Goal: Task Accomplishment & Management: Manage account settings

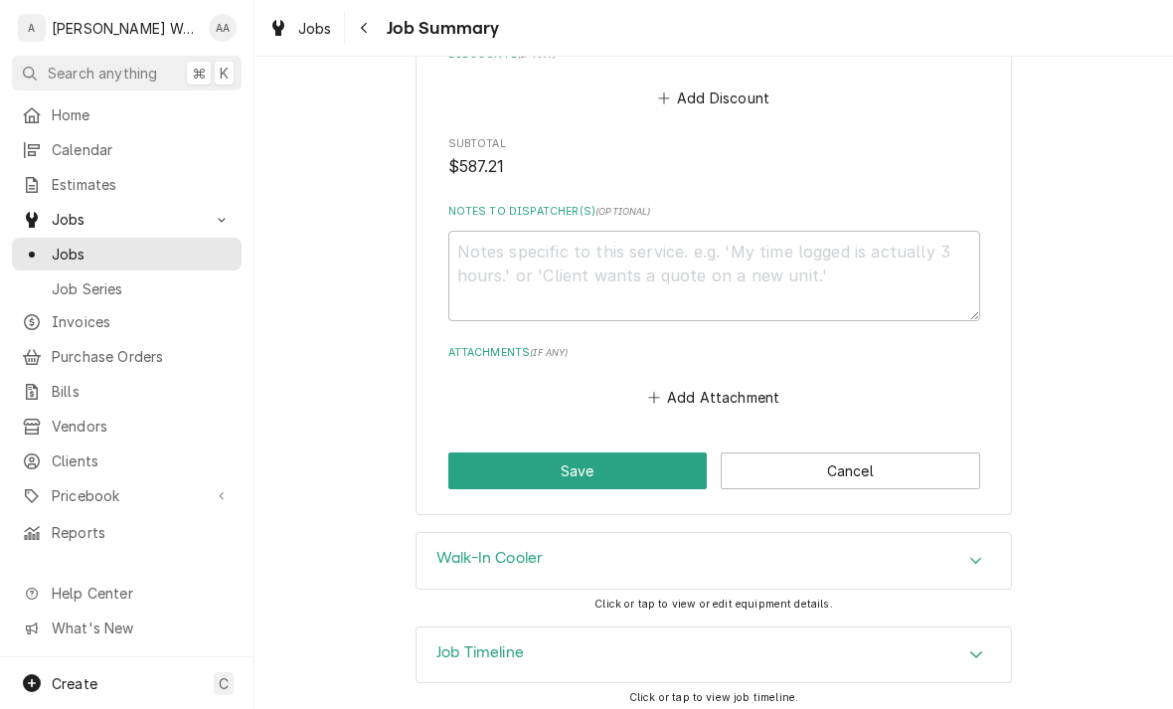
scroll to position [1955, 0]
click at [515, 464] on button "Save" at bounding box center [577, 470] width 259 height 37
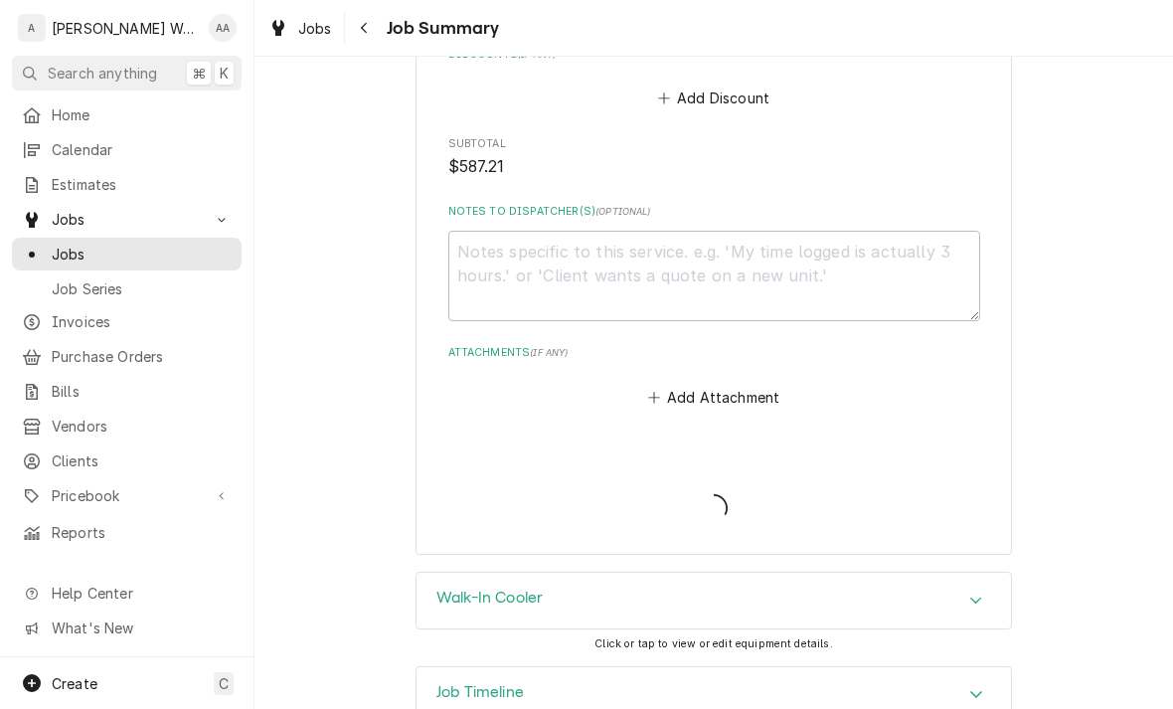
type textarea "x"
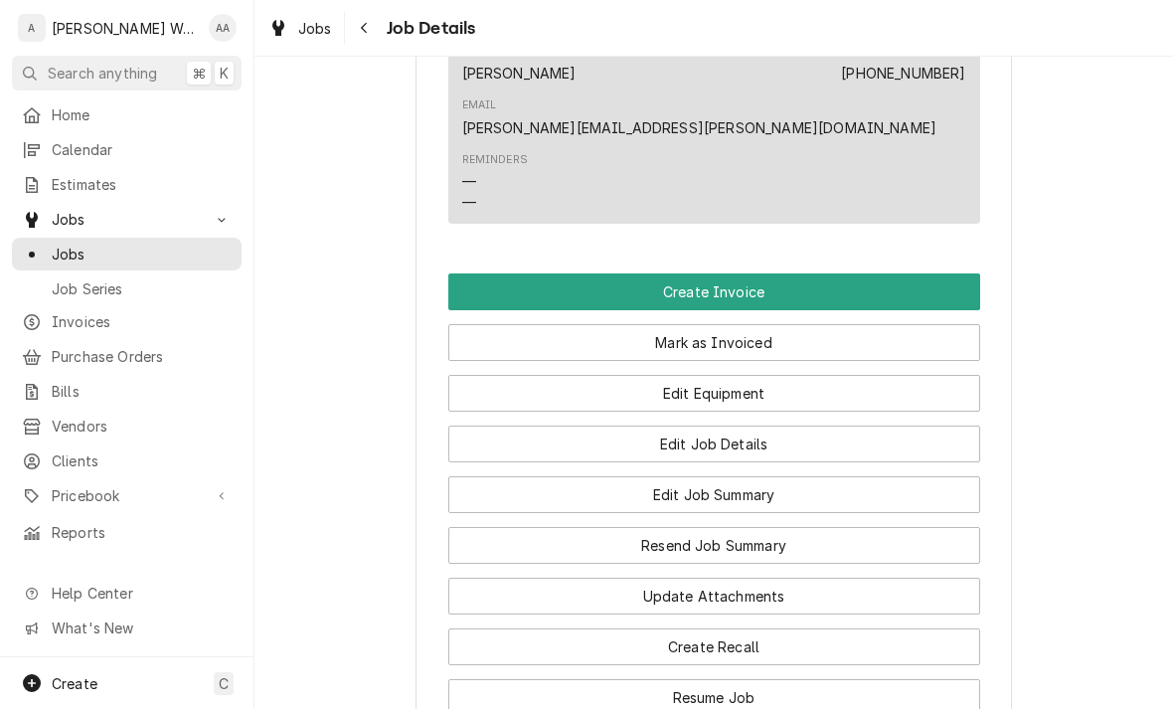
scroll to position [1406, 0]
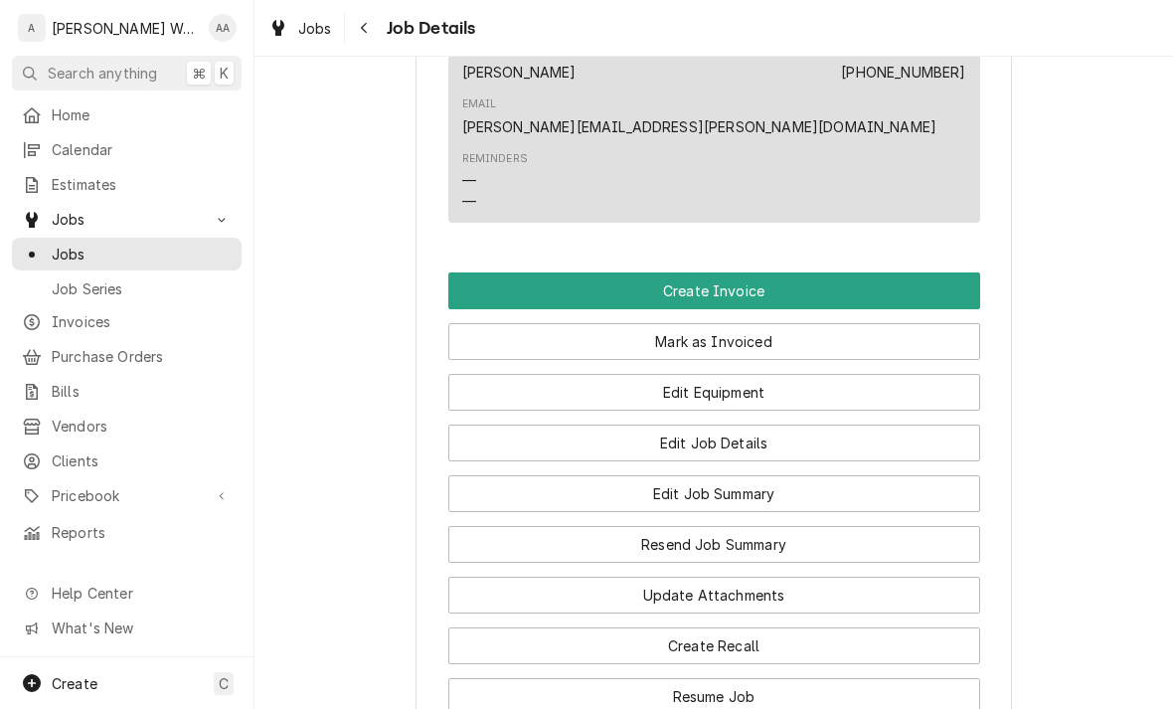
click at [505, 272] on button "Create Invoice" at bounding box center [714, 290] width 532 height 37
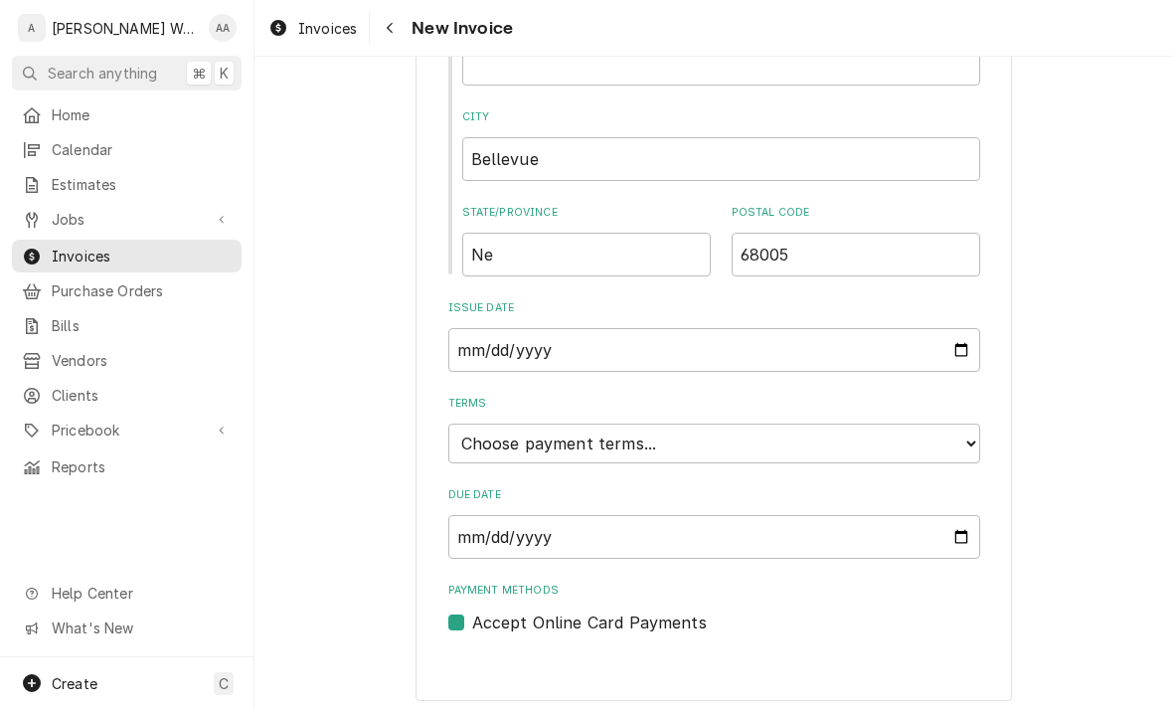
scroll to position [1018, 0]
click at [478, 437] on select "Choose payment terms... Same Day Net 7 Net 14 Net 21 Net 30 Net 45 Net 60 Net 90" at bounding box center [714, 444] width 532 height 40
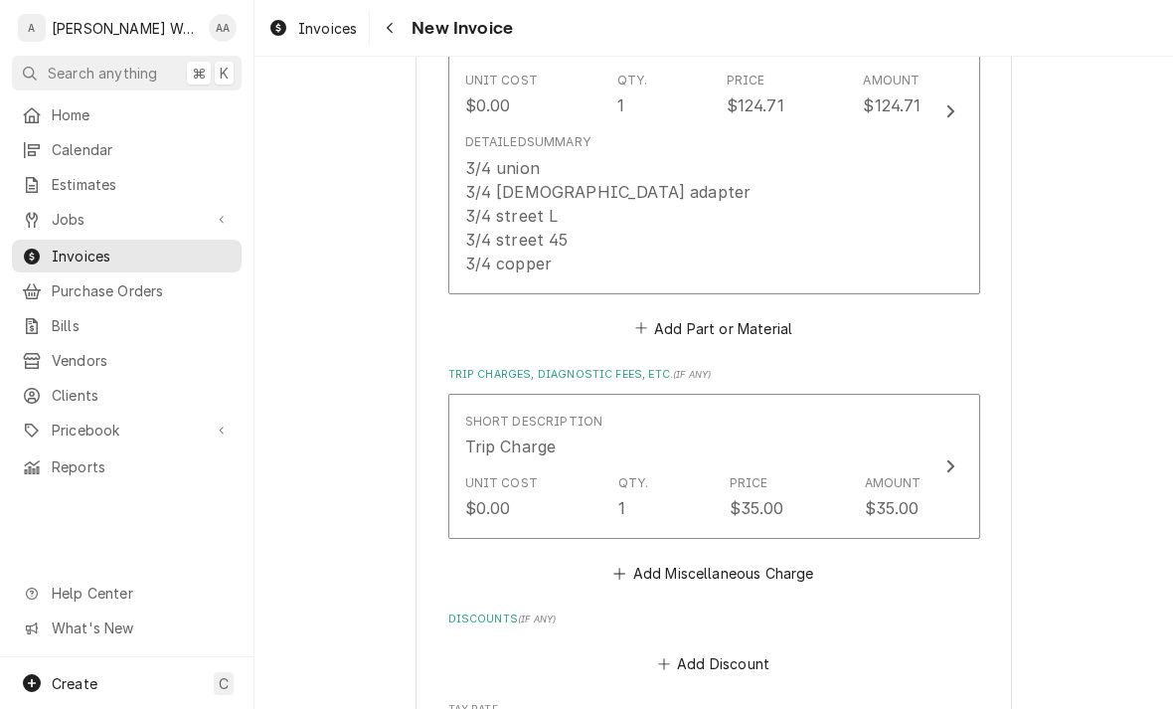
scroll to position [2585, 0]
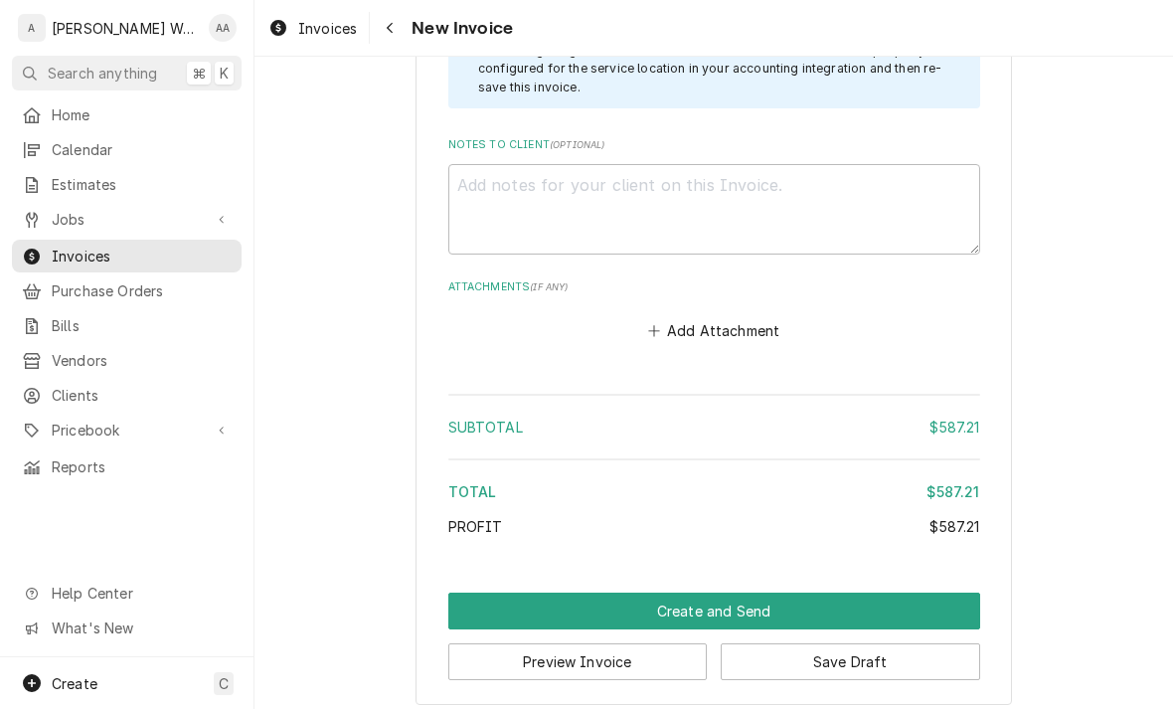
click at [499, 593] on button "Create and Send" at bounding box center [714, 610] width 532 height 37
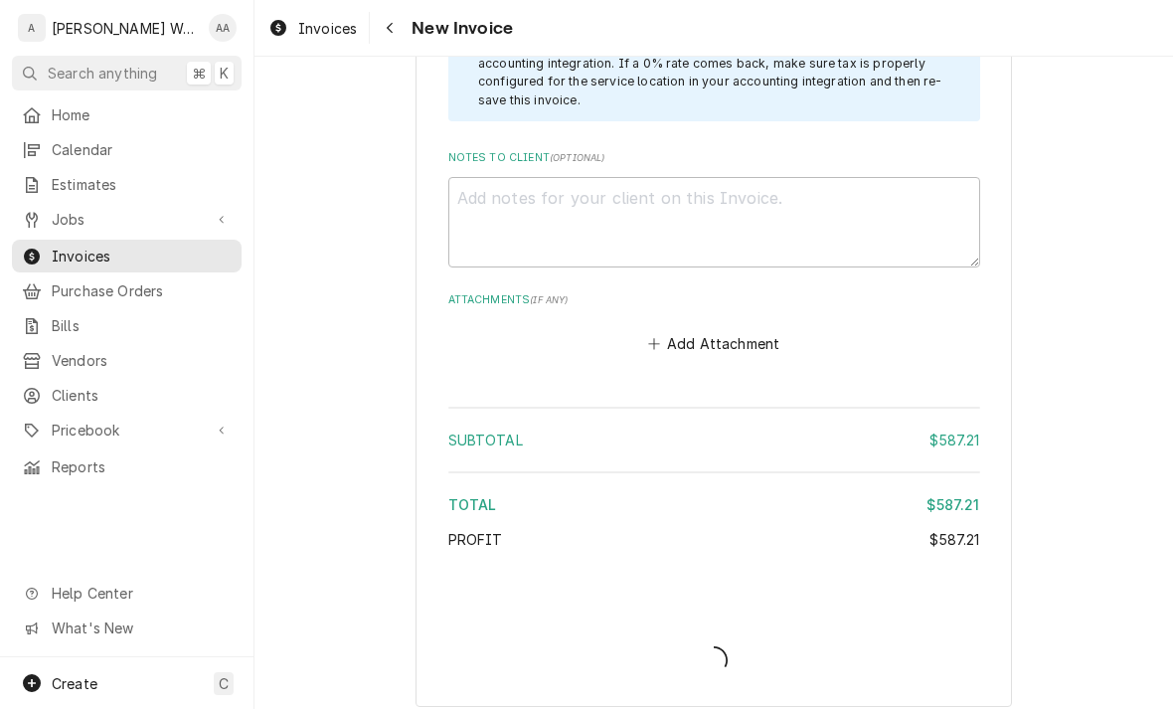
type textarea "x"
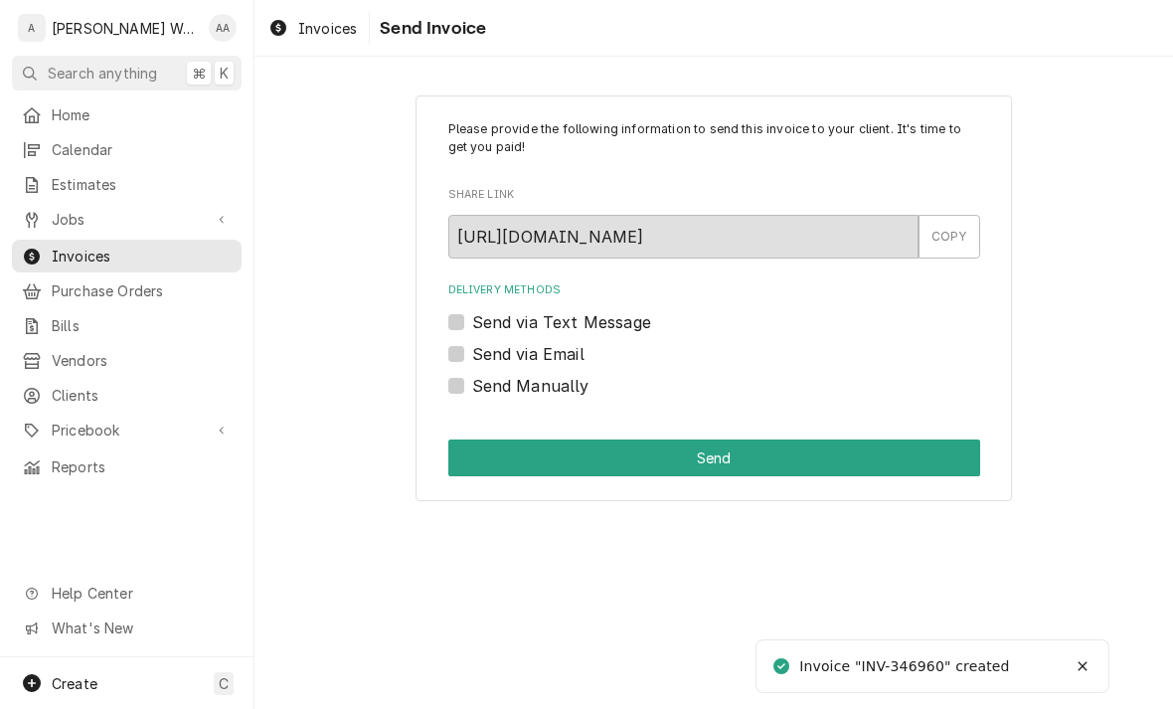
click at [448, 374] on div "Send Manually" at bounding box center [714, 386] width 532 height 24
click at [472, 384] on label "Send Manually" at bounding box center [530, 386] width 117 height 24
click at [472, 384] on input "Send Manually" at bounding box center [738, 396] width 532 height 44
checkbox input "true"
click at [480, 469] on button "Send" at bounding box center [714, 457] width 532 height 37
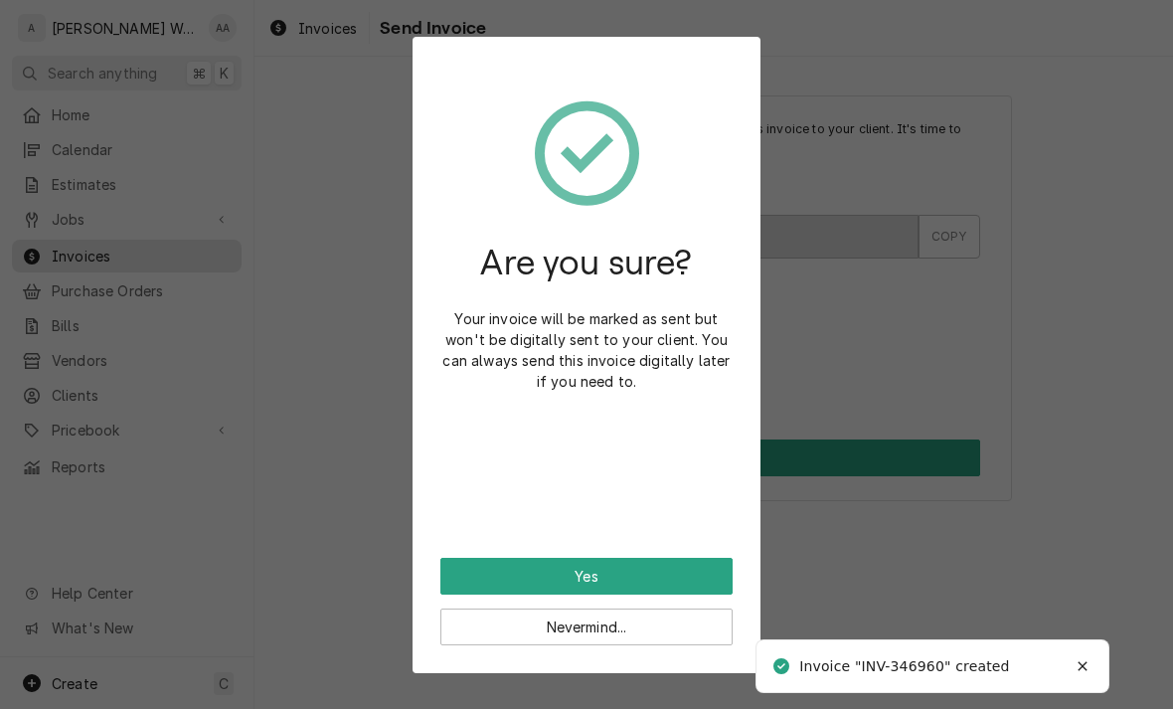
click at [464, 571] on button "Yes" at bounding box center [586, 575] width 292 height 37
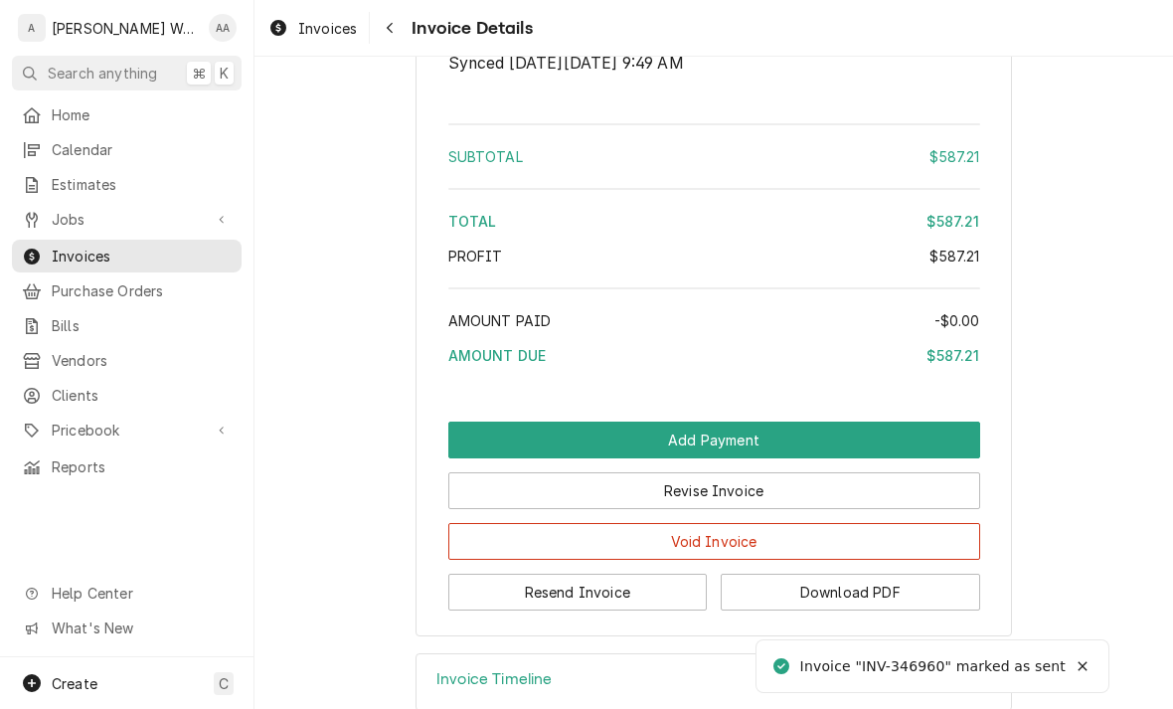
scroll to position [2324, 0]
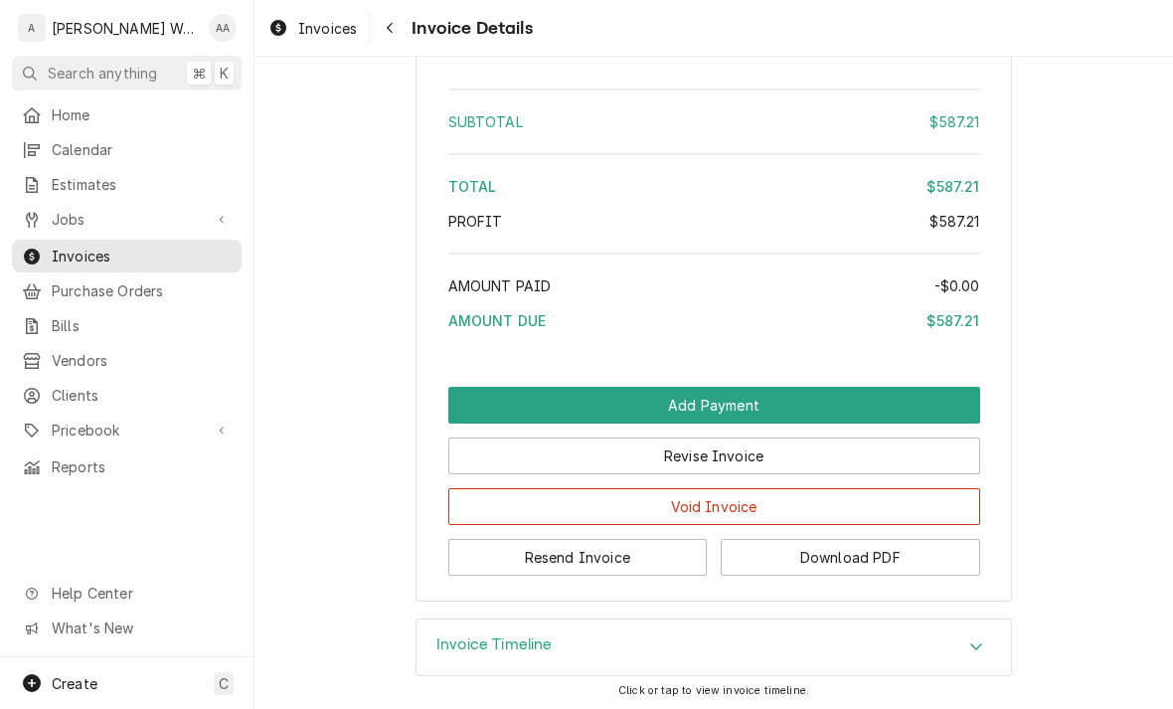
click at [524, 474] on button "Revise Invoice" at bounding box center [714, 455] width 532 height 37
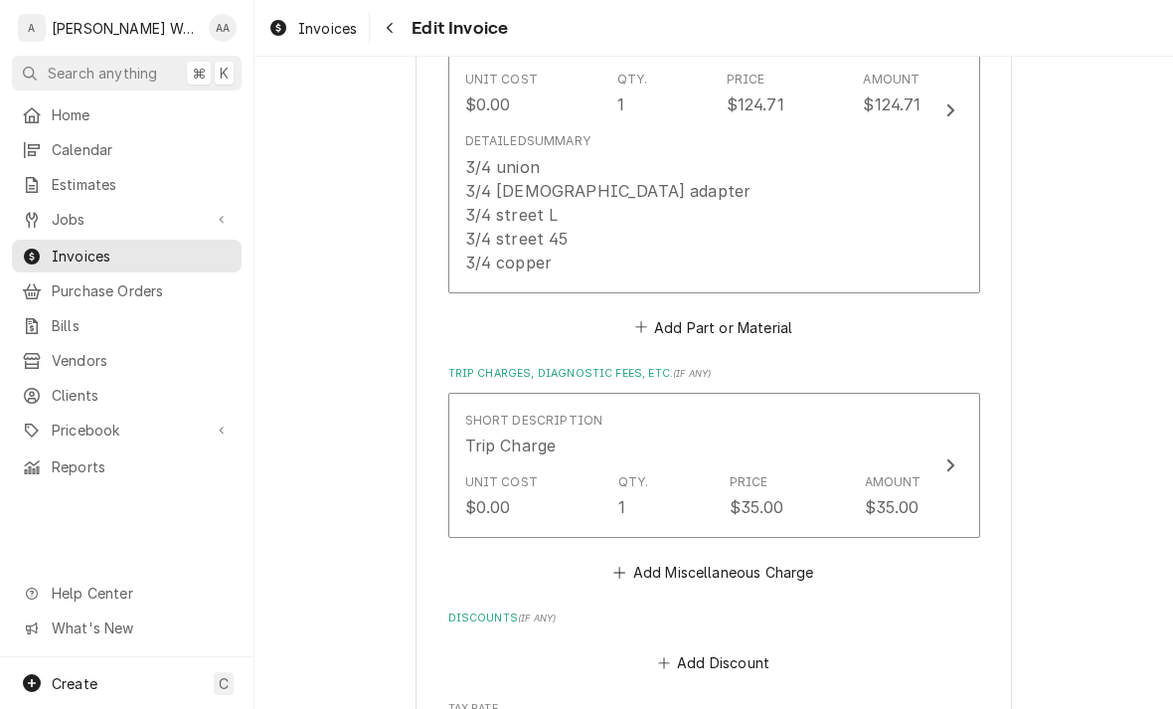
scroll to position [2603, 0]
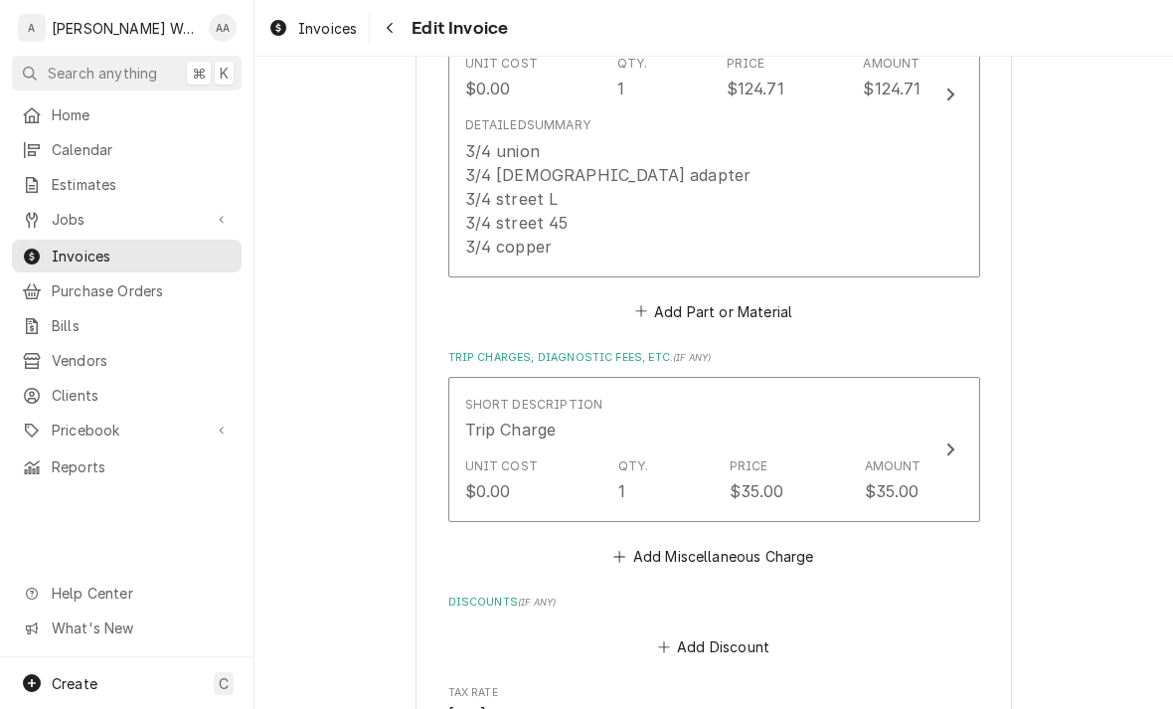
click at [685, 312] on button "Add Part or Material" at bounding box center [713, 311] width 164 height 28
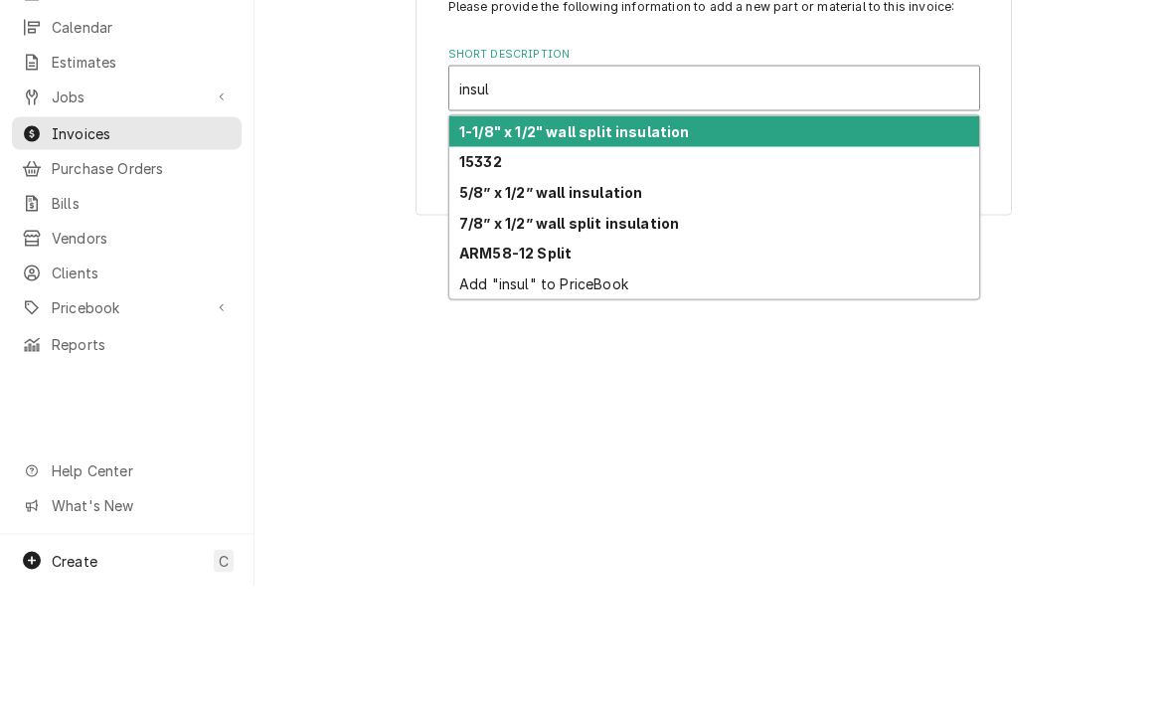
click at [477, 245] on strong "1-1/8" x 1/2" wall split insulation" at bounding box center [574, 253] width 231 height 17
type input "insul"
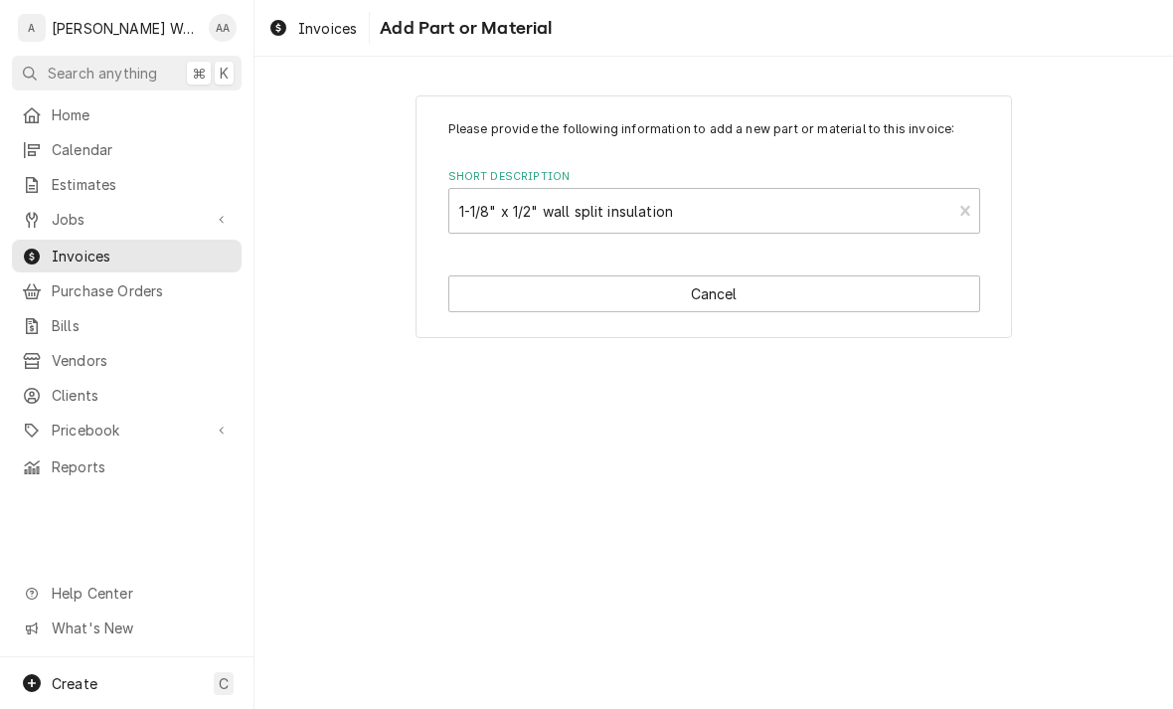
type textarea "x"
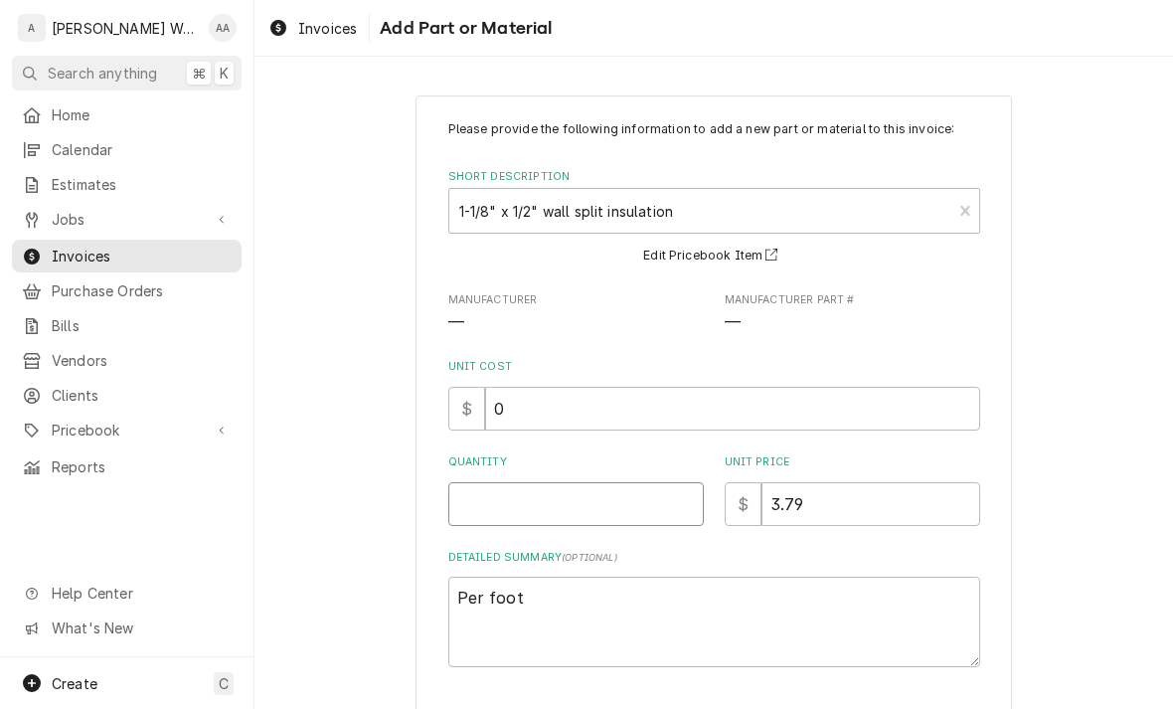
click at [467, 503] on input "Quantity" at bounding box center [575, 504] width 255 height 44
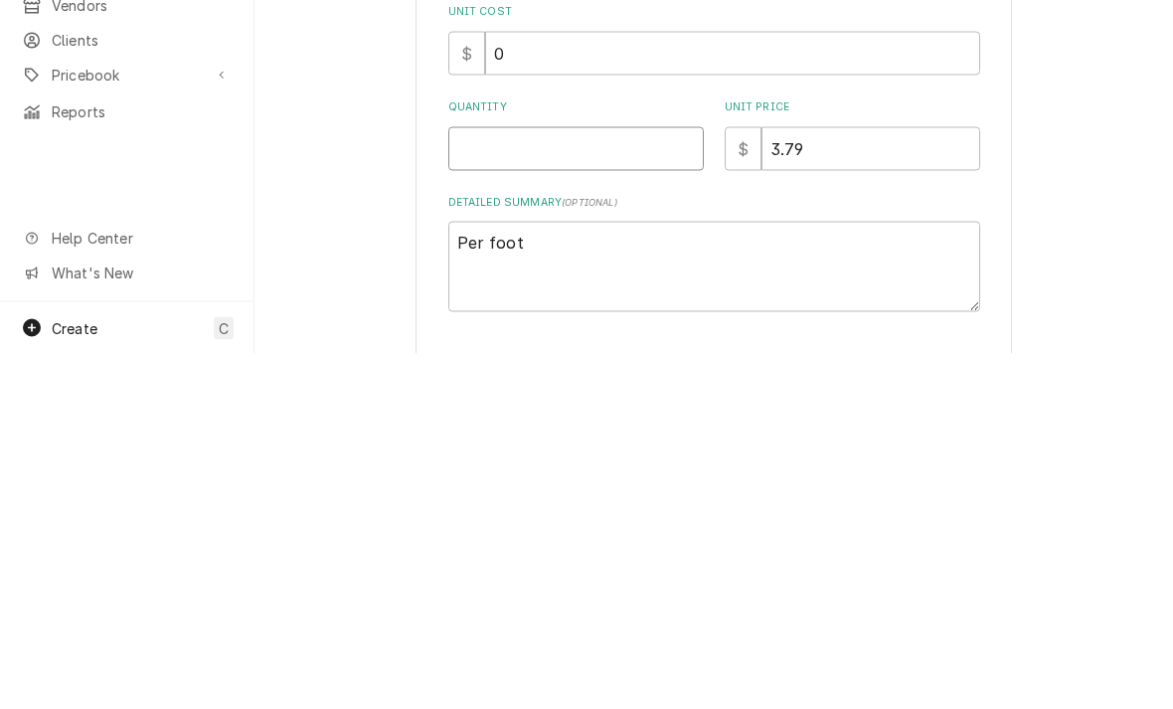
type input "5"
type textarea "x"
type input "4"
type textarea "x"
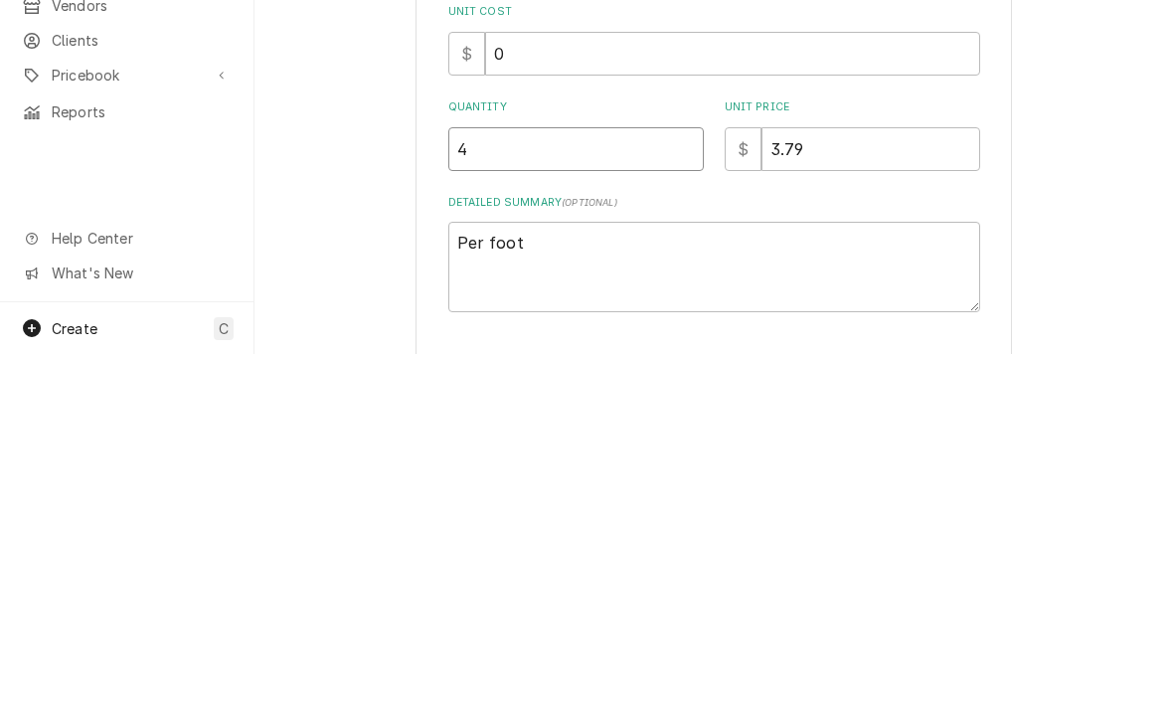
type input "4.5"
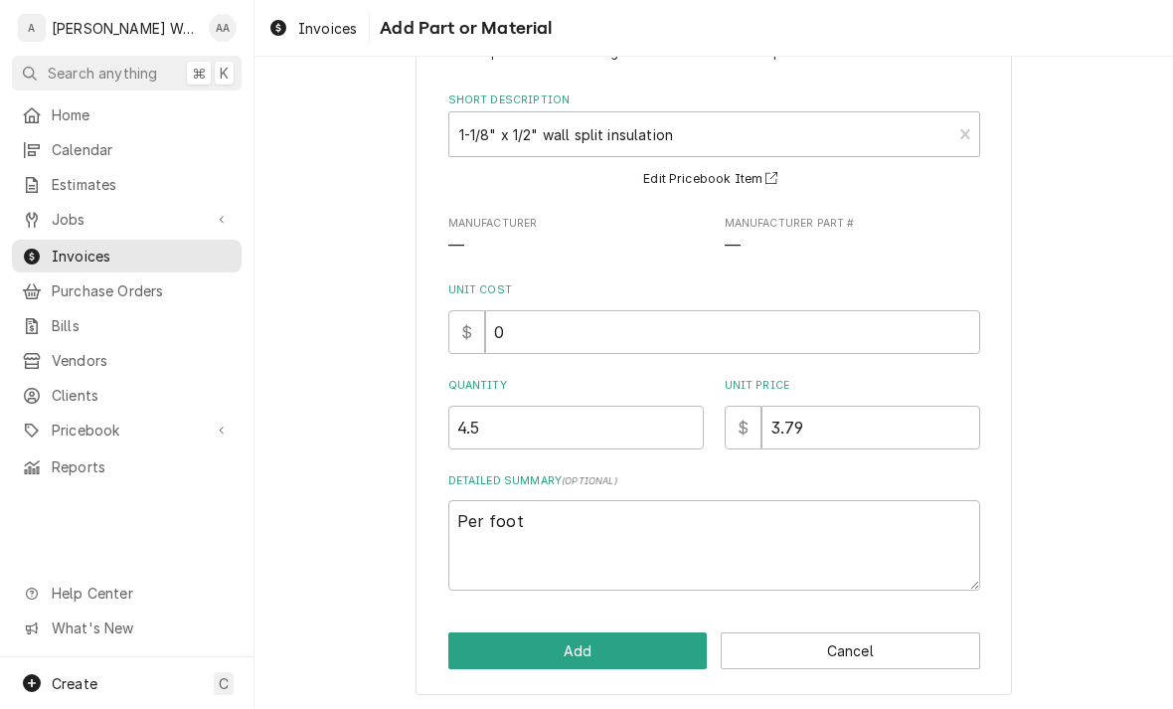
click at [495, 641] on button "Add" at bounding box center [577, 650] width 259 height 37
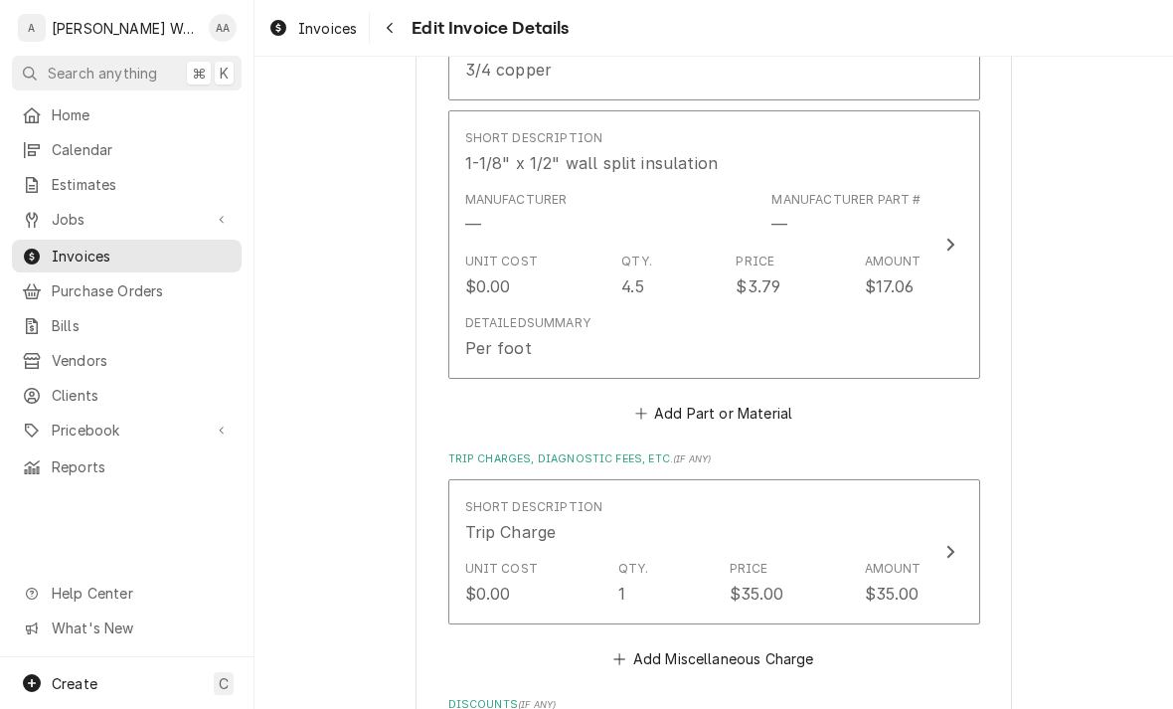
click at [484, 319] on div "Detailed Summary" at bounding box center [527, 323] width 125 height 18
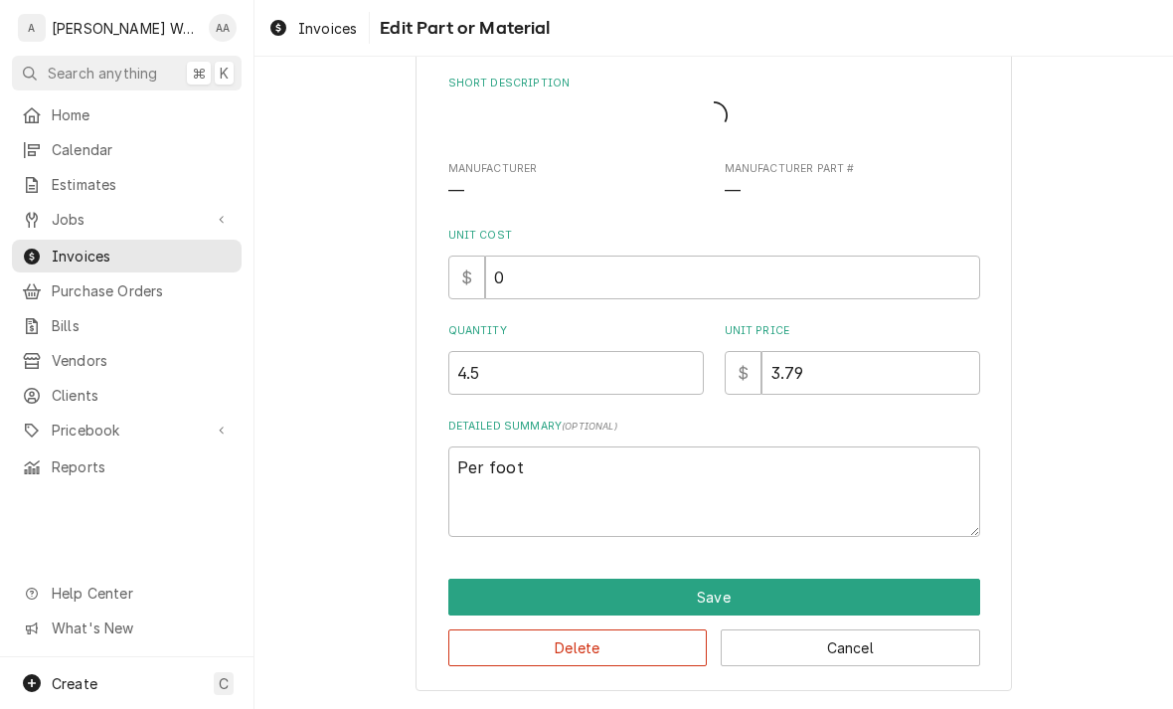
scroll to position [106, 0]
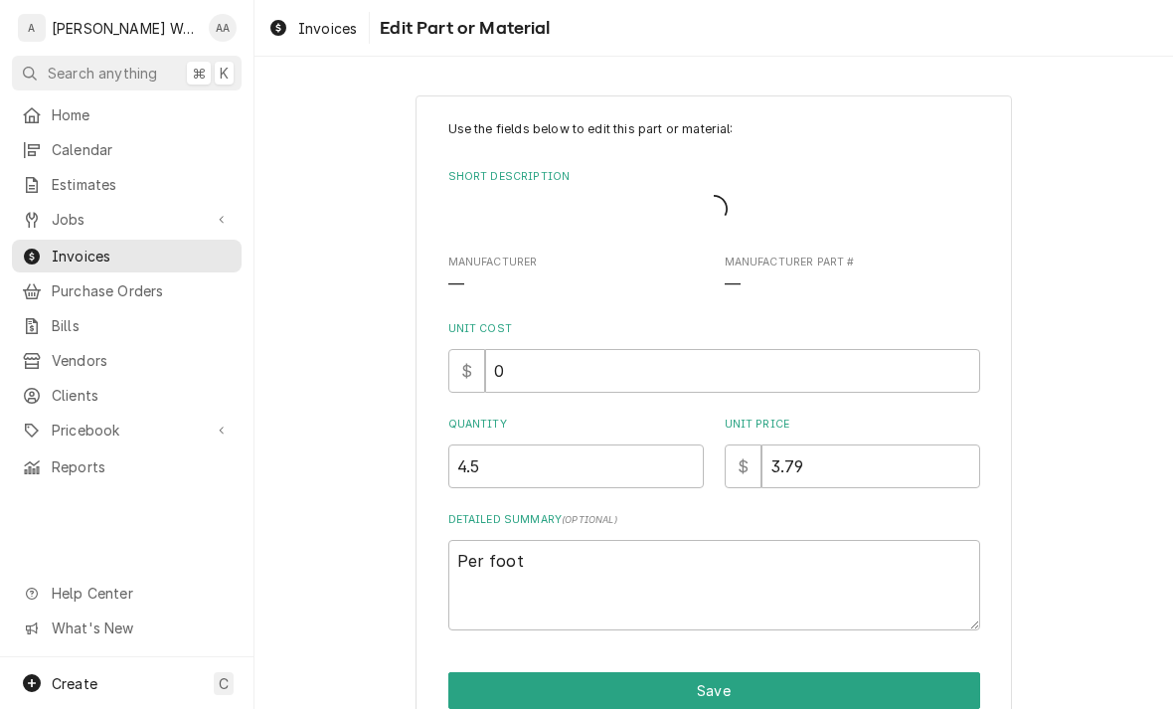
type textarea "x"
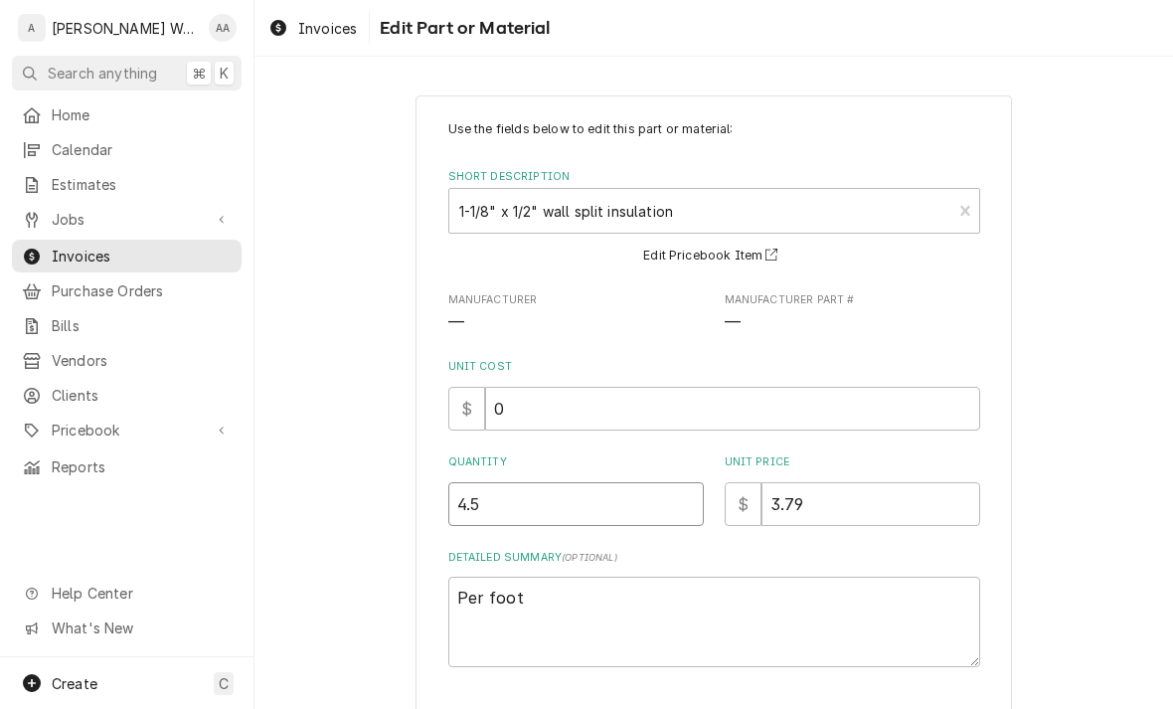
click at [500, 502] on input "4.5" at bounding box center [575, 504] width 255 height 44
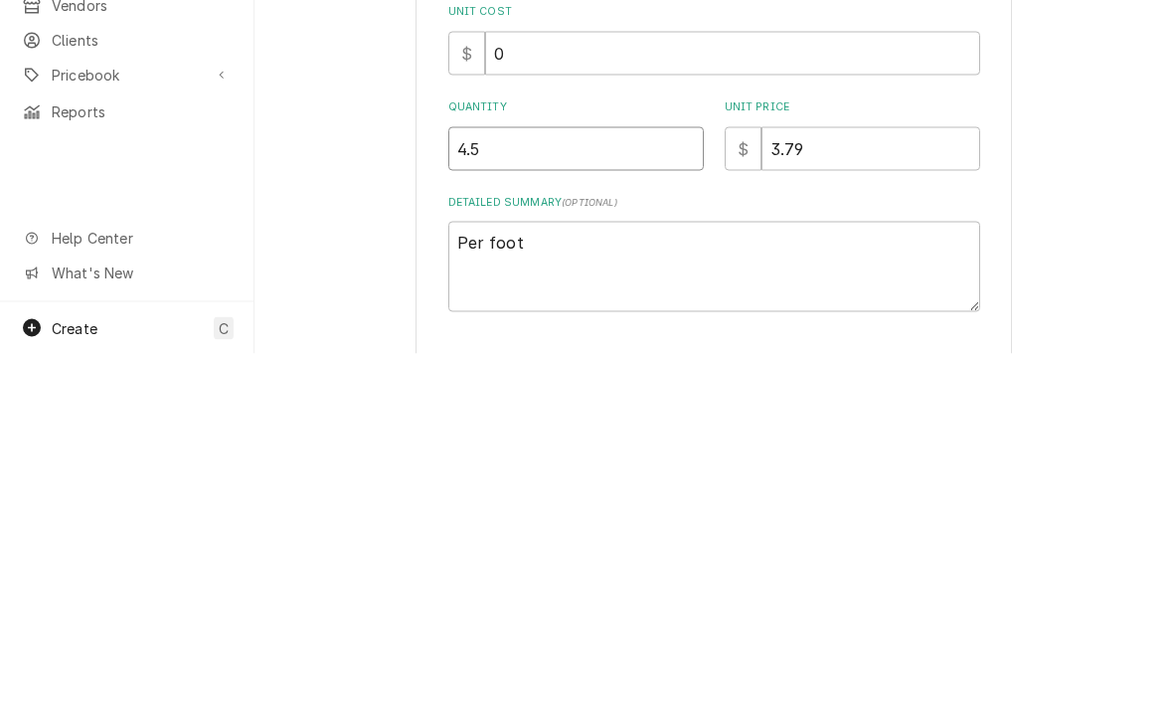
type input "4"
type textarea "x"
type input "3"
type textarea "x"
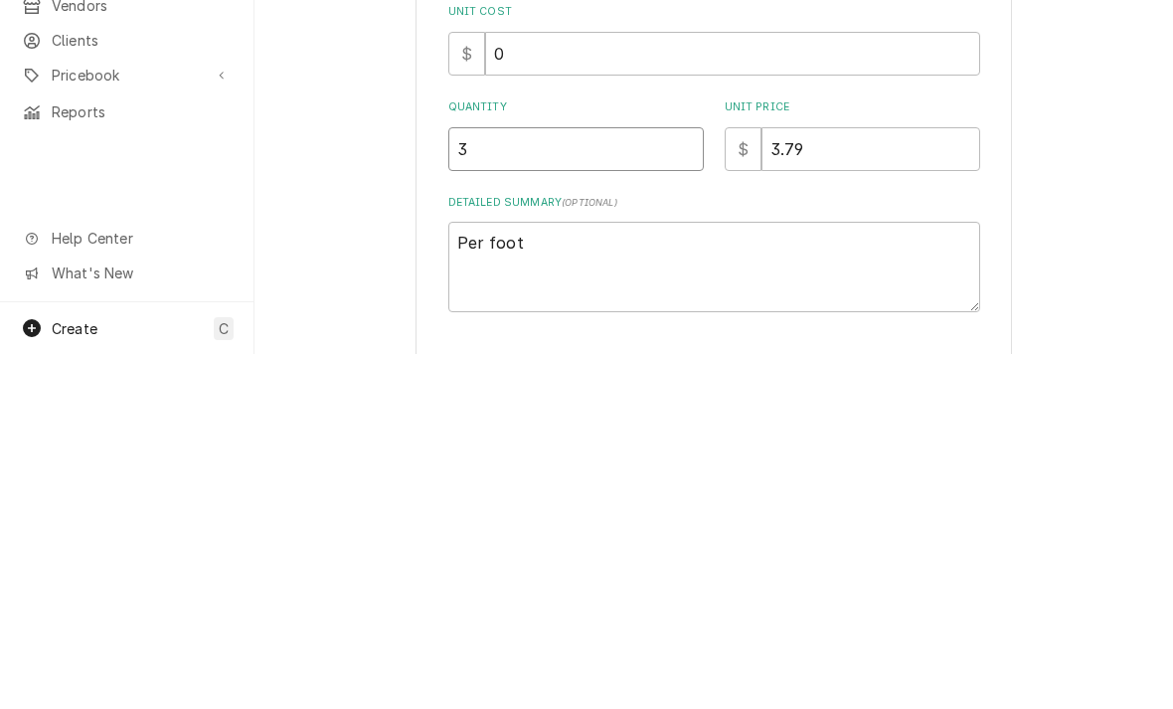
type input "3.5"
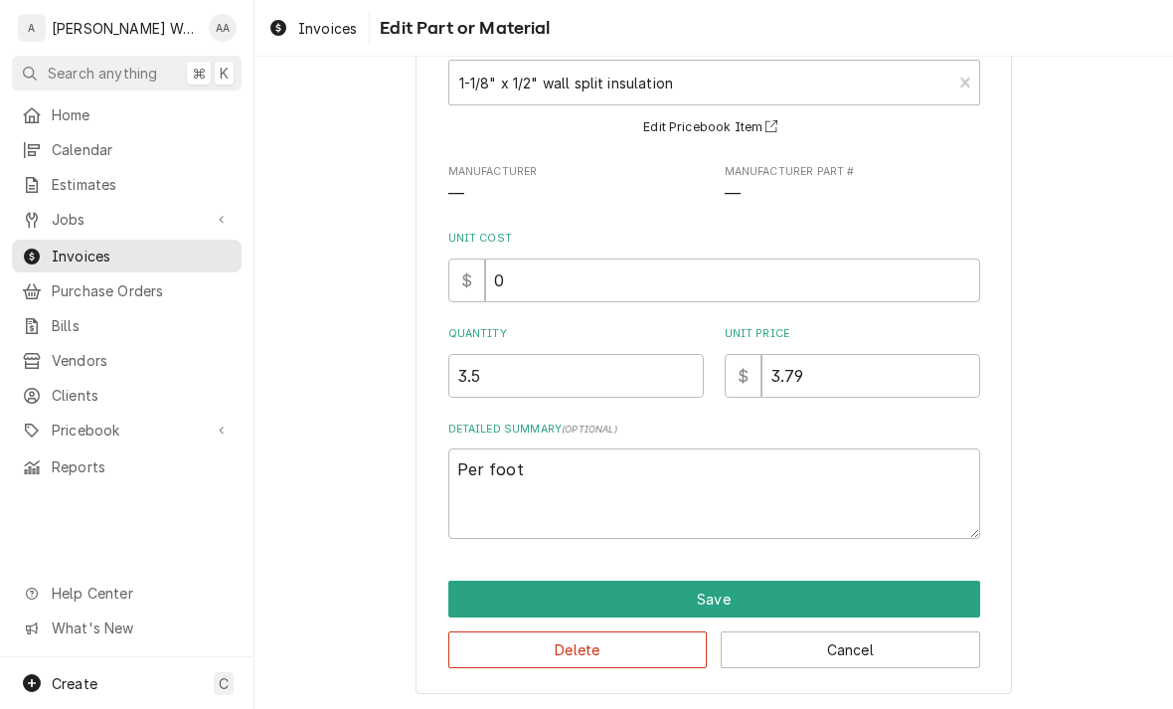
click at [485, 595] on button "Save" at bounding box center [714, 598] width 532 height 37
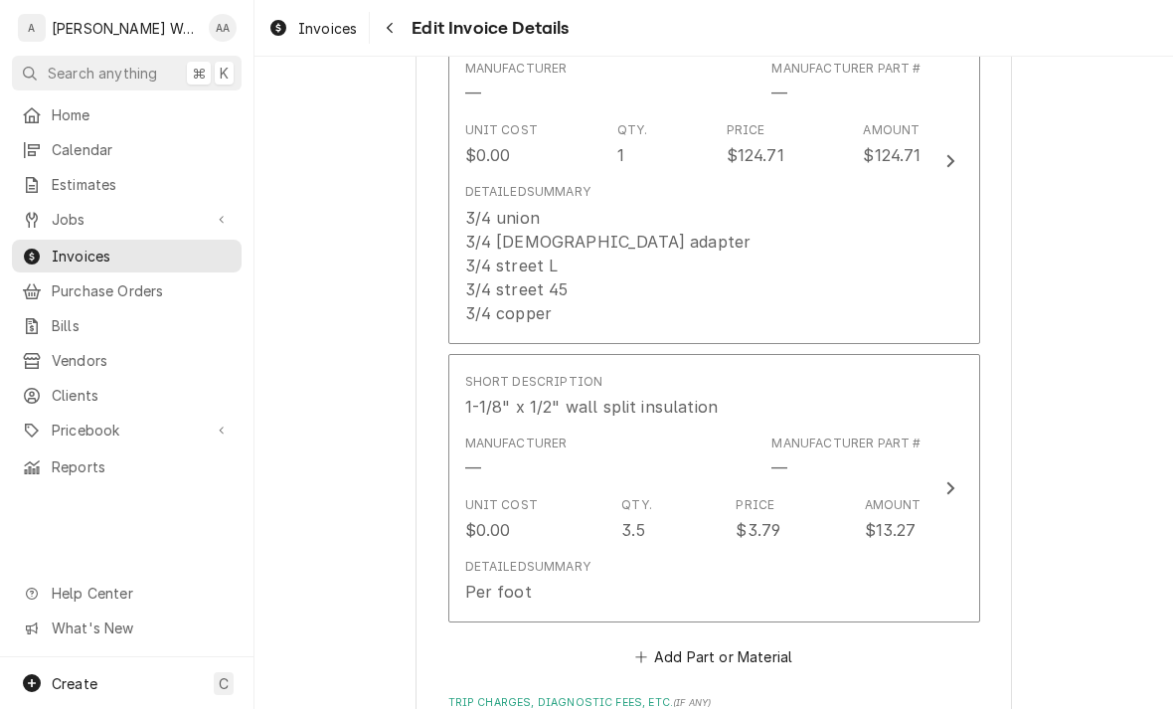
click at [497, 505] on div "Unit Cost $0.00" at bounding box center [501, 519] width 73 height 46
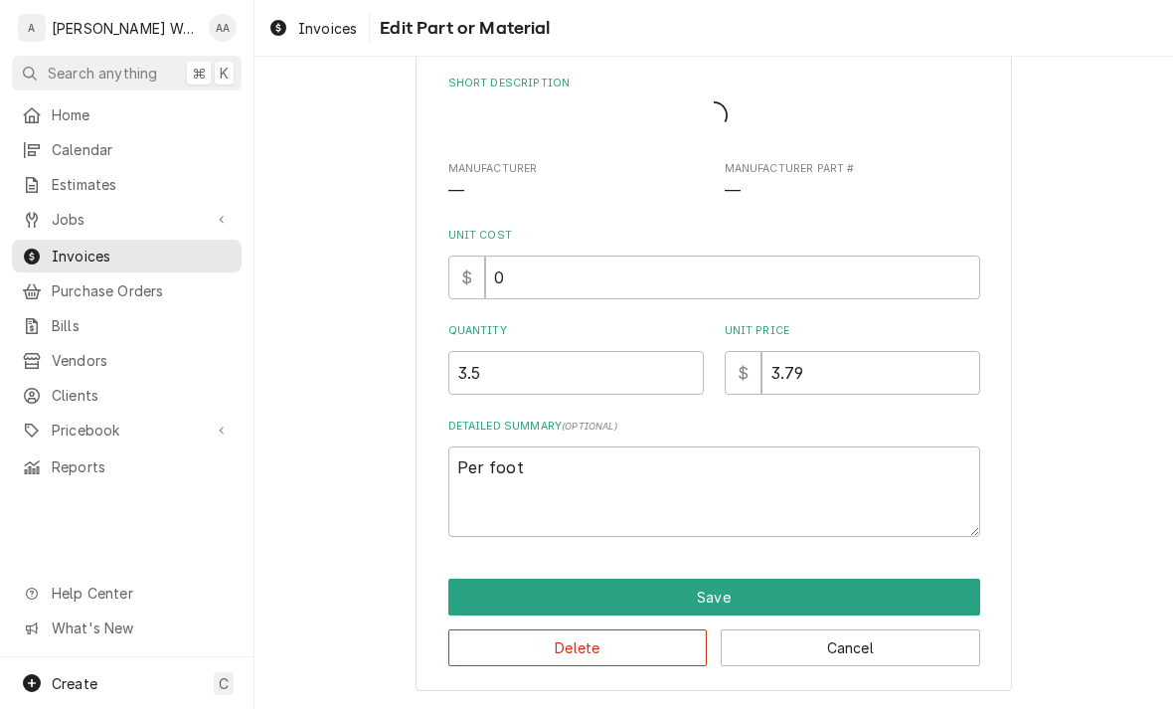
type textarea "x"
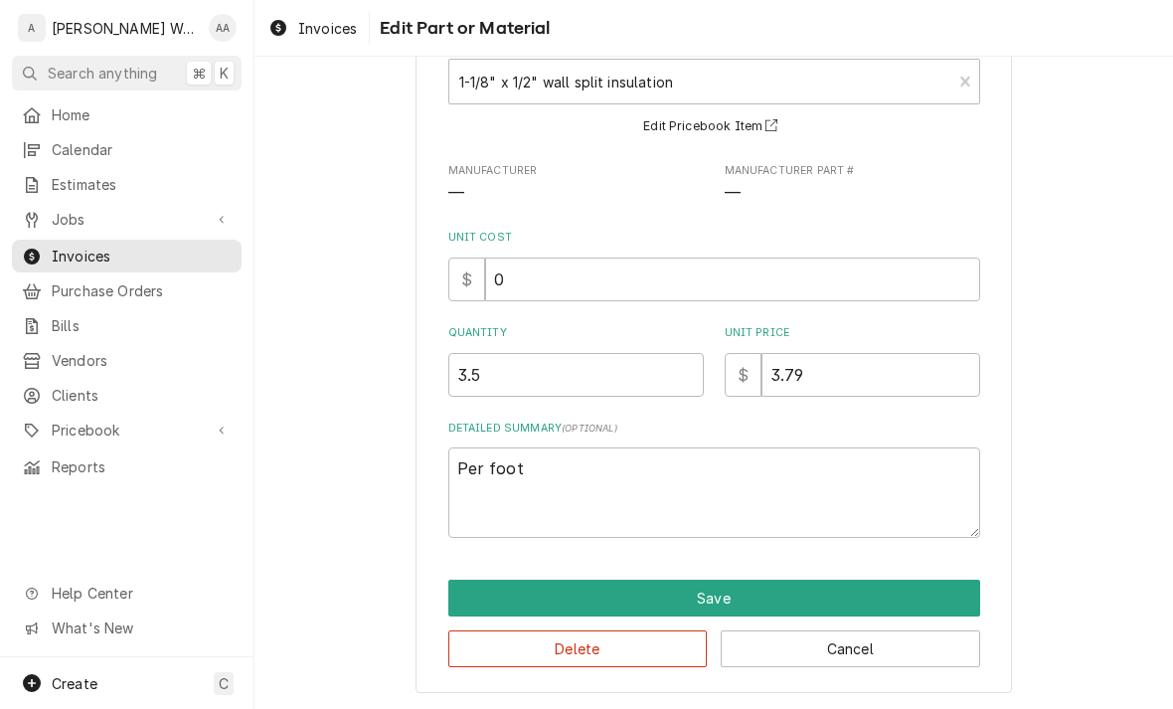
scroll to position [128, 0]
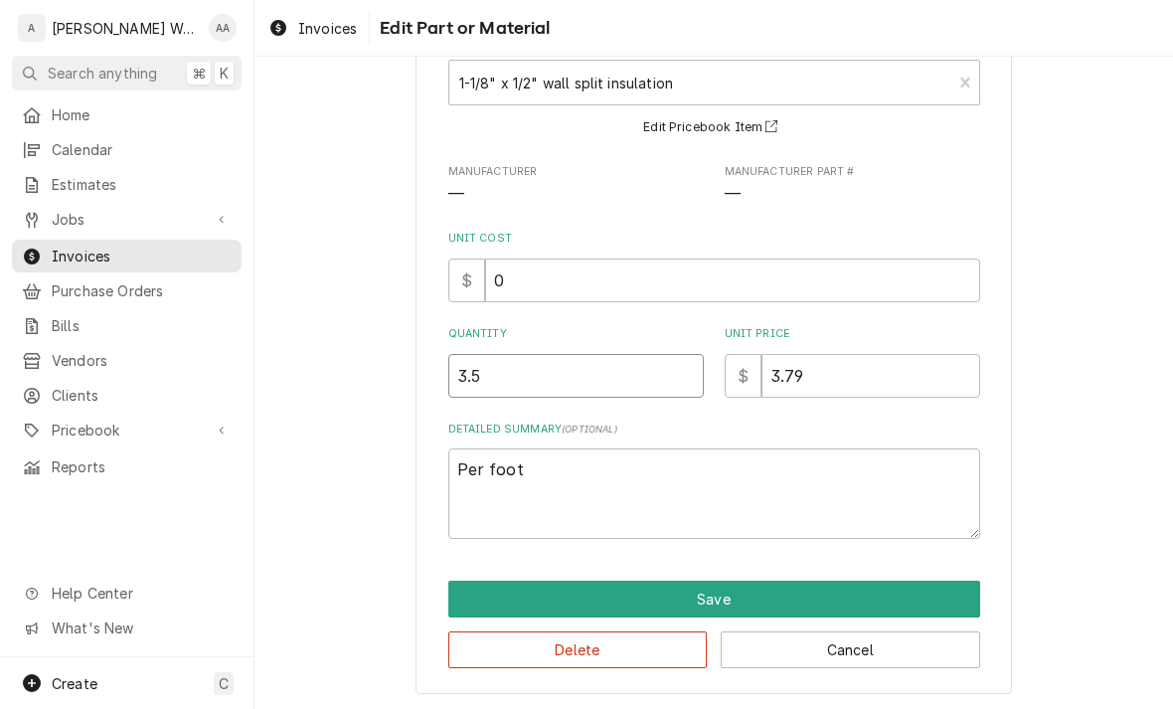
click at [496, 376] on input "3.5" at bounding box center [575, 376] width 255 height 44
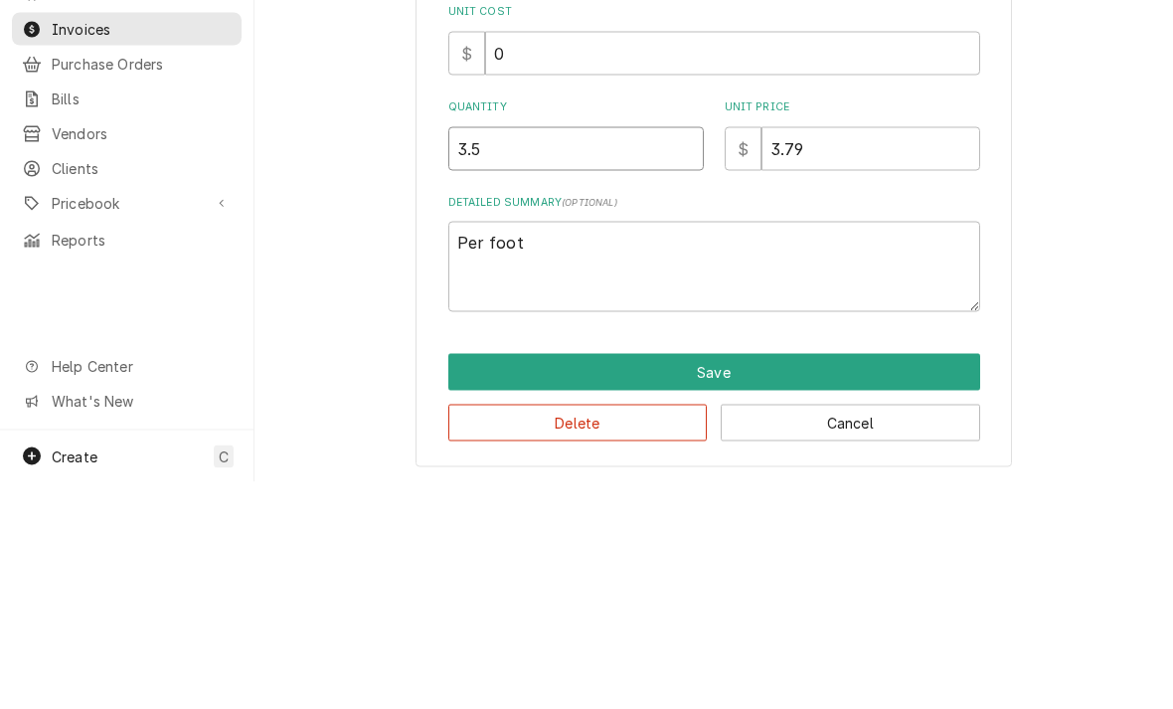
type input "3"
type textarea "x"
type input "4"
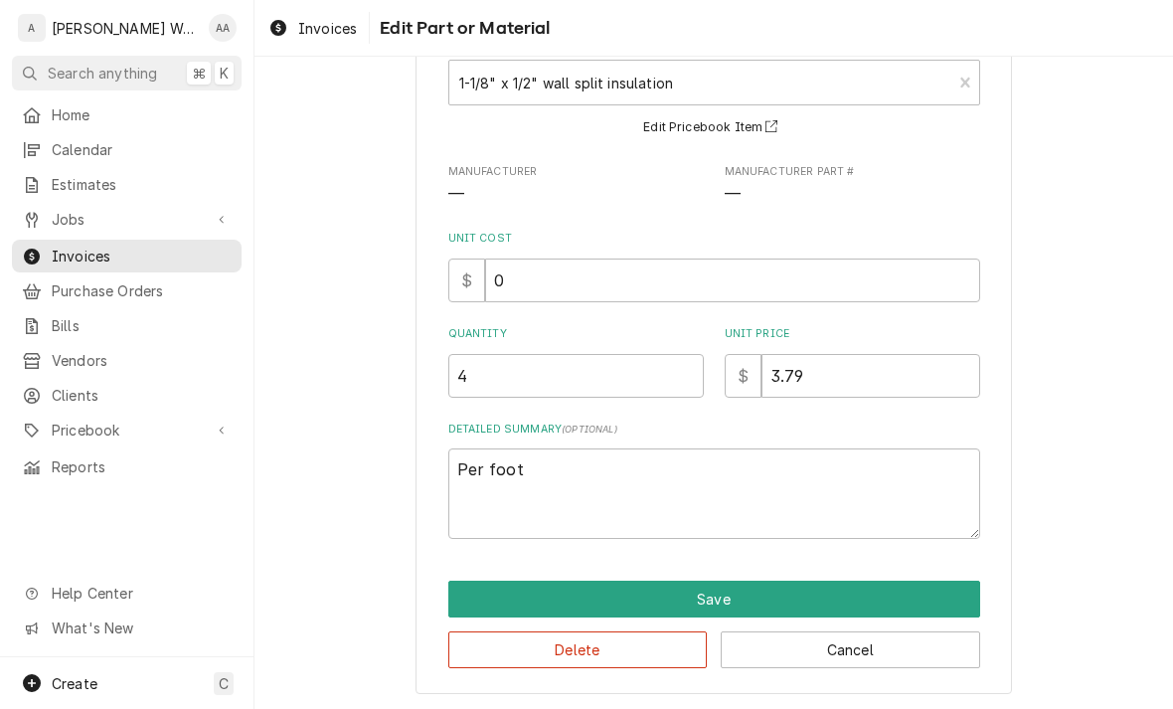
click at [484, 605] on button "Save" at bounding box center [714, 598] width 532 height 37
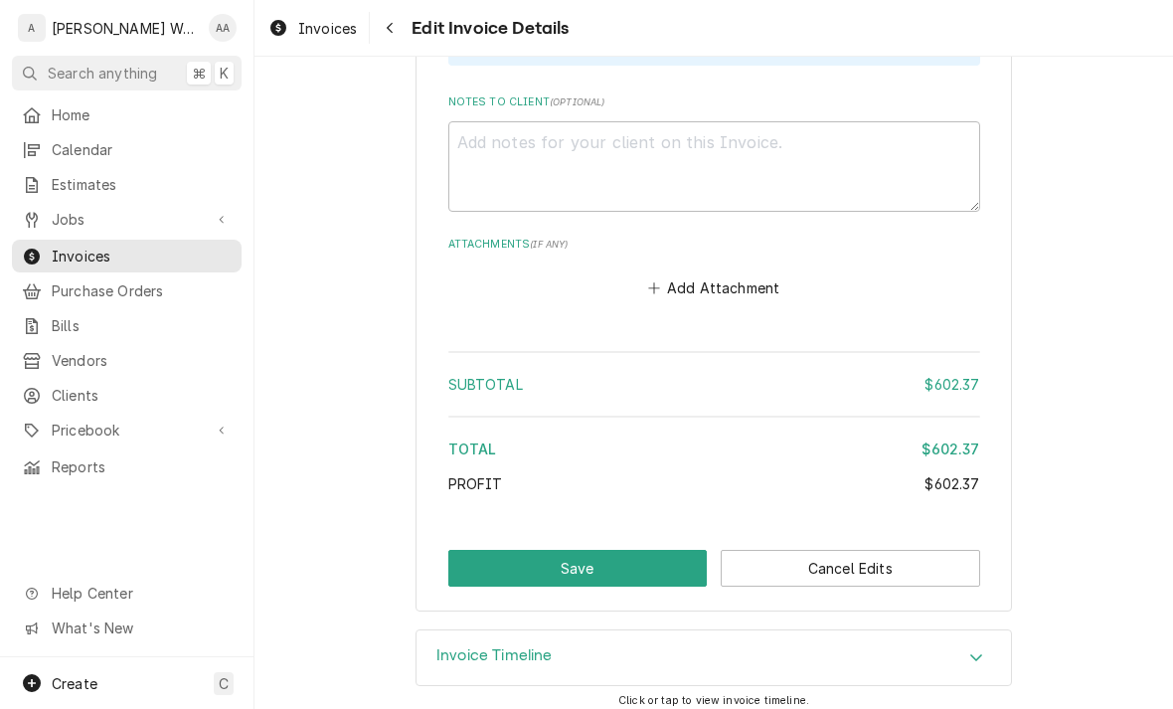
click at [500, 561] on button "Save" at bounding box center [577, 568] width 259 height 37
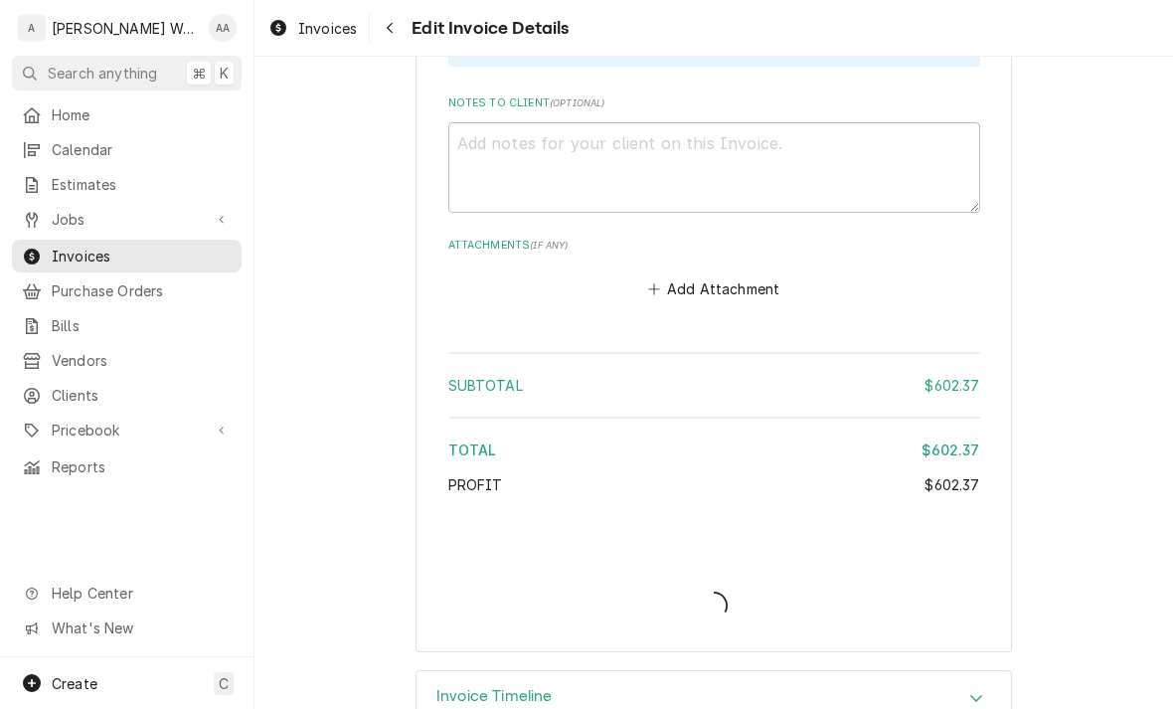
type textarea "x"
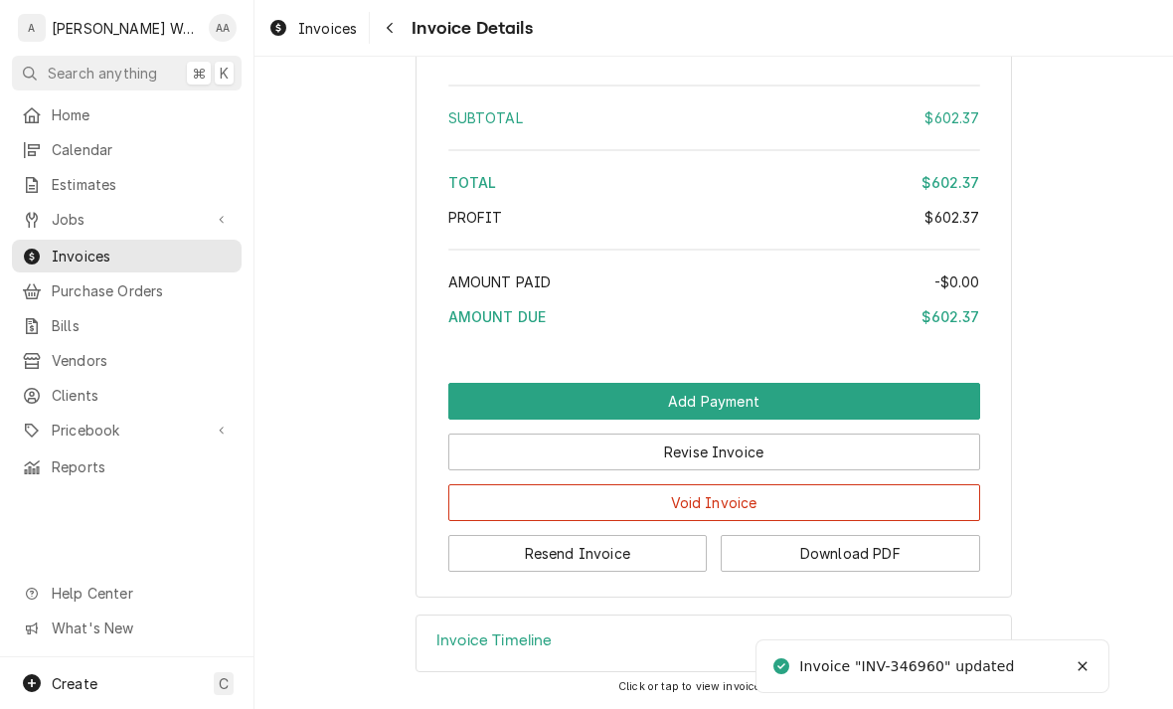
scroll to position [2610, 0]
click at [501, 560] on button "Resend Invoice" at bounding box center [577, 553] width 259 height 37
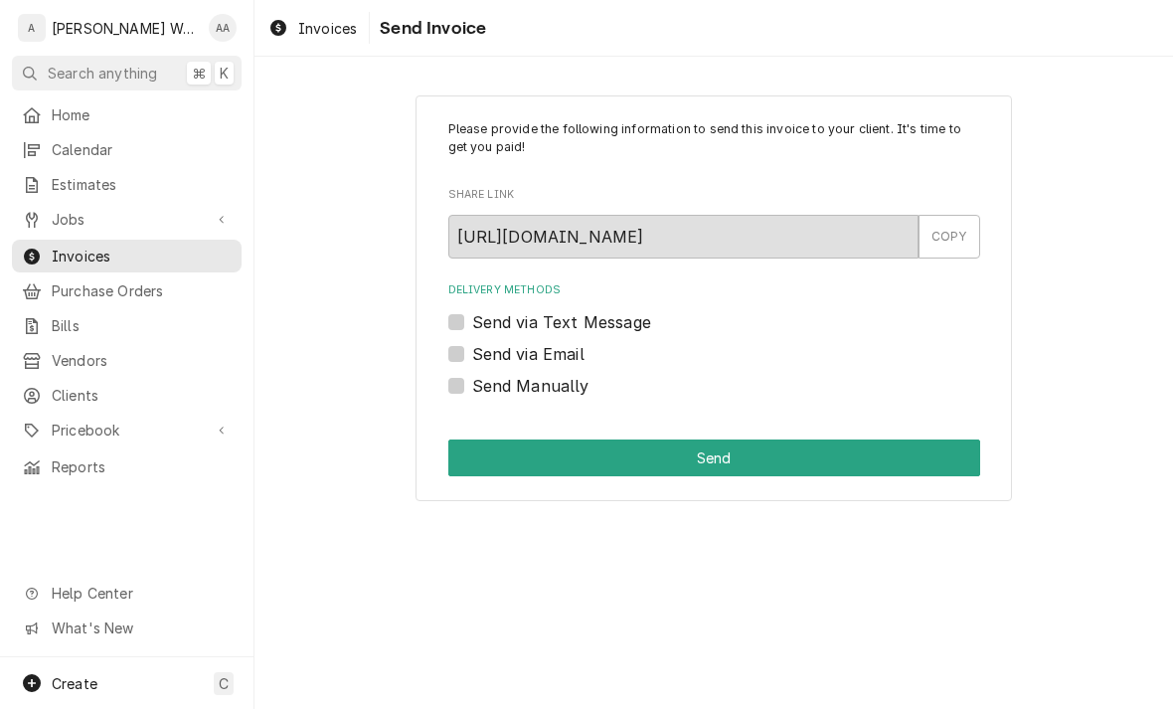
click at [472, 347] on label "Send via Email" at bounding box center [528, 354] width 112 height 24
click at [472, 347] on input "Send via Email" at bounding box center [738, 364] width 532 height 44
checkbox input "true"
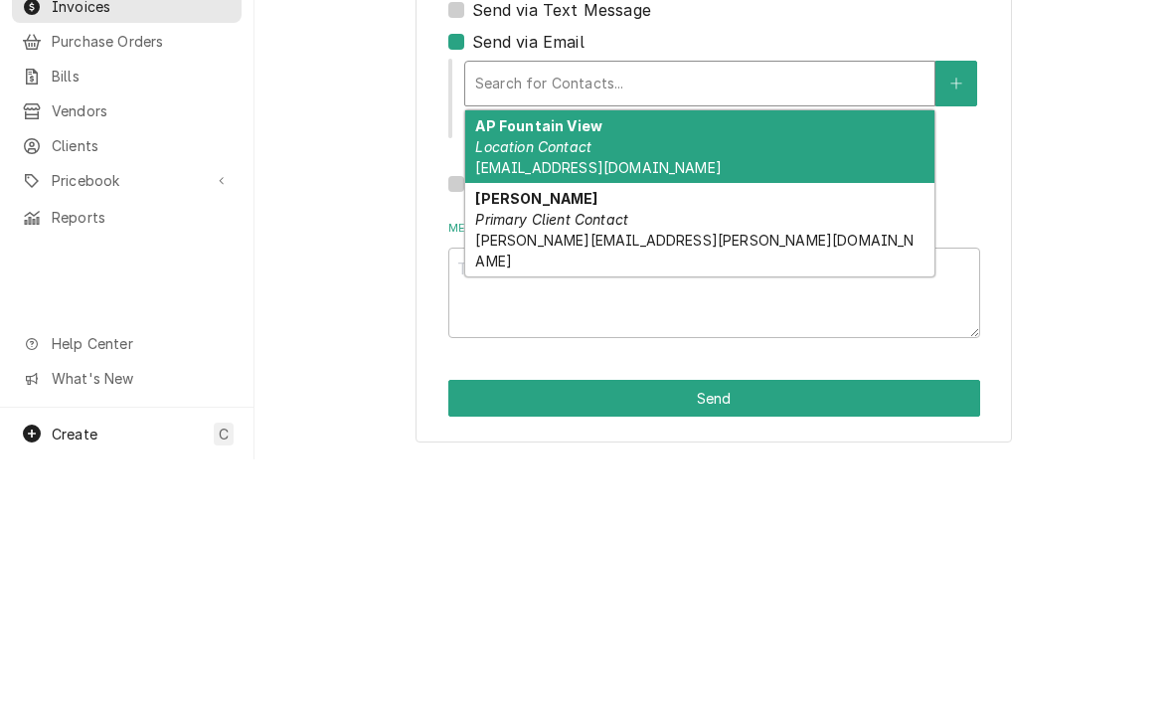
scroll to position [62, 0]
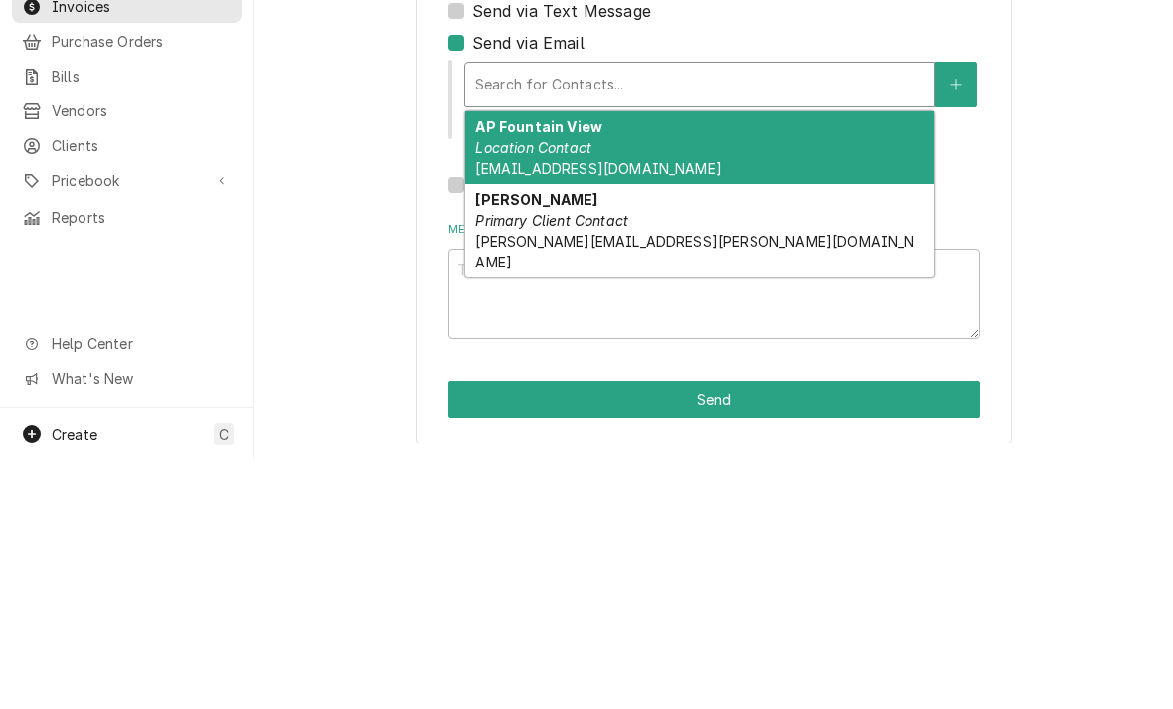
click at [507, 389] on em "Location Contact" at bounding box center [533, 397] width 116 height 17
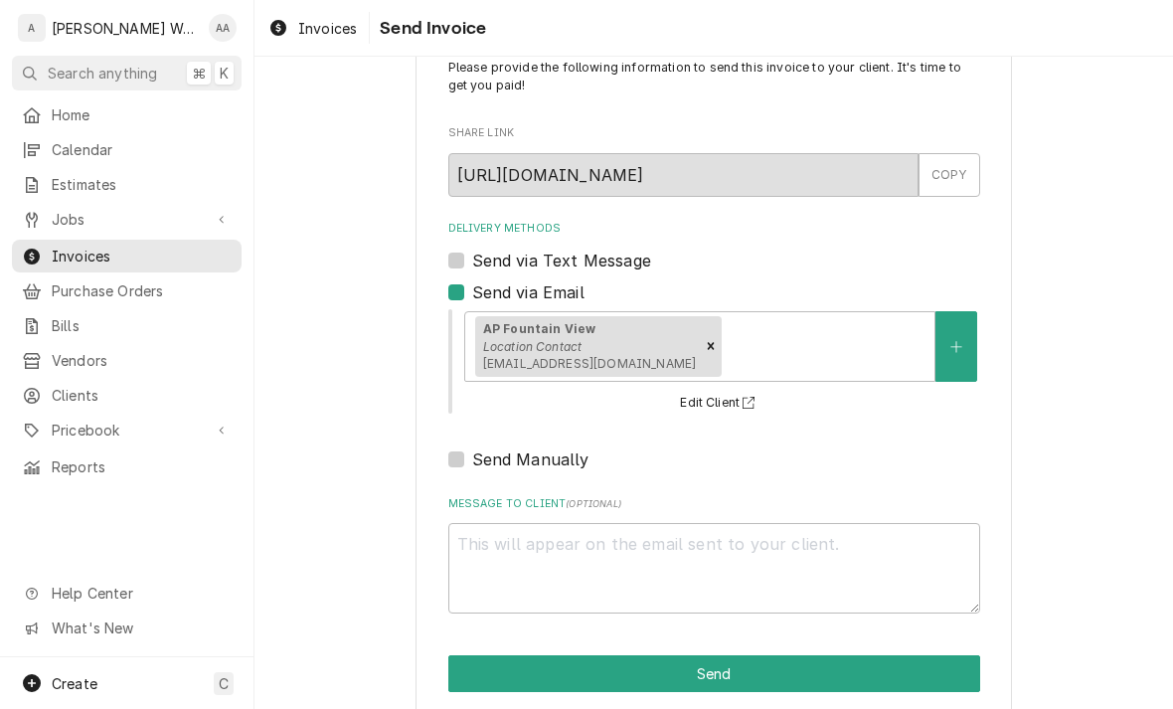
click at [495, 678] on button "Send" at bounding box center [714, 673] width 532 height 37
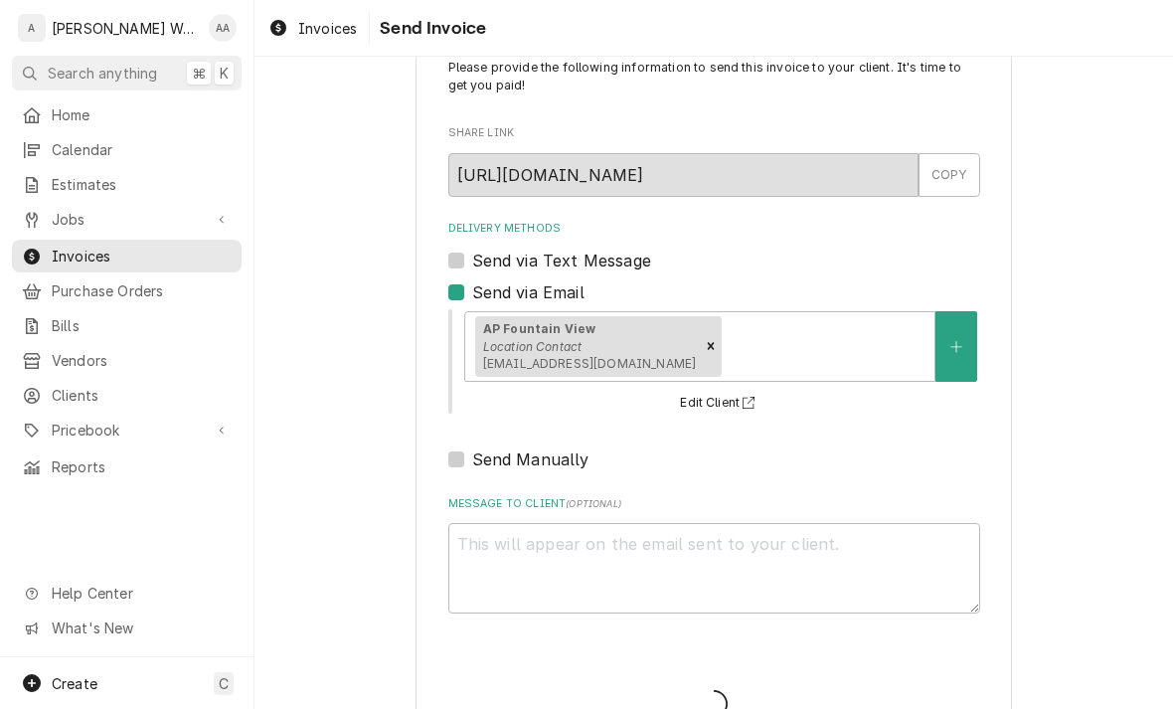
type textarea "x"
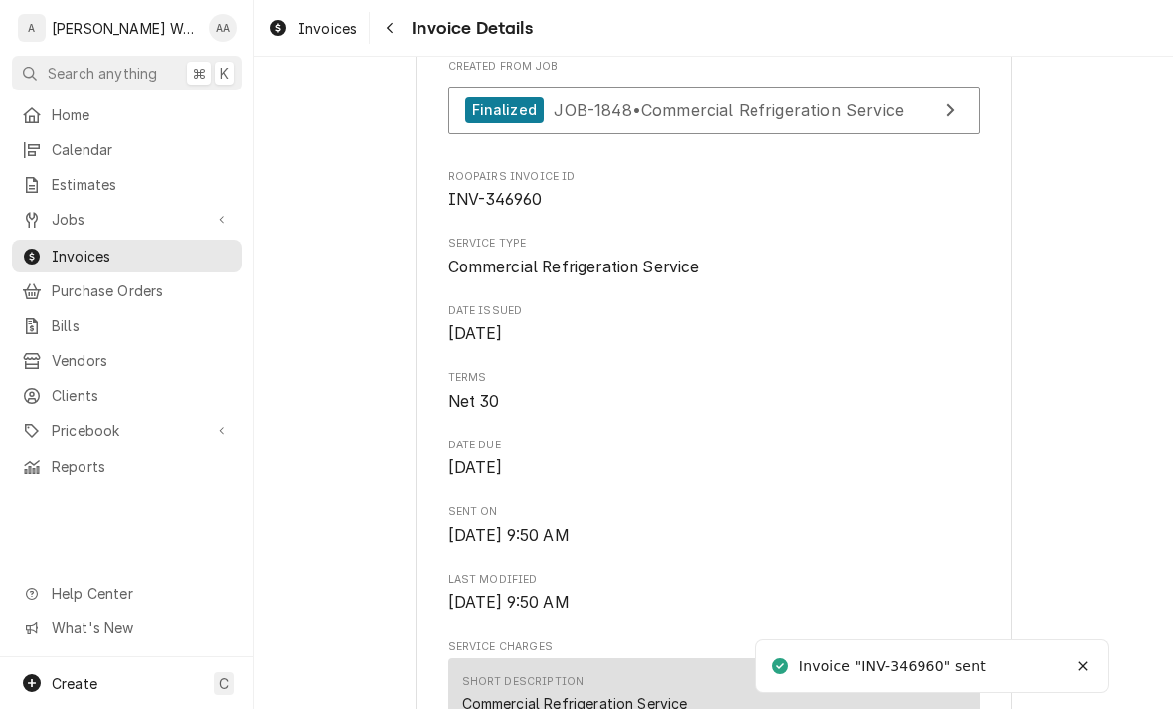
scroll to position [429, 0]
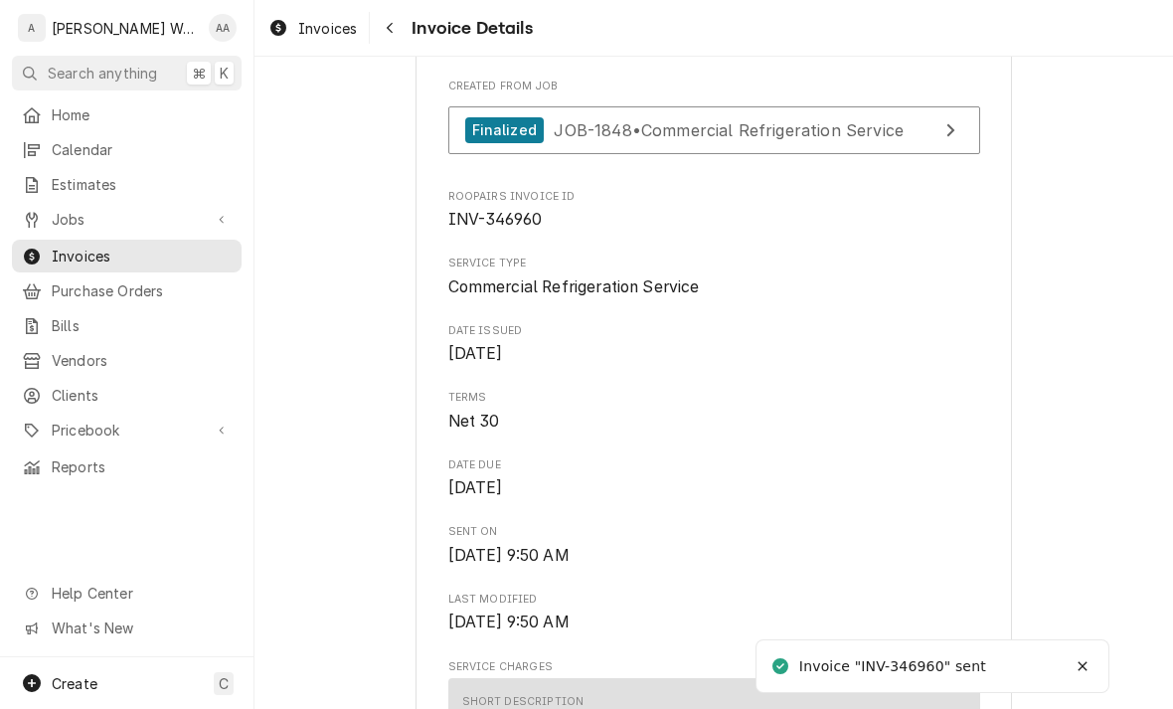
click at [543, 144] on div "Finalized JOB-1848 • Commercial Refrigeration Service" at bounding box center [684, 130] width 439 height 27
click at [112, 683] on div "Create C" at bounding box center [126, 683] width 253 height 52
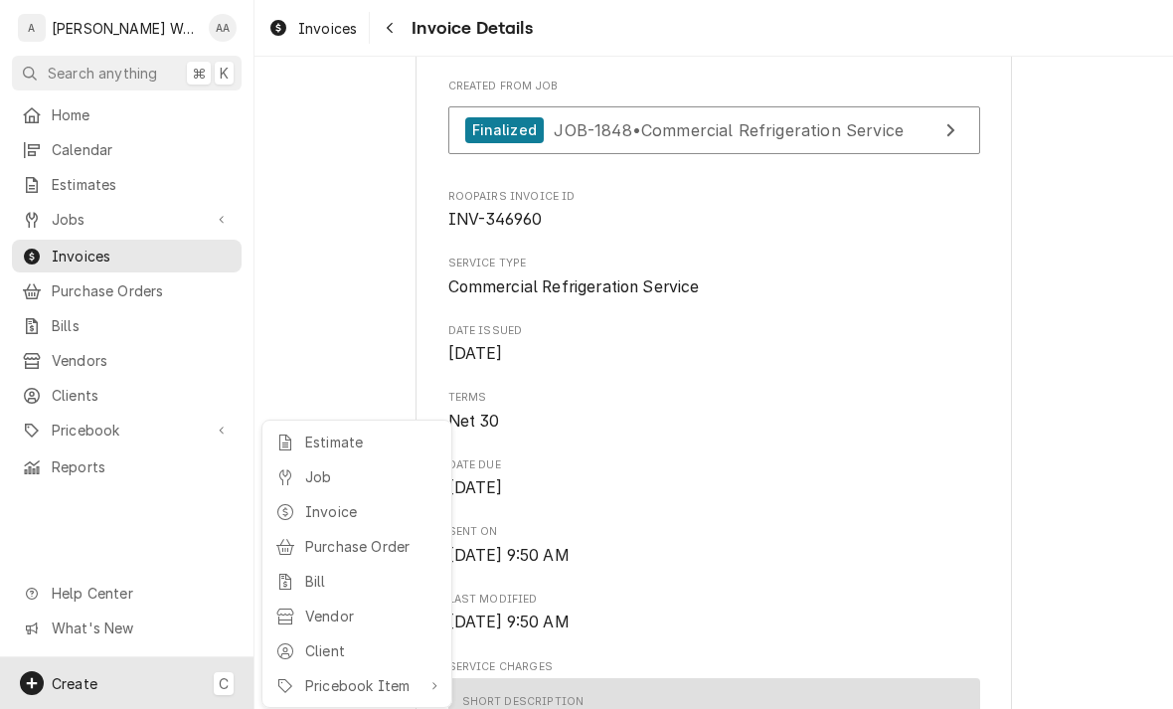
click at [298, 469] on div "Job" at bounding box center [356, 476] width 171 height 25
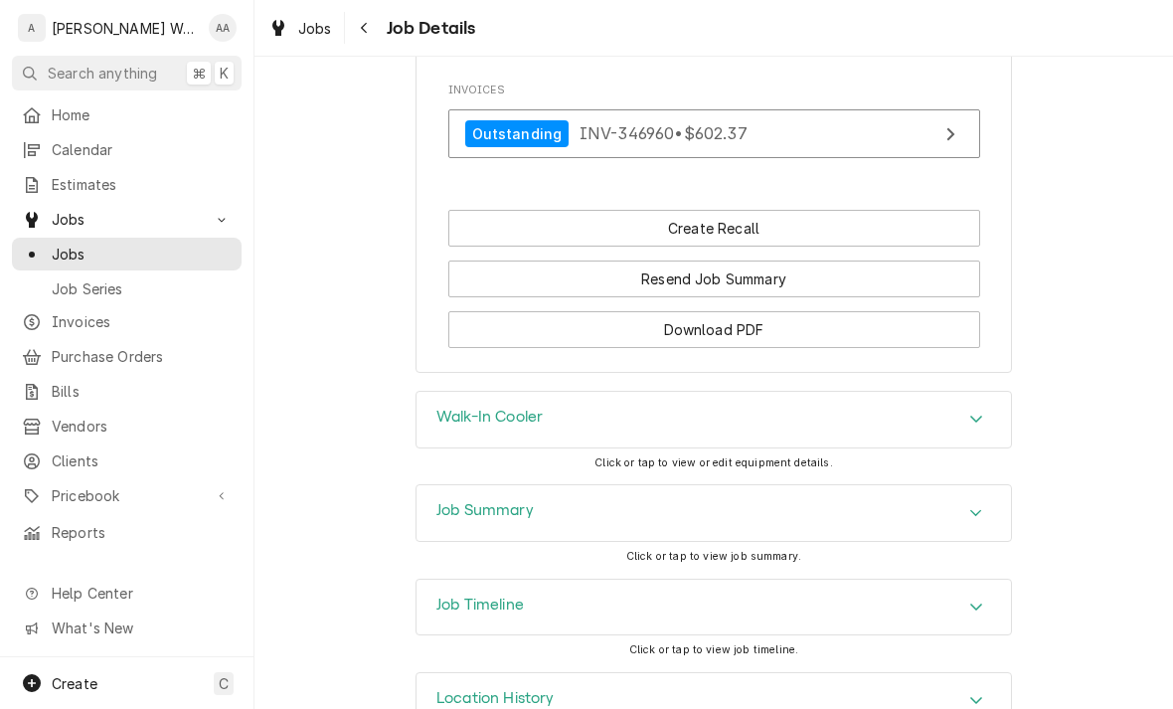
click at [449, 501] on h3 "Job Summary" at bounding box center [484, 510] width 97 height 19
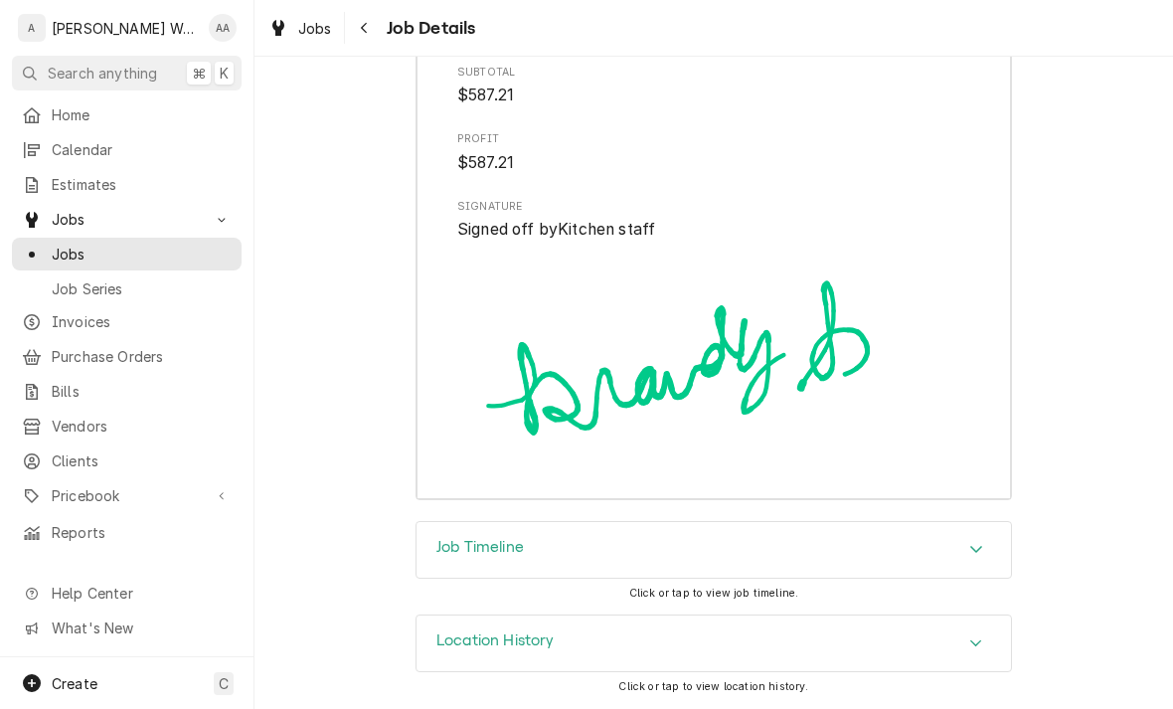
scroll to position [3480, 0]
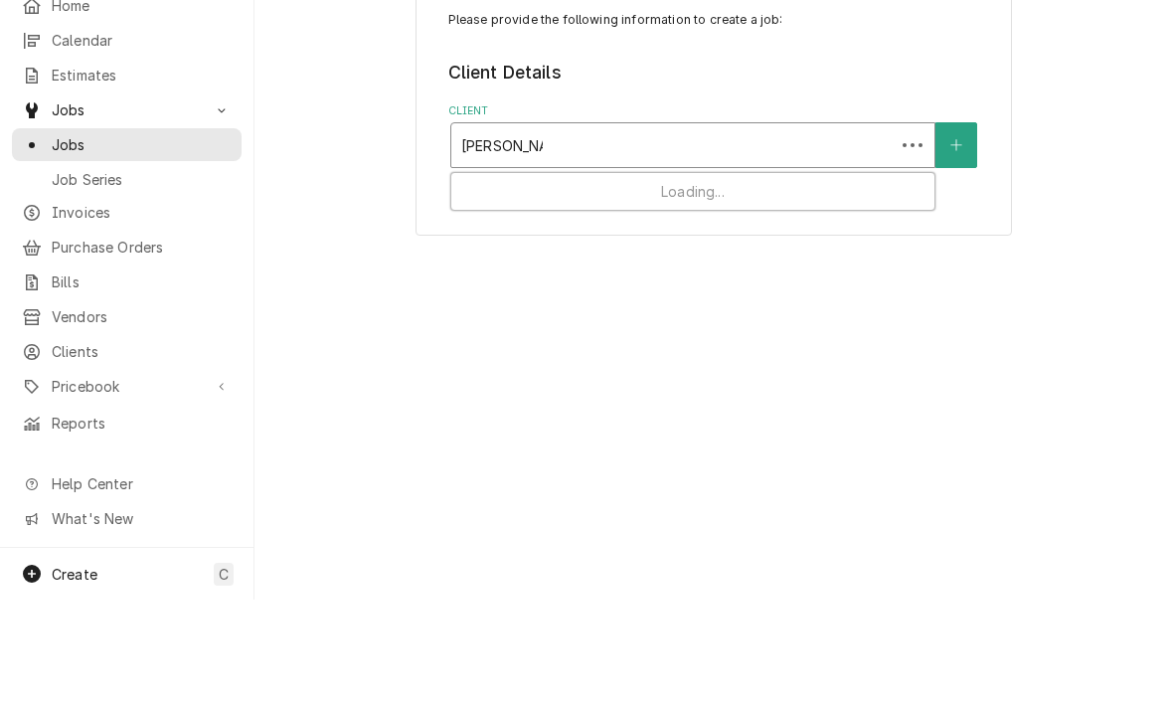
type input "[PERSON_NAME]"
click at [965, 232] on button "Client" at bounding box center [956, 255] width 42 height 46
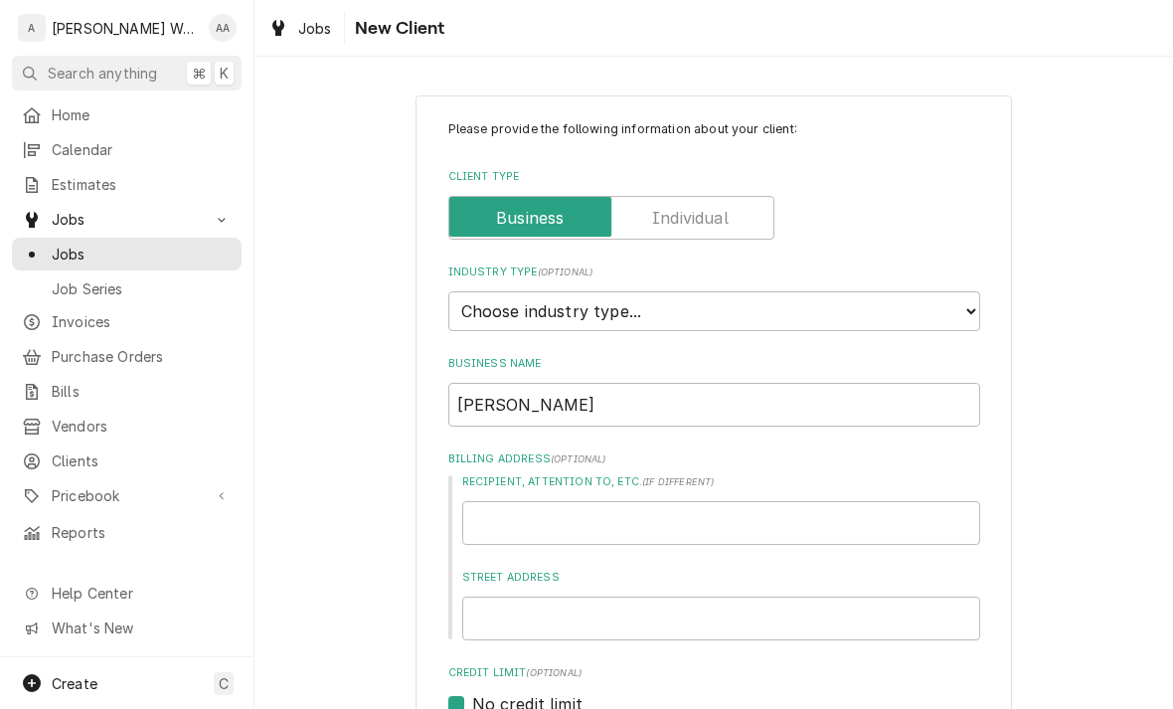
click at [717, 217] on label "Client Type" at bounding box center [611, 218] width 326 height 44
click at [717, 217] on input "Client Type" at bounding box center [611, 218] width 308 height 44
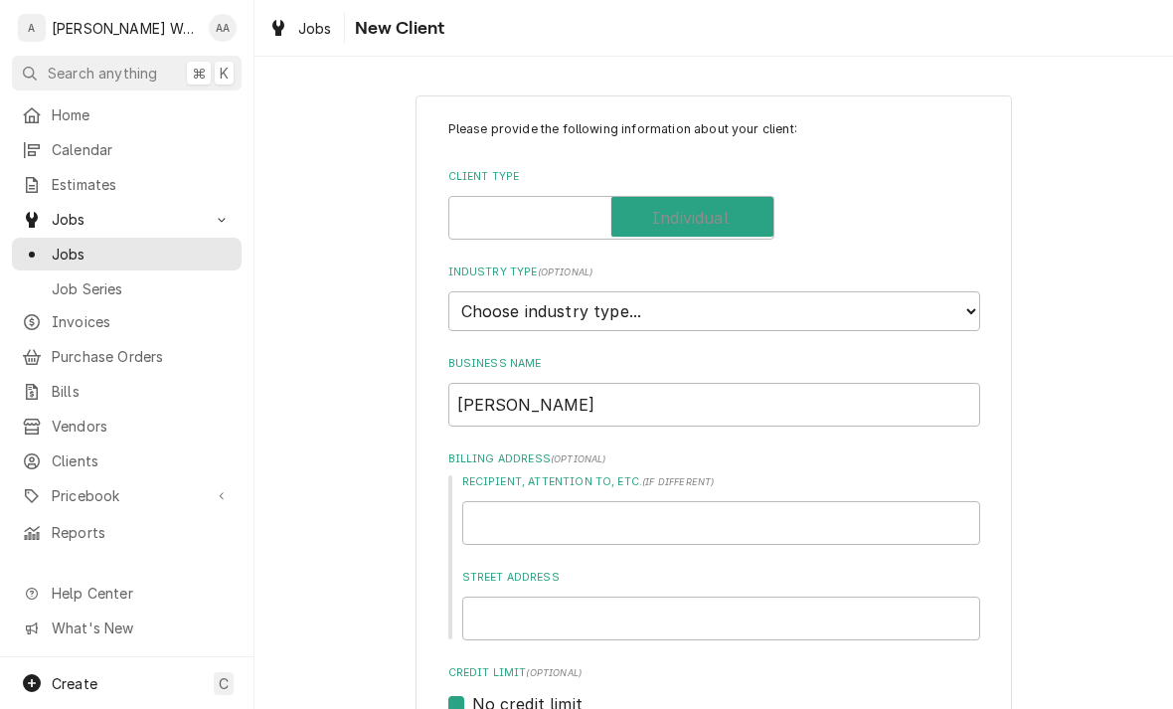
checkbox input "true"
click at [814, 298] on select "Choose industry type... Residential Commercial Industrial Government" at bounding box center [714, 311] width 532 height 40
type textarea "x"
select select "1"
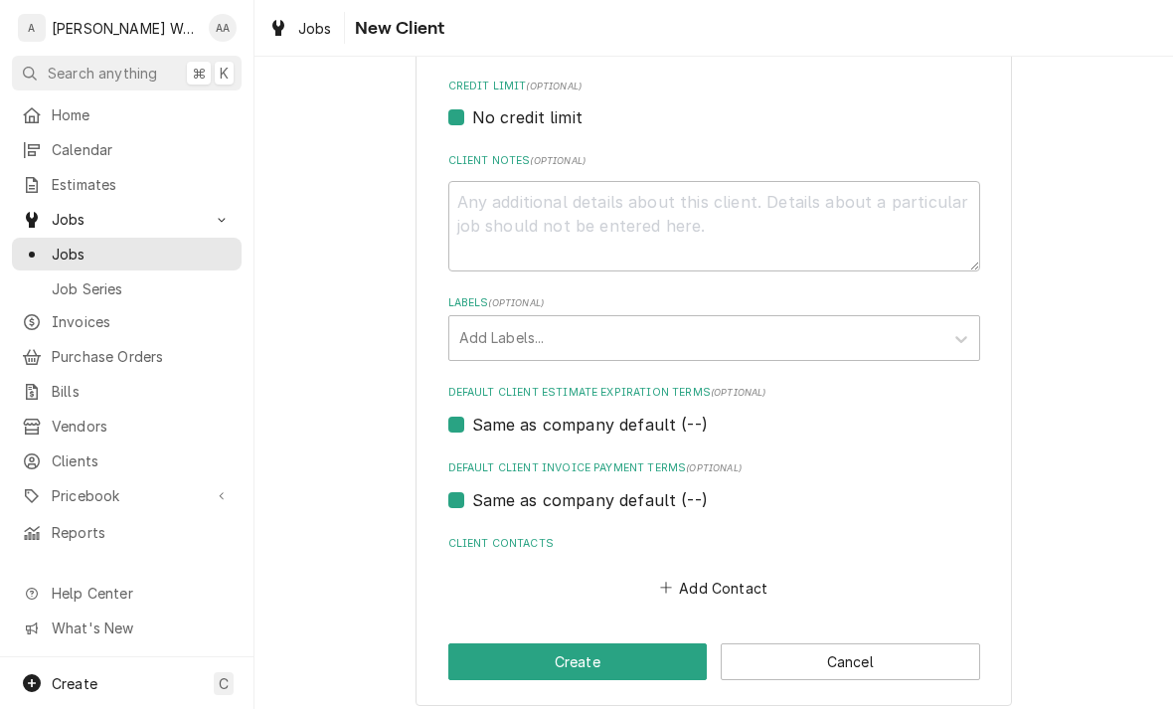
scroll to position [582, 0]
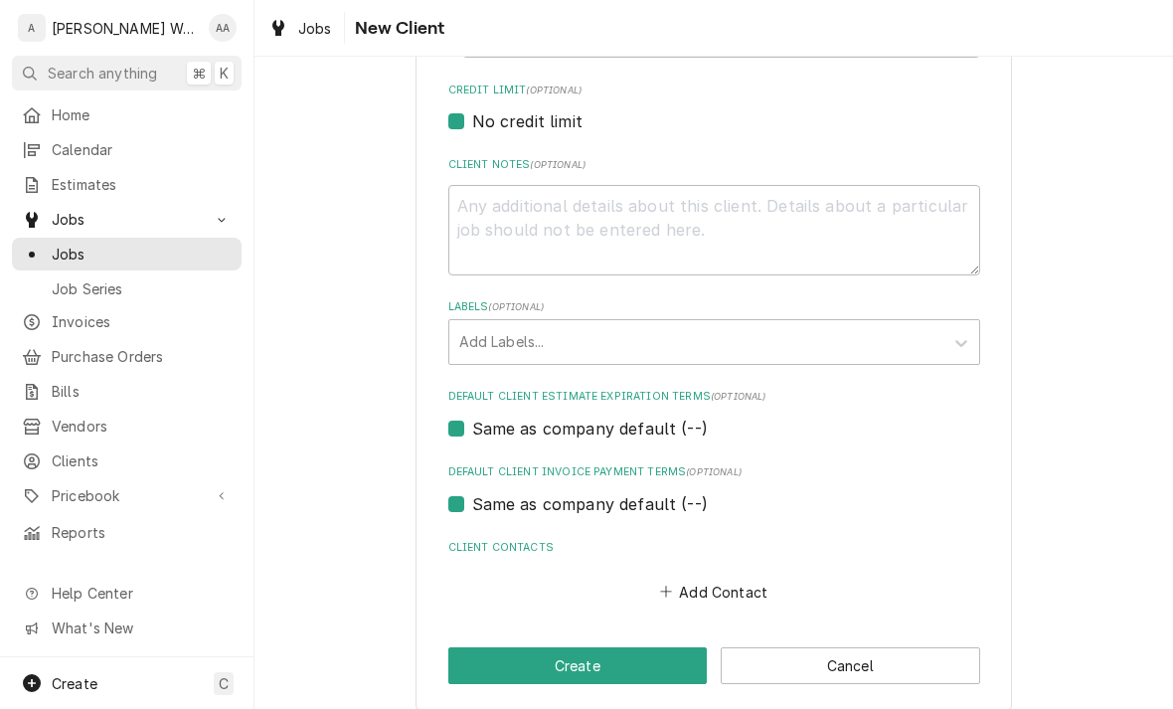
click at [724, 577] on button "Add Contact" at bounding box center [713, 591] width 114 height 28
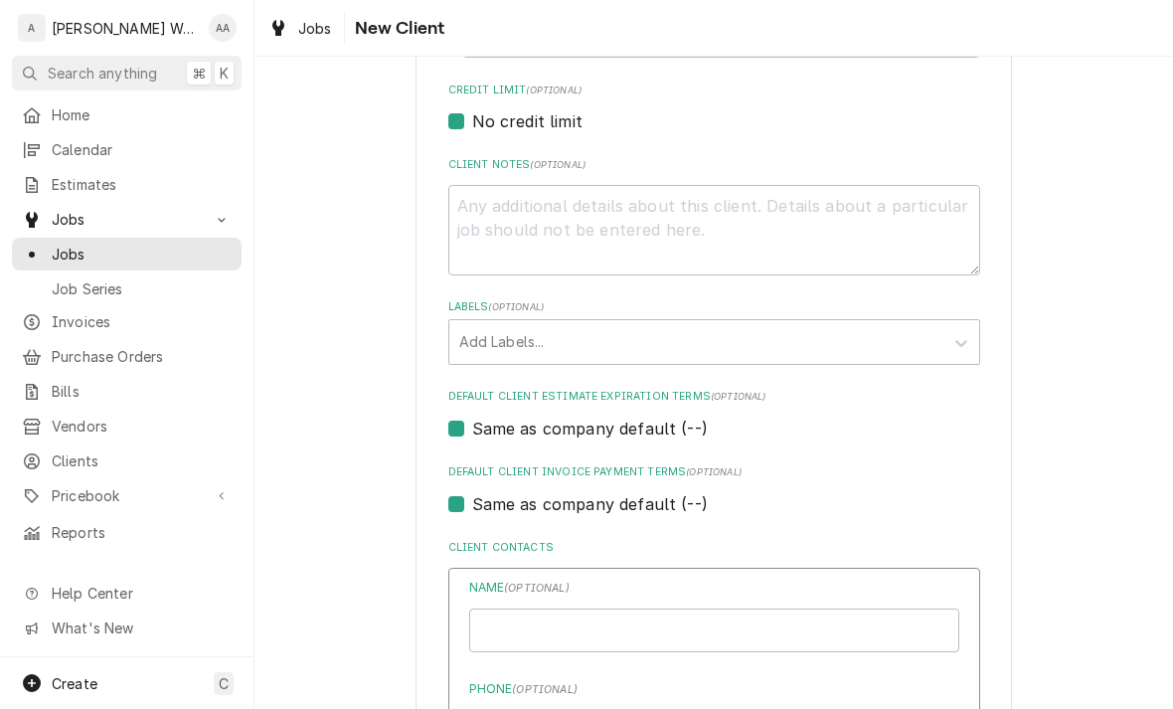
type textarea "x"
click at [723, 610] on input "Individual Name" at bounding box center [714, 630] width 490 height 44
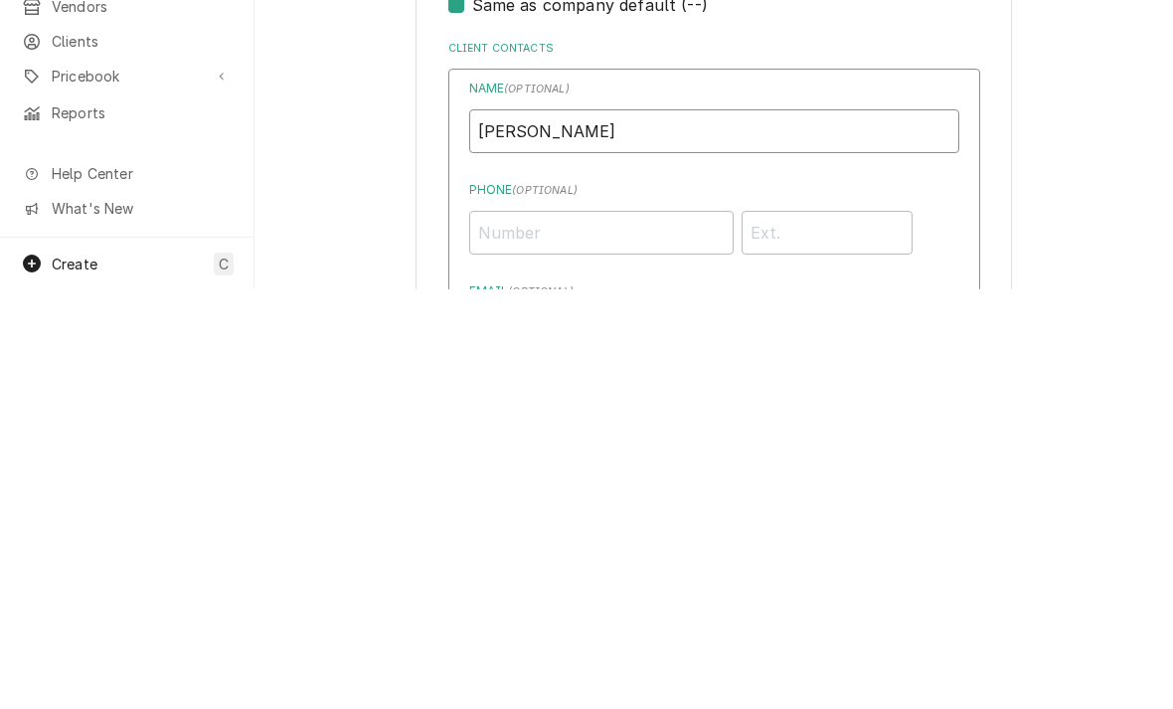
scroll to position [692, 0]
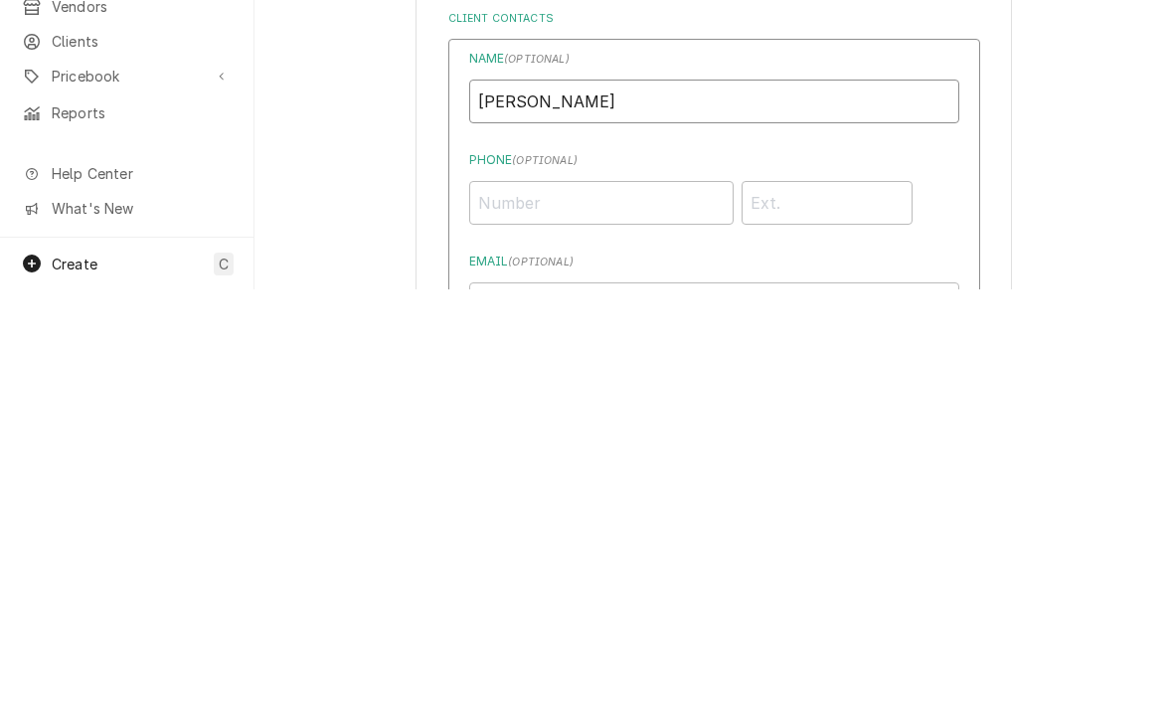
type input "Ashley Bogle"
click at [522, 600] on input "Phone ( optional )" at bounding box center [601, 622] width 264 height 44
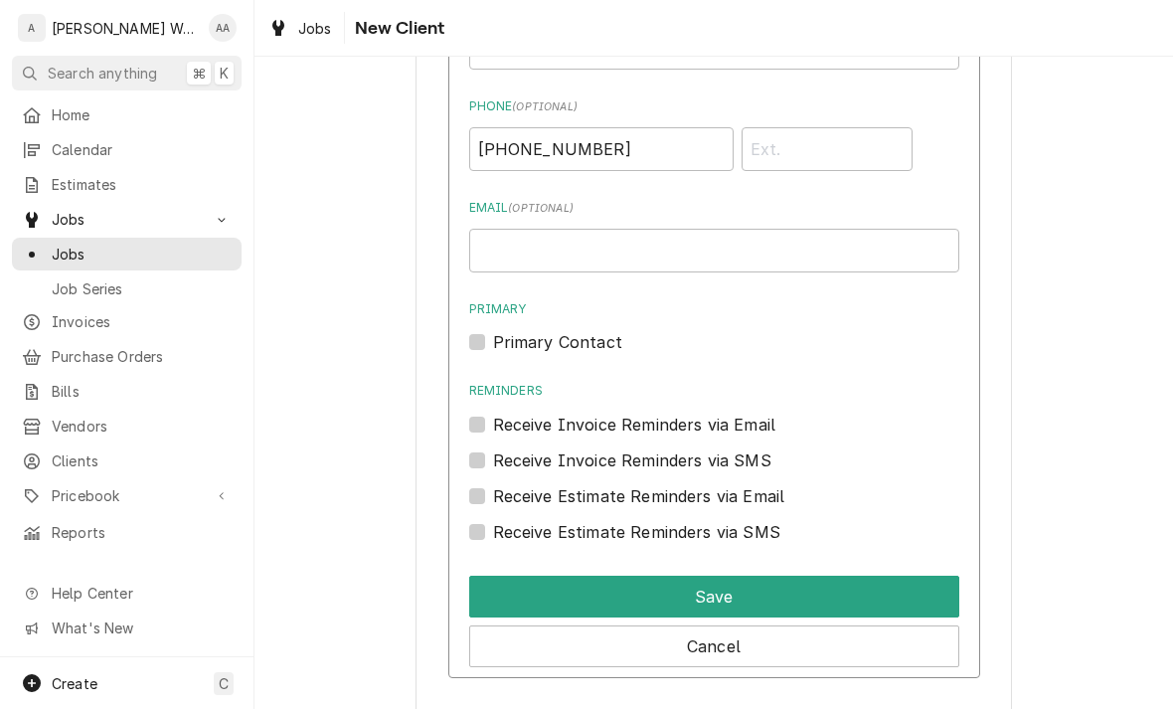
scroll to position [1166, 0]
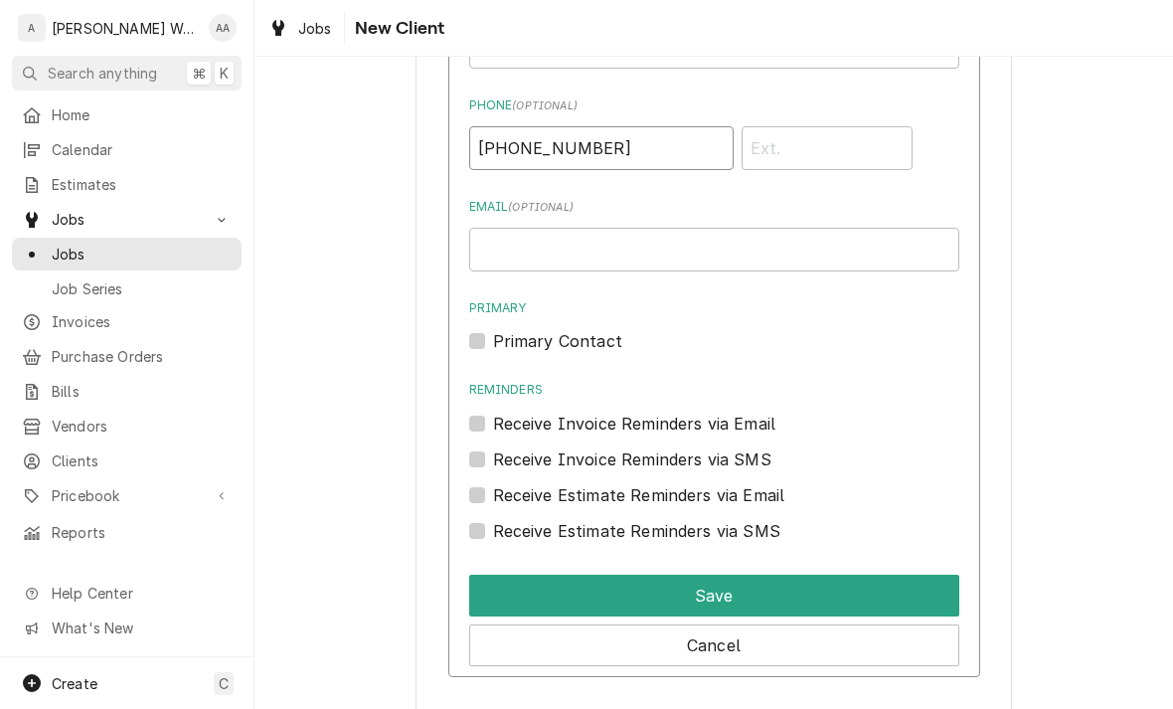
type input "(402) 415-7707"
click at [500, 329] on label "Primary Contact" at bounding box center [557, 341] width 129 height 24
click at [500, 329] on input "Primary" at bounding box center [738, 351] width 490 height 44
checkbox input "true"
click at [530, 574] on button "Save" at bounding box center [714, 595] width 490 height 42
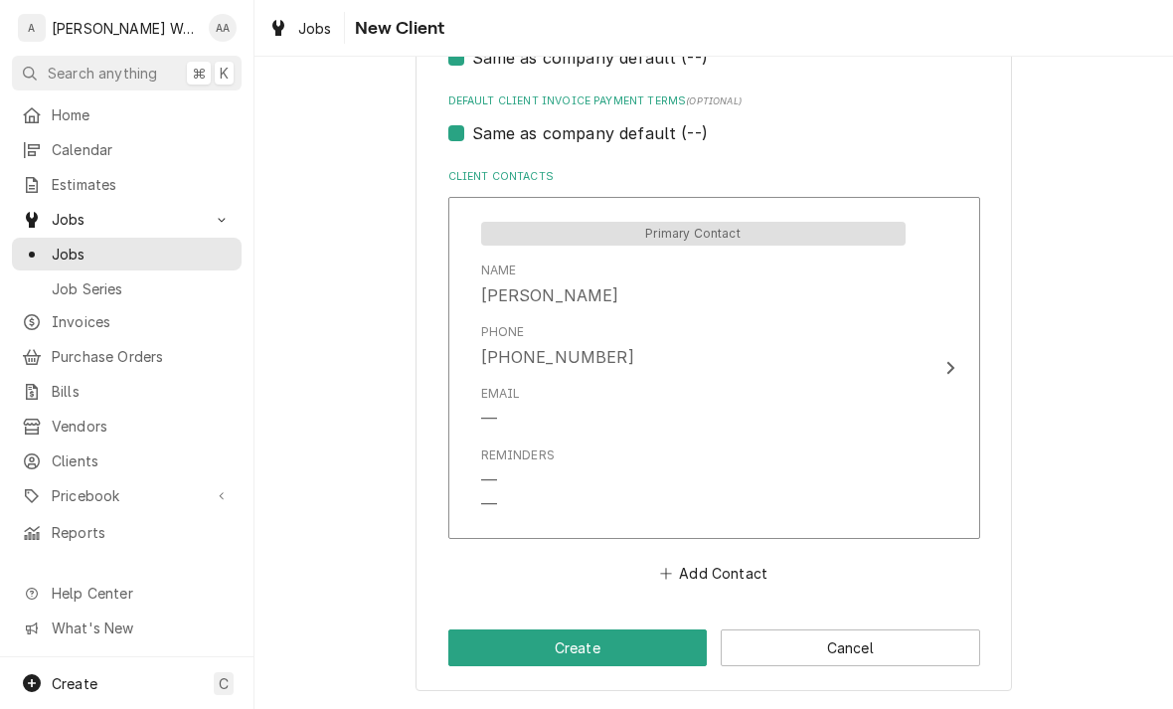
scroll to position [935, 0]
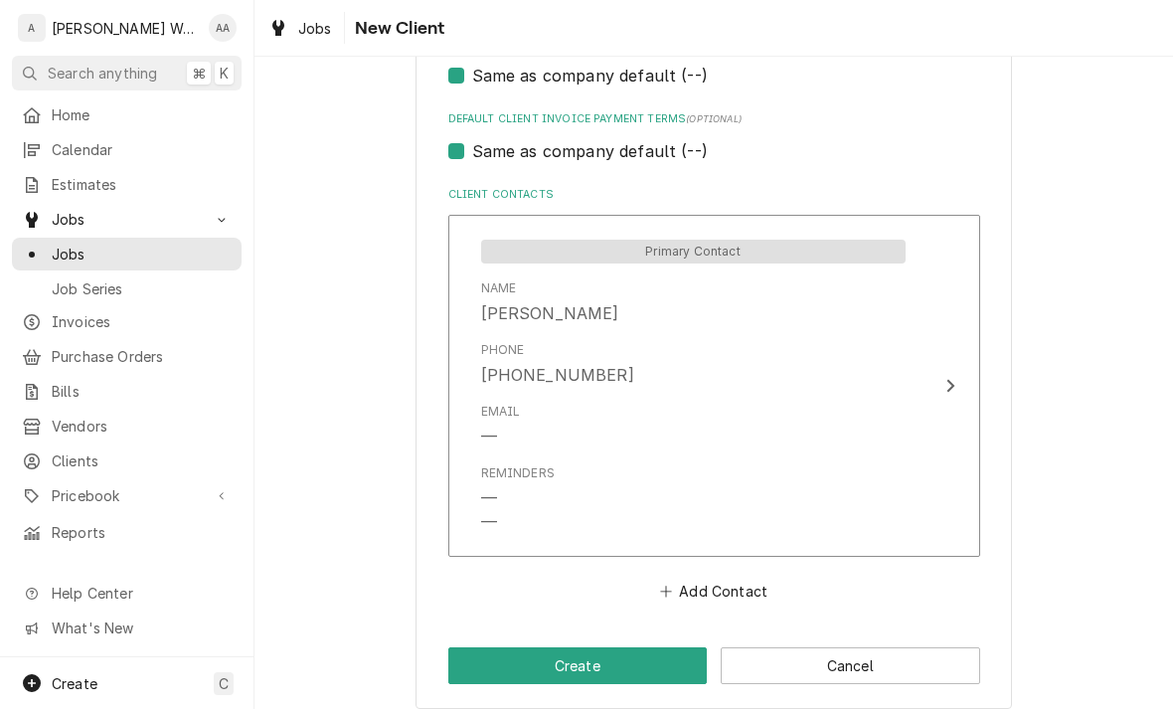
click at [492, 663] on button "Create" at bounding box center [577, 665] width 259 height 37
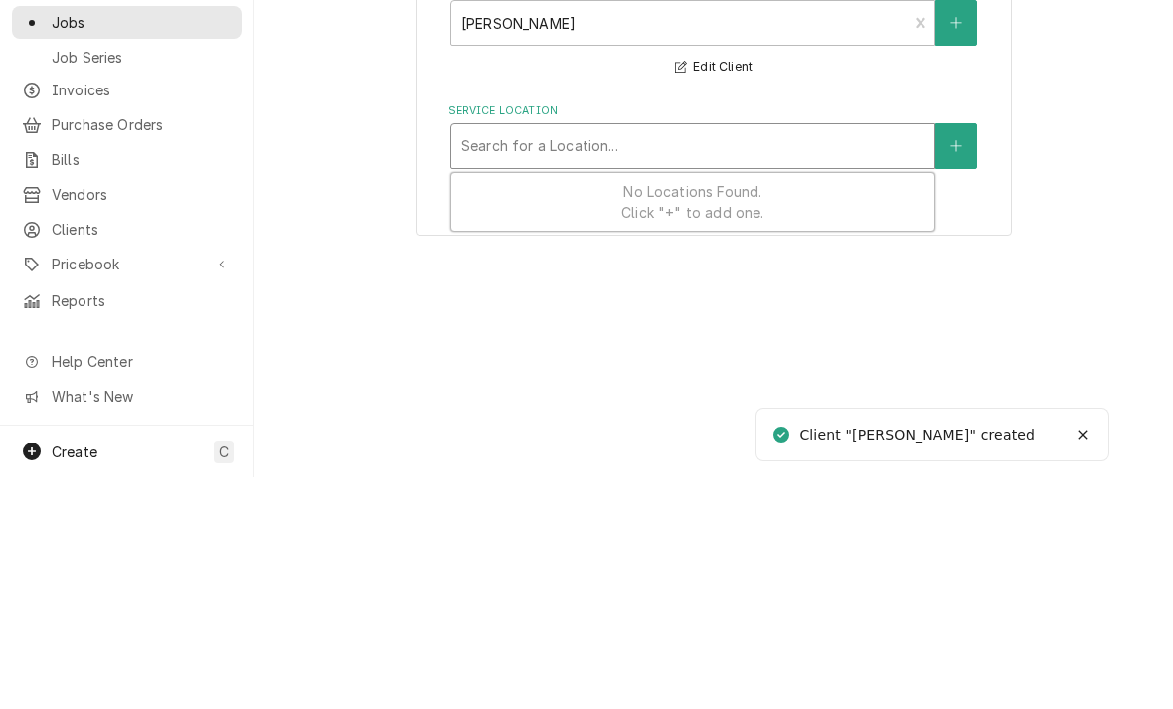
click at [966, 355] on button "Service Location" at bounding box center [956, 378] width 42 height 46
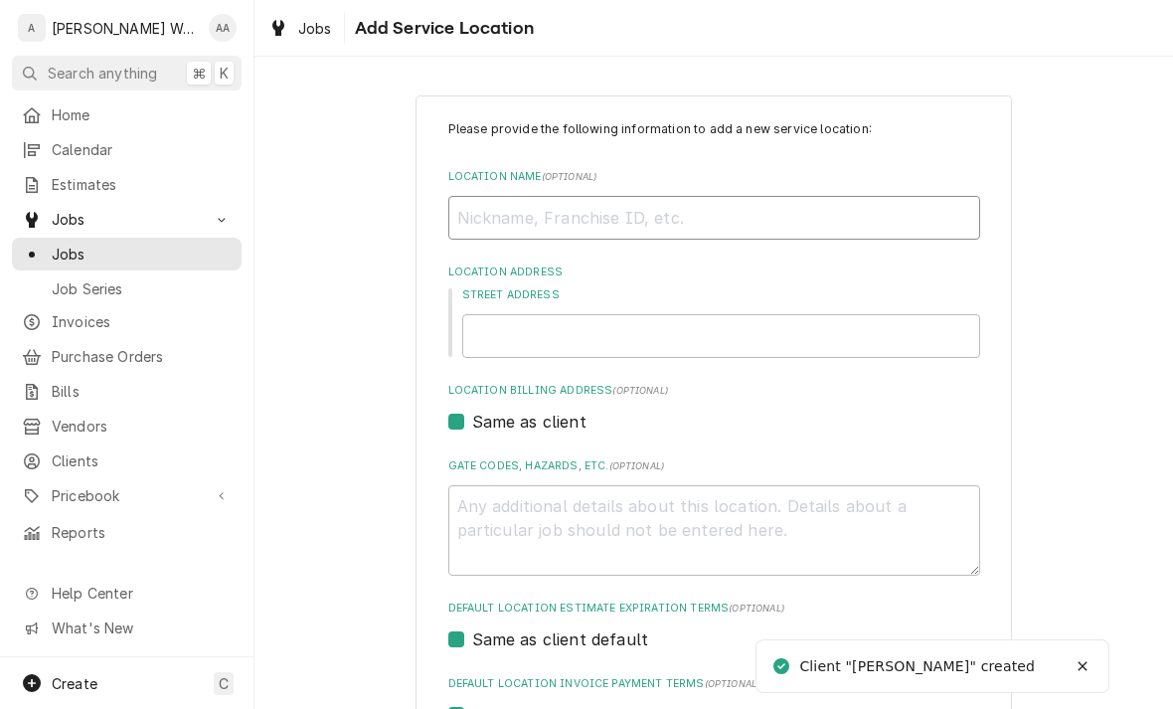
click at [857, 214] on input "Location Name ( optional )" at bounding box center [714, 218] width 532 height 44
type textarea "x"
type input "Ho"
type textarea "x"
type input "Hom"
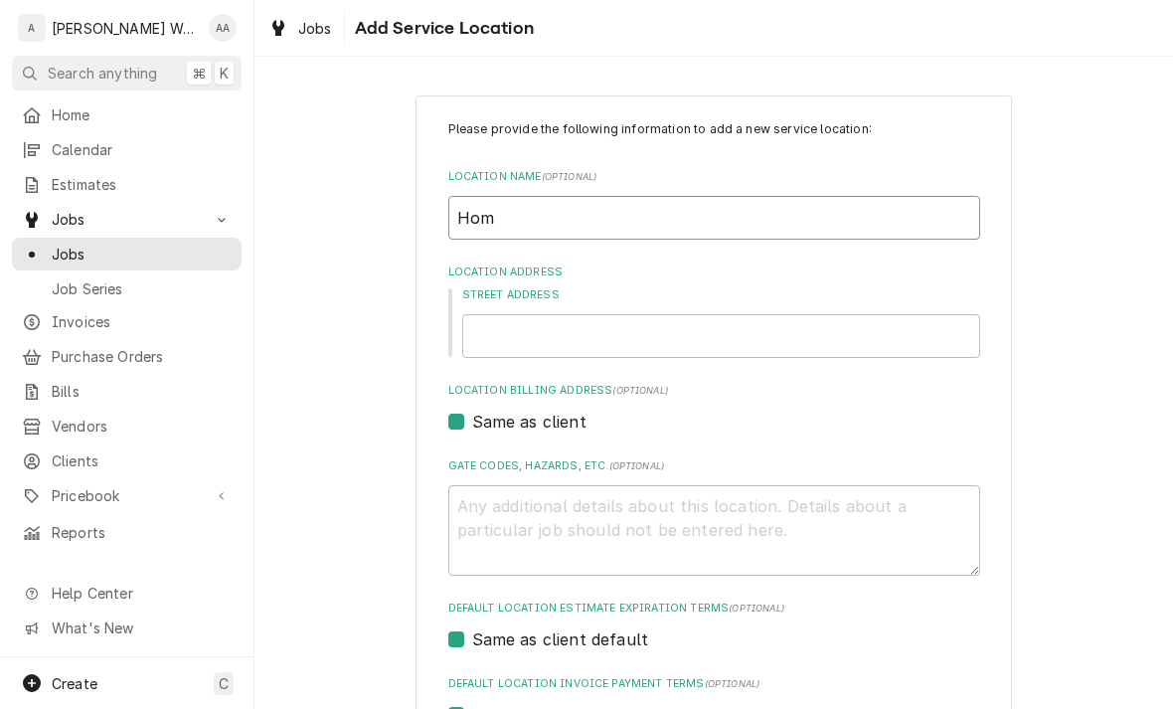
type textarea "x"
type input "Home"
type textarea "x"
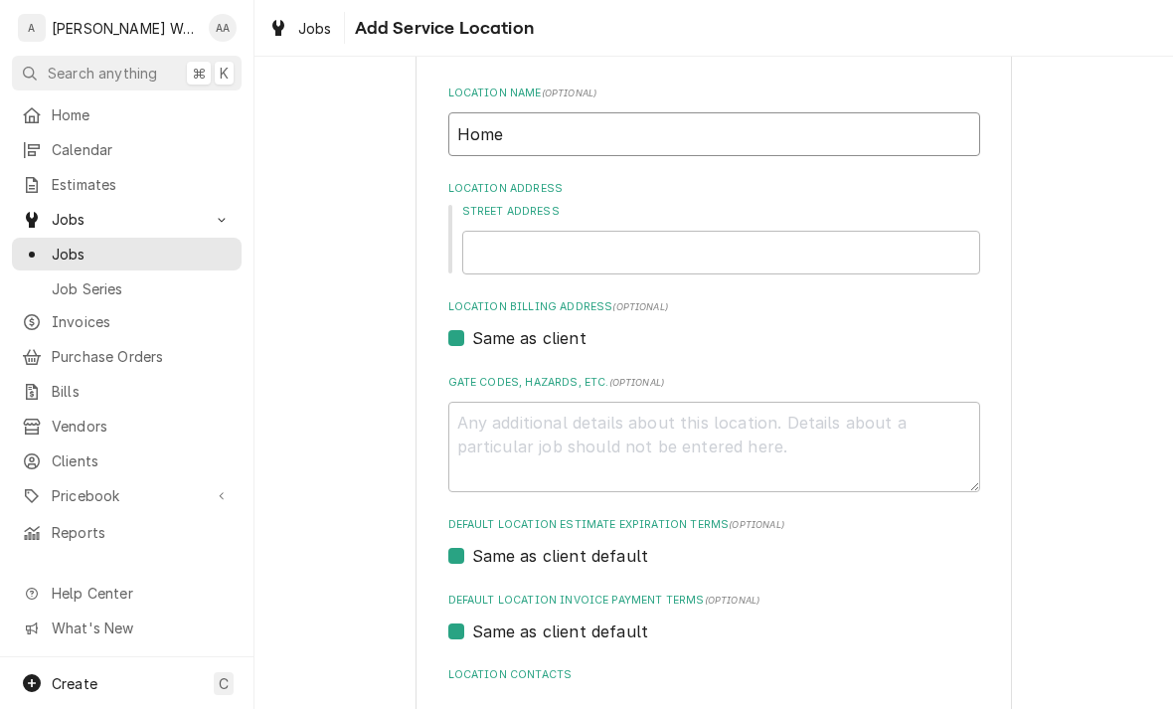
scroll to position [85, 0]
type input "Home"
click at [515, 246] on input "Street Address" at bounding box center [721, 251] width 518 height 44
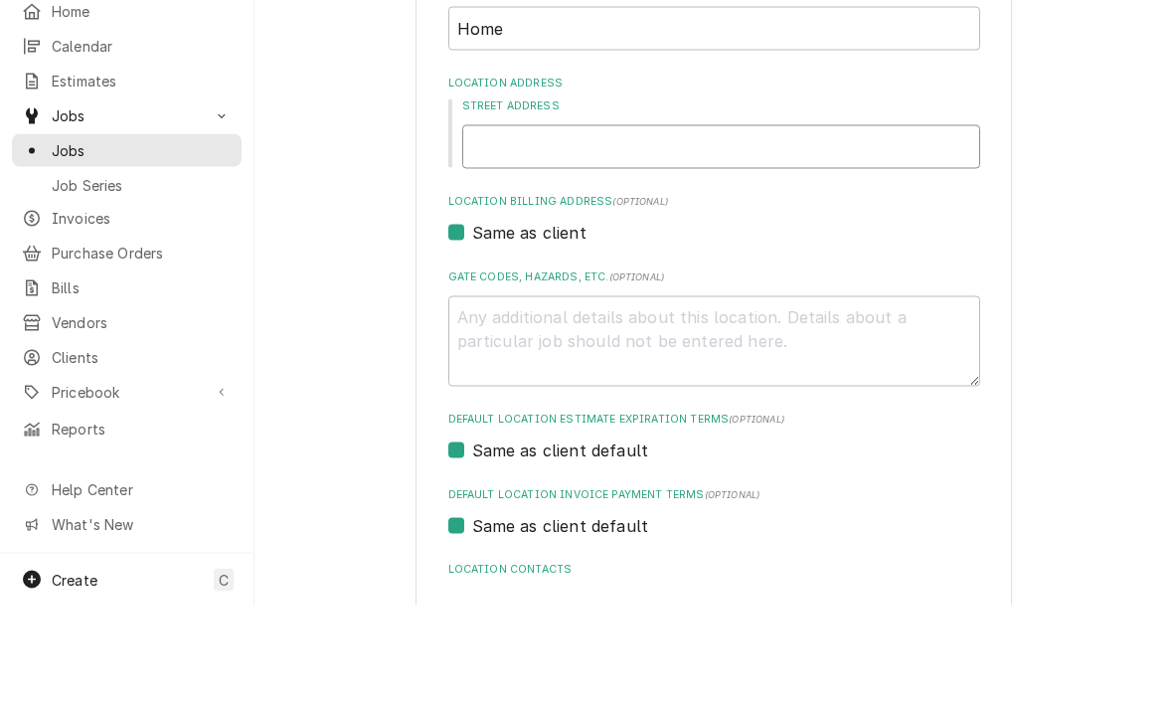
type input "1"
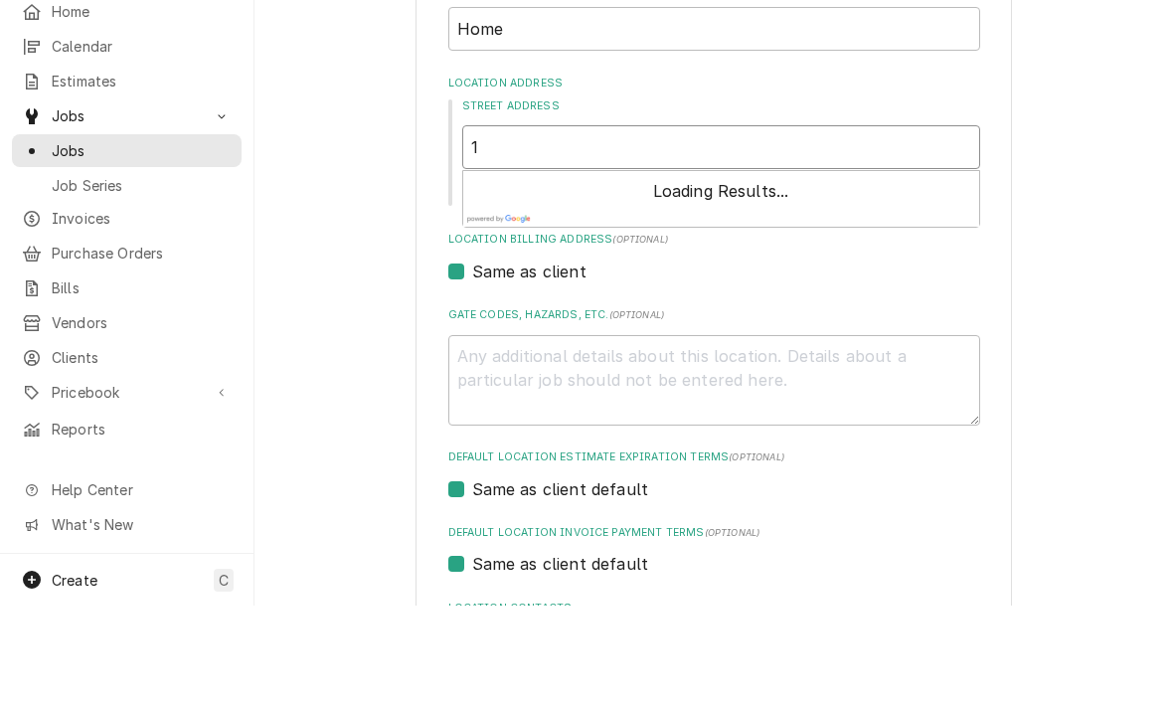
type textarea "x"
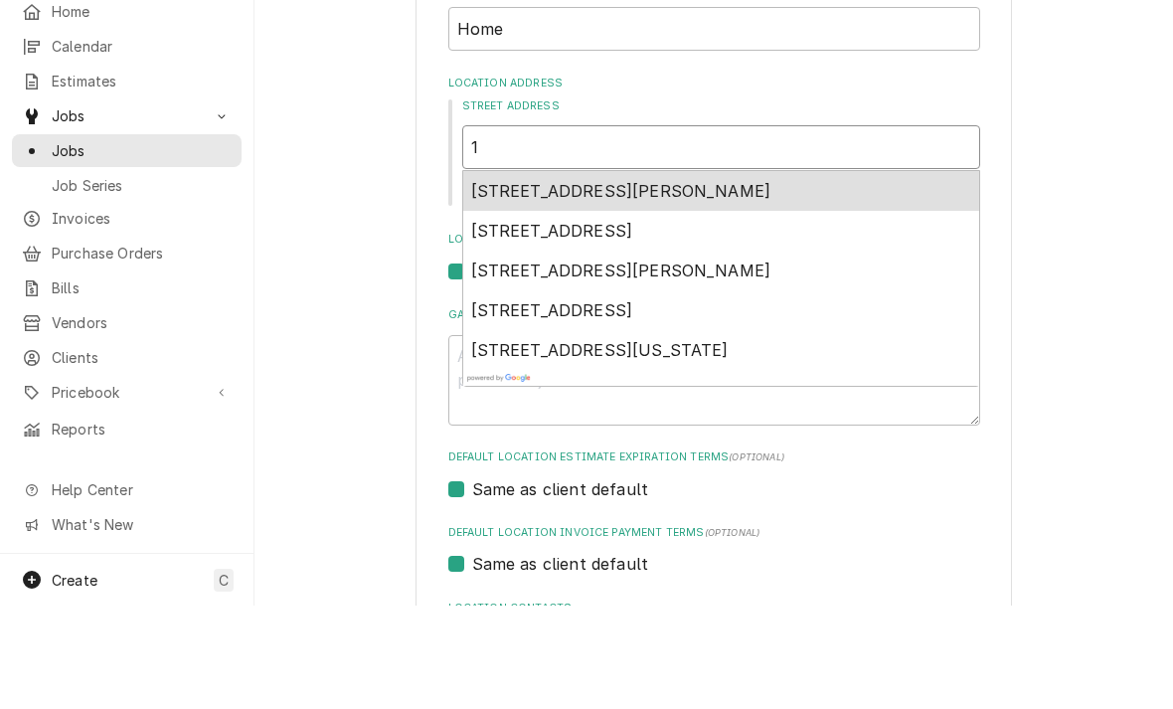
type input "15"
type textarea "x"
type input "151"
type textarea "x"
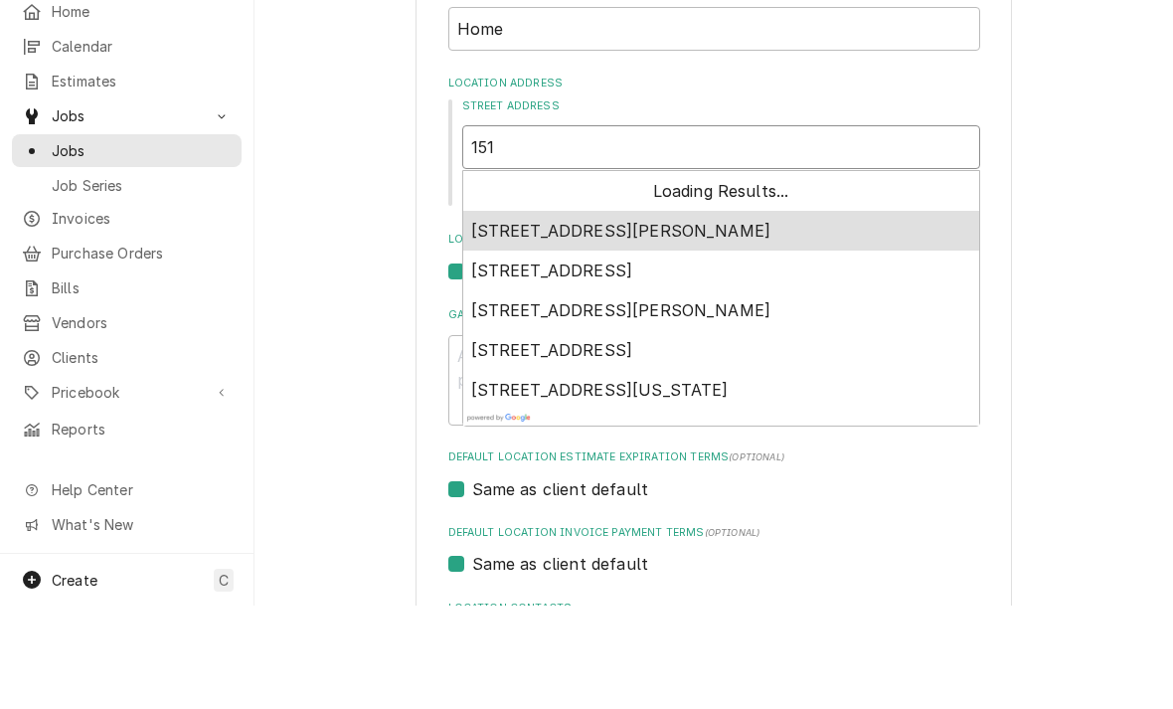
type input "1514"
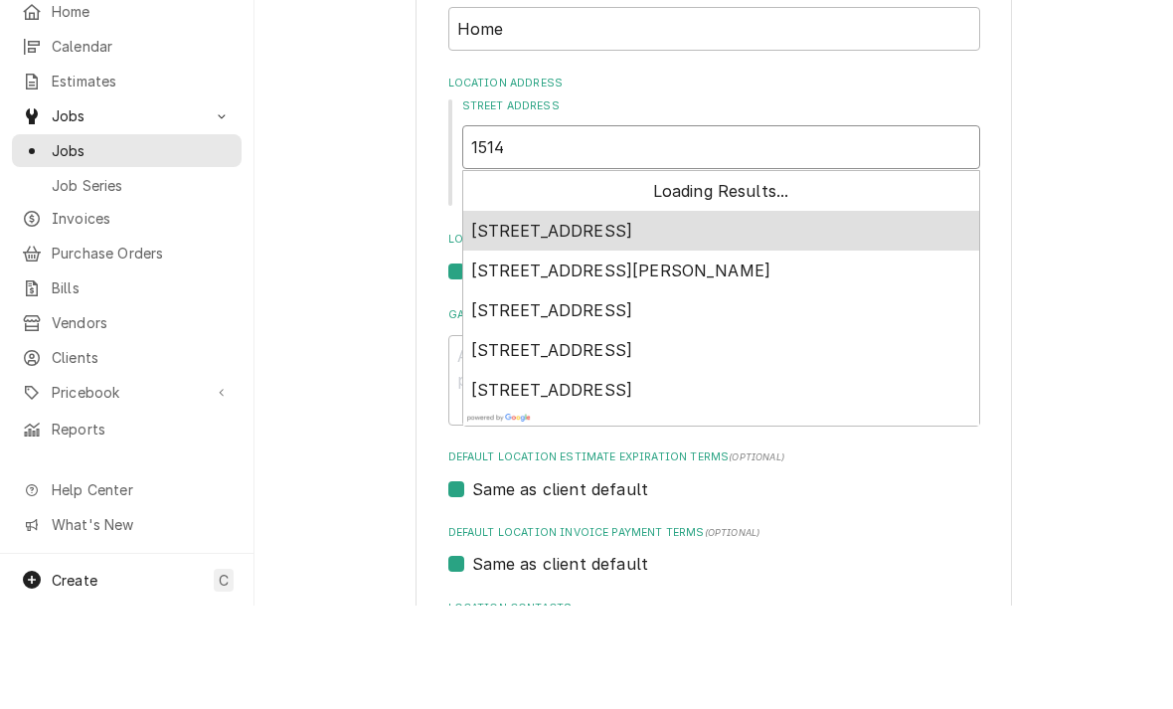
type textarea "x"
type input "1514"
type textarea "x"
type input "1514 a"
type textarea "x"
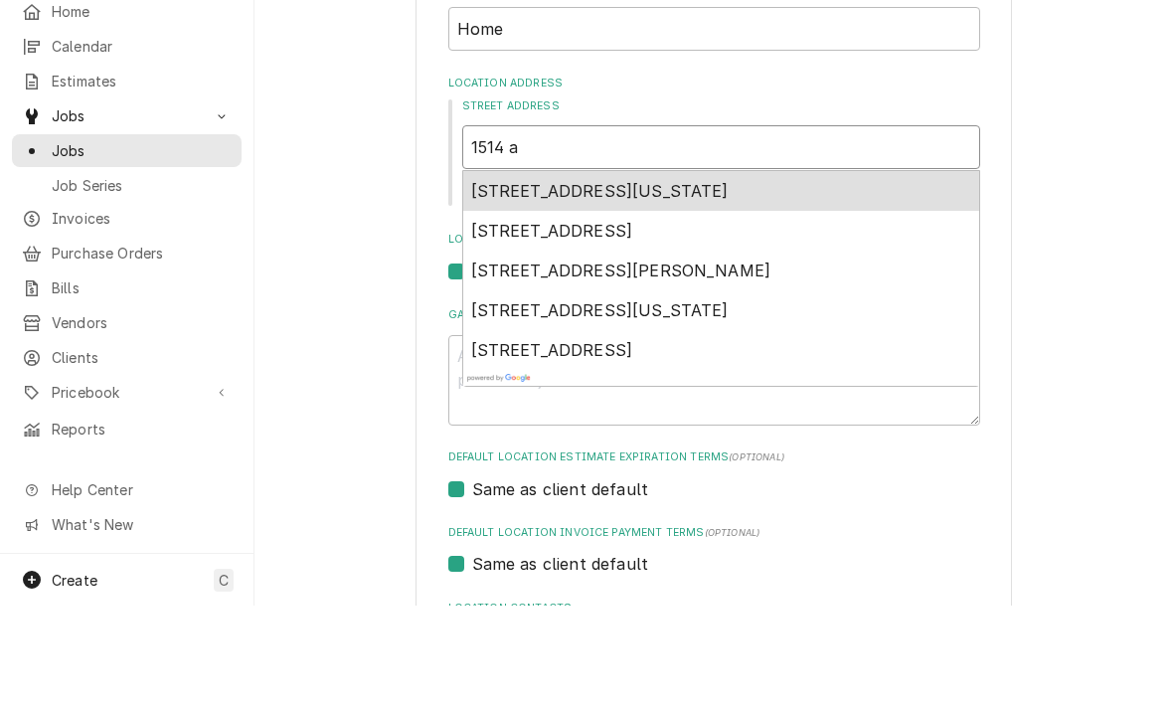
type input "1514 av"
type textarea "x"
type input "1514 ave"
type textarea "x"
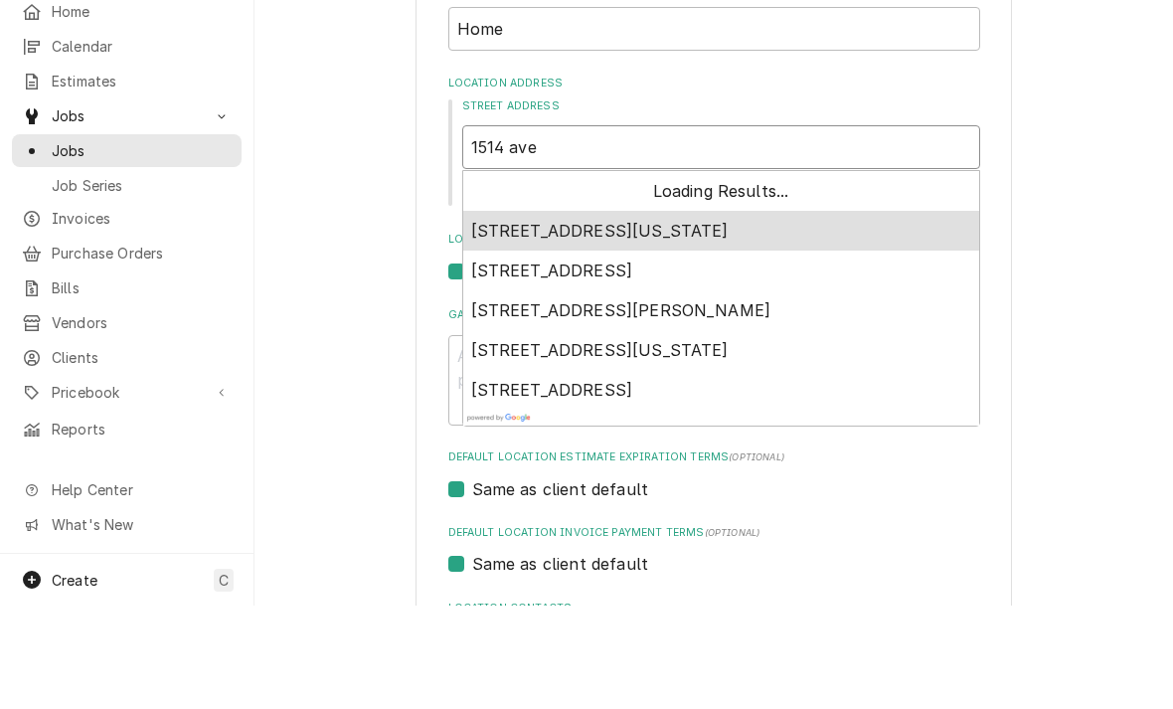
type input "1514 ave"
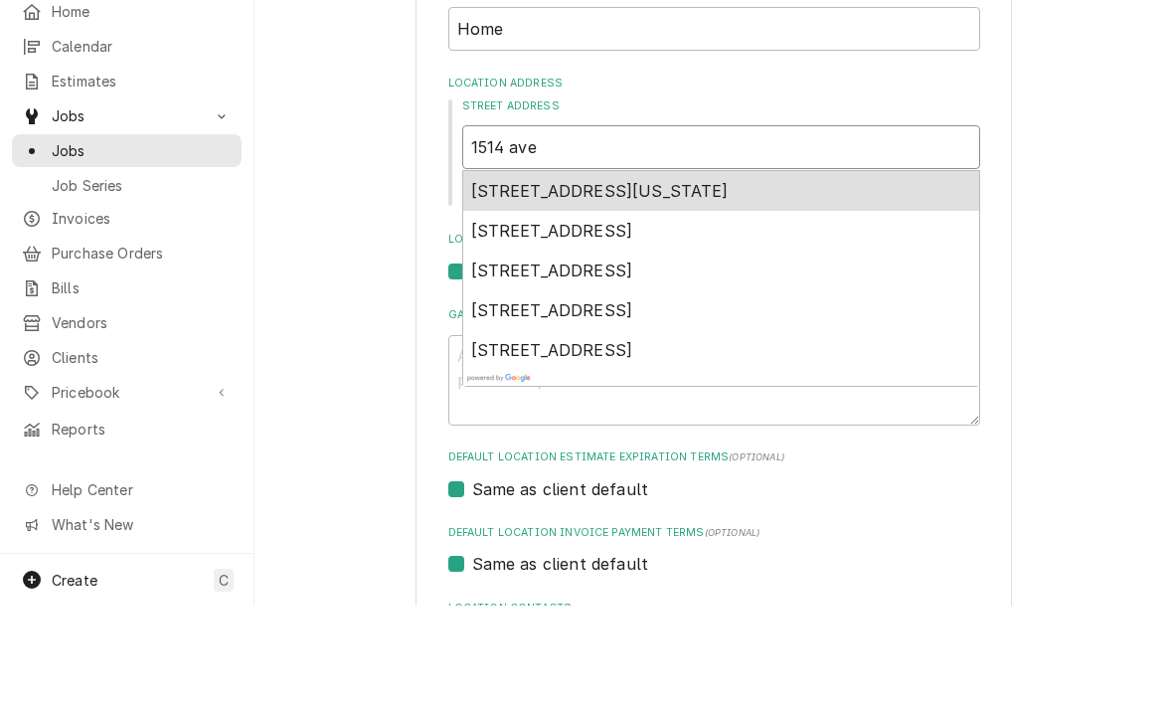
type textarea "x"
type input "1514 ave a"
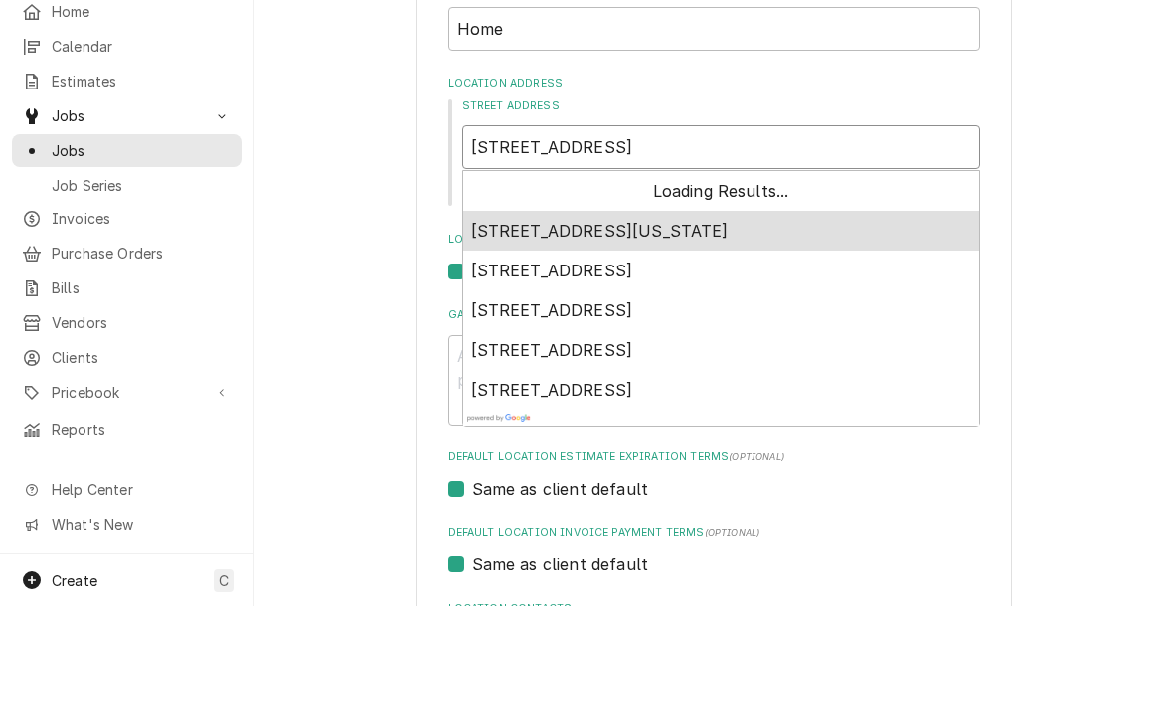
type textarea "x"
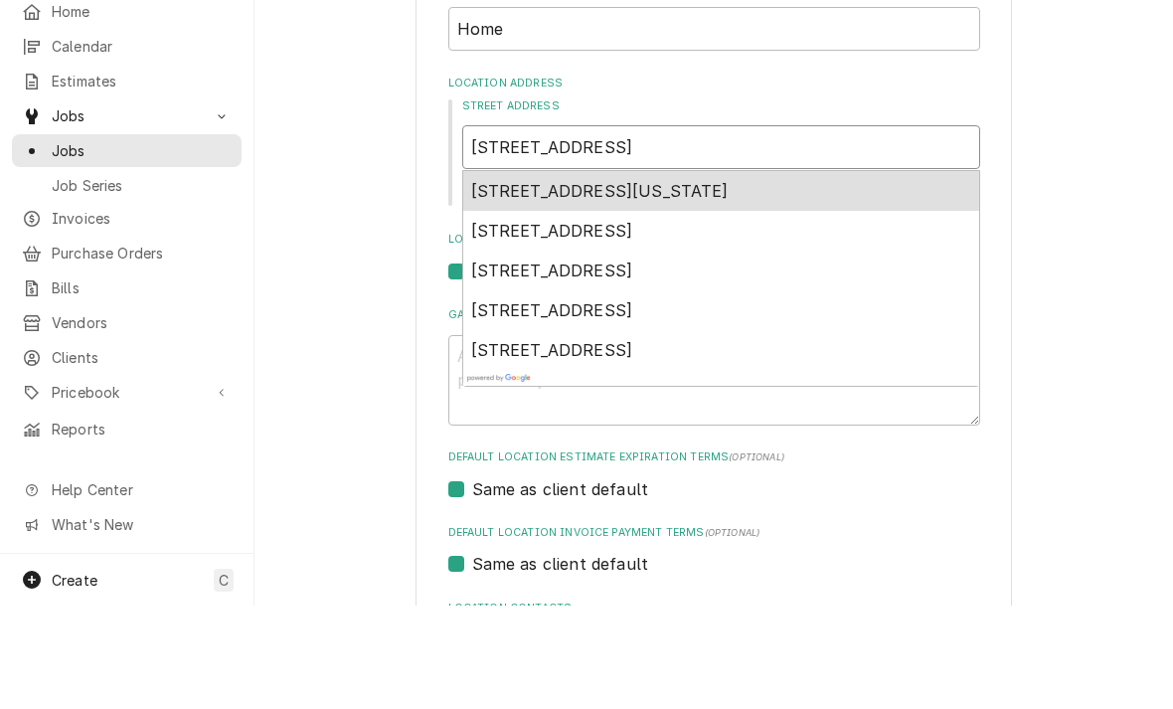
type input "1514 ave a"
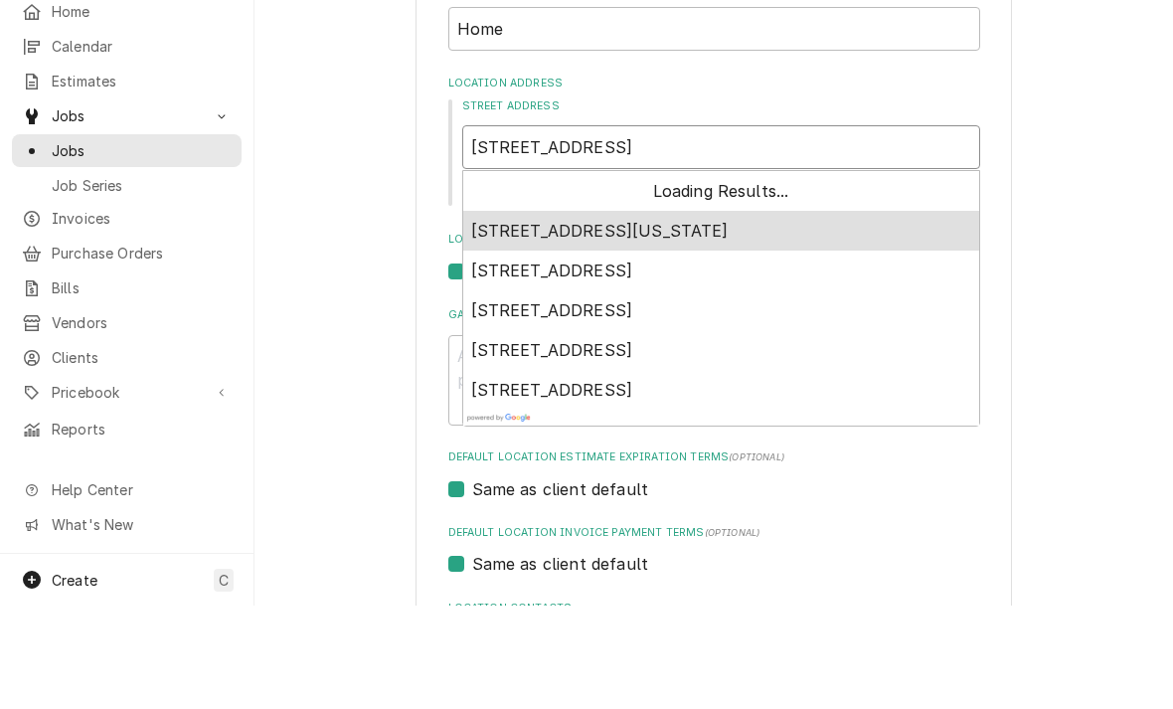
type textarea "x"
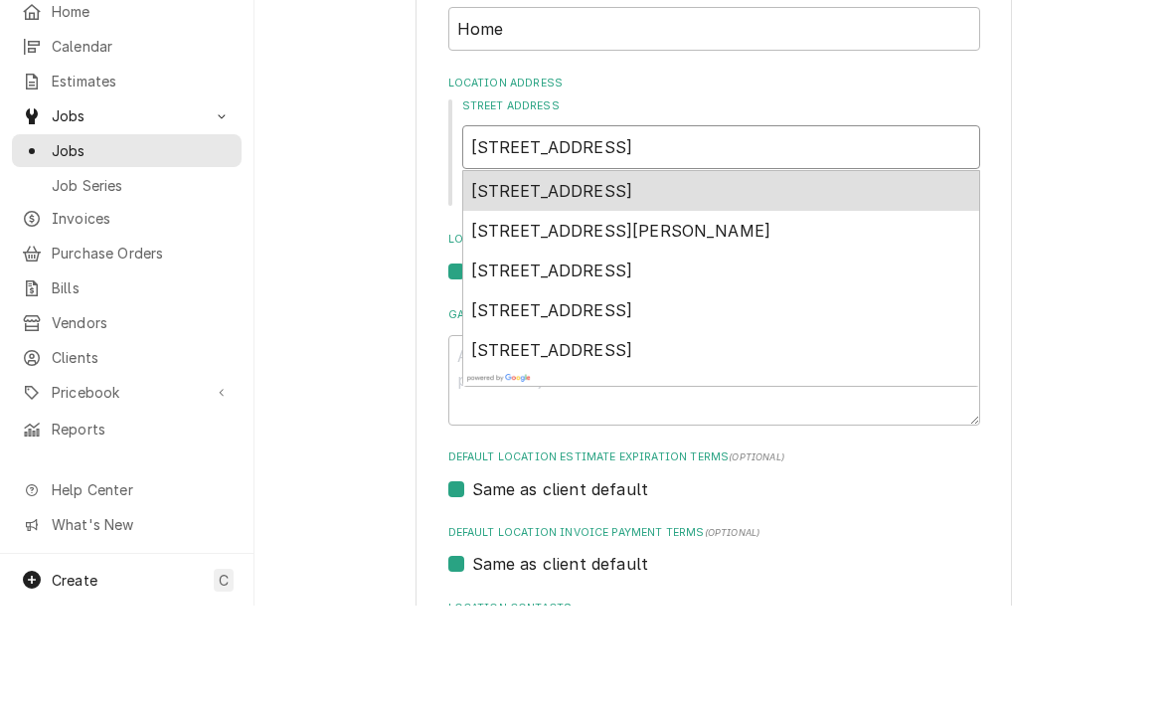
type input "1514 ave a p"
type textarea "x"
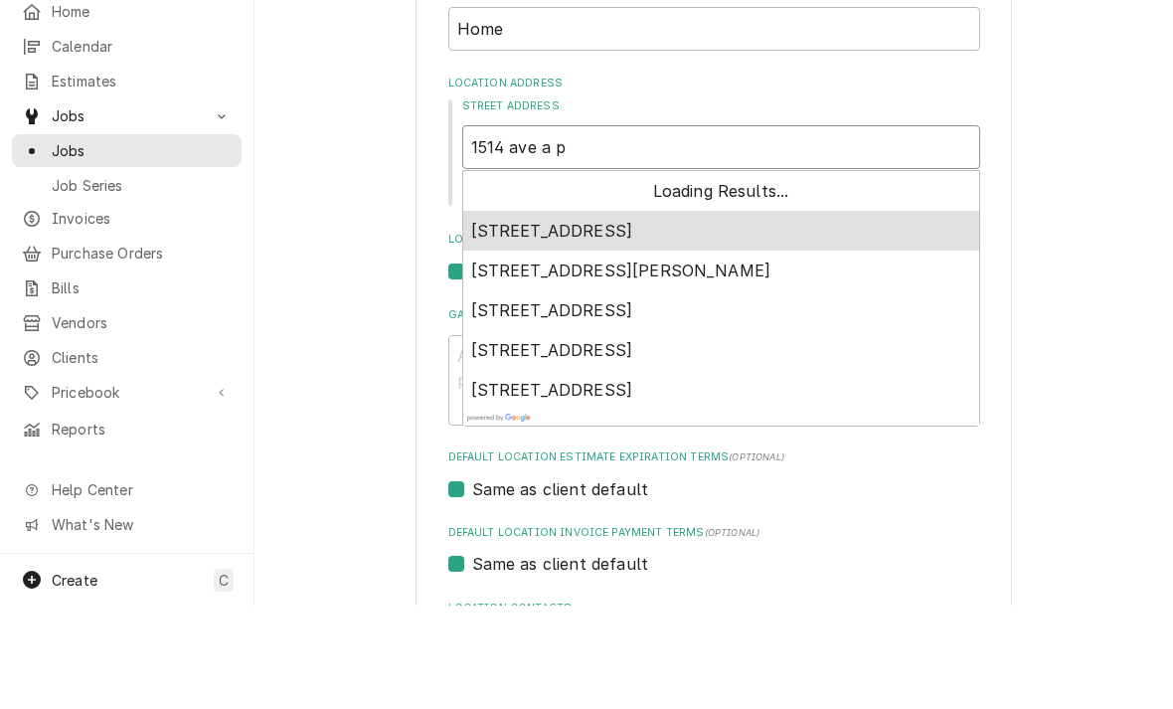
type input "1514 ave a pl"
type textarea "x"
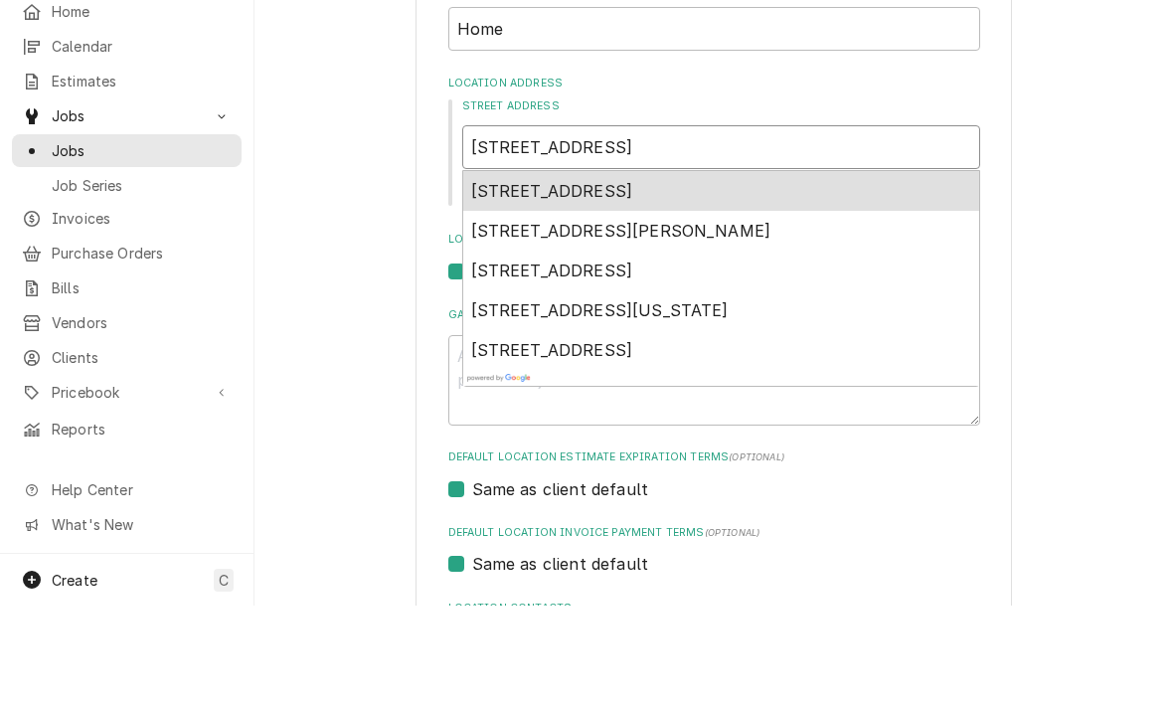
type input "1514 ave a pla"
click at [523, 284] on span "1514 Ave A, Plattsmouth, NE, USA" at bounding box center [552, 294] width 162 height 20
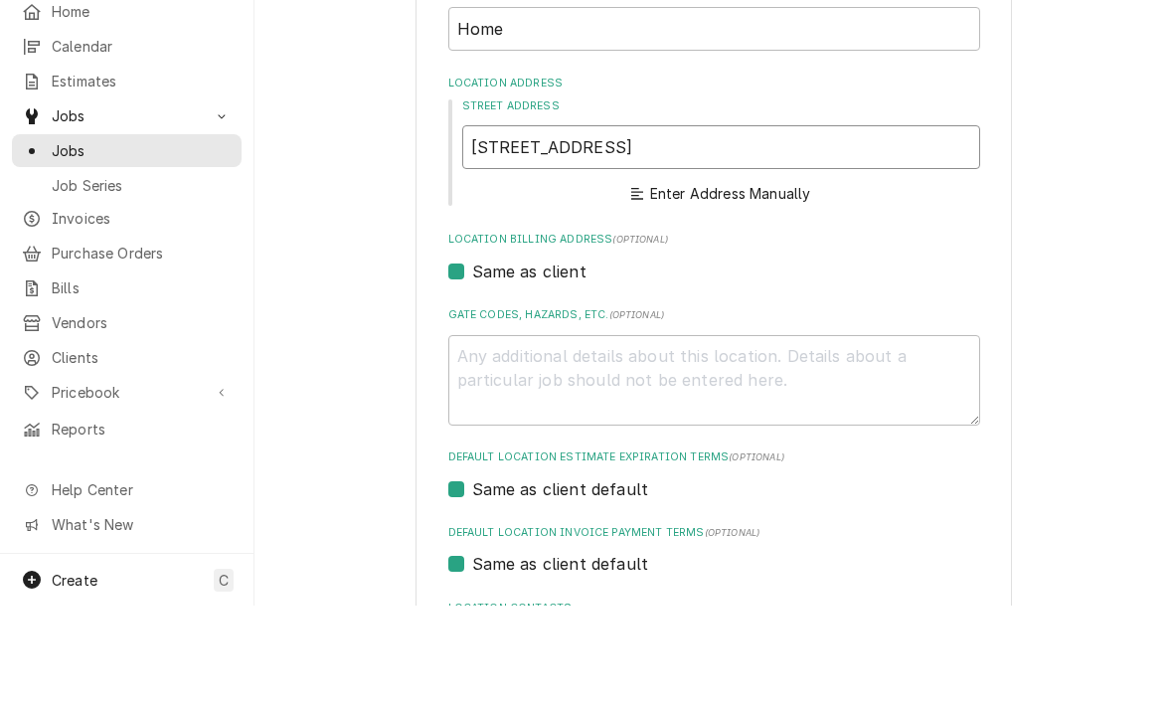
type textarea "x"
type input "1514 A Avenue"
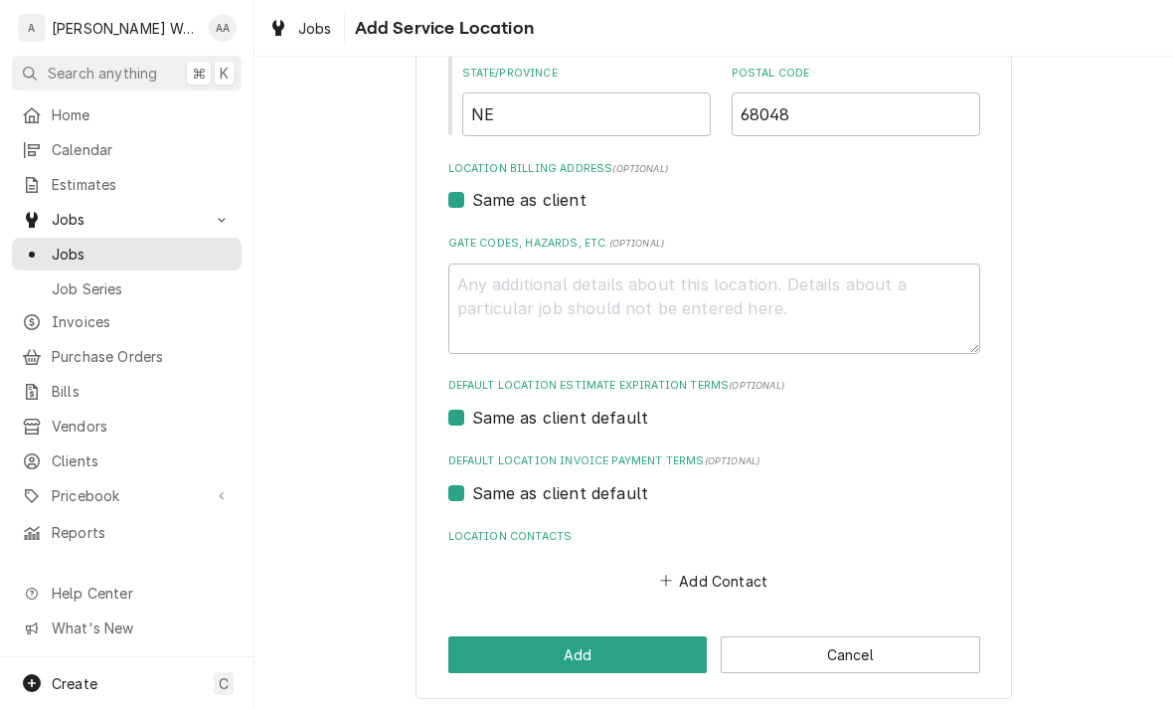
scroll to position [508, 0]
click at [495, 651] on button "Add" at bounding box center [577, 654] width 259 height 37
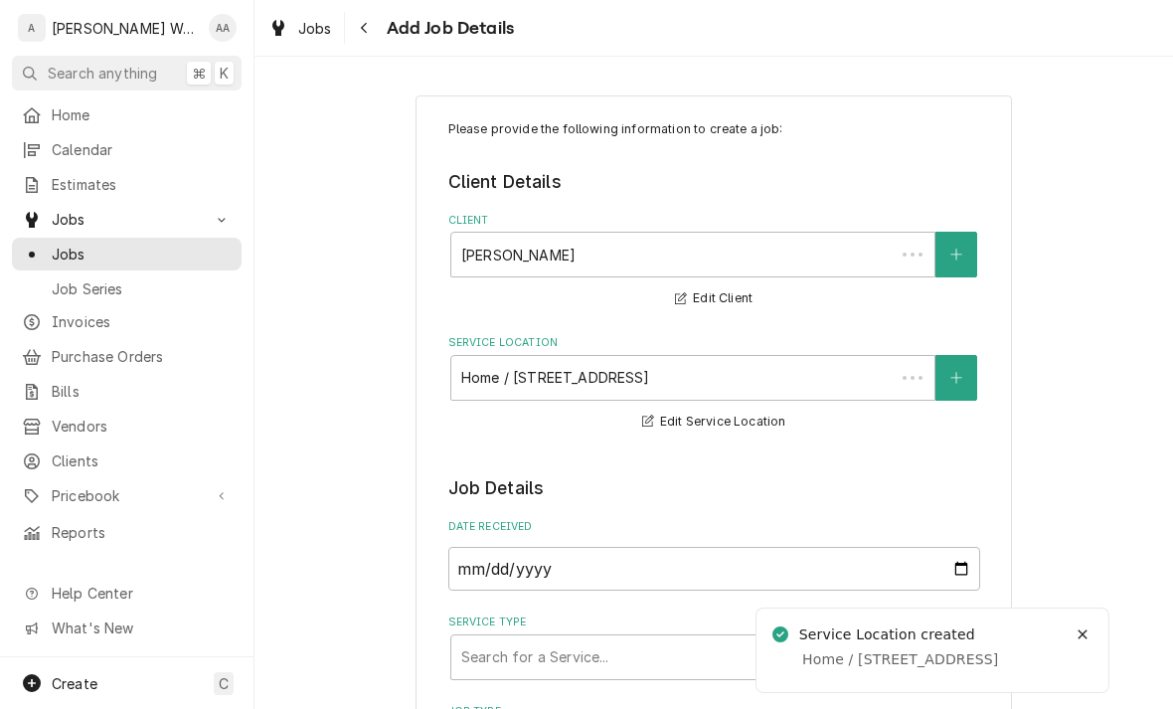
type textarea "x"
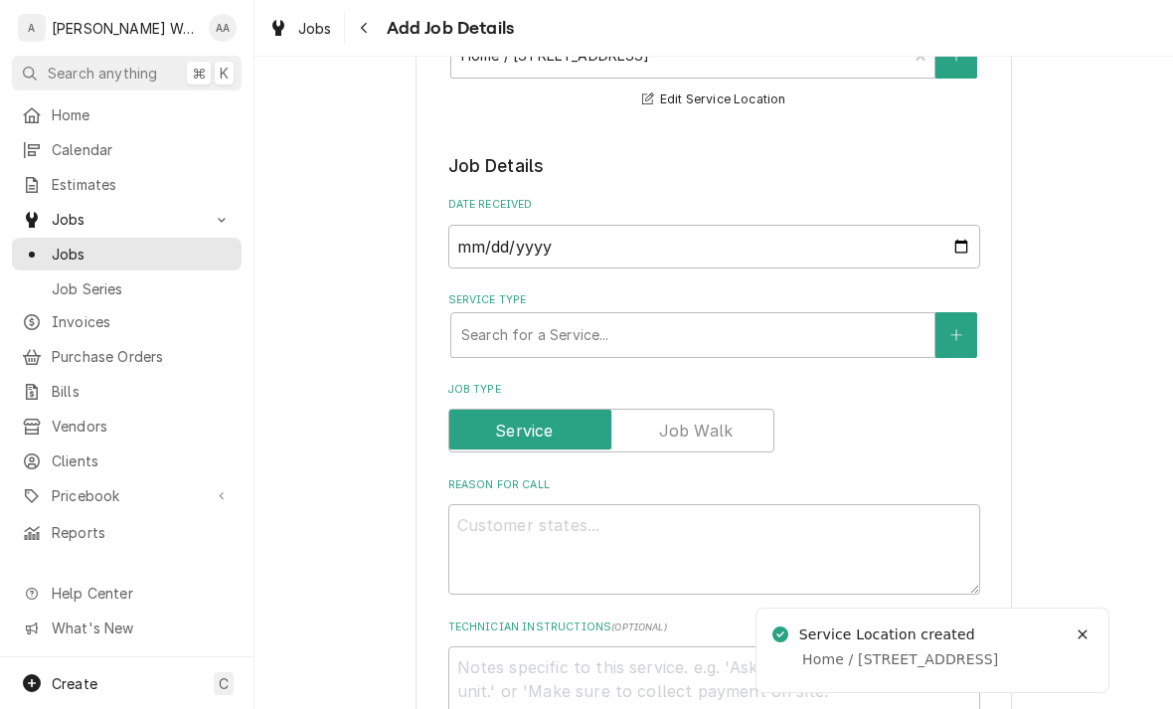
scroll to position [330, 0]
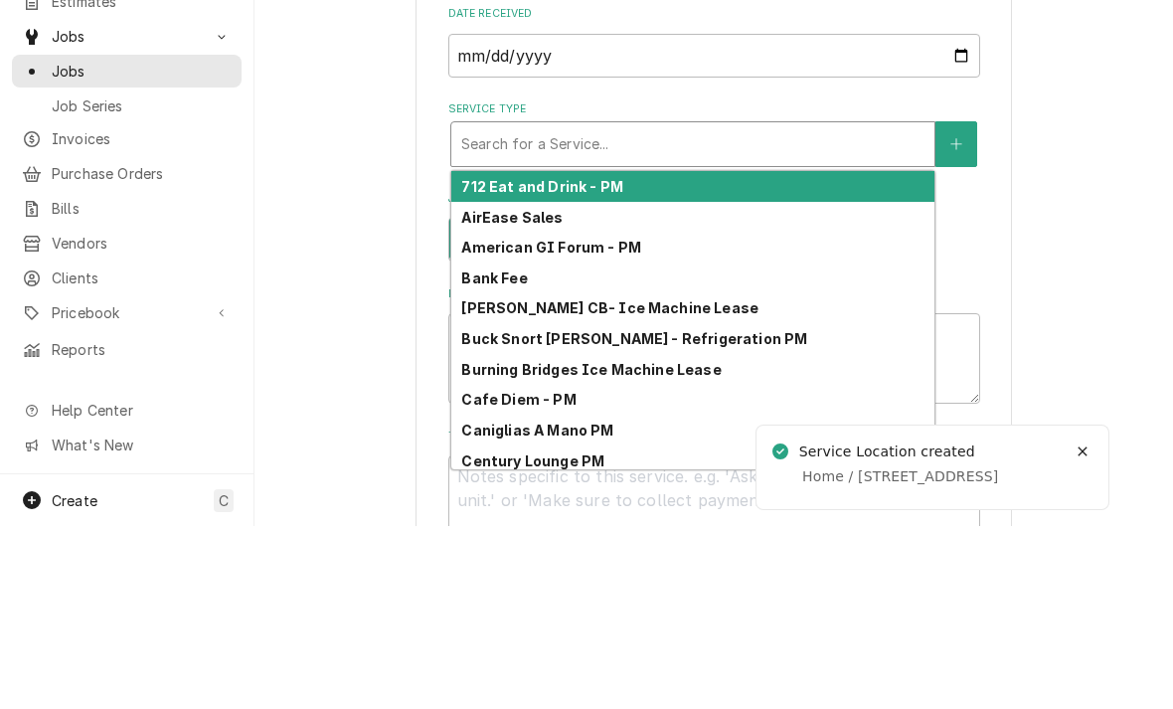
type input "r"
type textarea "x"
type input "re"
type textarea "x"
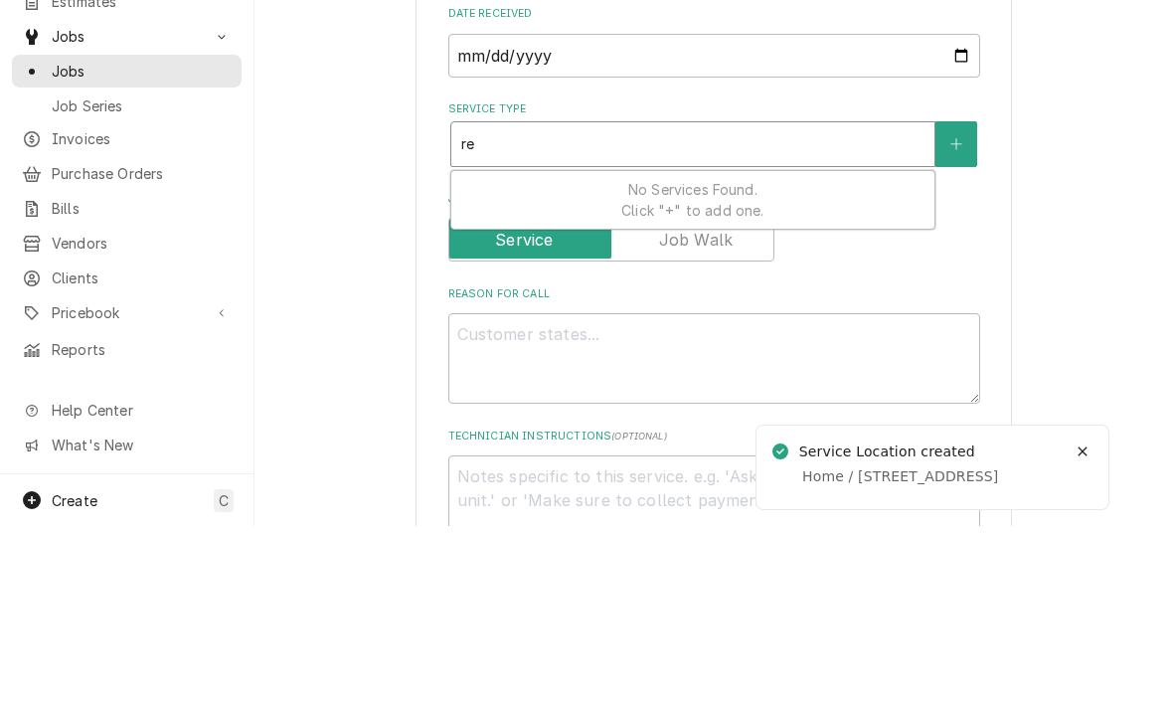
type input "res"
type textarea "x"
type input "resi"
type textarea "x"
type input "resin"
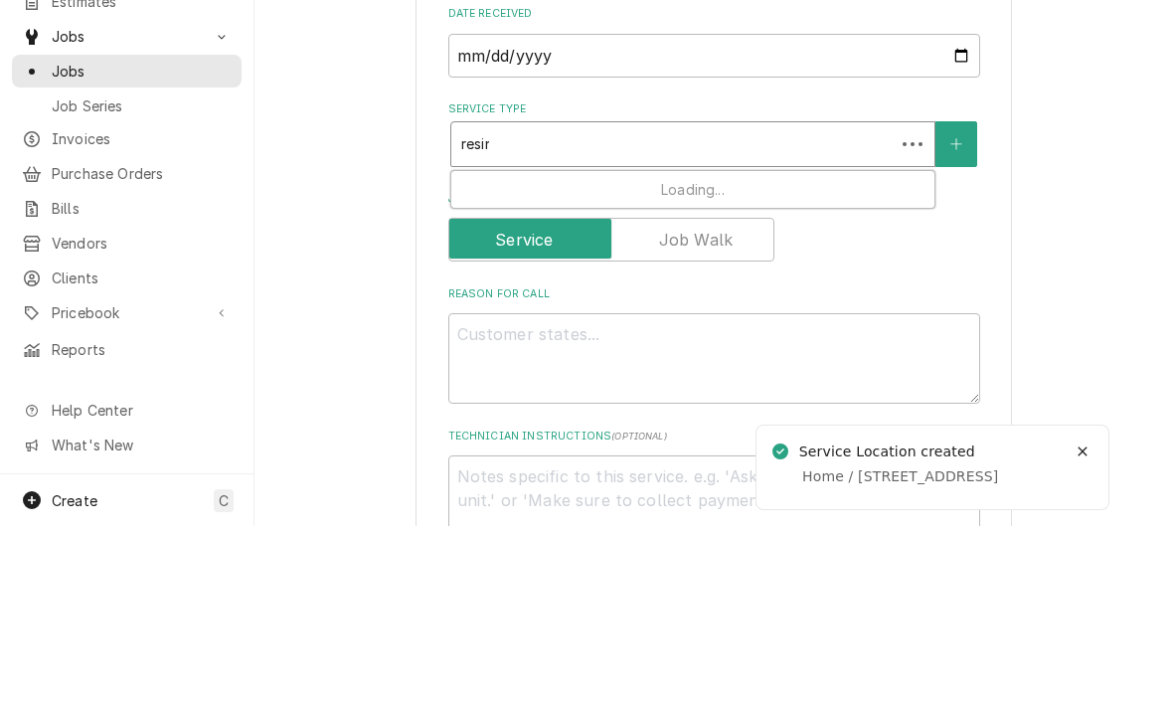
type textarea "x"
type input "resinf"
type textarea "x"
type input "resinfu"
type textarea "x"
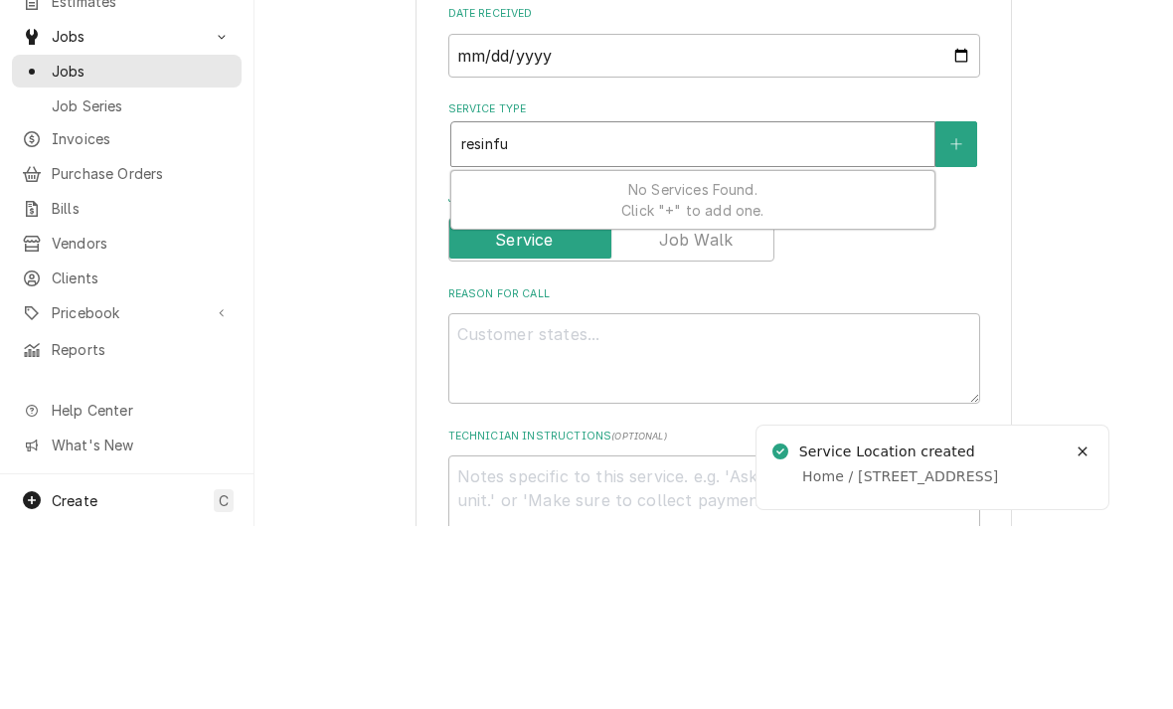
type input "resinfur"
type textarea "x"
type input "resinfurn"
type textarea "x"
type input "resinfurns"
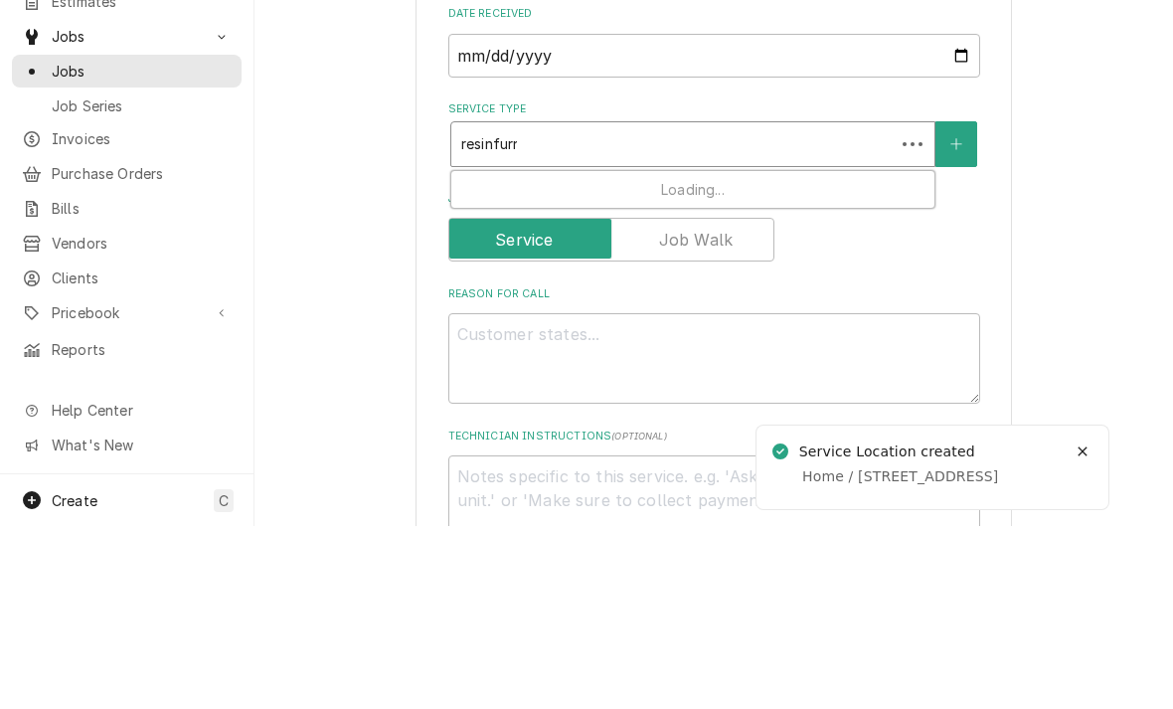
type textarea "x"
type input "resinfurnsc"
type textarea "x"
type input "resinfurnsce"
type textarea "x"
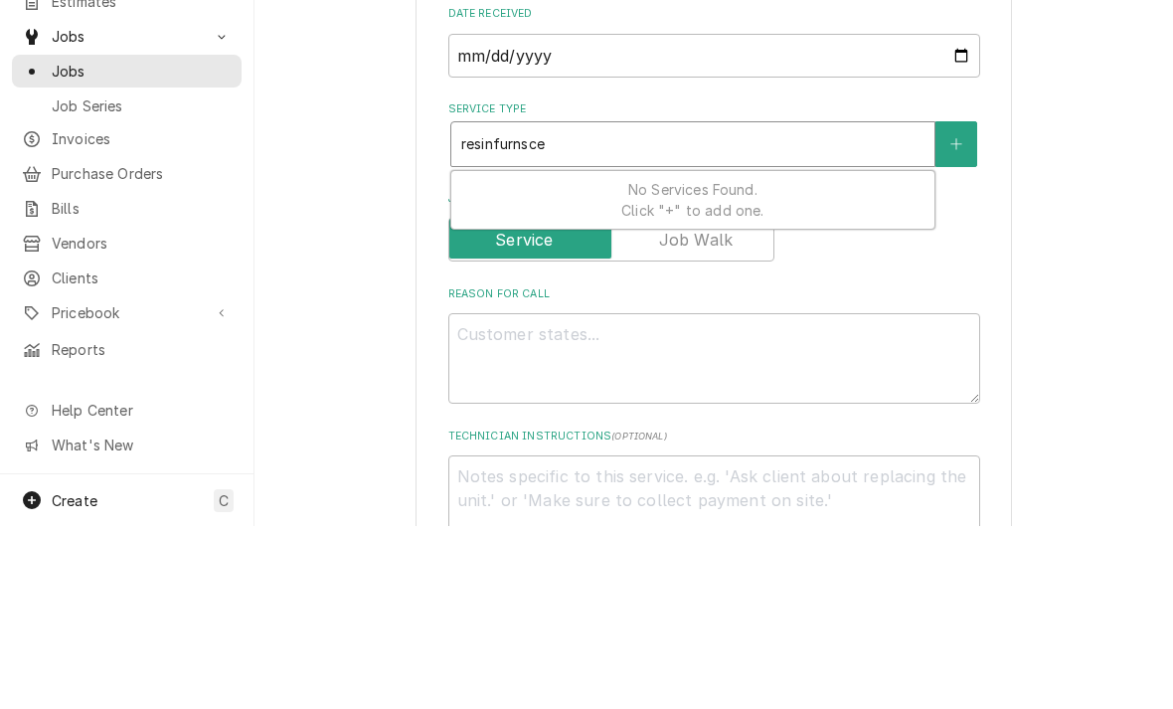
type input "resinfurnsc"
type textarea "x"
type input "resinfurns"
type textarea "x"
type input "resinfur"
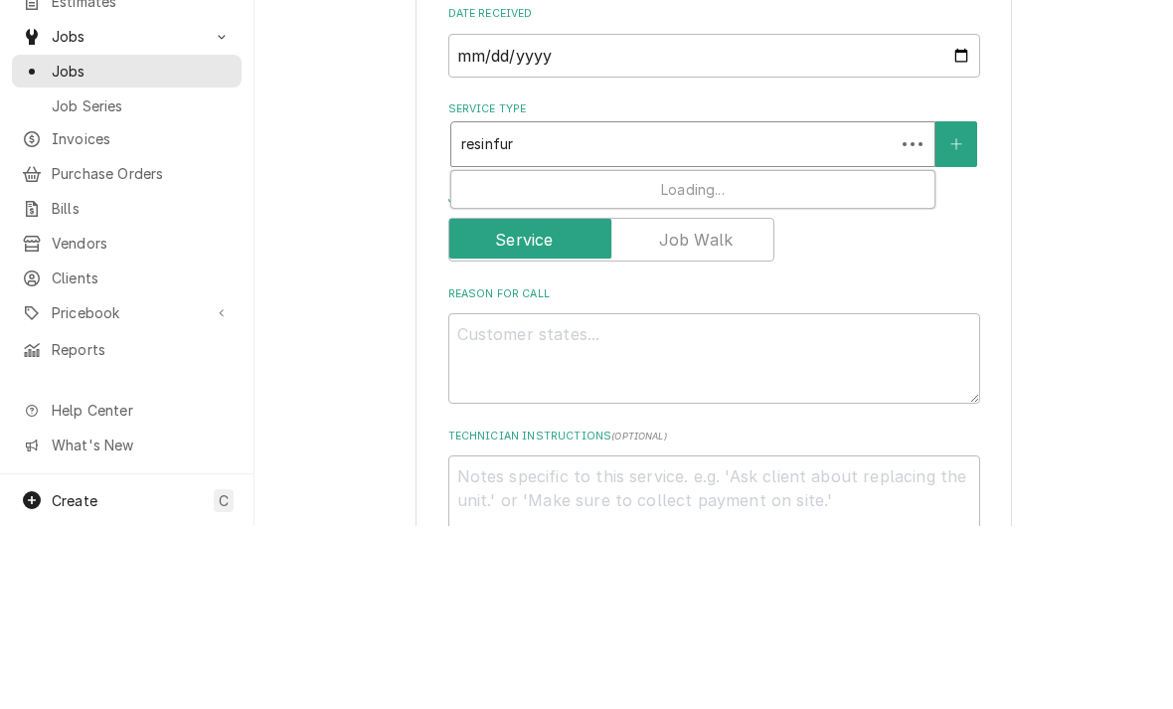
type textarea "x"
type input "resinfu"
type textarea "x"
type input "resinf"
type textarea "x"
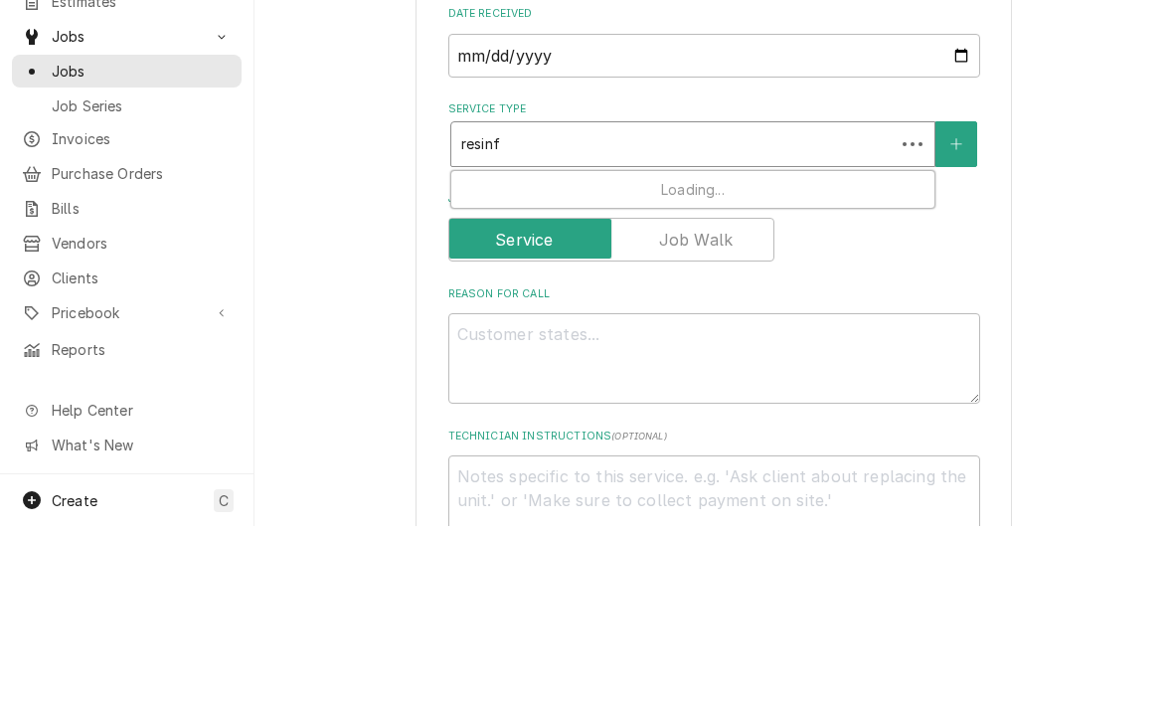
type input "resin"
type textarea "x"
type input "resi"
type textarea "x"
type input "resi"
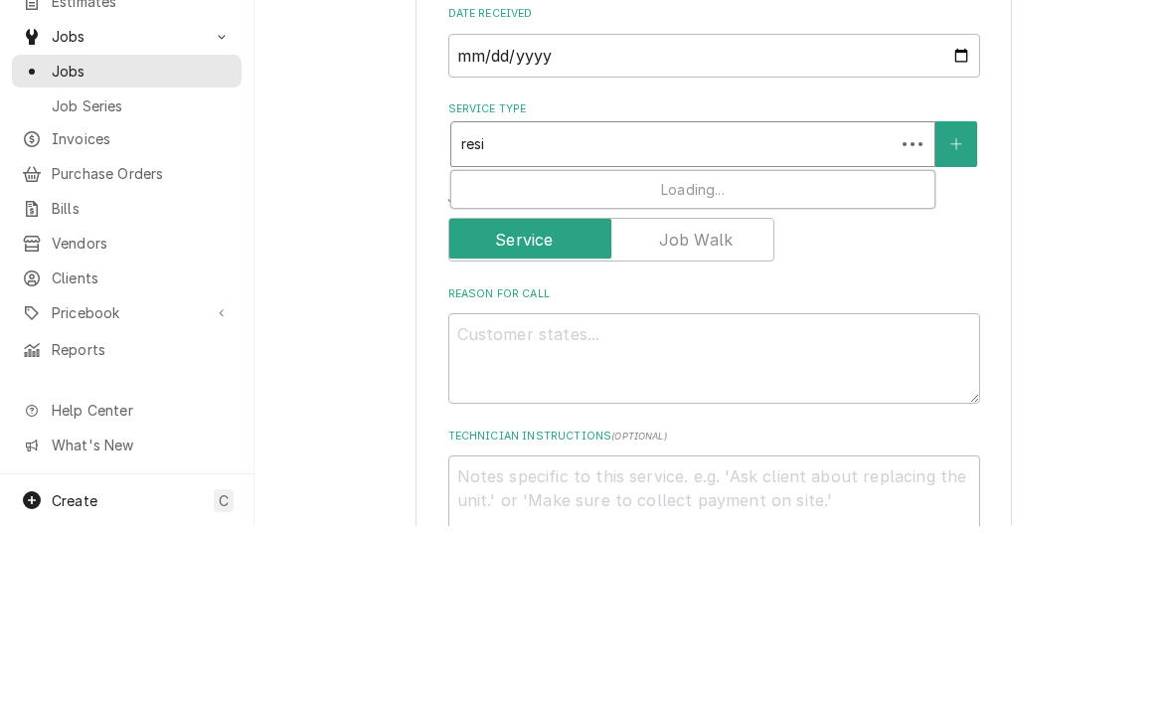
type textarea "x"
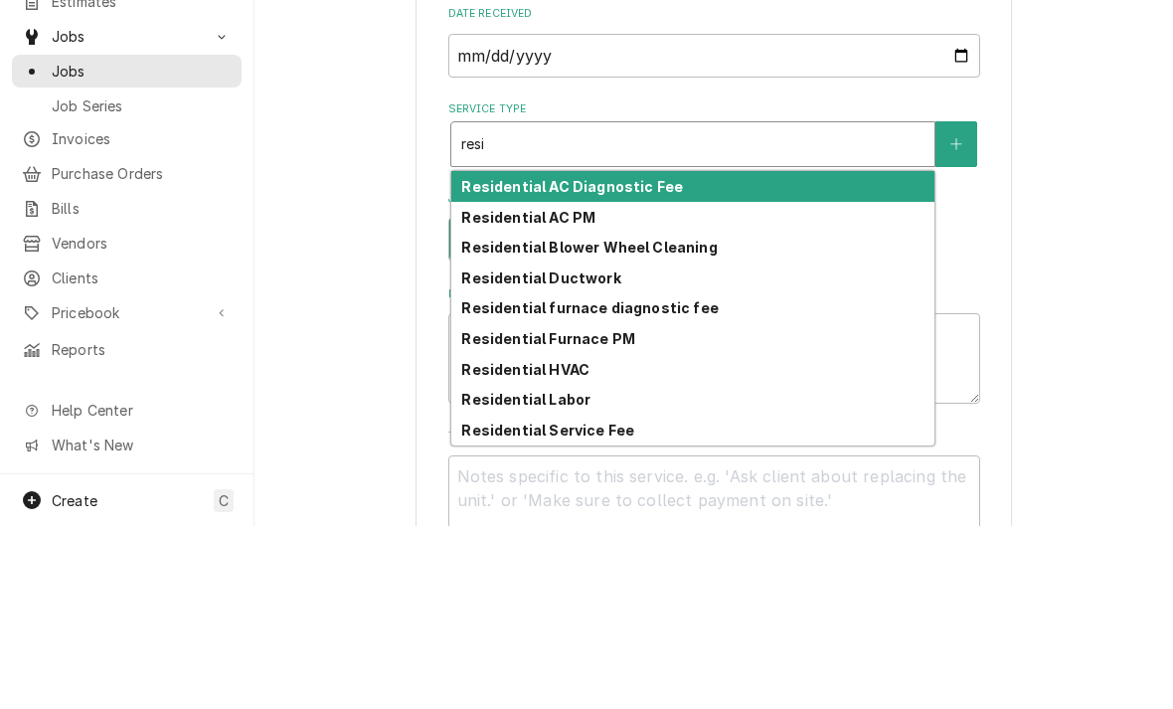
type input "resi f"
type textarea "x"
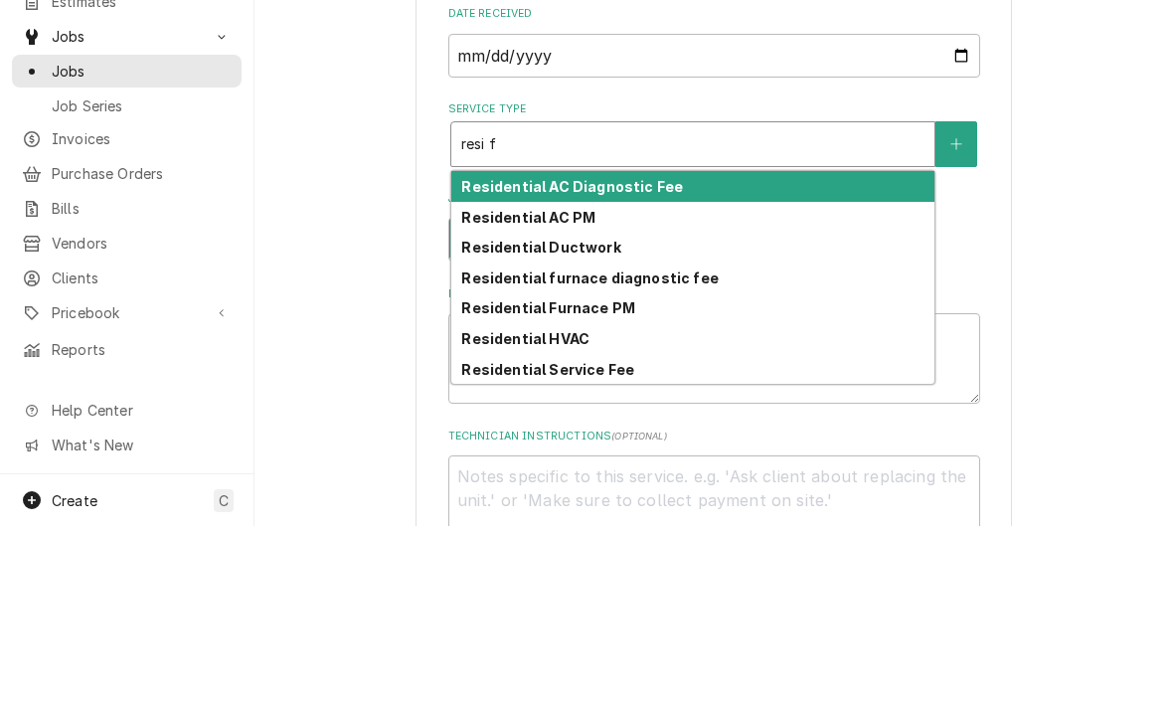
type input "resi fu"
type textarea "x"
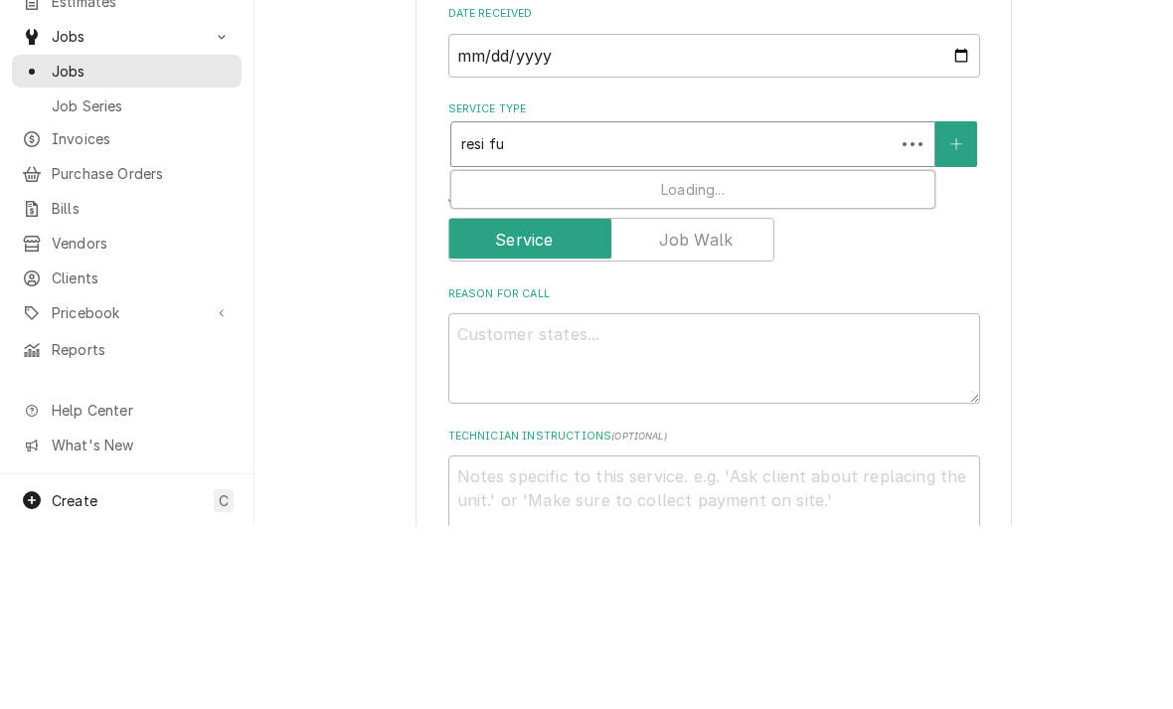
type input "resi fur"
type textarea "x"
type input "resi furn"
type textarea "x"
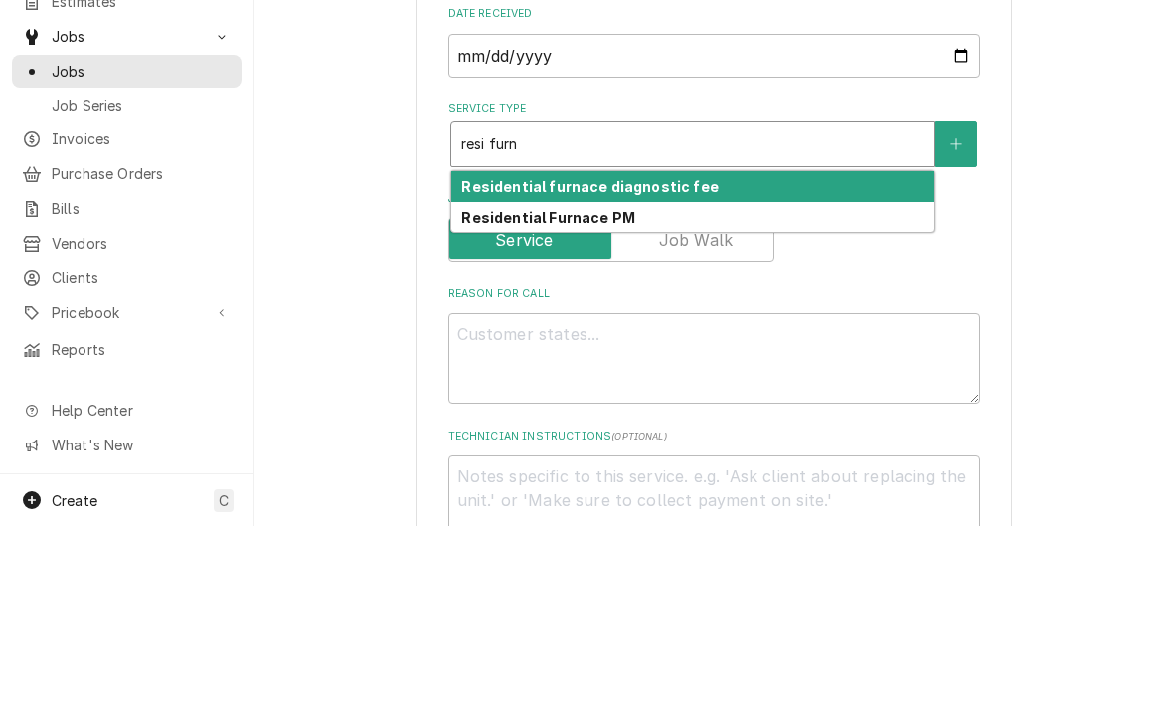
click at [536, 361] on strong "Residential furnace diagnostic fee" at bounding box center [589, 369] width 256 height 17
type input "resi furn"
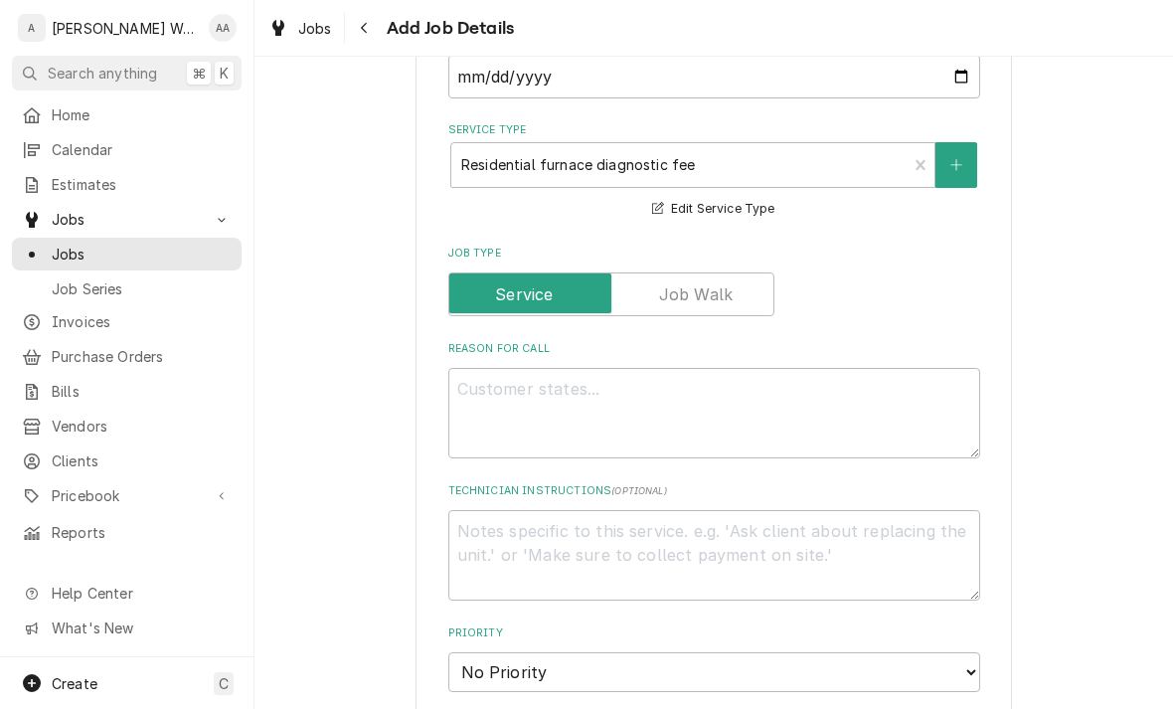
scroll to position [488, 0]
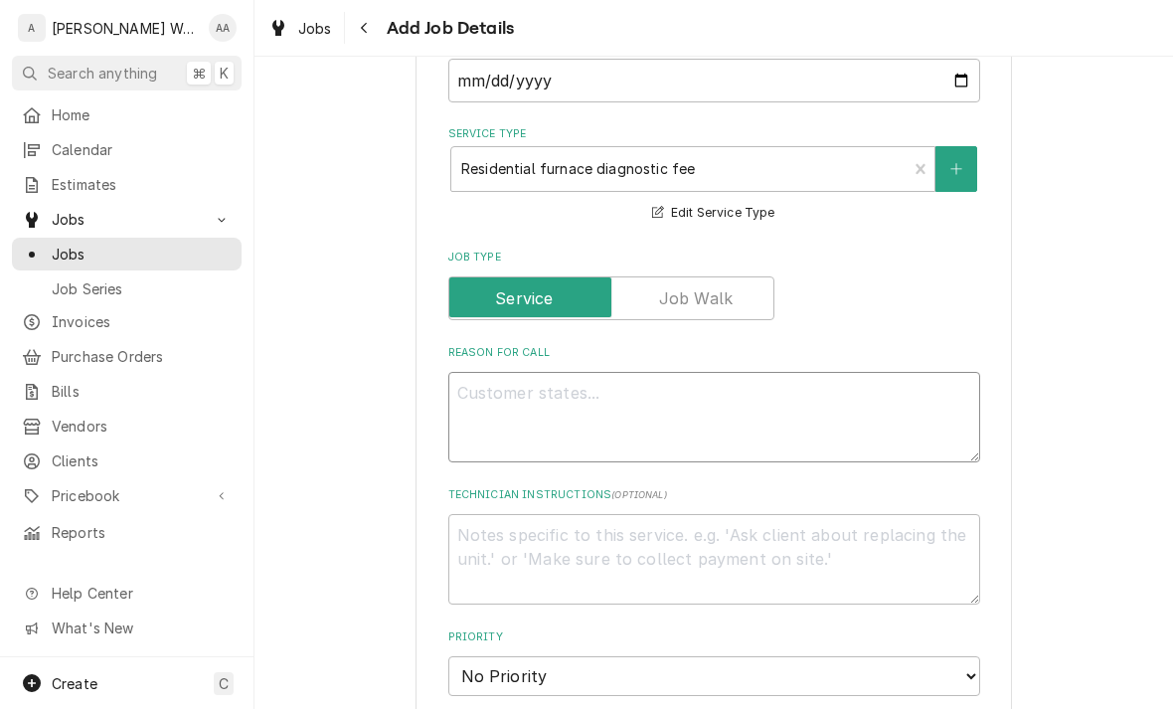
click at [505, 426] on textarea "Reason For Call" at bounding box center [714, 417] width 532 height 90
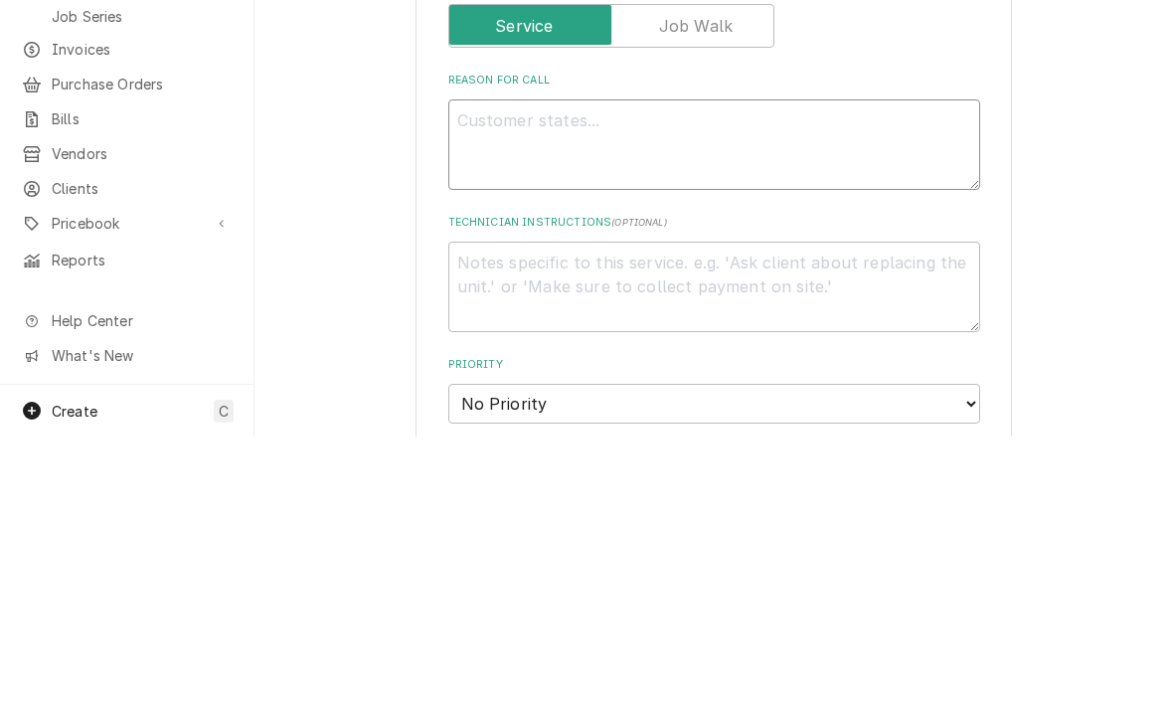
type textarea "x"
type textarea "W"
type textarea "x"
type textarea "Wat"
type textarea "x"
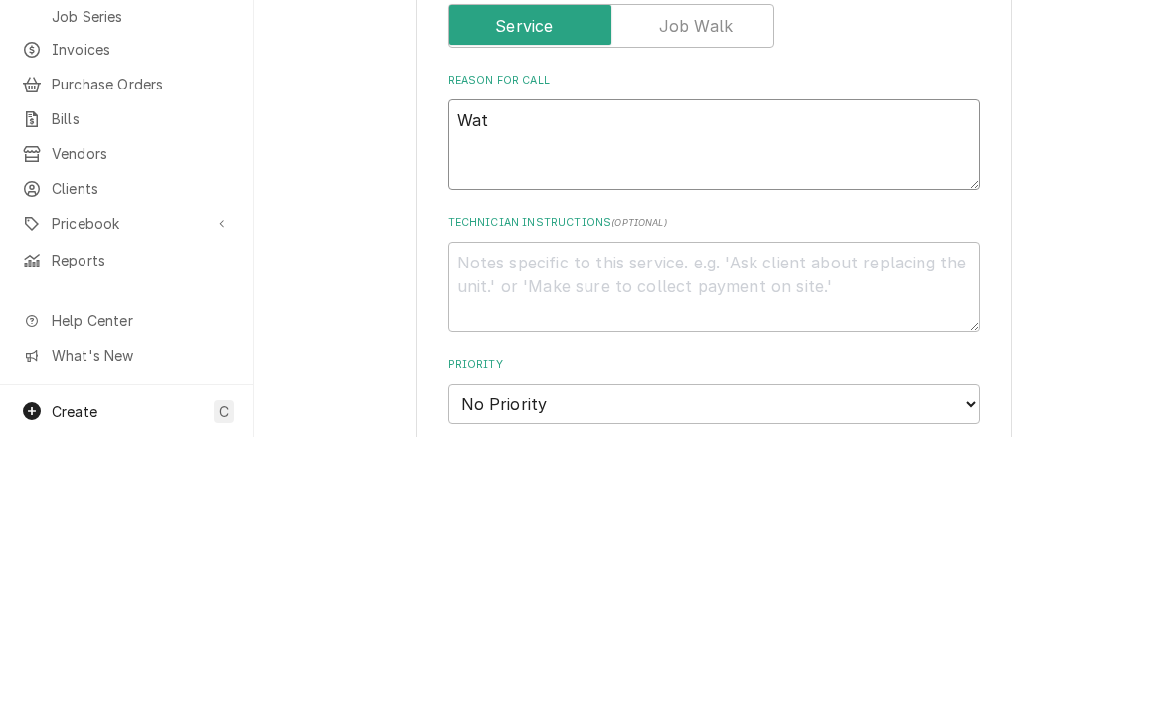
type textarea "Wate"
type textarea "x"
type textarea "Water"
type textarea "x"
type textarea "Water"
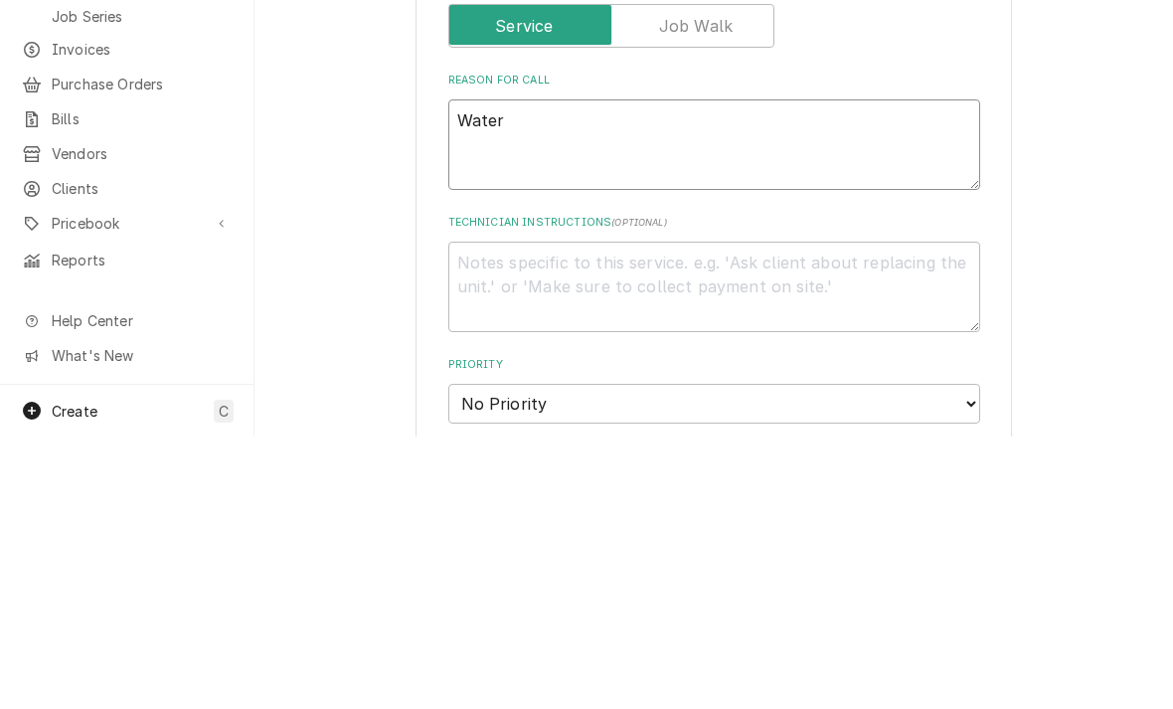
type textarea "x"
type textarea "Water l"
type textarea "x"
type textarea "Water le"
type textarea "x"
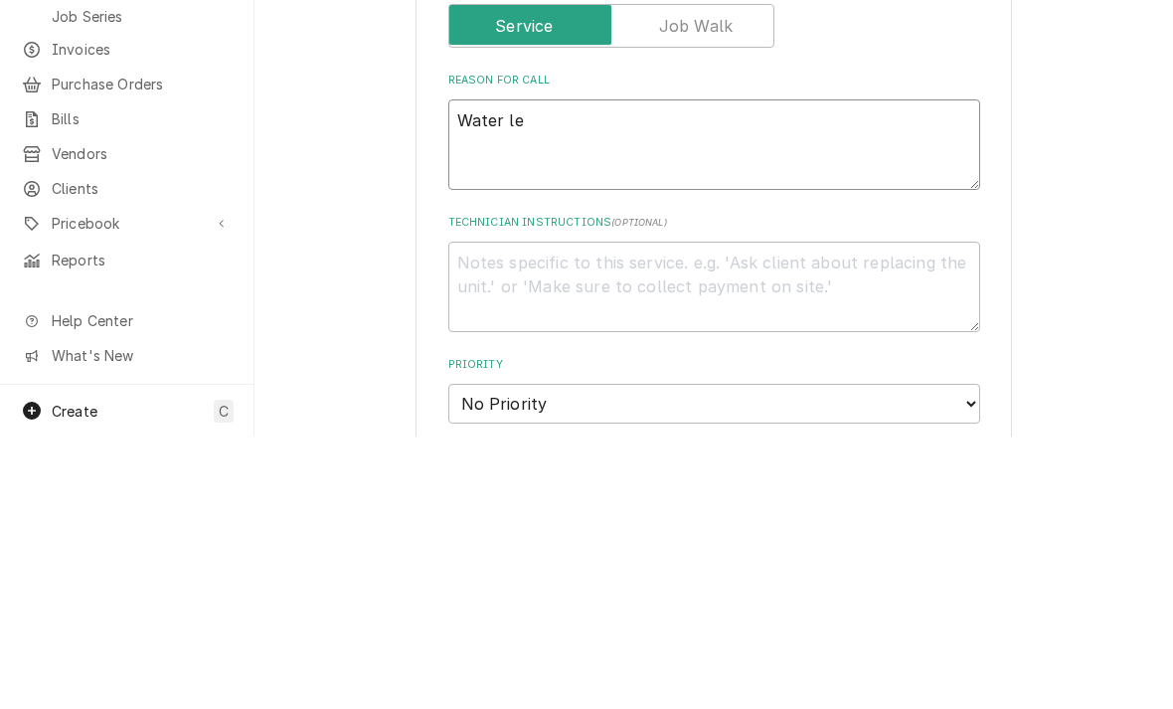
type textarea "Water lea"
type textarea "x"
type textarea "Water leak"
type textarea "x"
type textarea "Water leaks"
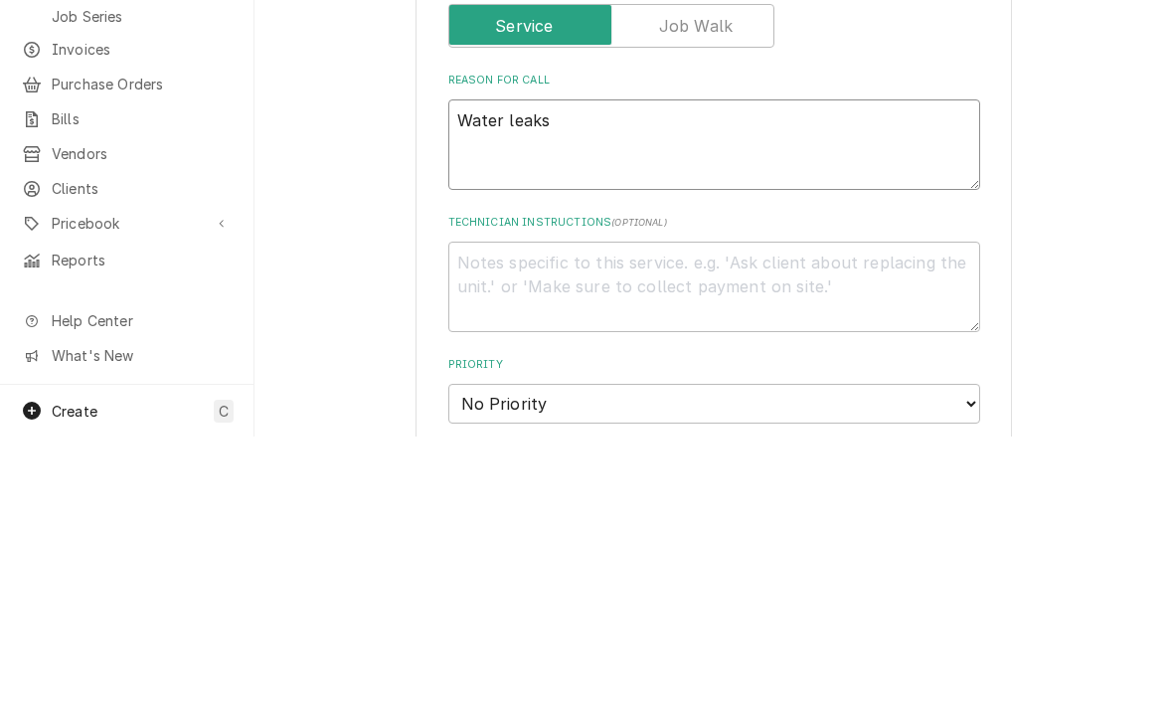
type textarea "x"
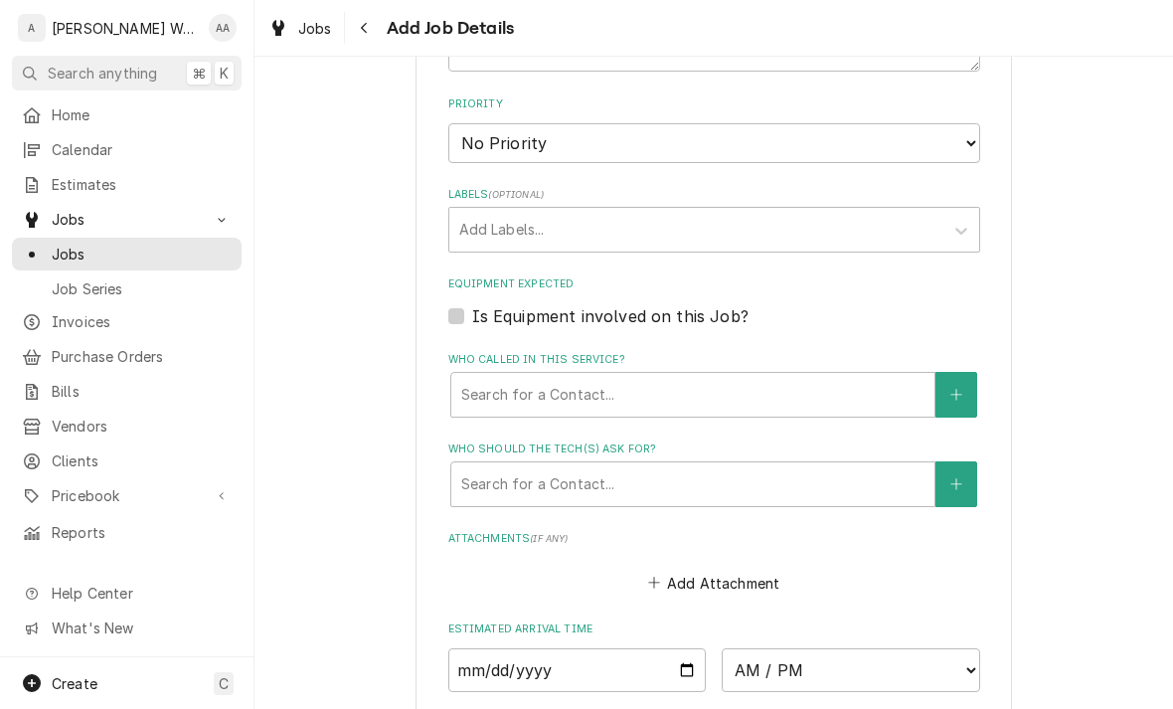
scroll to position [1039, 0]
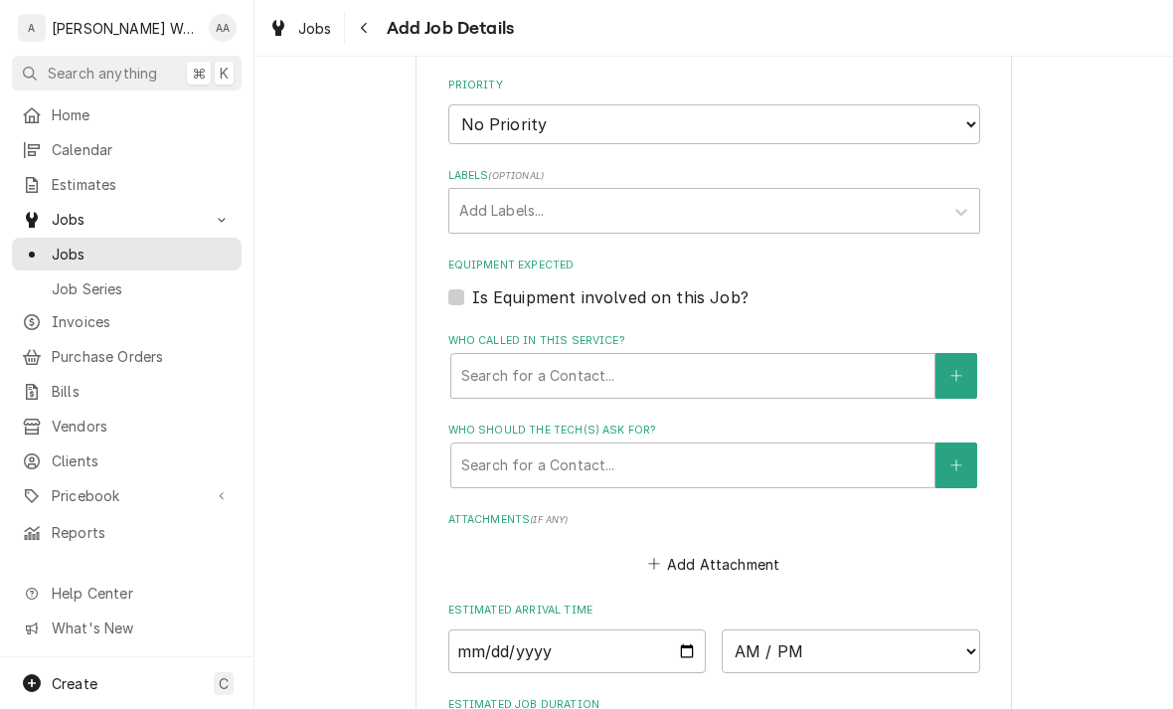
type textarea "Water leaks"
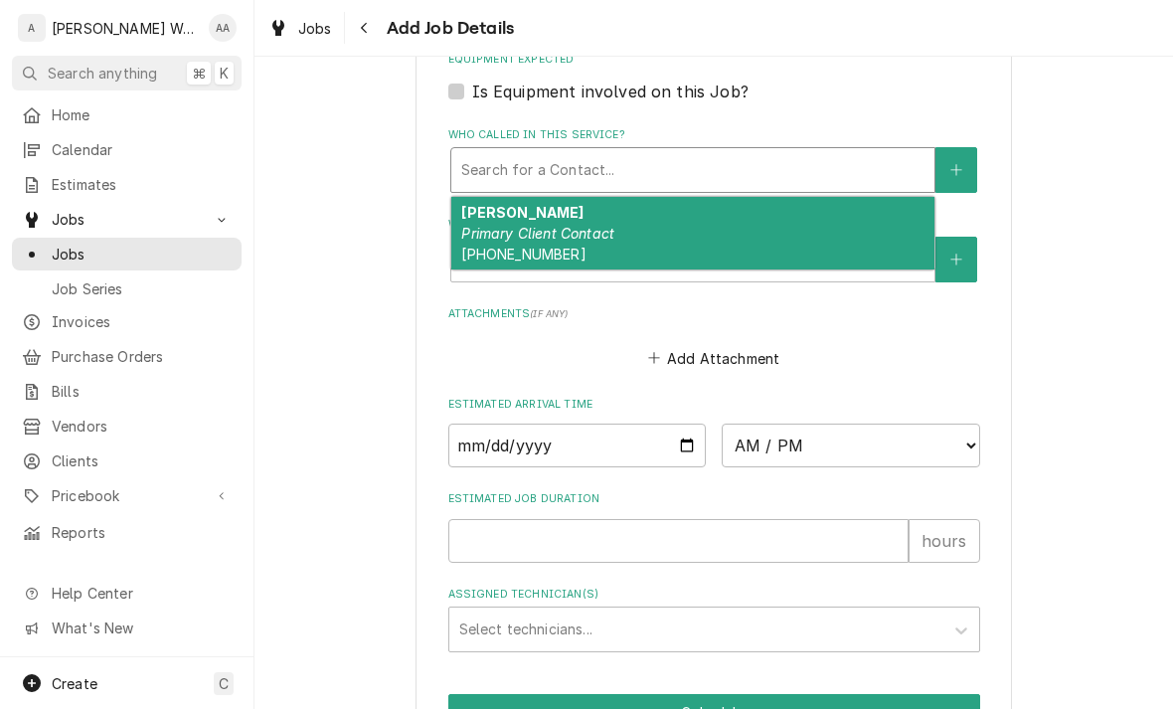
scroll to position [1260, 0]
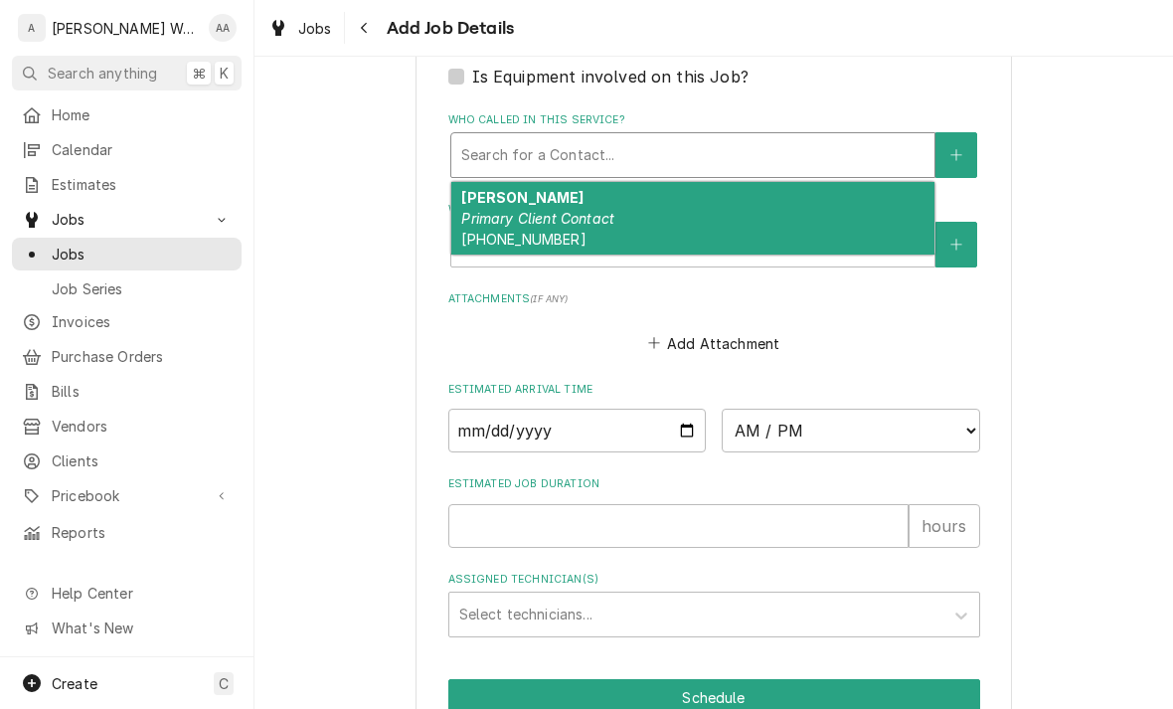
click at [488, 210] on em "Primary Client Contact" at bounding box center [537, 218] width 153 height 17
type textarea "x"
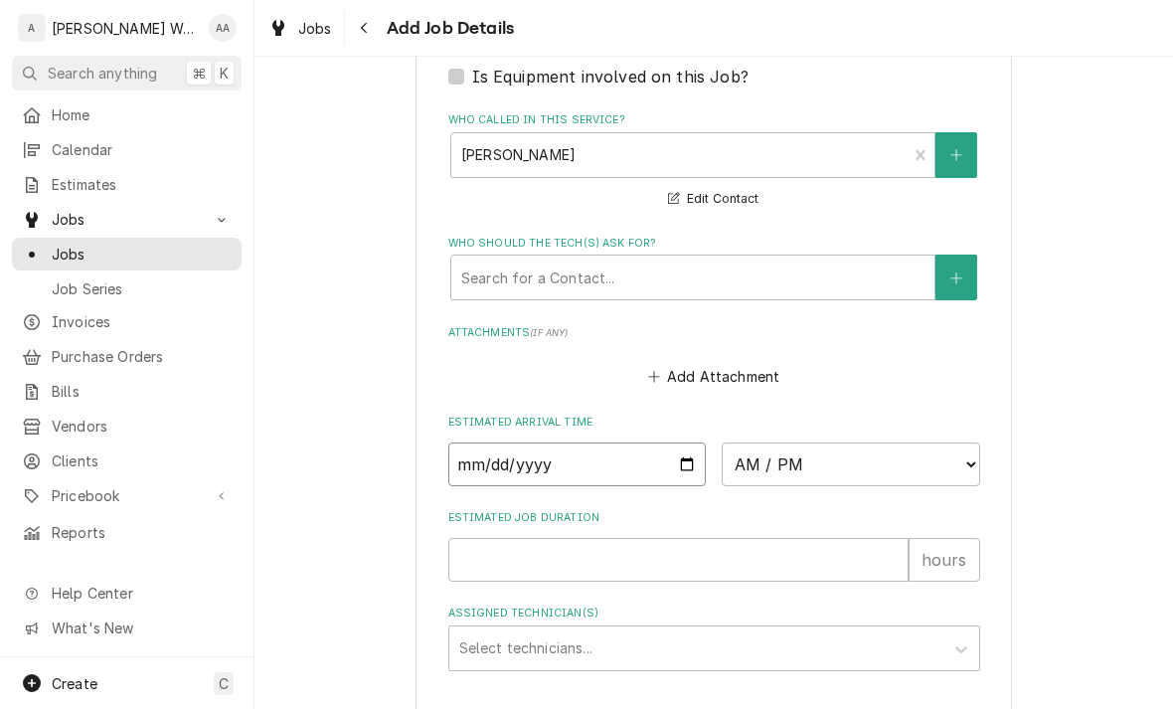
click at [501, 448] on input "Date" at bounding box center [577, 464] width 258 height 44
type input "2025-09-25"
type textarea "x"
click at [763, 447] on select "AM / PM 6:00 AM 6:15 AM 6:30 AM 6:45 AM 7:00 AM 7:15 AM 7:30 AM 7:45 AM 8:00 AM…" at bounding box center [850, 464] width 258 height 44
select select "08:30:00"
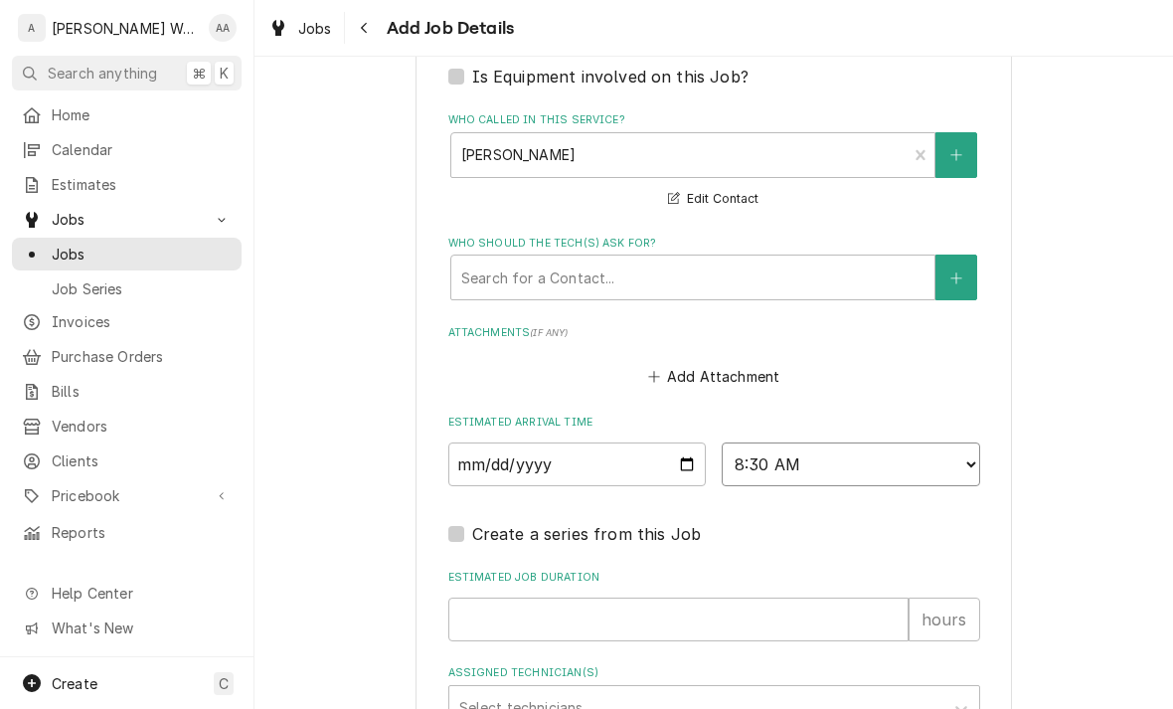
type textarea "x"
click at [497, 598] on input "Estimated Job Duration" at bounding box center [678, 619] width 460 height 44
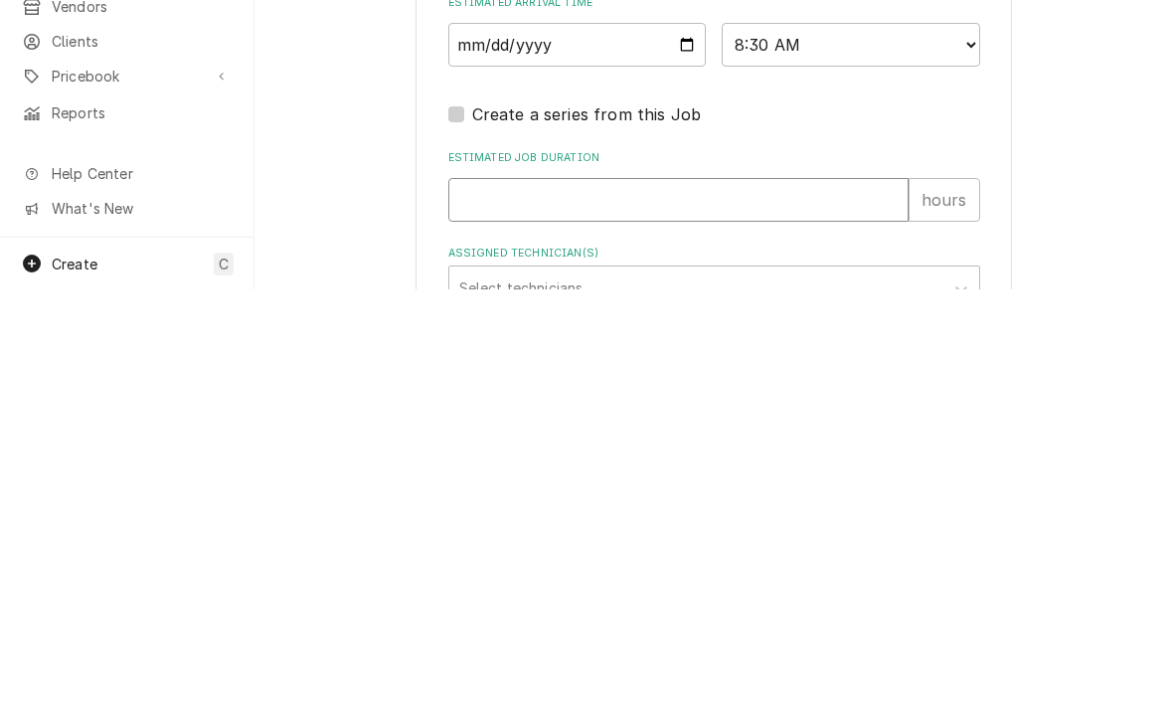
type input "1"
type textarea "x"
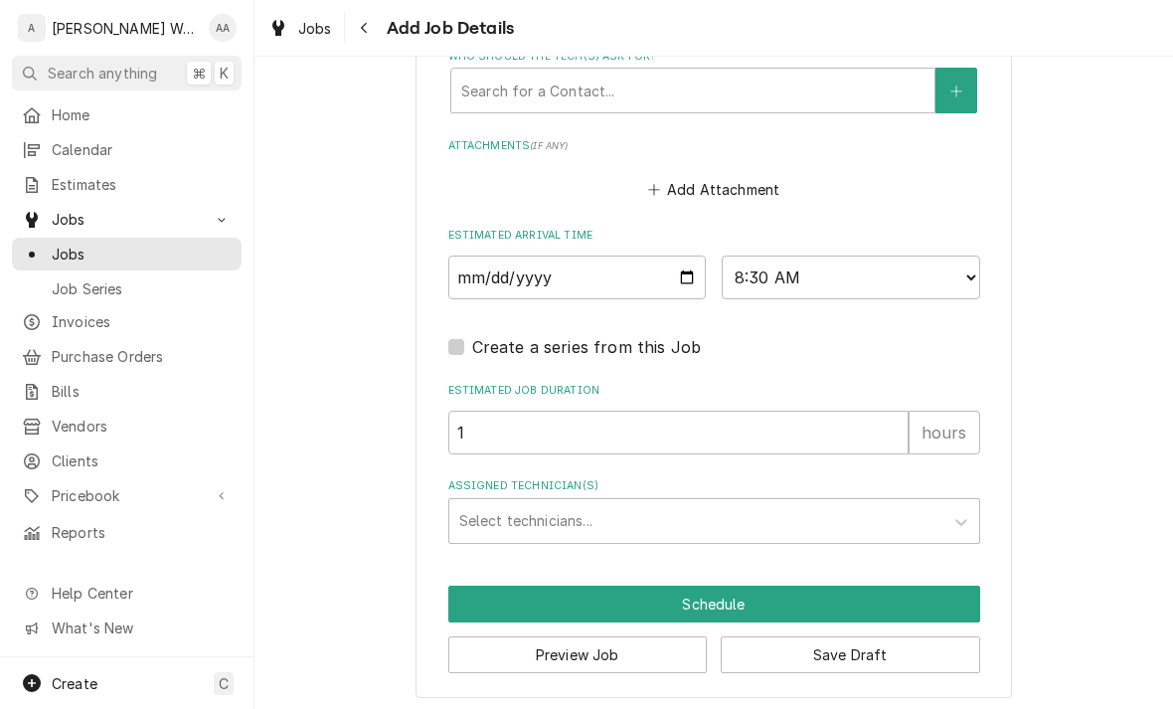
scroll to position [1443, 0]
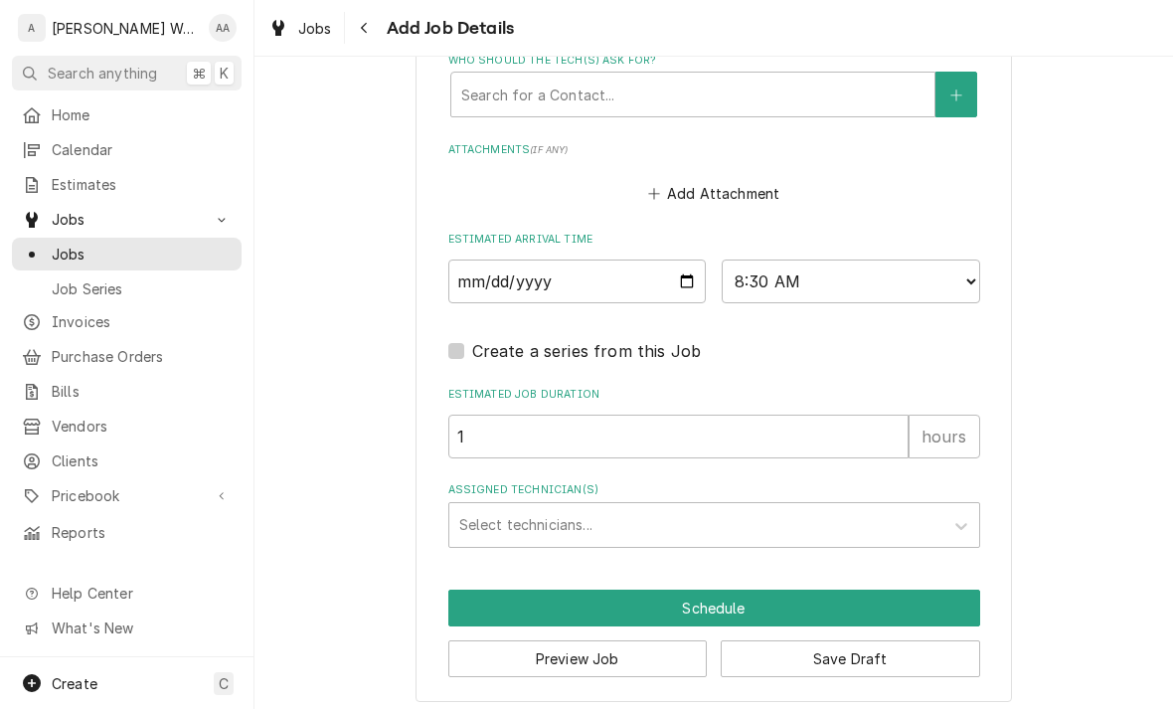
type input "1"
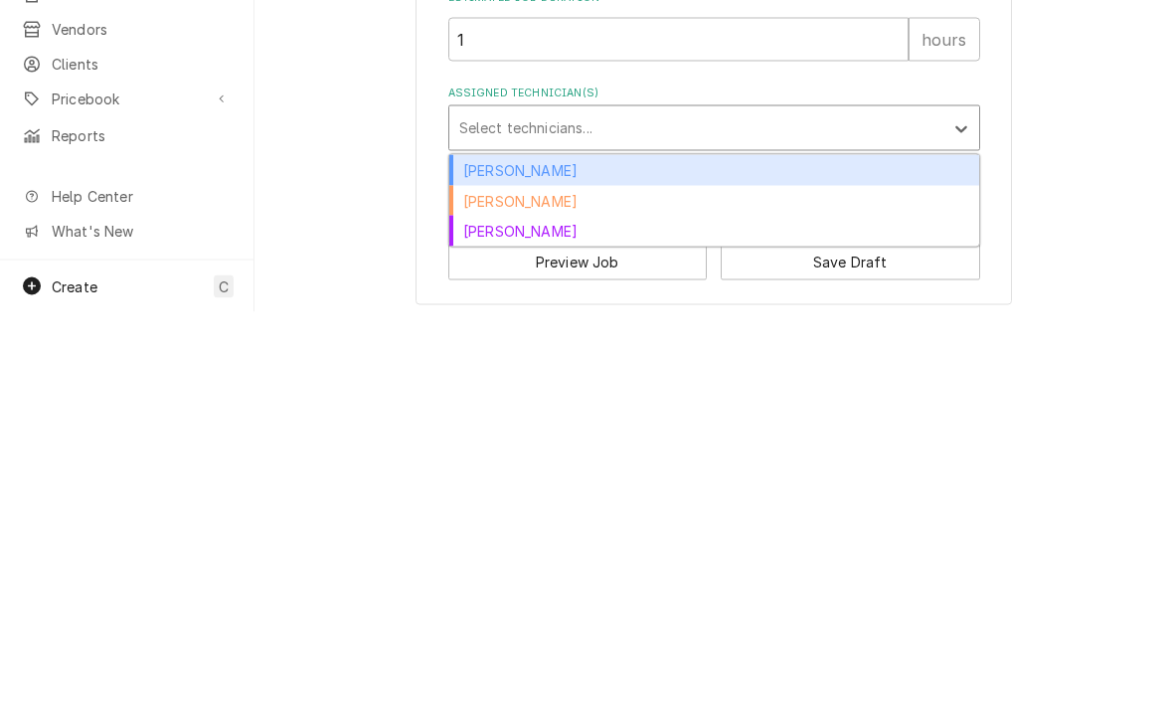
click at [485, 552] on div "Aaron Anderson" at bounding box center [714, 567] width 530 height 31
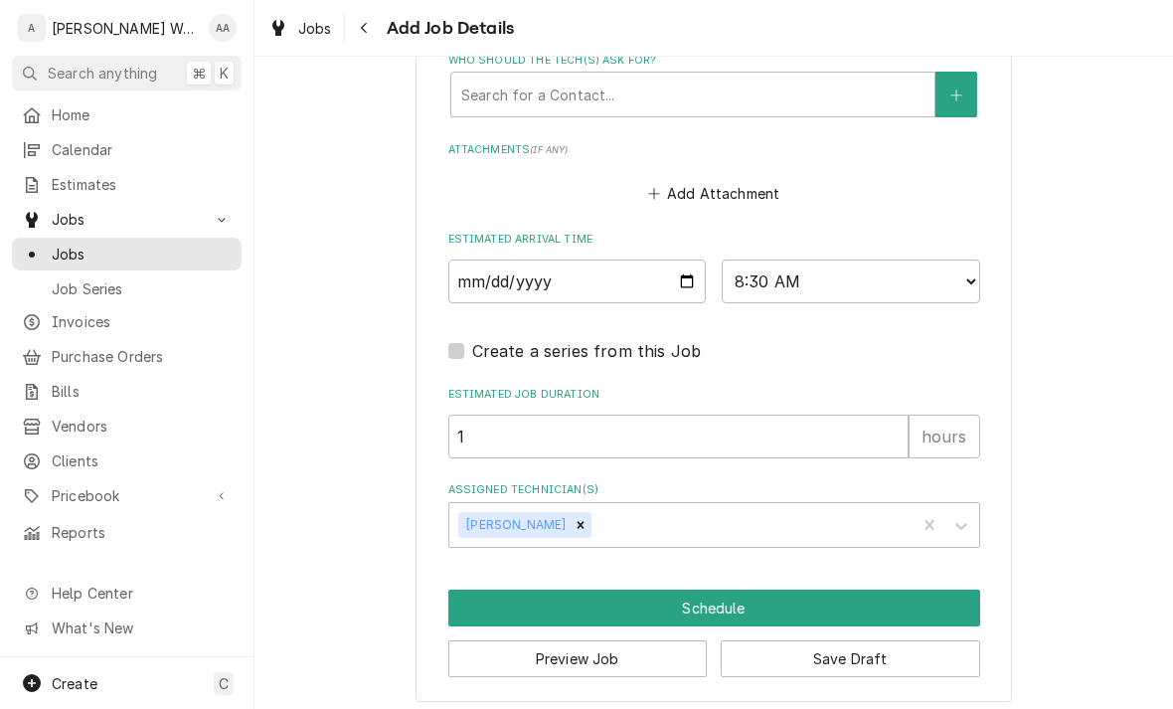
click at [516, 606] on button "Schedule" at bounding box center [714, 607] width 532 height 37
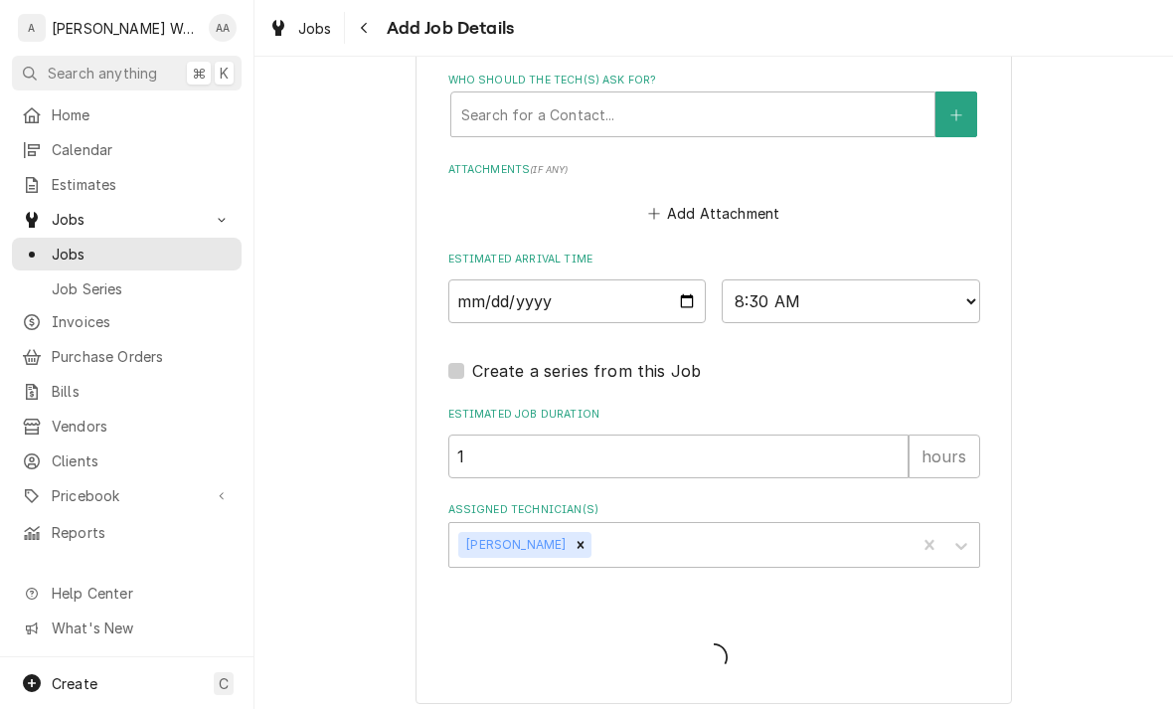
type textarea "x"
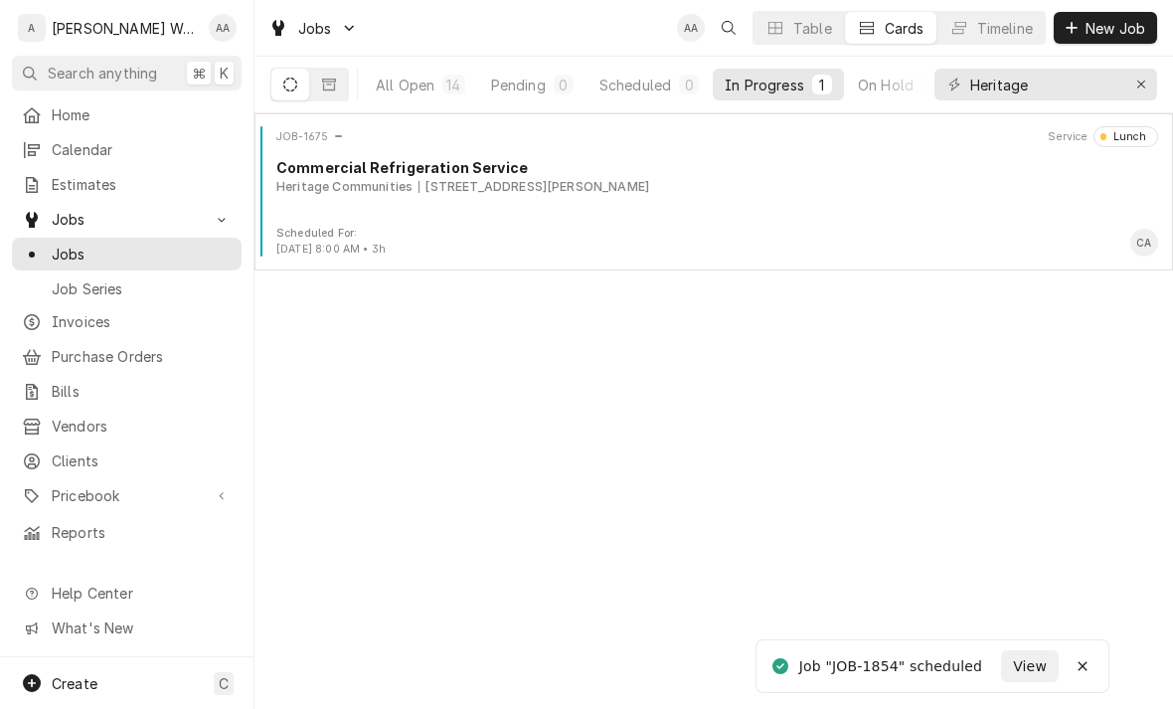
click at [45, 142] on div "Calendar" at bounding box center [127, 149] width 210 height 21
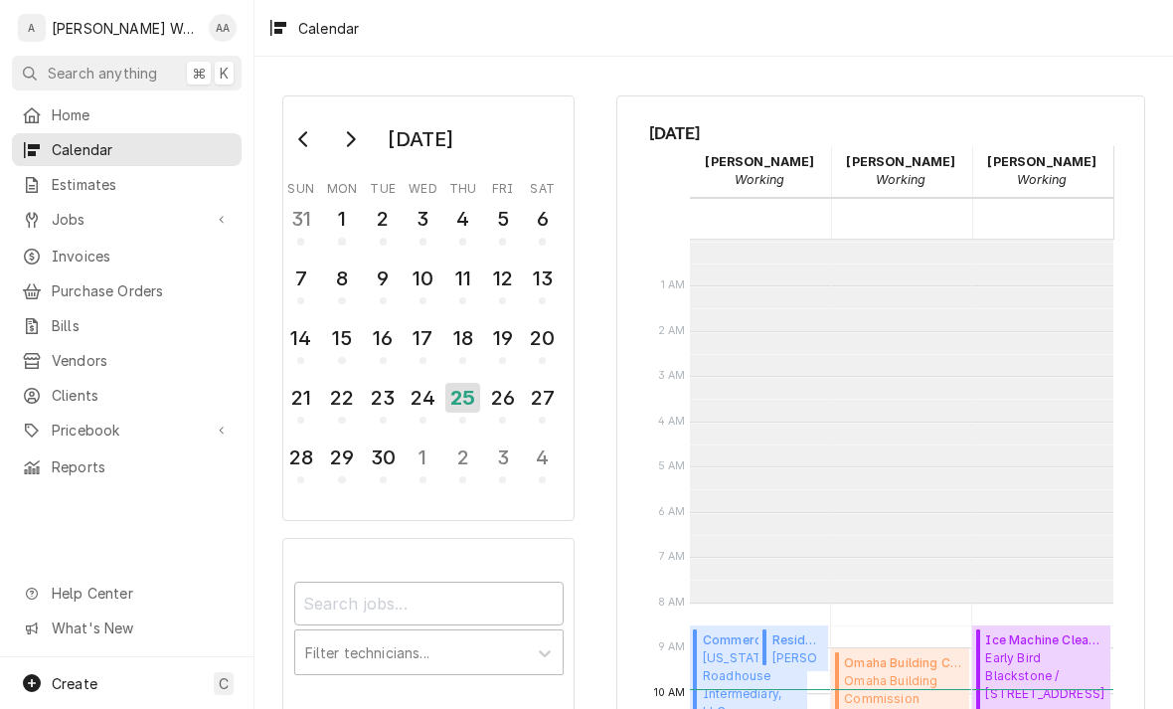
scroll to position [362, 0]
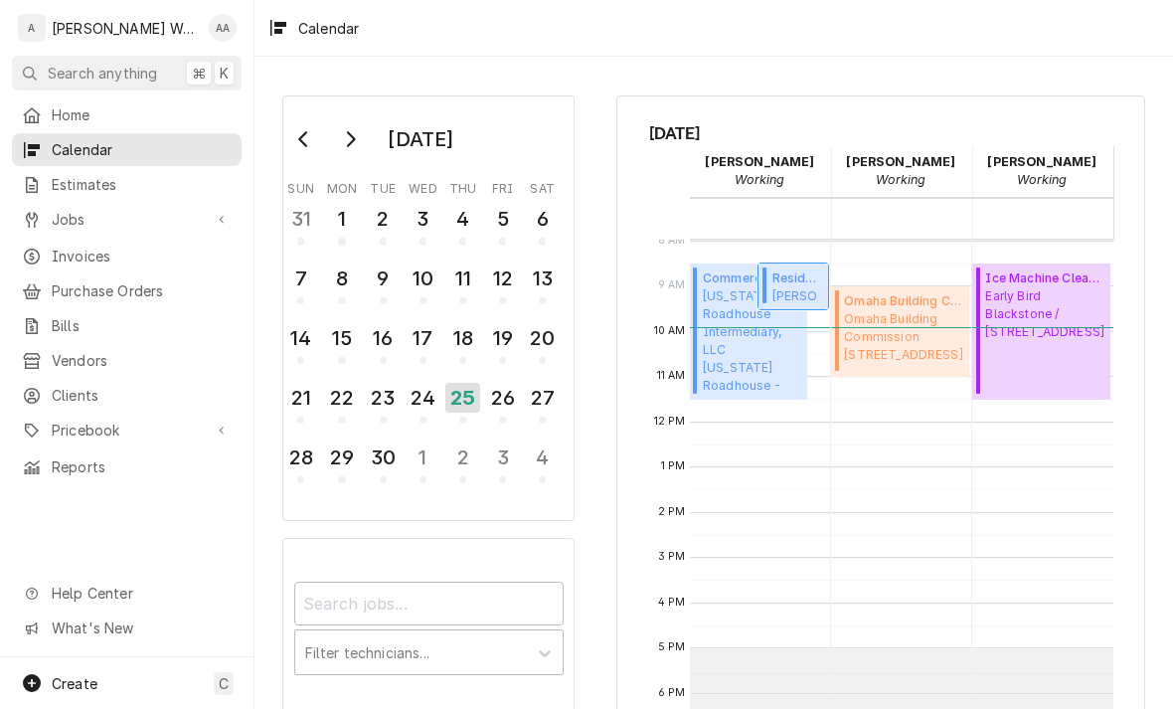
click at [786, 287] on span "Ashley Bogle Home / 1514 A Avenue, Plattsmouth, NE 68048" at bounding box center [797, 295] width 50 height 16
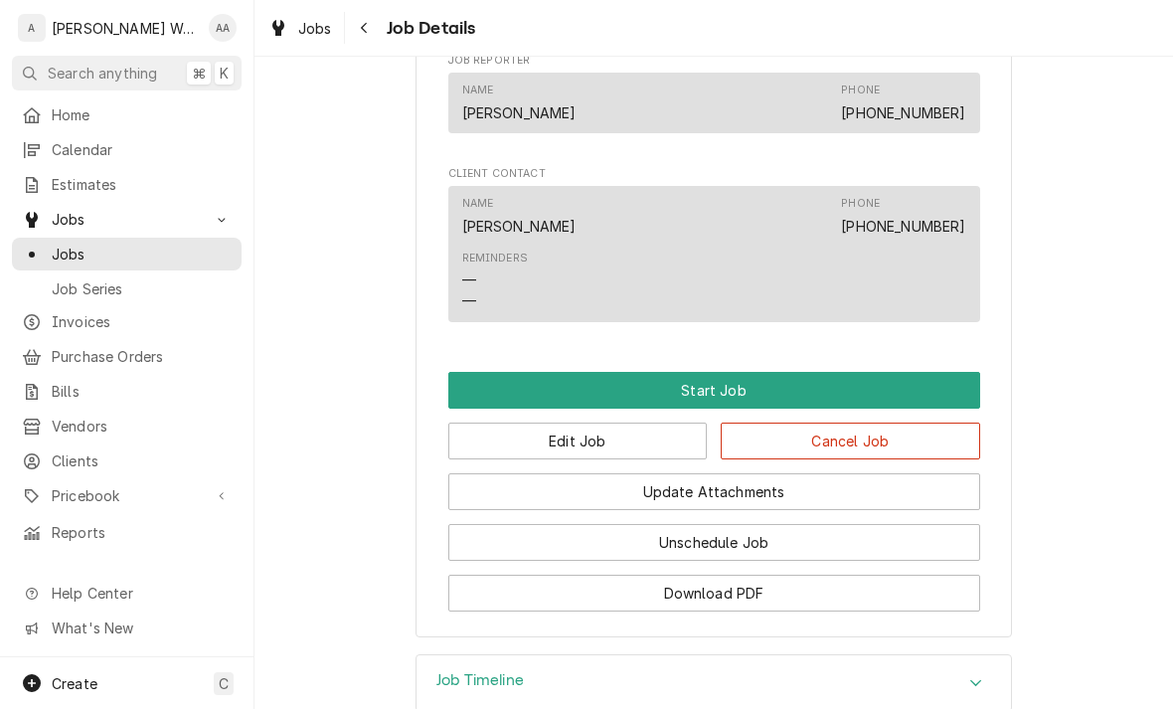
scroll to position [1045, 0]
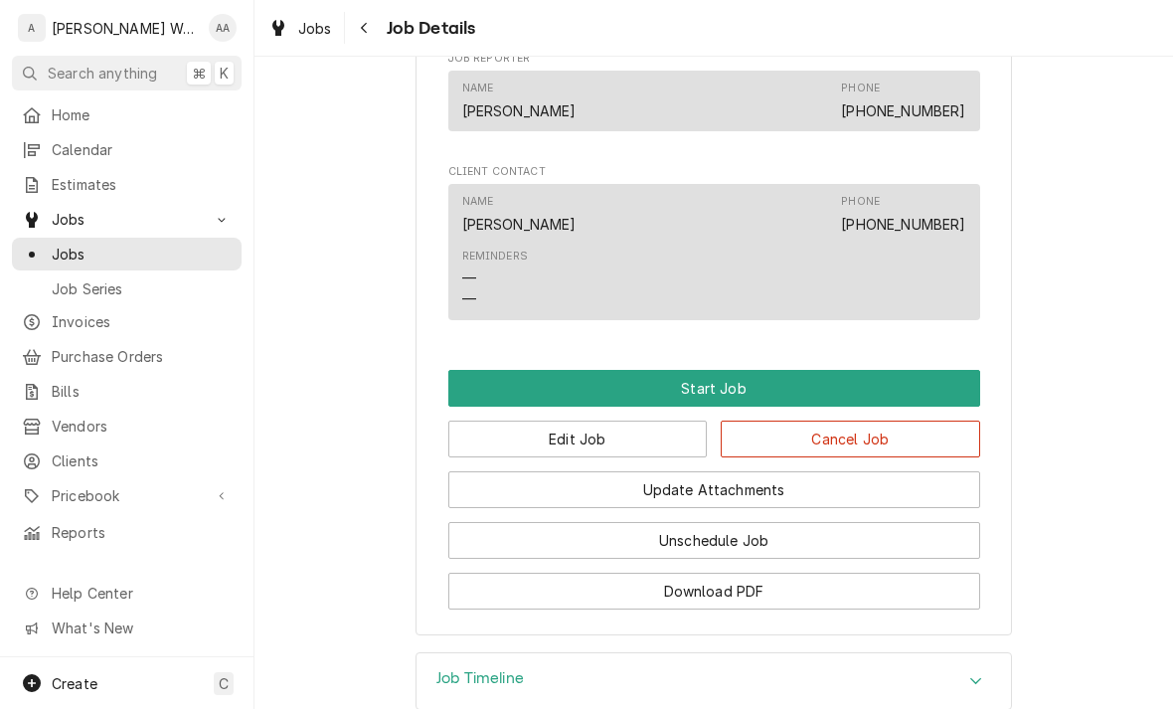
click at [506, 382] on button "Start Job" at bounding box center [714, 388] width 532 height 37
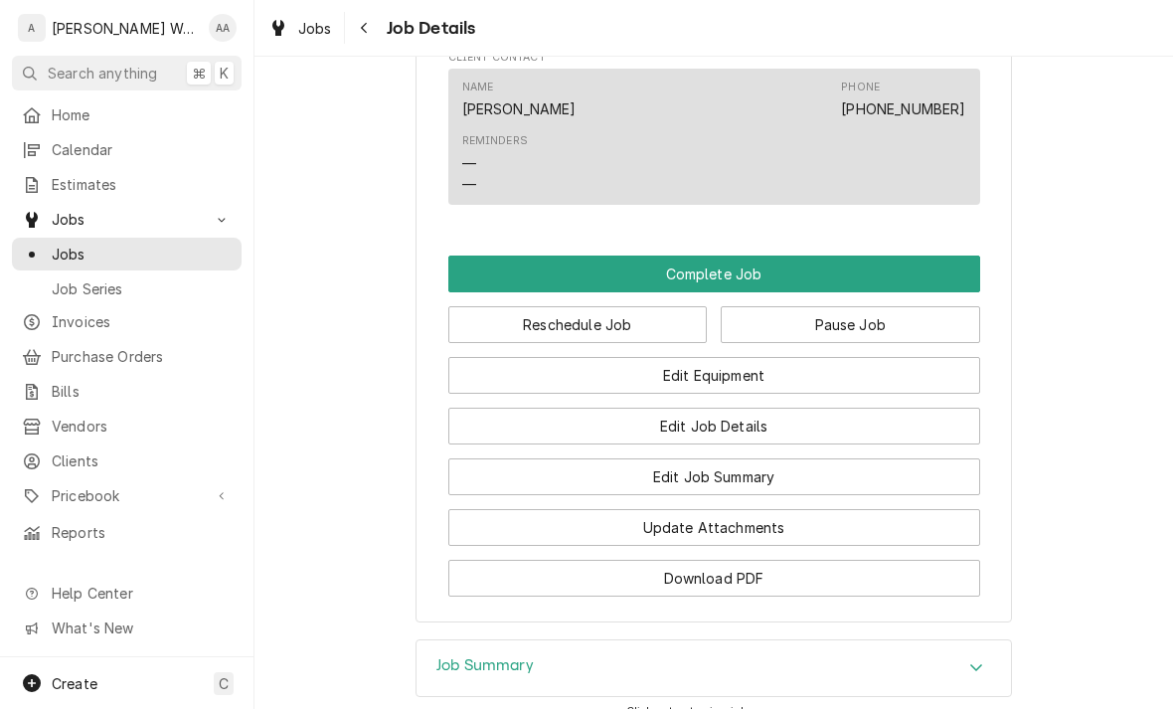
scroll to position [1397, 0]
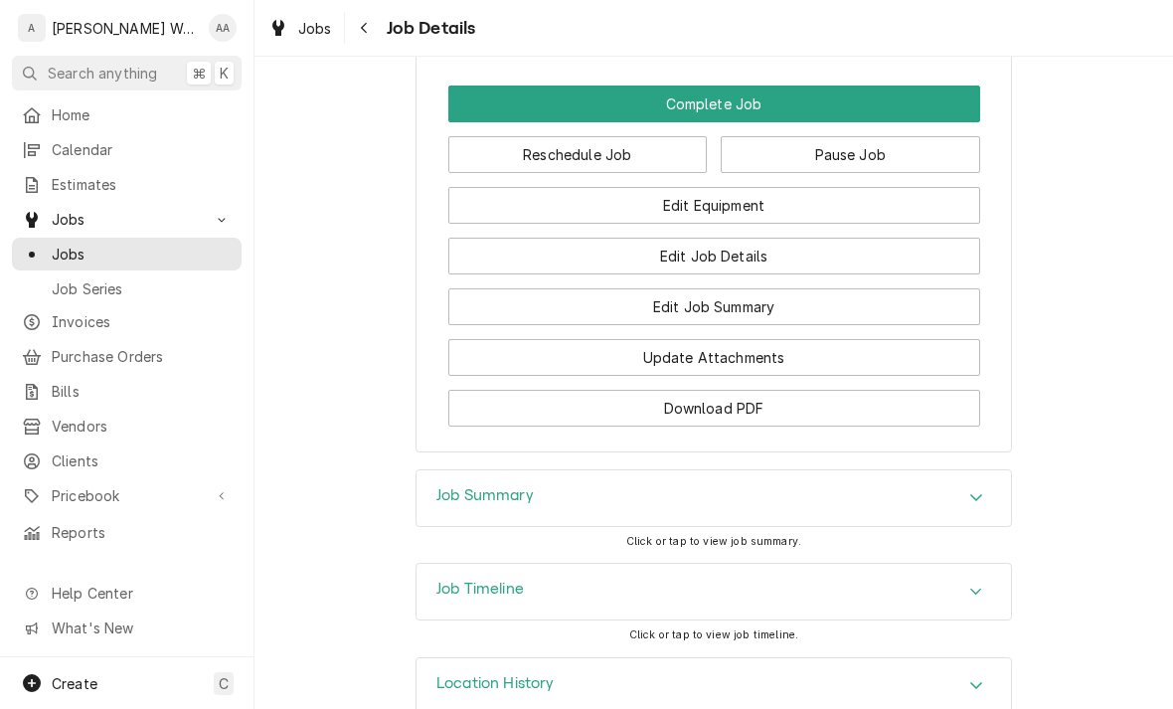
click at [510, 207] on button "Edit Equipment" at bounding box center [714, 205] width 532 height 37
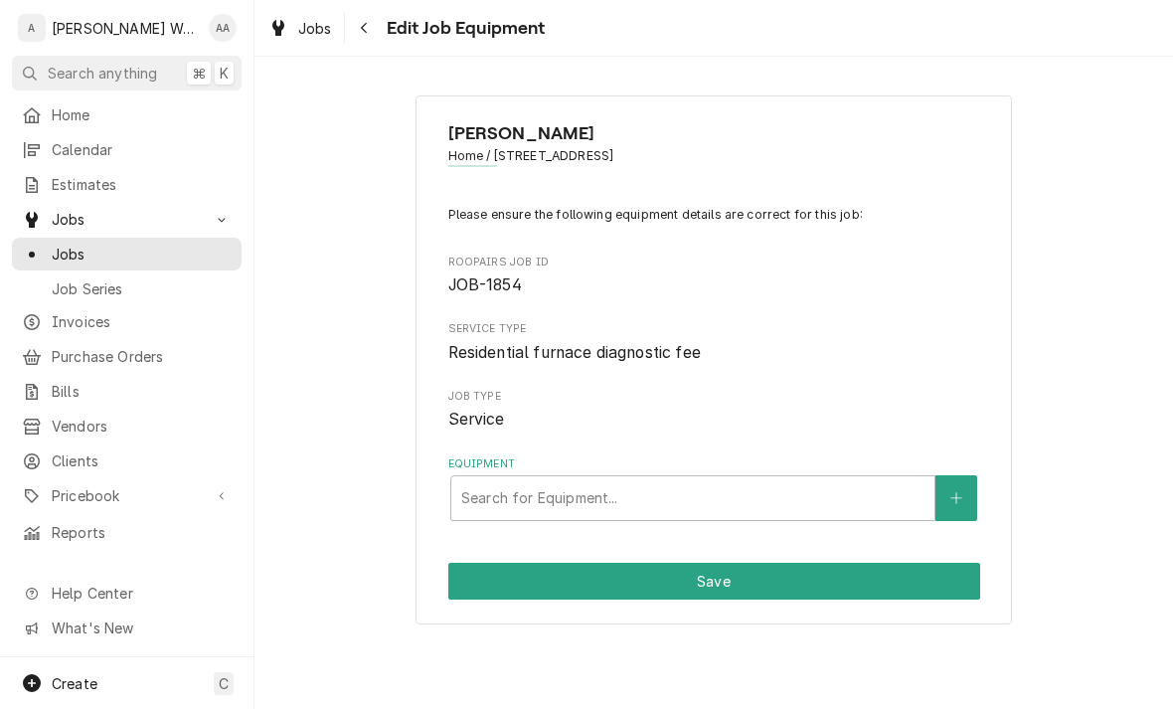
click at [963, 494] on button "Equipment" at bounding box center [956, 498] width 42 height 46
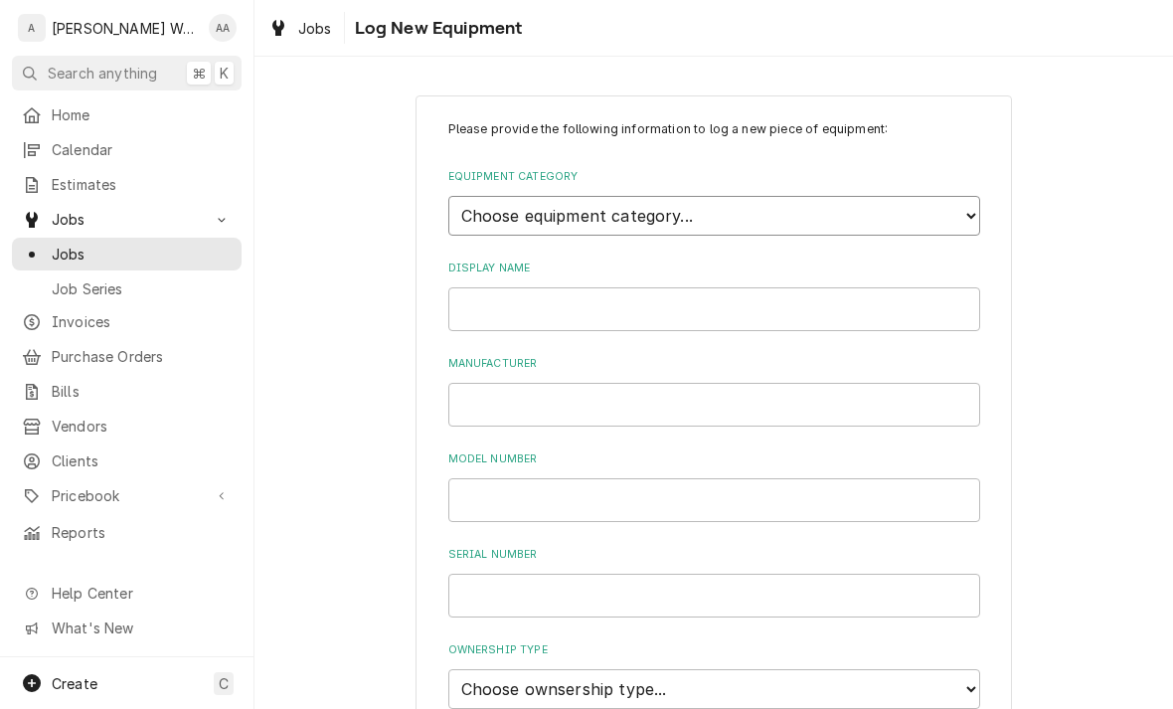
click at [483, 218] on select "Choose equipment category... Ice Machines Refrigeration Beverage Equipment Work…" at bounding box center [714, 216] width 532 height 40
select select "15"
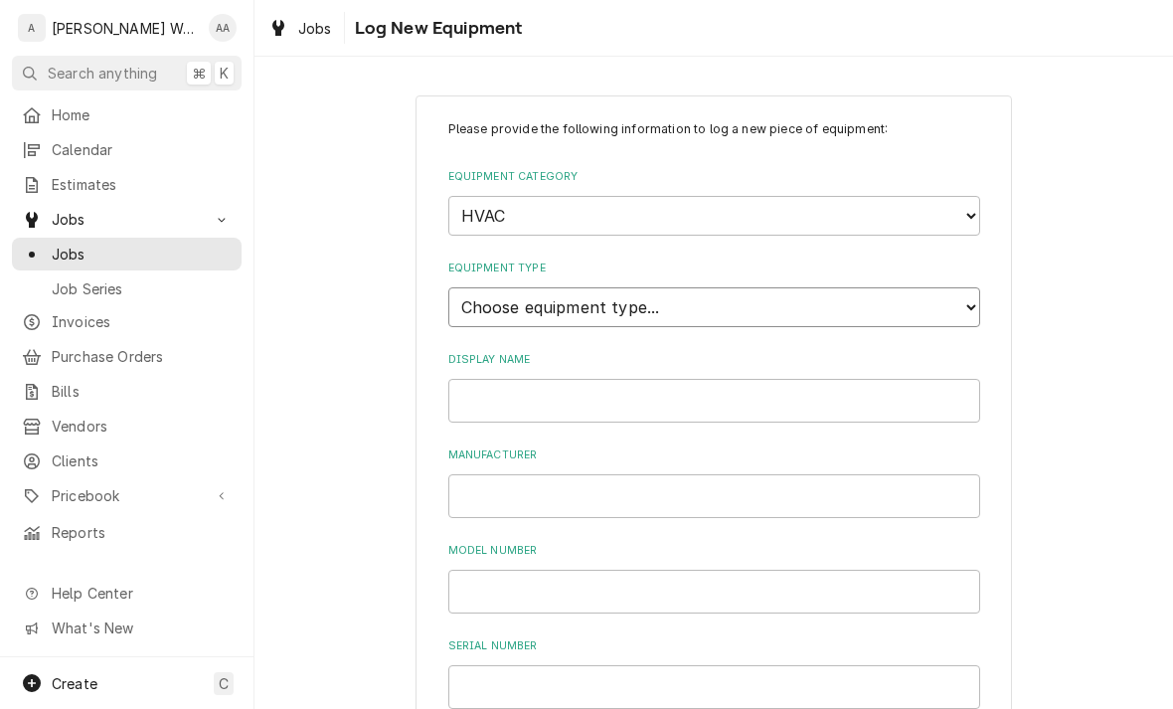
click at [466, 291] on select "Choose equipment type... Condenser Furnace Chiller Air Handler VRF Mini Split M…" at bounding box center [714, 307] width 532 height 40
click at [469, 291] on select "Choose equipment type... Condenser Furnace Chiller Air Handler VRF Mini Split M…" at bounding box center [714, 307] width 532 height 40
select select "119"
click at [490, 379] on input "Display Name" at bounding box center [714, 401] width 532 height 44
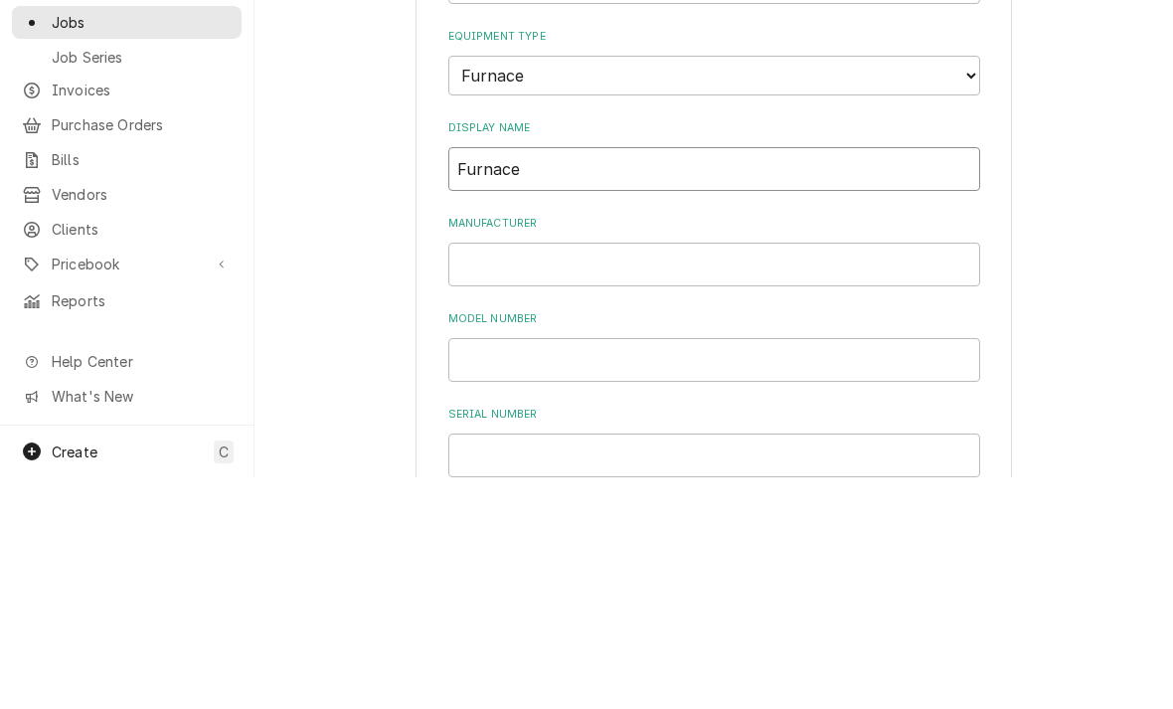
type input "Furnace"
click at [500, 474] on input "Manufacturer" at bounding box center [714, 496] width 532 height 44
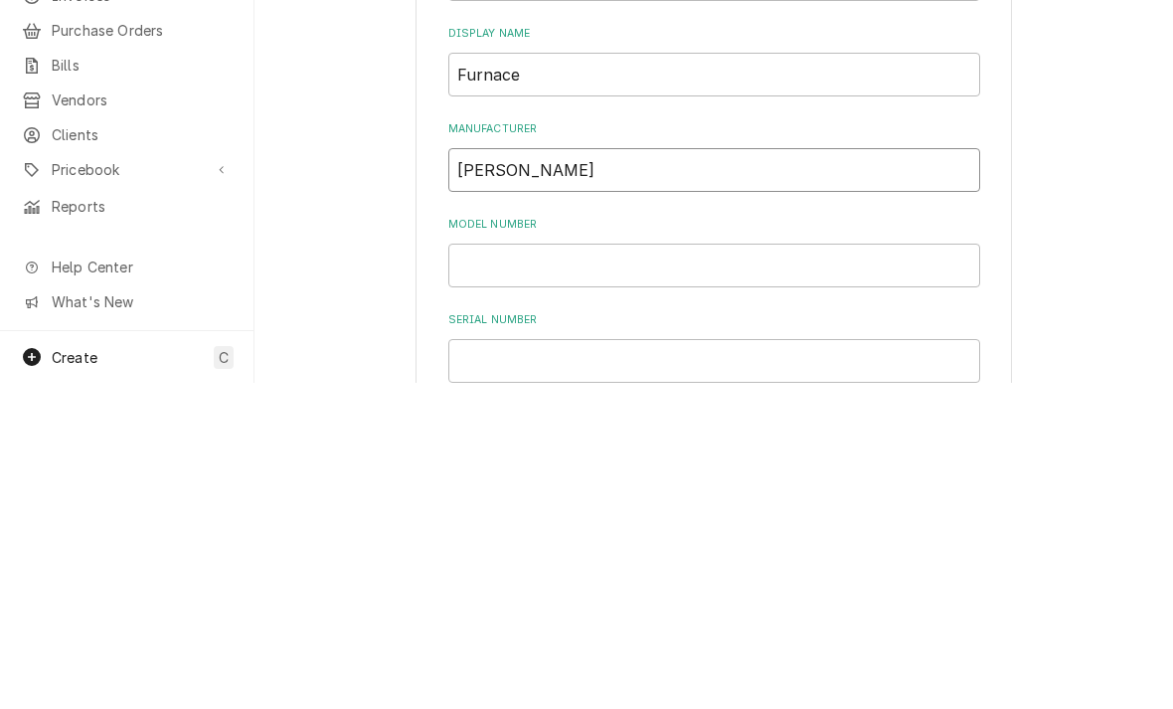
type input "Goodman"
click at [496, 569] on input "Model Number" at bounding box center [714, 591] width 532 height 44
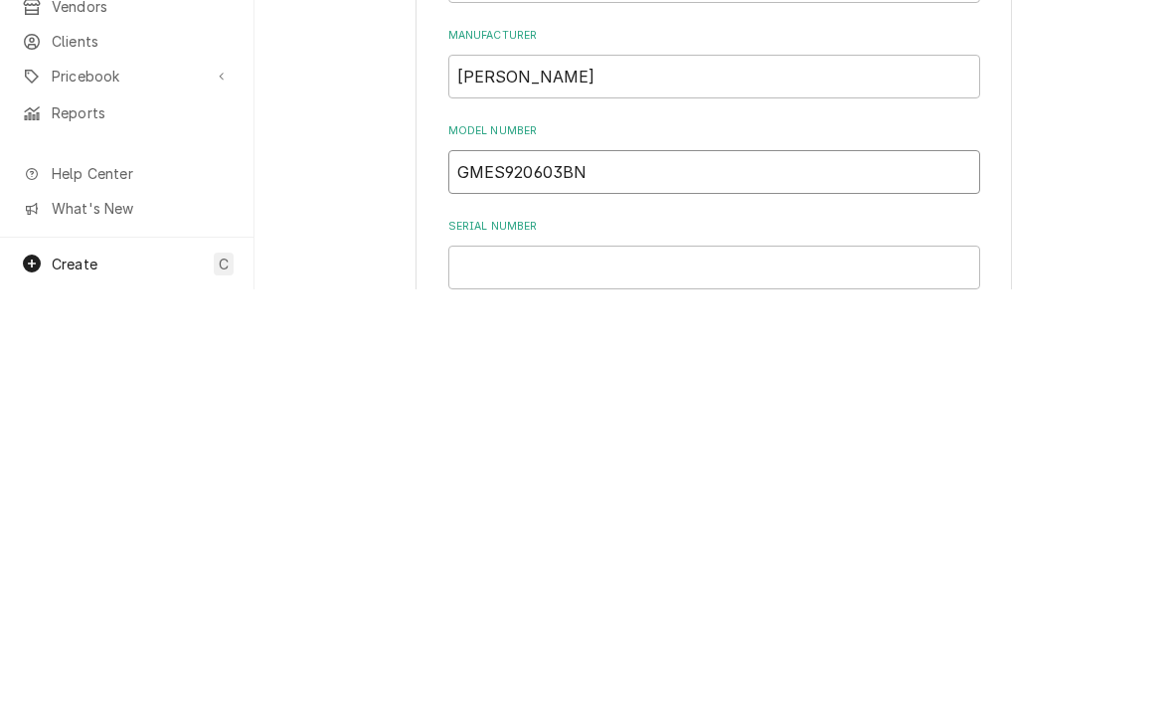
type input "GMES920603BN"
click at [488, 665] on input "Serial Number" at bounding box center [714, 687] width 532 height 44
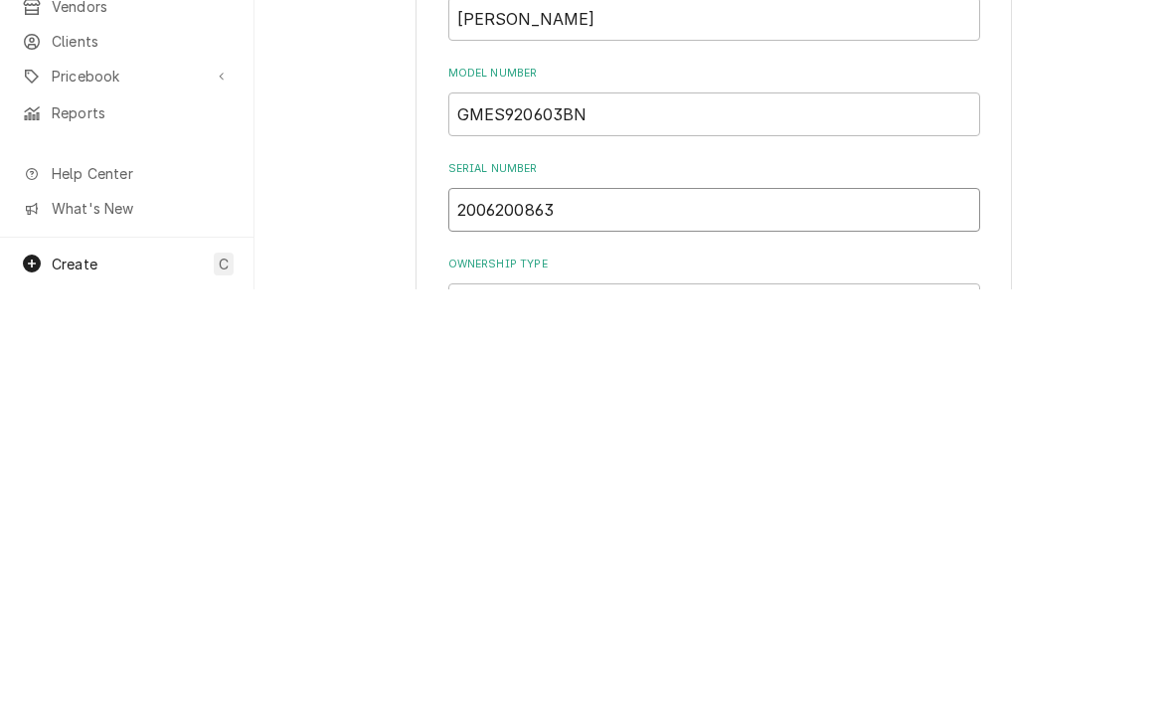
scroll to position [122, 0]
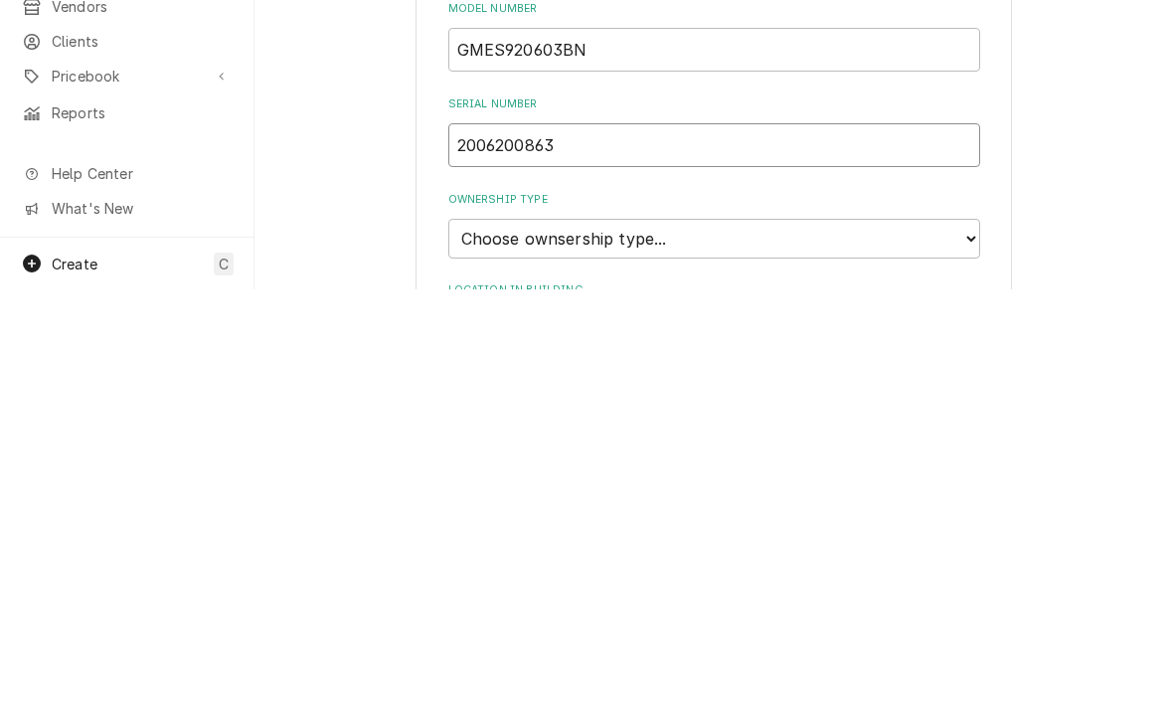
type input "2006200863"
click at [466, 638] on select "Choose ownsership type... Unknown Owned Leased Rented" at bounding box center [714, 658] width 532 height 40
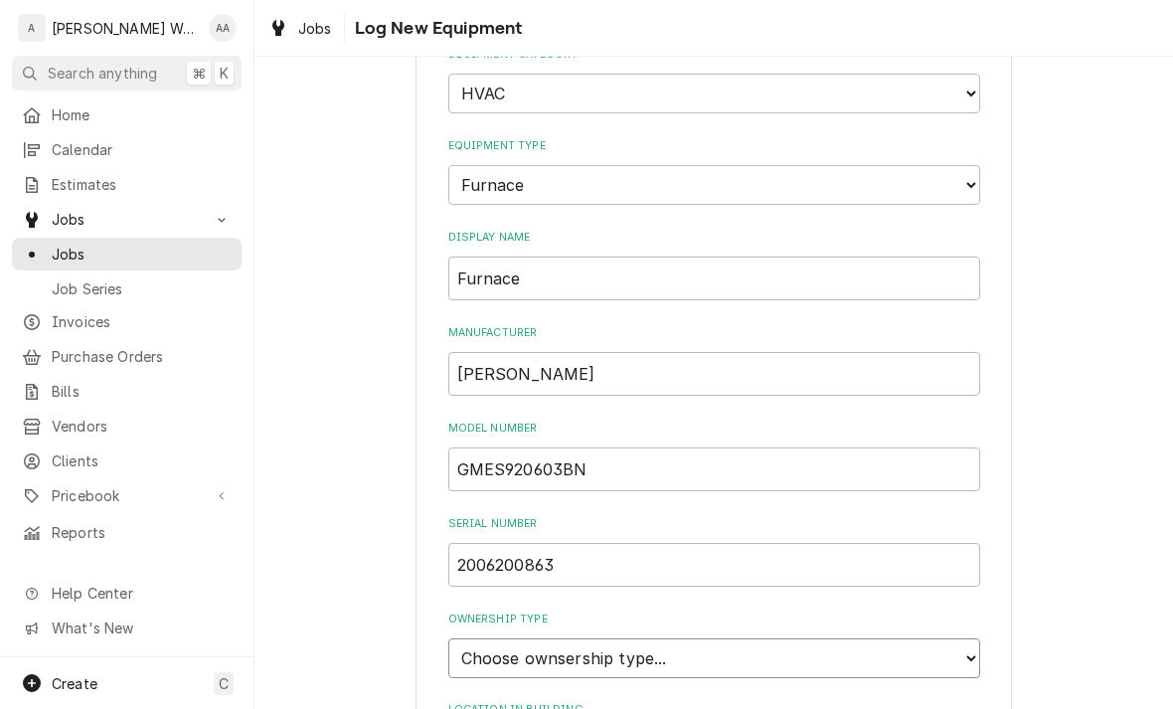
select select "1"
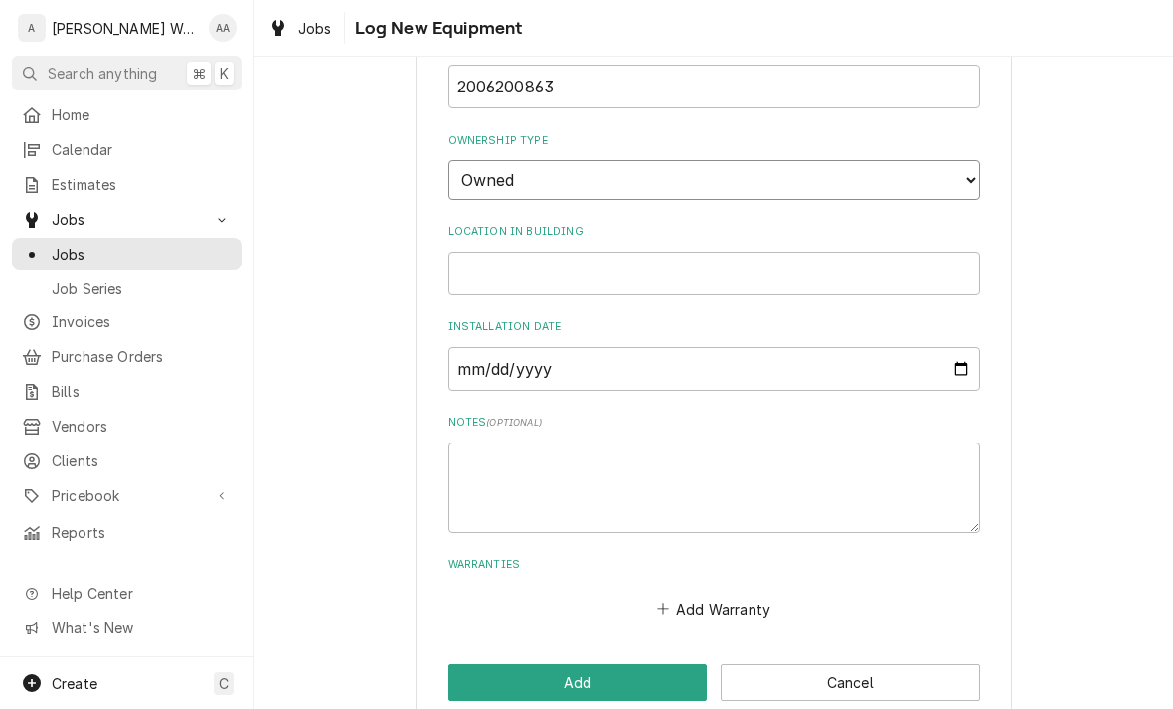
scroll to position [598, 0]
click at [487, 666] on button "Add" at bounding box center [577, 684] width 259 height 37
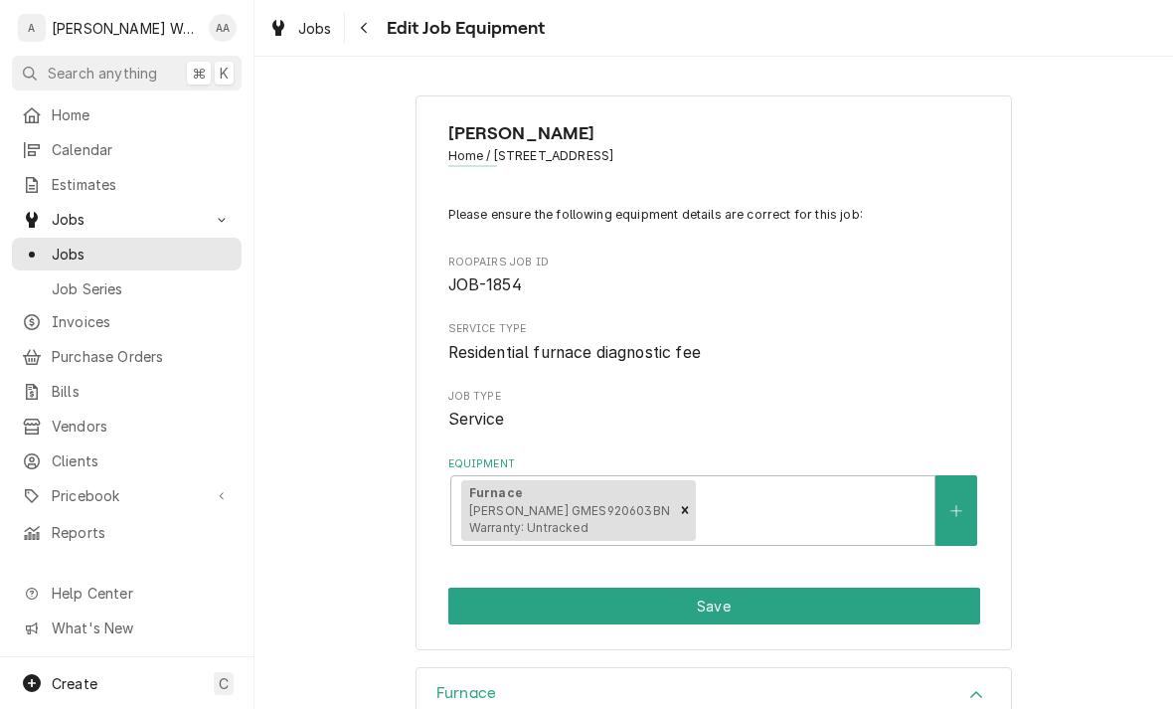
click at [502, 598] on button "Save" at bounding box center [714, 605] width 532 height 37
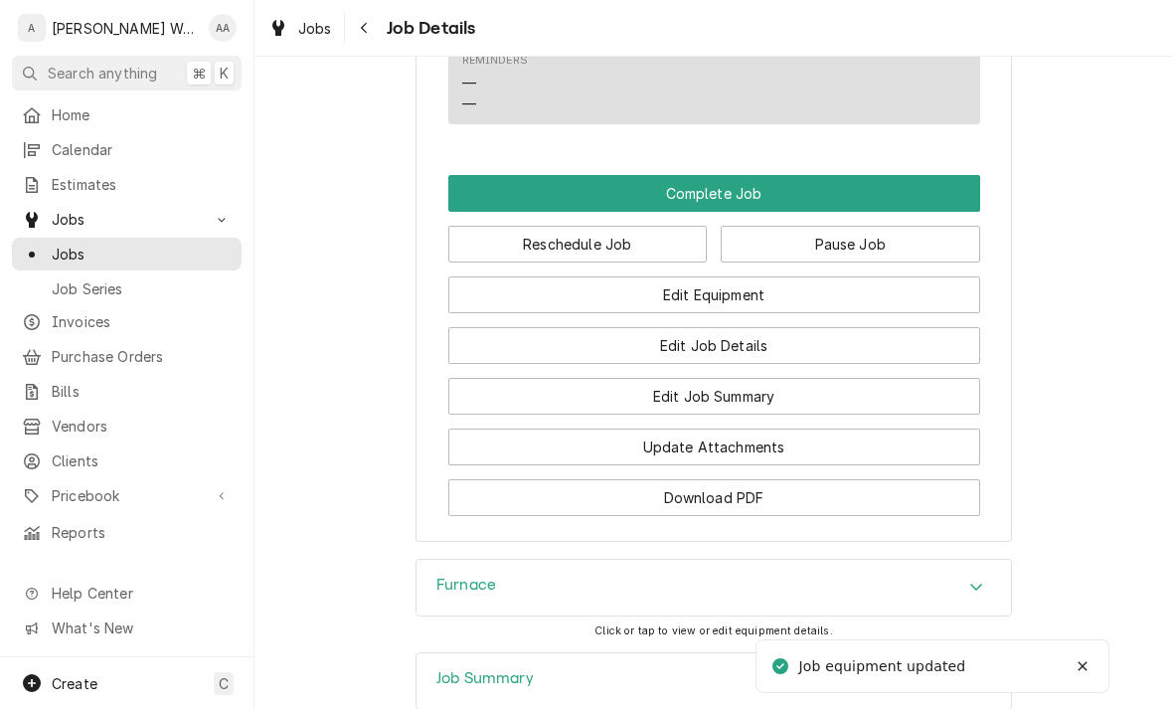
scroll to position [1319, 0]
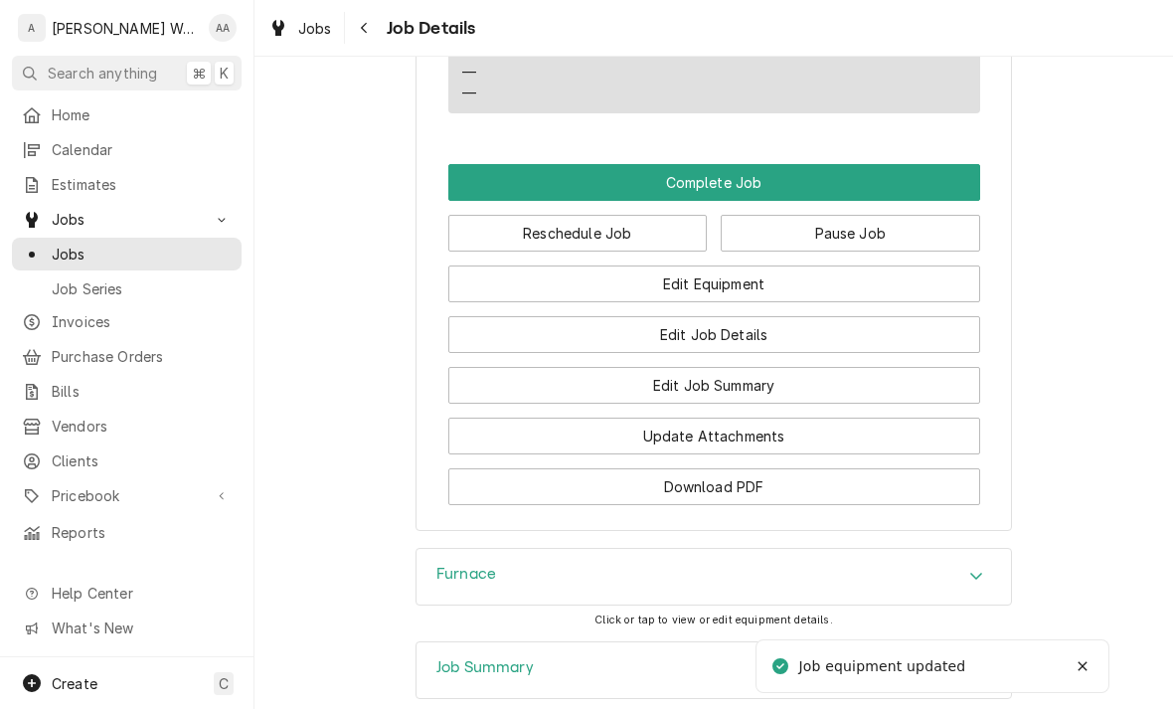
click at [526, 382] on button "Edit Job Summary" at bounding box center [714, 385] width 532 height 37
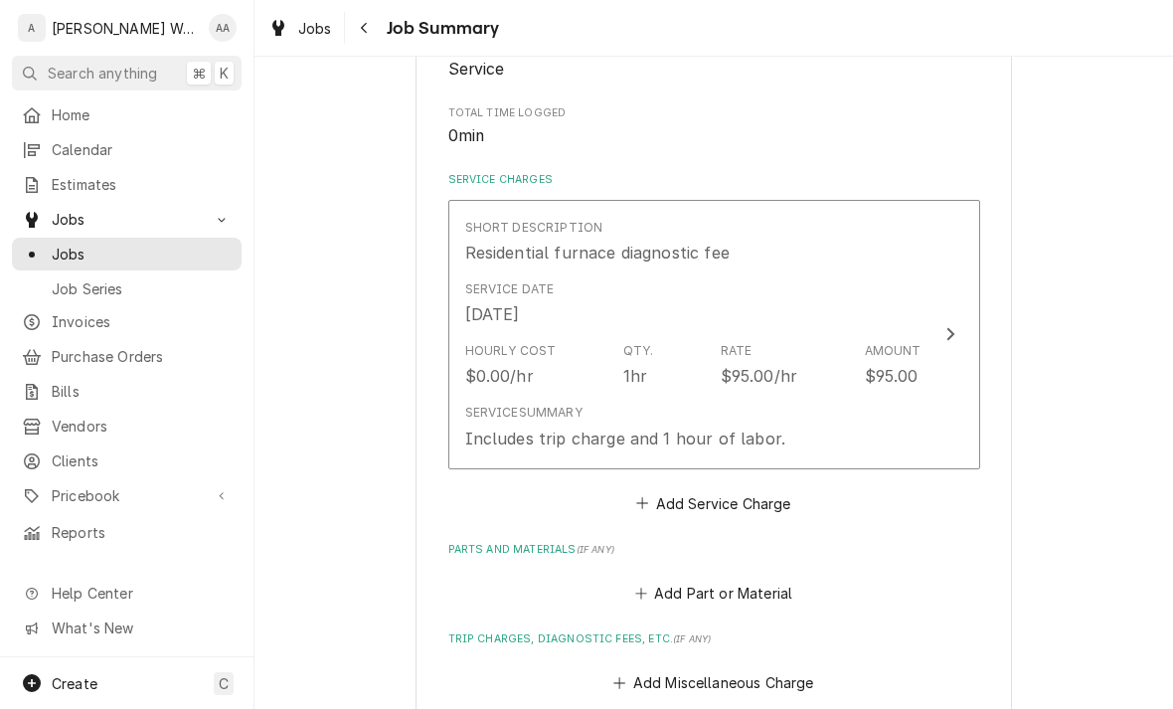
click at [513, 381] on div "$0.00/hr" at bounding box center [499, 376] width 69 height 24
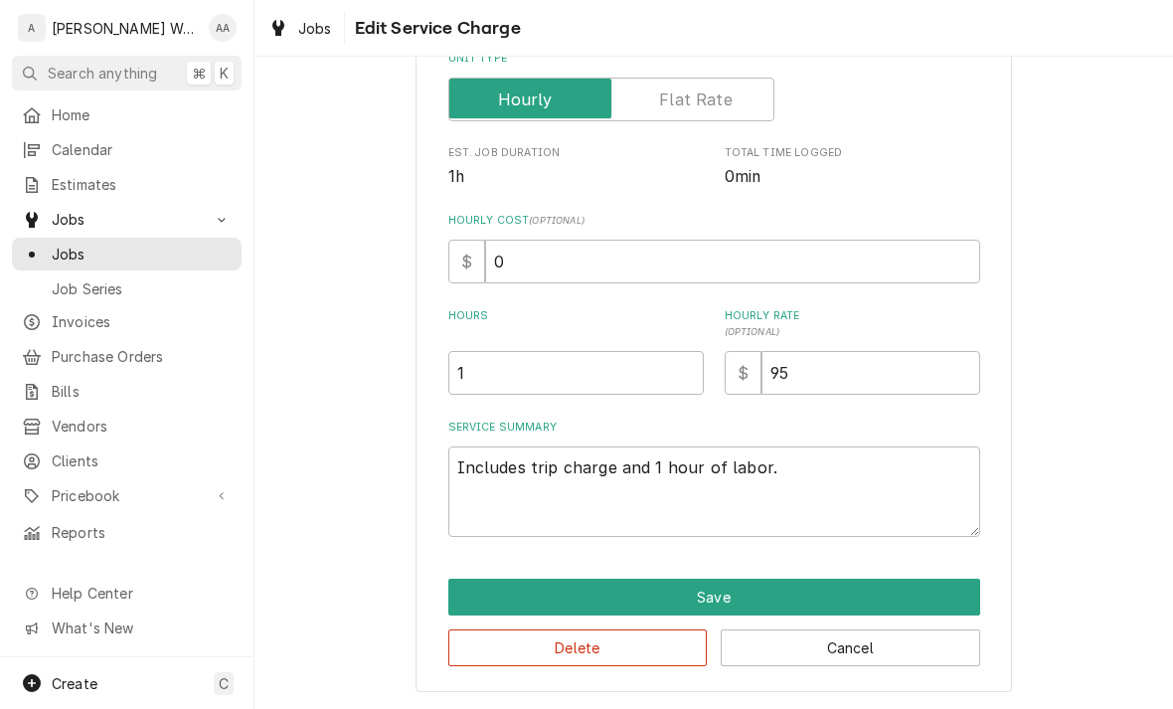
scroll to position [336, 0]
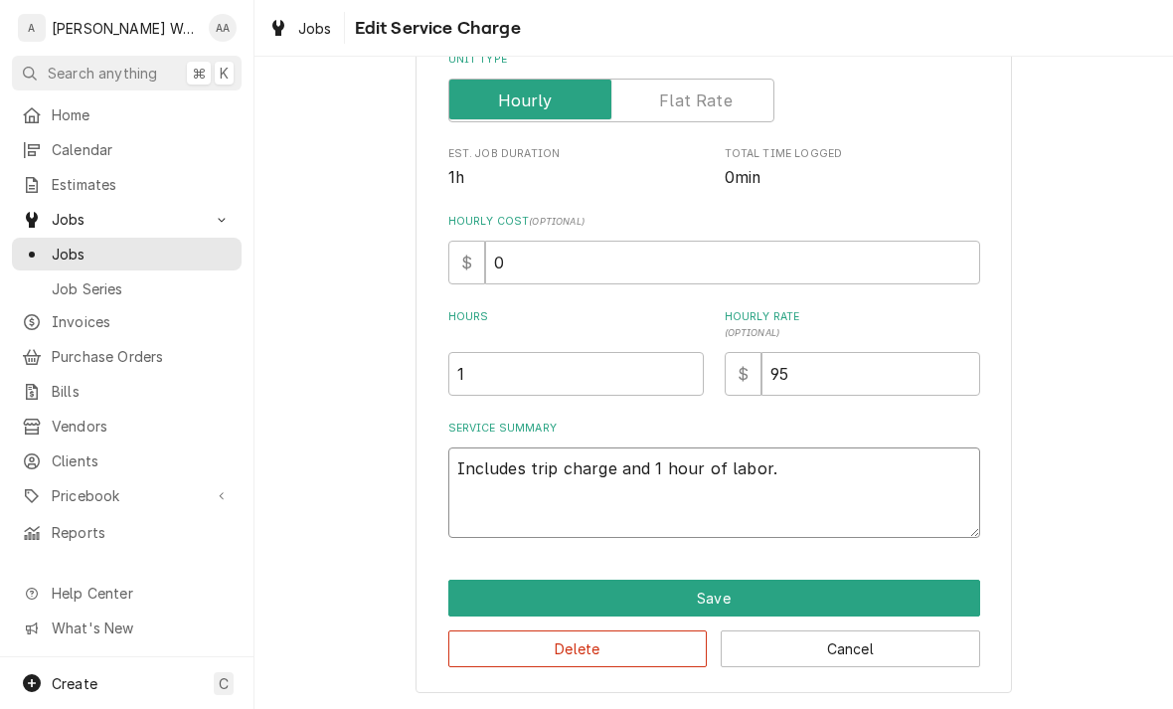
click at [781, 464] on textarea "Includes trip charge and 1 hour of labor." at bounding box center [714, 492] width 532 height 90
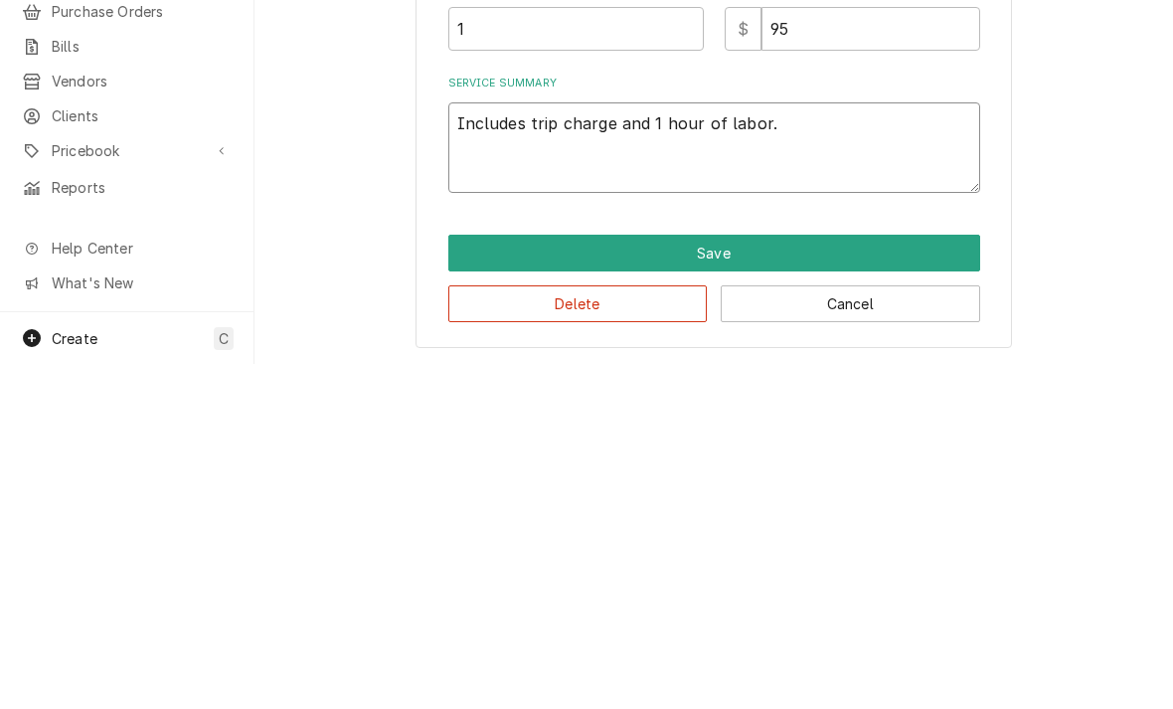
click at [768, 447] on textarea "Includes trip charge and 1 hour of labor." at bounding box center [714, 492] width 532 height 90
click at [767, 447] on textarea "Includes trip charge and 1 hour of labor." at bounding box center [714, 492] width 532 height 90
type textarea "x"
type textarea "Cl"
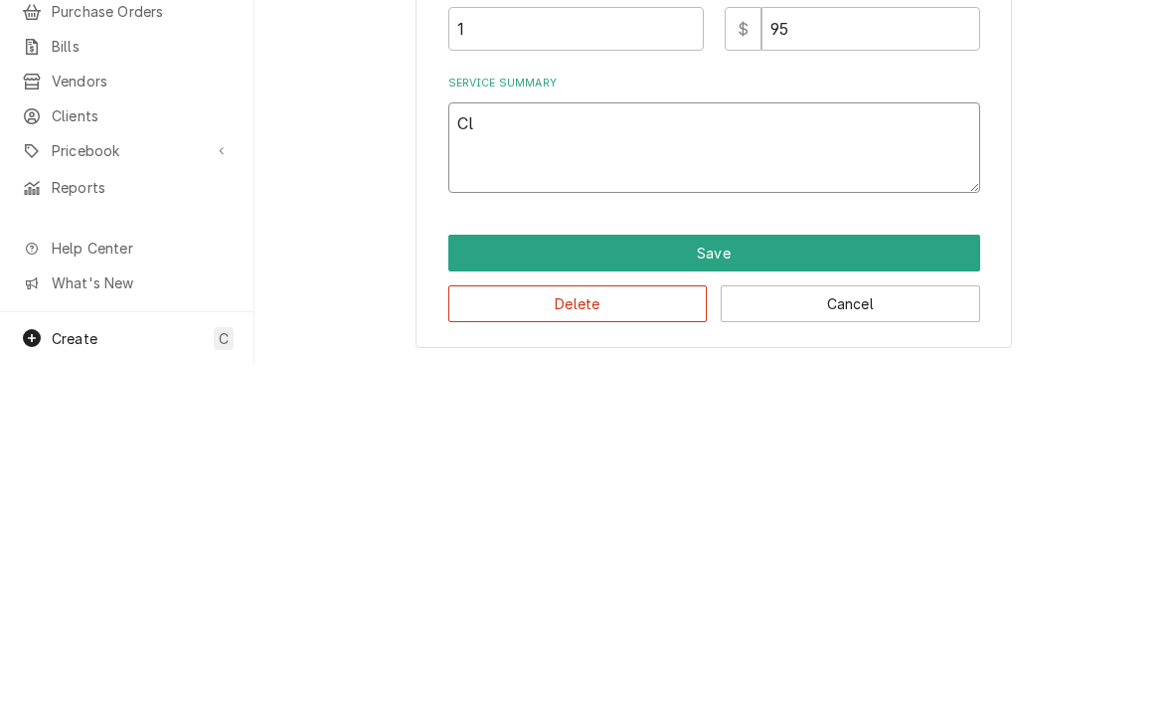
type textarea "x"
type textarea "C"
type textarea "x"
type textarea "Co"
type textarea "x"
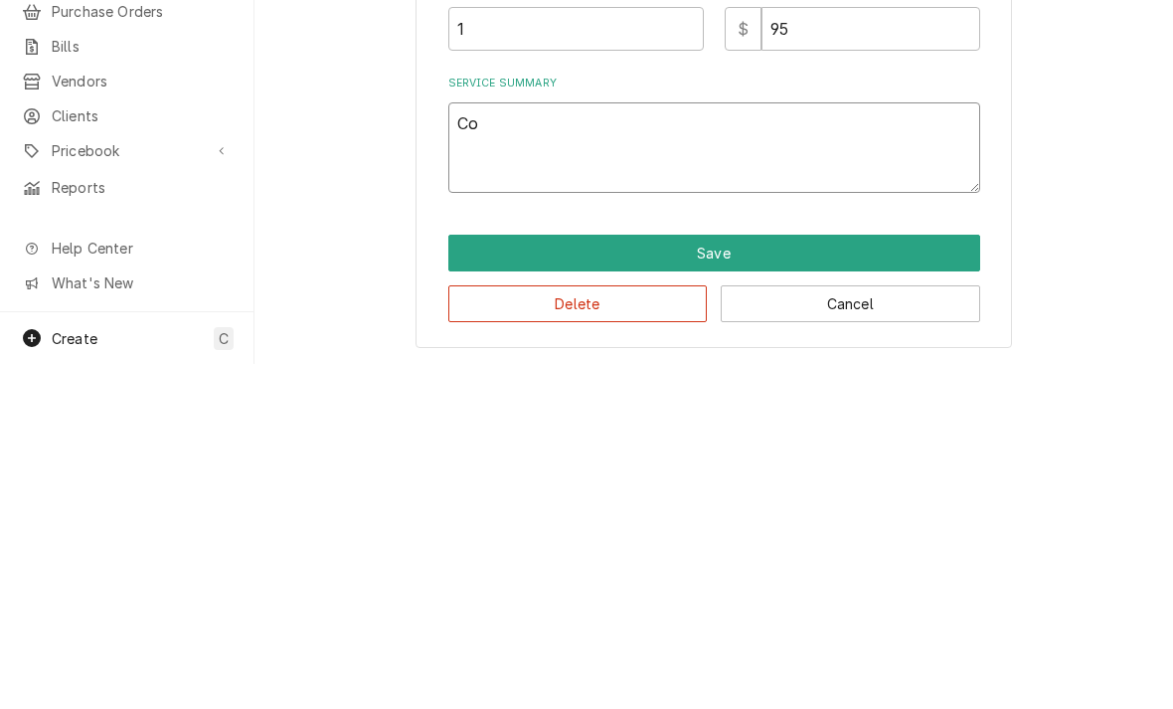
type textarea "Col"
type textarea "x"
type textarea "Coll"
type textarea "x"
type textarea "Colle"
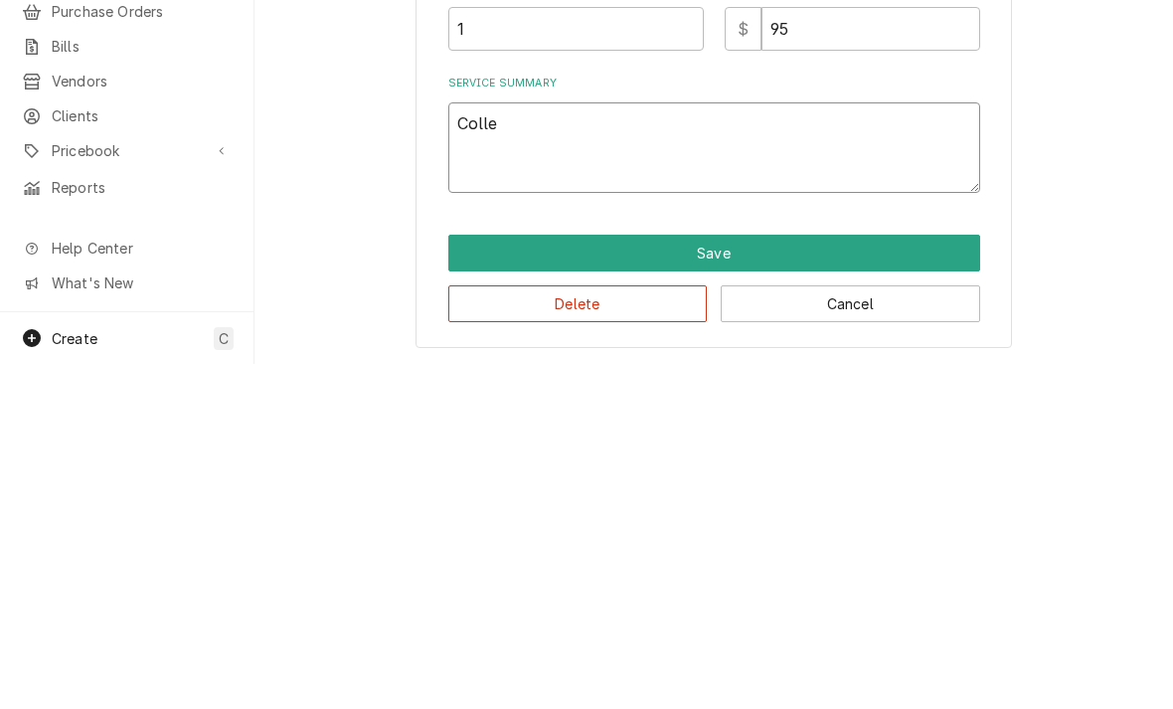
type textarea "x"
type textarea "Collec"
type textarea "x"
type textarea "Collect"
type textarea "x"
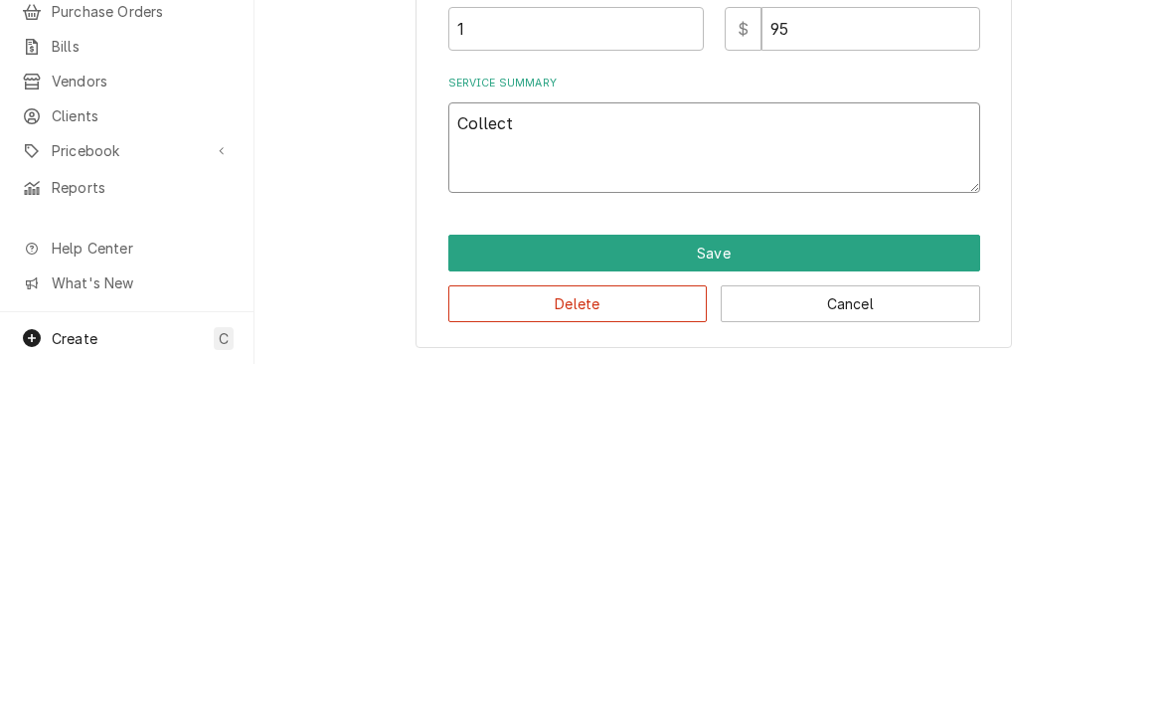
type textarea "Collecto"
type textarea "x"
type textarea "Collector"
type textarea "x"
type textarea "Collector b"
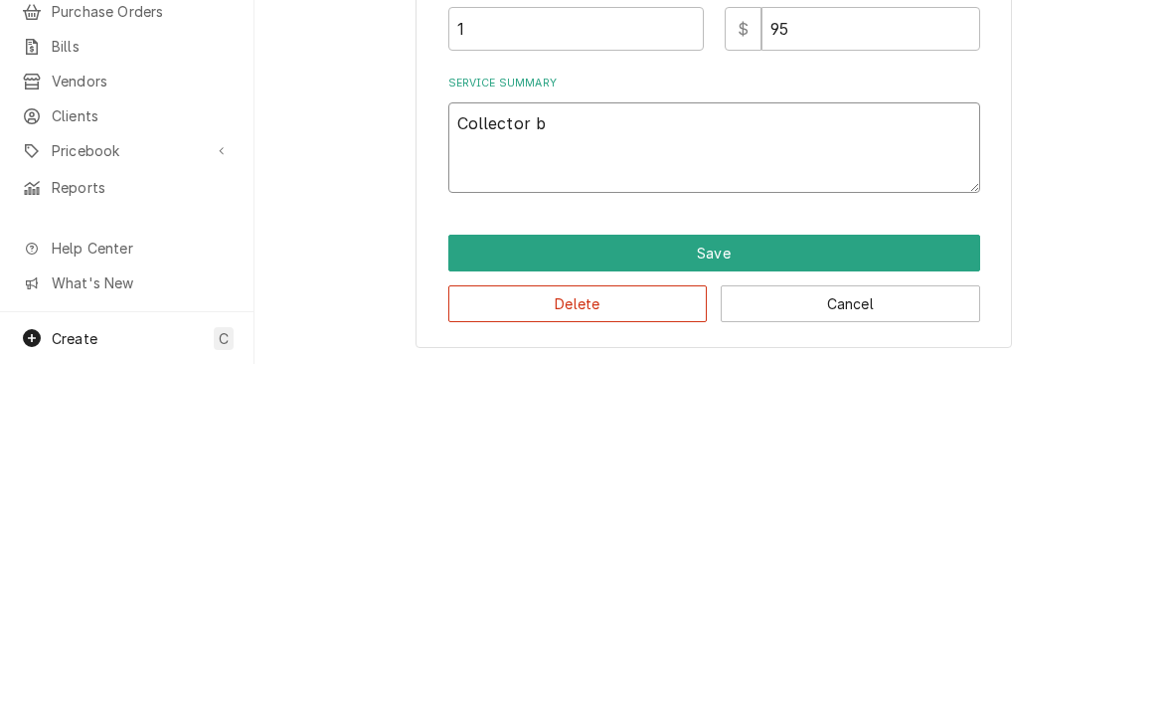
type textarea "x"
type textarea "Collector bo"
type textarea "x"
type textarea "Collector box/"
type textarea "x"
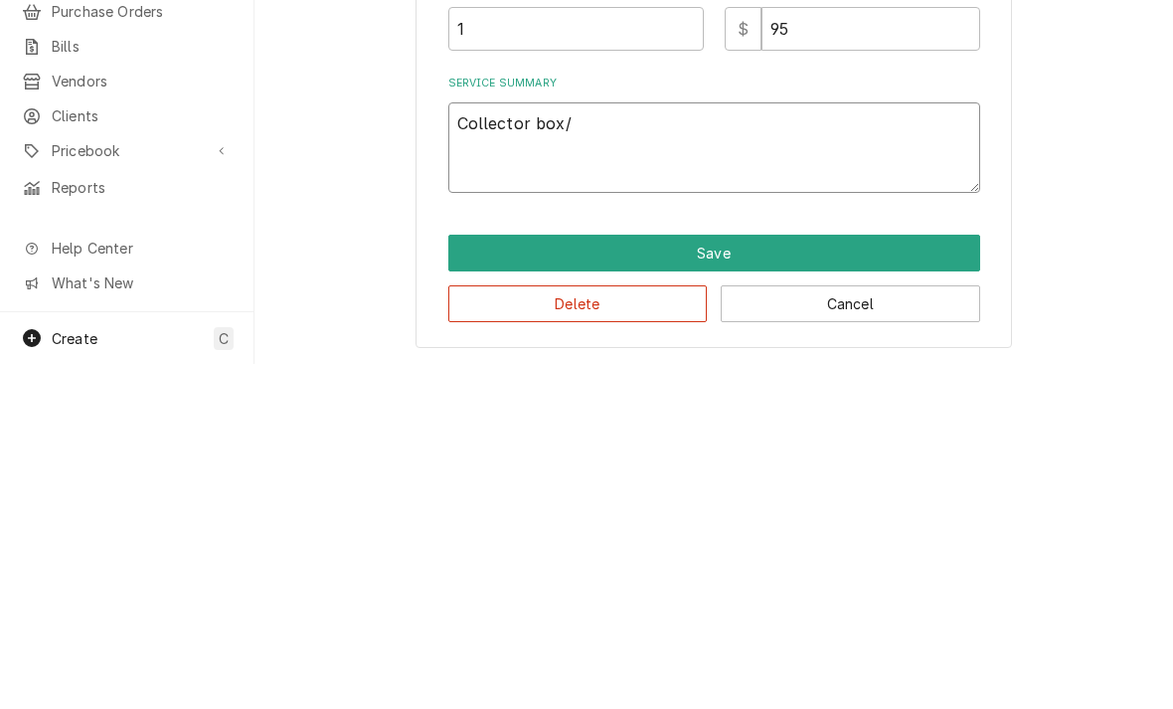
type textarea "Collector box/g"
type textarea "x"
type textarea "Collector box/ga"
type textarea "x"
type textarea "Collector box/gas"
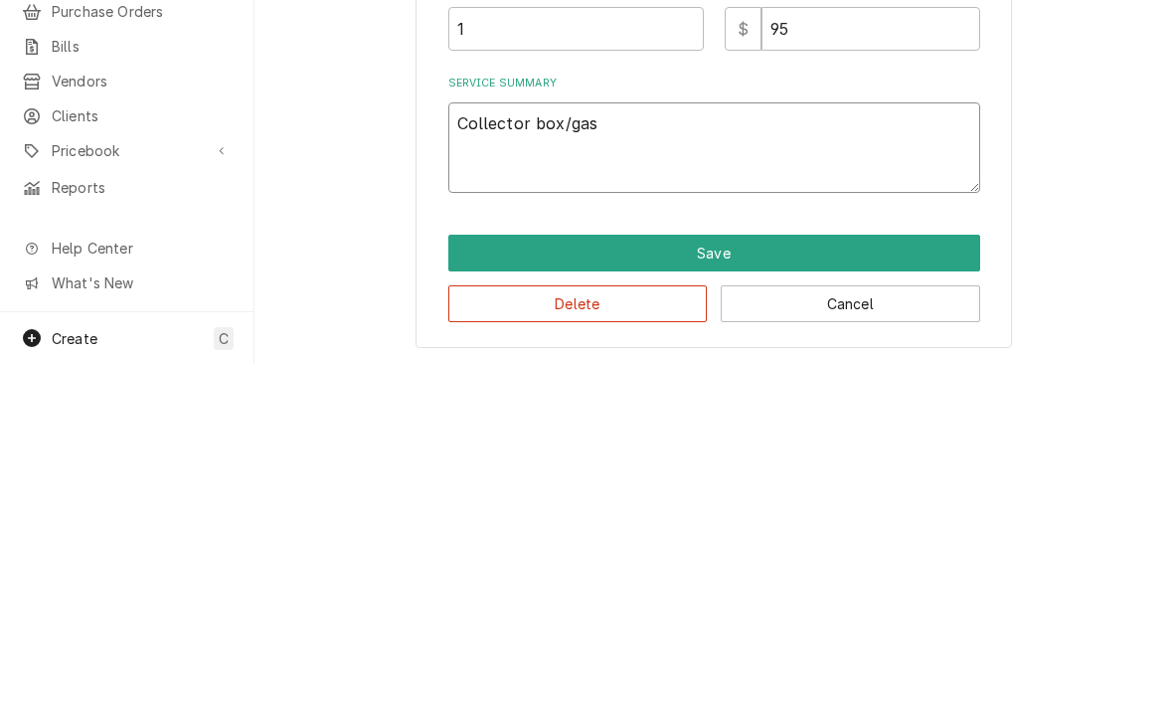
type textarea "x"
type textarea "Collector box/gask"
type textarea "x"
type textarea "Collector box/gaske"
type textarea "x"
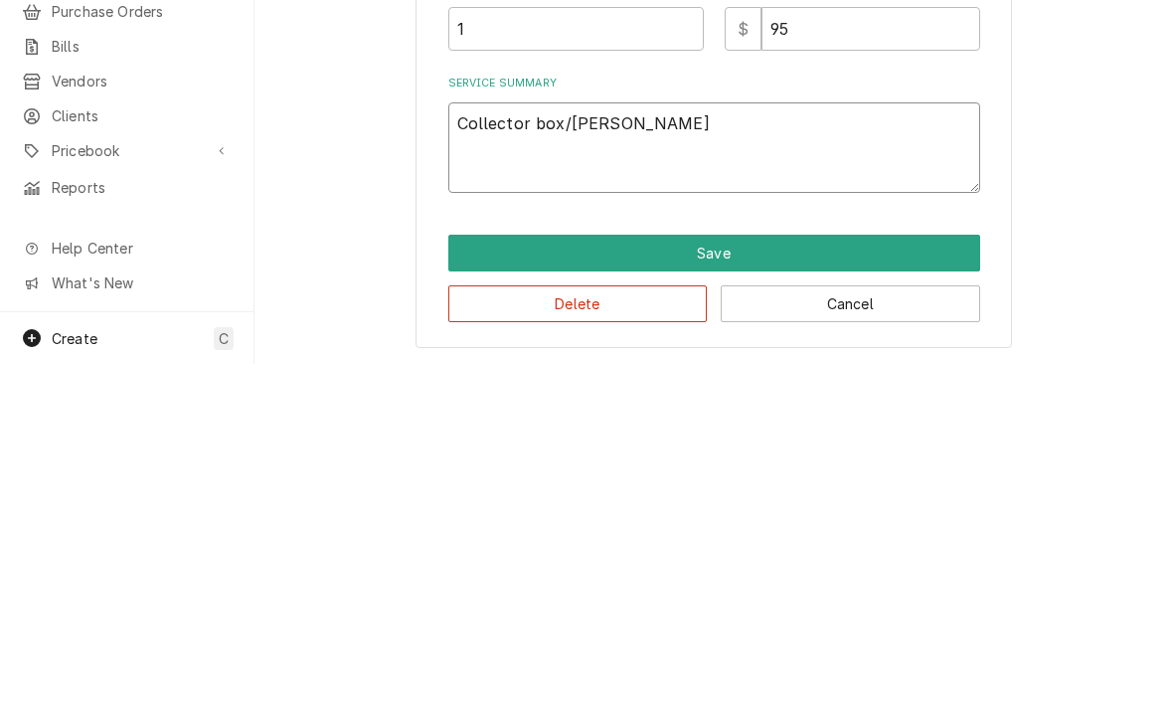
type textarea "Collector box/gasket"
type textarea "x"
type textarea "Collector box/gasket"
type textarea "x"
type textarea "Collector box/gasket i"
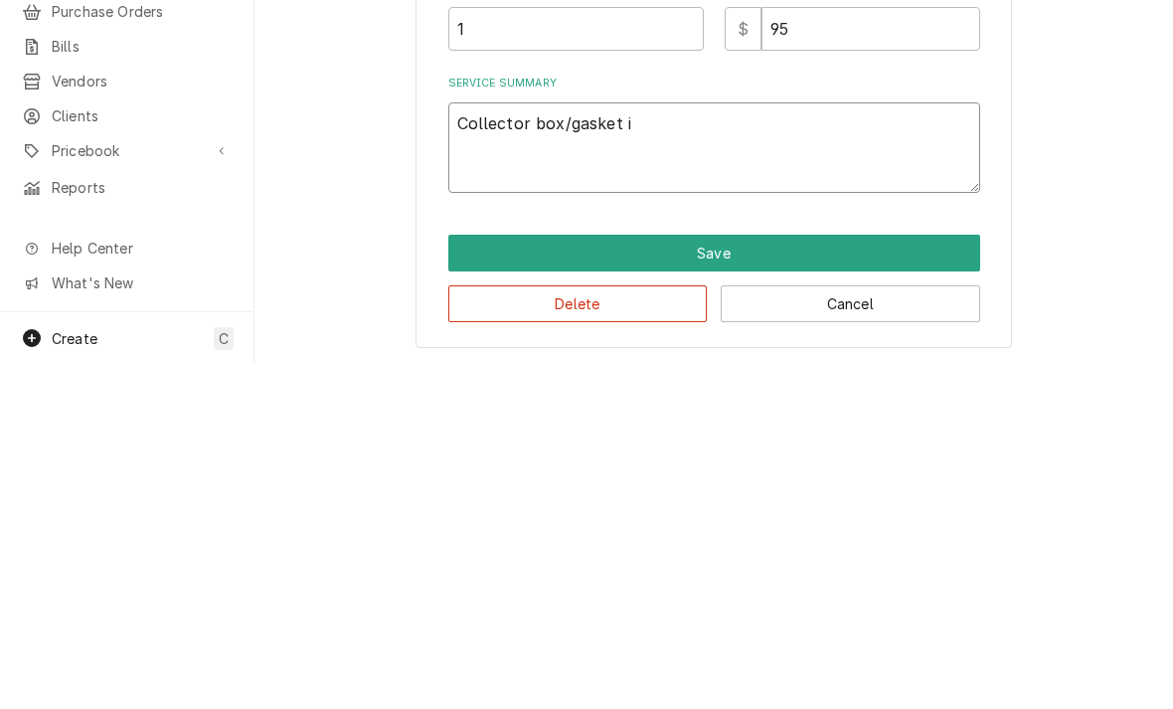
type textarea "x"
type textarea "Collector box/gasket is"
type textarea "x"
type textarea "Collector box/gasket is"
type textarea "x"
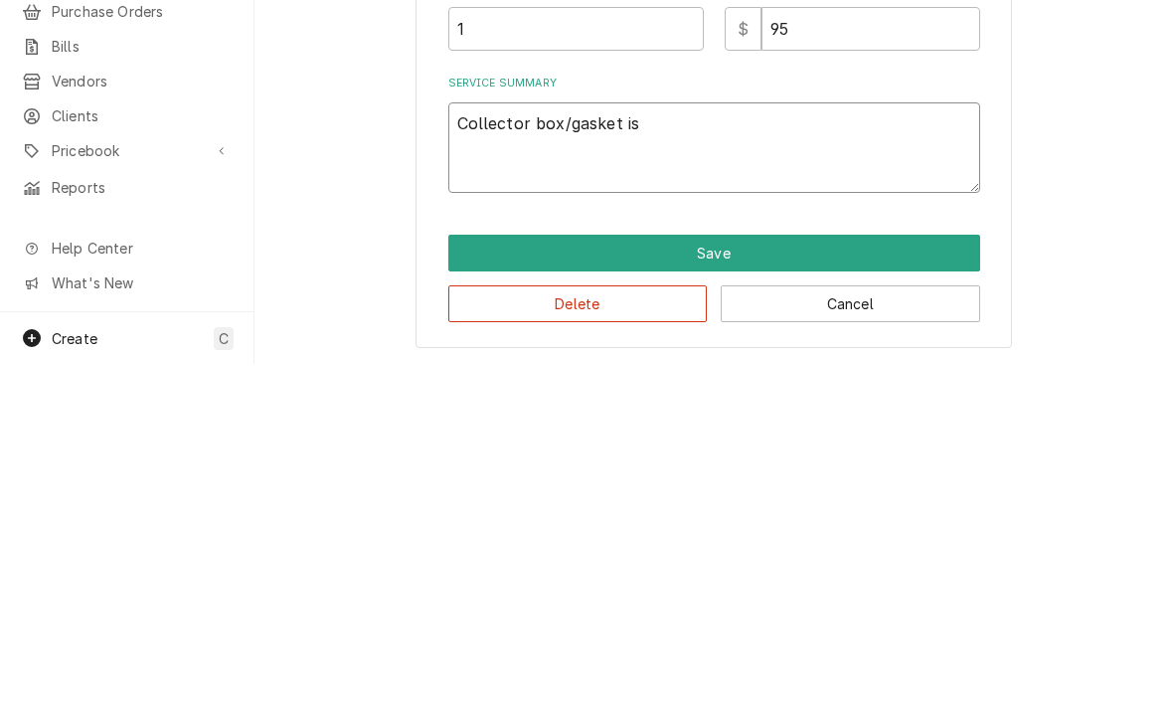
type textarea "Collector box/gasket is l"
type textarea "x"
type textarea "Collector box/gasket is le"
type textarea "x"
type textarea "Collector box/gasket is lea"
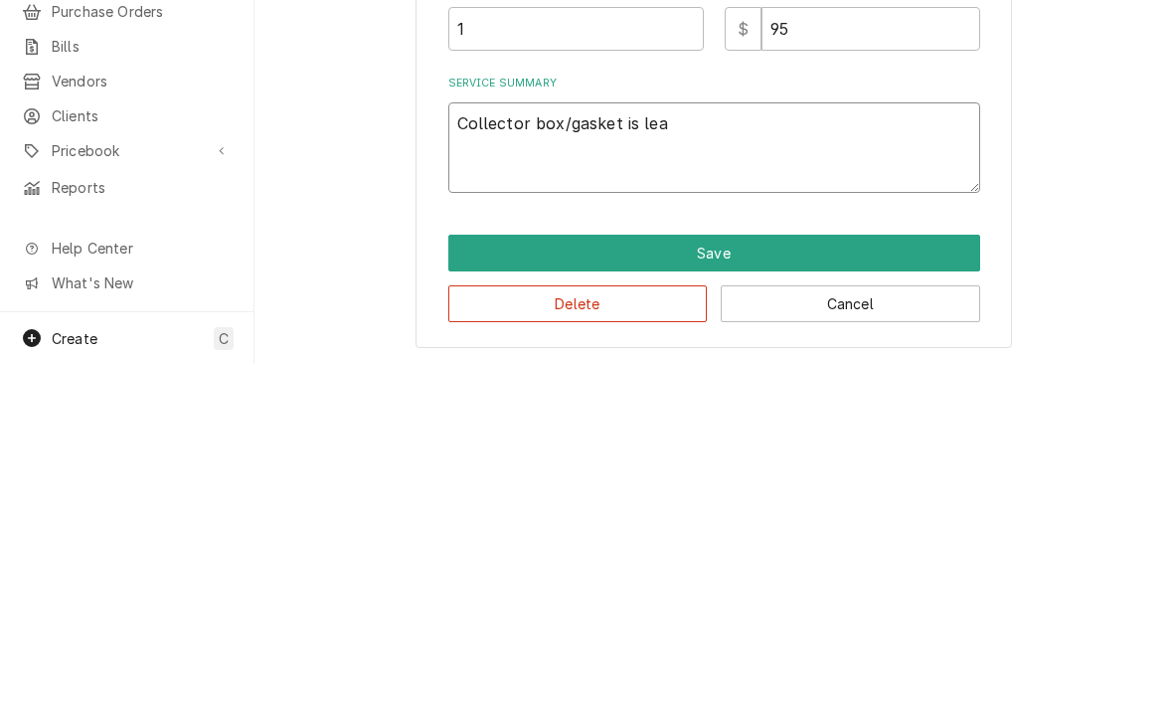
type textarea "x"
type textarea "Collector box/gasket is leak"
type textarea "x"
type textarea "Collector box/gasket is leaki"
type textarea "x"
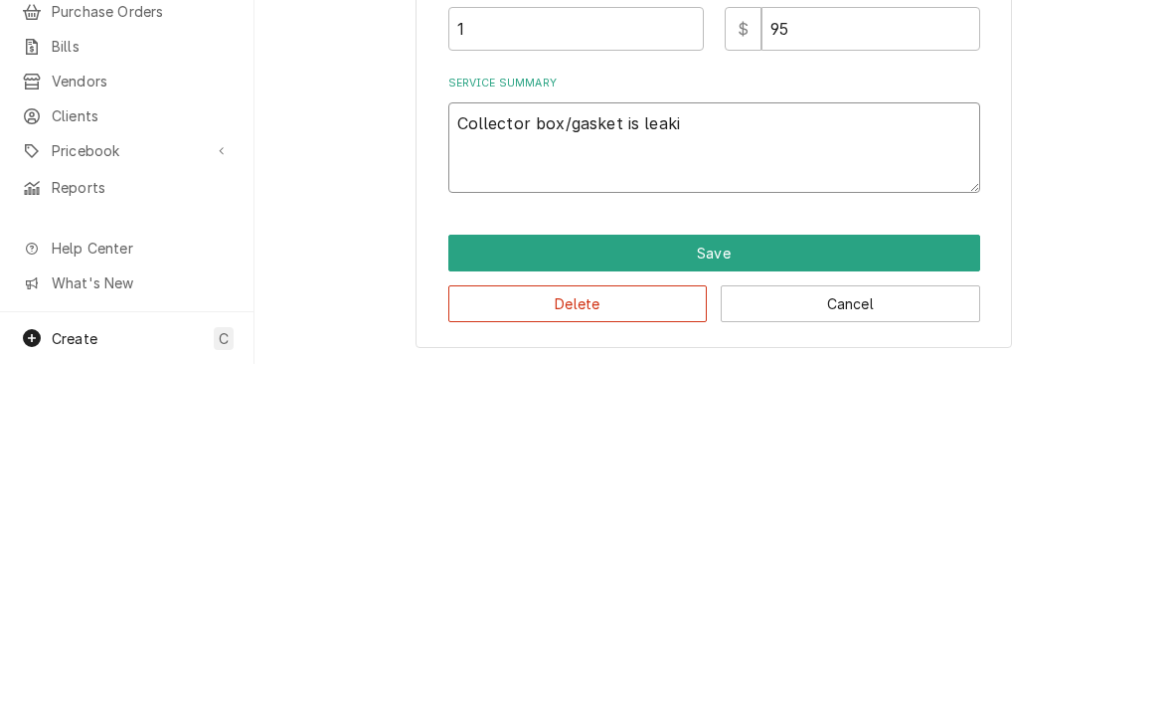
type textarea "Collector box/gasket is leakin"
type textarea "x"
type textarea "Collector box/gasket is leaking"
type textarea "x"
type textarea "Collector box/gasket is leaking"
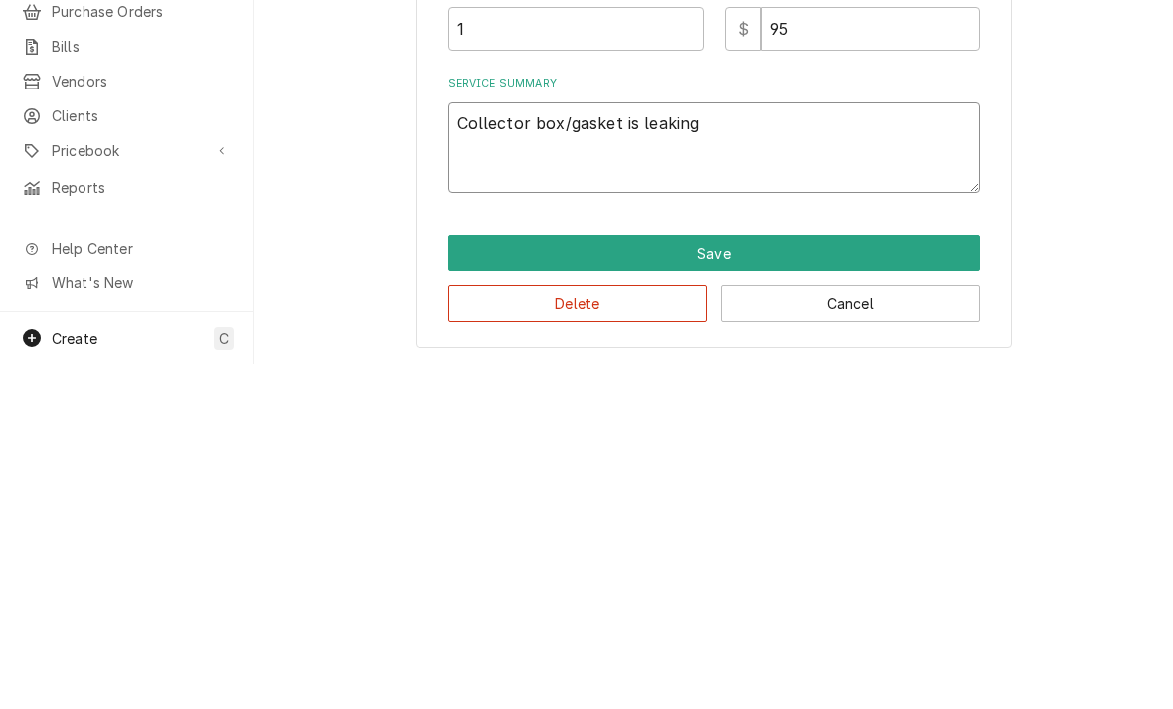
type textarea "x"
type textarea "Collector box/gasket is leaking N"
type textarea "x"
type textarea "Collector box/gasket is leaking No"
type textarea "x"
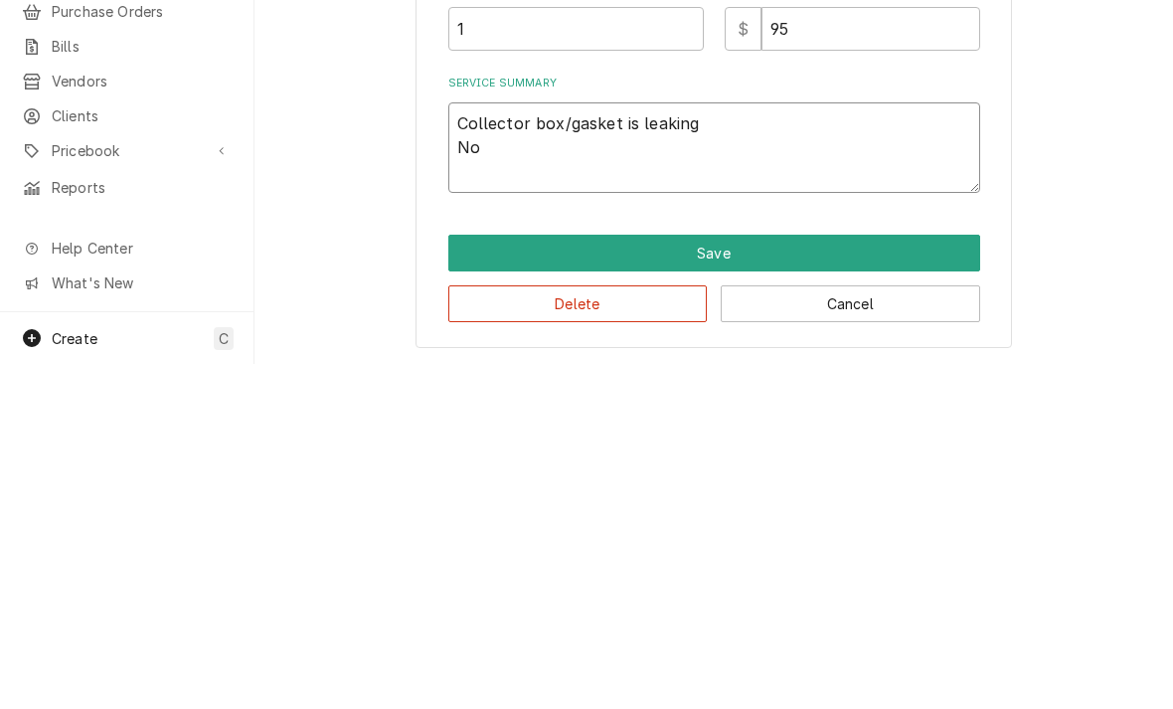
type textarea "Collector box/gasket is leaking No"
type textarea "x"
type textarea "Collector box/gasket is leaking No d"
type textarea "x"
type textarea "Collector box/gasket is leaking No dra"
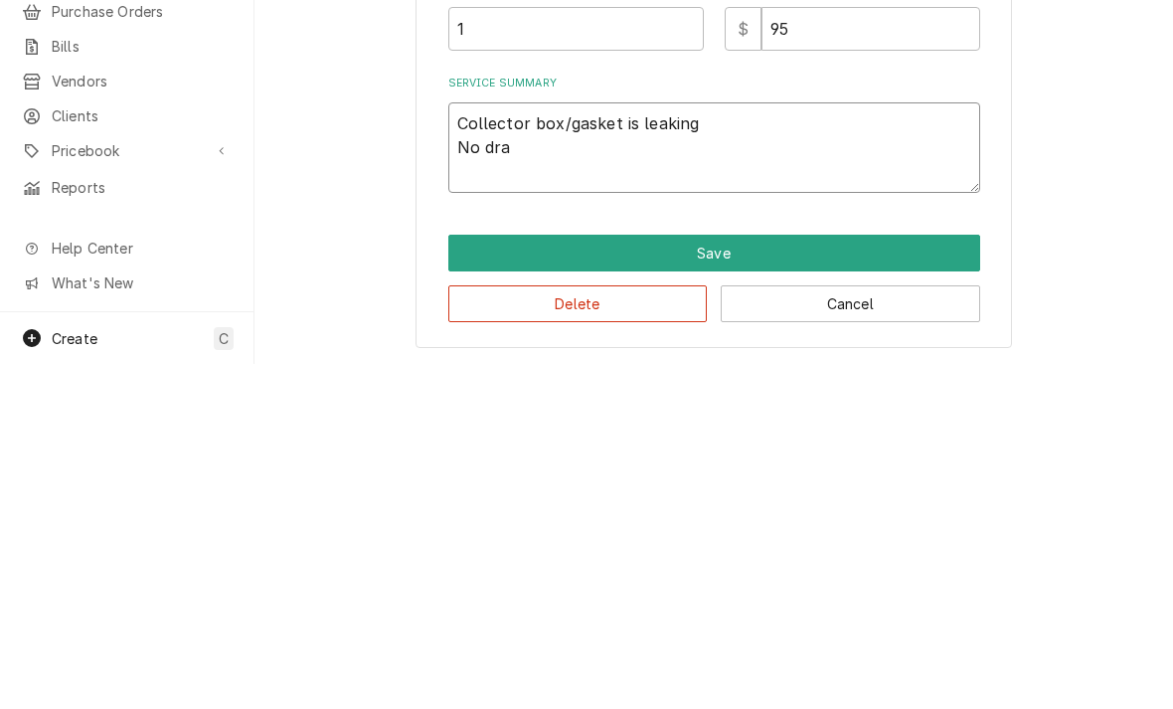
type textarea "x"
type textarea "Collector box/gasket is leaking No drai"
type textarea "x"
type textarea "Collector box/gasket is leaking No drain"
type textarea "x"
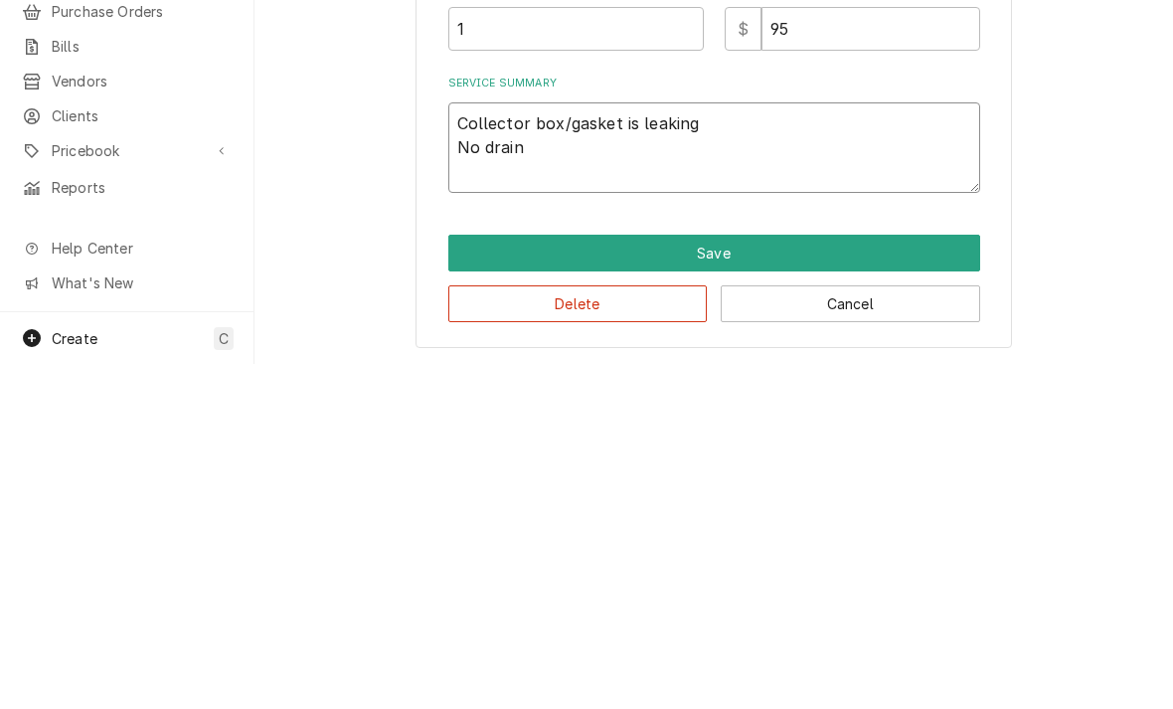
type textarea "Collector box/gasket is leaking No drain"
type textarea "x"
type textarea "Collector box/gasket is leaking No drain i"
type textarea "x"
type textarea "Collector box/gasket is leaking No drain in"
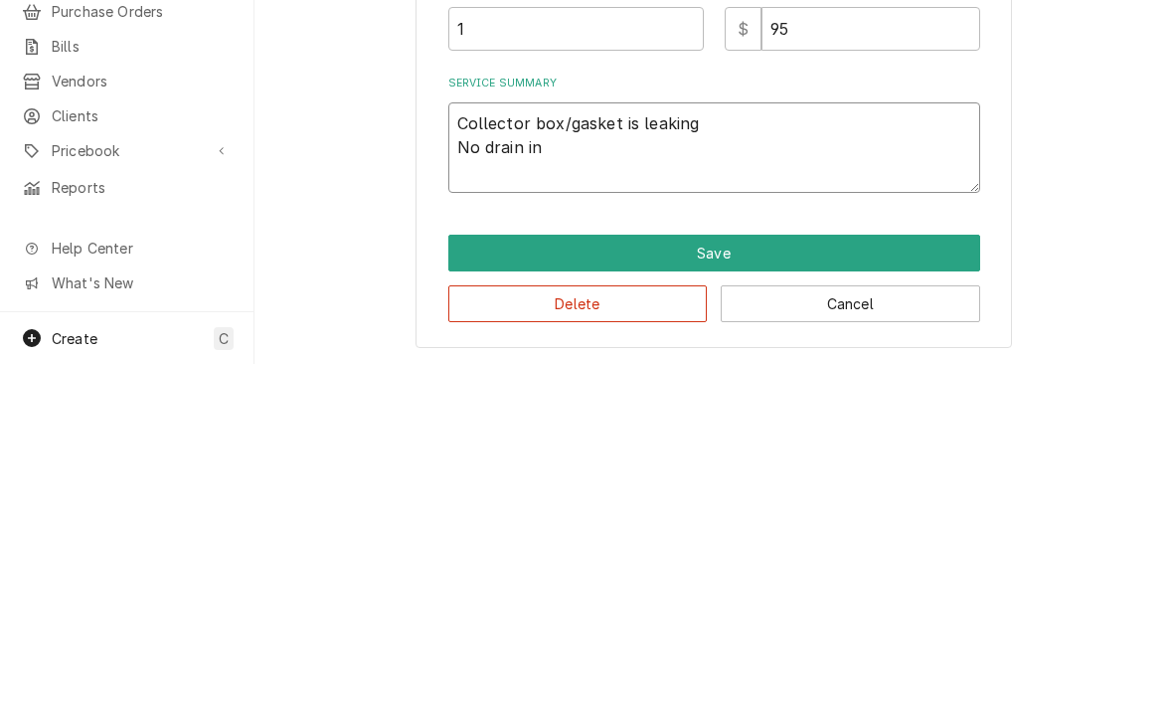
type textarea "x"
type textarea "Collector box/gasket is leaking No drain ins"
type textarea "x"
type textarea "Collector box/gasket is leaking No drain inst"
type textarea "x"
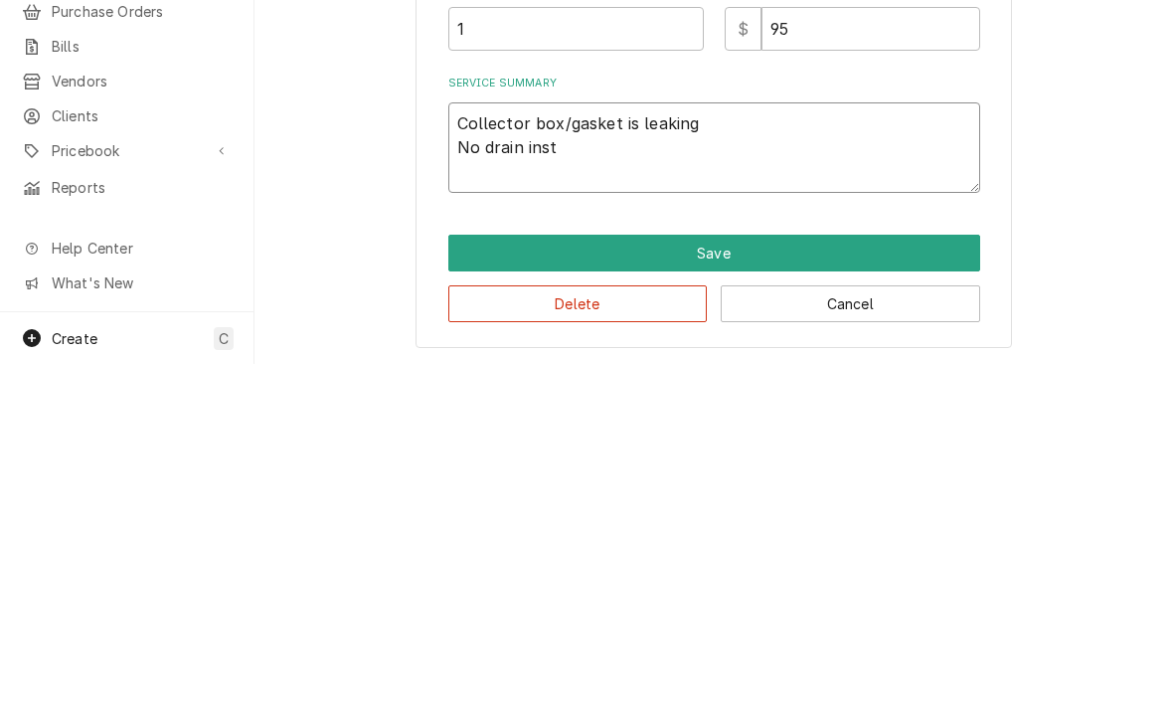
type textarea "Collector box/gasket is leaking No drain insta"
type textarea "x"
type textarea "Collector box/gasket is leaking No drain install"
type textarea "x"
type textarea "Collector box/gasket is leaking No drain installe"
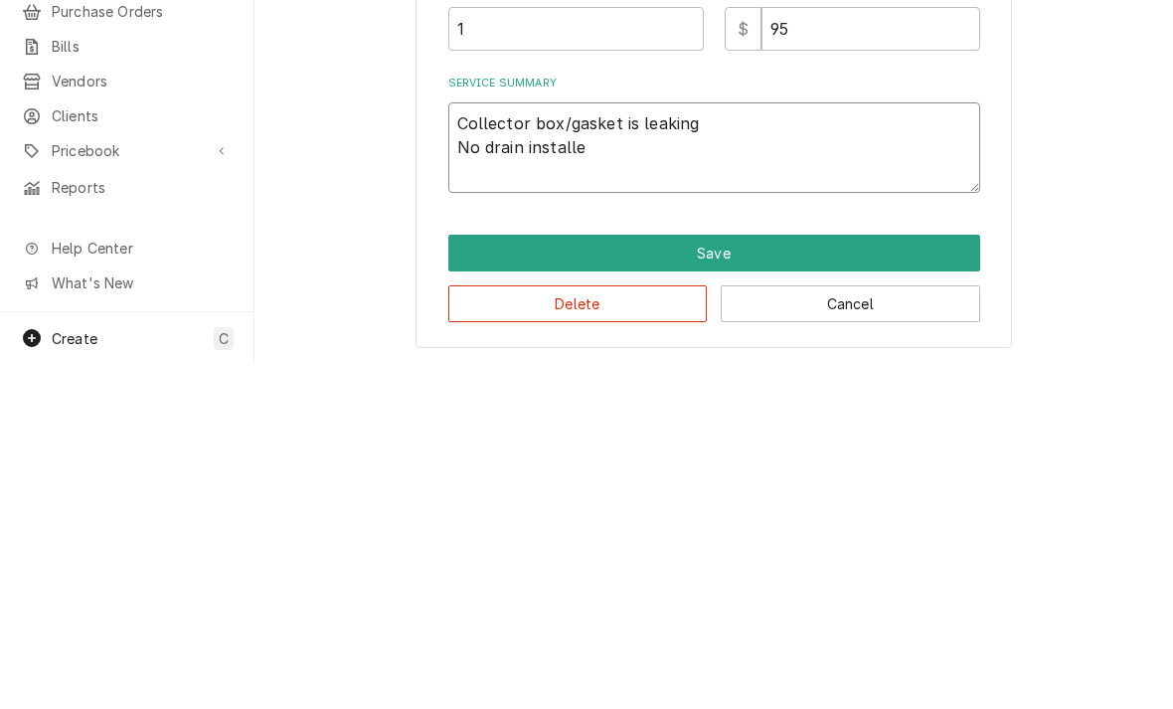
type textarea "x"
type textarea "Collector box/gasket is leaking No drain installed"
type textarea "x"
type textarea "Collector box/gasket is leaking No drain installed"
type textarea "x"
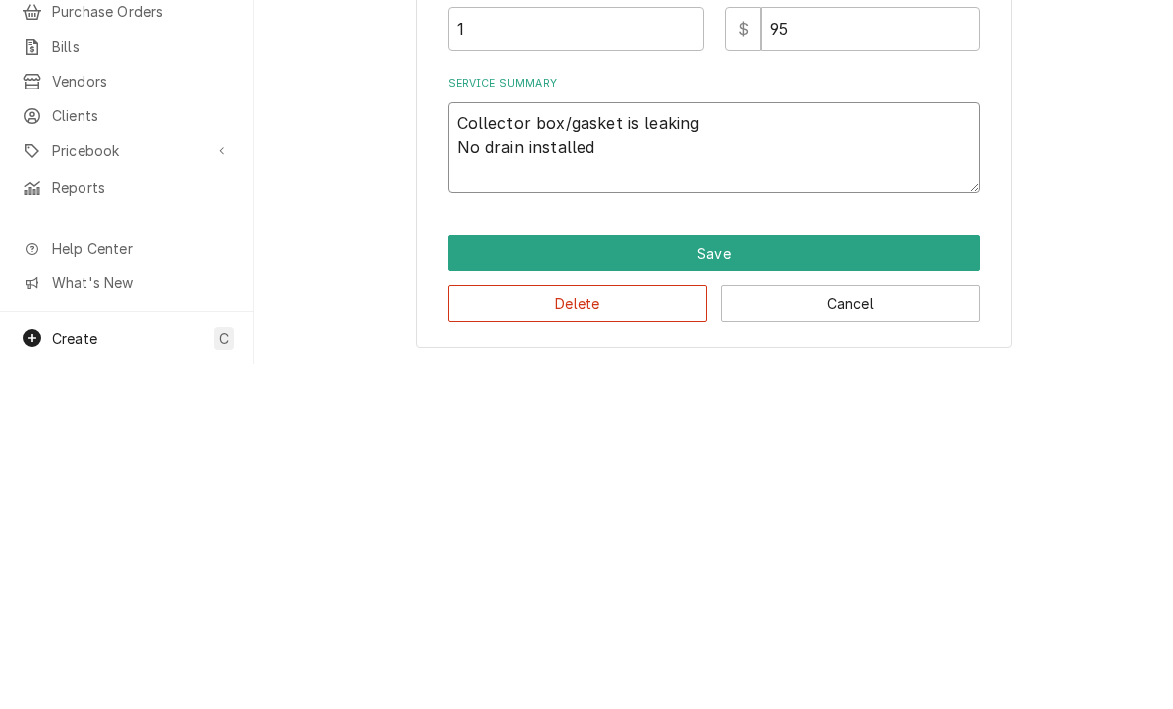
type textarea "Collector box/gasket is leaking No drain installed o"
type textarea "x"
type textarea "Collector box/gasket is leaking No drain installed on"
type textarea "x"
type textarea "Collector box/gasket is leaking No drain installed on"
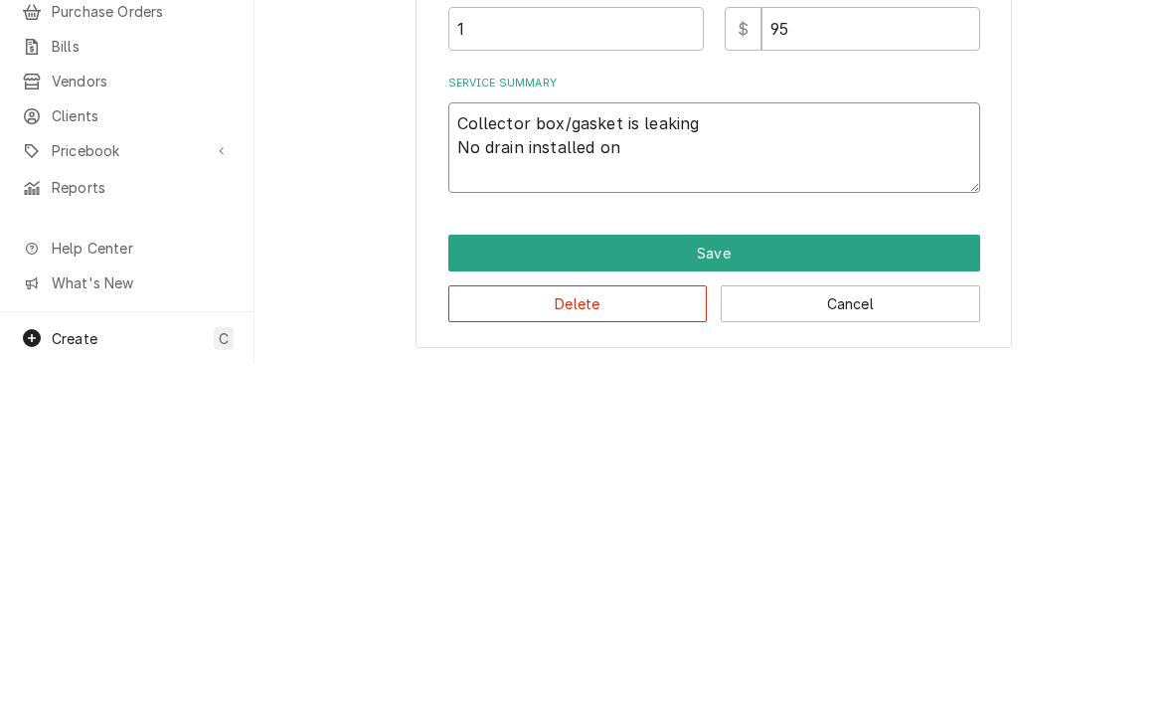
type textarea "x"
type textarea "Collector box/gasket is leaking No drain installed on f"
type textarea "x"
type textarea "Collector box/gasket is leaking No drain installed on fur"
type textarea "x"
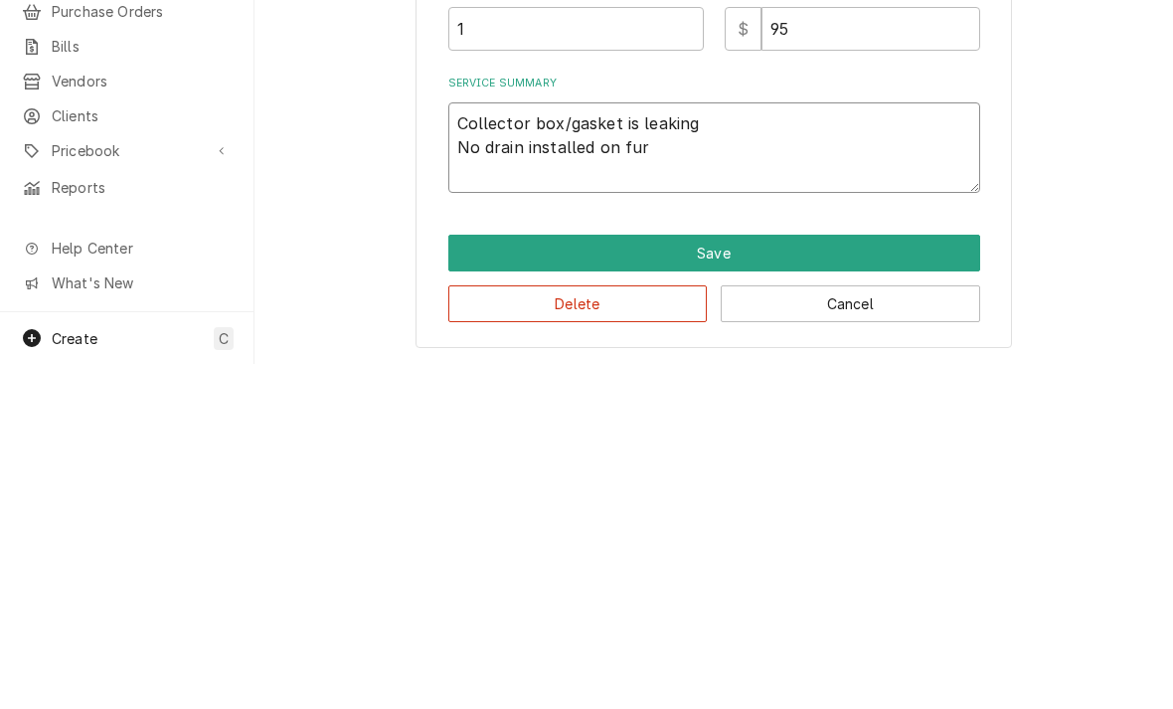
type textarea "Collector box/gasket is leaking No drain installed on furn"
type textarea "x"
type textarea "Collector box/gasket is leaking No drain installed on furna"
type textarea "x"
type textarea "Collector box/gasket is leaking No drain installed on furnac"
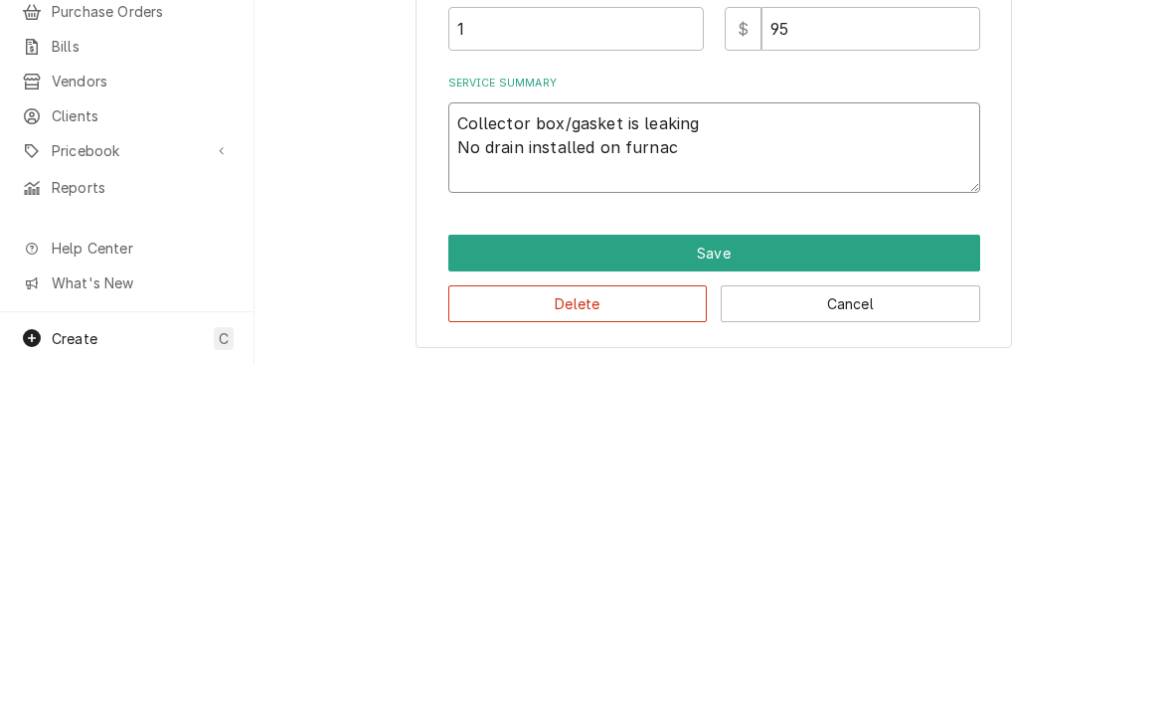
type textarea "x"
type textarea "Collector box/gasket is leaking No drain installed on furnace"
type textarea "x"
click at [516, 447] on textarea "Collector box/gasket is leaking No drain installed on furnace" at bounding box center [714, 492] width 532 height 90
type textarea "Collector box/gasket is leaking No drain installed on furnace"
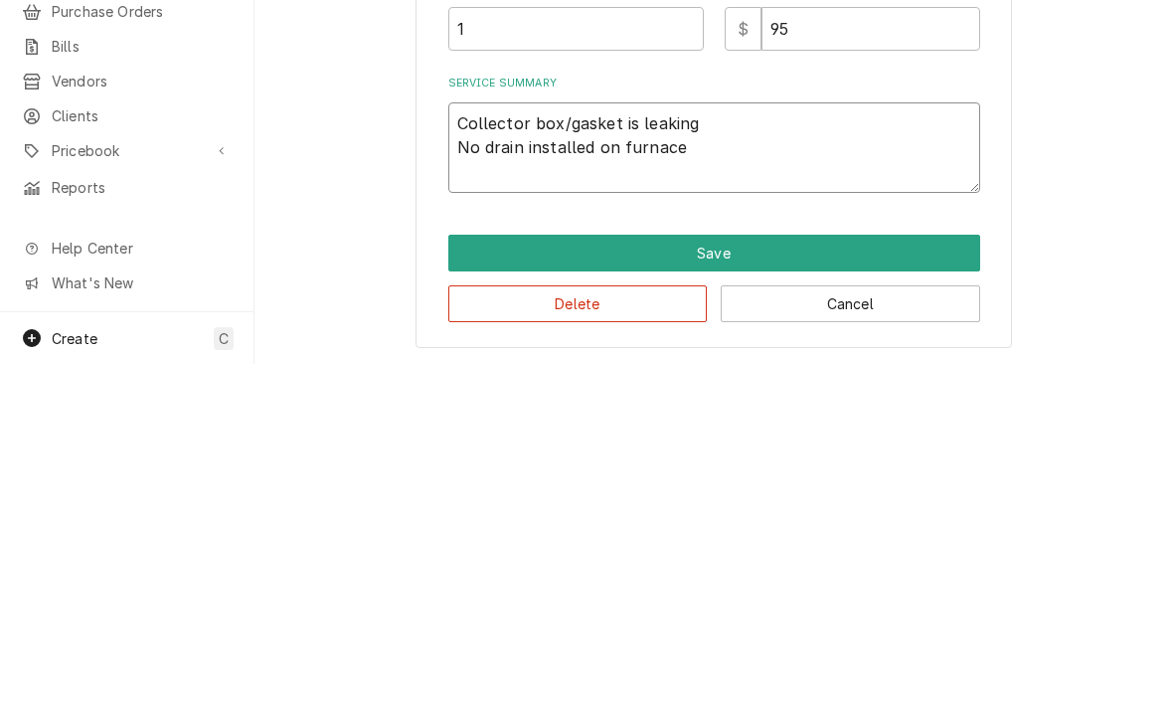
type textarea "x"
type textarea "Collector box/gasket is leaking No drain l installed on furnace"
type textarea "x"
type textarea "Collector box/gasket is leaking No drain li installed on furnace"
type textarea "x"
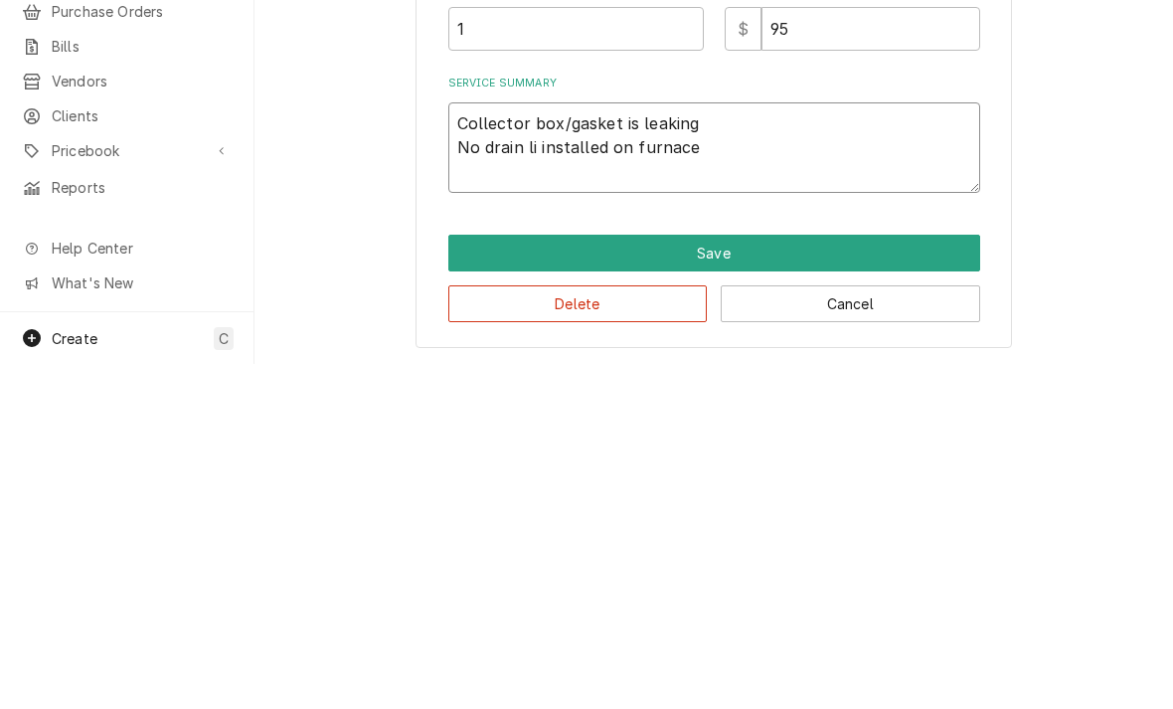
type textarea "Collector box/gasket is leaking No drain lin installed on furnace"
type textarea "x"
type textarea "Collector box/gasket is leaking No drain line installed on furnace"
click at [803, 447] on textarea "Collector box/gasket is leaking No drain line installed on furnace" at bounding box center [714, 492] width 532 height 90
type textarea "x"
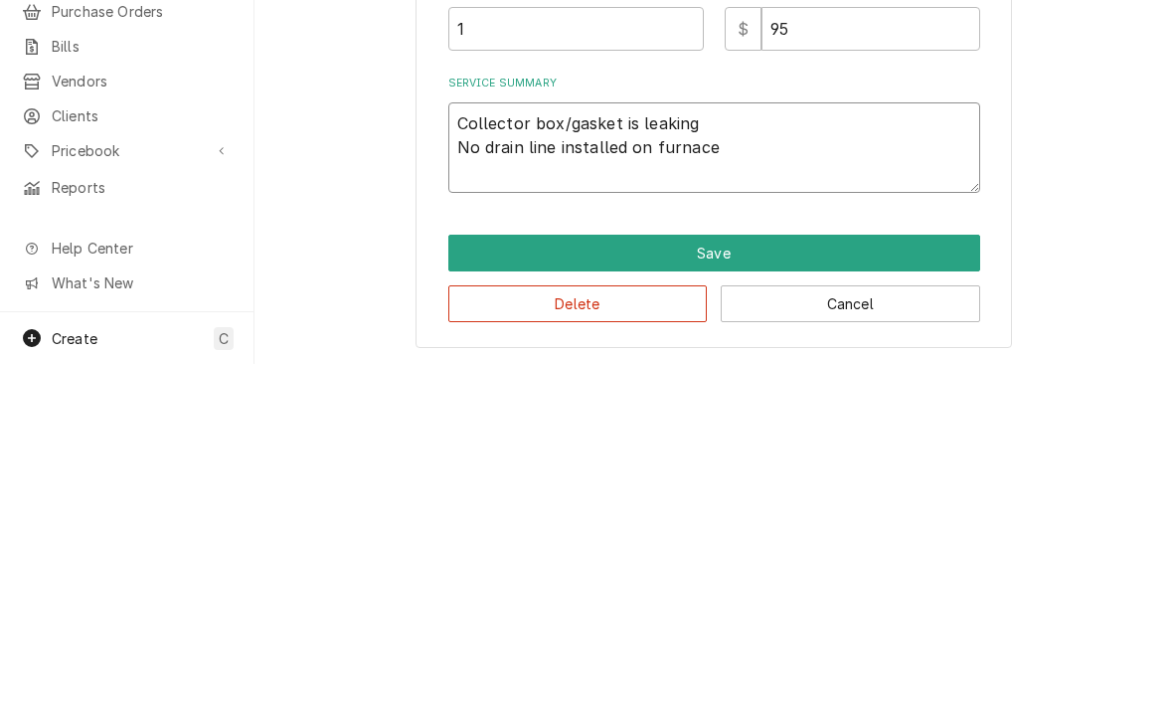
type textarea "Collector box/gasket is leaking No drain line installed on furnace N"
type textarea "x"
type textarea "Collector box/gasket is leaking No drain line installed on furnace No"
type textarea "x"
type textarea "Collector box/gasket is leaking No drain line installed on furnace No"
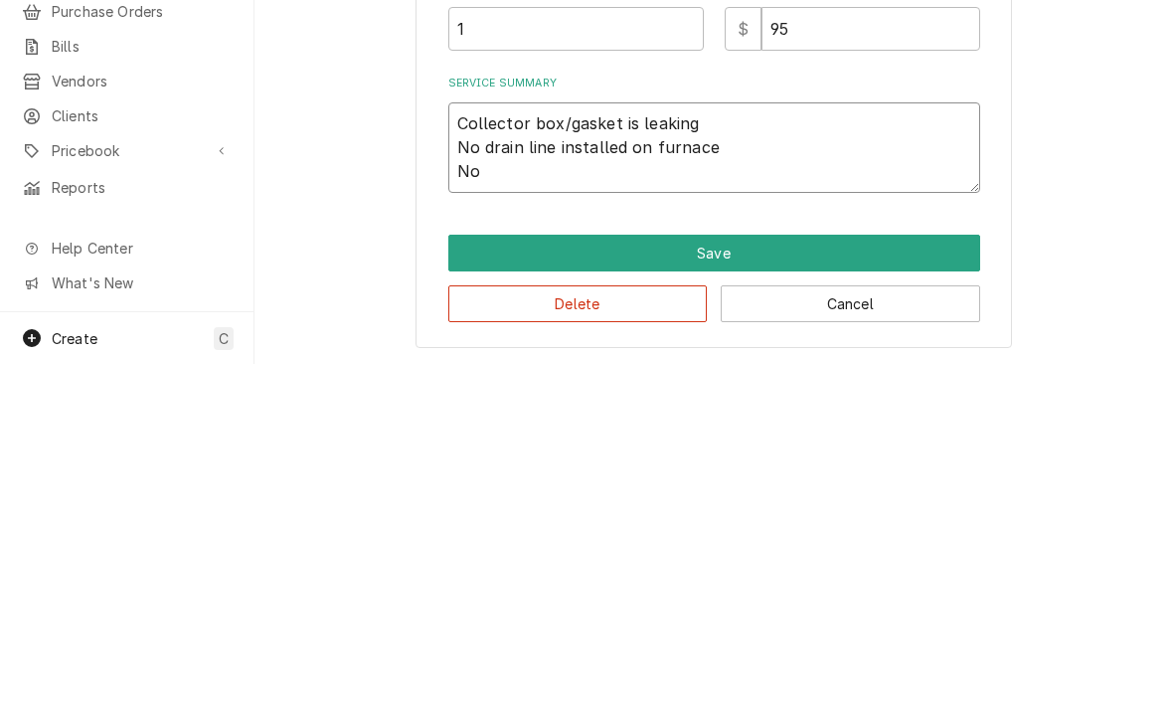
type textarea "x"
type textarea "Collector box/gasket is leaking No drain line installed on furnace No s"
type textarea "x"
type textarea "Collector box/gasket is leaking No drain line installed on furnace No se"
type textarea "x"
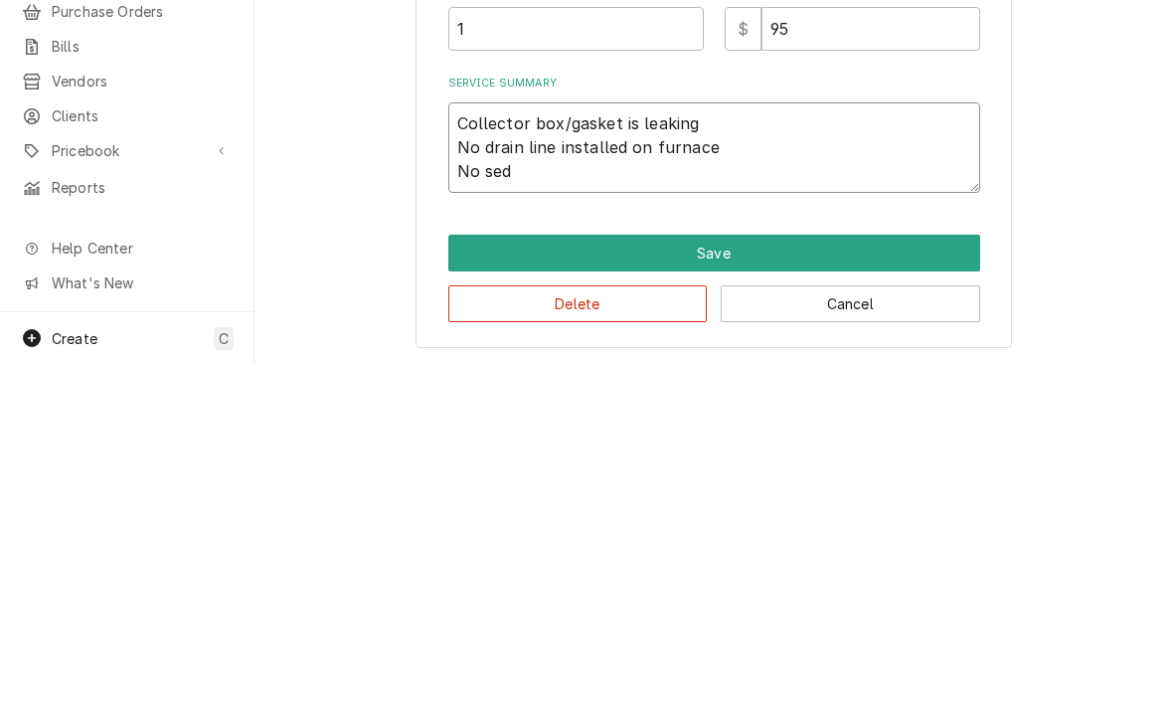
type textarea "Collector box/gasket is leaking No drain line installed on furnace No sedi"
type textarea "x"
type textarea "Collector box/gasket is leaking No drain line installed on furnace No sedim"
type textarea "x"
type textarea "Collector box/gasket is leaking No drain line installed on furnace No sedimen"
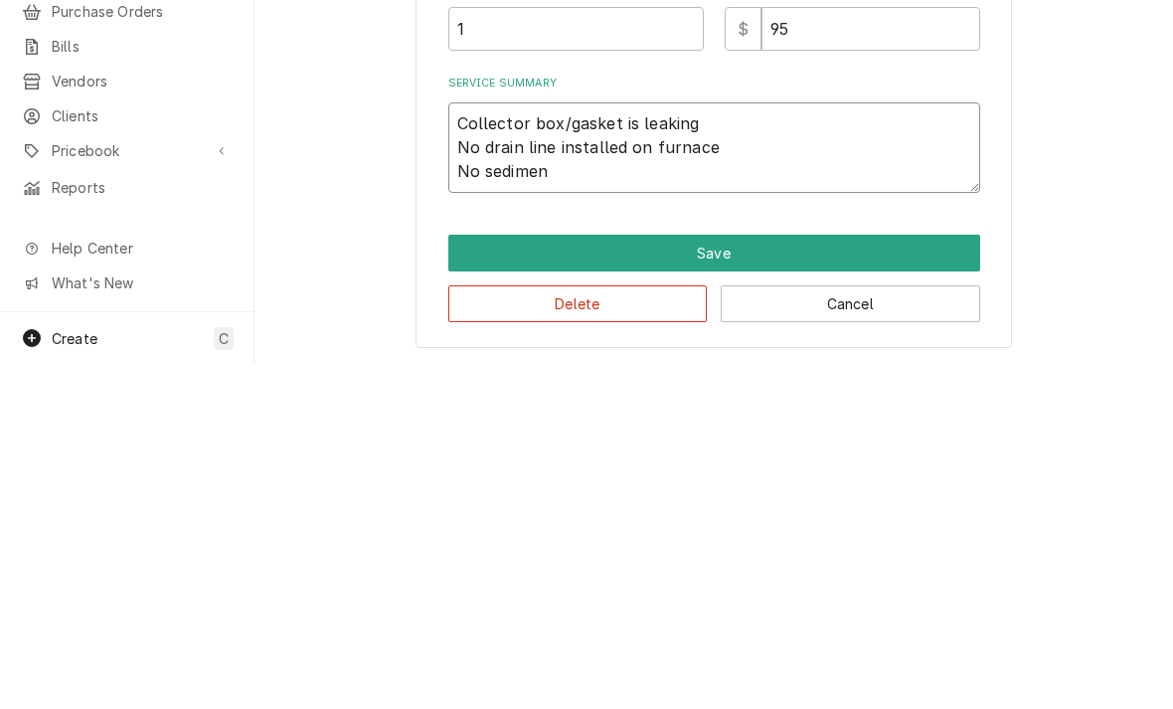
type textarea "x"
type textarea "Collector box/gasket is leaking No drain line installed on furnace No sediment"
type textarea "x"
type textarea "Collector box/gasket is leaking No drain line installed on furnace No sediment"
type textarea "x"
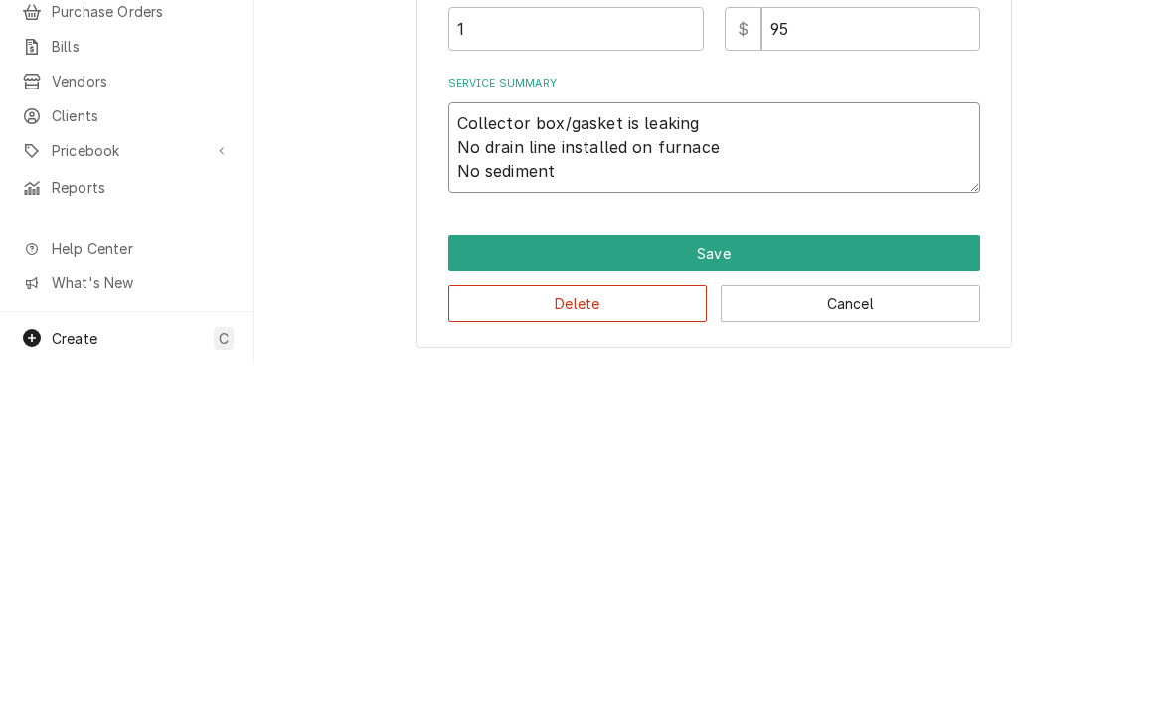
type textarea "Collector box/gasket is leaking No drain line installed on furnace No sediment t"
type textarea "x"
type textarea "Collector box/gasket is leaking No drain line installed on furnace No sediment …"
type textarea "x"
type textarea "Collector box/gasket is leaking No drain line installed on furnace No sediment …"
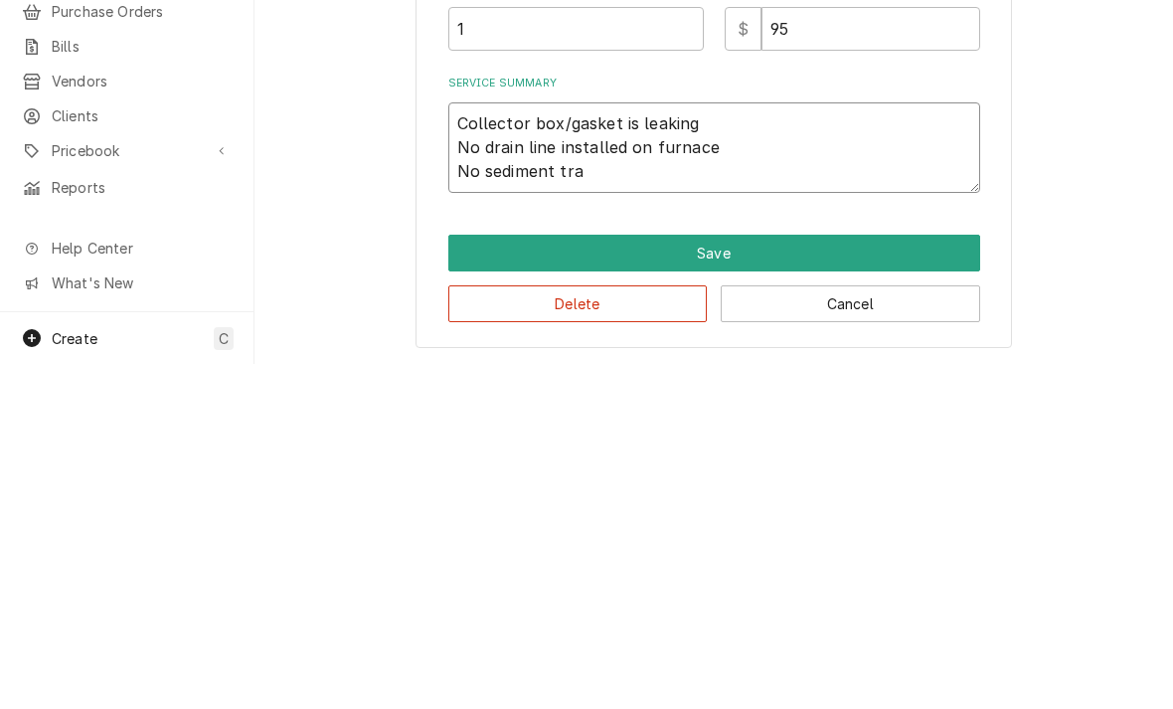
type textarea "x"
type textarea "Collector box/gasket is leaking No drain line installed on furnace No sediment …"
type textarea "x"
type textarea "Collector box/gasket is leaking No drain line installed on furnace No sediment …"
type textarea "x"
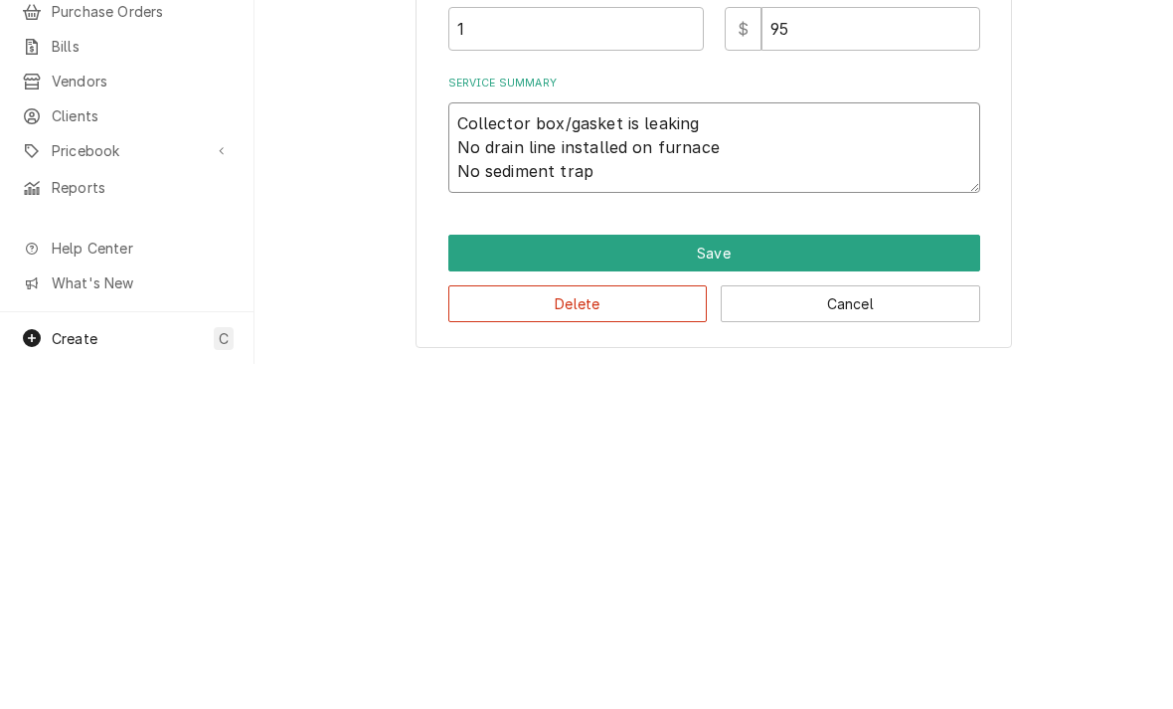
type textarea "Collector box/gasket is leaking No drain line installed on furnace No sediment …"
type textarea "x"
type textarea "Collector box/gasket is leaking No drain line installed on furnace No sediment …"
type textarea "x"
type textarea "Collector box/gasket is leaking No drain line installed on furnace No sediment …"
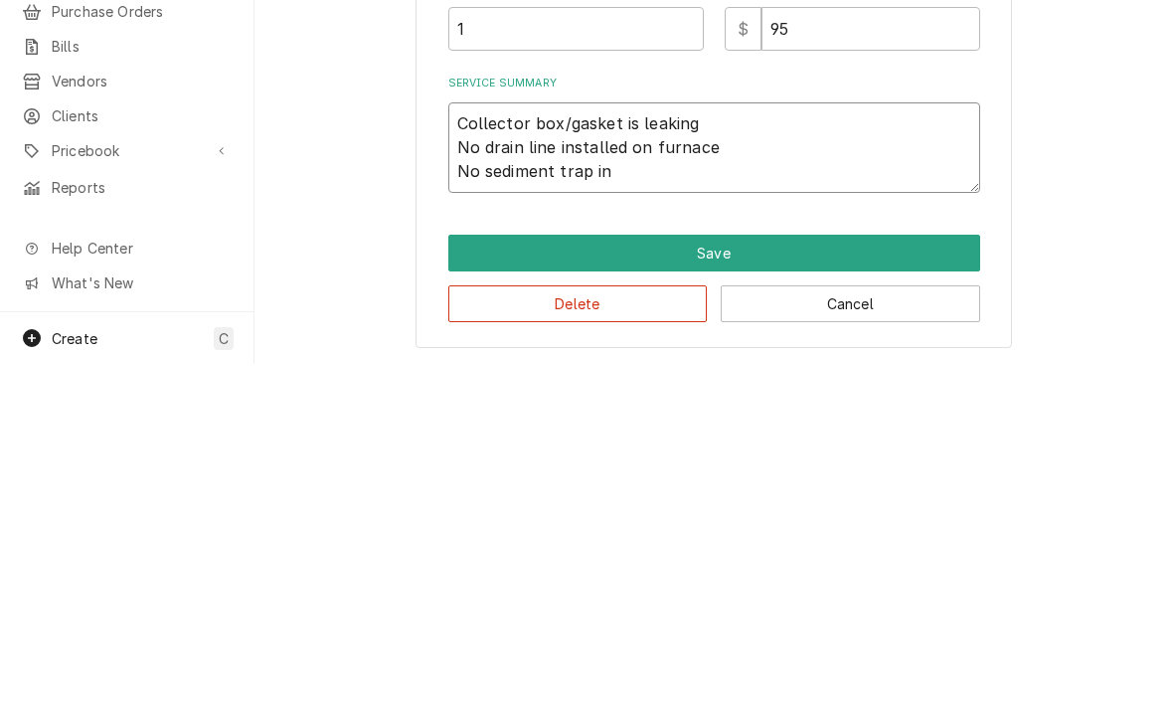
type textarea "x"
type textarea "Collector box/gasket is leaking No drain line installed on furnace No sediment …"
type textarea "x"
type textarea "Collector box/gasket is leaking No drain line installed on furnace No sediment …"
type textarea "x"
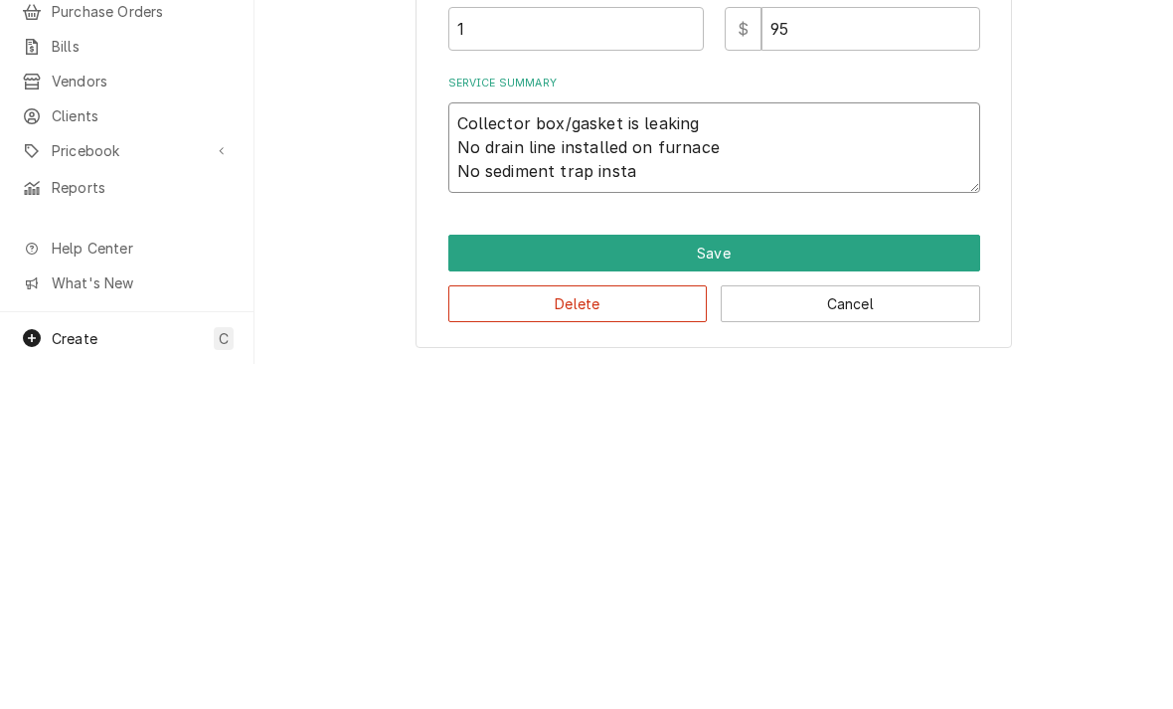
type textarea "Collector box/gasket is leaking No drain line installed on furnace No sediment …"
type textarea "x"
type textarea "Collector box/gasket is leaking No drain line installed on furnace No sediment …"
type textarea "x"
type textarea "Collector box/gasket is leaking No drain line installed on furnace No sediment …"
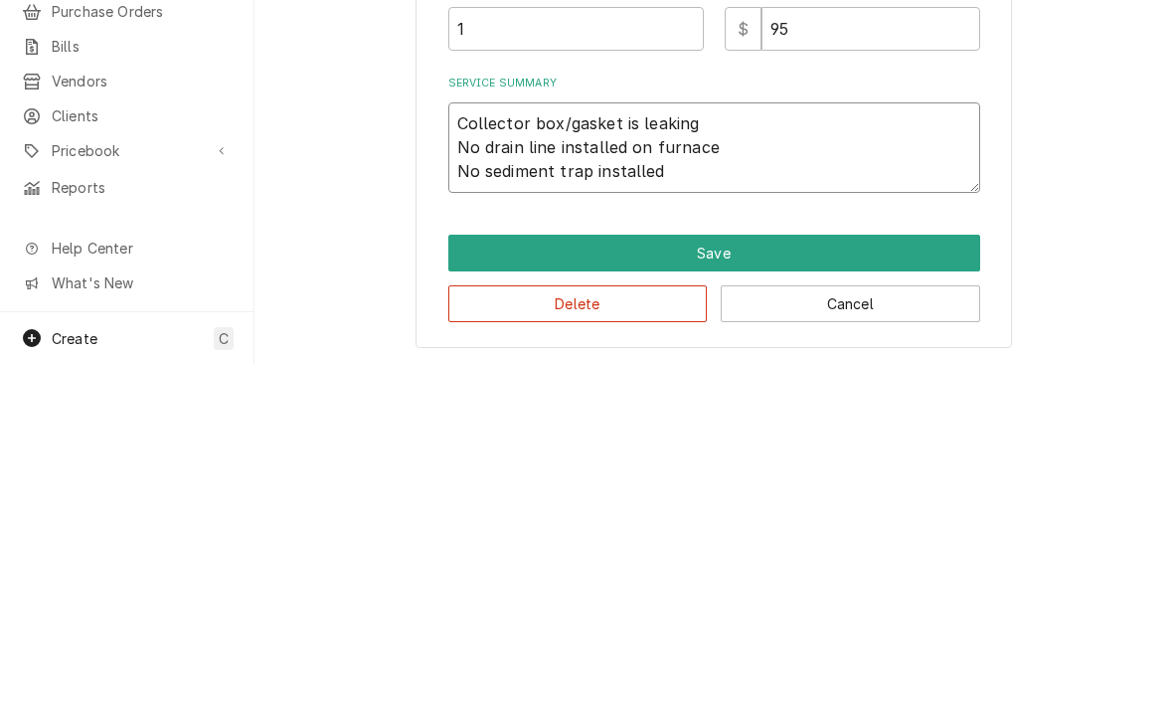
type textarea "x"
type textarea "Collector box/gasket is leaking No drain line installed on furnace No sediment …"
type textarea "x"
type textarea "Collector box/gasket is leaking No drain line installed on furnace No sediment …"
type textarea "x"
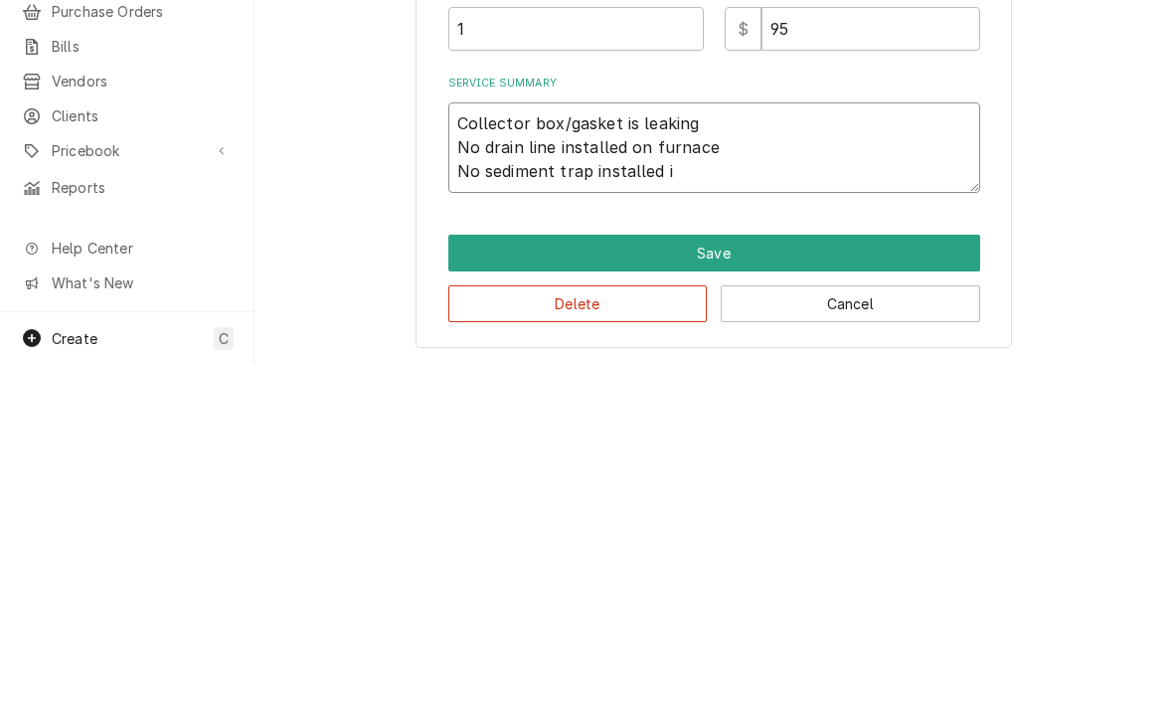
type textarea "Collector box/gasket is leaking No drain line installed on furnace No sediment …"
type textarea "x"
type textarea "Collector box/gasket is leaking No drain line installed on furnace No sediment …"
type textarea "x"
type textarea "Collector box/gasket is leaking No drain line installed on furnace No sediment …"
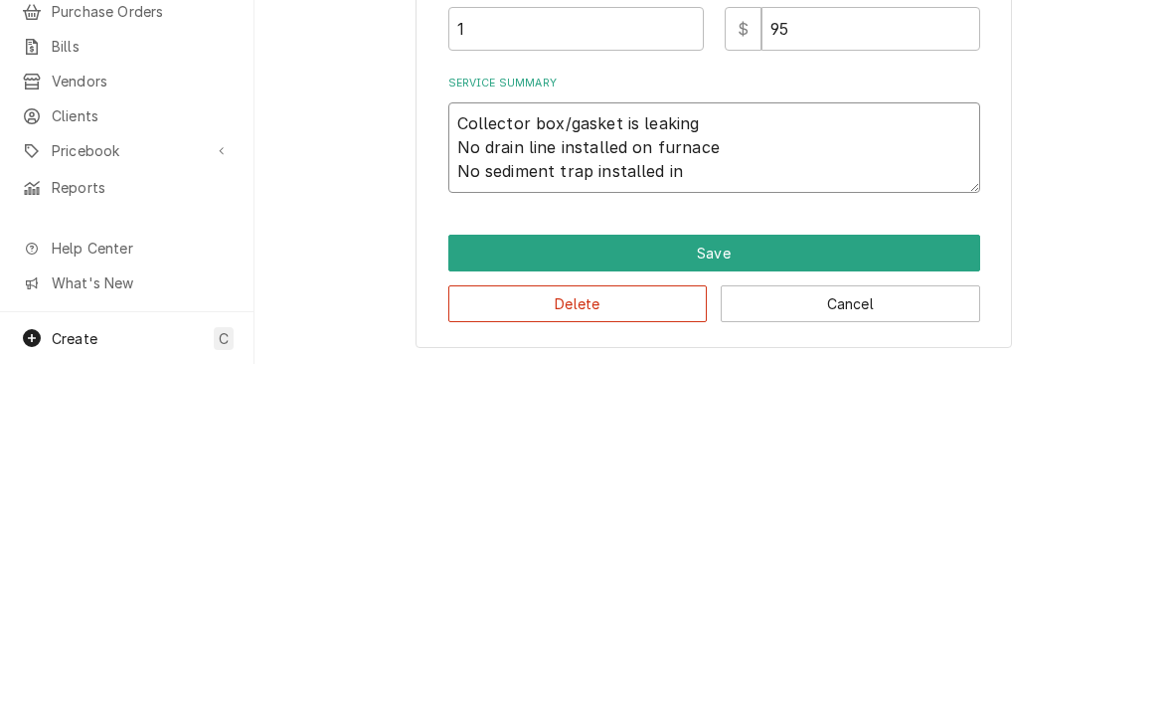
type textarea "x"
type textarea "Collector box/gasket is leaking No drain line installed on furnace No sediment …"
type textarea "x"
type textarea "Collector box/gasket is leaking No drain line installed on furnace No sediment …"
type textarea "x"
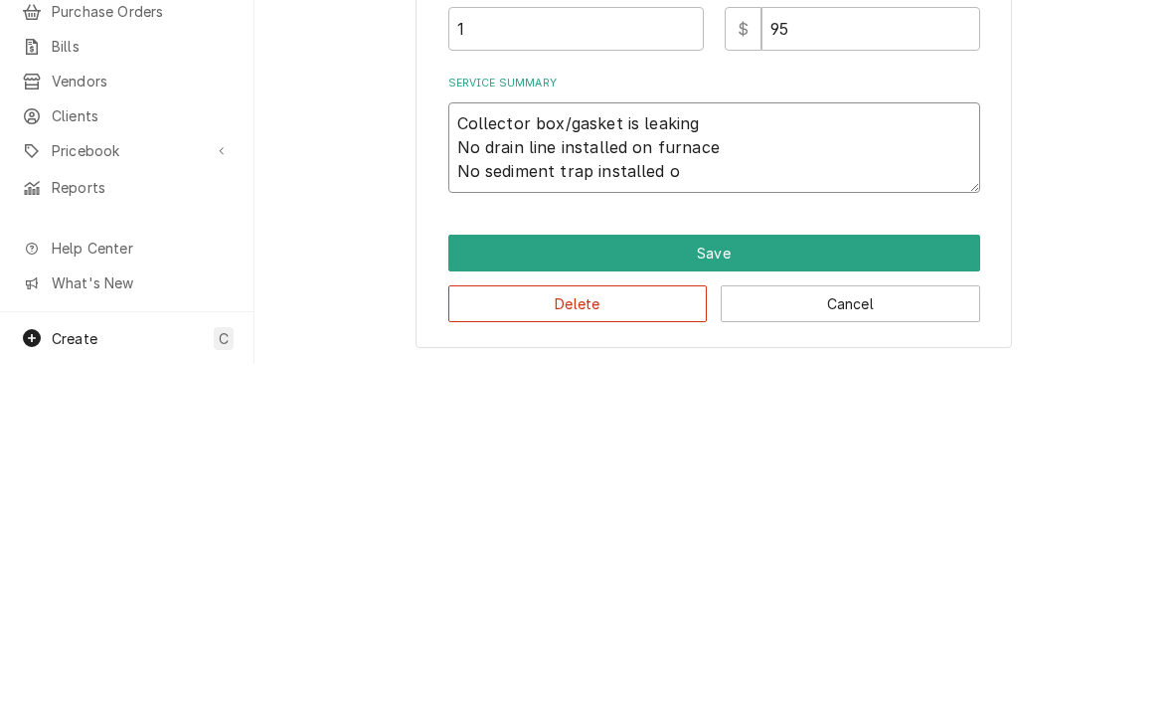
type textarea "Collector box/gasket is leaking No drain line installed on furnace No sediment …"
type textarea "x"
type textarea "Collector box/gasket is leaking No drain line installed on furnace No sediment …"
type textarea "x"
type textarea "Collector box/gasket is leaking No drain line installed on furnace No sediment …"
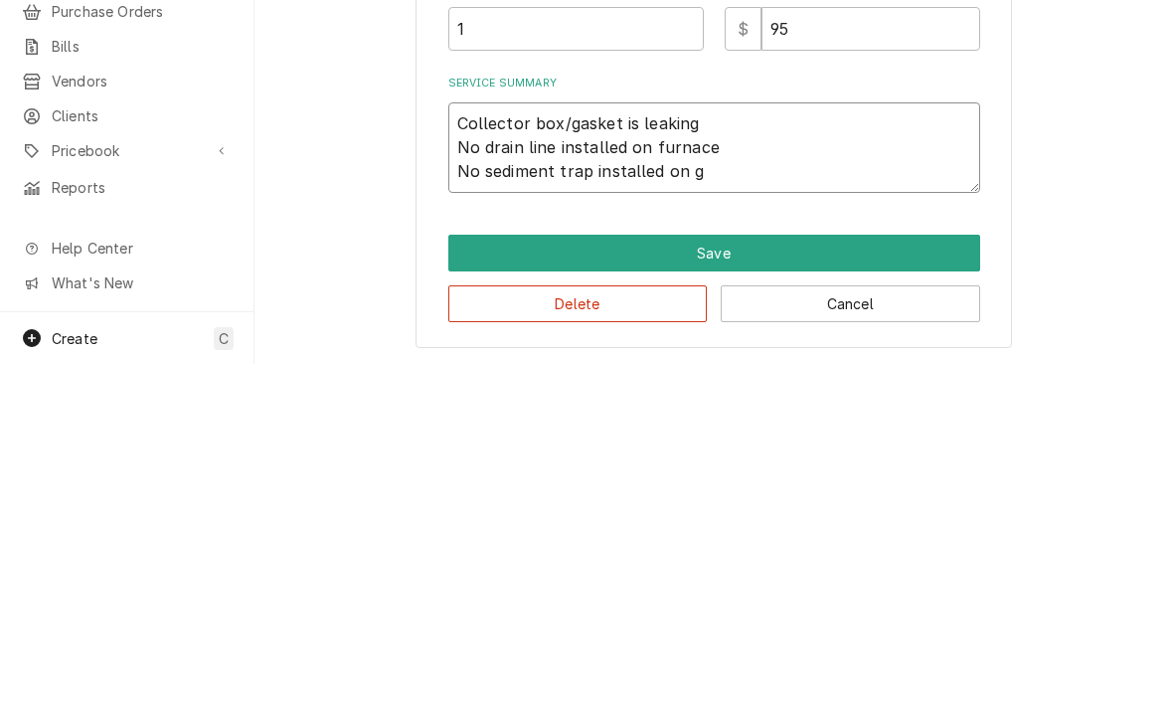
type textarea "x"
type textarea "Collector box/gasket is leaking No drain line installed on furnace No sediment …"
type textarea "x"
type textarea "Collector box/gasket is leaking No drain line installed on furnace No sediment …"
type textarea "x"
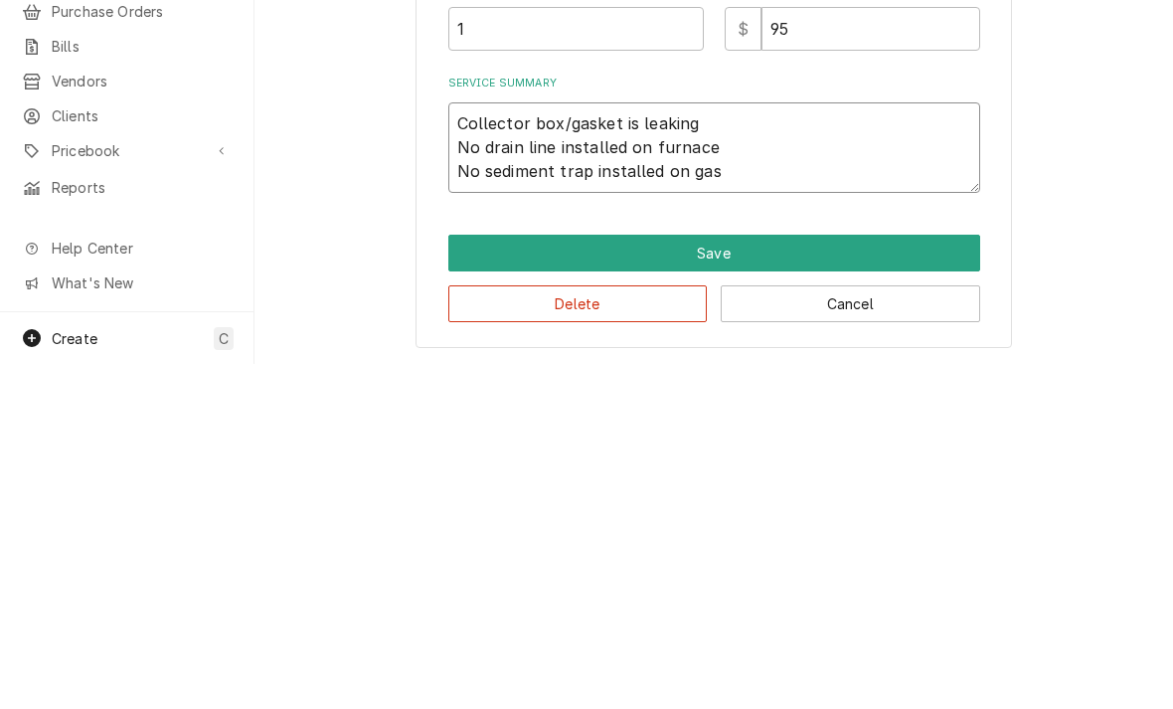
type textarea "Collector box/gasket is leaking No drain line installed on furnace No sediment …"
type textarea "x"
type textarea "Collector box/gasket is leaking No drain line installed on furnace No sediment …"
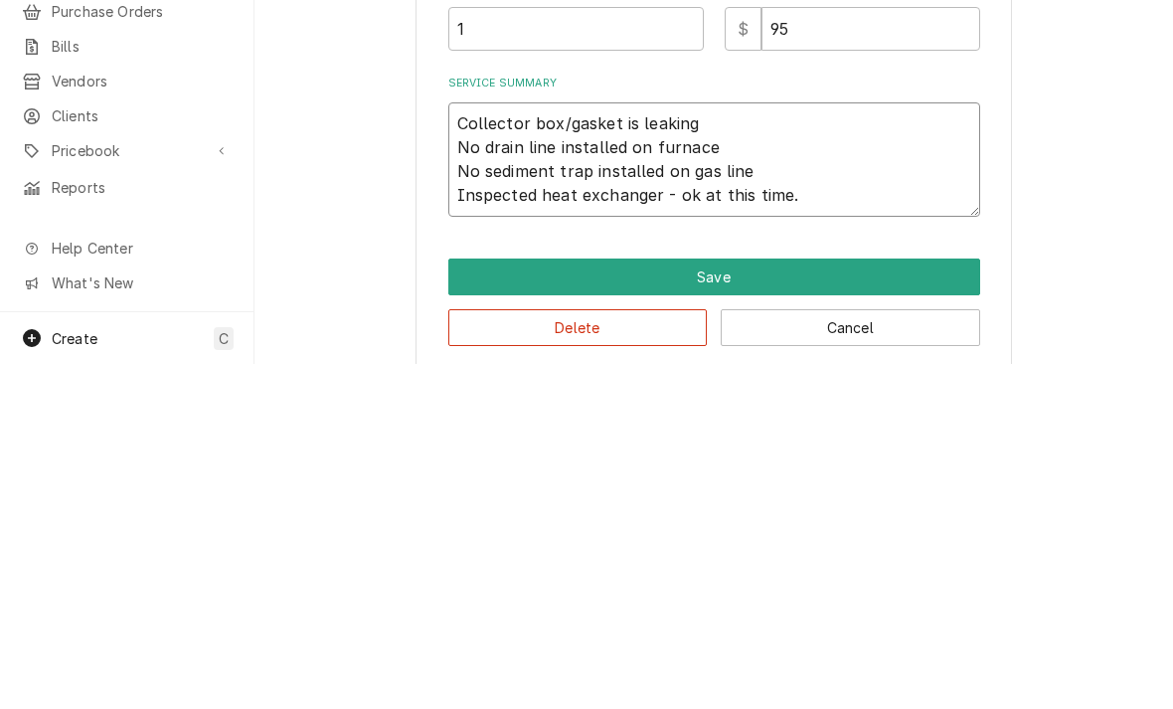
click at [716, 447] on textarea "Collector box/gasket is leaking No drain line installed on furnace No sediment …" at bounding box center [714, 504] width 532 height 114
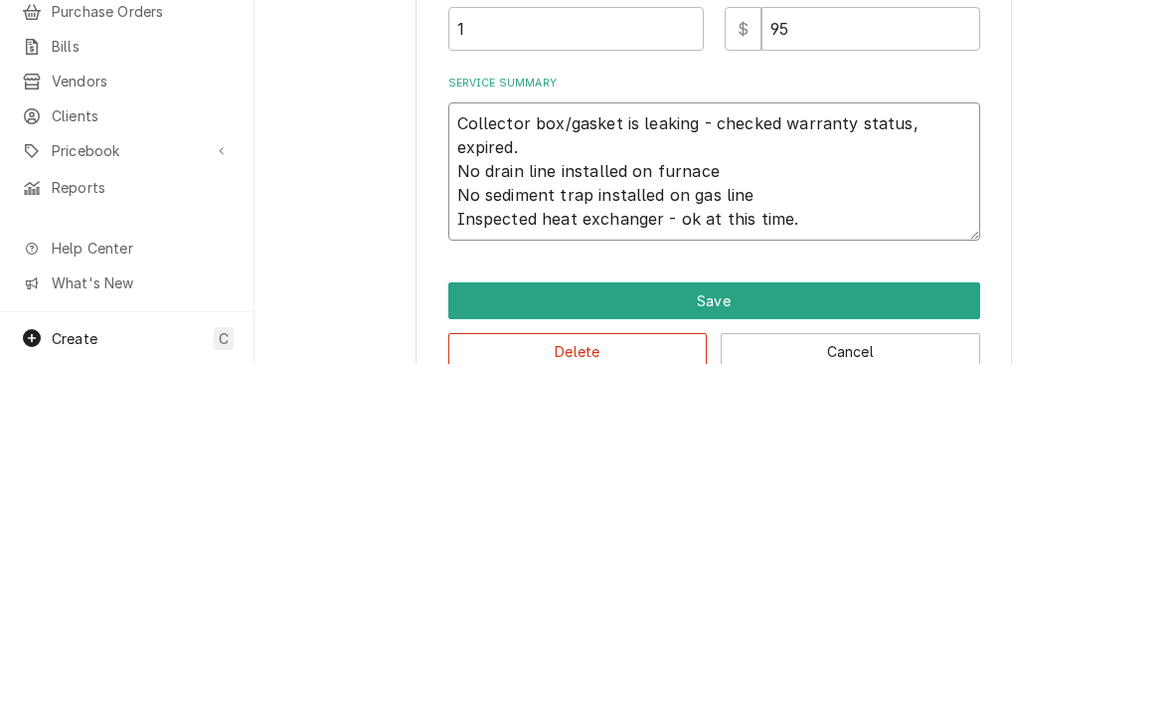
click at [807, 447] on textarea "Collector box/gasket is leaking - checked warranty status, expired. No drain li…" at bounding box center [714, 516] width 532 height 138
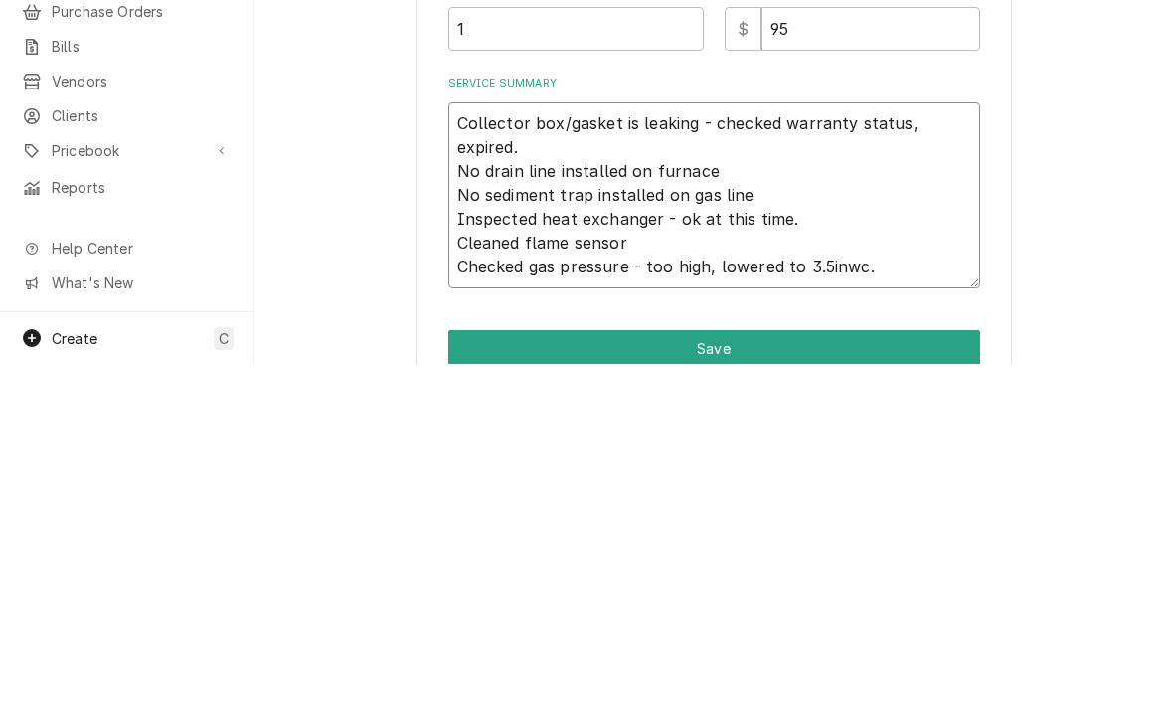
click at [813, 447] on textarea "Collector box/gasket is leaking - checked warranty status, expired. No drain li…" at bounding box center [714, 540] width 532 height 186
click at [896, 447] on textarea "Collector box/gasket is leaking - checked warranty status, expired. No drain li…" at bounding box center [714, 540] width 532 height 186
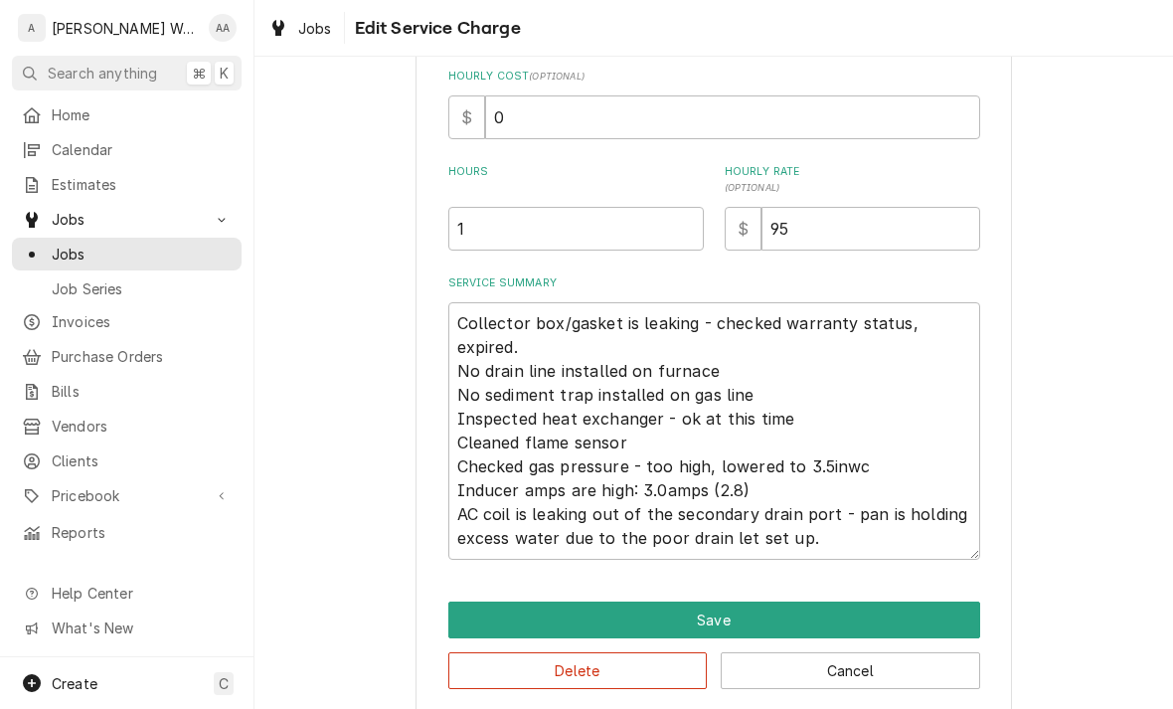
scroll to position [493, 0]
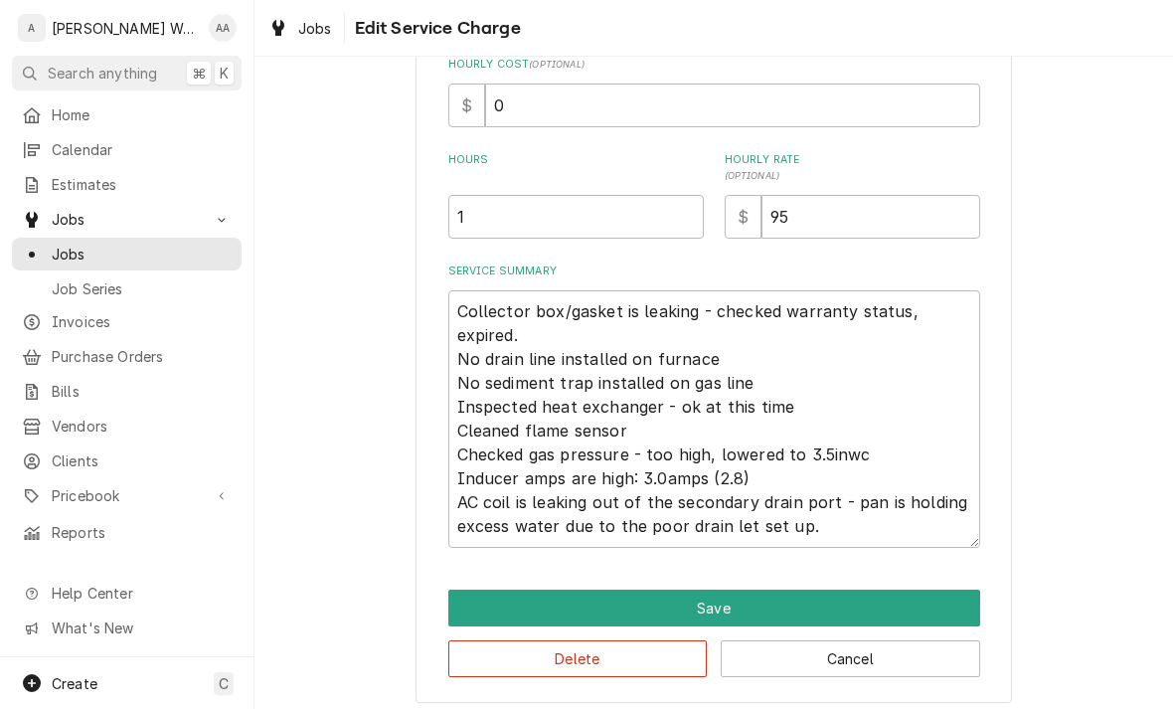
click at [921, 600] on button "Save" at bounding box center [714, 607] width 532 height 37
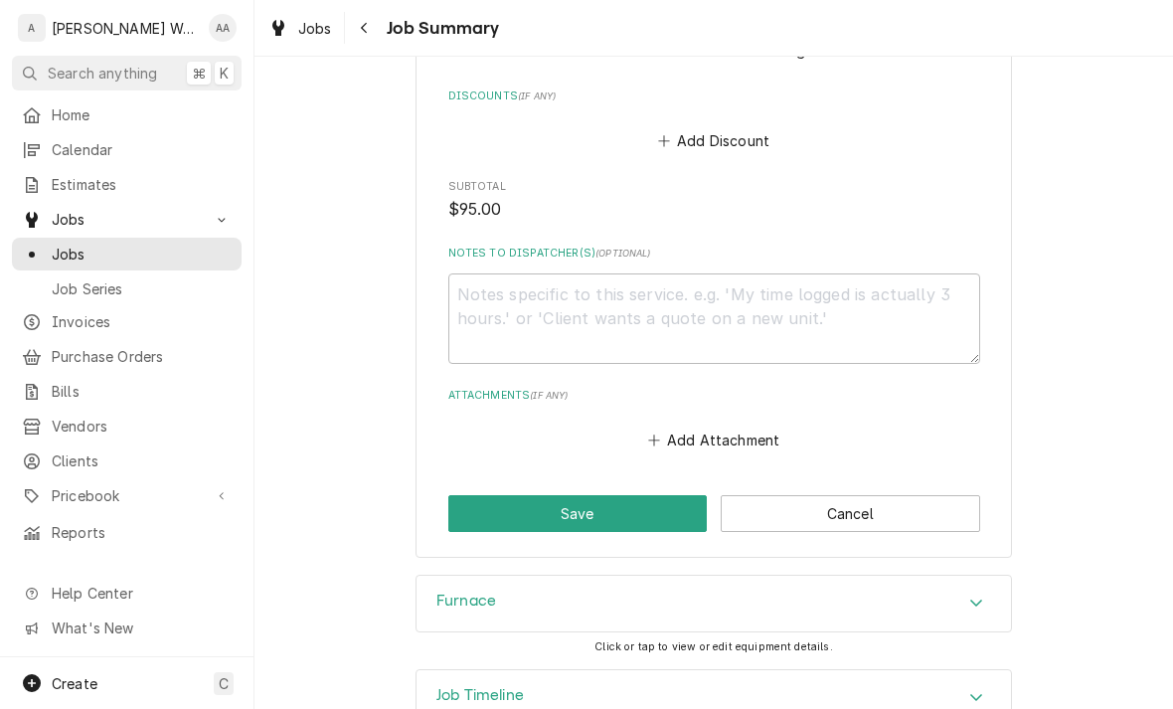
scroll to position [1224, 0]
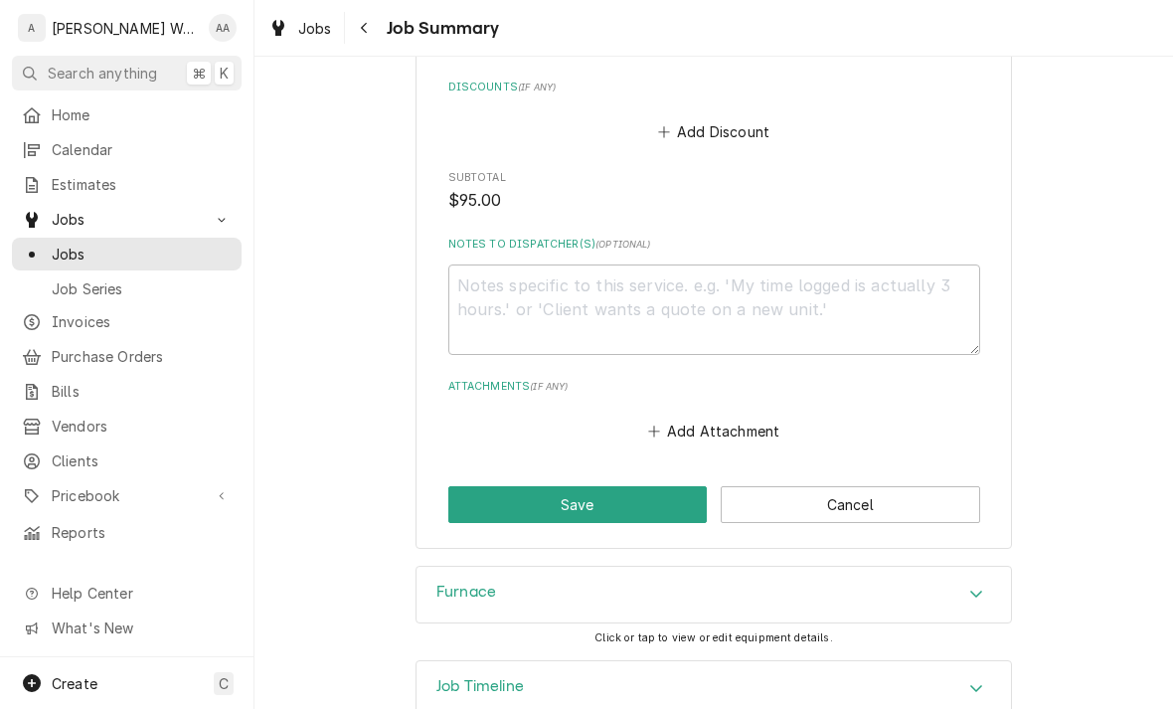
click at [499, 497] on button "Save" at bounding box center [577, 504] width 259 height 37
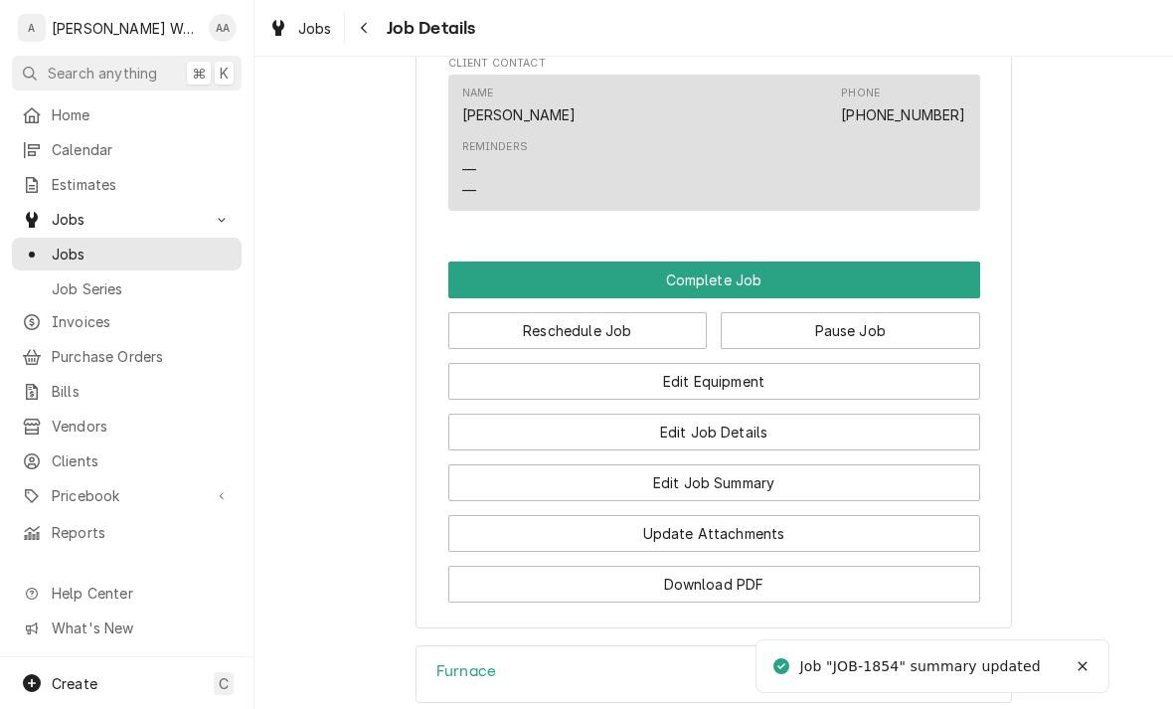
scroll to position [1512, 0]
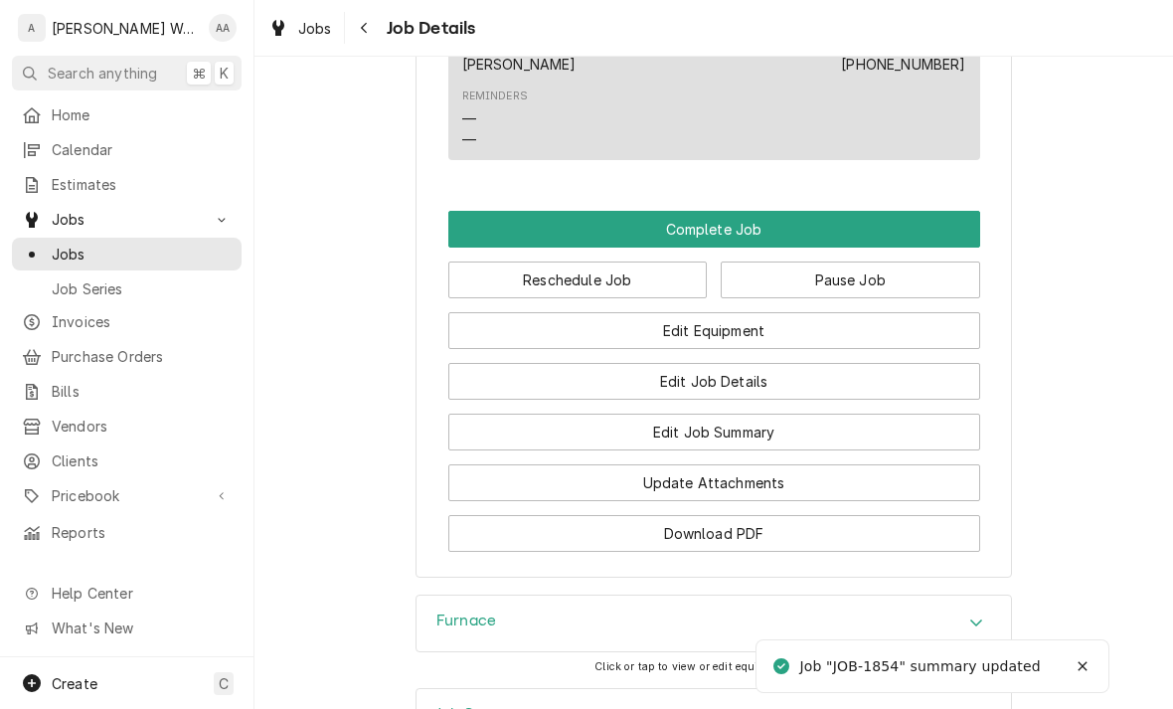
click at [499, 229] on button "Complete Job" at bounding box center [714, 229] width 532 height 37
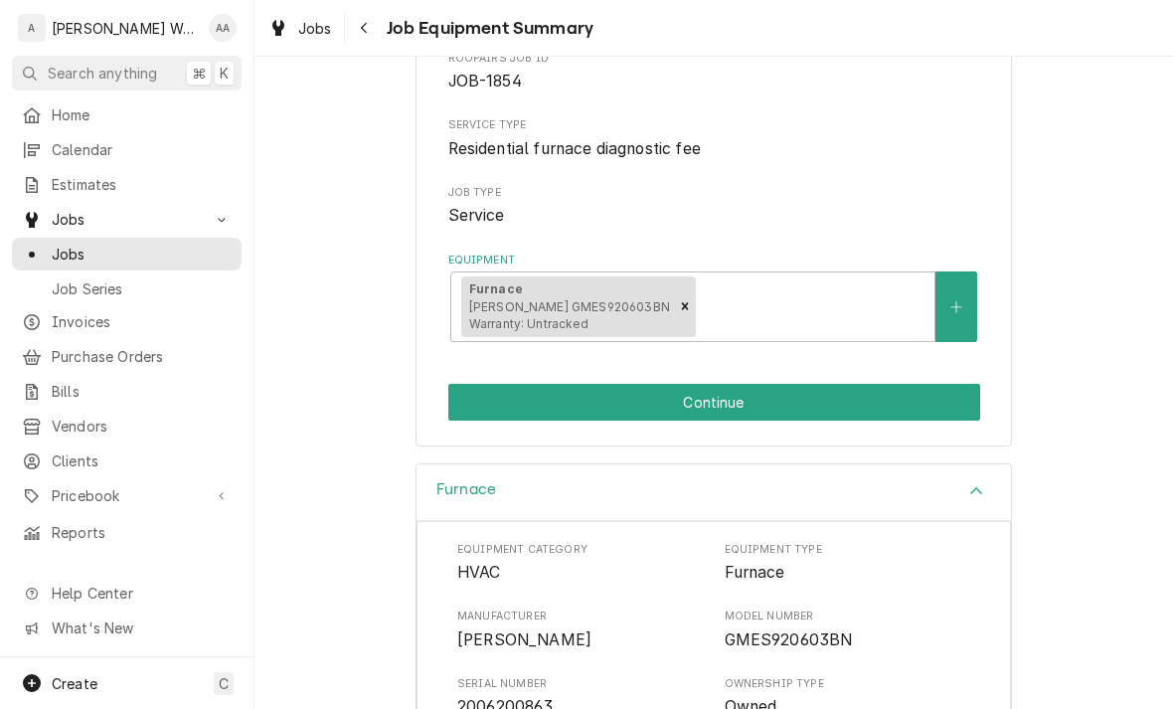
scroll to position [205, 0]
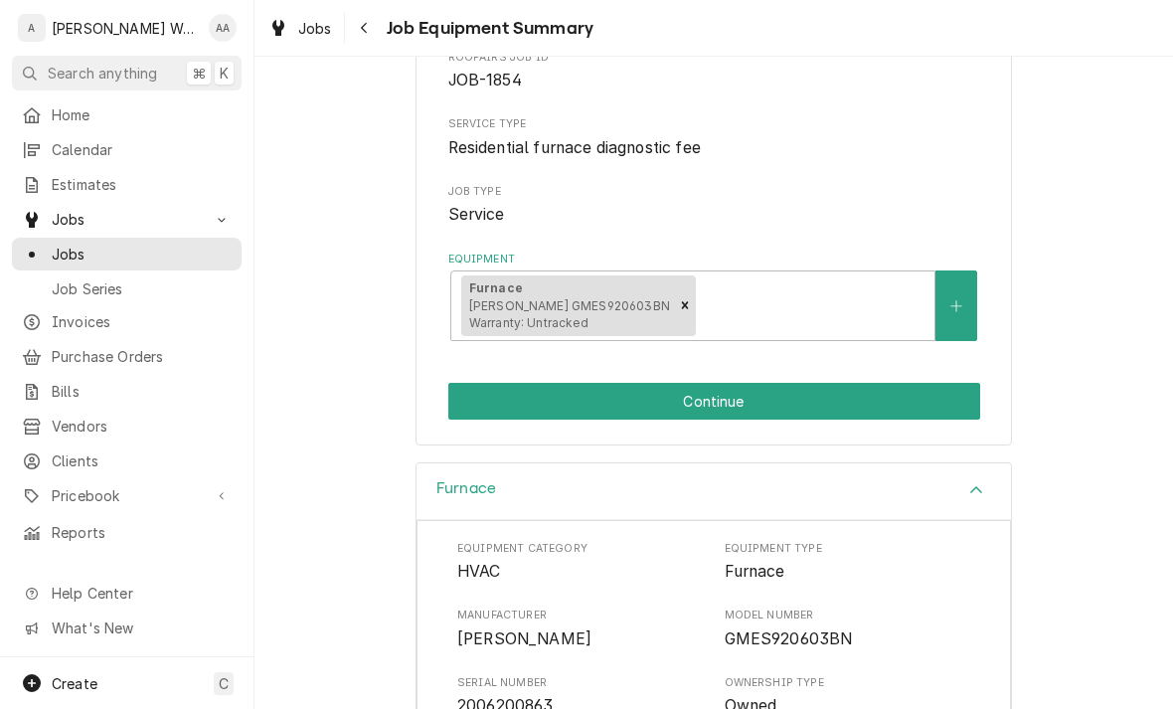
click at [490, 398] on button "Continue" at bounding box center [714, 401] width 532 height 37
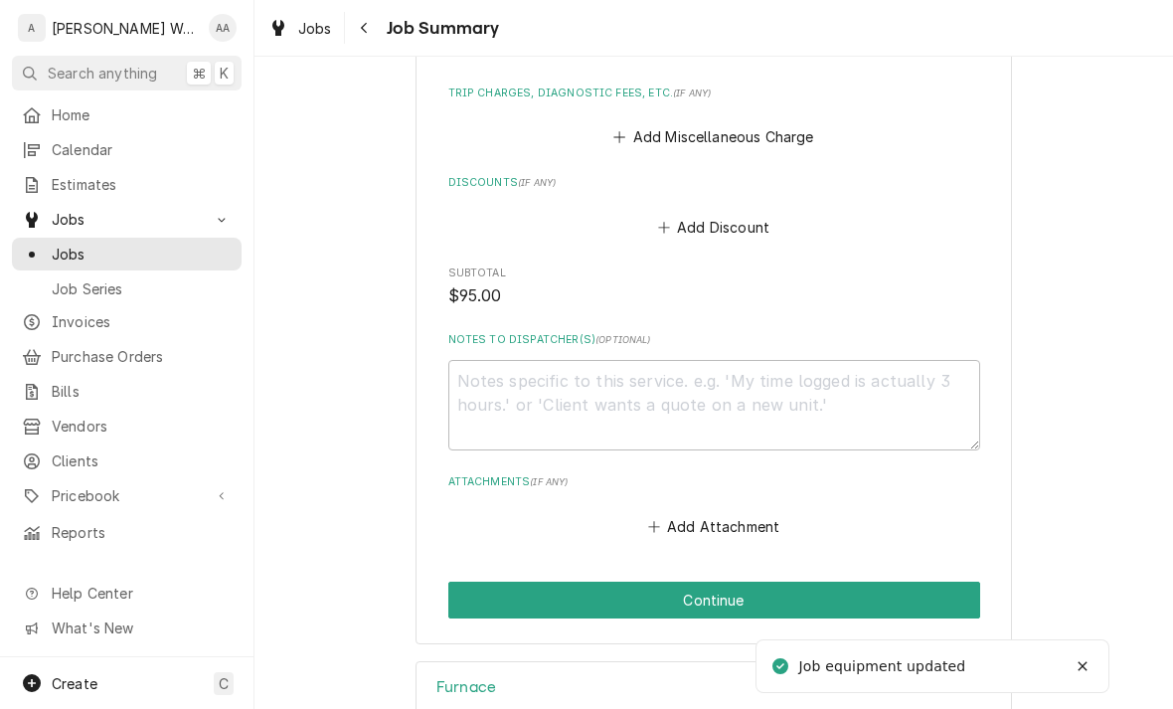
scroll to position [1138, 0]
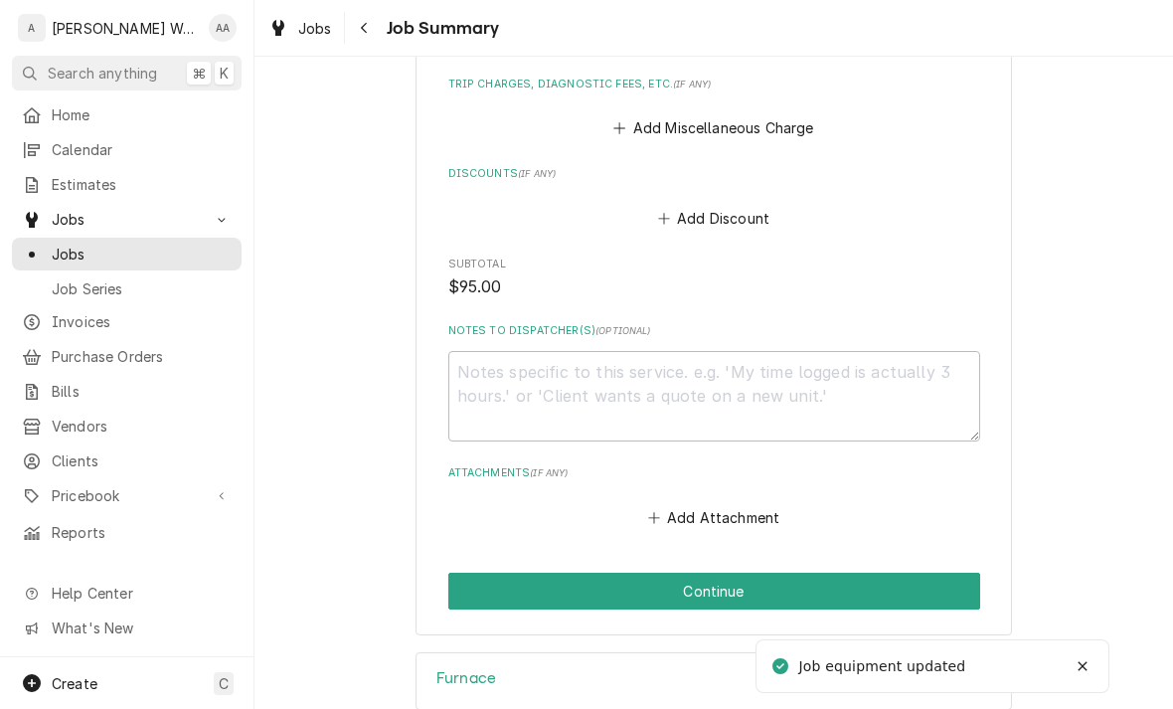
click at [473, 595] on button "Continue" at bounding box center [714, 590] width 532 height 37
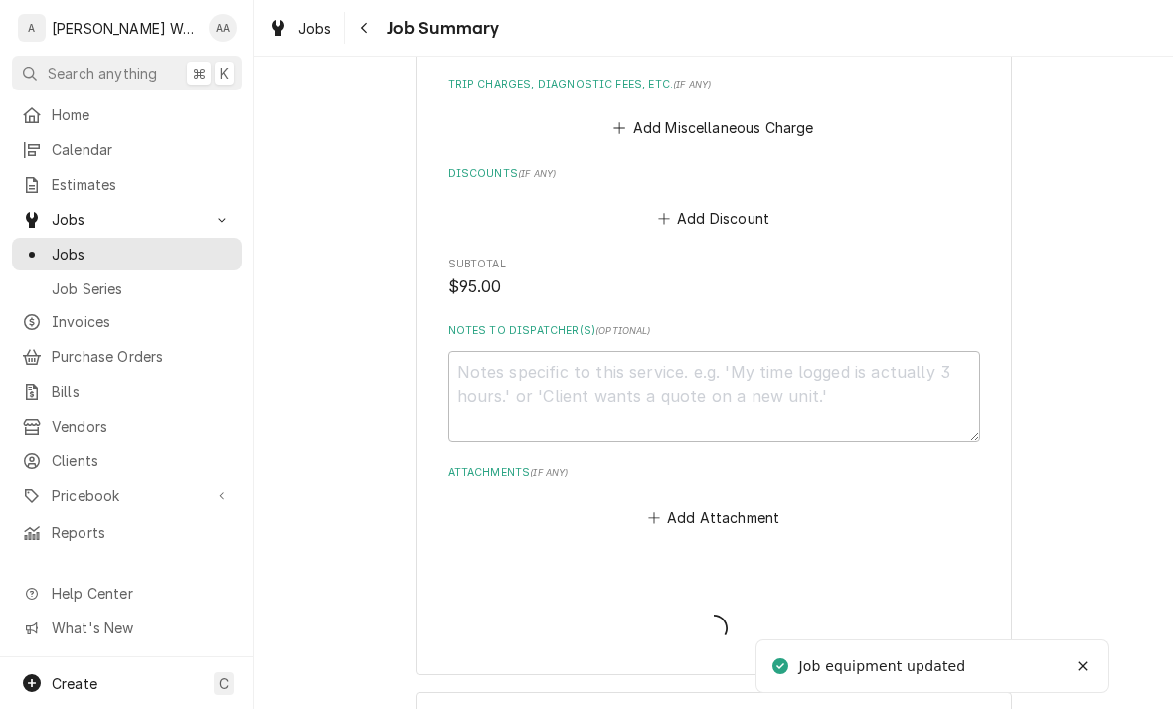
type textarea "x"
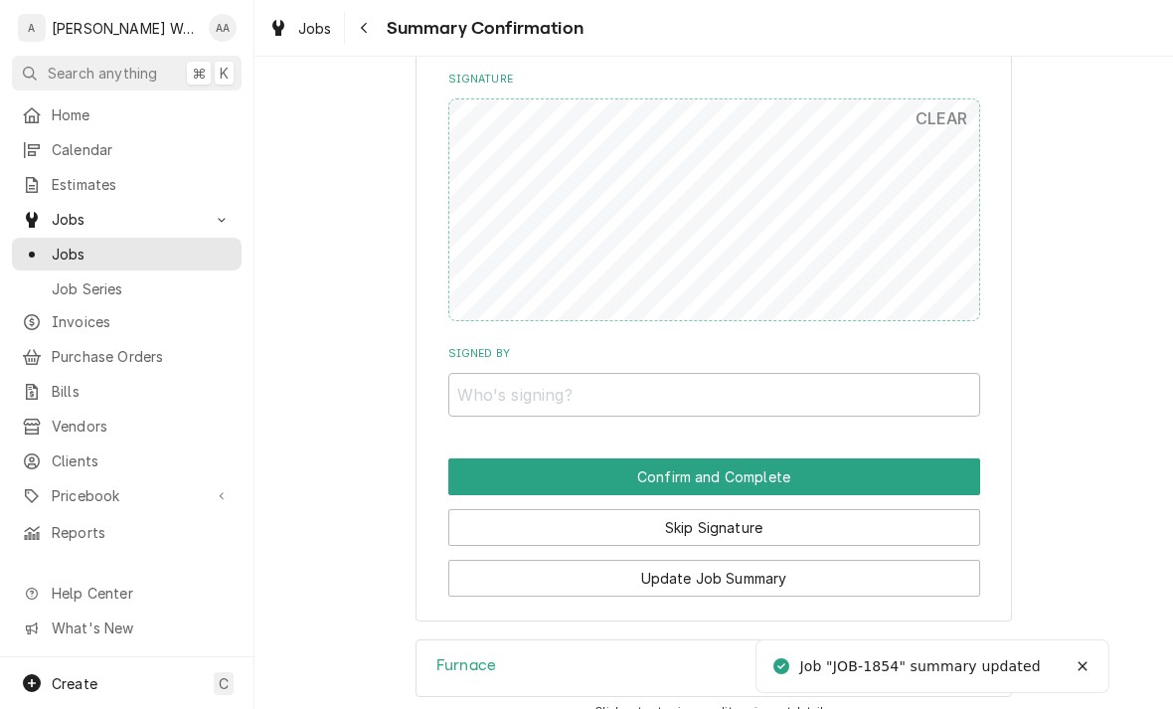
scroll to position [1225, 0]
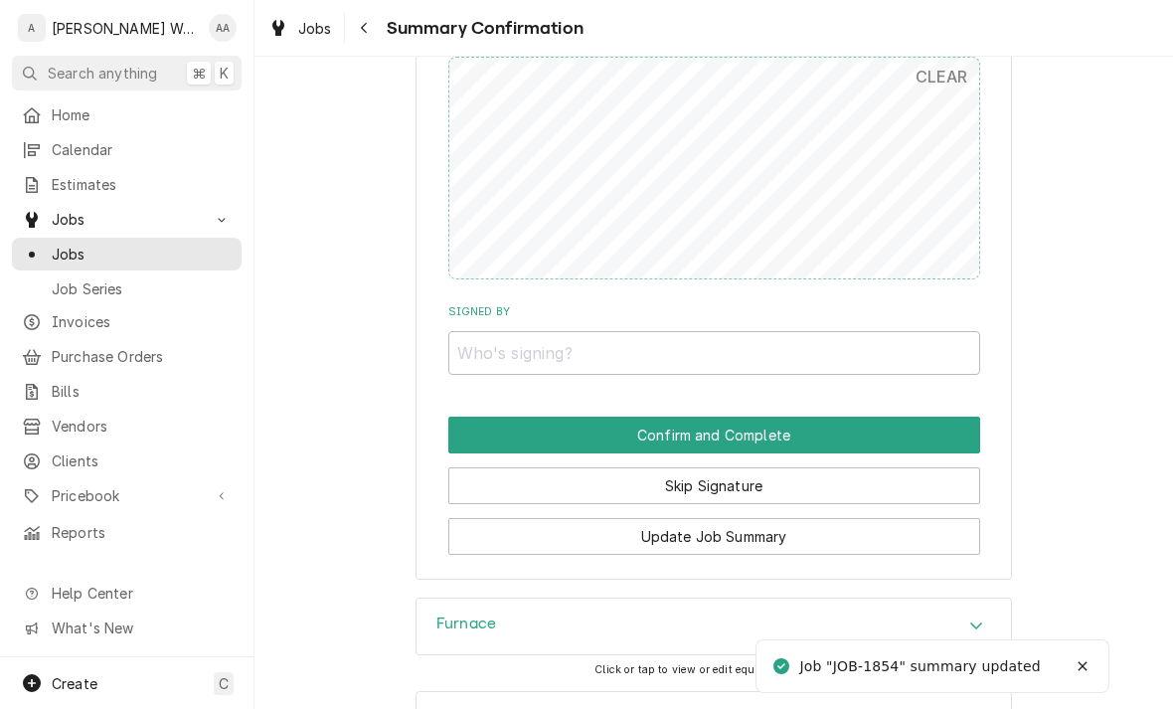
click at [500, 467] on button "Skip Signature" at bounding box center [714, 485] width 532 height 37
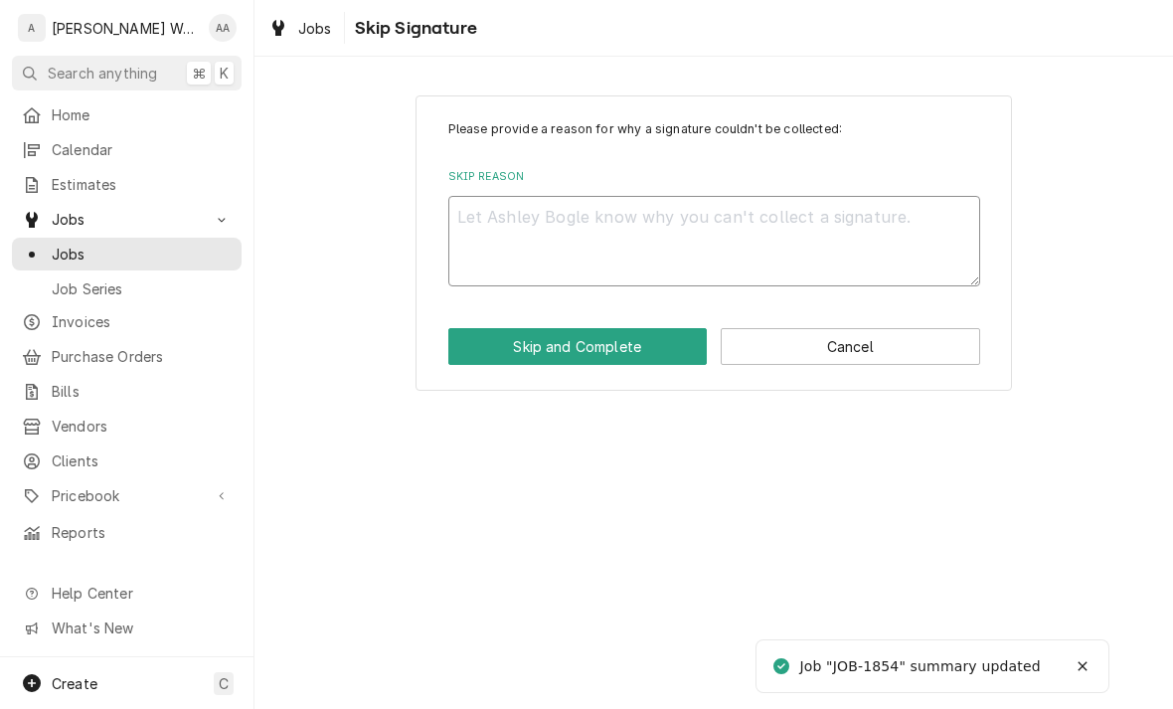
click at [474, 245] on textarea "Skip Reason" at bounding box center [714, 241] width 532 height 90
type textarea "x"
type textarea "A"
type textarea "x"
type textarea "Ash"
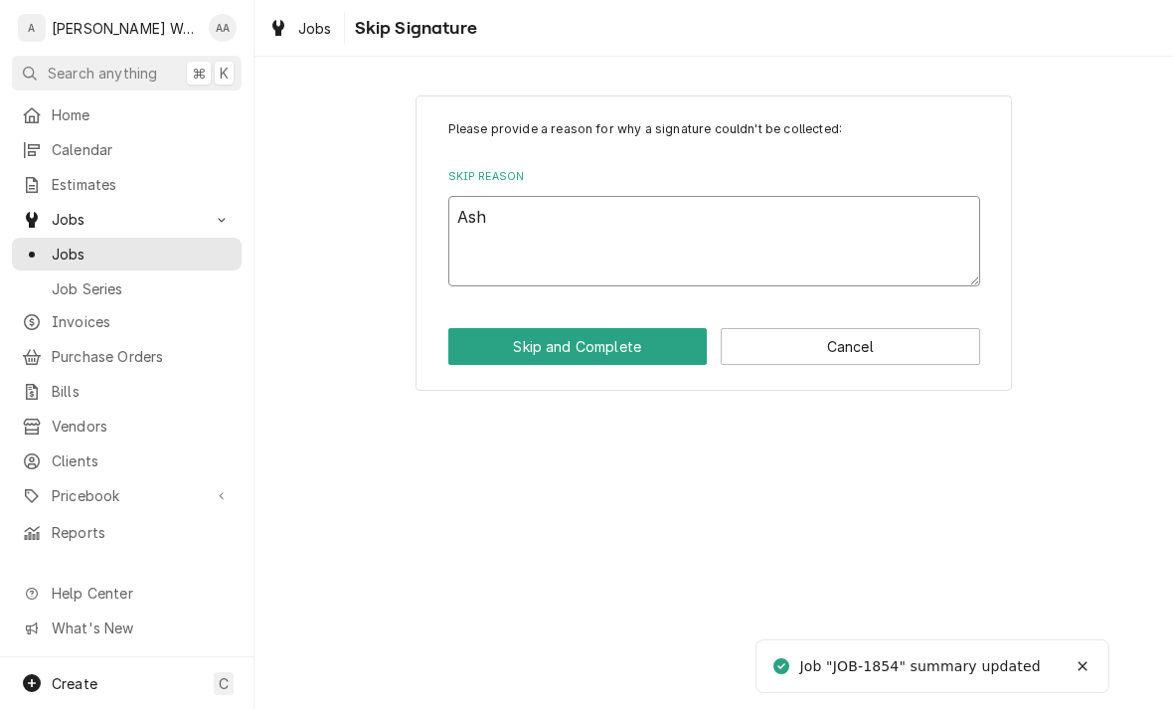
type textarea "x"
type textarea "Ashl"
type textarea "x"
type textarea "Ashle"
type textarea "x"
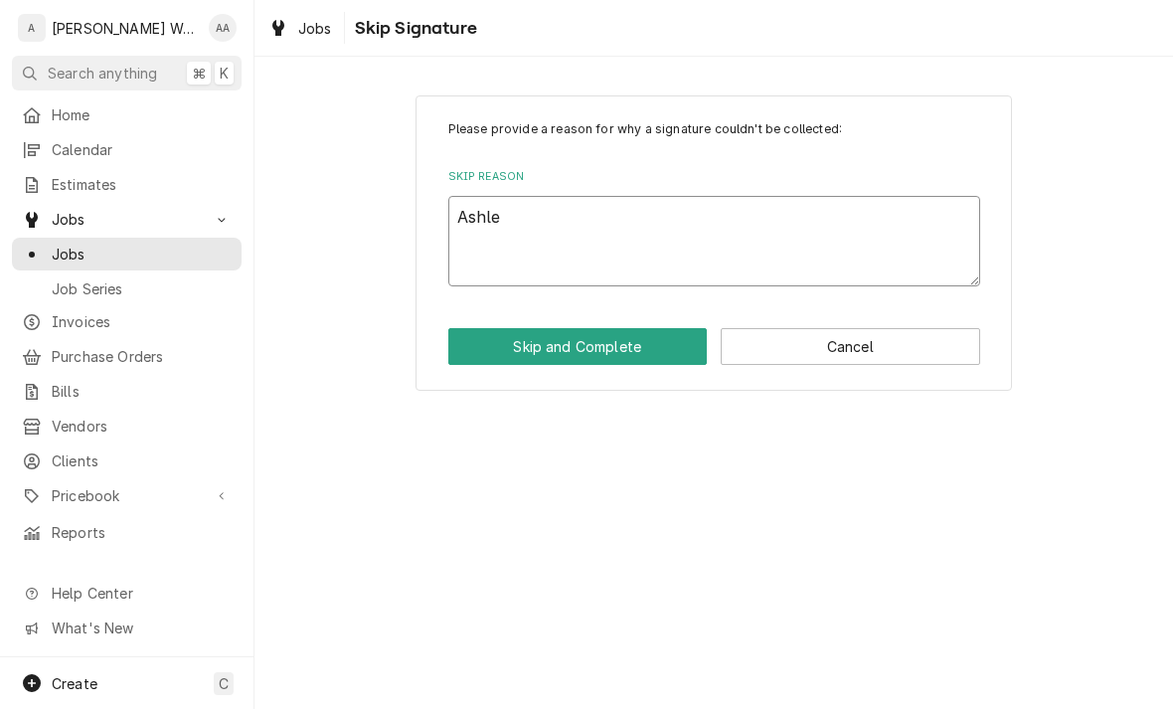
type textarea "Ashley"
type textarea "x"
type textarea "Ashley o"
type textarea "x"
type textarea "Ashley on"
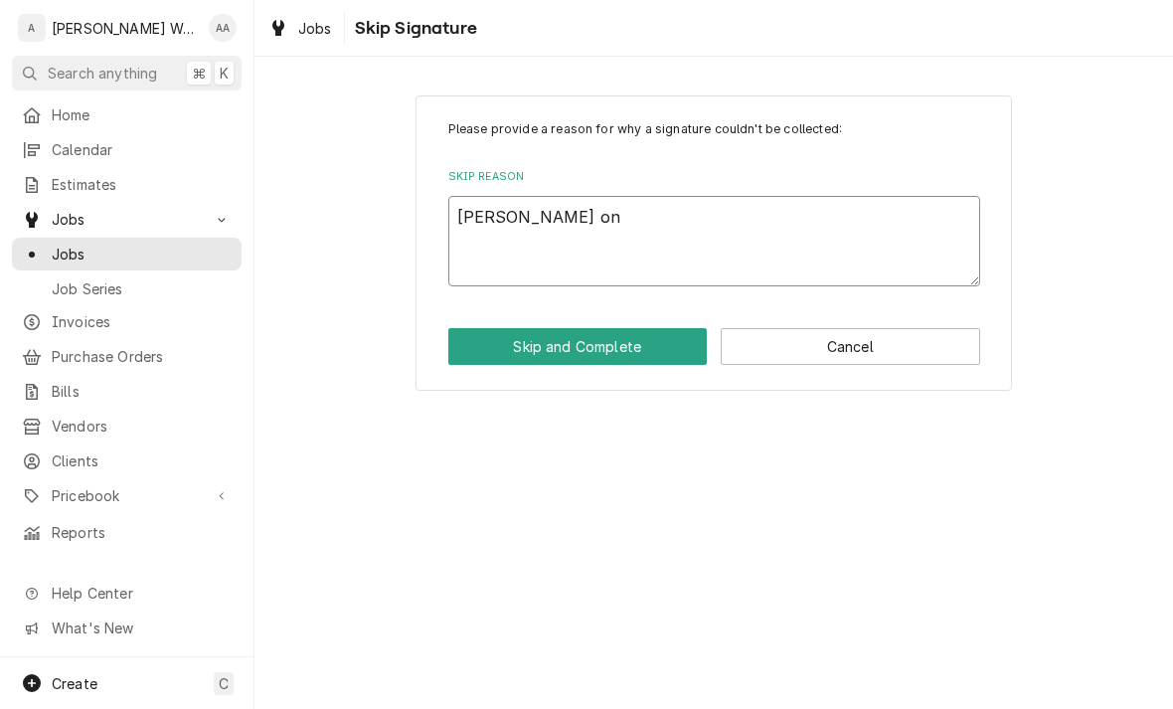
type textarea "x"
type textarea "Ashley on"
type textarea "x"
type textarea "Ashley on a"
type textarea "x"
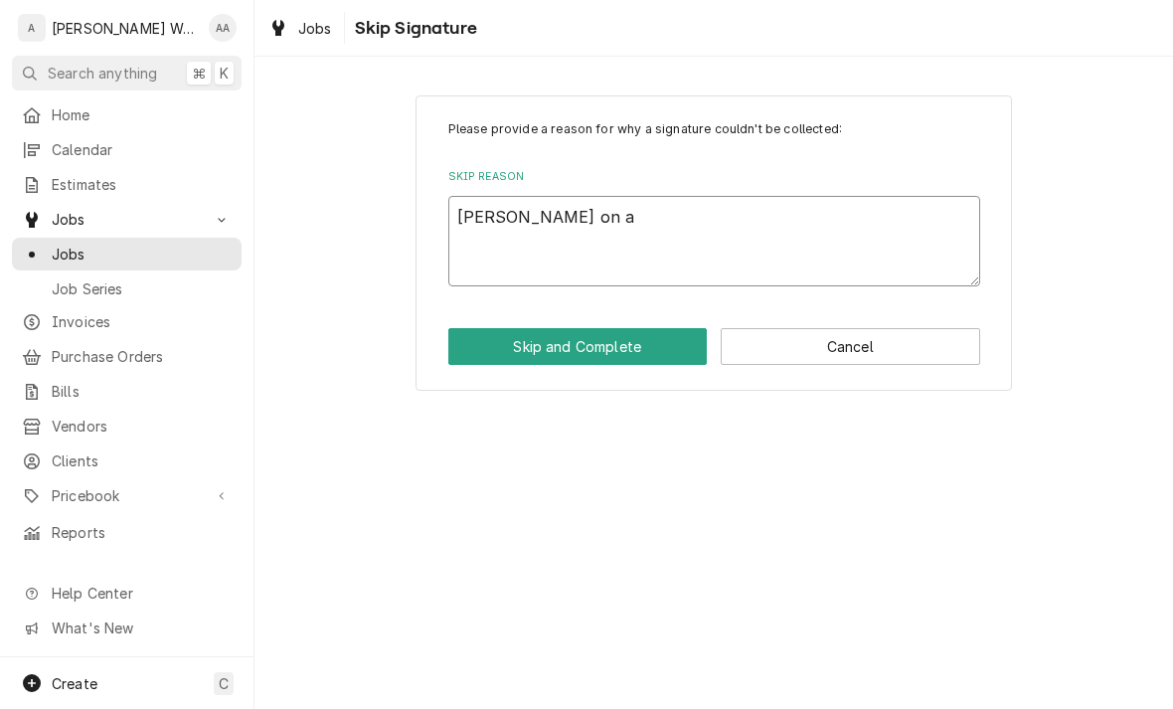
type textarea "Ashley on a"
type textarea "x"
type textarea "Ashley on a c"
type textarea "x"
type textarea "Ashley on a ca"
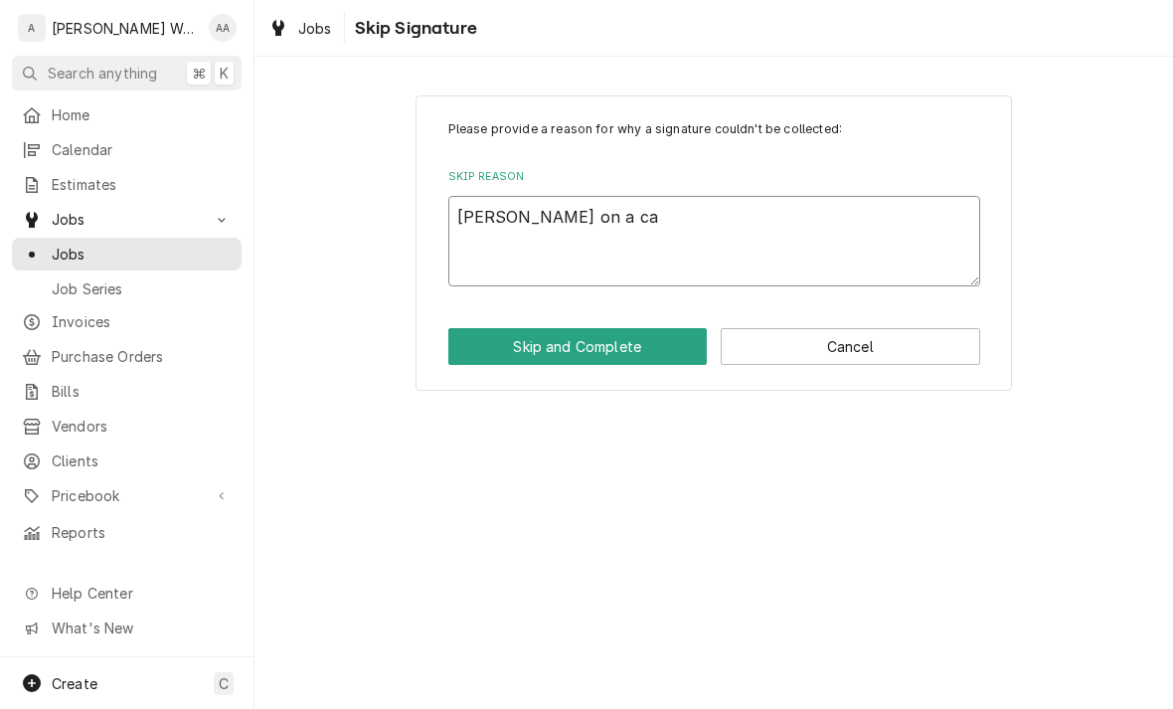
type textarea "x"
type textarea "Ashley on a call"
type textarea "x"
type textarea "Ashley on a call/"
type textarea "x"
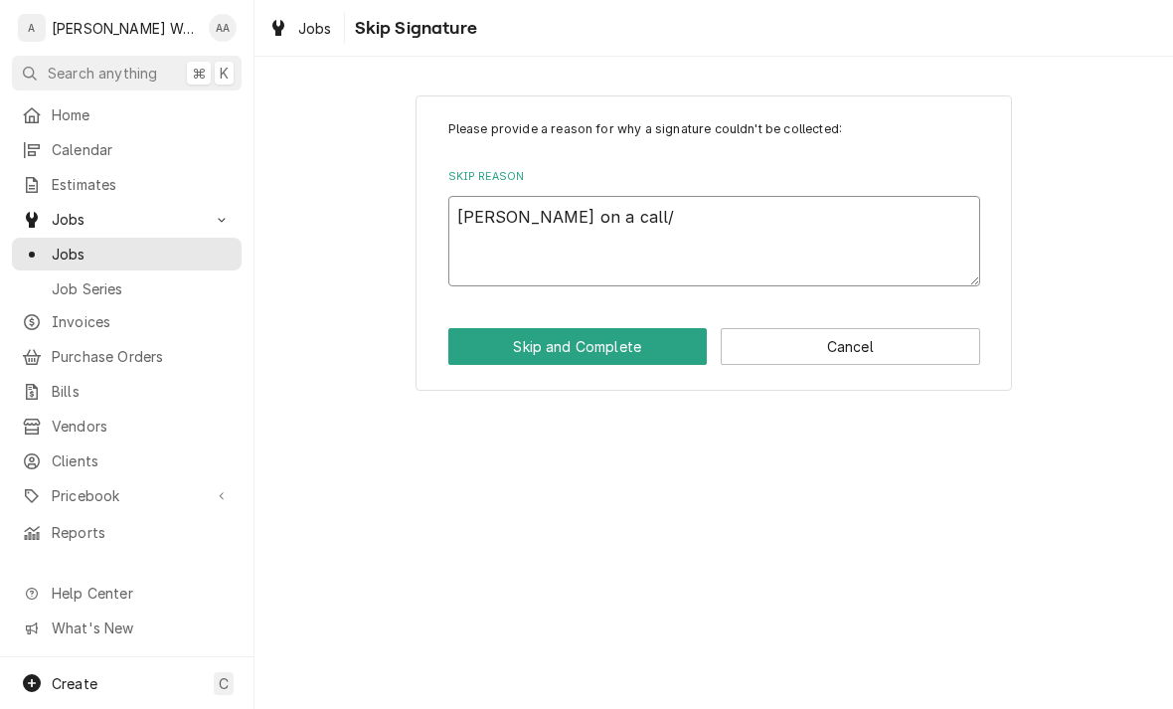
type textarea "Ashley on a call/u"
type textarea "x"
type textarea "Ashley on a call/ups"
type textarea "x"
type textarea "Ashley on a call/upst"
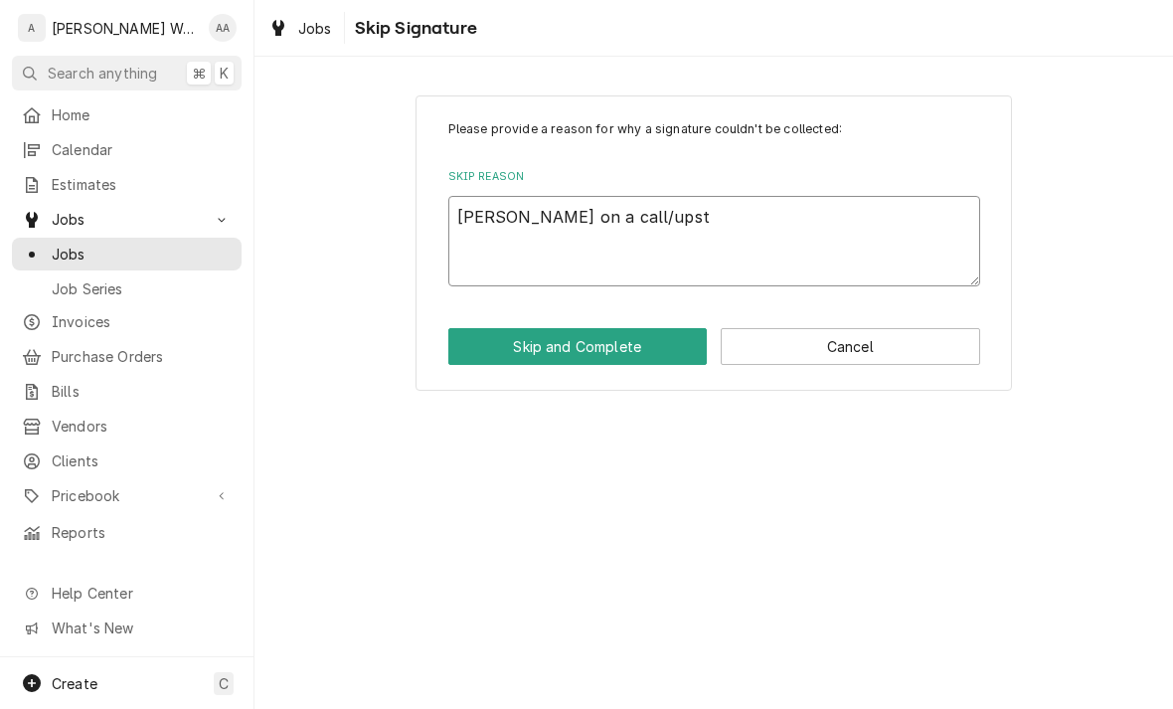
type textarea "x"
type textarea "Ashley on a call/upsta"
type textarea "x"
type textarea "Ashley on a call/upstai"
type textarea "x"
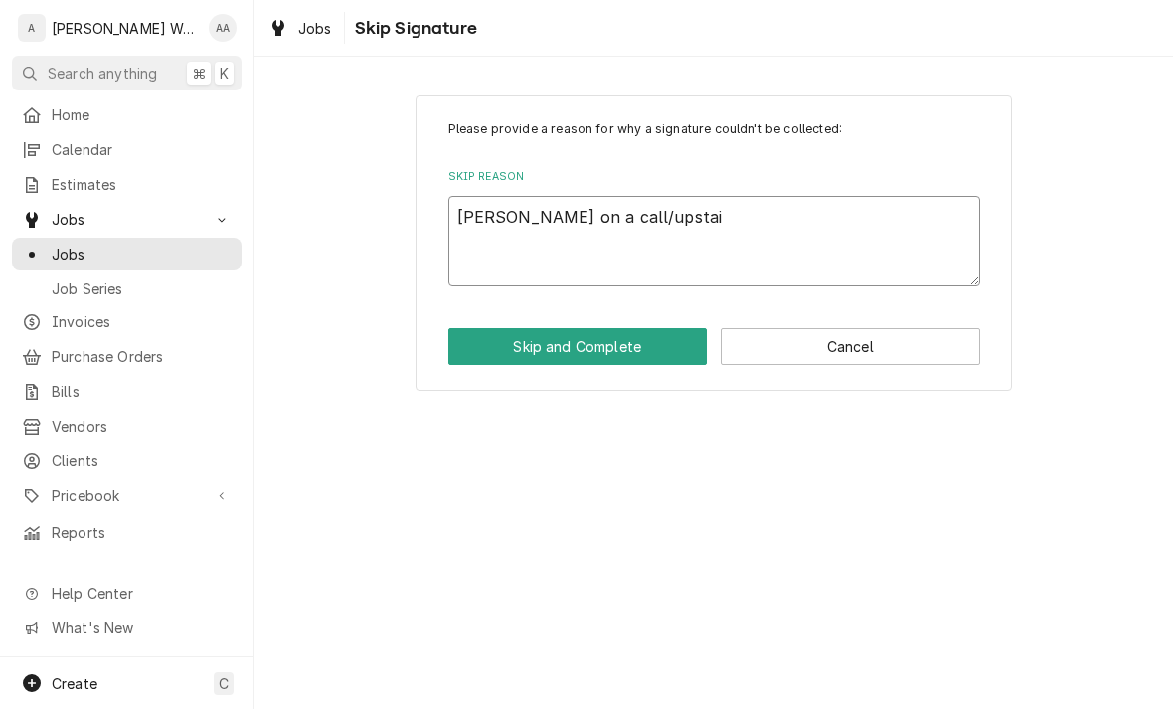
type textarea "Ashley on a call/upstair"
type textarea "x"
type textarea "Ashley on a call/upstairs"
type textarea "x"
type textarea "Ashley on a call/upstairs"
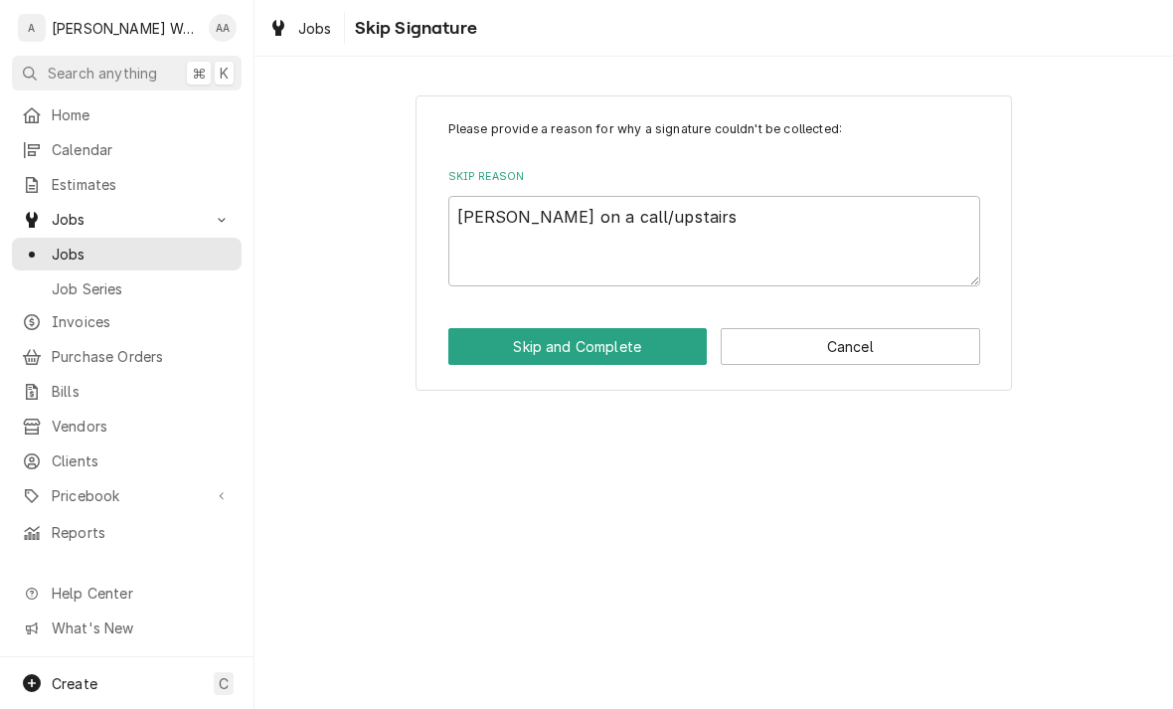
click at [488, 347] on button "Skip and Complete" at bounding box center [577, 346] width 259 height 37
type textarea "x"
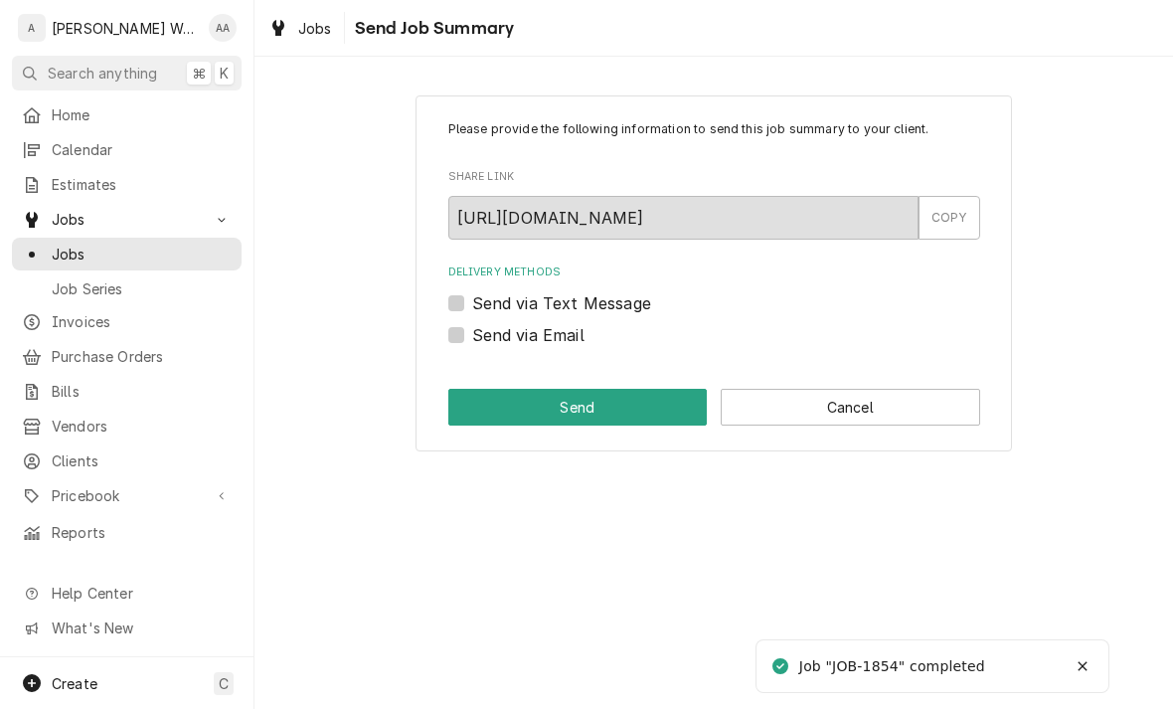
click at [790, 411] on button "Cancel" at bounding box center [849, 407] width 259 height 37
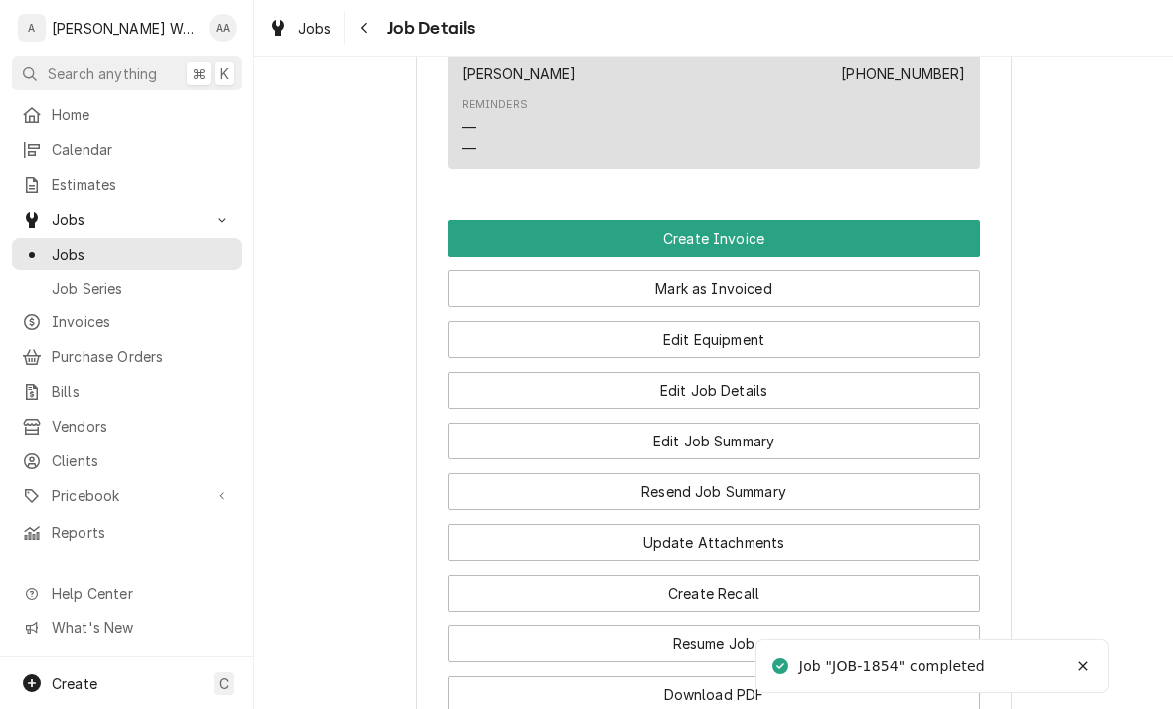
scroll to position [1176, 0]
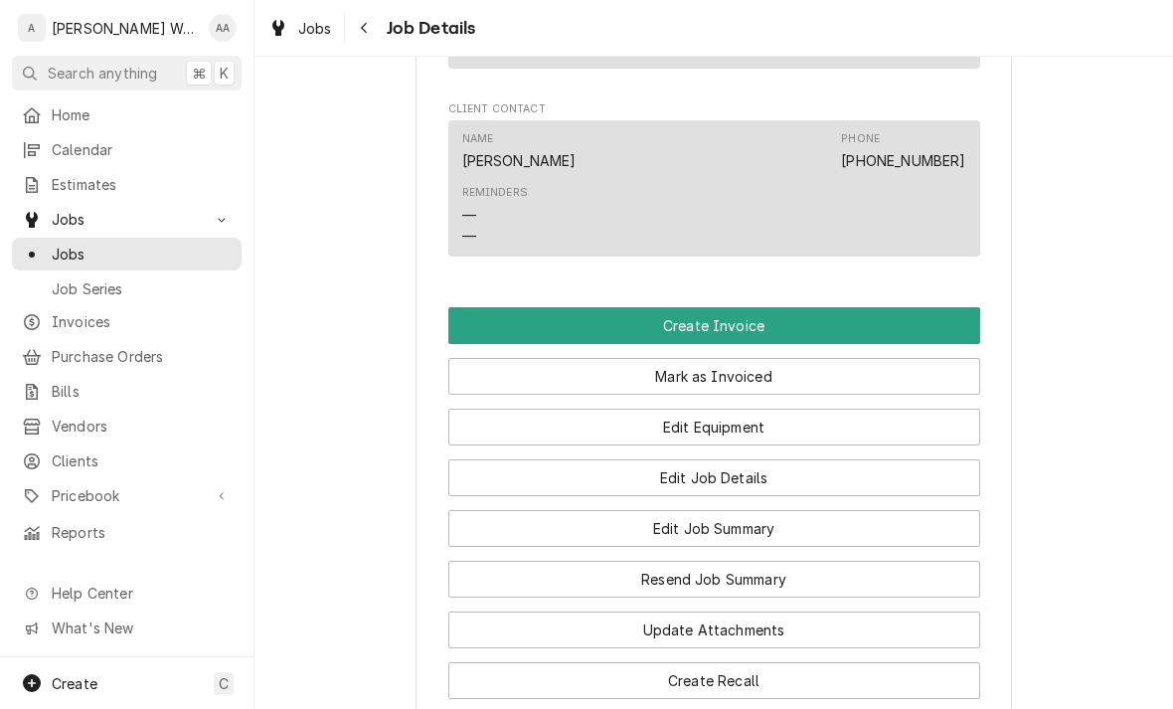
click at [512, 330] on button "Create Invoice" at bounding box center [714, 325] width 532 height 37
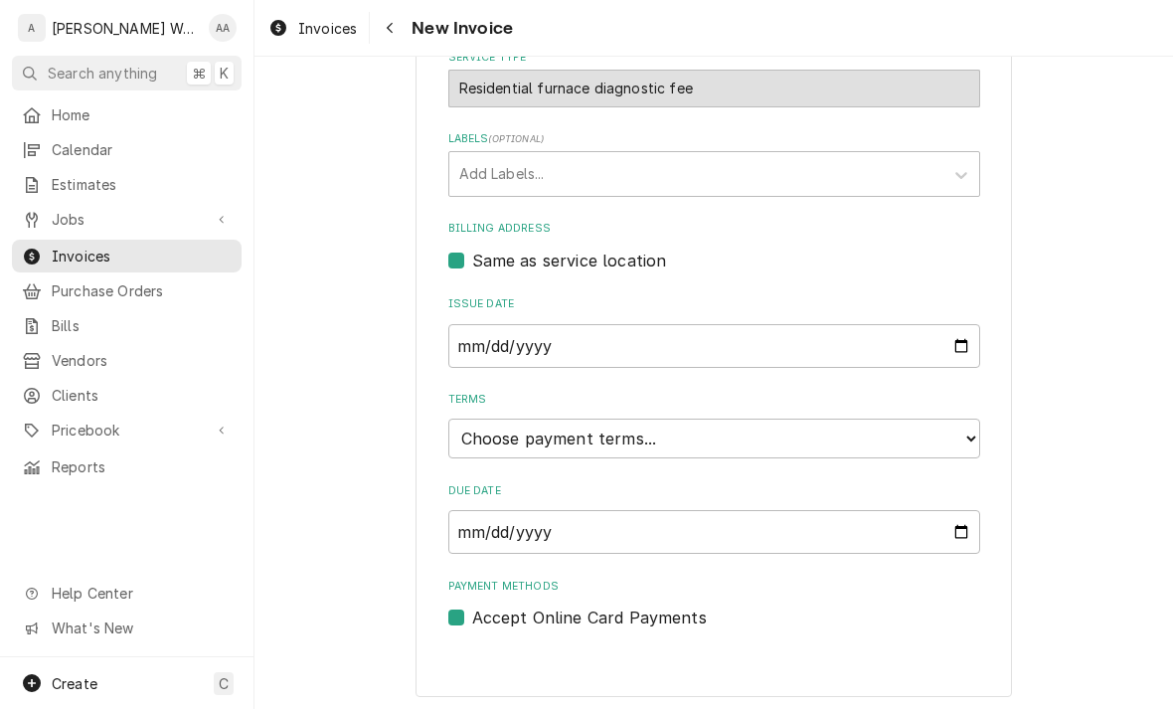
scroll to position [495, 0]
click at [475, 439] on select "Choose payment terms... Same Day Net 7 Net 14 Net 21 Net 30 Net 45 Net 60 Net 90" at bounding box center [714, 439] width 532 height 40
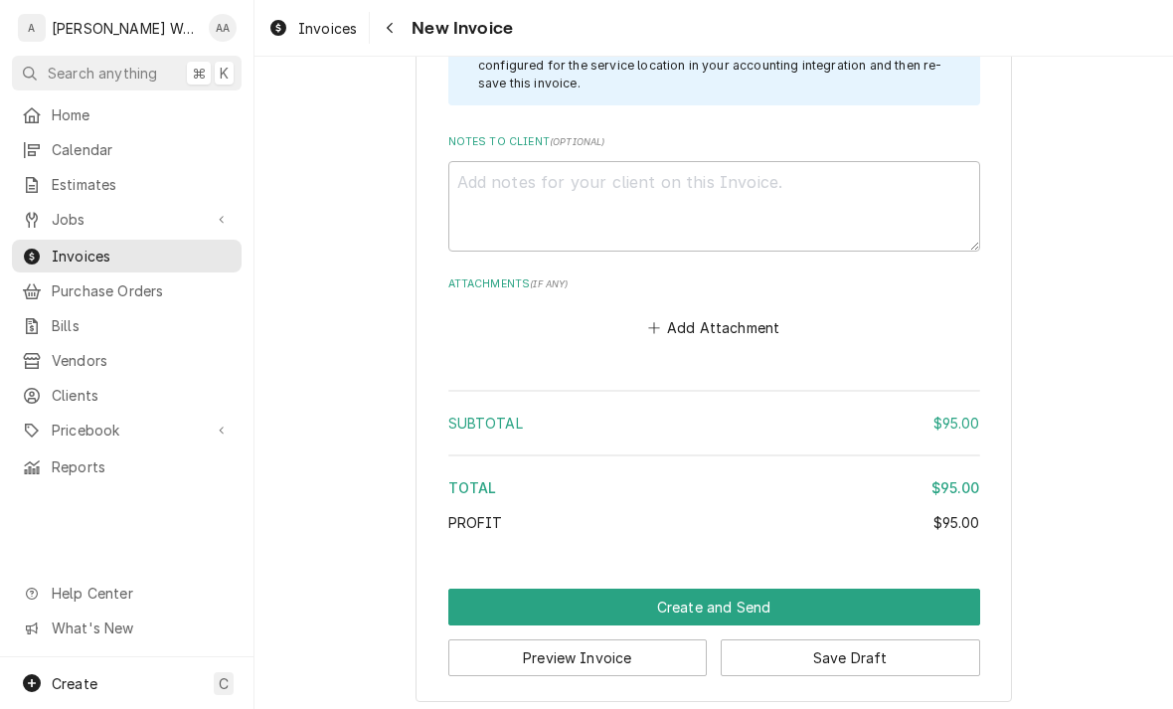
scroll to position [2110, 0]
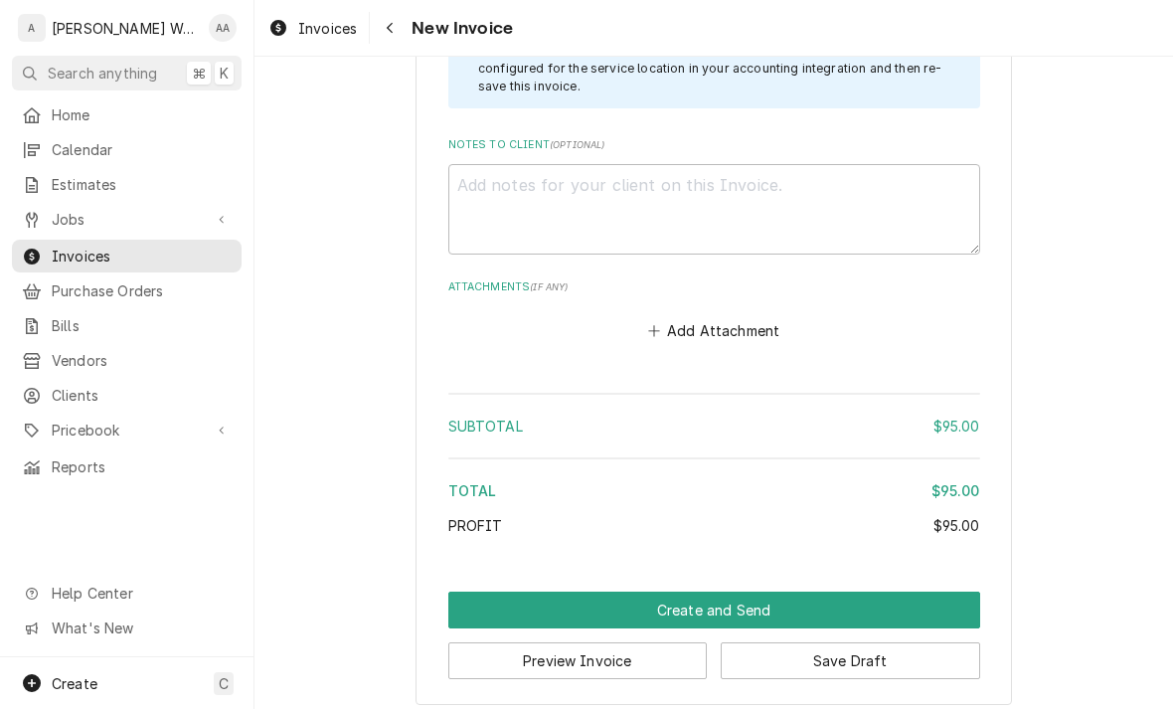
click at [484, 593] on button "Create and Send" at bounding box center [714, 609] width 532 height 37
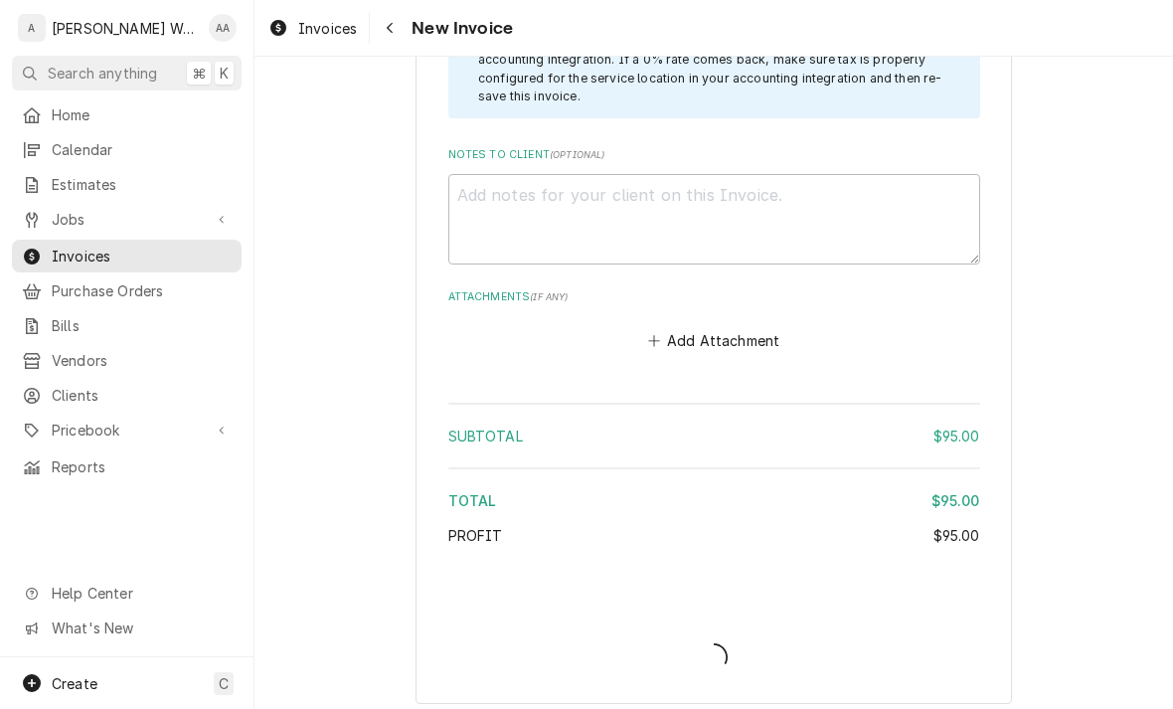
type textarea "x"
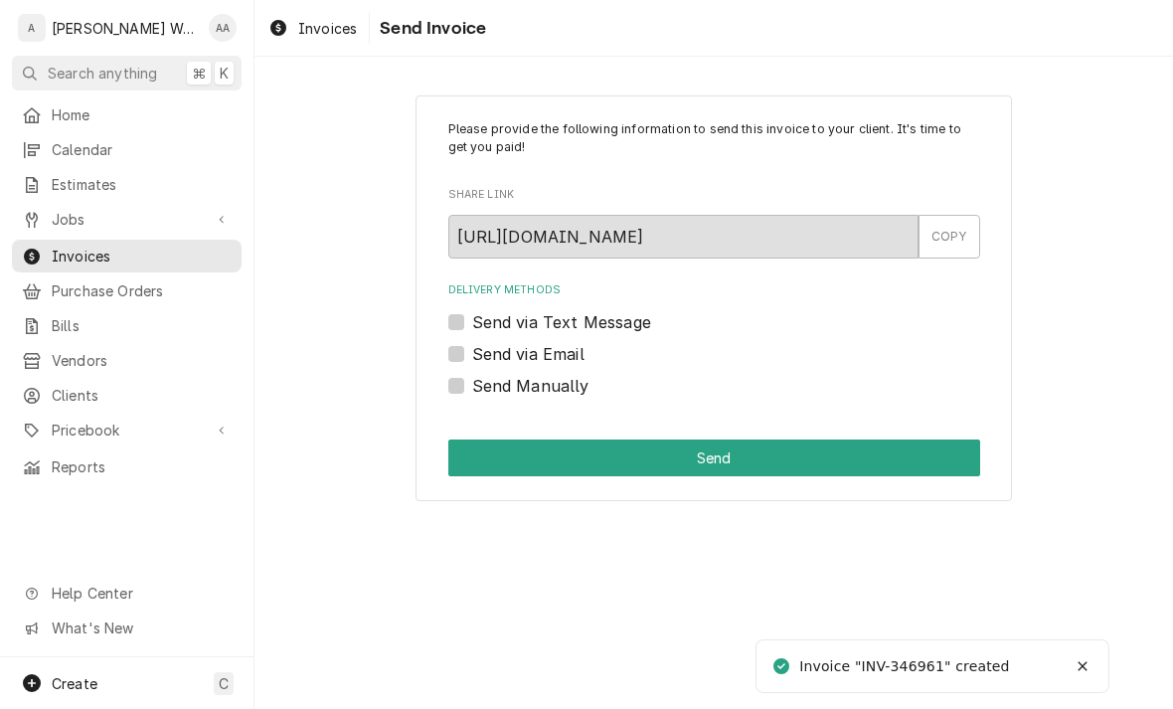
click at [472, 321] on label "Send via Text Message" at bounding box center [561, 322] width 179 height 24
click at [472, 321] on input "Send via Text Message" at bounding box center [738, 332] width 532 height 44
checkbox input "true"
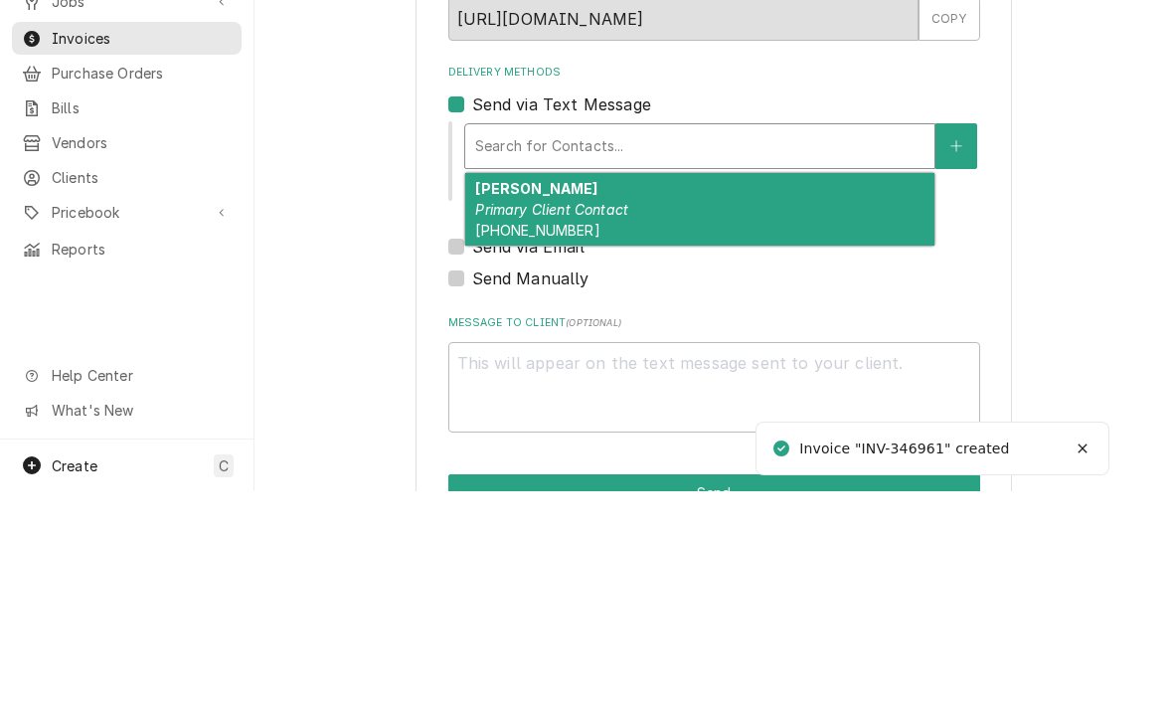
click at [505, 418] on em "Primary Client Contact" at bounding box center [551, 426] width 153 height 17
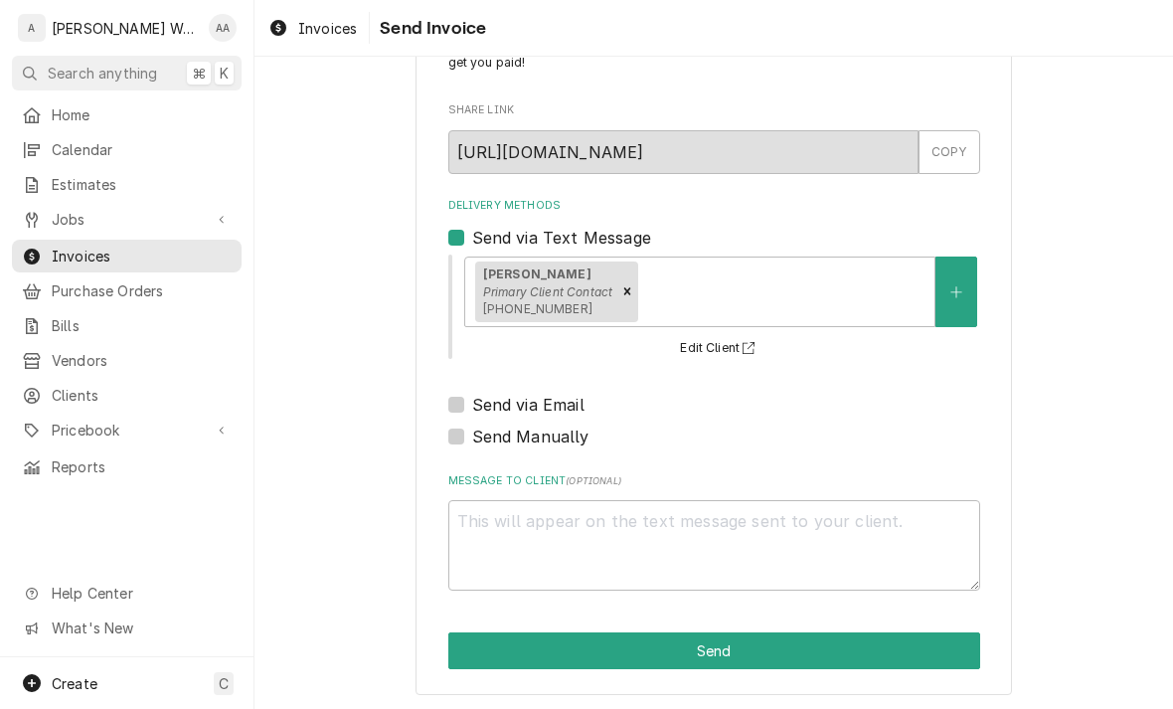
scroll to position [83, 0]
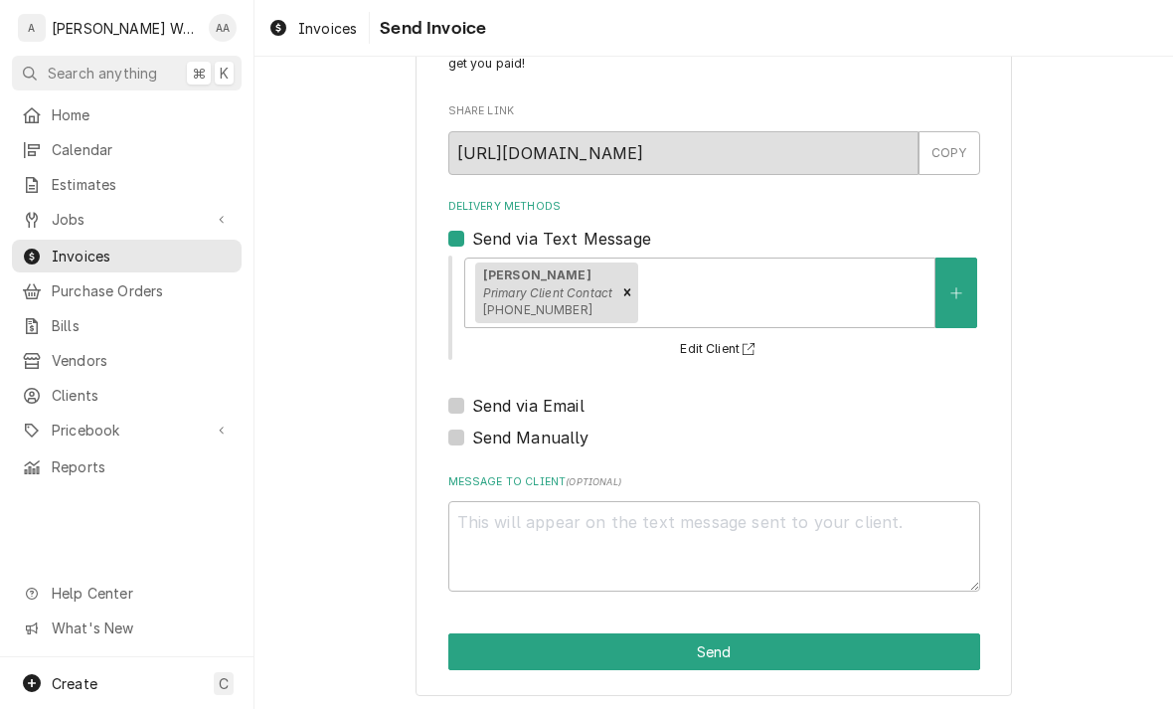
click at [471, 650] on button "Send" at bounding box center [714, 651] width 532 height 37
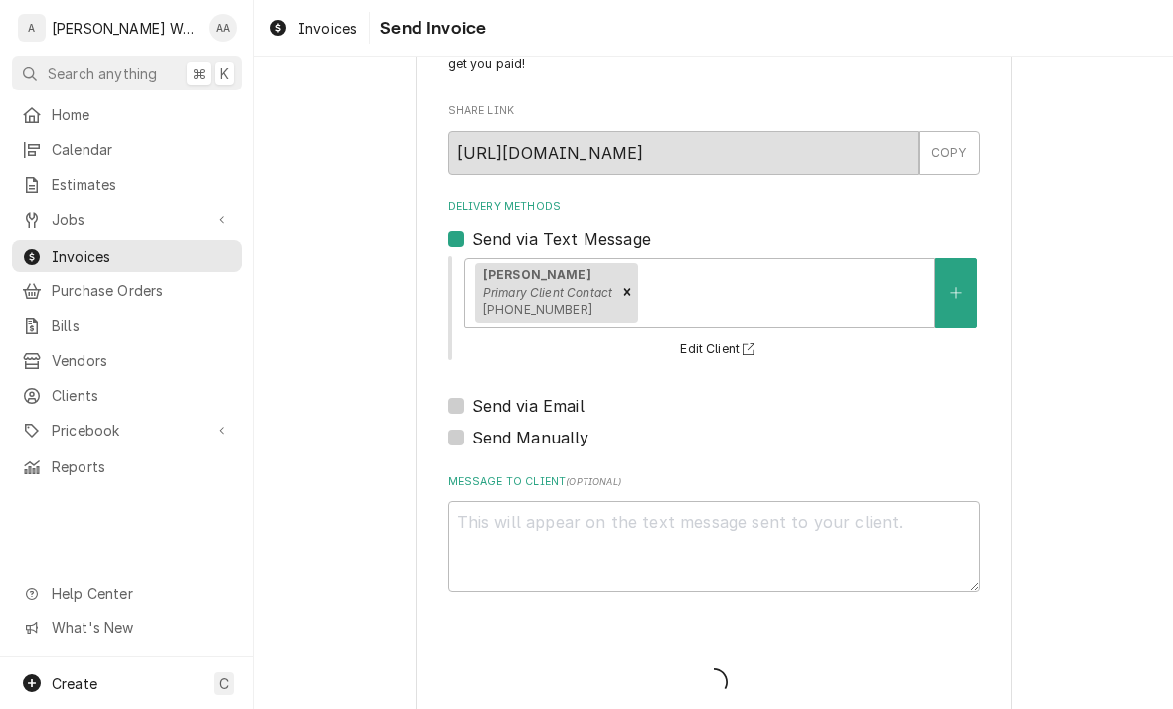
type textarea "x"
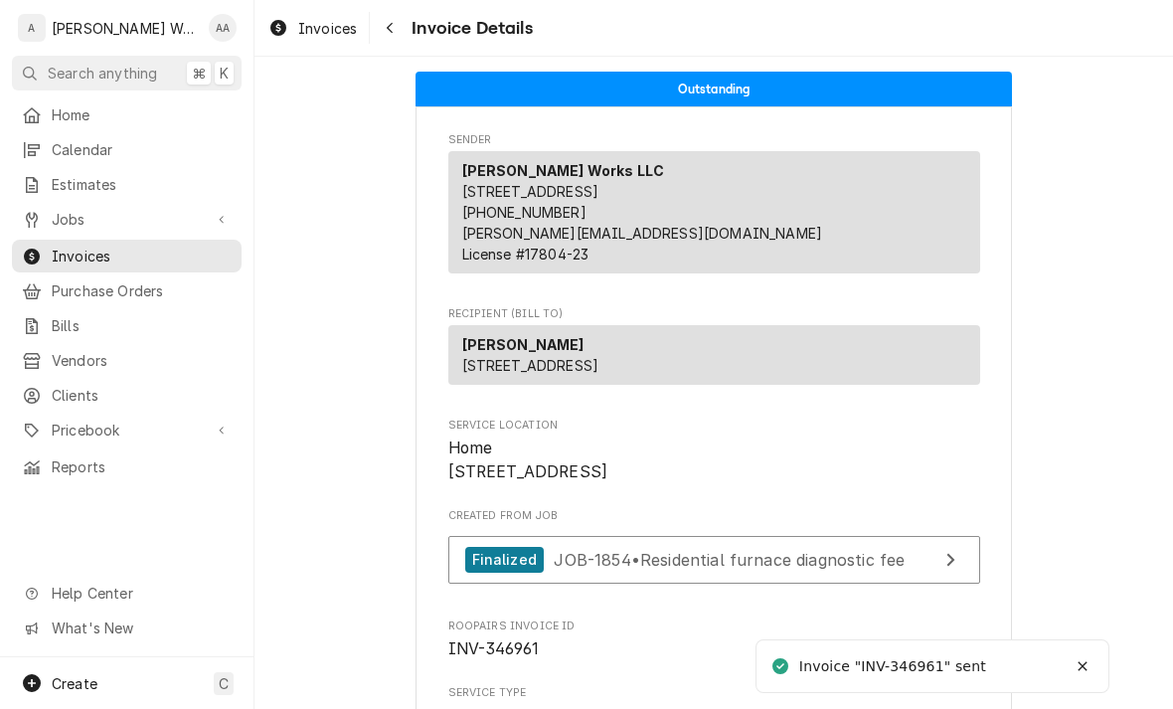
click at [68, 179] on span "Estimates" at bounding box center [142, 184] width 180 height 21
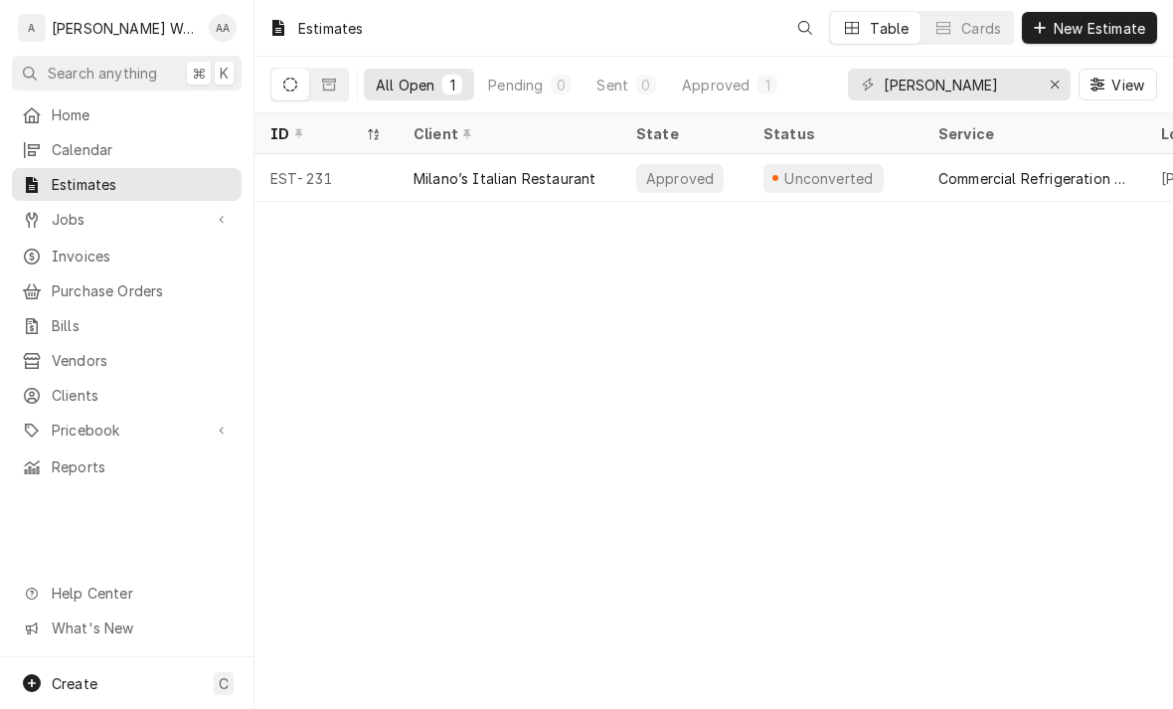
click at [1104, 24] on span "New Estimate" at bounding box center [1098, 28] width 99 height 21
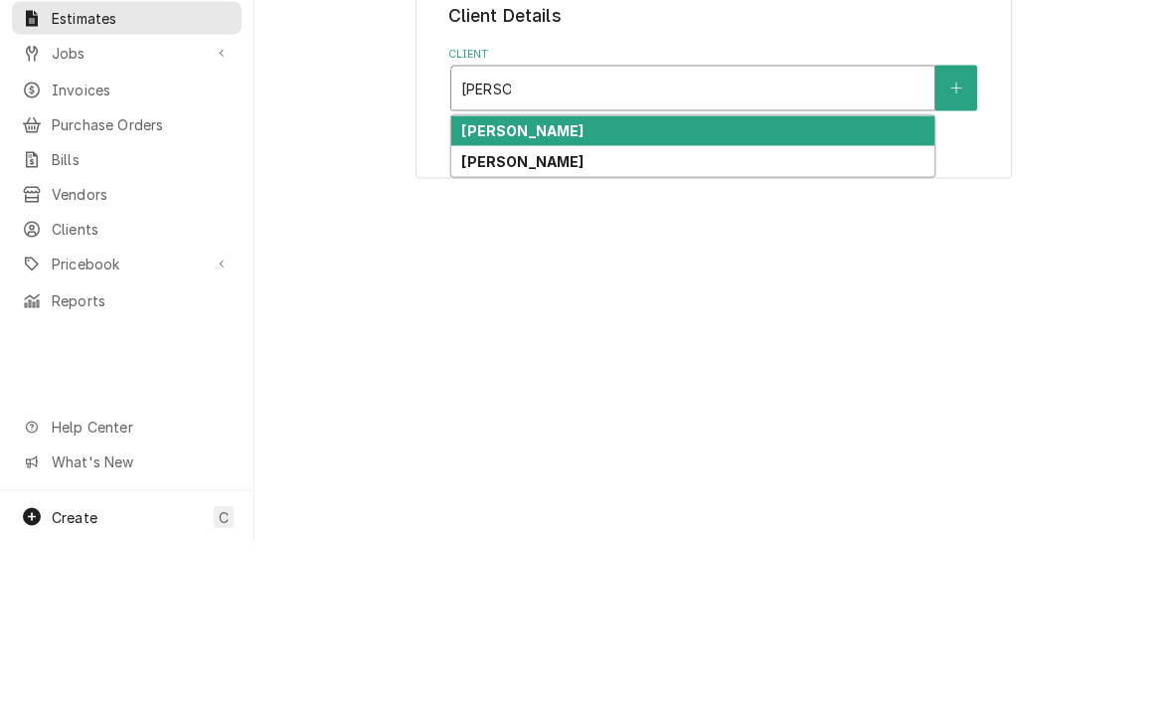
click at [493, 288] on strong "[PERSON_NAME]" at bounding box center [522, 296] width 122 height 17
type input "Ashley"
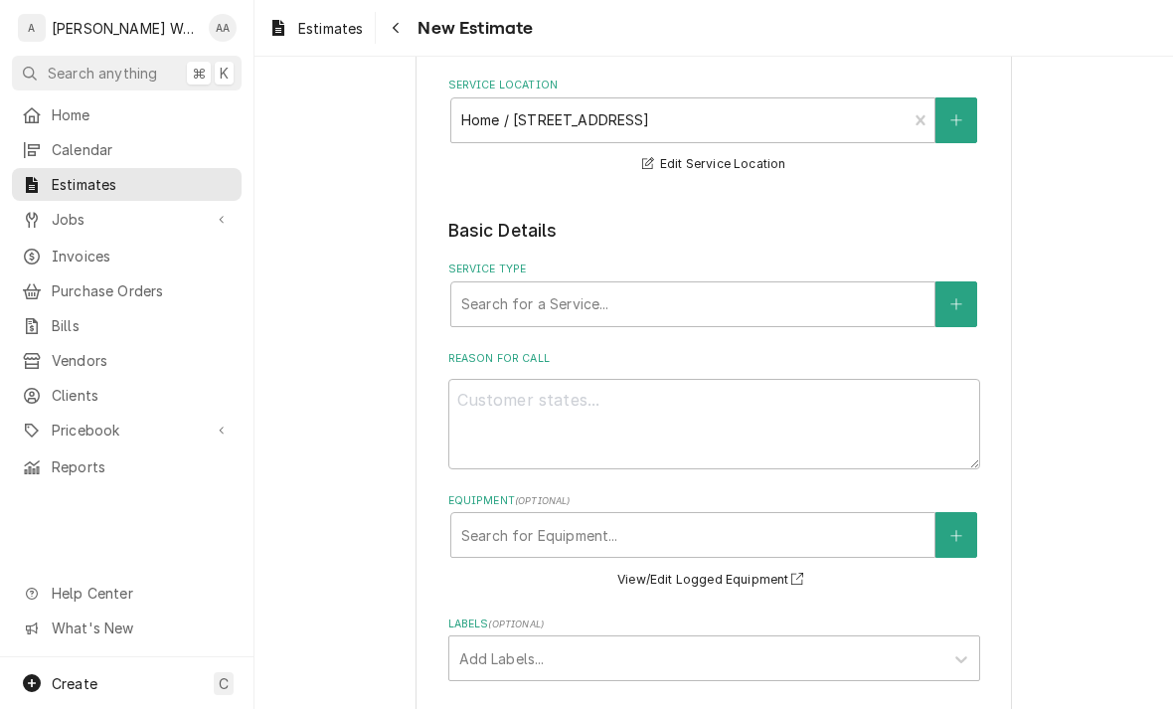
scroll to position [257, 0]
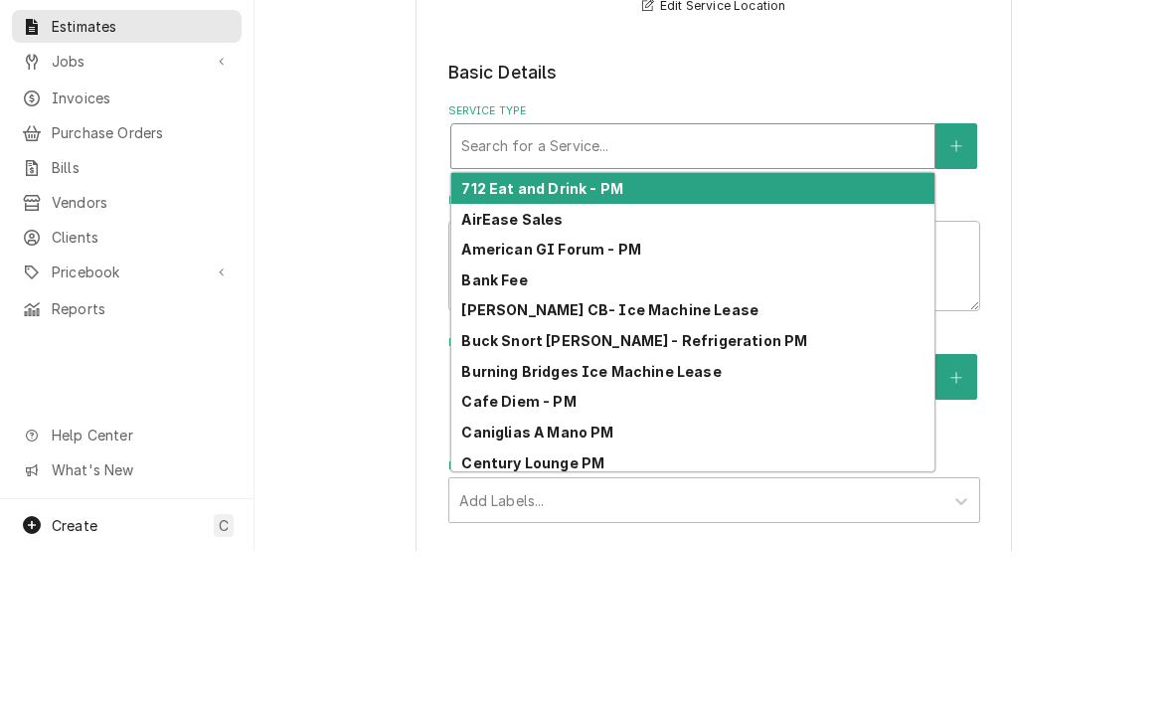
type input "r"
type textarea "x"
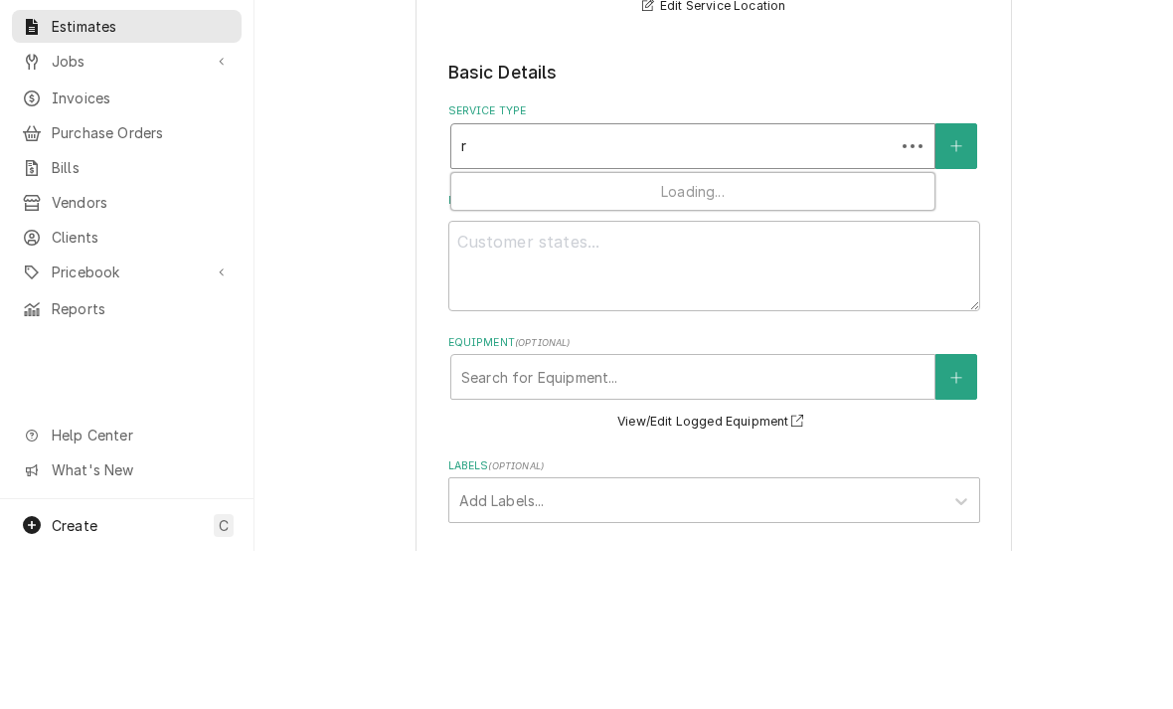
type input "re"
type textarea "x"
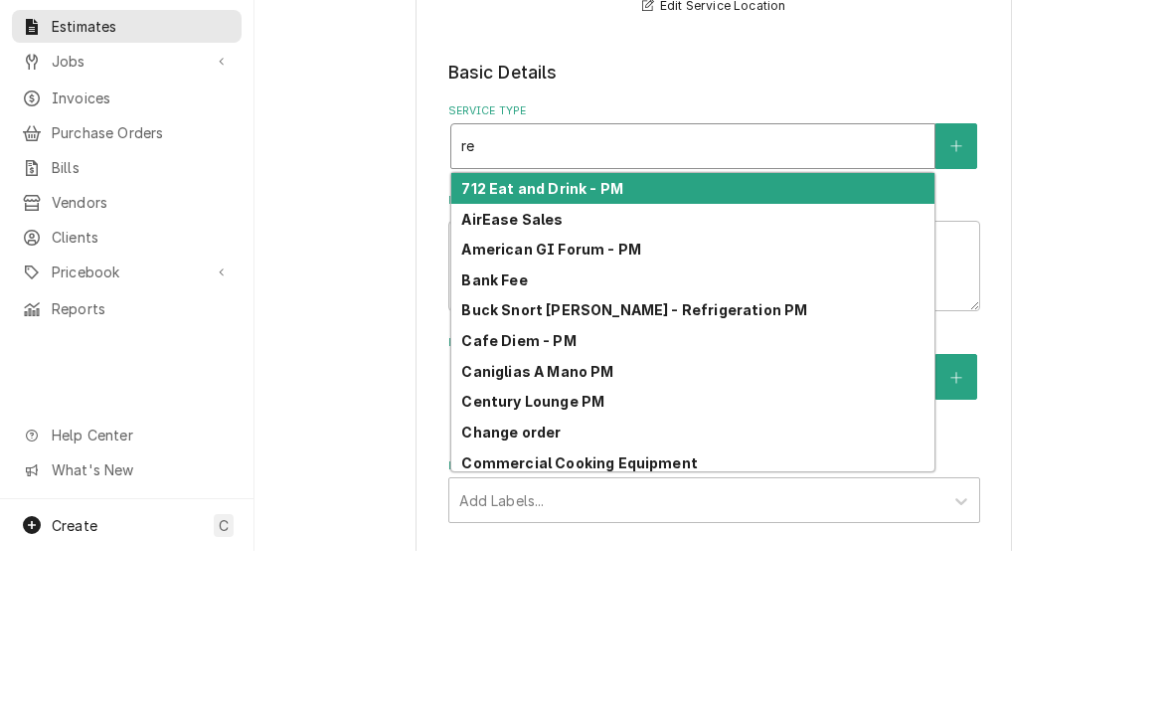
type input "res"
type textarea "x"
type input "resi"
type textarea "x"
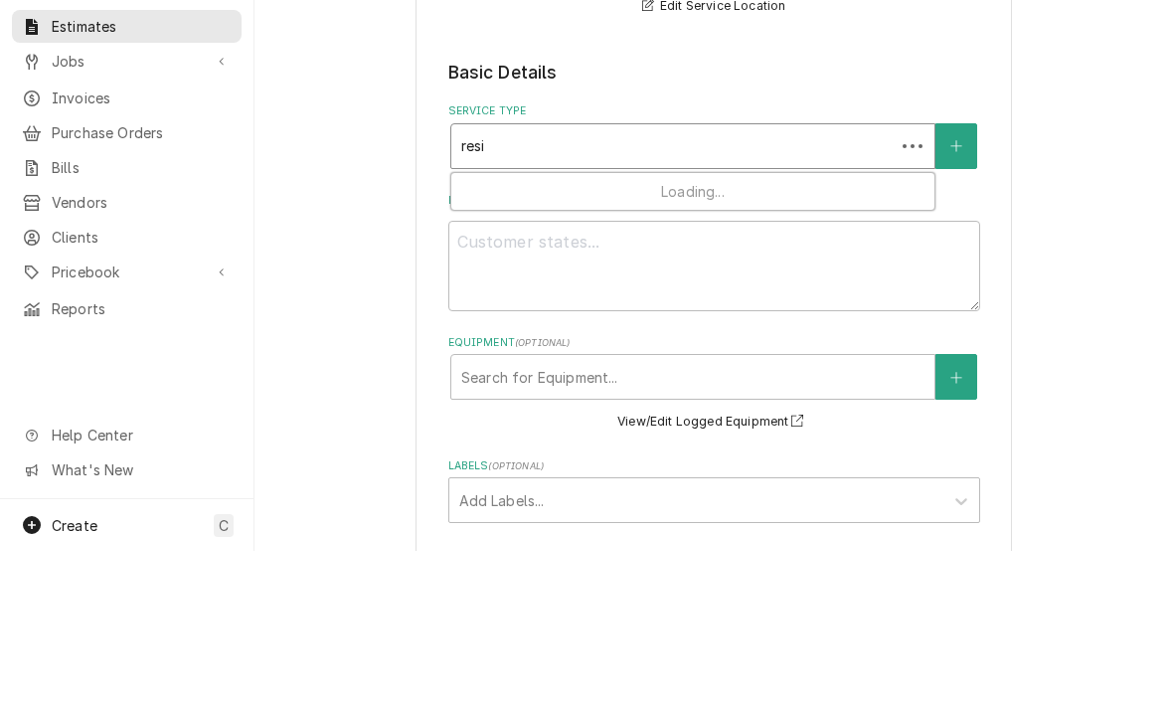
type input "resi"
type textarea "x"
type input "resi h"
type textarea "x"
type input "resi hv"
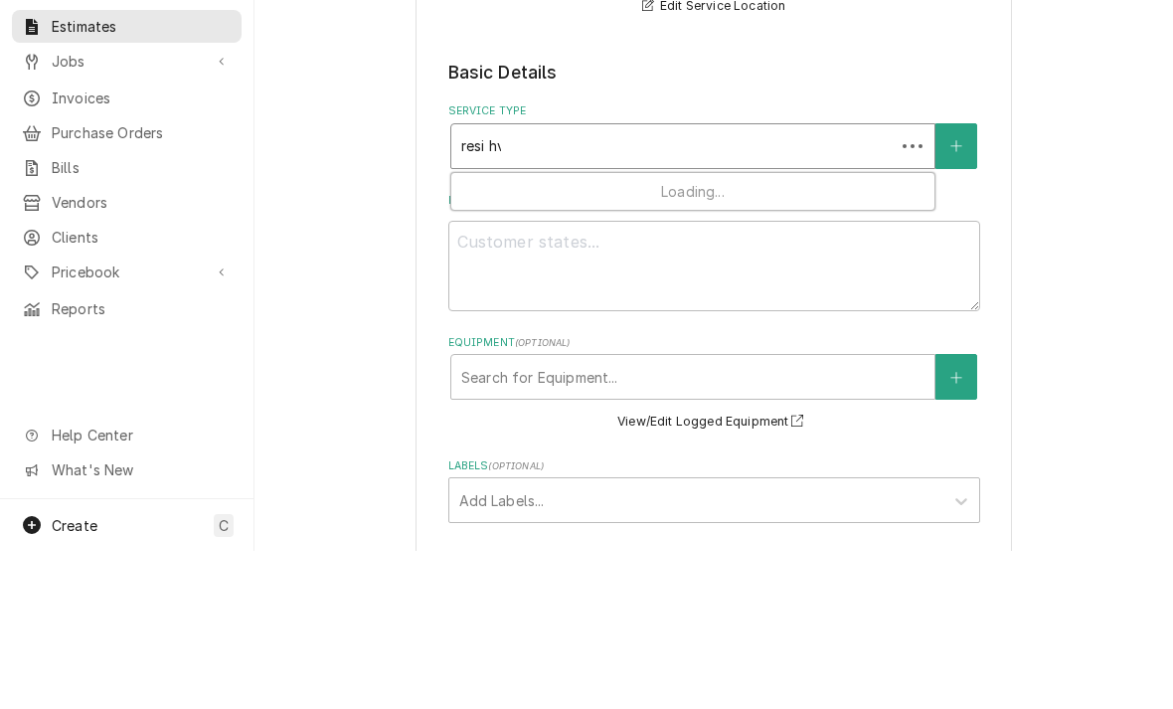
type textarea "x"
type input "resi hva"
type textarea "x"
type input "resi hvac"
type textarea "x"
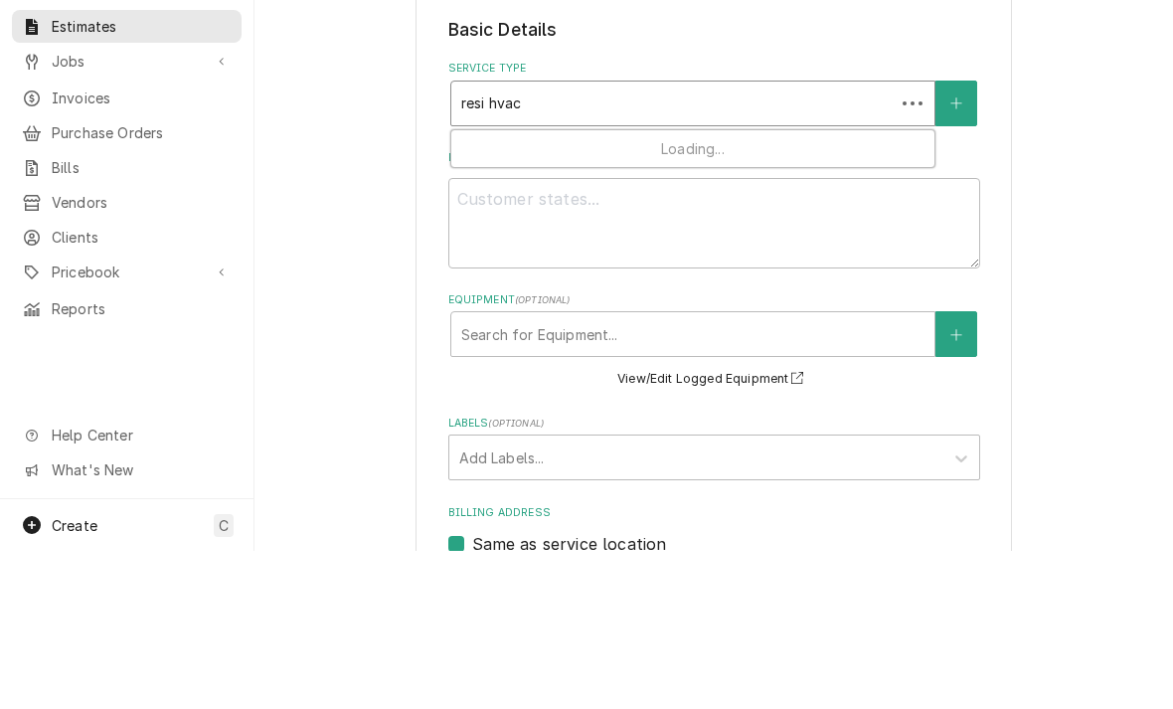
scroll to position [305, 0]
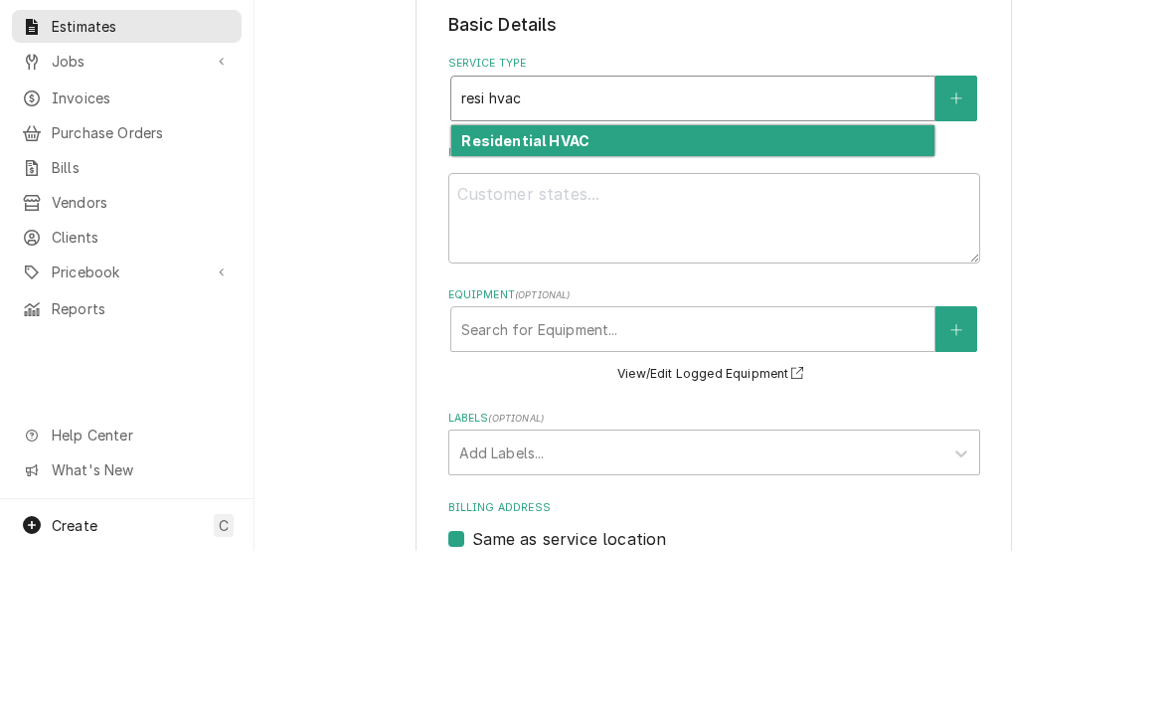
click at [493, 290] on strong "Residential HVAC" at bounding box center [525, 298] width 128 height 17
type input "resi hvac"
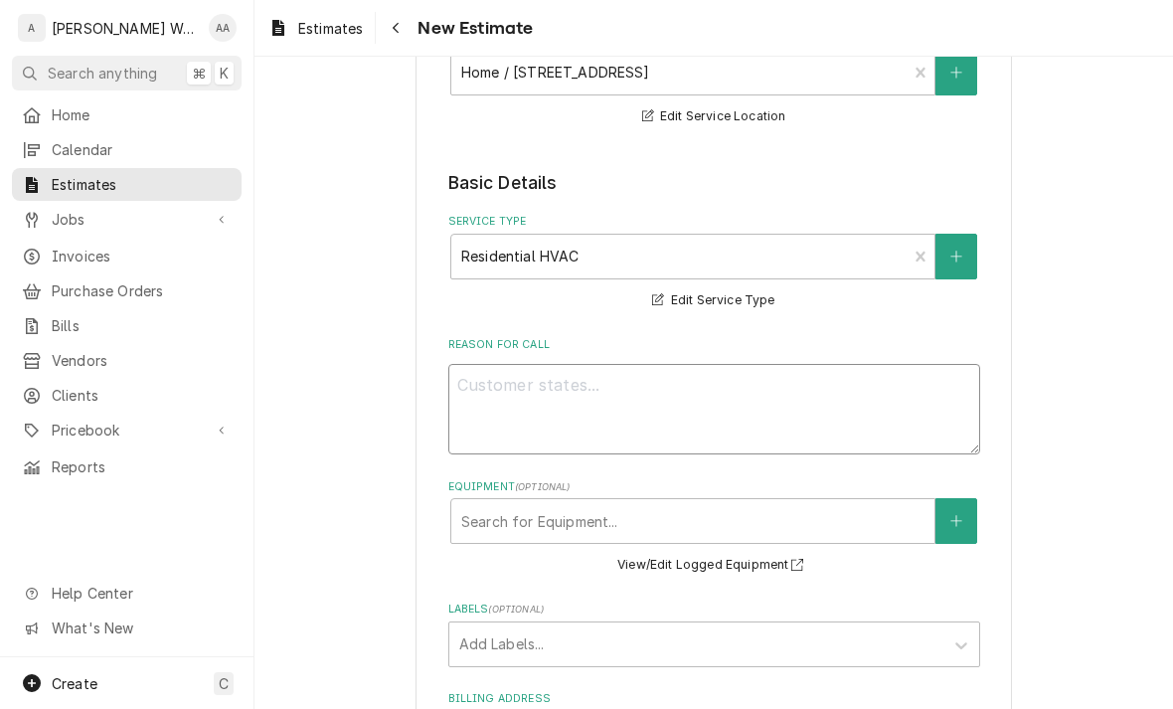
click at [491, 399] on textarea "Reason For Call" at bounding box center [714, 409] width 532 height 90
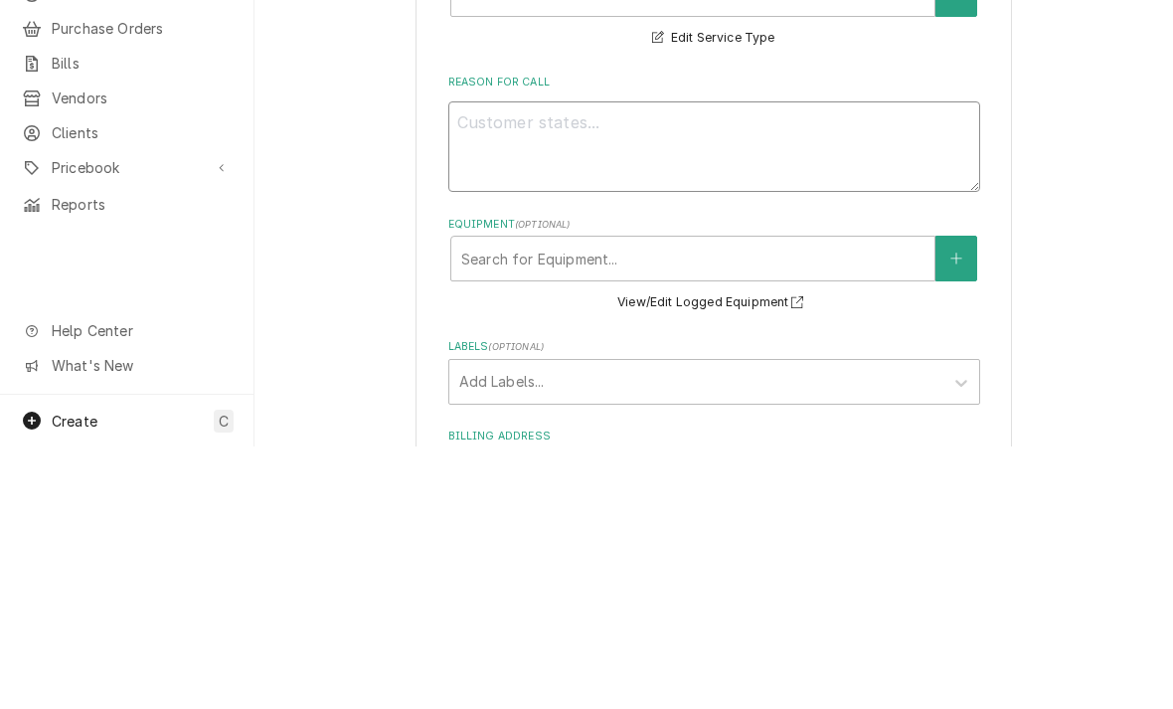
type textarea "x"
type textarea "Ch"
type textarea "x"
type textarea "Che"
type textarea "x"
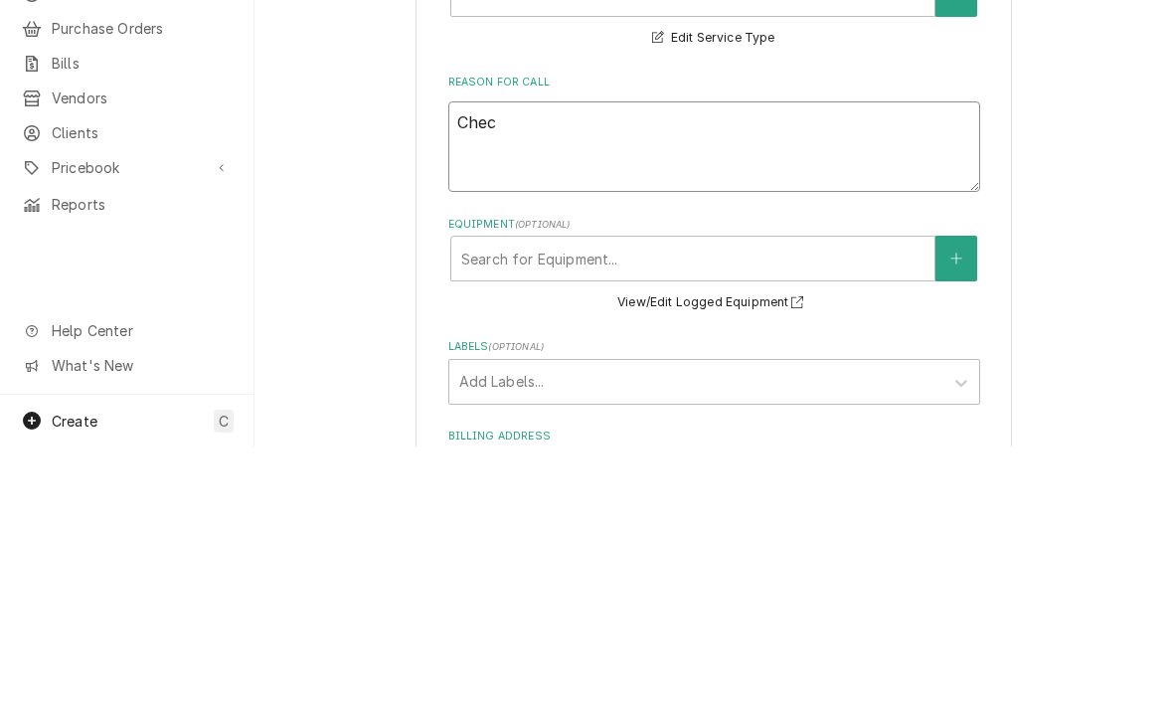
type textarea "Check"
type textarea "x"
type textarea "Check"
type textarea "x"
type textarea "Check l"
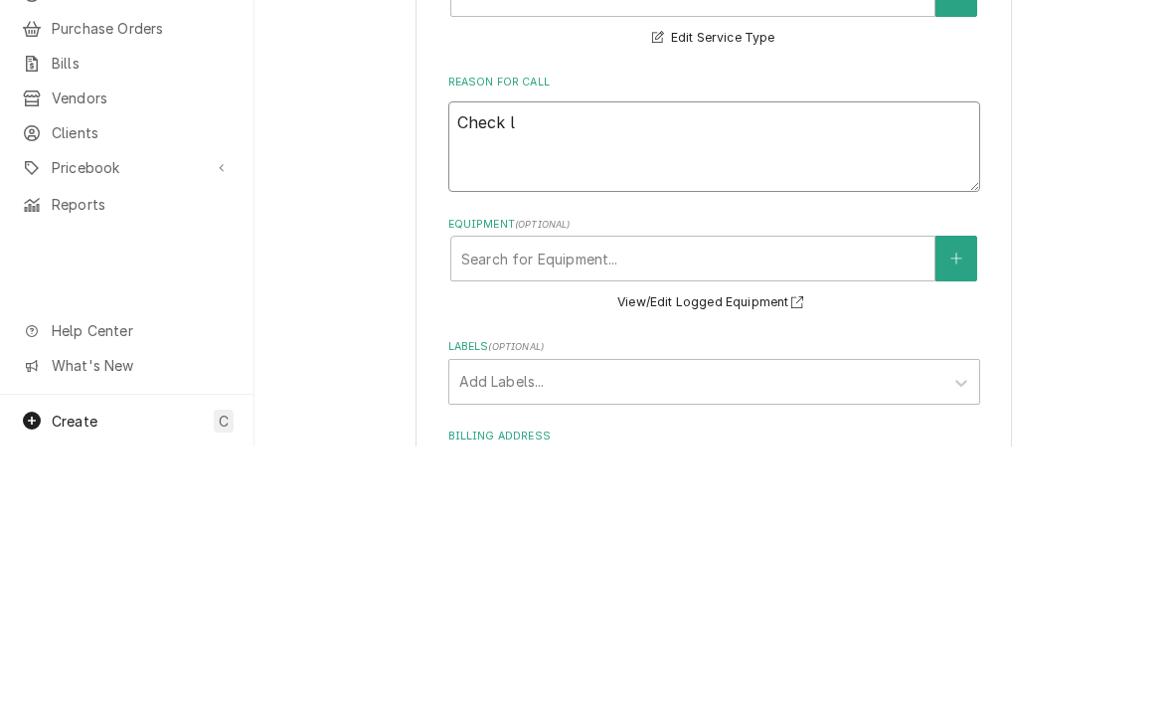
type textarea "x"
type textarea "Check li"
type textarea "x"
type textarea "Check lis"
type textarea "x"
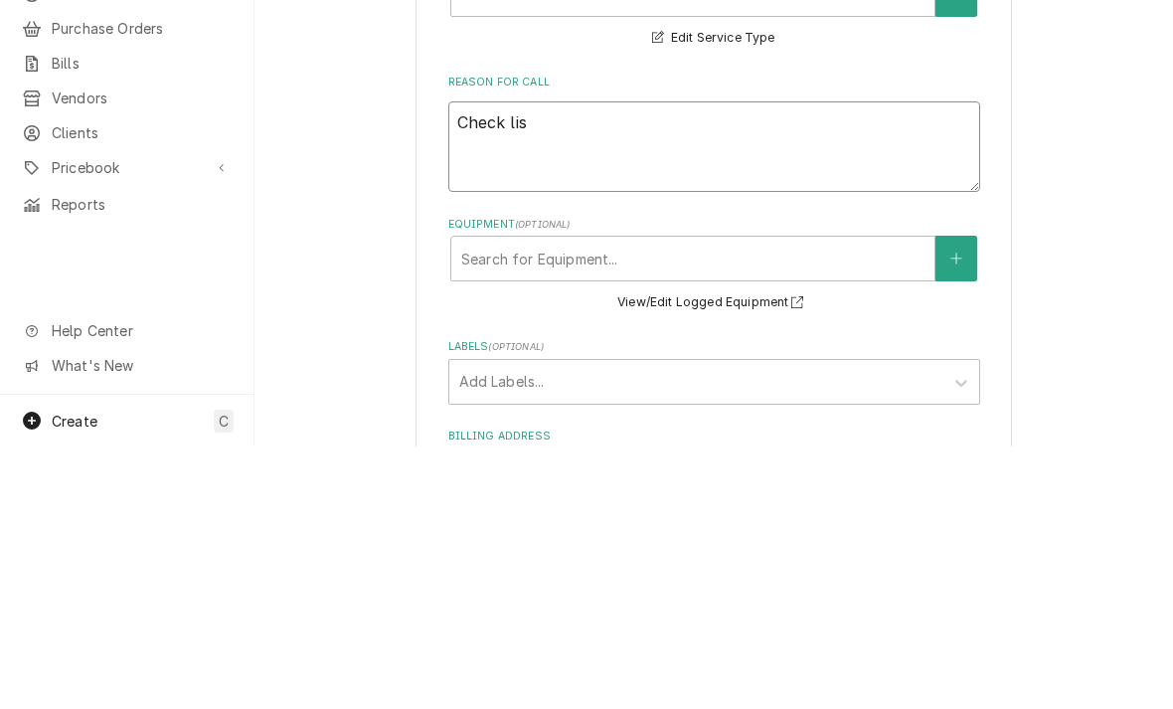
type textarea "Check list"
type textarea "x"
type textarea "Check list"
type textarea "x"
type textarea "Check list f"
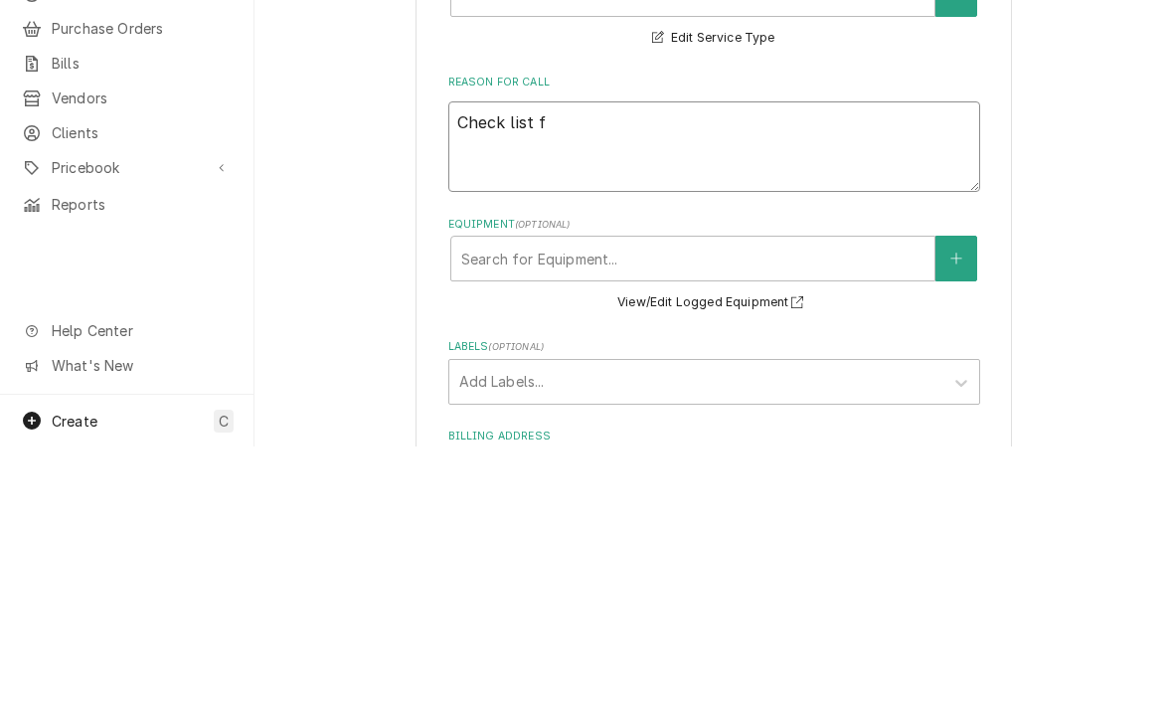
type textarea "x"
type textarea "Check list fr"
type textarea "x"
type textarea "Check list fro"
type textarea "x"
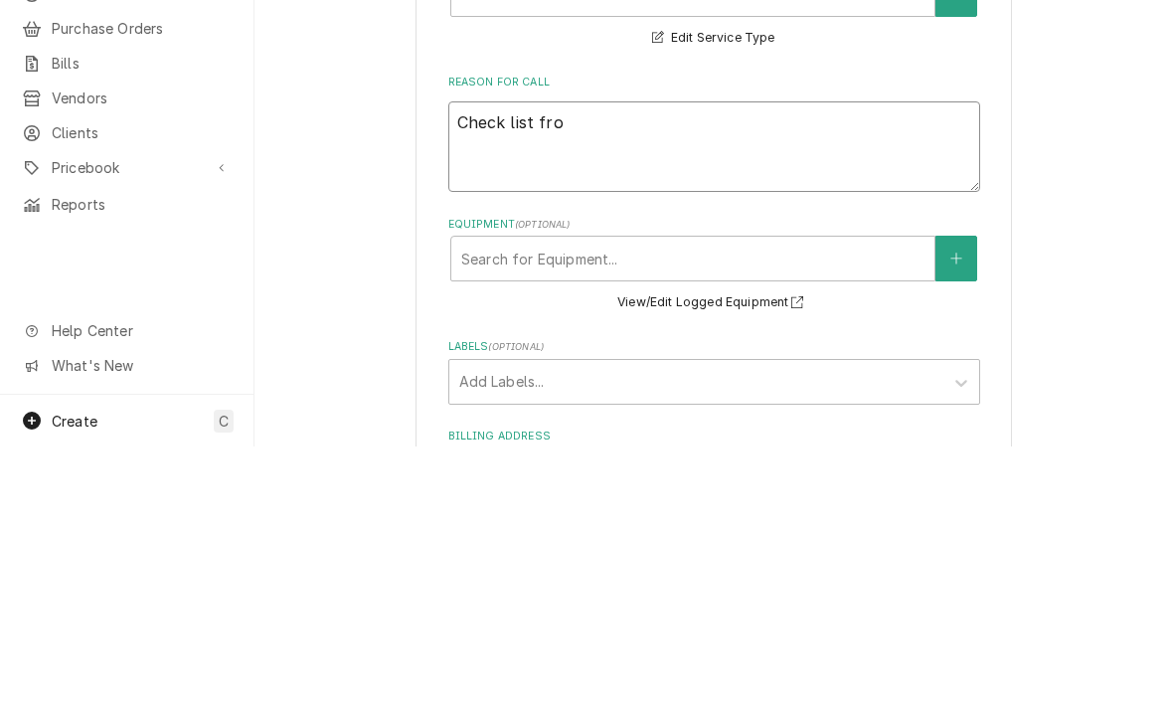
type textarea "Check list from"
type textarea "x"
type textarea "Check list from"
type textarea "x"
type textarea "Check list from vi"
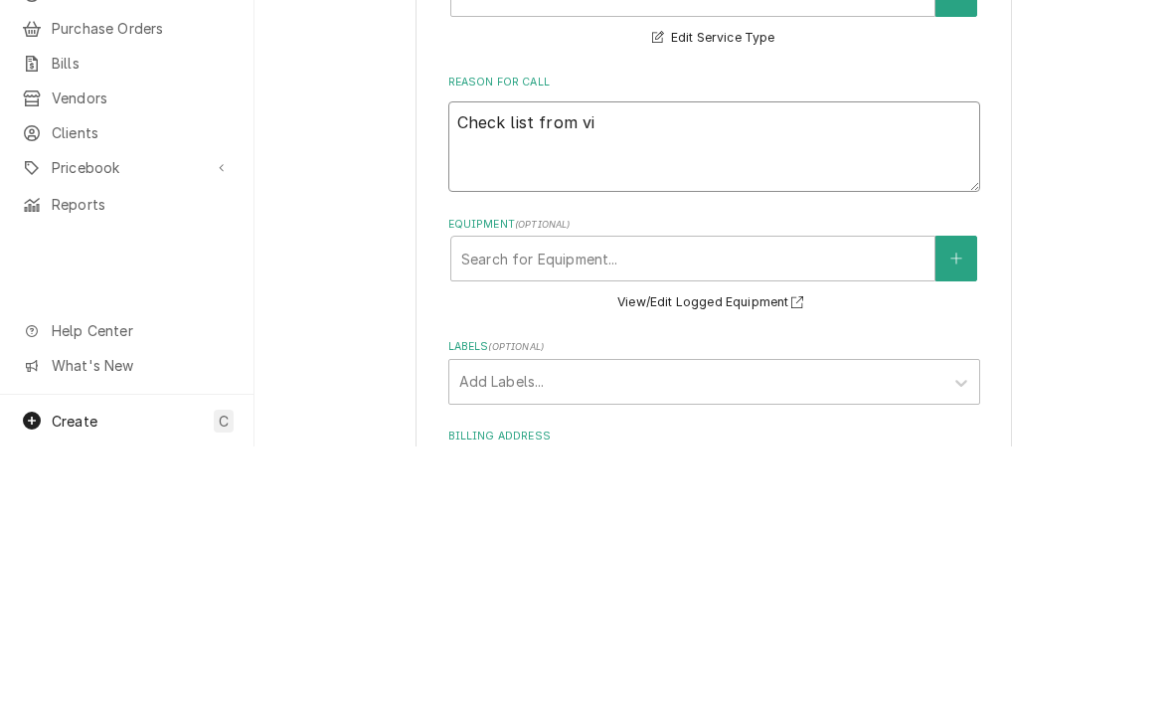
type textarea "x"
type textarea "Check list from vis"
type textarea "x"
type textarea "Check list from visi"
type textarea "x"
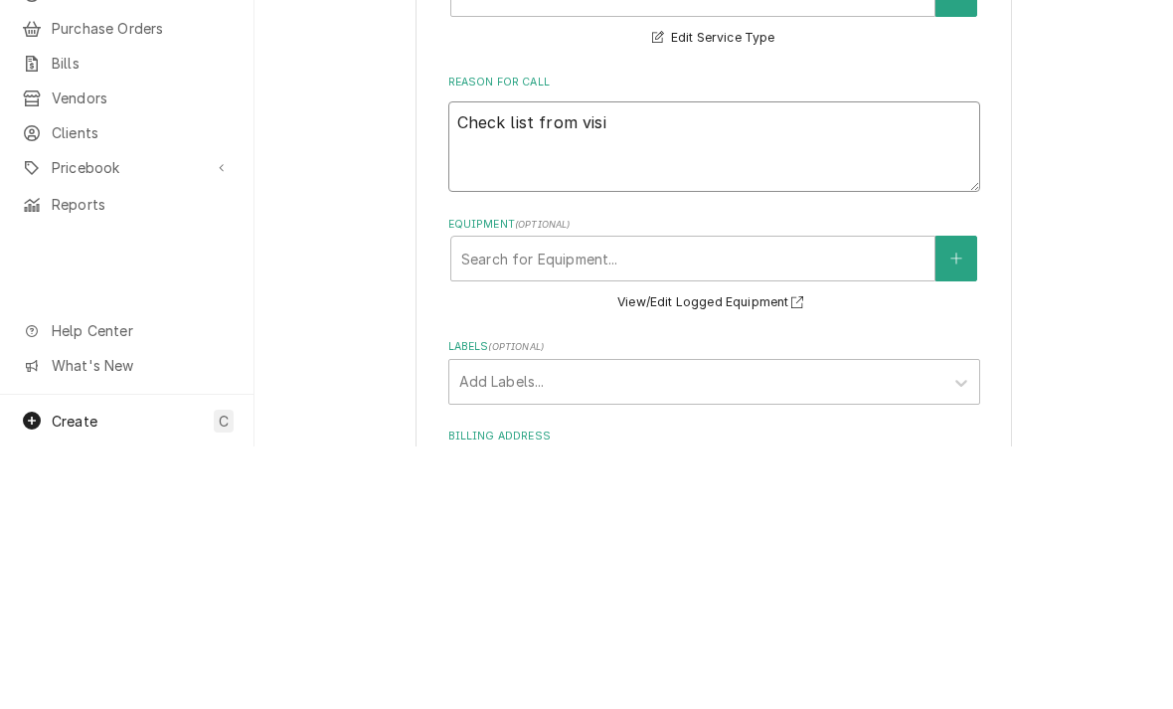
type textarea "Check list from visit"
type textarea "x"
type textarea "Check list from visit"
type textarea "x"
type textarea "Check list from visit o"
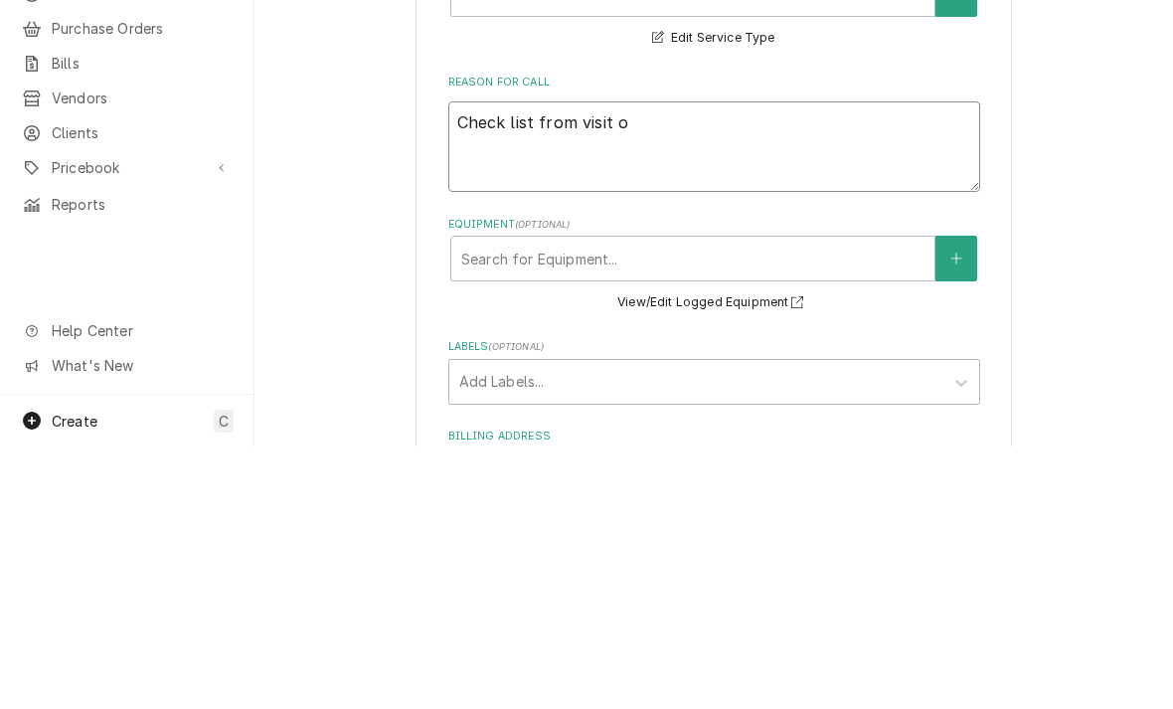
type textarea "x"
type textarea "Check list from visit on"
type textarea "x"
type textarea "Check list from visit on"
type textarea "x"
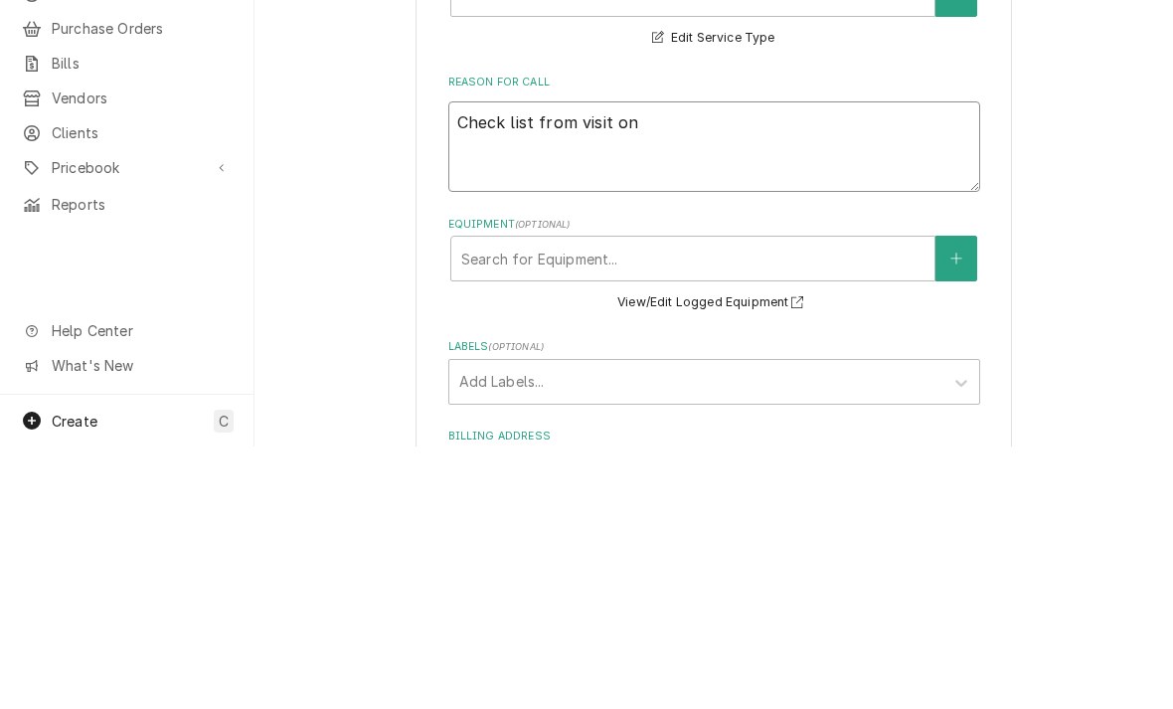
type textarea "Check list from visit on 9"
type textarea "x"
type textarea "Check list from visit on 9/"
type textarea "x"
type textarea "Check list from visit on 9/2"
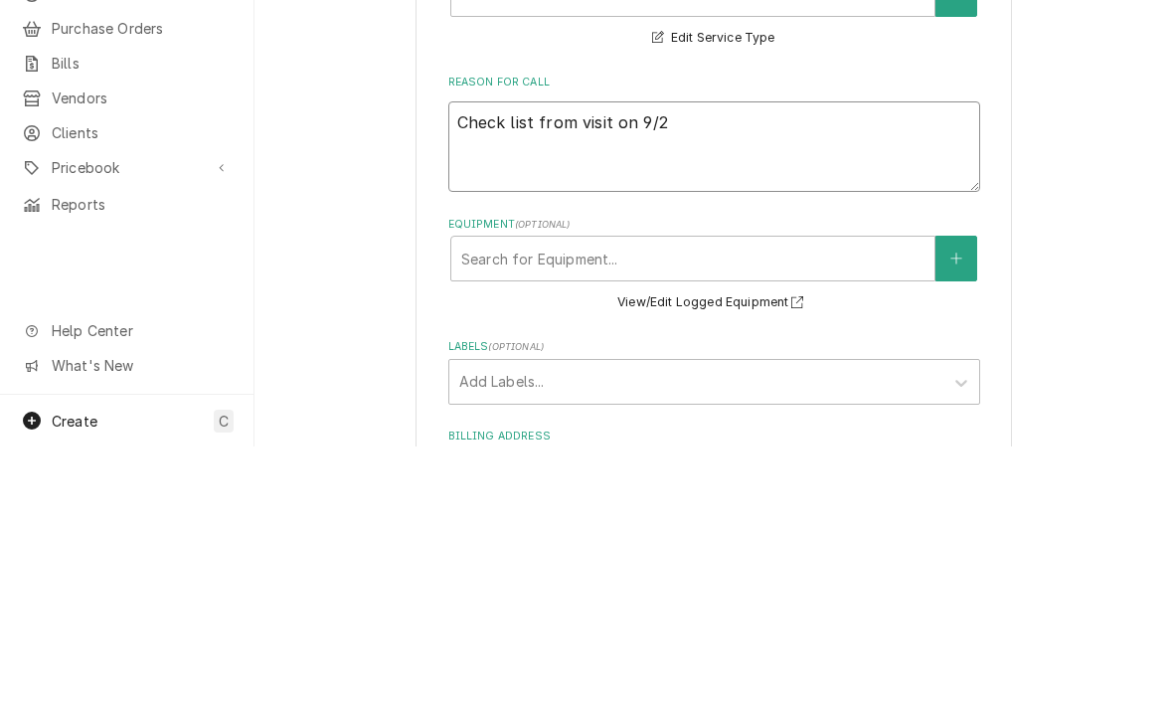
type textarea "x"
type textarea "Check list from visit on 9/25"
type textarea "x"
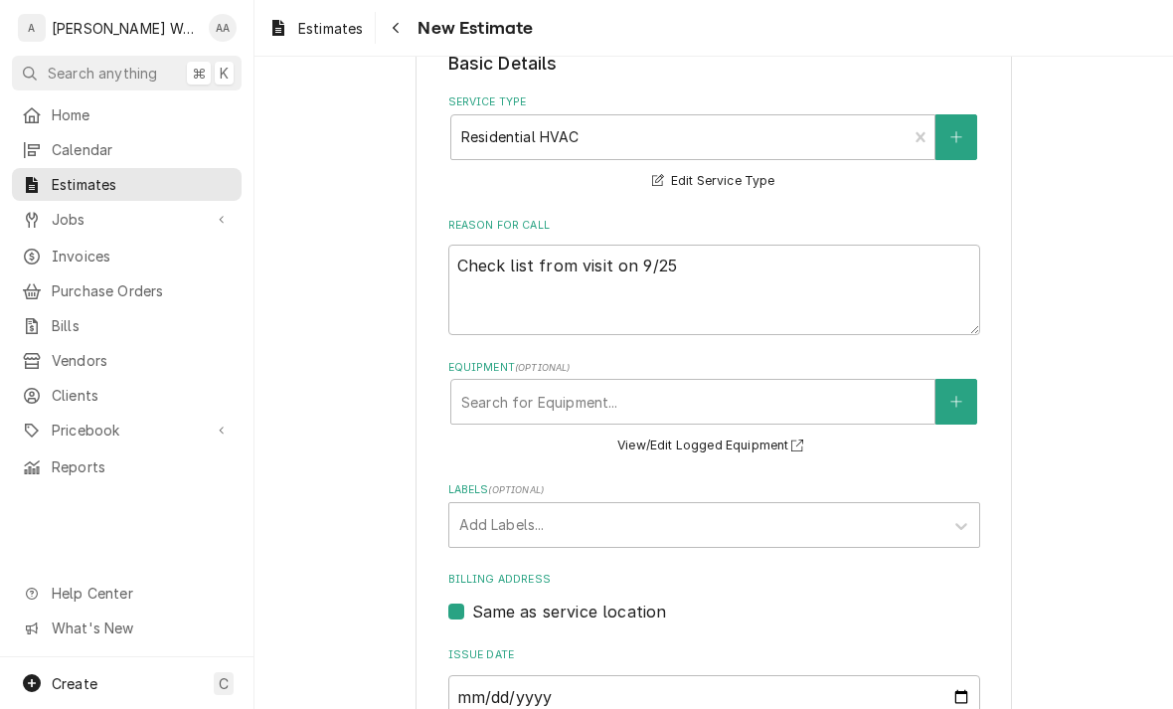
scroll to position [431, 0]
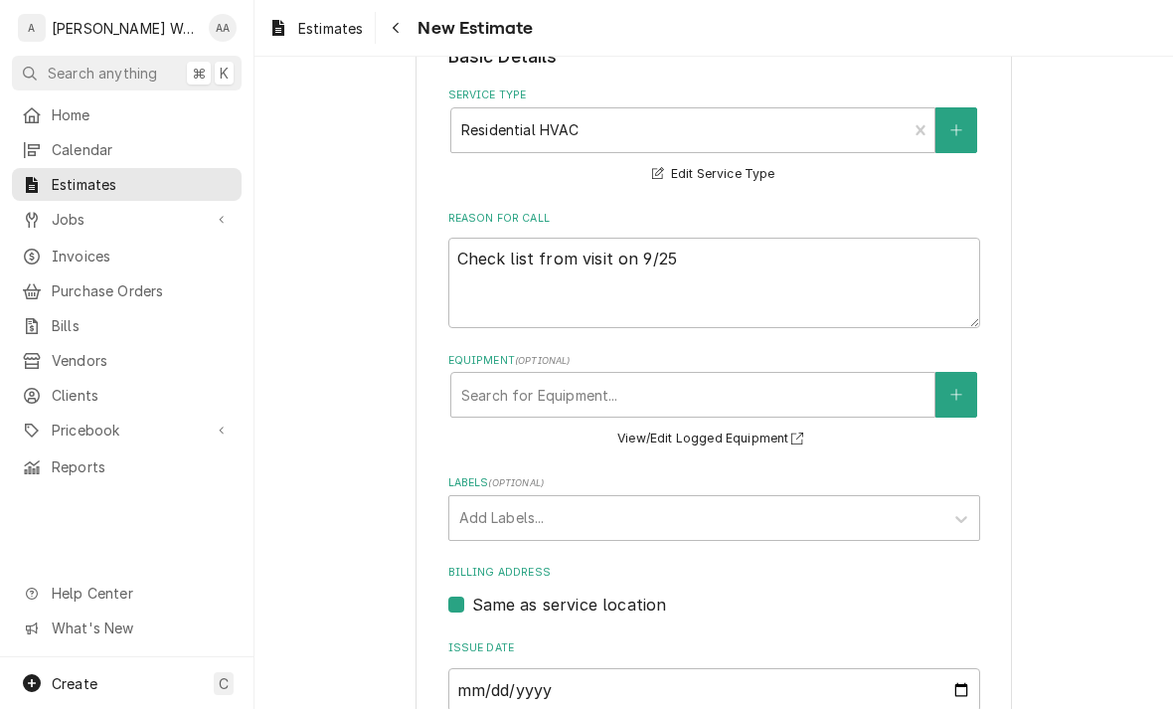
type textarea "Check list from visit on 9/25"
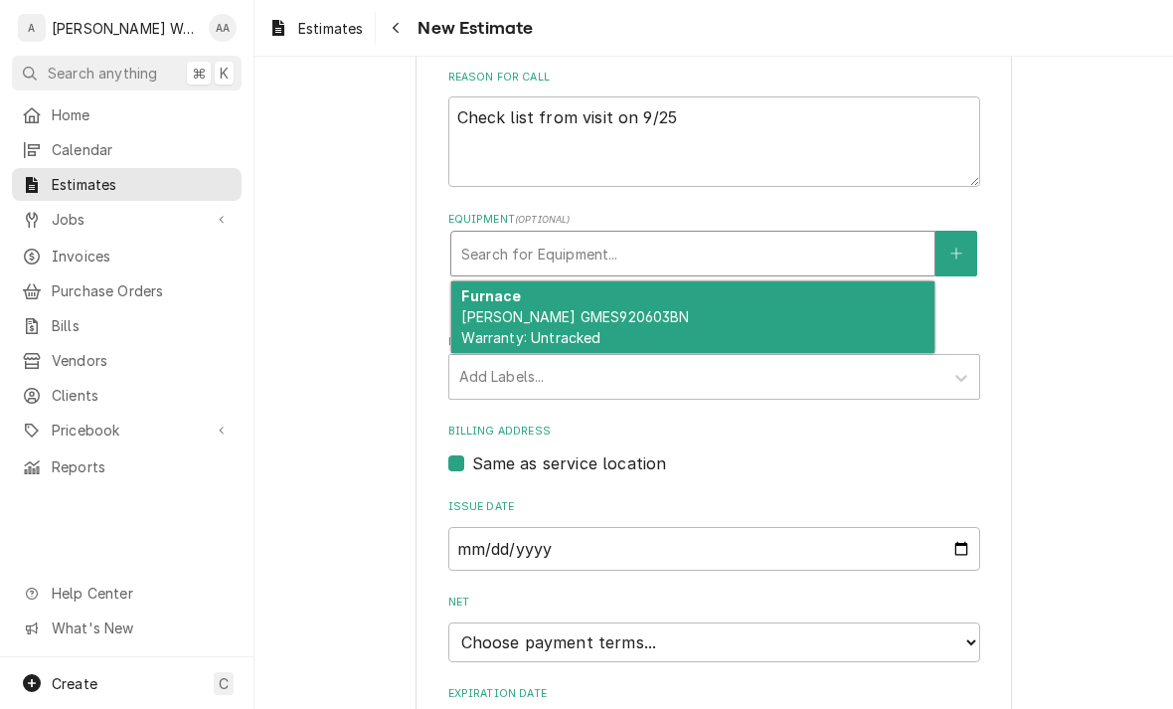
scroll to position [608, 0]
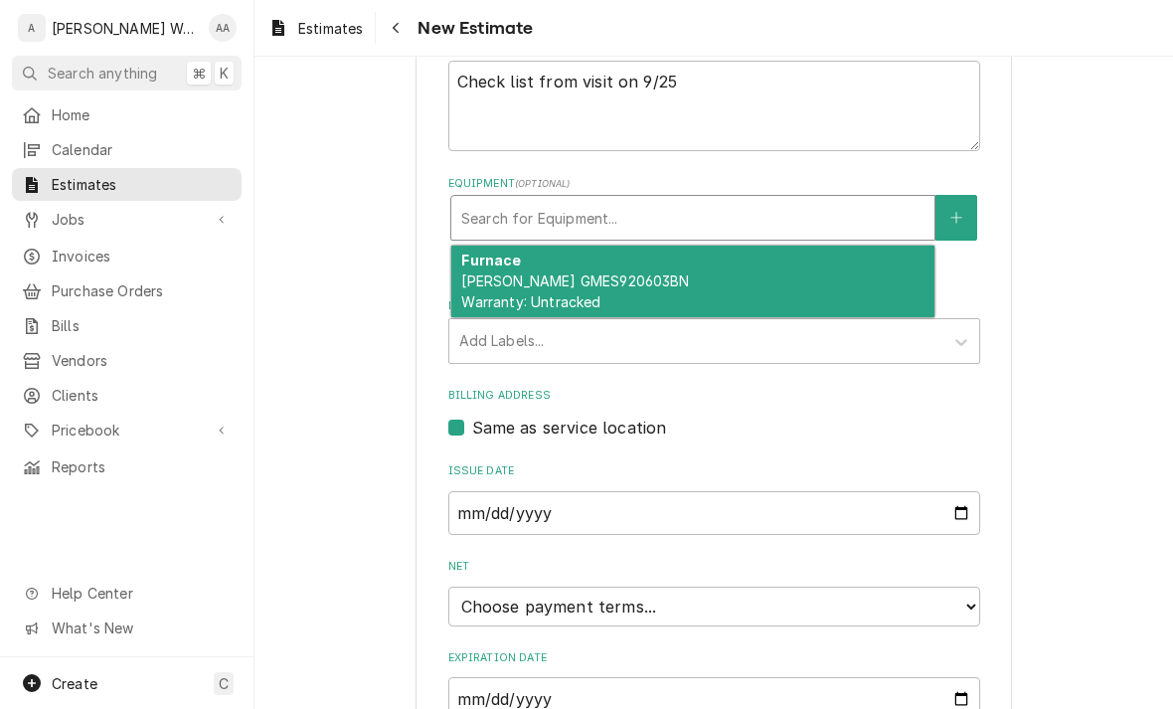
click at [482, 278] on span "Goodman GMES920603BN Warranty: Untracked" at bounding box center [575, 291] width 228 height 38
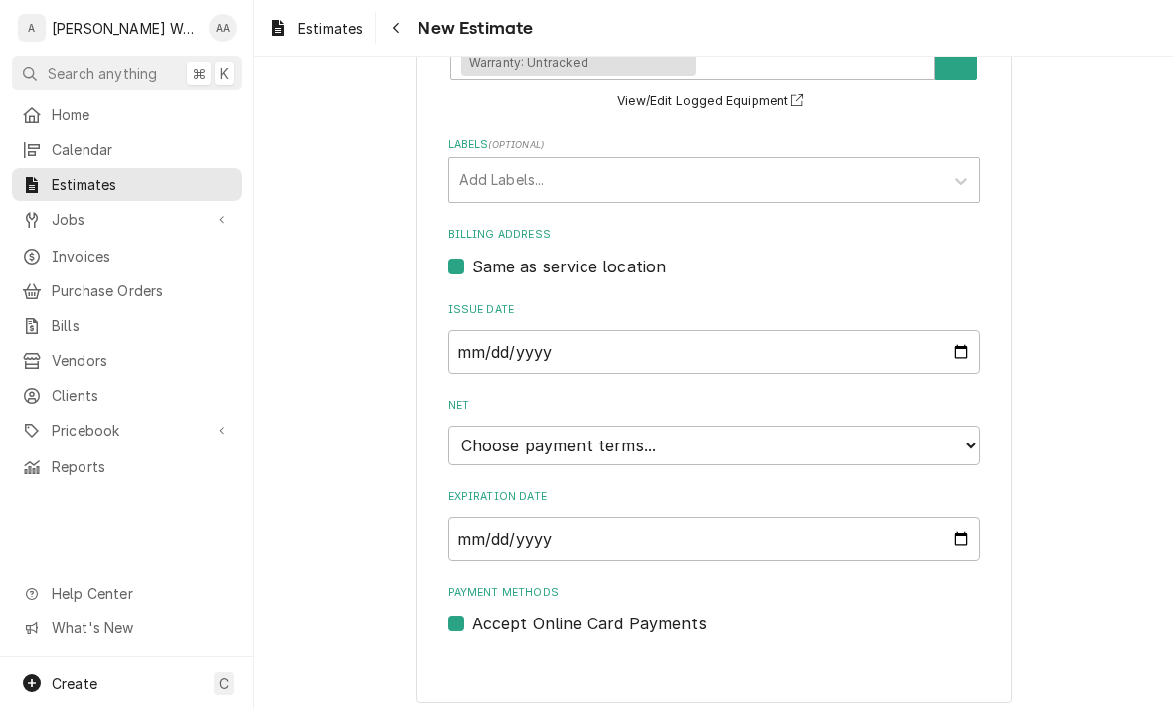
scroll to position [792, 0]
click at [483, 438] on select "Choose payment terms... Same Day Net 7 Net 14 Net 21 Net 30 Net 45 Net 60 Net 90" at bounding box center [714, 447] width 532 height 40
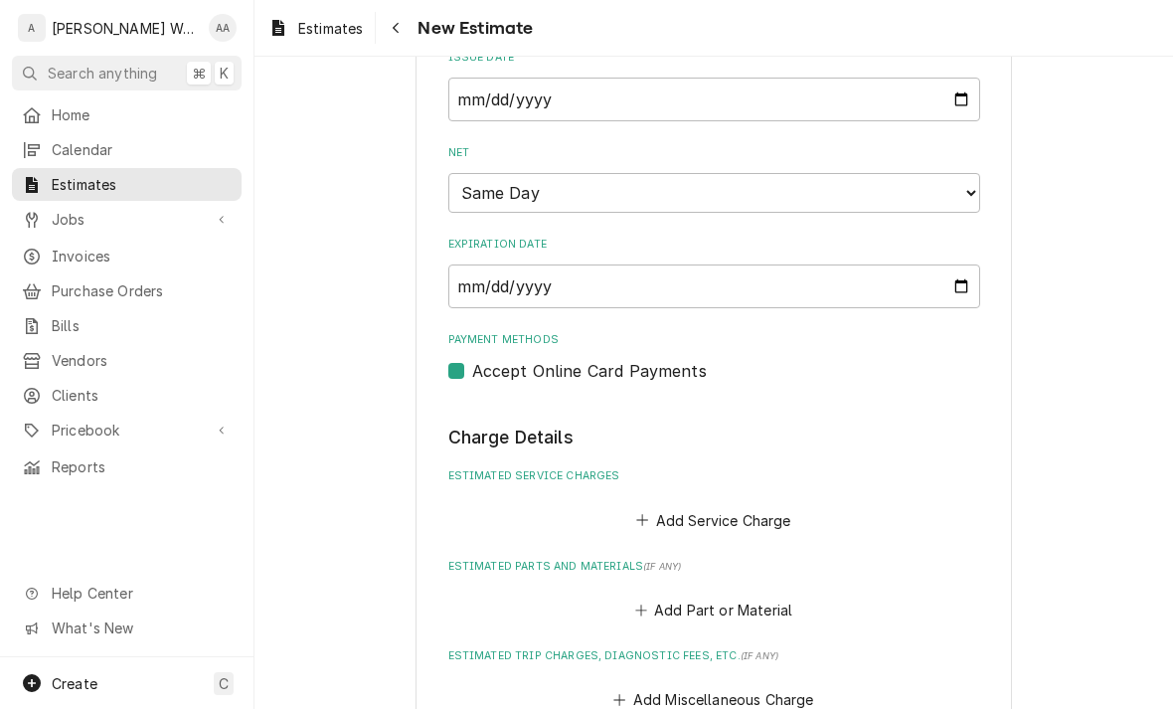
scroll to position [1038, 0]
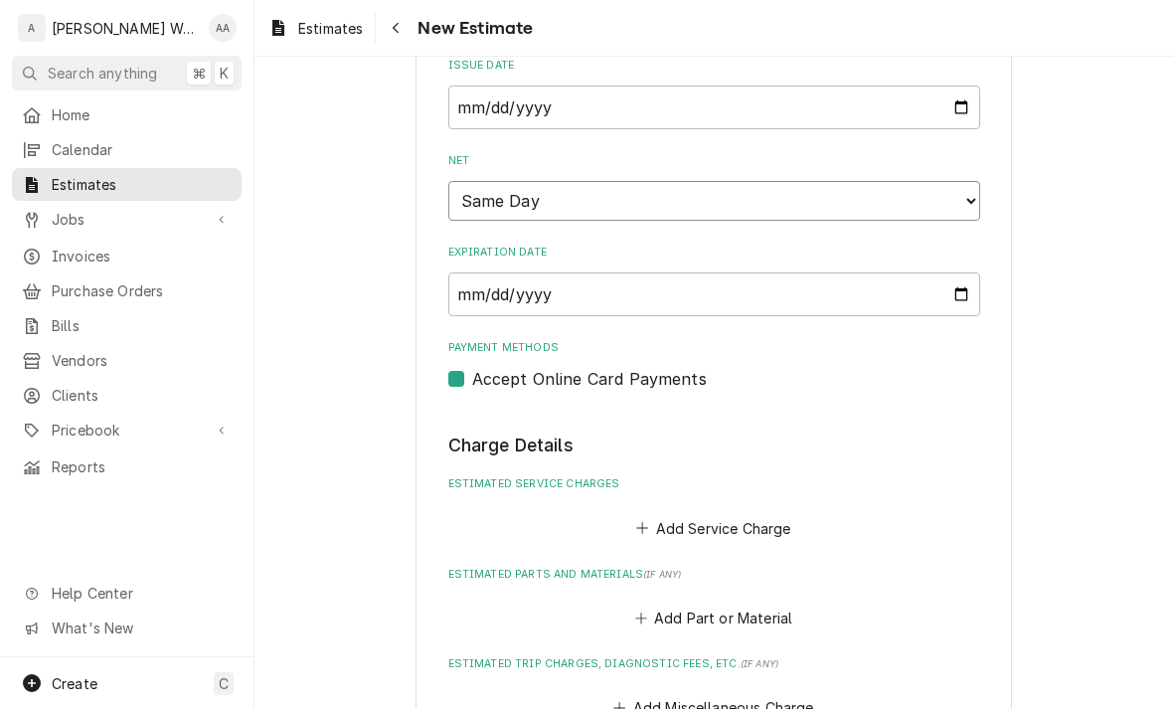
click at [484, 191] on select "Choose payment terms... Same Day Net 0 Net 7 Net 14 Net 21 Net 30 Net 45 Net 60…" at bounding box center [714, 201] width 532 height 40
type textarea "x"
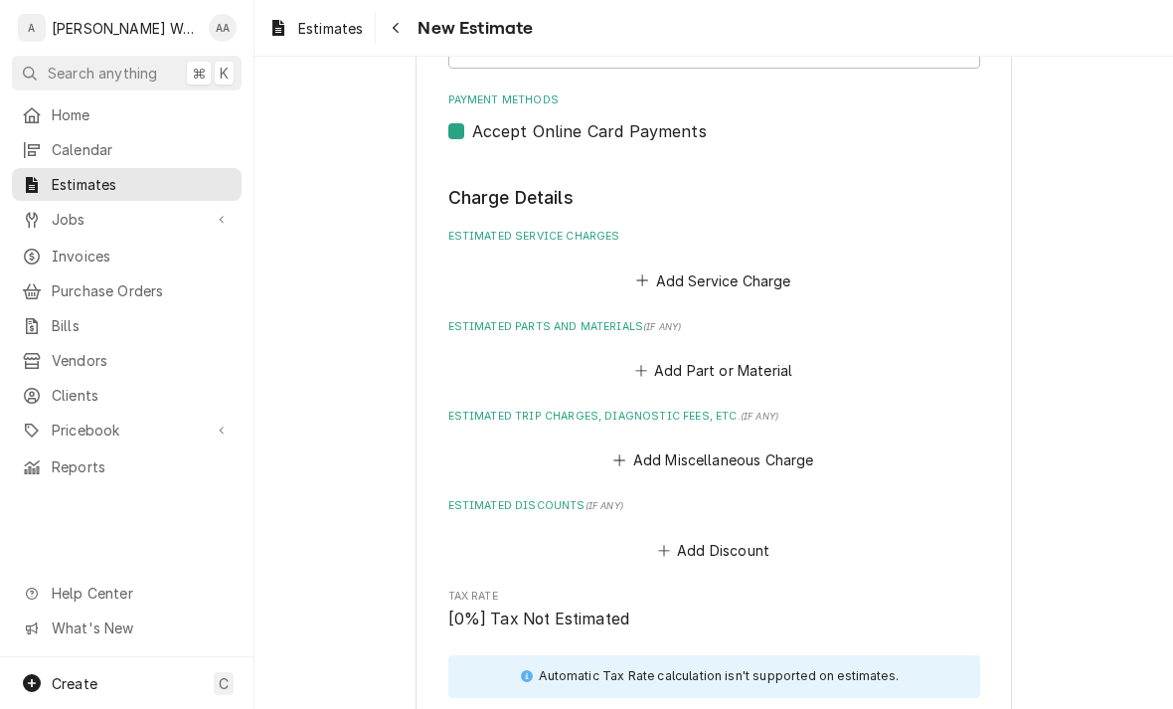
scroll to position [1308, 0]
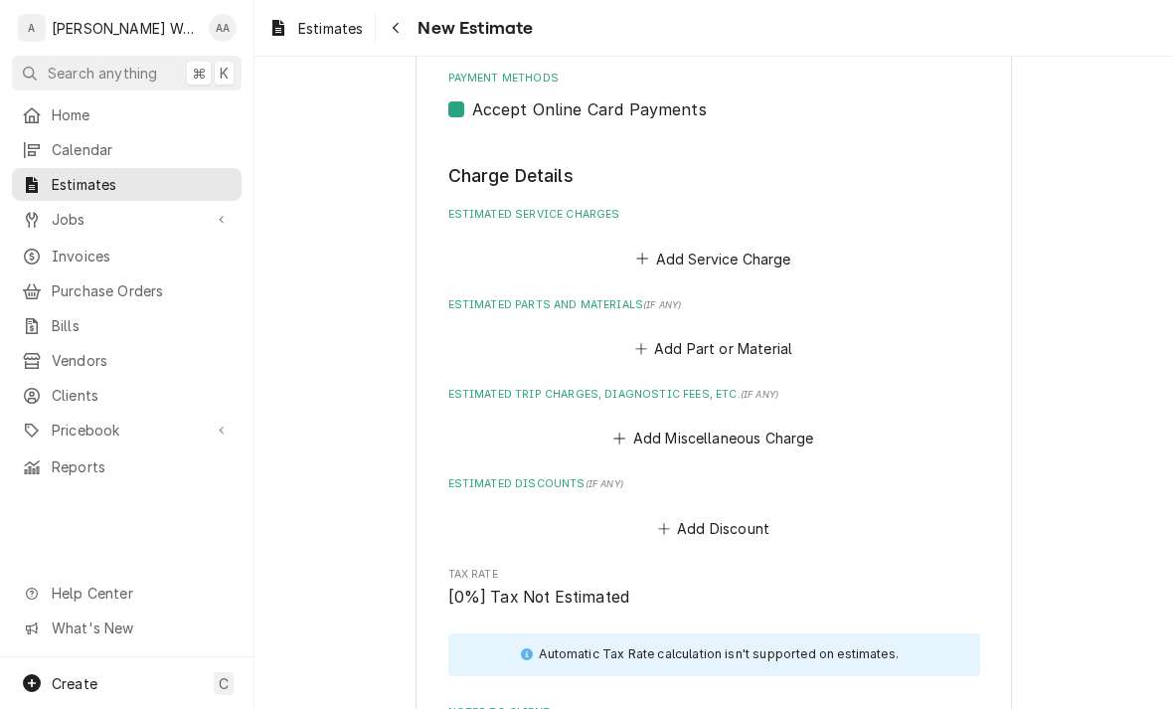
click at [669, 255] on button "Add Service Charge" at bounding box center [713, 258] width 161 height 28
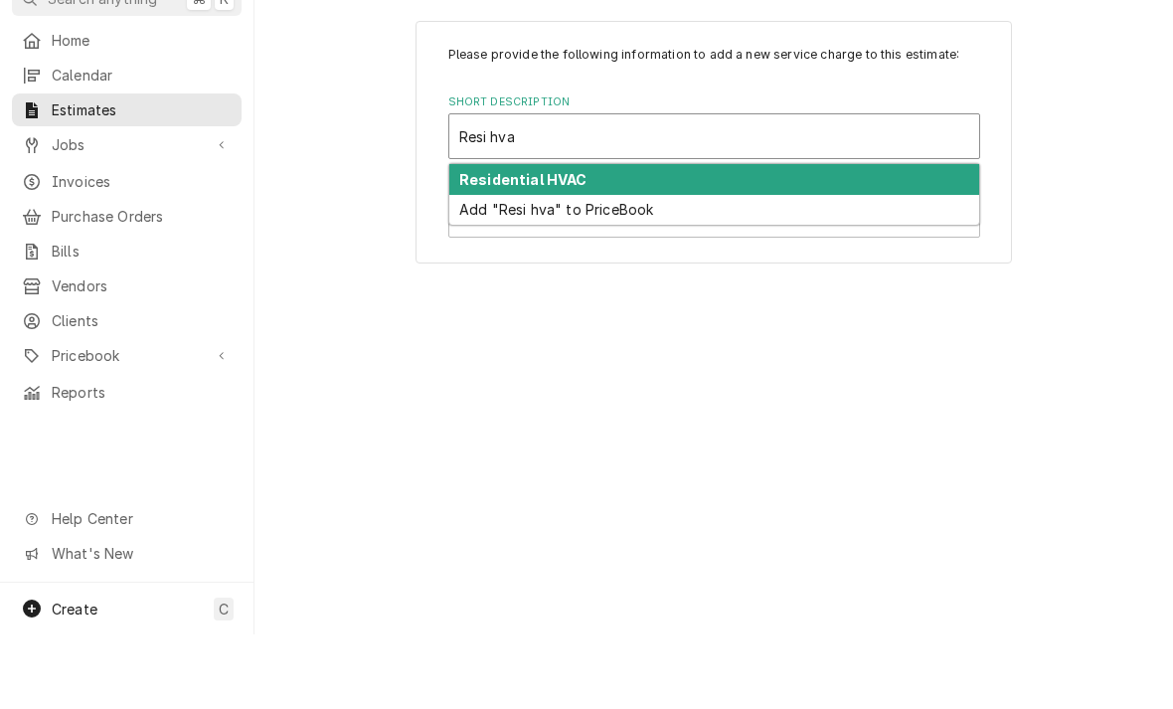
click at [488, 245] on strong "Residential HVAC" at bounding box center [523, 253] width 128 height 17
type input "Resi hva"
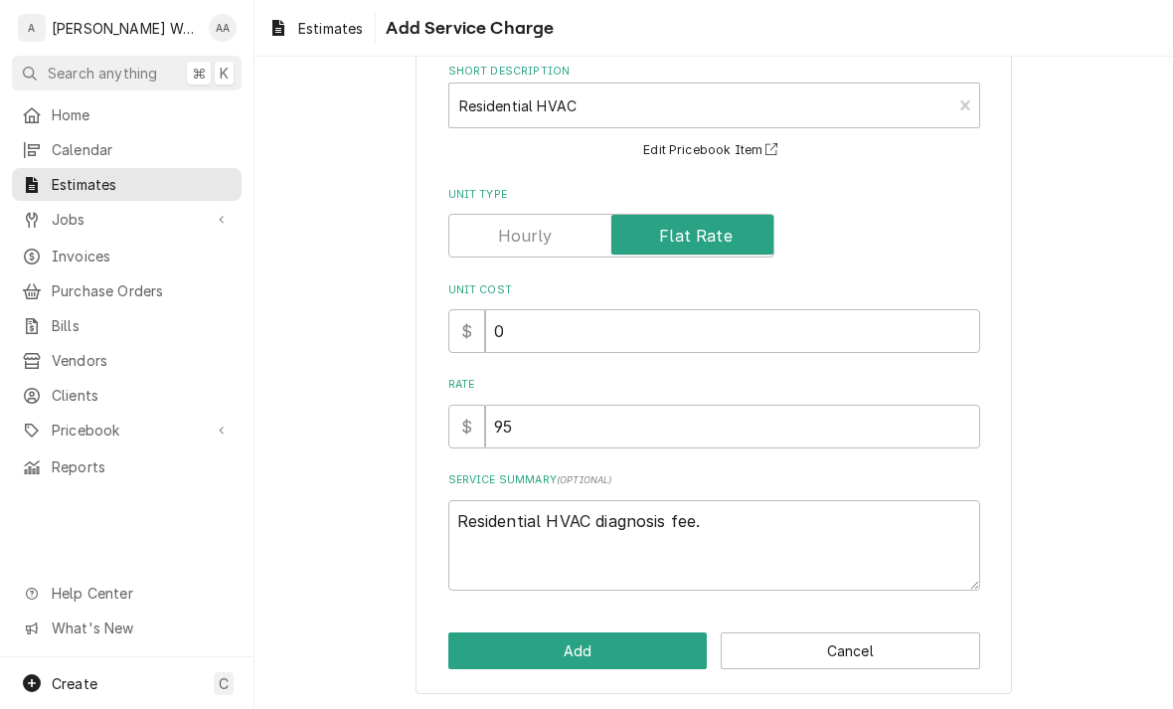
scroll to position [105, 0]
click at [734, 531] on textarea "Residential HVAC diagnosis fee." at bounding box center [714, 545] width 532 height 90
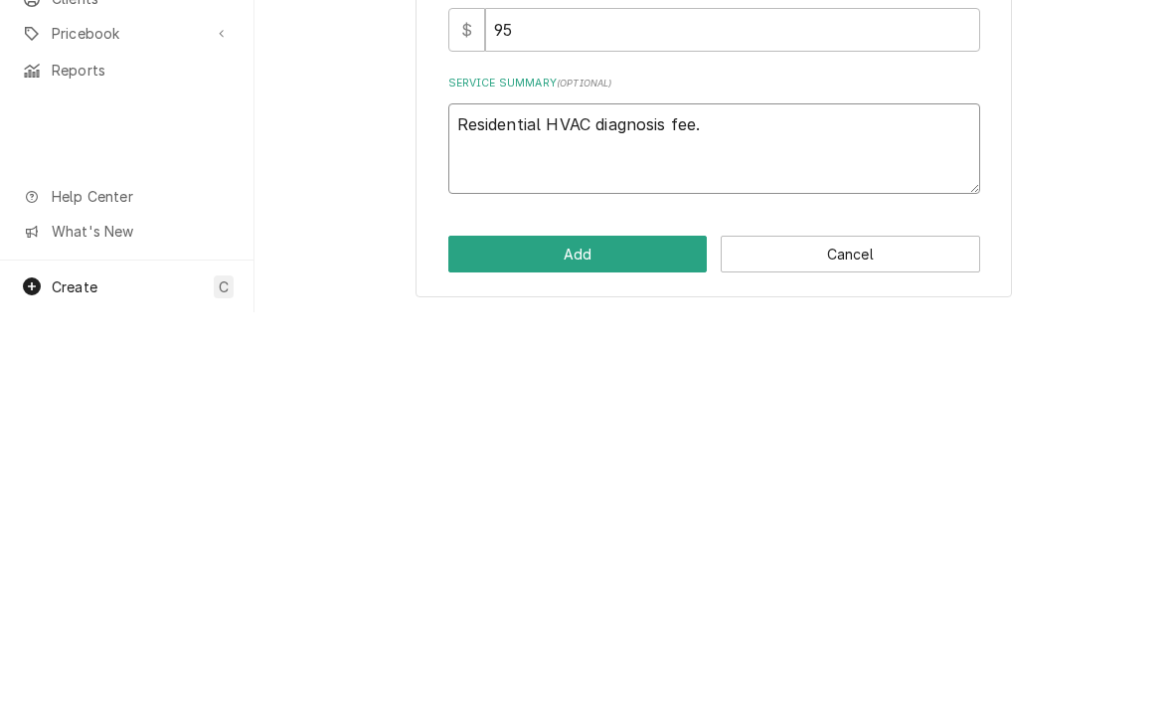
click at [716, 500] on textarea "Residential HVAC diagnosis fee." at bounding box center [714, 545] width 532 height 90
click at [715, 500] on textarea "Residential HVAC diagnosis fee." at bounding box center [714, 545] width 532 height 90
type textarea "x"
type textarea "E"
type textarea "x"
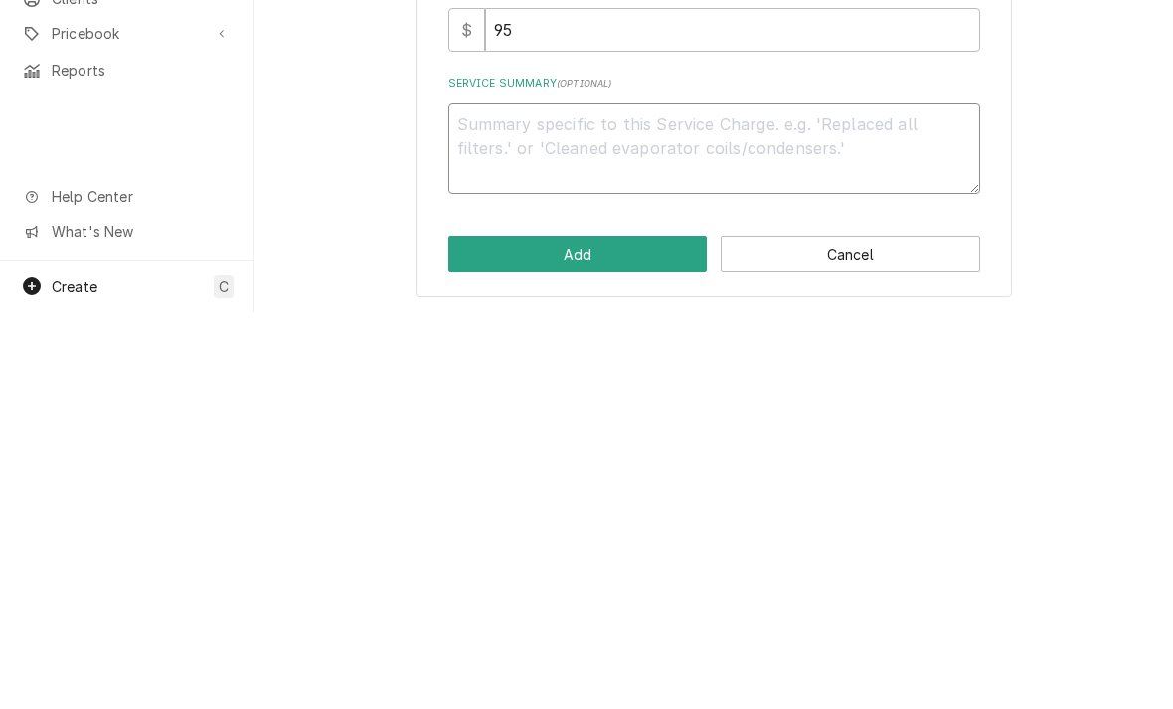
type textarea "x"
type textarea "Re"
type textarea "x"
type textarea "Rep"
type textarea "x"
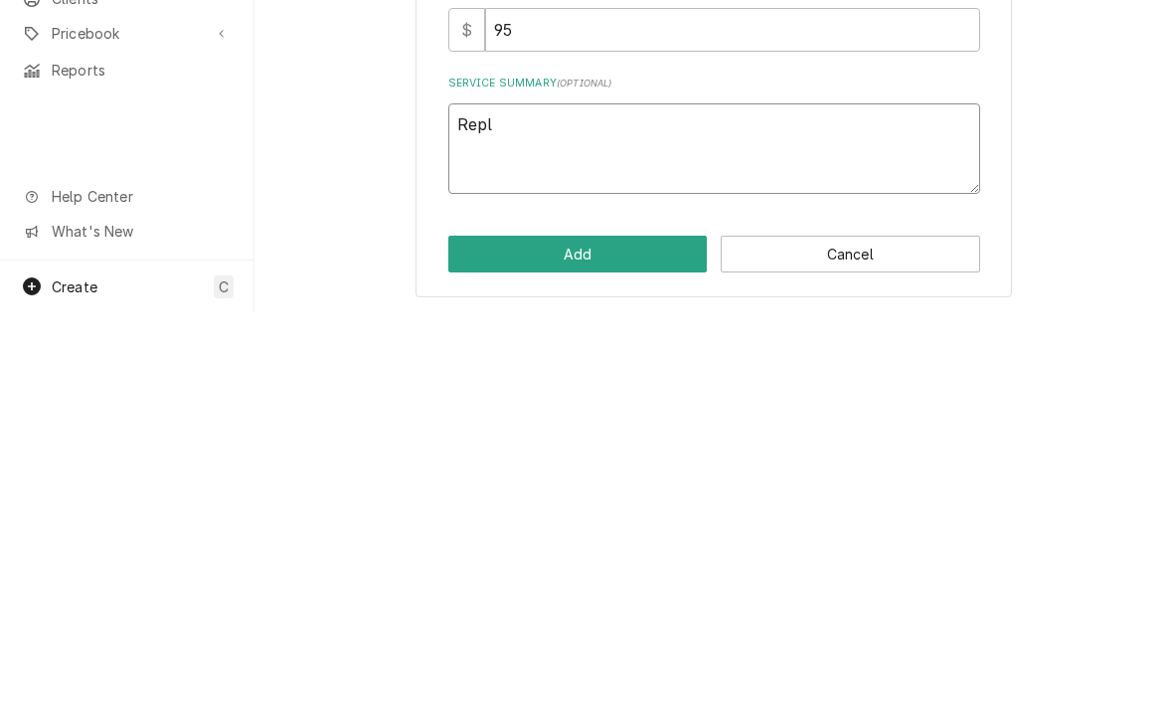
type textarea "Repla"
type textarea "x"
type textarea "Replac"
type textarea "x"
type textarea "Replace"
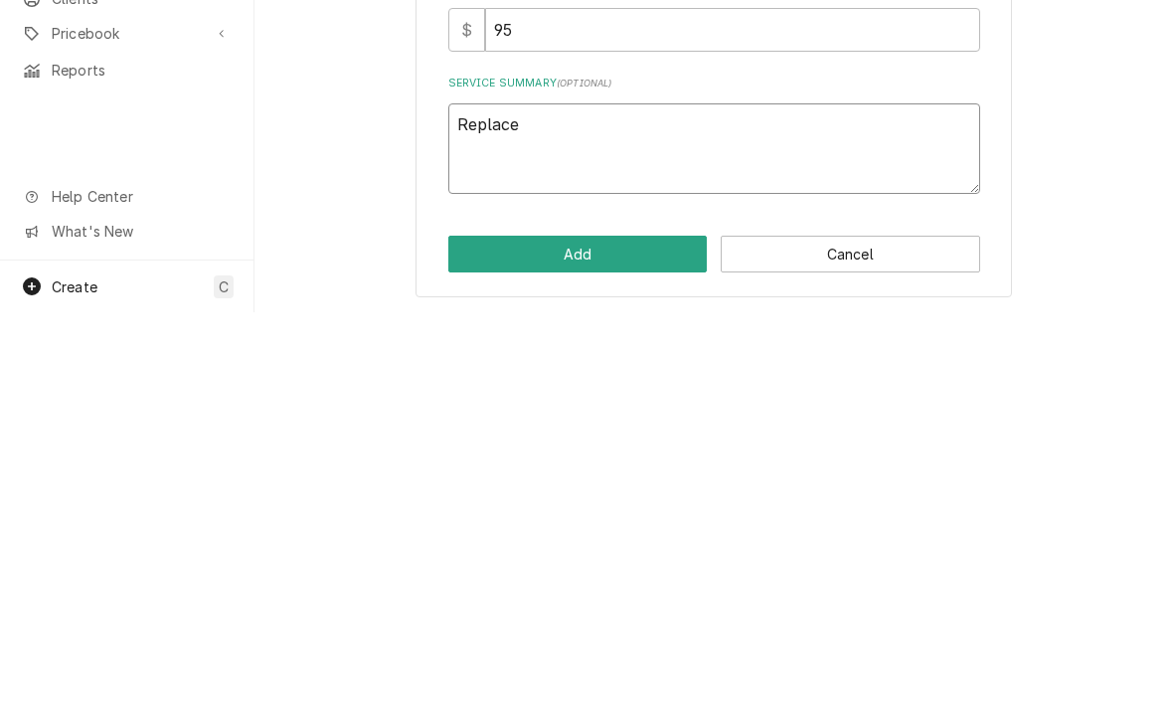
type textarea "x"
type textarea "Replace g"
type textarea "x"
type textarea "Replace gc"
type textarea "x"
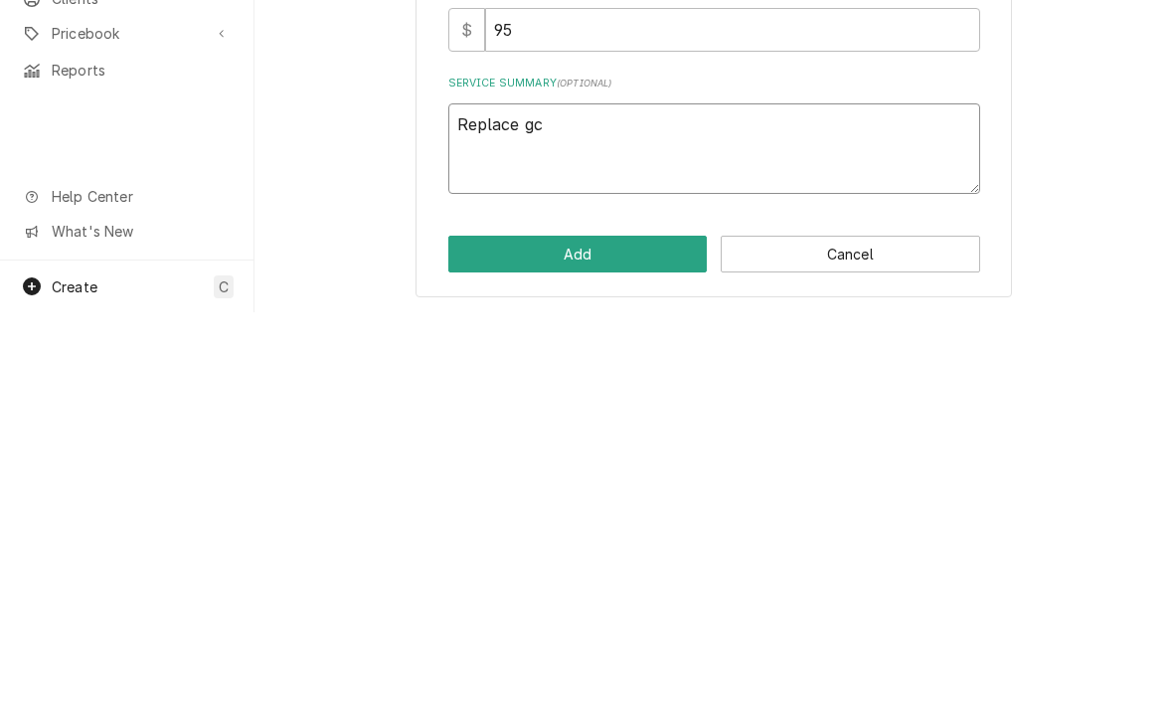
type textarea "Replace gco"
type textarea "x"
type textarea "Replace gcol"
type textarea "x"
type textarea "Replace gcolle"
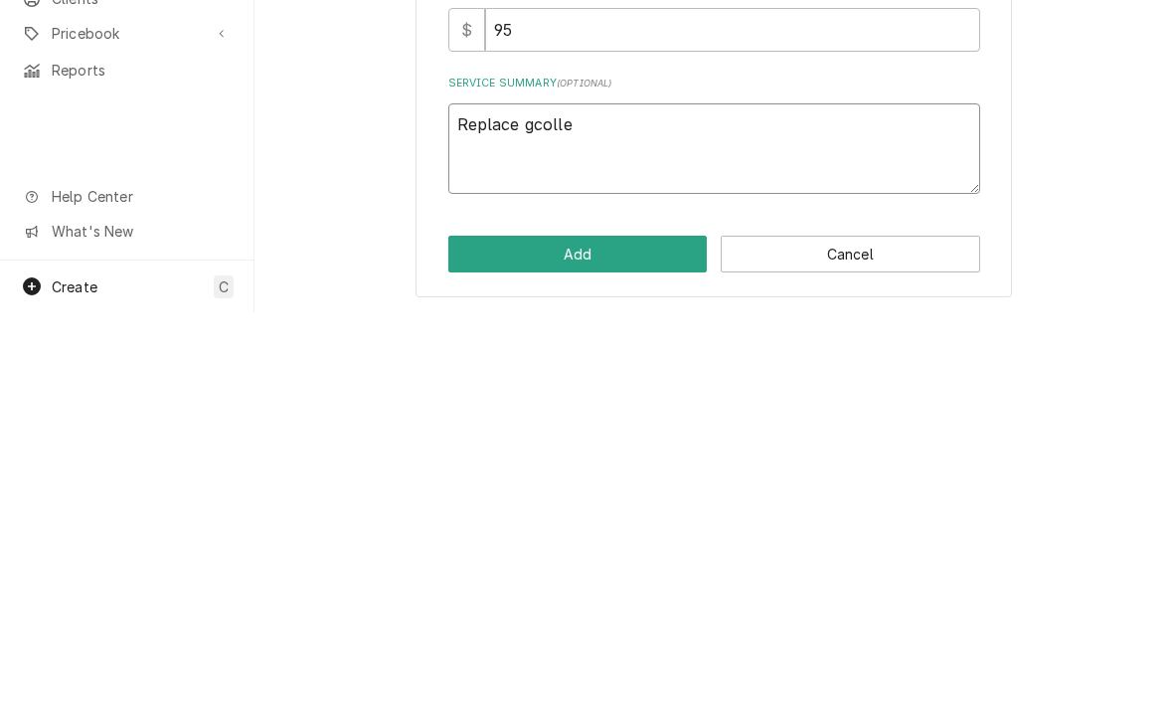
type textarea "x"
type textarea "Replace gcollec"
type textarea "x"
type textarea "Replace gcollect"
type textarea "x"
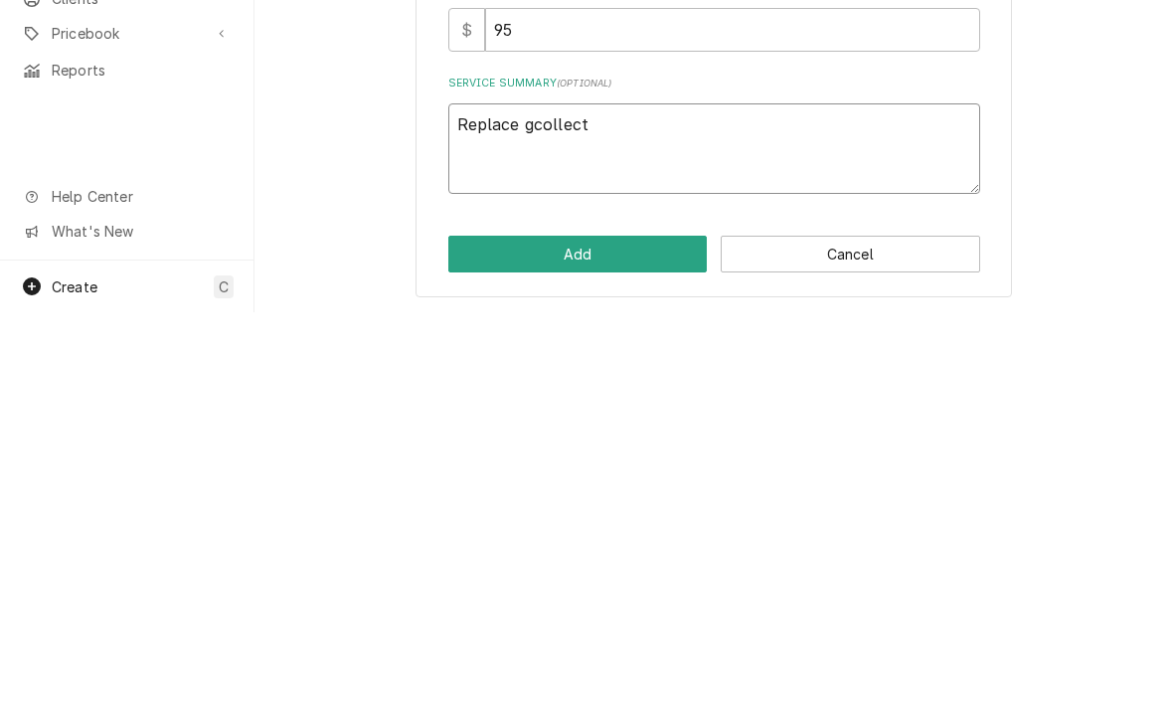
type textarea "Replace gcollecto"
type textarea "x"
type textarea "Replace gcollector"
type textarea "x"
type textarea "Replace gcollector"
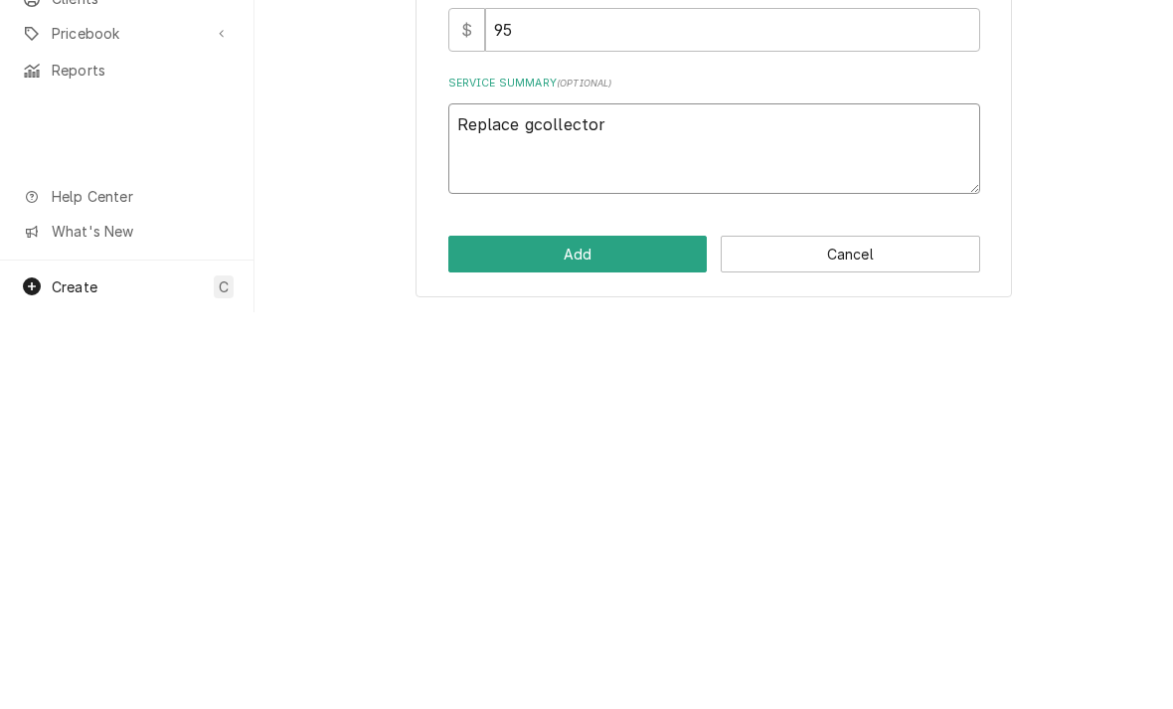
click at [562, 500] on textarea "Replace gcollector" at bounding box center [714, 545] width 532 height 90
type textarea "x"
type textarea "Replace collector"
type textarea "x"
type textarea "Replace collector"
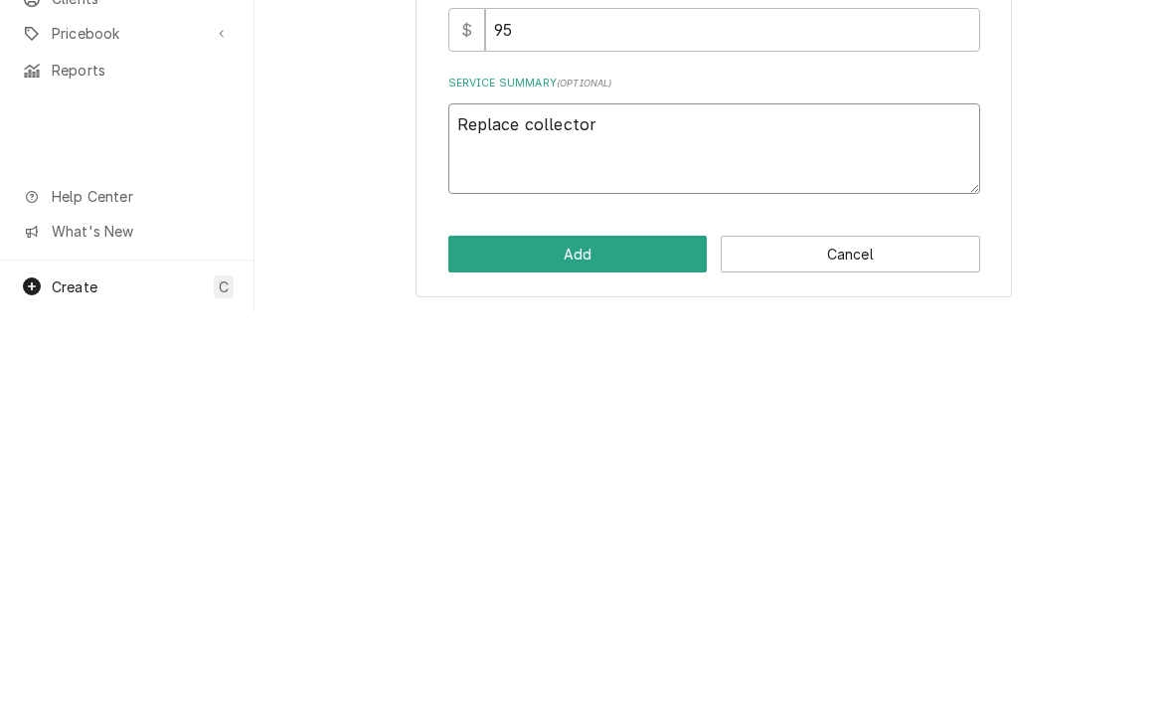
type textarea "x"
type textarea "Replace collector b"
type textarea "x"
type textarea "Replace collector bo"
type textarea "x"
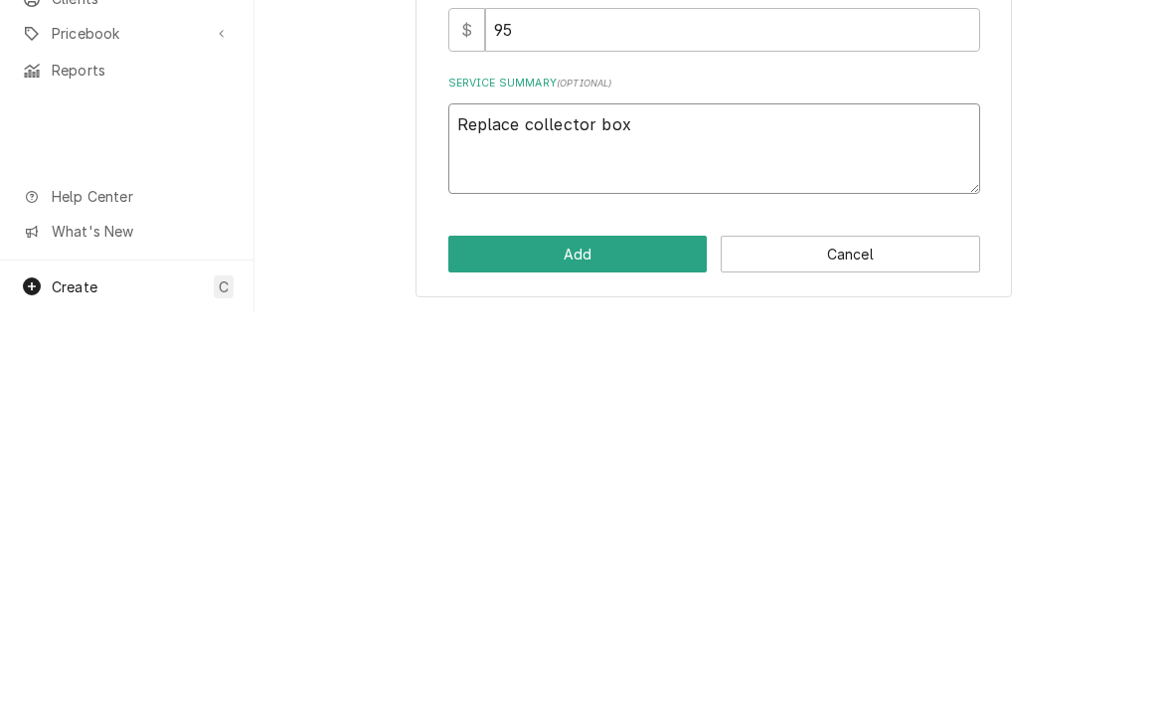
type textarea "Replace collector box"
type textarea "x"
type textarea "Replace collector box a"
type textarea "x"
type textarea "Replace collector box an"
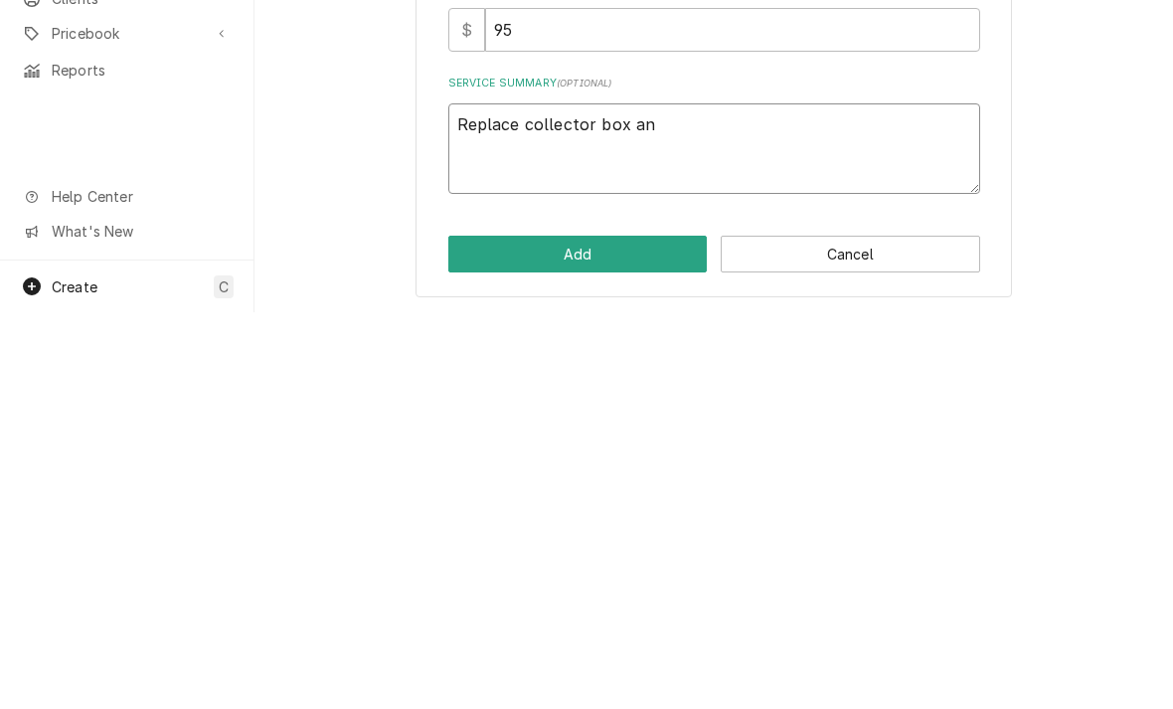
type textarea "x"
type textarea "Replace collector box and"
type textarea "x"
type textarea "Replace collector box and"
type textarea "x"
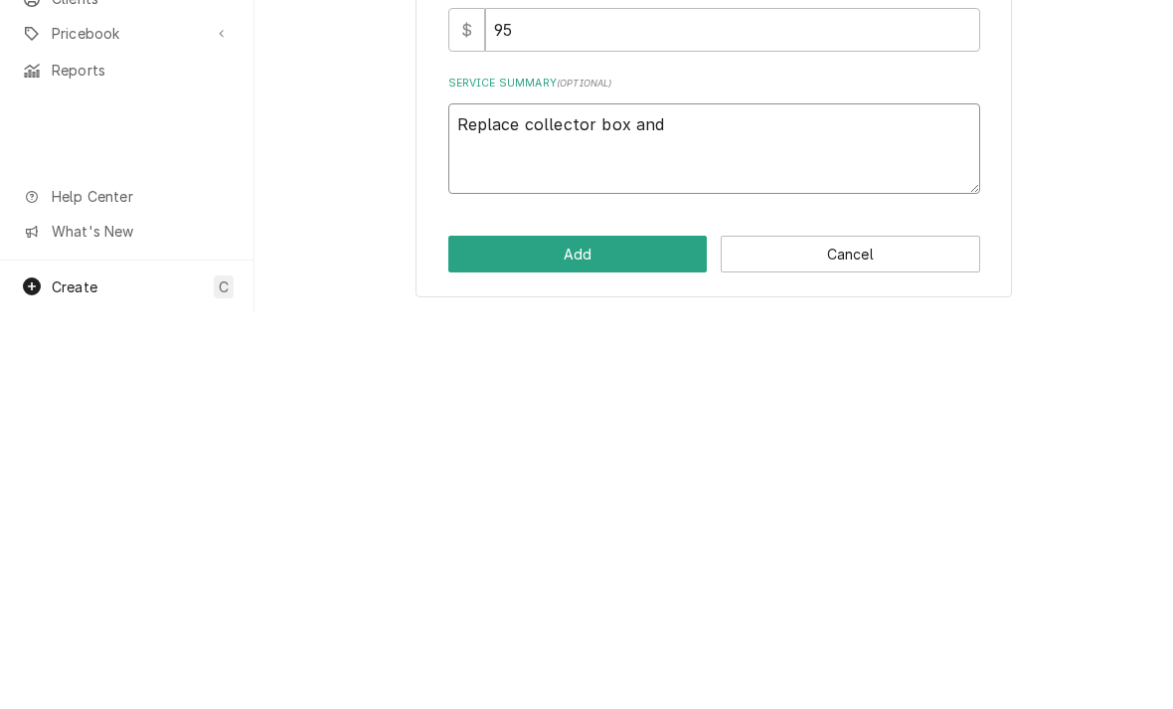
type textarea "Replace collector box and g"
type textarea "x"
type textarea "Replace collector box and ga"
type textarea "x"
type textarea "Replace collector box and gas"
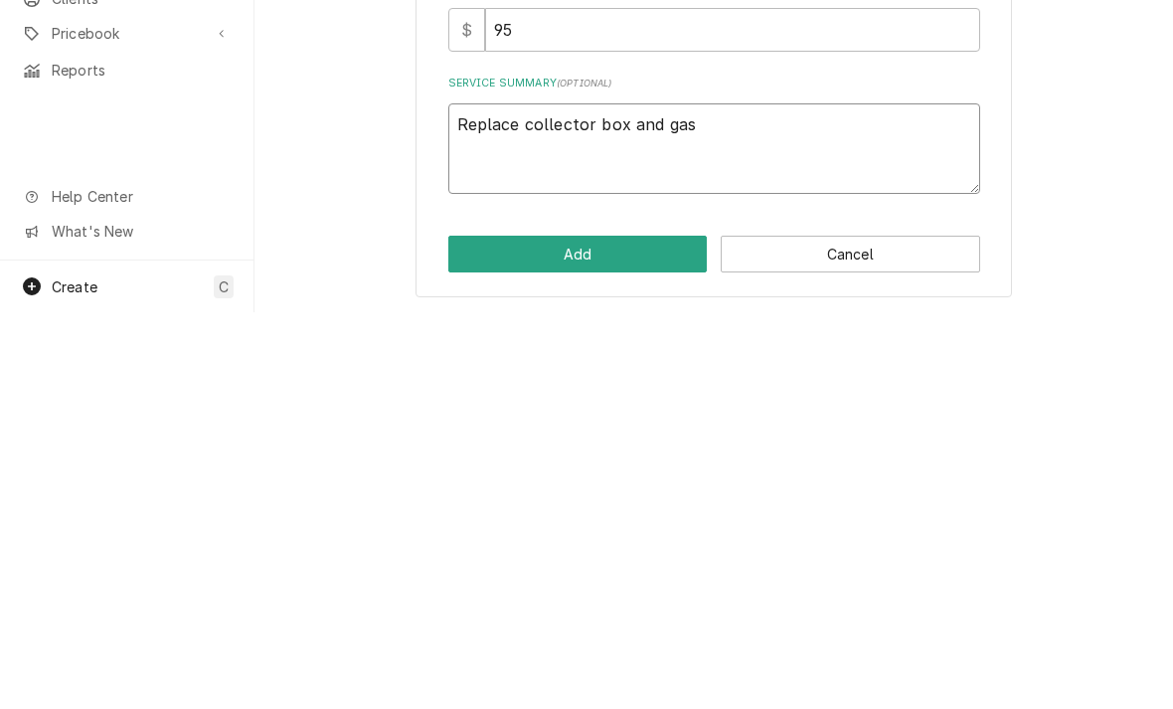
type textarea "x"
type textarea "Replace collector box and gask"
type textarea "x"
type textarea "Replace collector box and gaske"
type textarea "x"
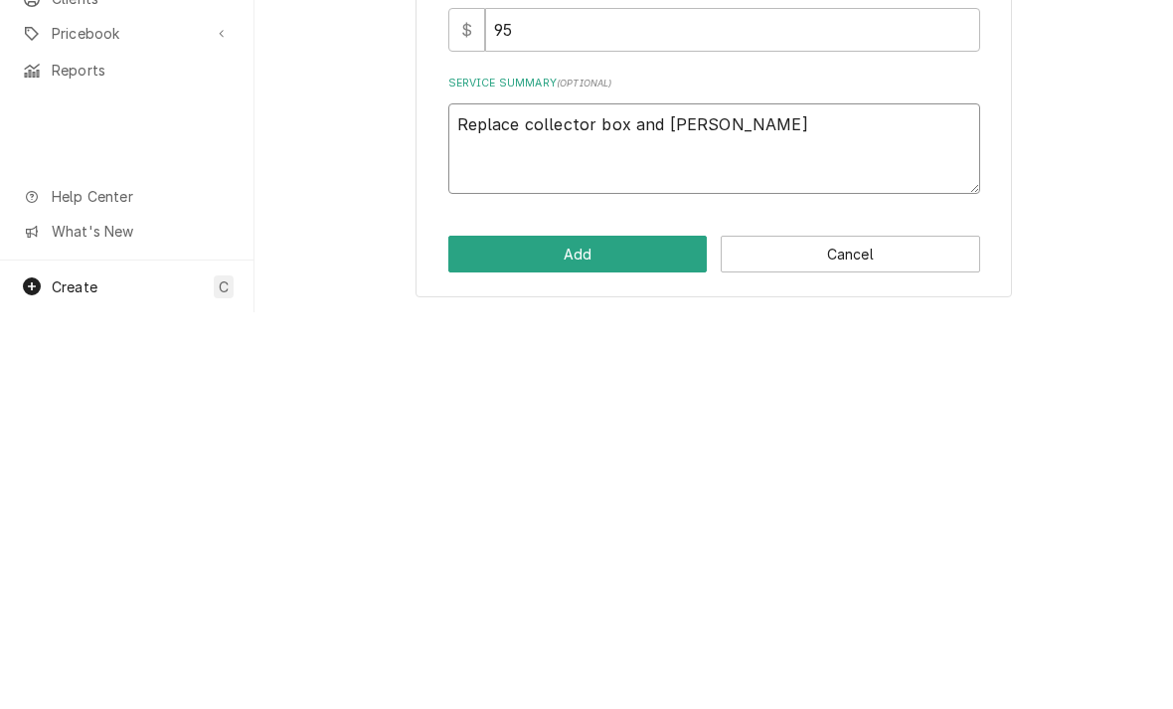
type textarea "Replace collector box and gasket"
type textarea "x"
type textarea "Replace collector box and gasket"
type textarea "x"
type textarea "Replace collector box and gasket."
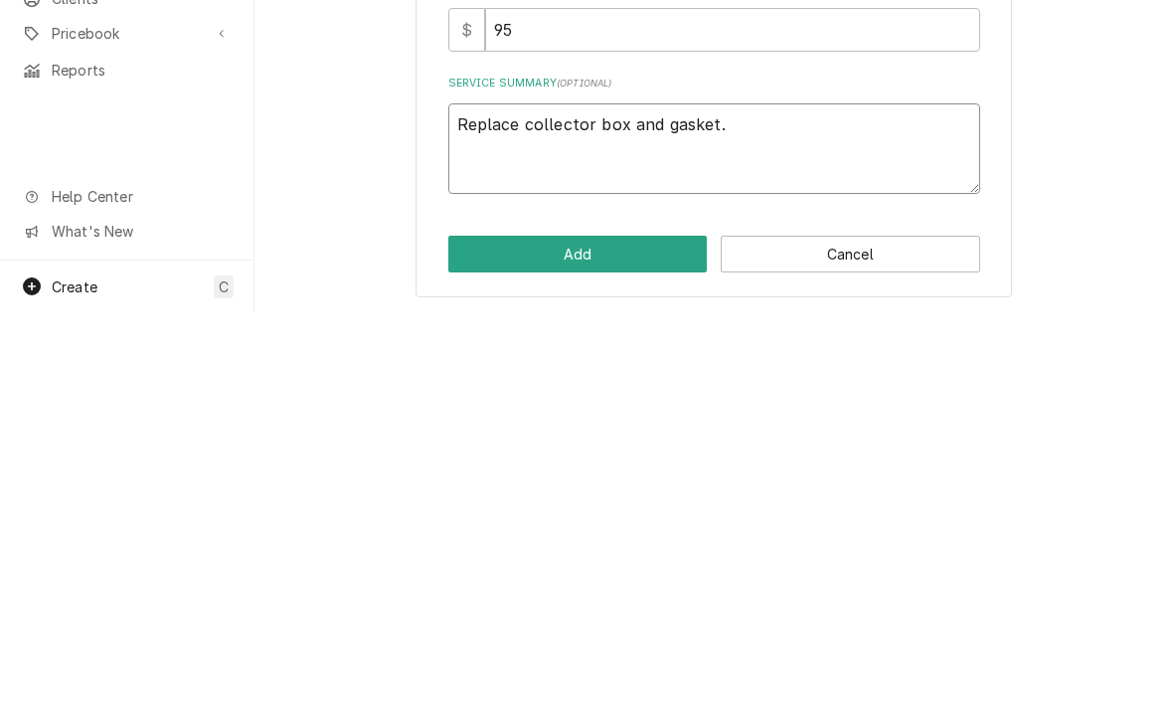
type textarea "x"
type textarea "Replace collector box and gasket. I"
type textarea "x"
type textarea "Replace collector box and gasket. In"
type textarea "x"
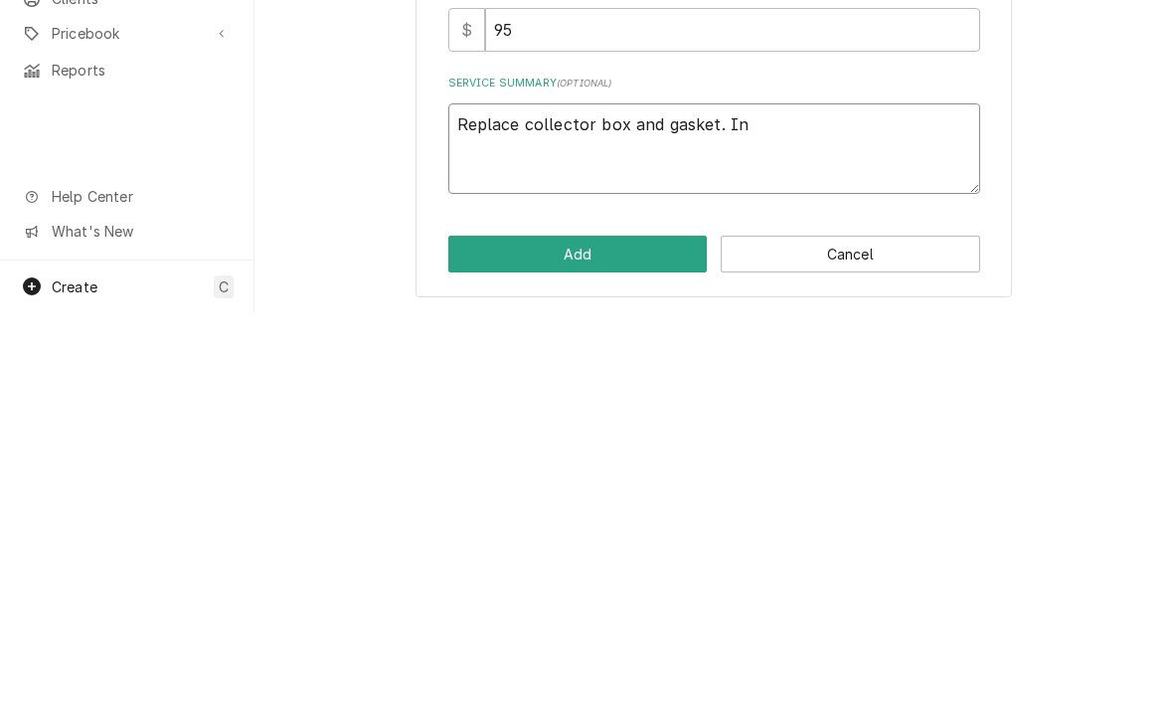
type textarea "Replace collector box and gasket. Inc"
type textarea "x"
type textarea "Replace collector box and gasket. Incl"
type textarea "x"
type textarea "Replace collector box and gasket. Inclu"
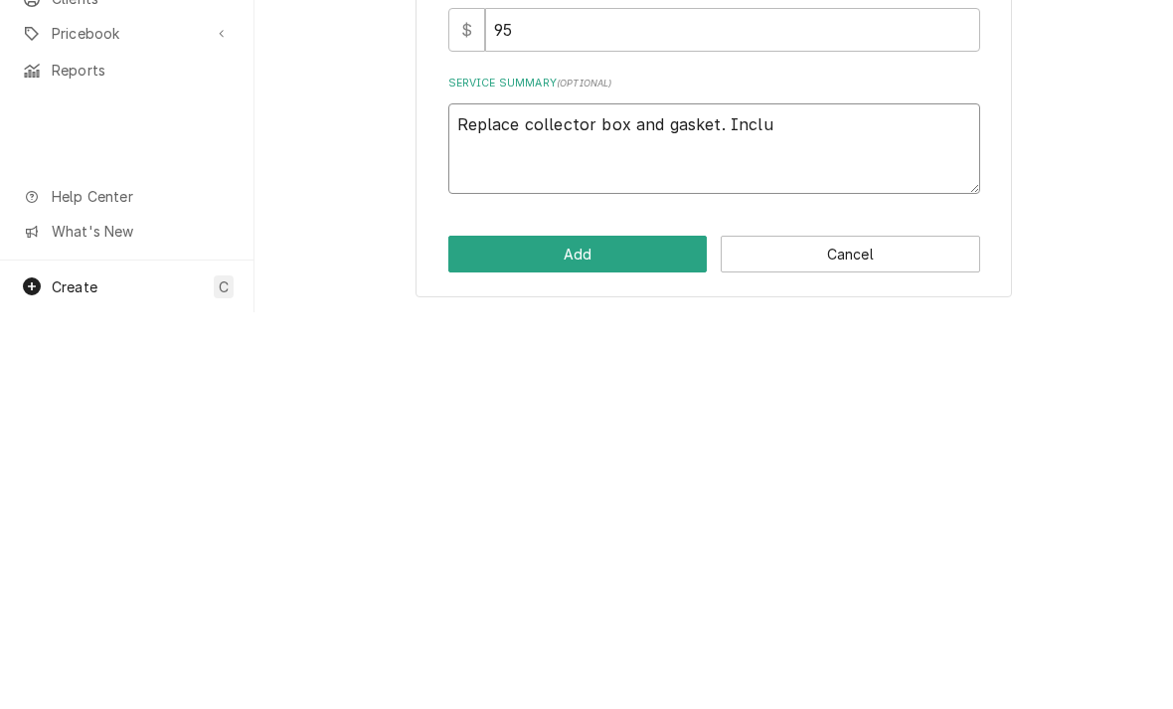
type textarea "x"
type textarea "Replace collector box and gasket. Includ"
type textarea "x"
type textarea "Replace collector box and gasket. Include"
type textarea "x"
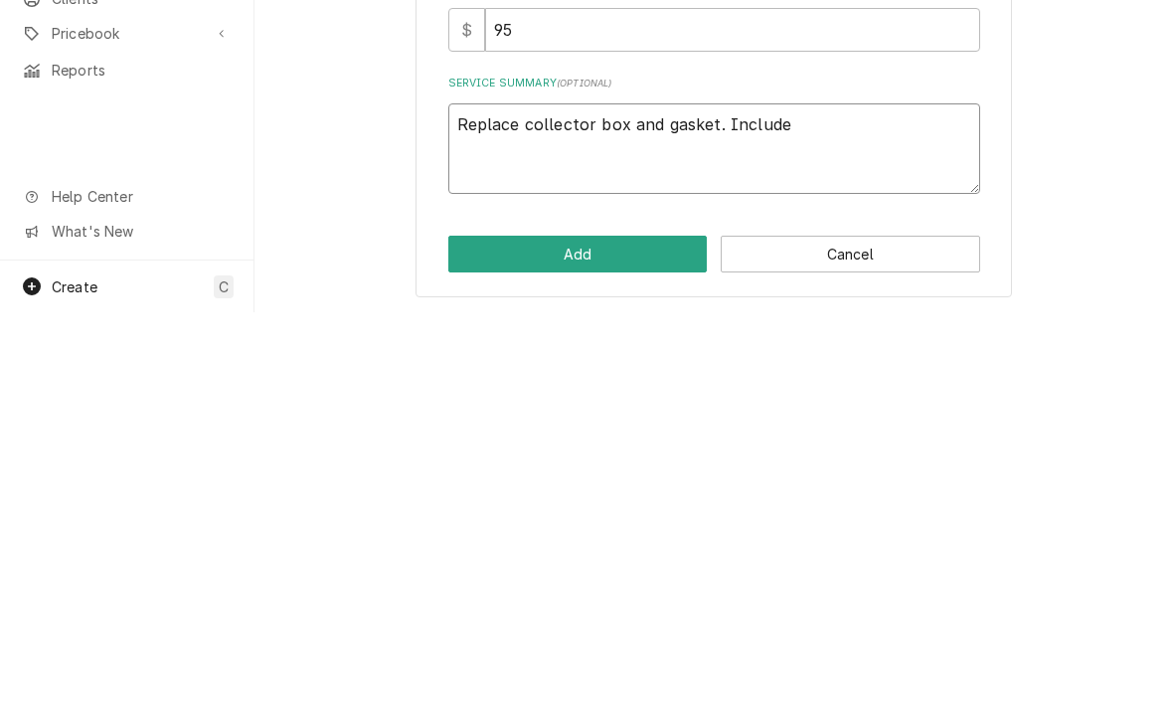
type textarea "Replace collector box and gasket. Includes"
type textarea "x"
type textarea "Replace collector box and gasket. Includes"
type textarea "x"
type textarea "Replace collector box and gasket. Includes a"
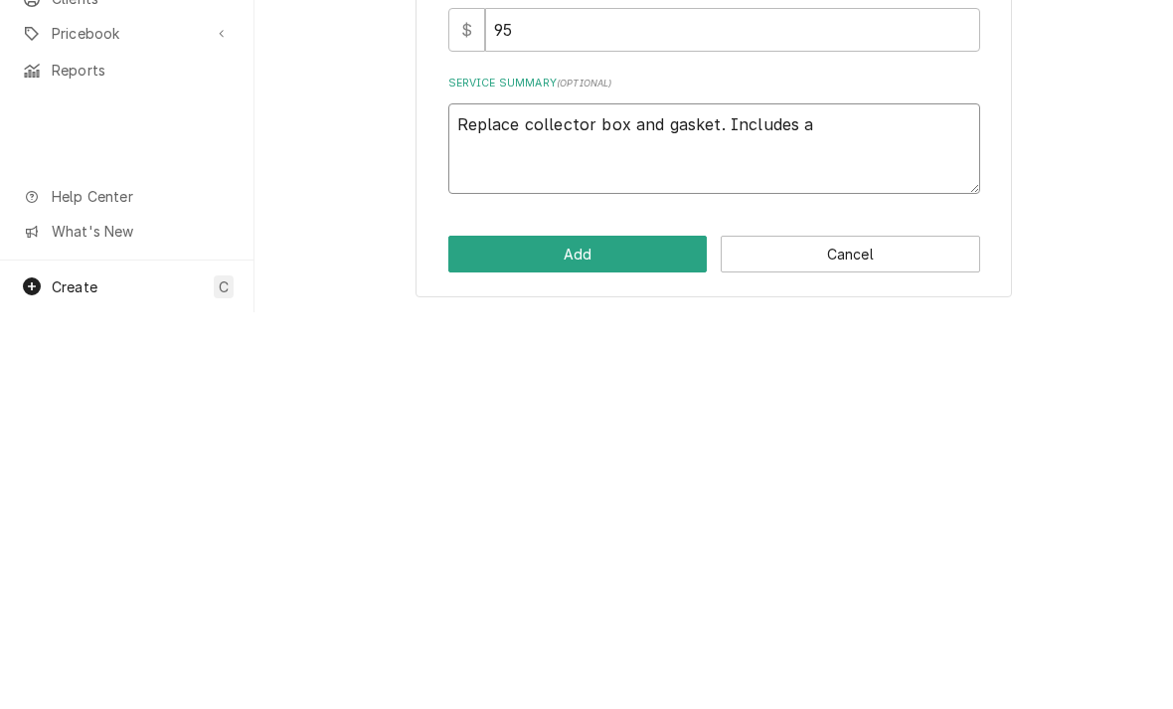
type textarea "x"
type textarea "Replace collector box and gasket. Includes al"
type textarea "x"
type textarea "Replace collector box and gasket. Includes all"
type textarea "x"
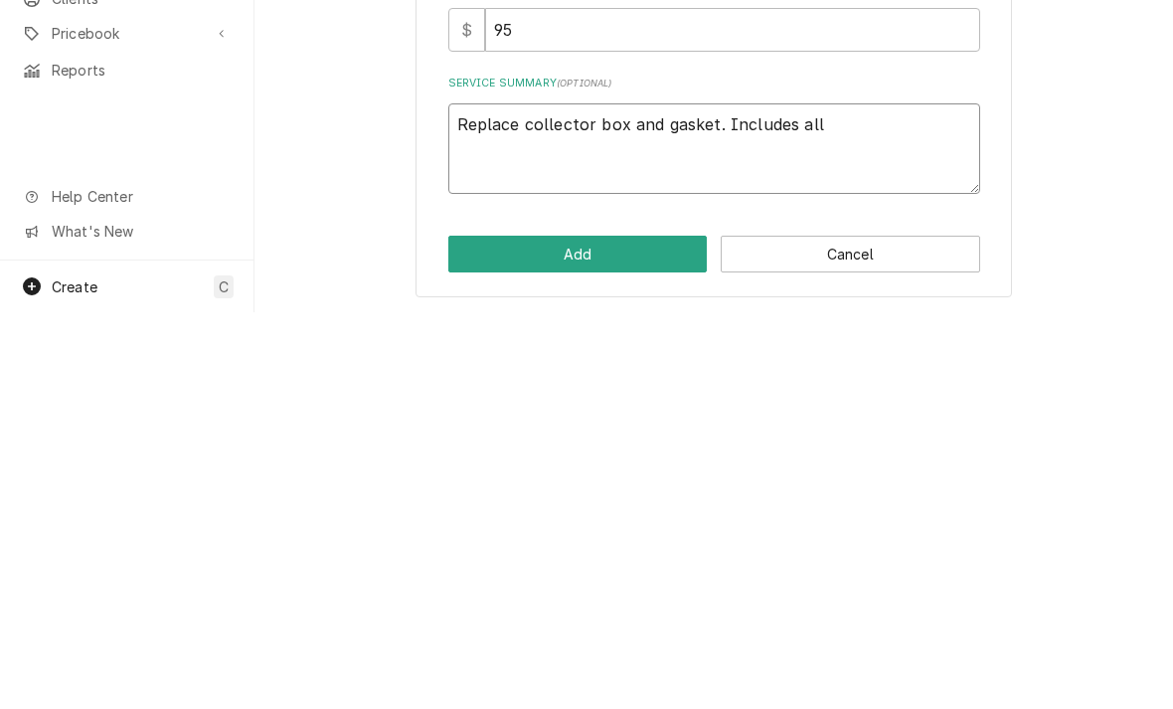
type textarea "Replace collector box and gasket. Includes all"
type textarea "x"
type textarea "Replace collector box and gasket. Includes all p"
type textarea "x"
type textarea "Replace collector box and gasket. Includes all pa"
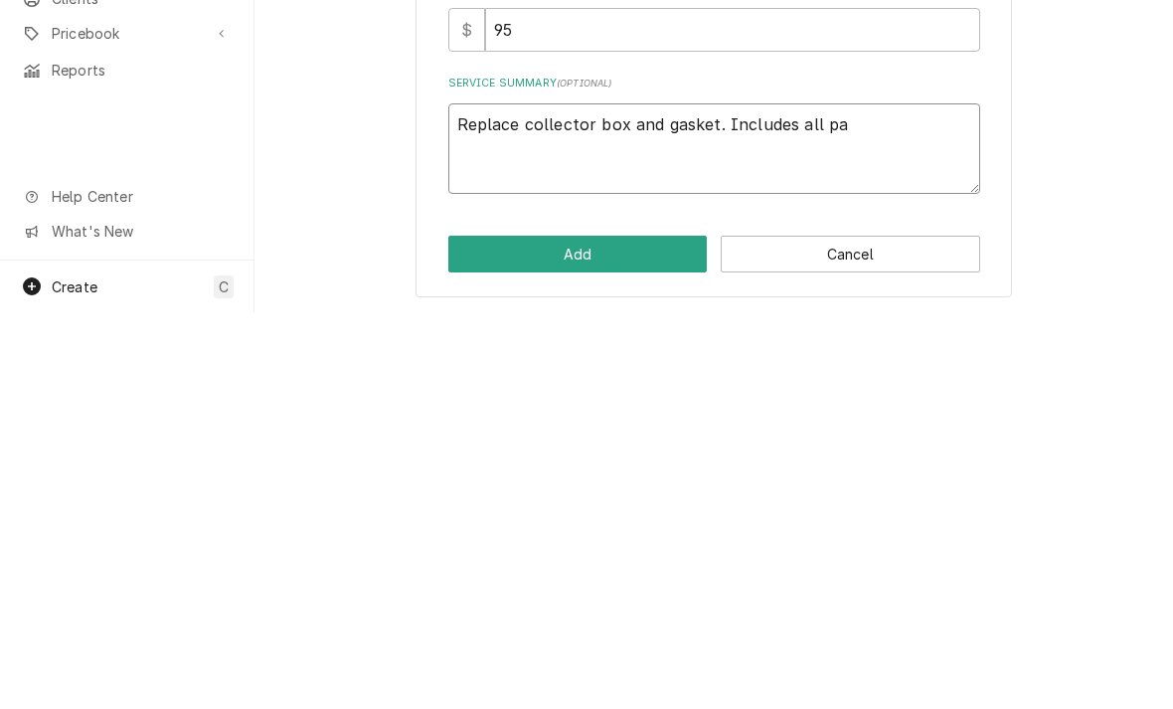
type textarea "x"
type textarea "Replace collector box and gasket. Includes all par"
type textarea "x"
type textarea "Replace collector box and gasket. Includes all part"
type textarea "x"
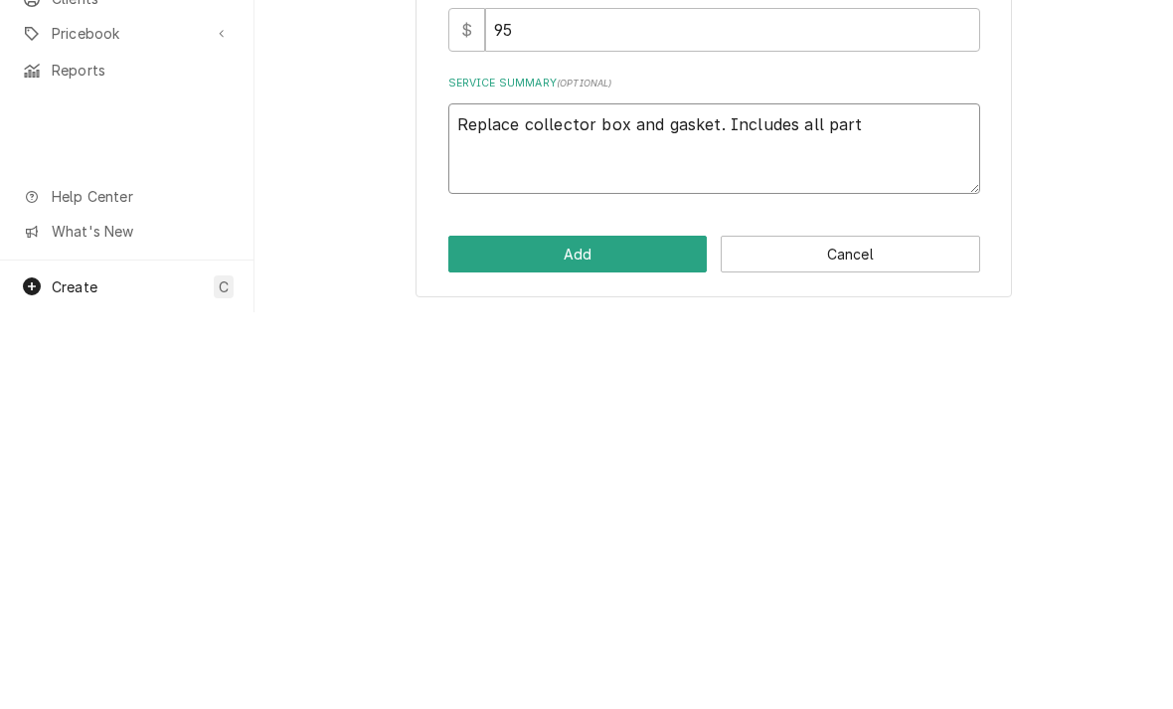
type textarea "Replace collector box and gasket. Includes all parts"
type textarea "x"
type textarea "Replace collector box and gasket. Includes all parts"
type textarea "x"
type textarea "Replace collector box and gasket. Includes all parts a"
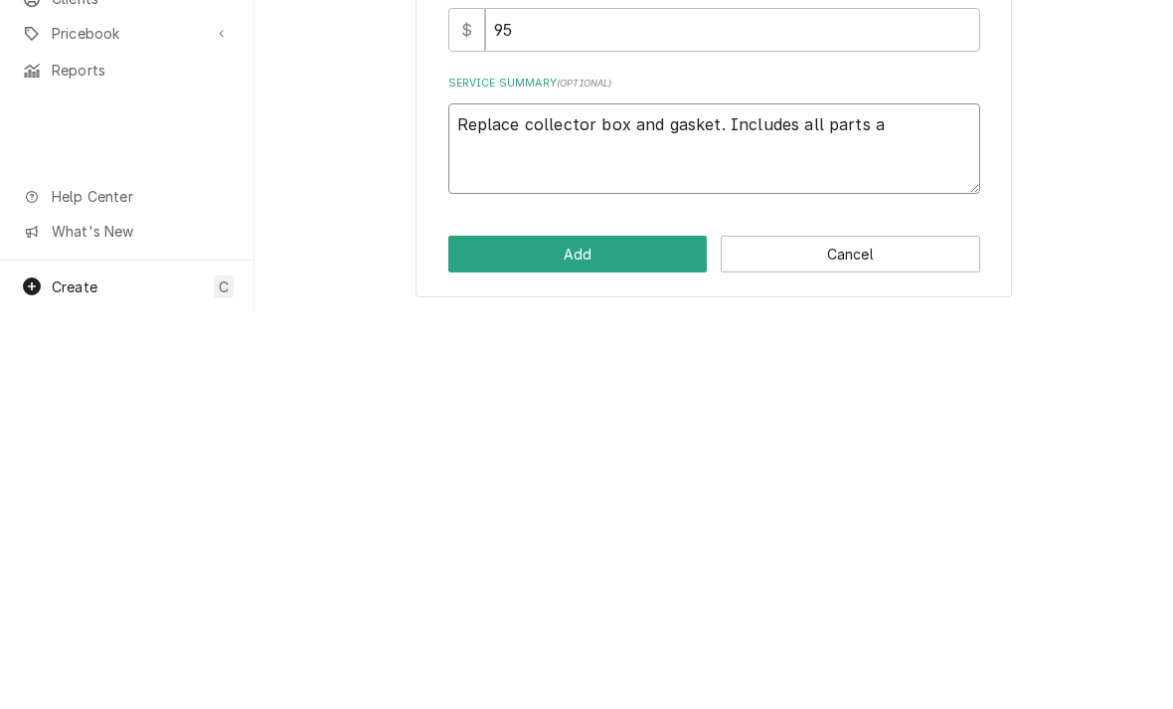
type textarea "x"
type textarea "Replace collector box and gasket. Includes all parts an"
type textarea "x"
type textarea "Replace collector box and gasket. Includes all parts and"
type textarea "x"
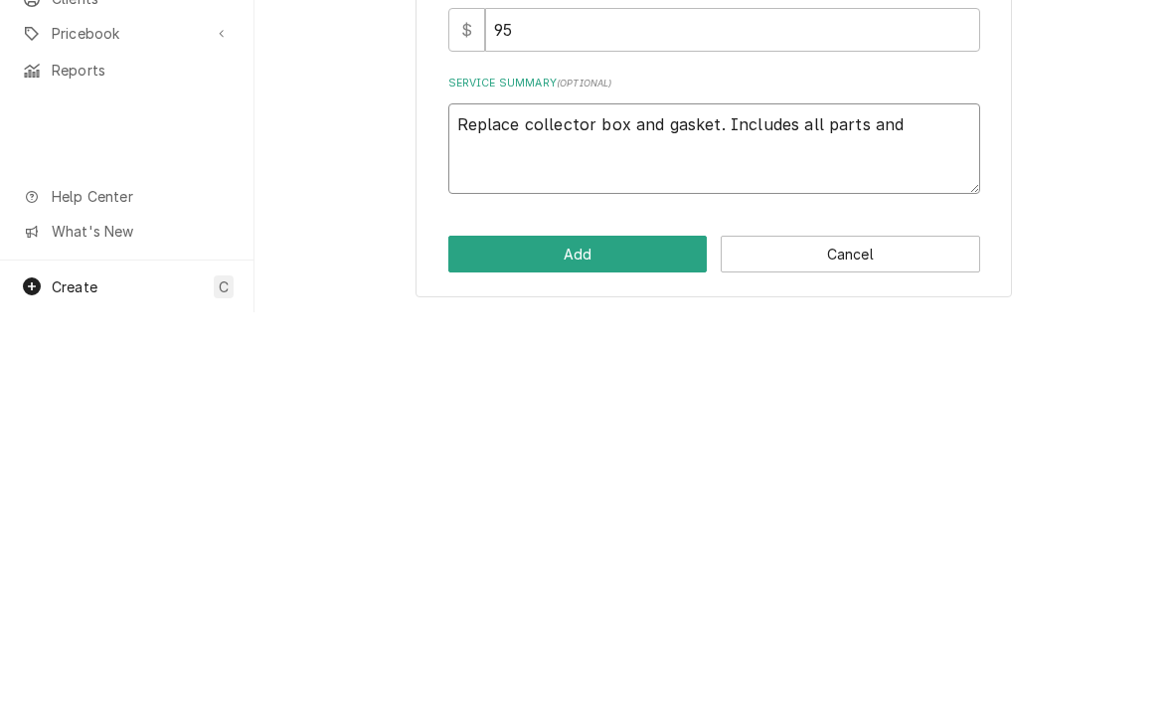
type textarea "Replace collector box and gasket. Includes all parts and l"
type textarea "x"
type textarea "Replace collector box and gasket. Includes all parts and la"
type textarea "x"
type textarea "Replace collector box and gasket. Includes all parts and lab"
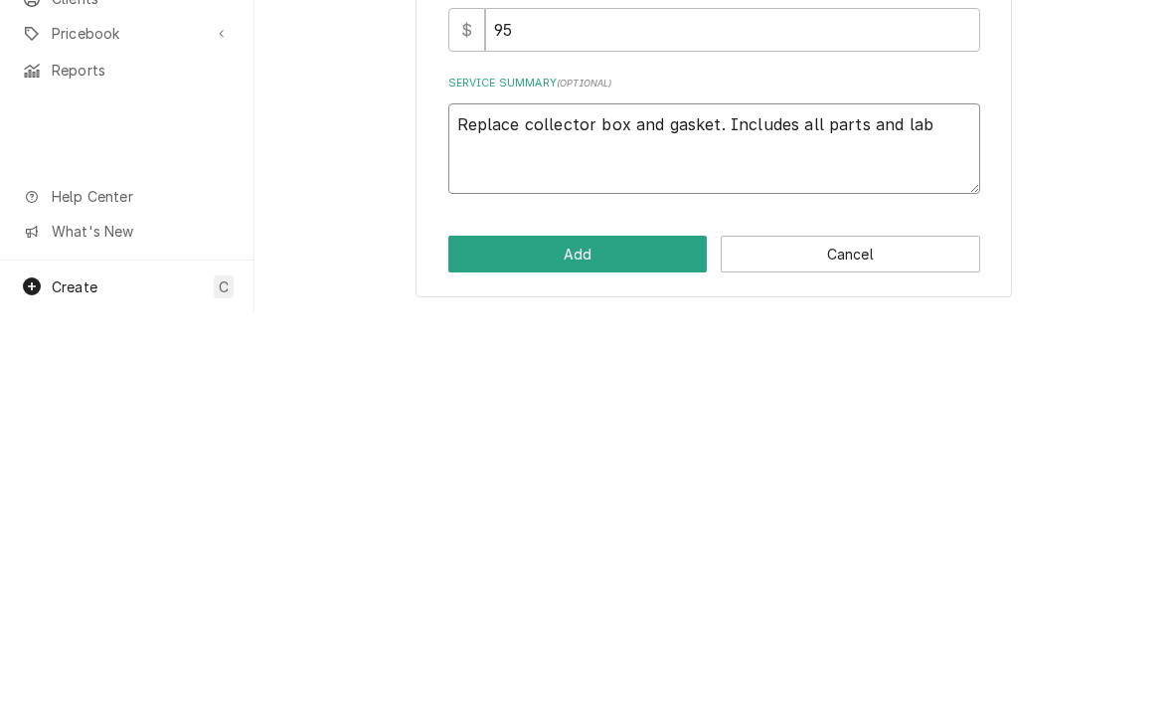
type textarea "x"
type textarea "Replace collector box and gasket. Includes all parts and labo"
type textarea "x"
click at [880, 500] on textarea "Replace collector box and gasket. Includes all parts and labor. Parts have to b…" at bounding box center [714, 545] width 532 height 90
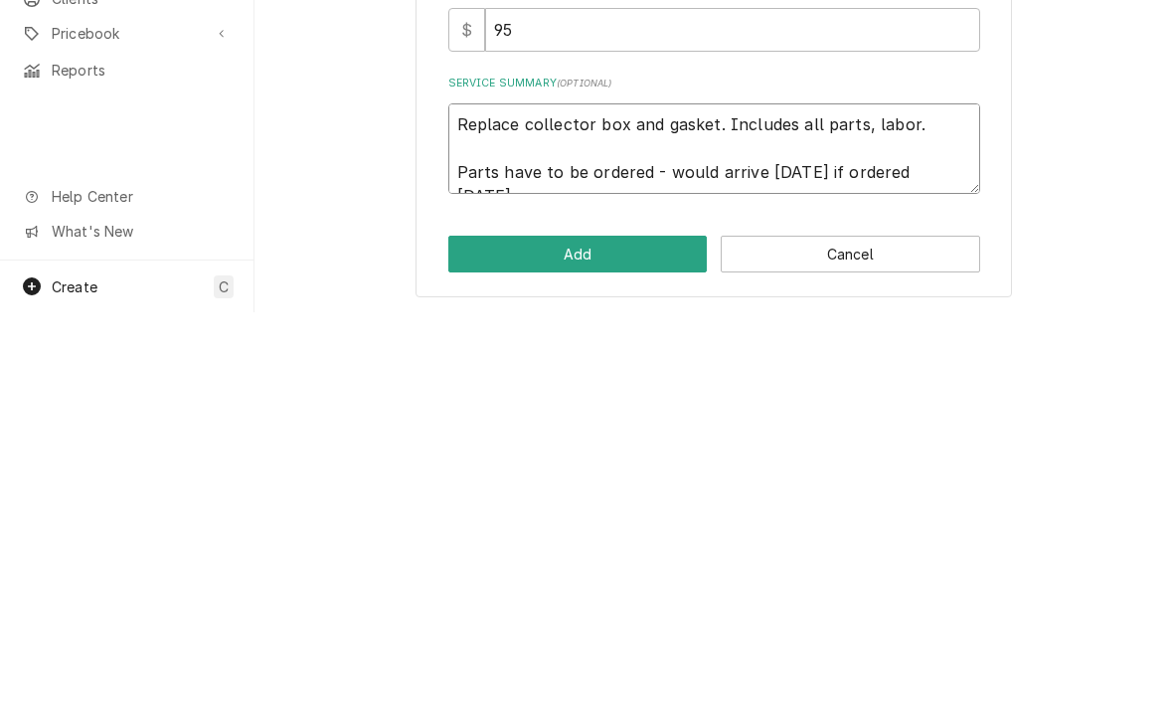
click at [893, 500] on textarea "Replace collector box and gasket. Includes all parts, labor. Parts have to be o…" at bounding box center [714, 545] width 532 height 90
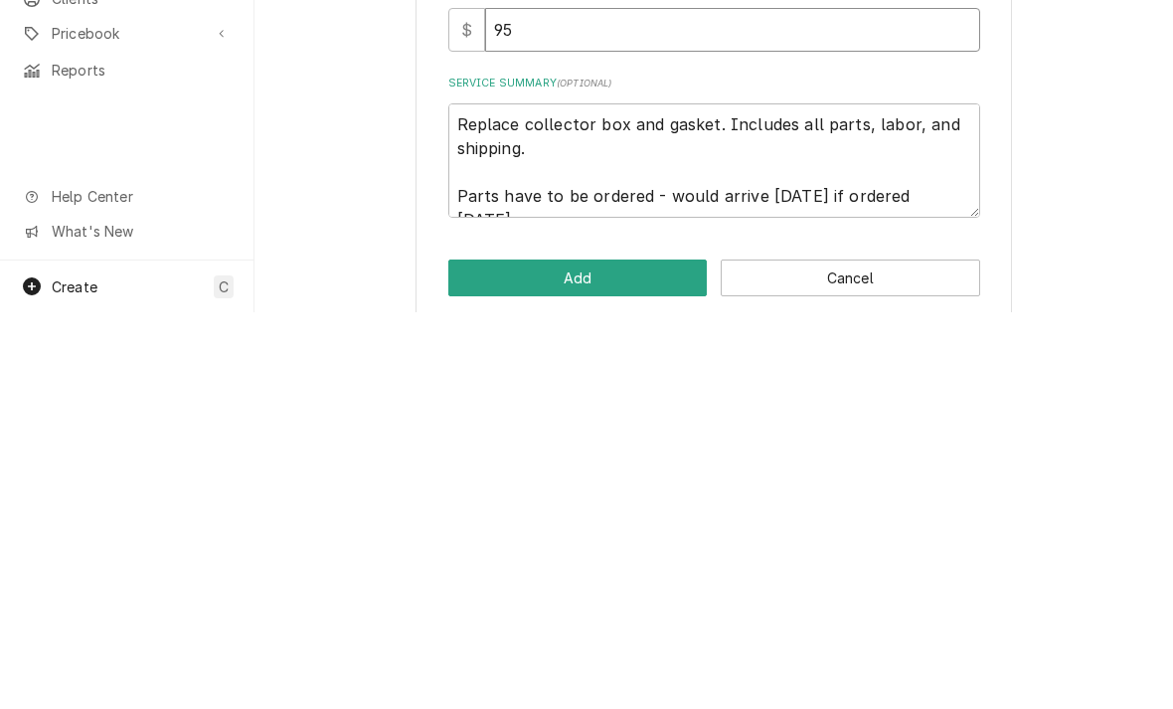
click at [532, 404] on input "95" at bounding box center [732, 426] width 495 height 44
click at [527, 404] on input "95" at bounding box center [732, 426] width 495 height 44
click at [481, 656] on button "Add" at bounding box center [577, 674] width 259 height 37
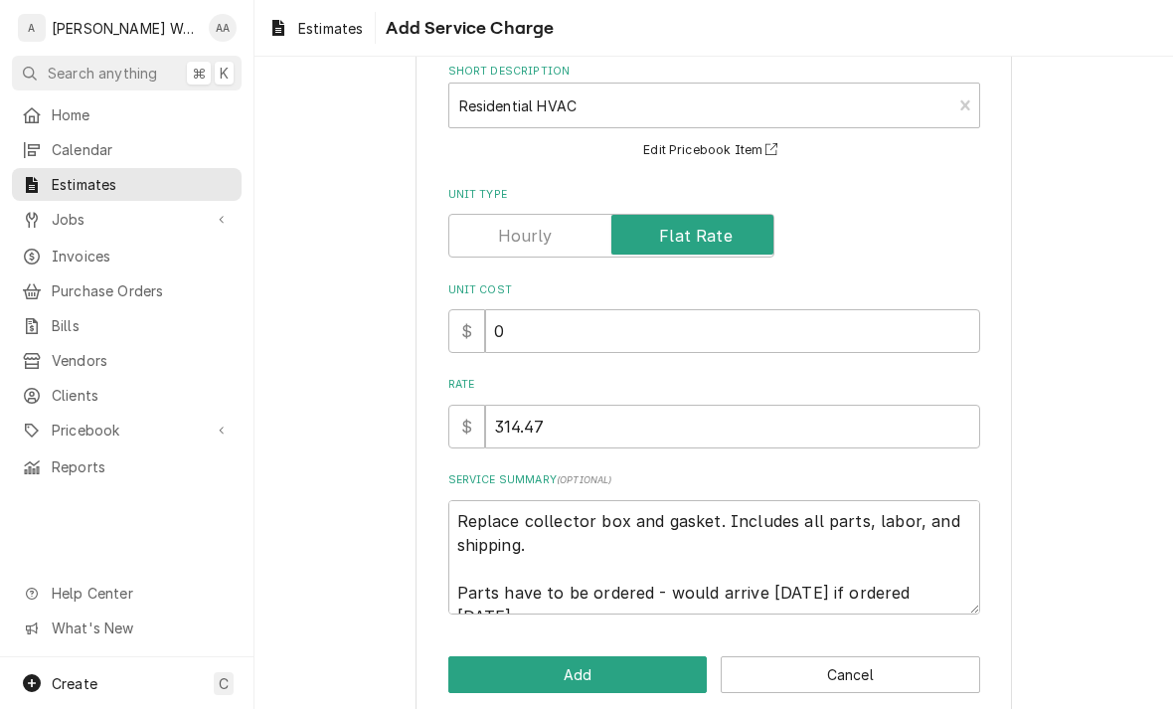
scroll to position [1308, 0]
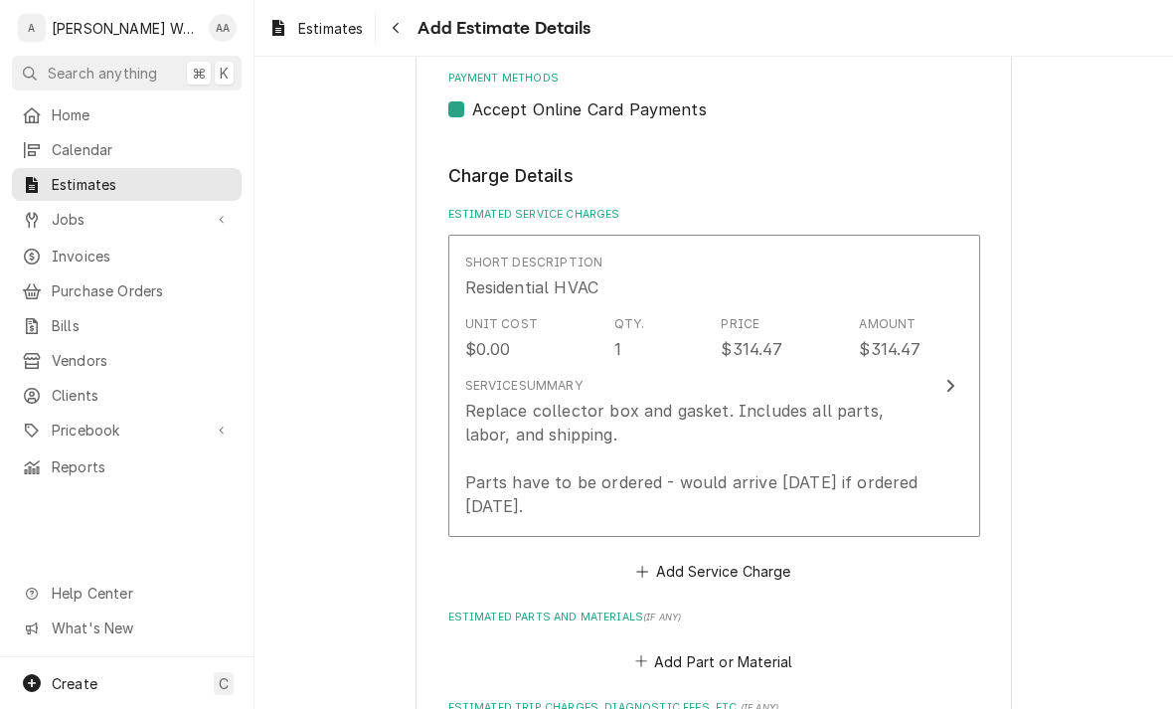
click at [496, 456] on div "Replace collector box and gasket. Includes all parts, labor, and shipping. Part…" at bounding box center [693, 457] width 456 height 119
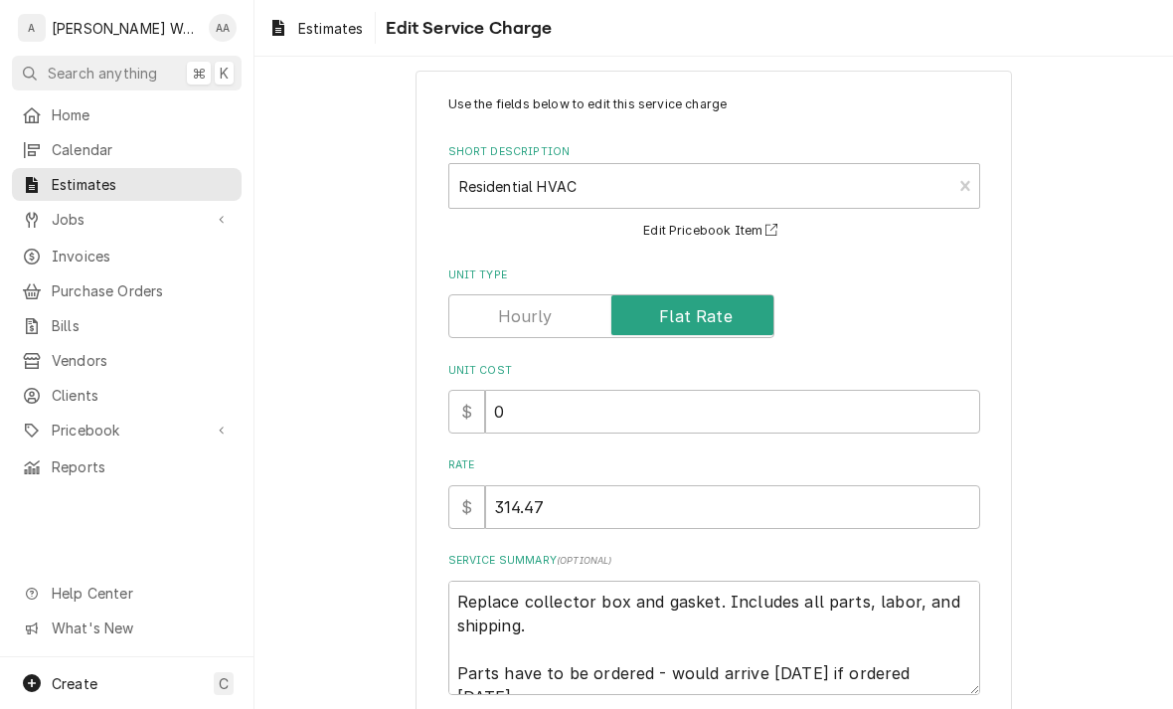
scroll to position [27, 0]
click at [527, 408] on input "0" at bounding box center [732, 410] width 495 height 44
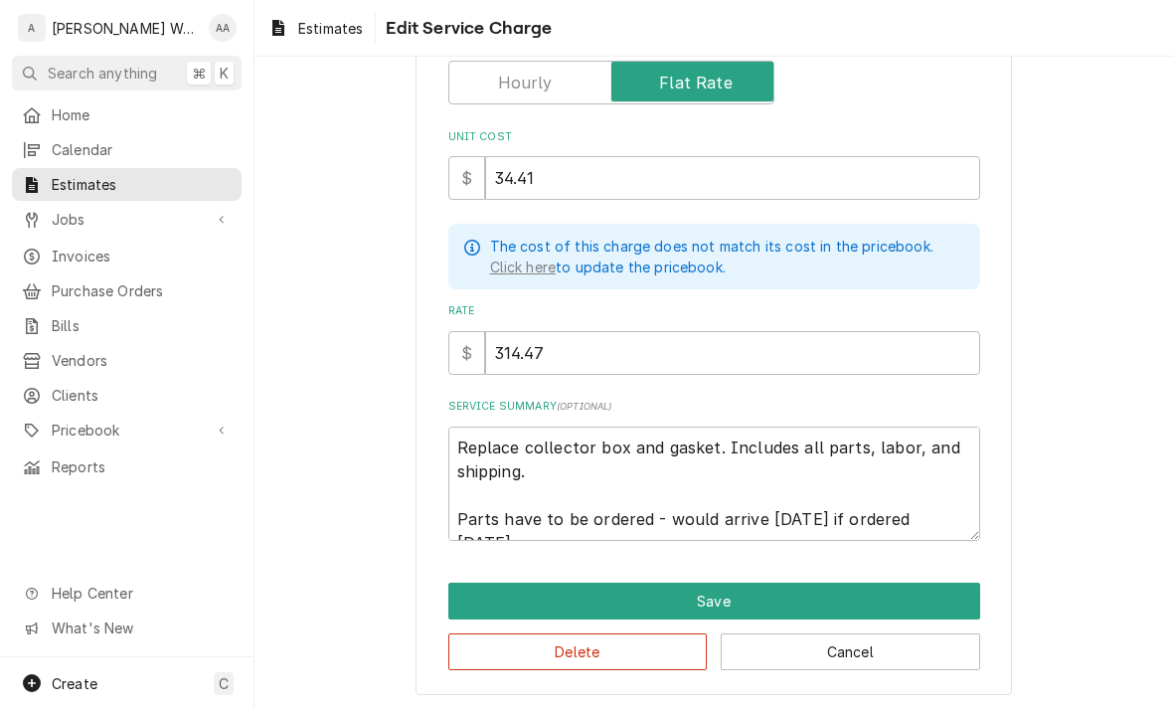
click at [464, 597] on button "Save" at bounding box center [714, 600] width 532 height 37
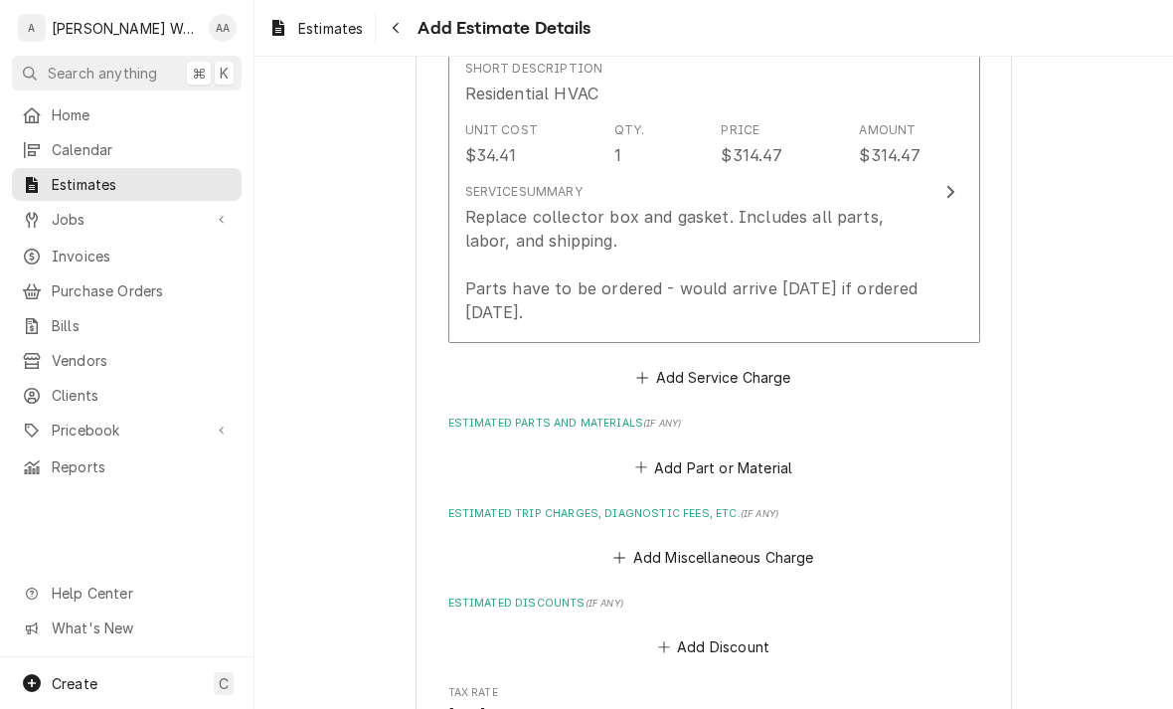
scroll to position [1531, 0]
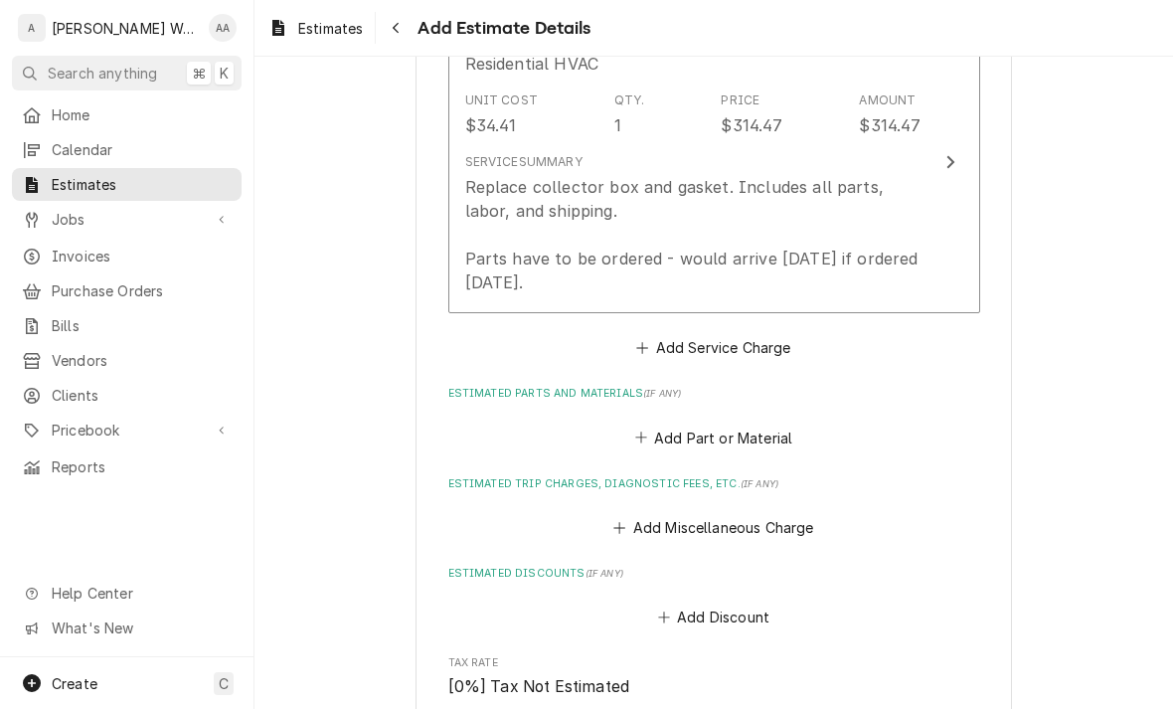
click at [666, 340] on button "Add Service Charge" at bounding box center [713, 348] width 161 height 28
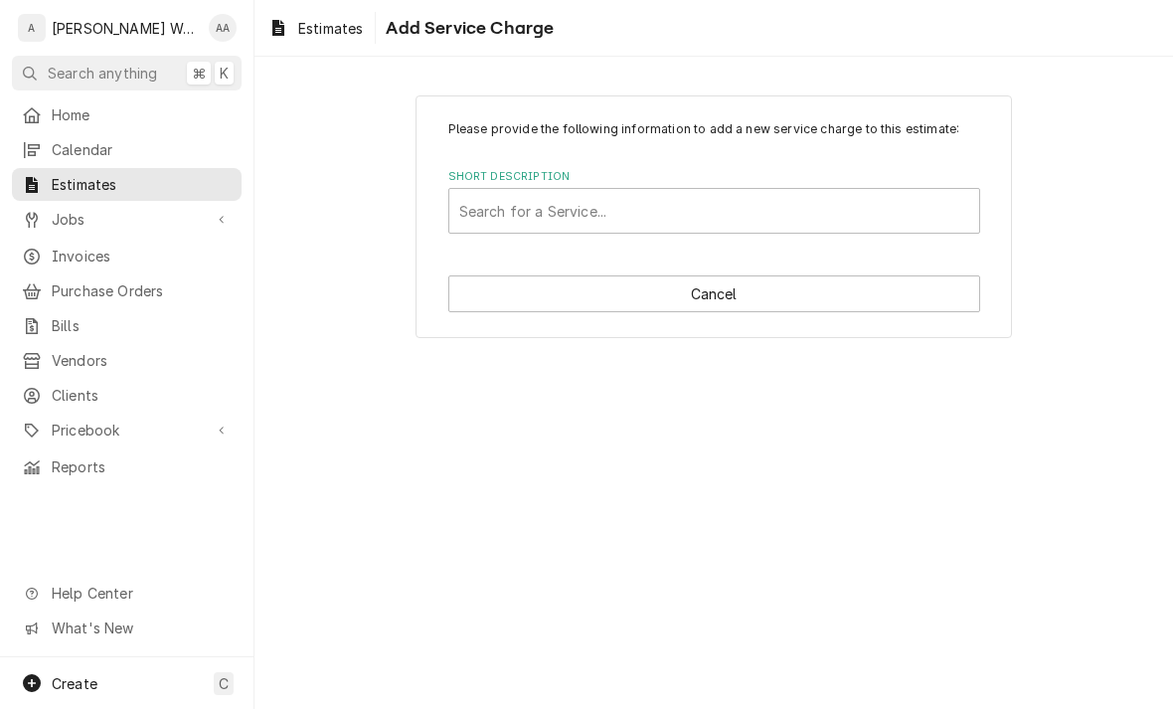
click at [334, 272] on div "Please provide the following information to add a new service charge to this es…" at bounding box center [713, 216] width 918 height 277
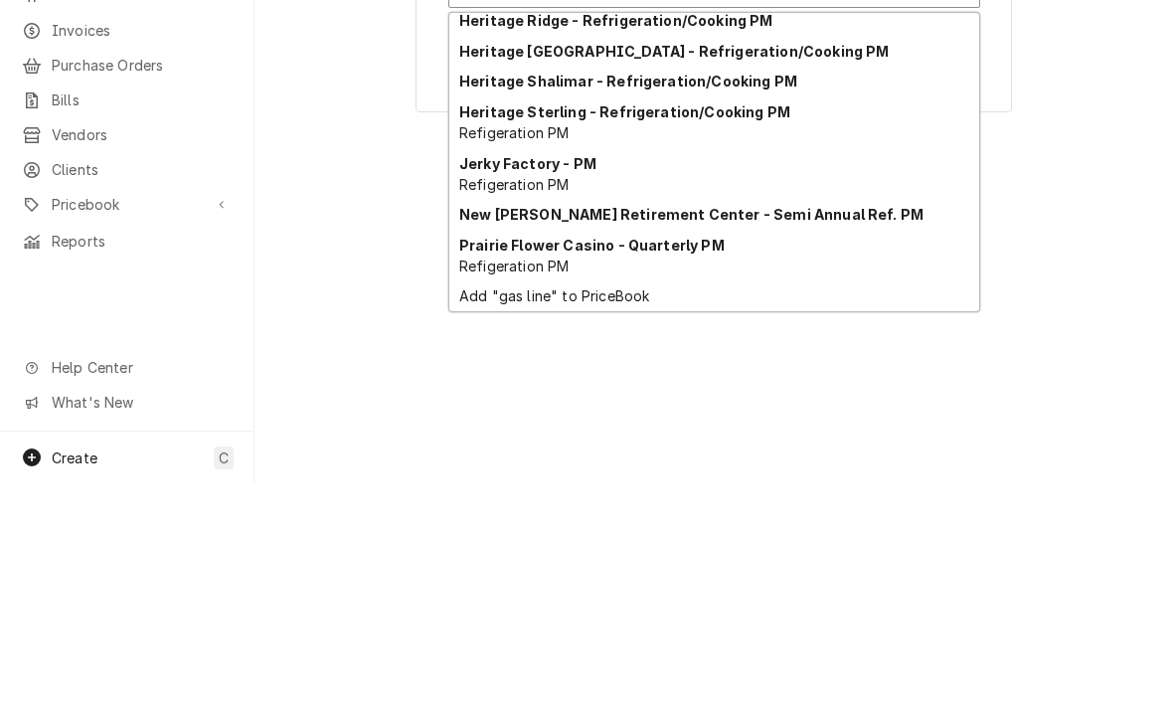
scroll to position [348, 0]
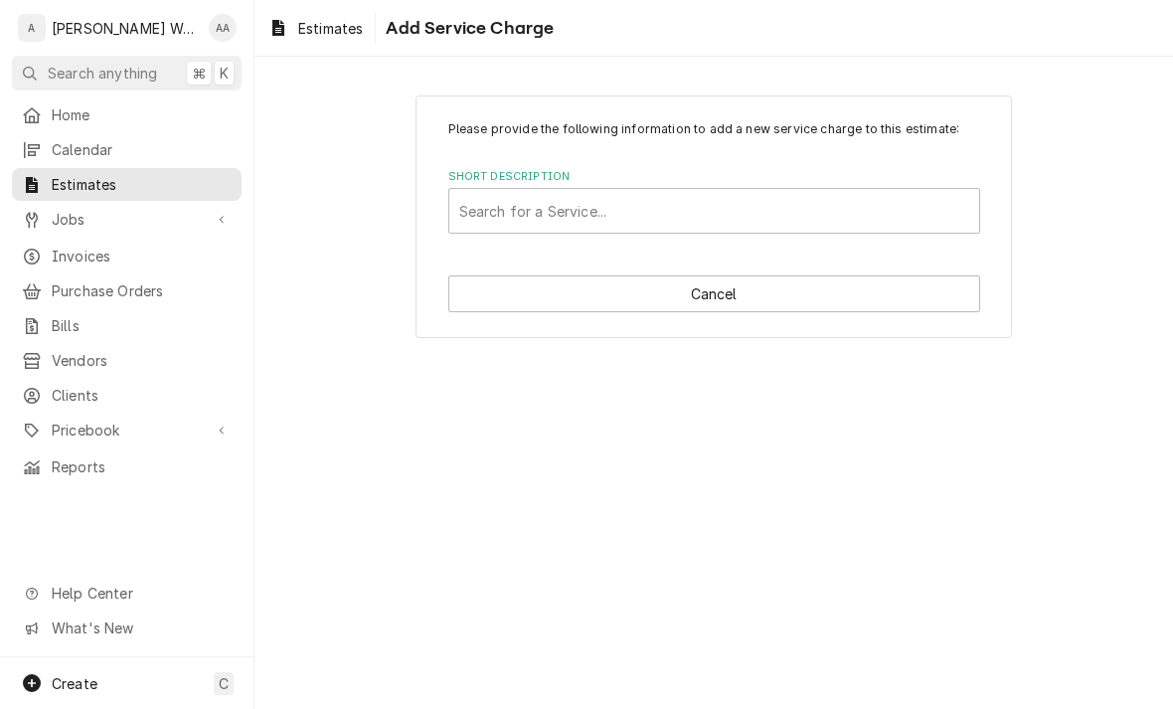
click at [355, 357] on div "Please provide the following information to add a new service charge to this es…" at bounding box center [713, 383] width 918 height 652
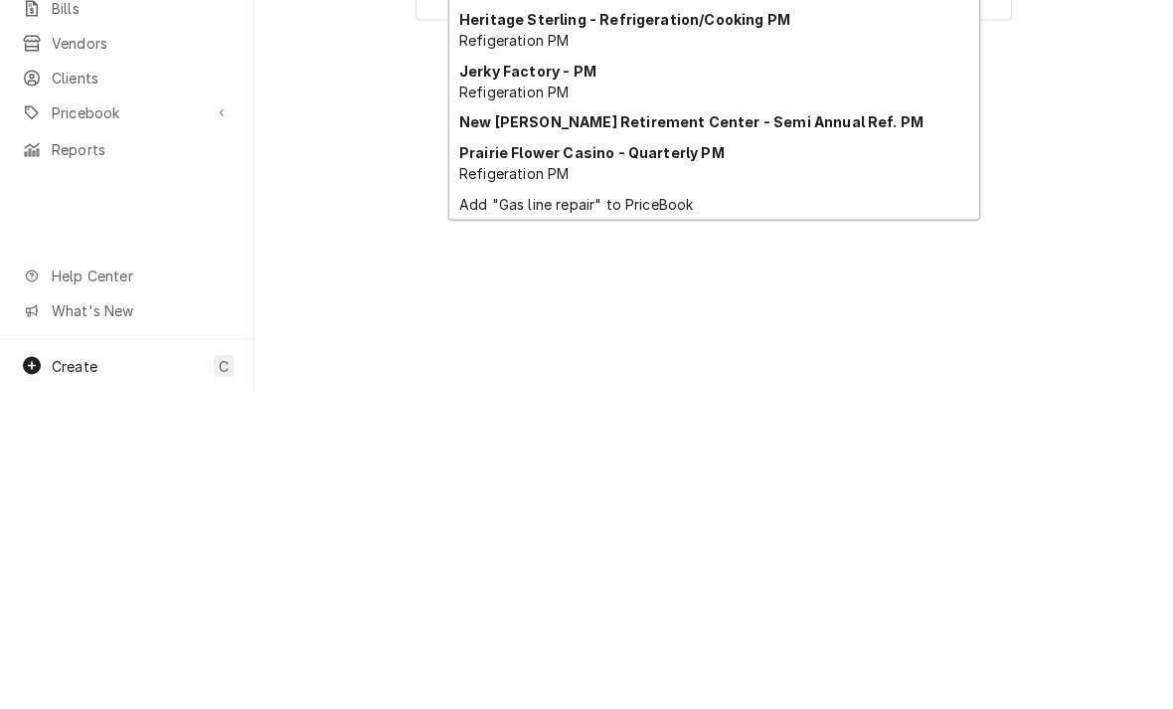
scroll to position [214, 0]
click at [490, 506] on div "Add "Gas line repair" to PriceBook" at bounding box center [714, 521] width 530 height 31
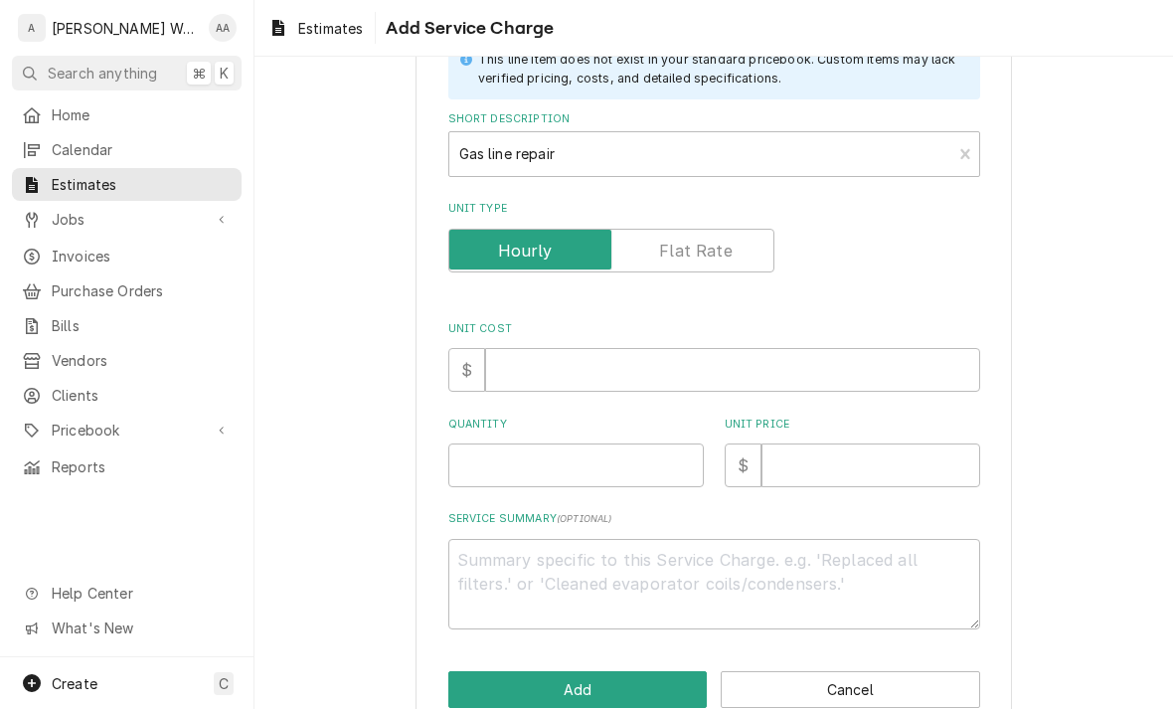
scroll to position [154, 0]
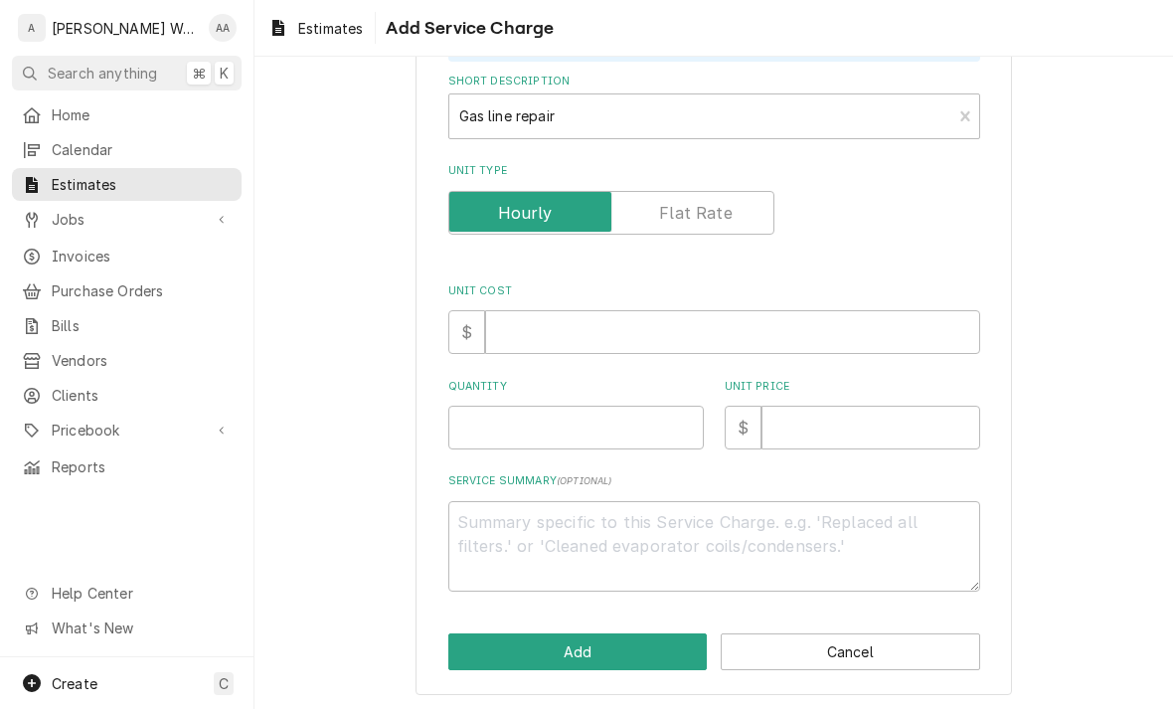
click at [669, 196] on input "Unit Type" at bounding box center [611, 213] width 308 height 44
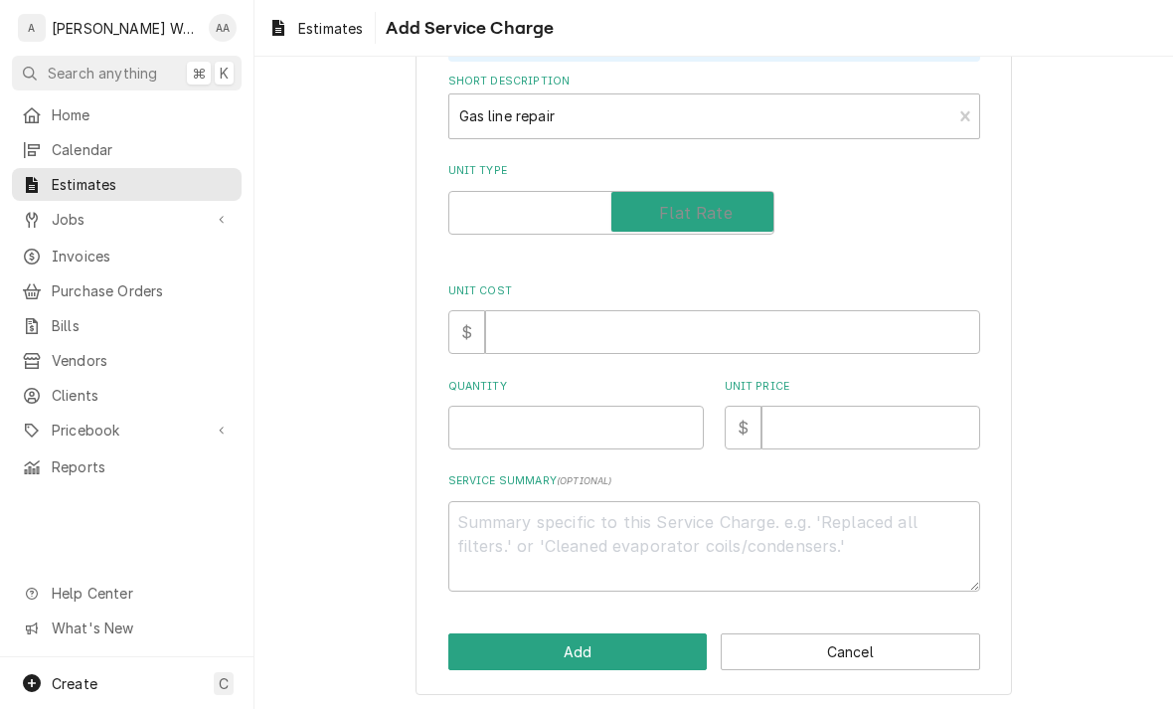
scroll to position [156, 0]
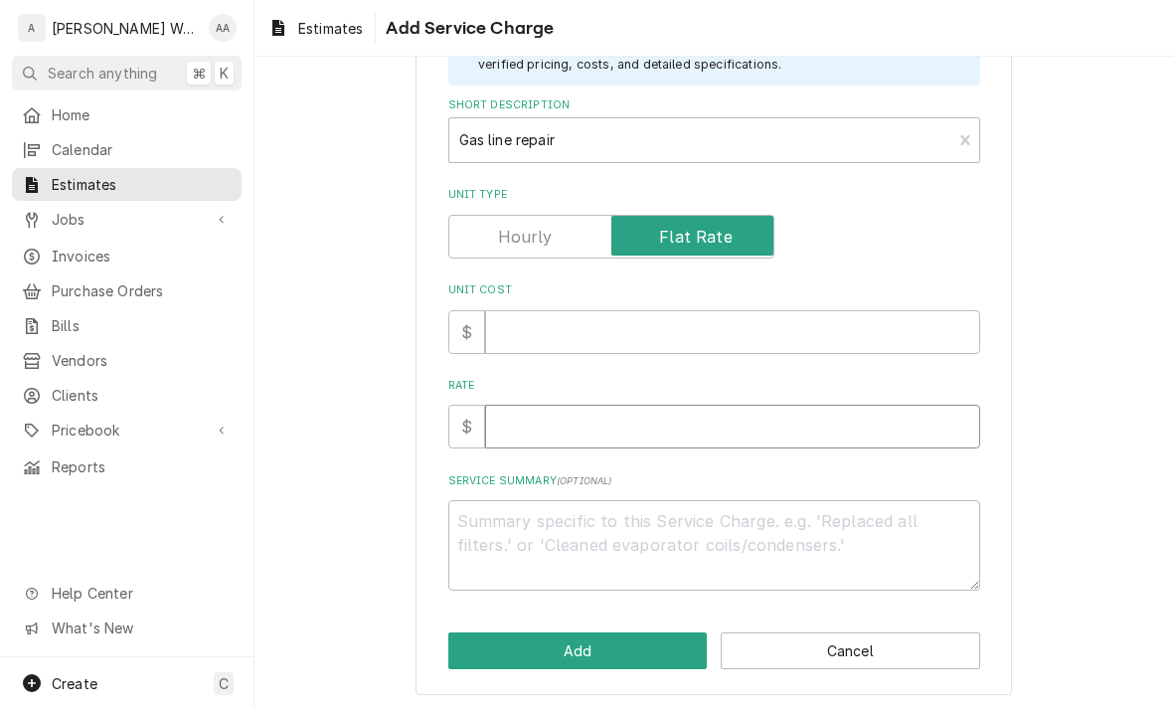
click at [722, 419] on input "Rate" at bounding box center [732, 426] width 495 height 44
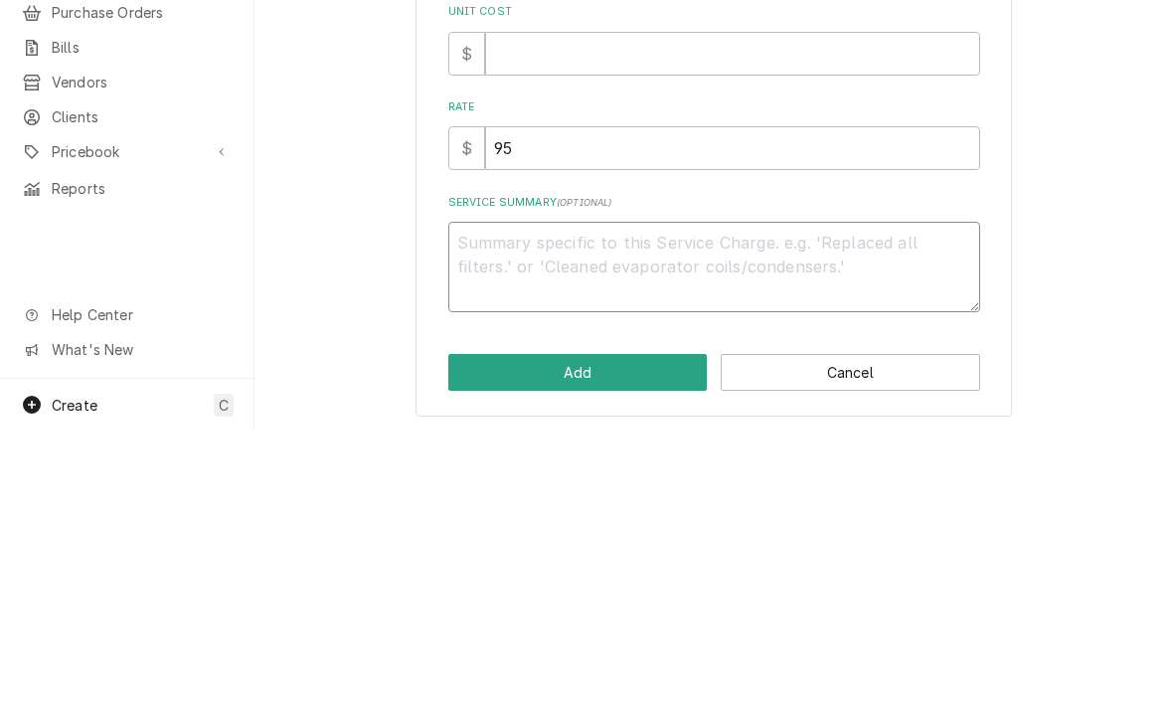
click at [751, 500] on textarea "Service Summary ( optional )" at bounding box center [714, 545] width 532 height 90
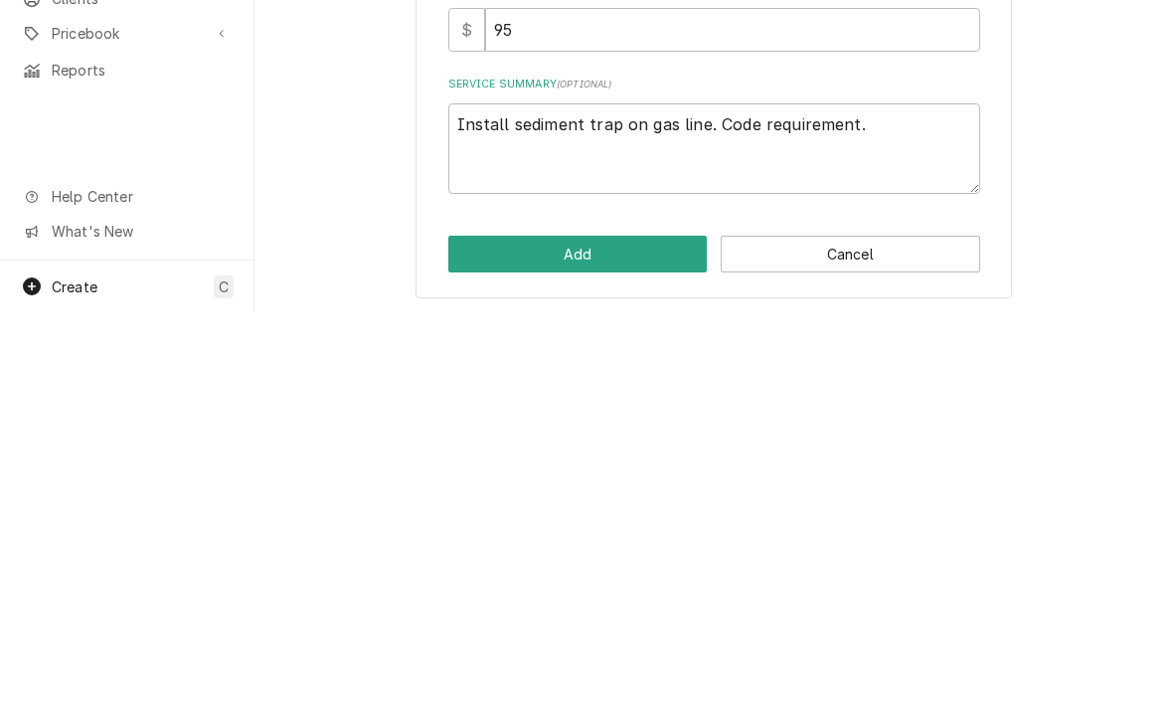
click at [479, 632] on button "Add" at bounding box center [577, 650] width 259 height 37
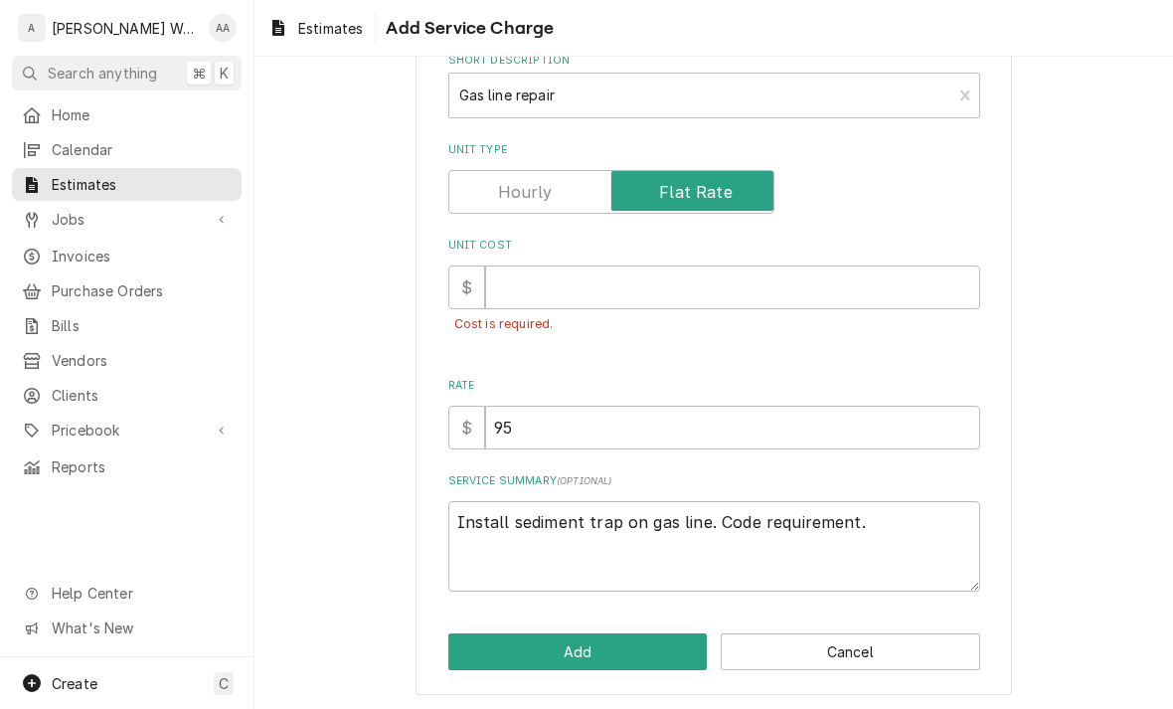
scroll to position [201, 0]
click at [541, 298] on input "Unit Cost" at bounding box center [732, 287] width 495 height 44
click at [500, 651] on button "Add" at bounding box center [577, 651] width 259 height 37
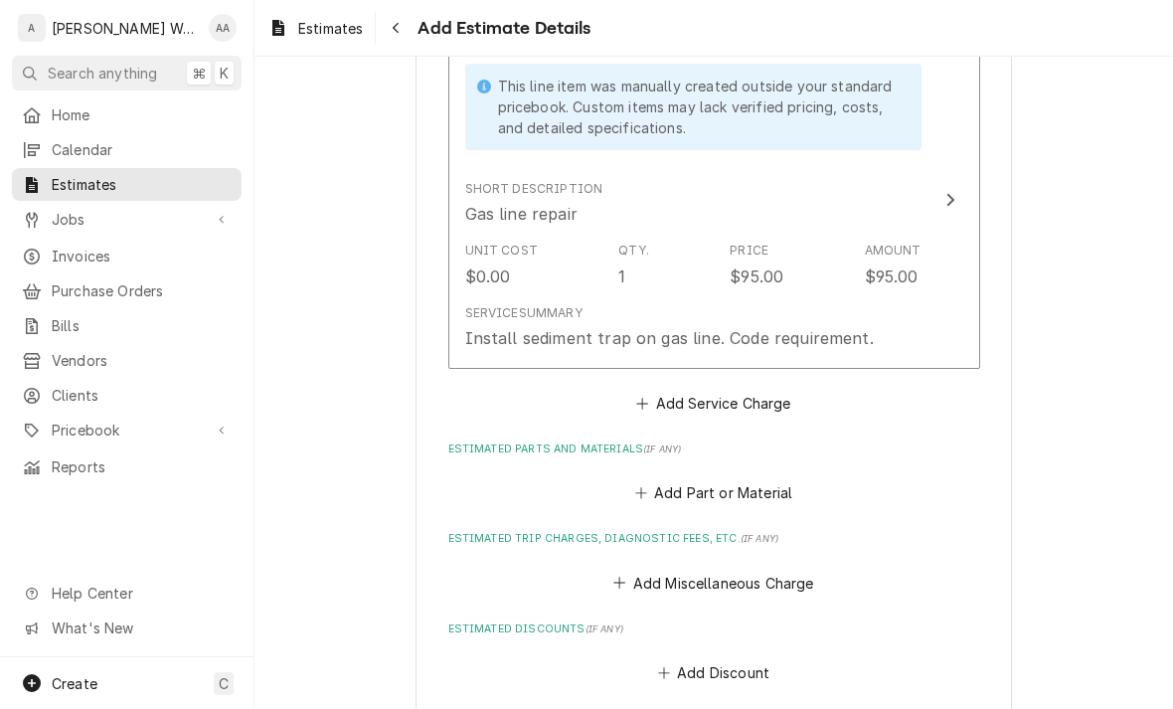
scroll to position [1826, 0]
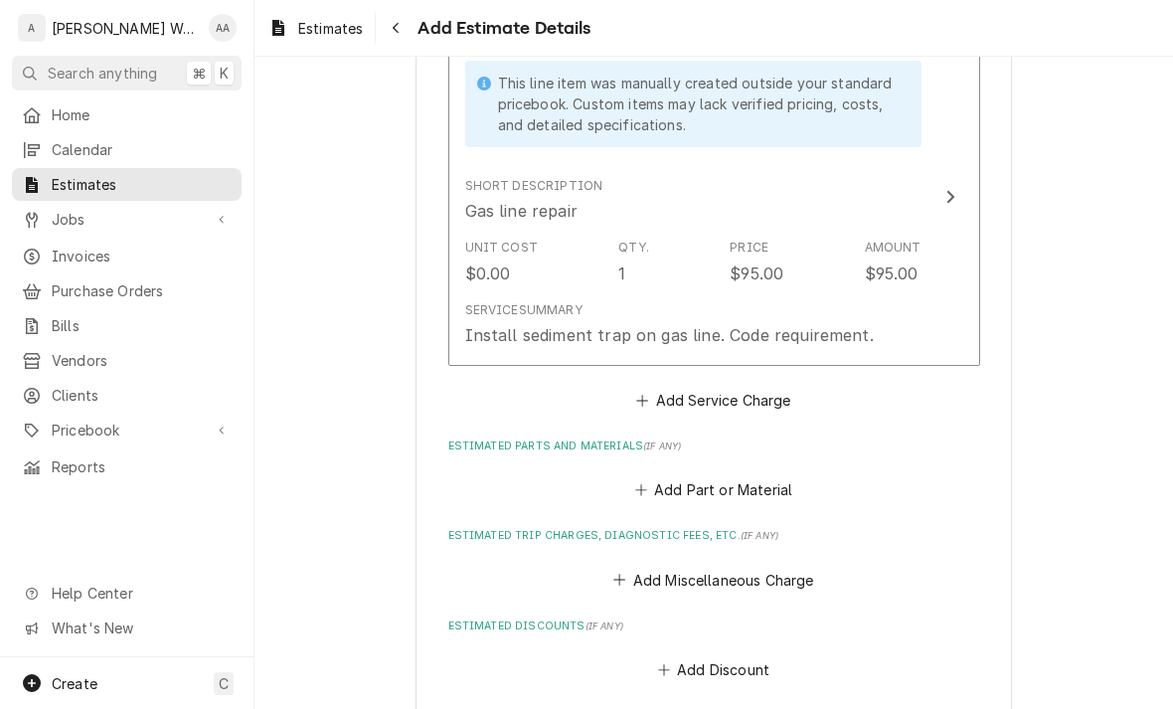
click at [678, 391] on button "Add Service Charge" at bounding box center [713, 400] width 161 height 28
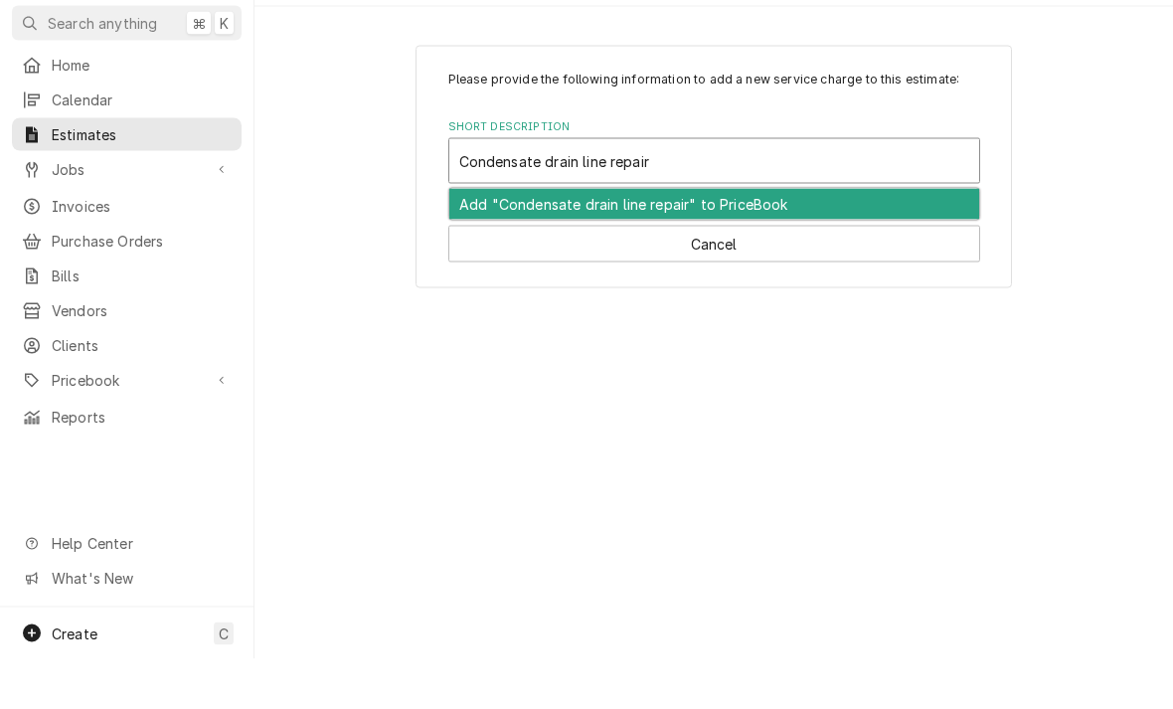
click at [481, 238] on div "Add "Condensate drain line repair" to PriceBook" at bounding box center [714, 253] width 530 height 31
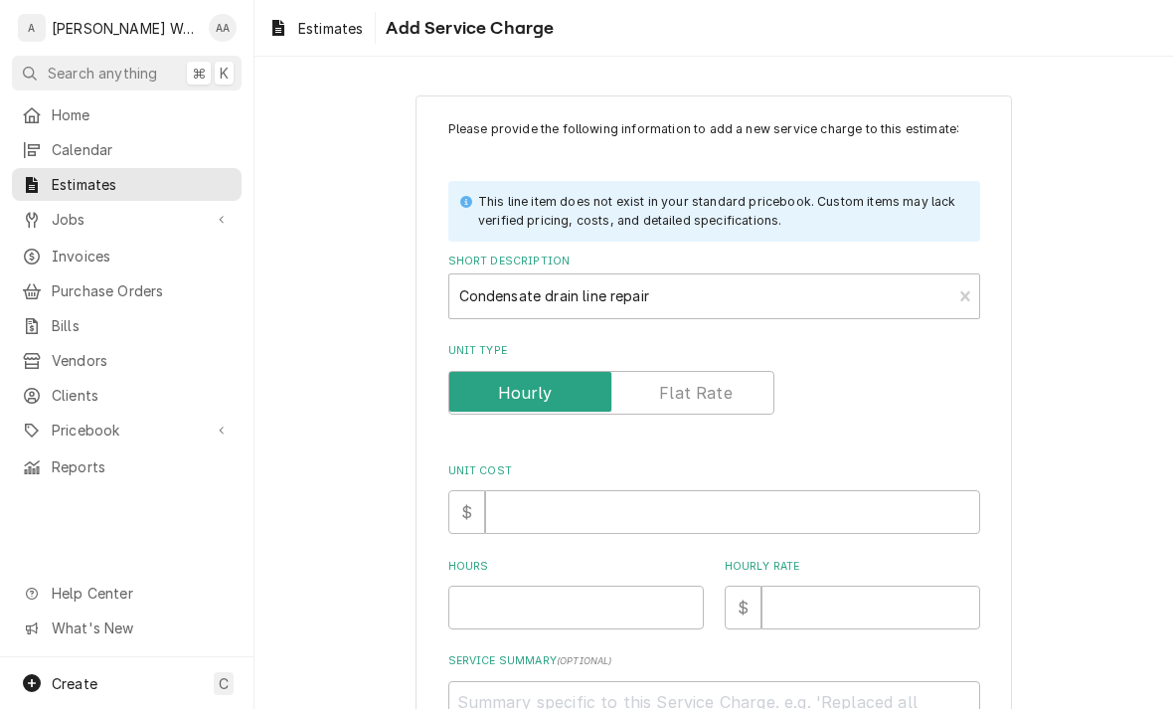
click at [686, 402] on input "Unit Type" at bounding box center [611, 393] width 308 height 44
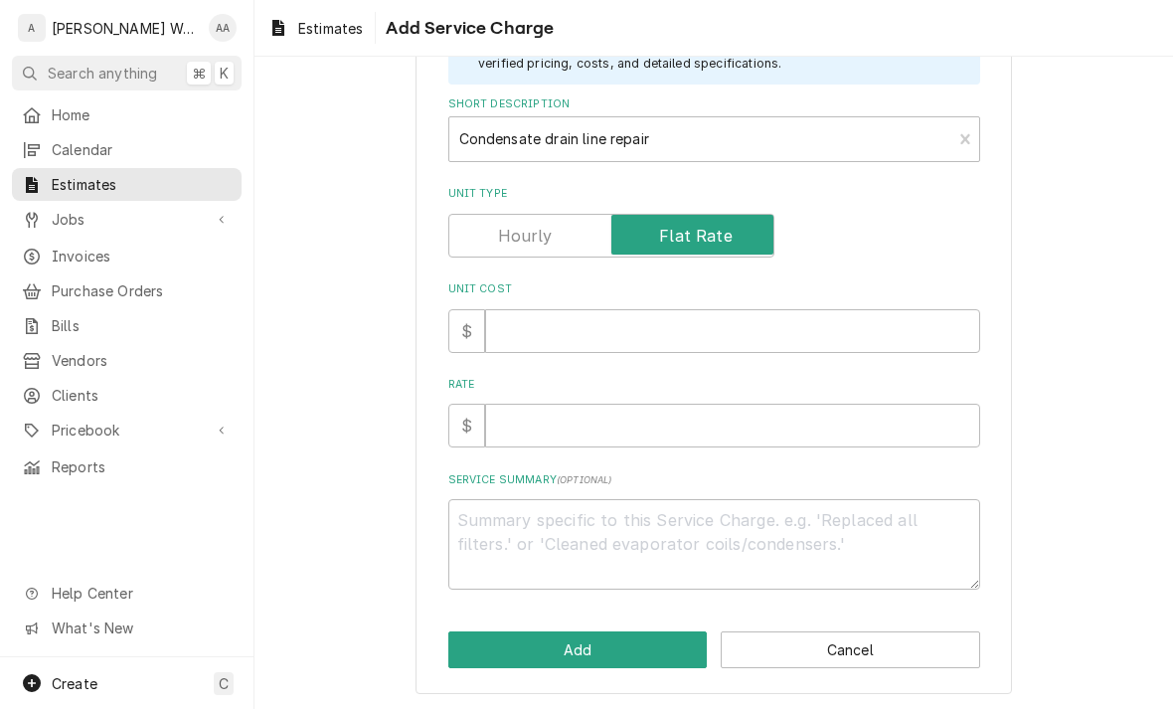
scroll to position [156, 0]
click at [474, 532] on textarea "Service Summary ( optional )" at bounding box center [714, 545] width 532 height 90
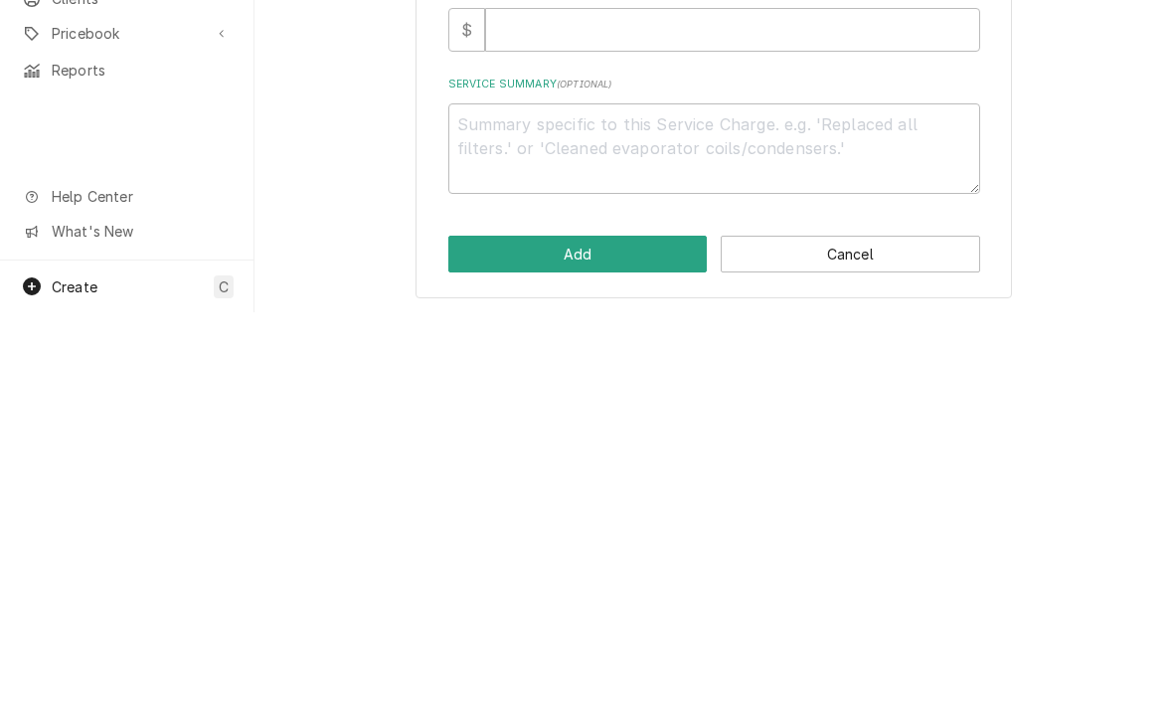
click at [474, 632] on button "Add" at bounding box center [577, 650] width 259 height 37
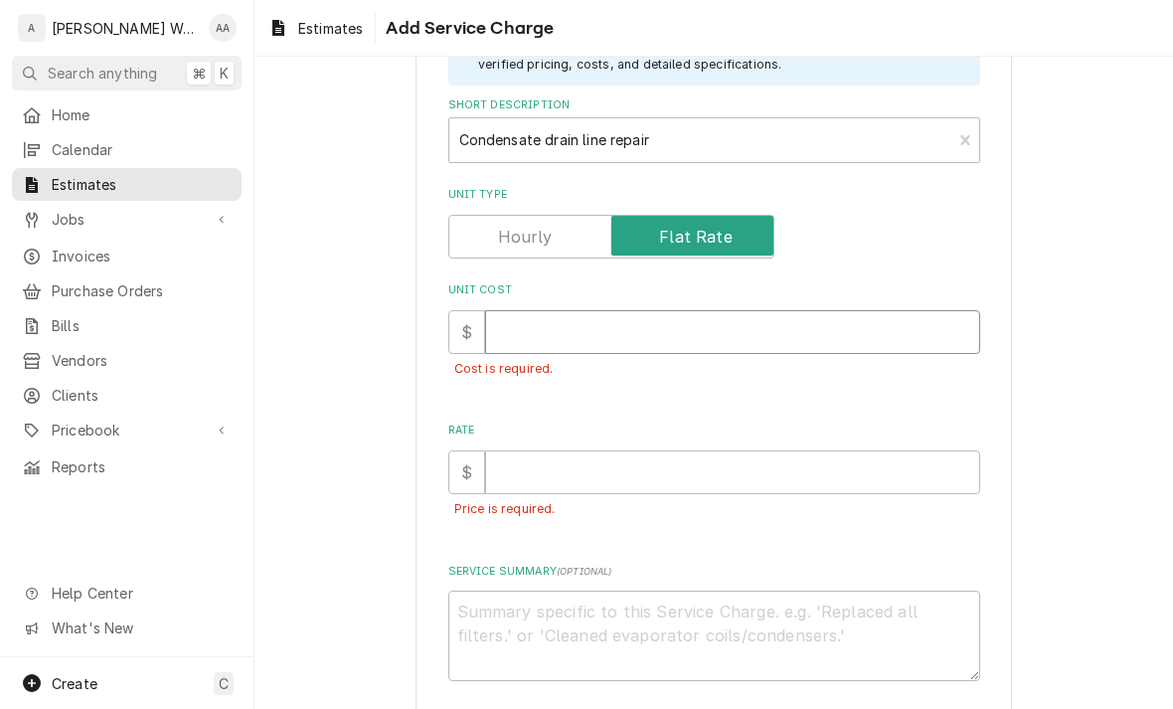
click at [526, 337] on input "Unit Cost" at bounding box center [732, 332] width 495 height 44
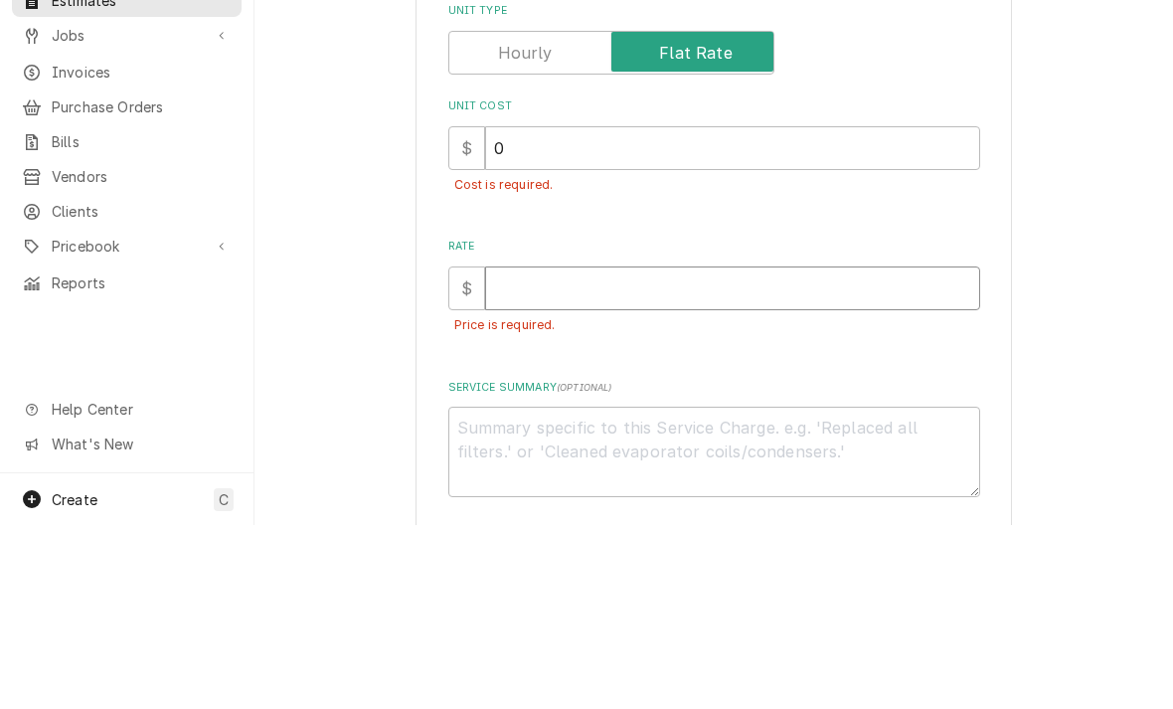
click at [520, 450] on input "Rate" at bounding box center [732, 472] width 495 height 44
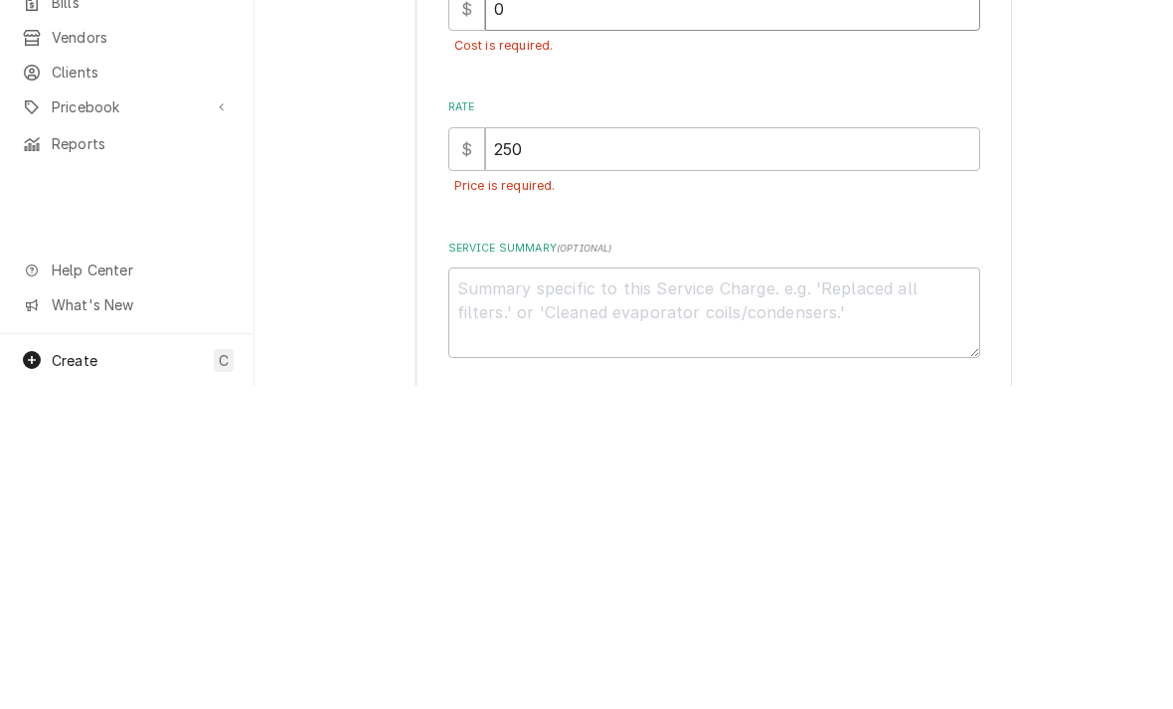
click at [531, 310] on input "0" at bounding box center [732, 332] width 495 height 44
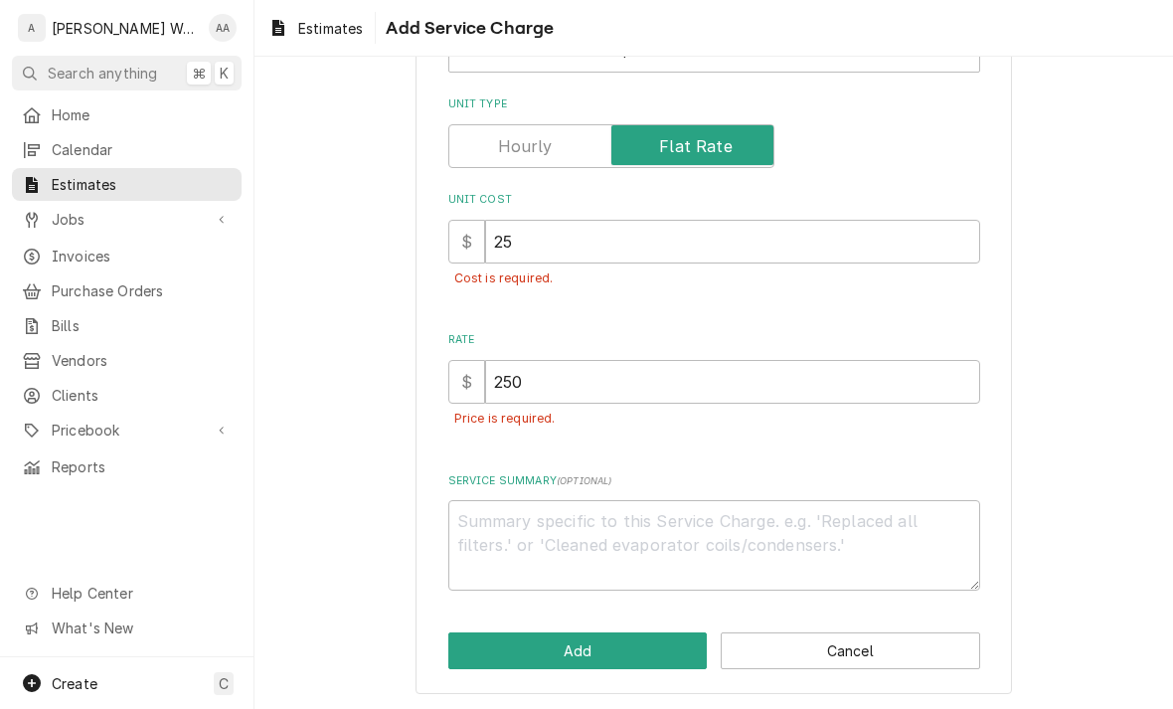
scroll to position [245, 0]
click at [495, 535] on textarea "Service Summary ( optional )" at bounding box center [714, 546] width 532 height 90
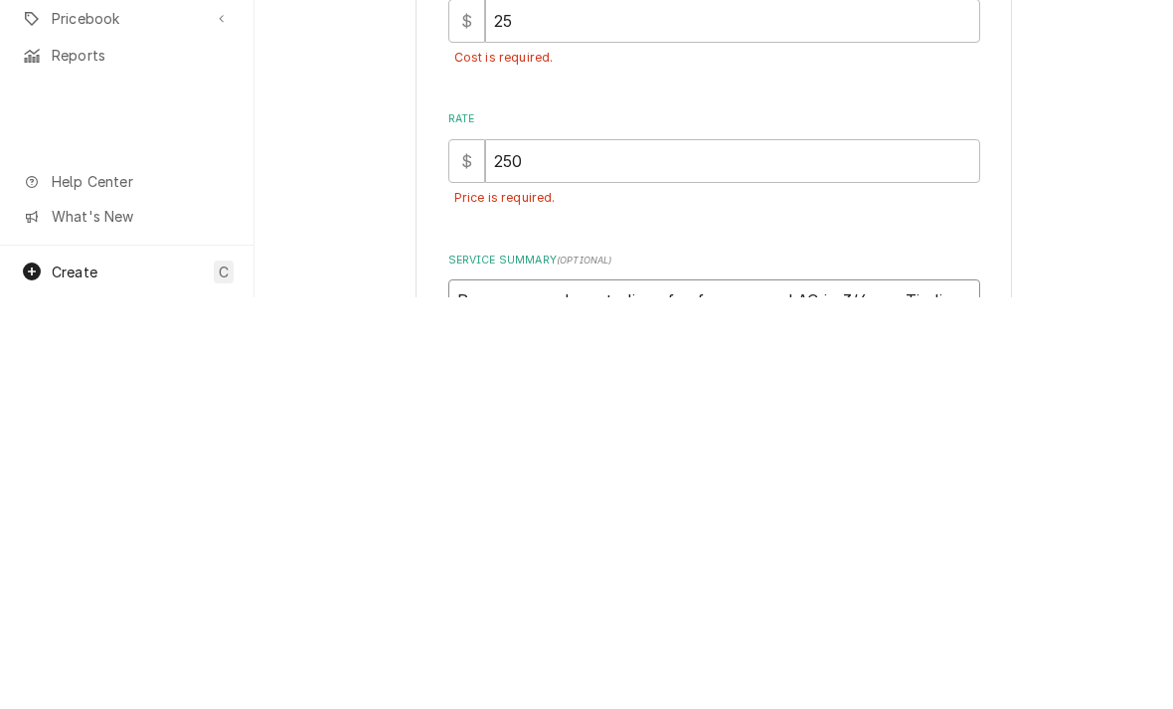
scroll to position [55, 0]
click at [555, 552] on input "250" at bounding box center [732, 574] width 495 height 44
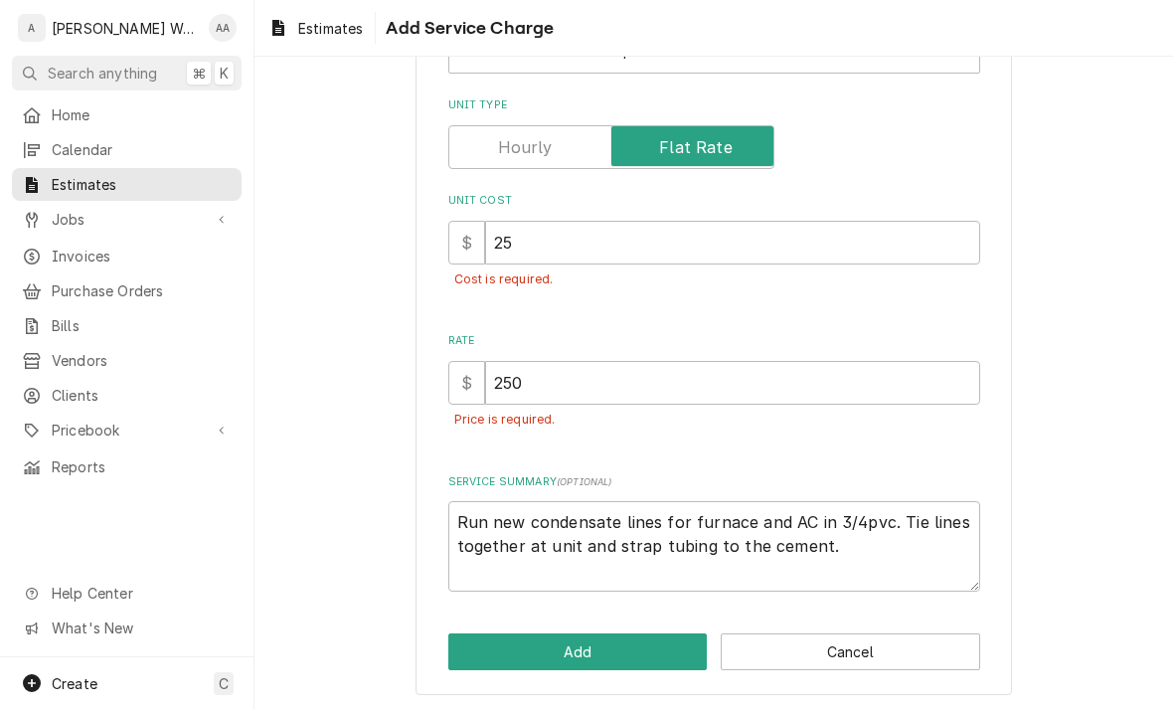
click at [490, 644] on button "Add" at bounding box center [577, 651] width 259 height 37
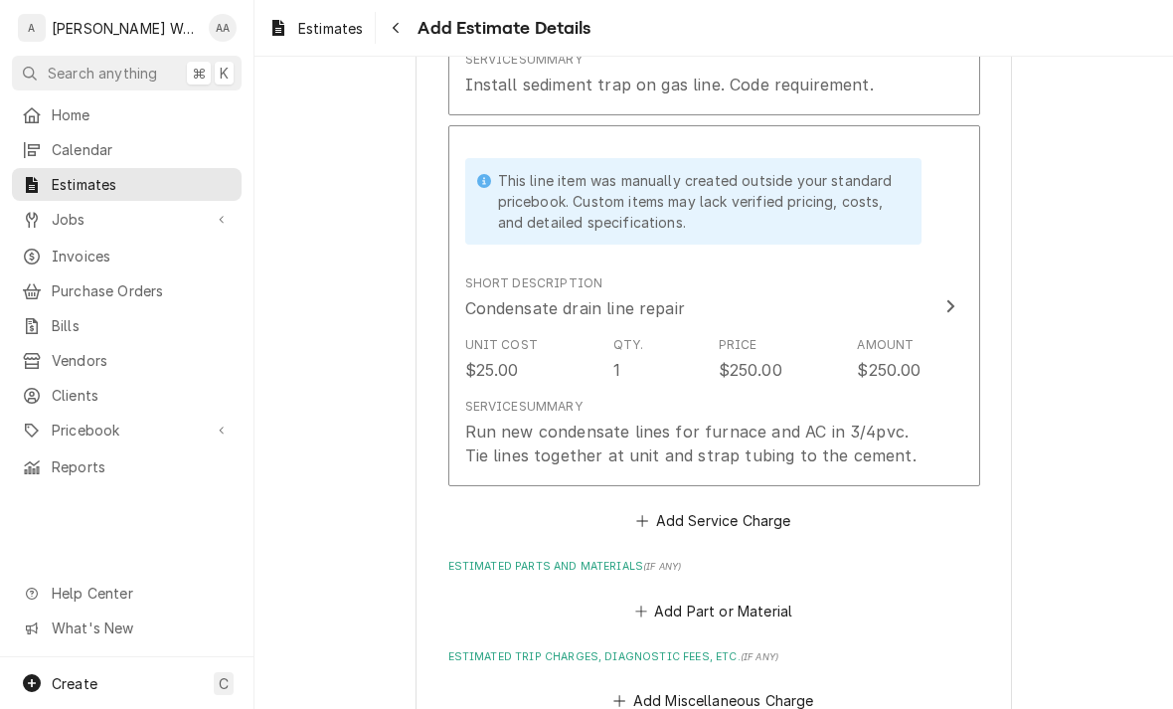
scroll to position [2119, 0]
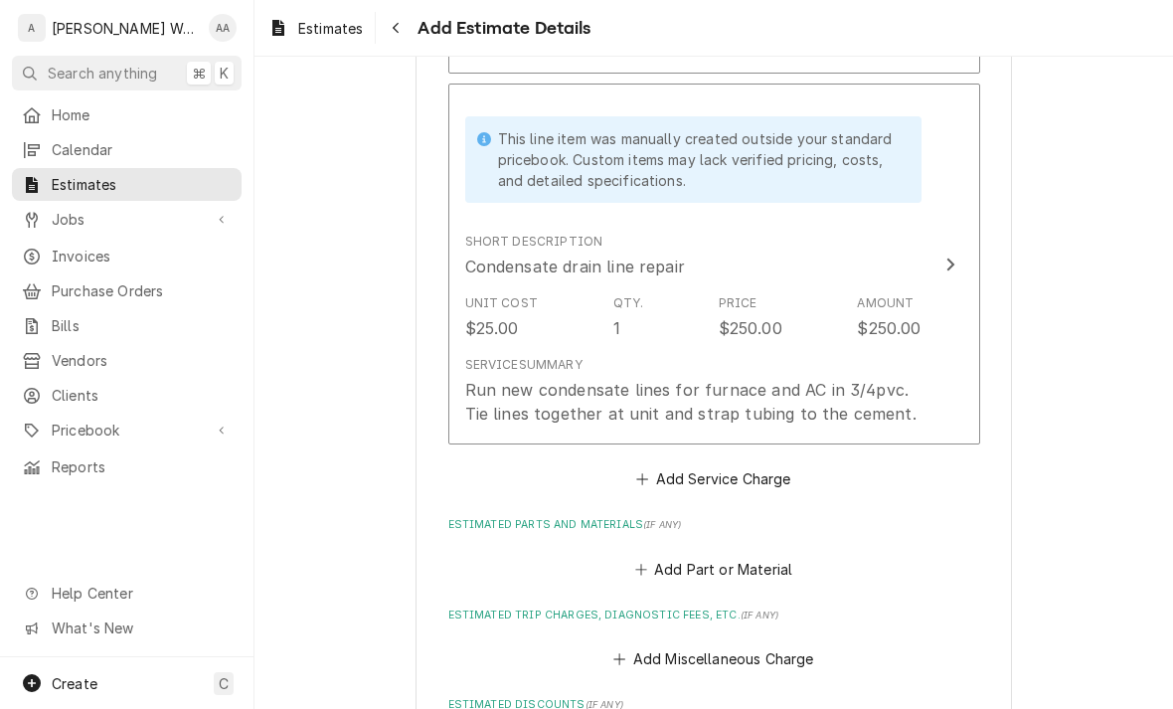
click at [661, 469] on button "Add Service Charge" at bounding box center [713, 479] width 161 height 28
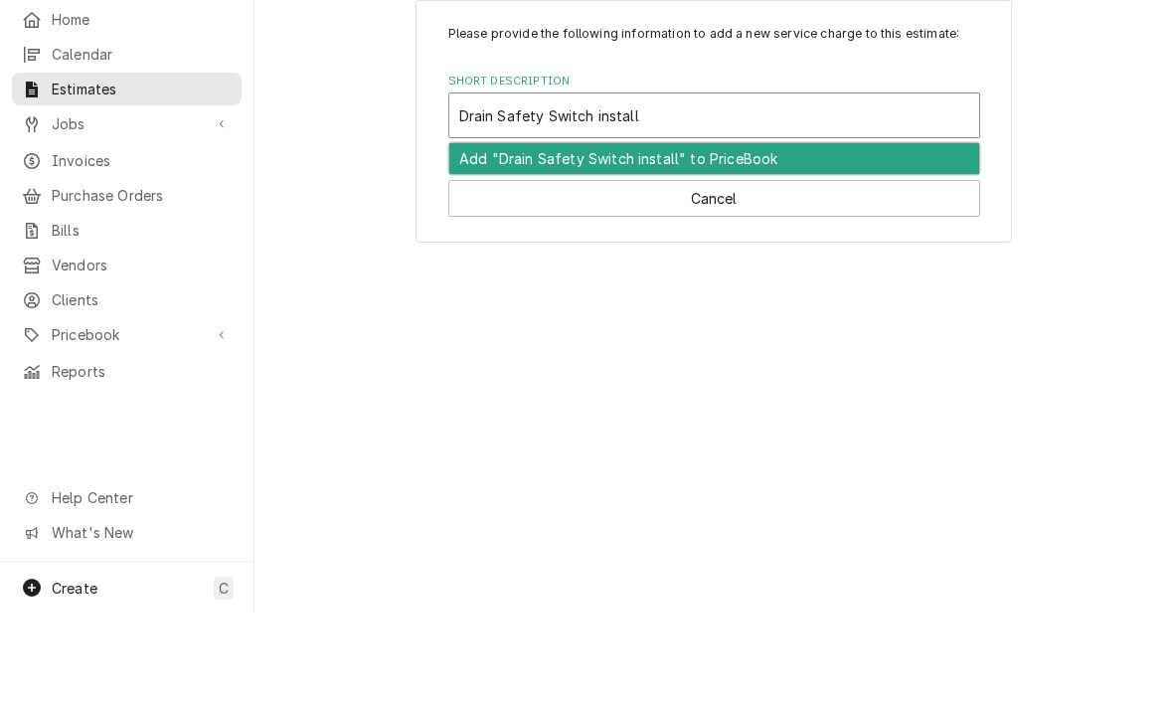
click at [495, 238] on div "Add "Drain Safety Switch install" to PriceBook" at bounding box center [714, 253] width 530 height 31
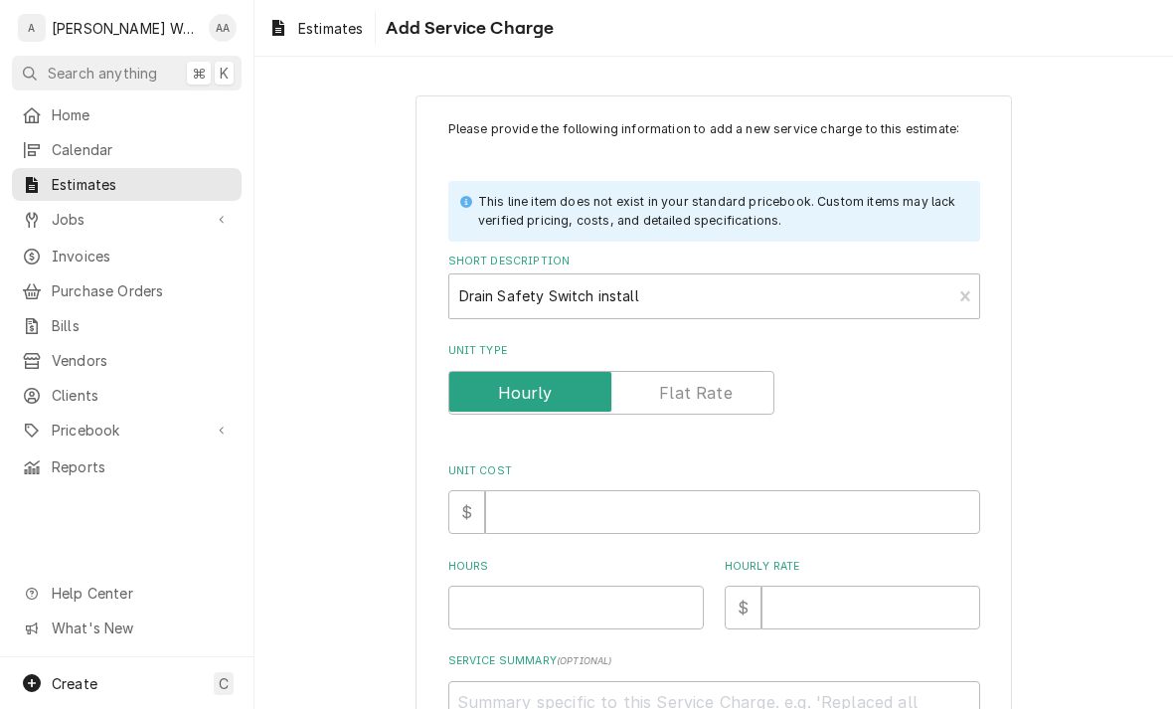
click at [691, 388] on label "Unit Type" at bounding box center [611, 393] width 326 height 44
click at [691, 388] on input "Unit Type" at bounding box center [611, 393] width 308 height 44
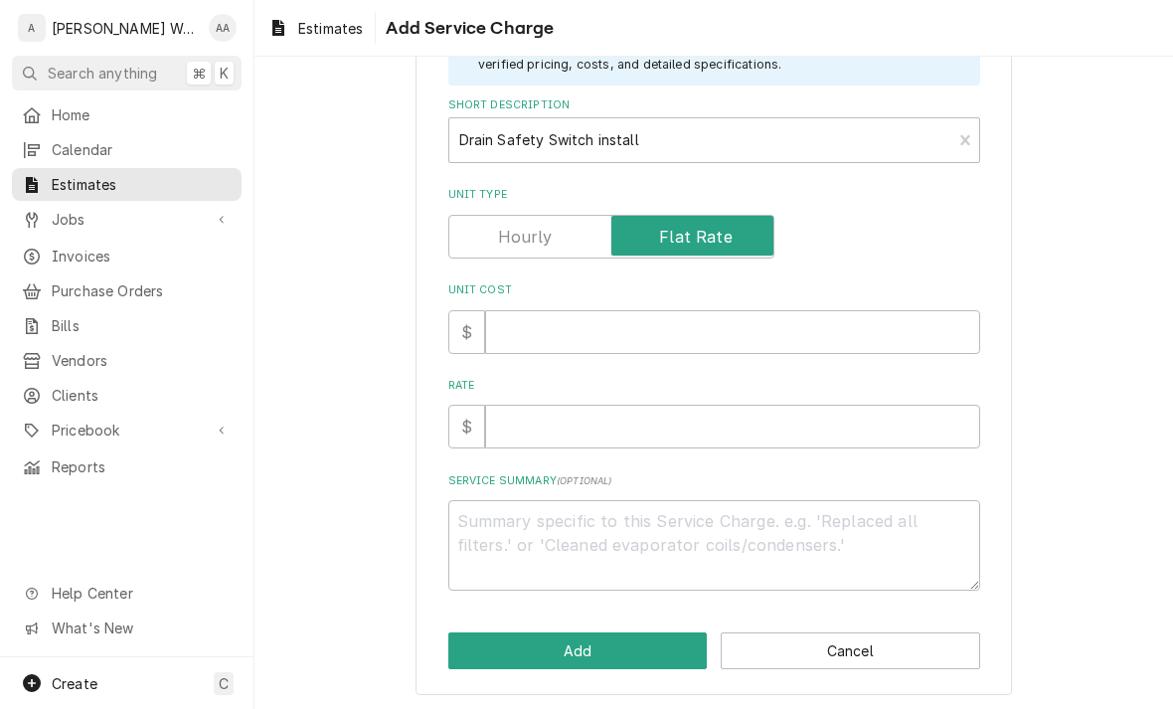
scroll to position [156, 0]
click at [522, 333] on input "Unit Cost" at bounding box center [732, 332] width 495 height 44
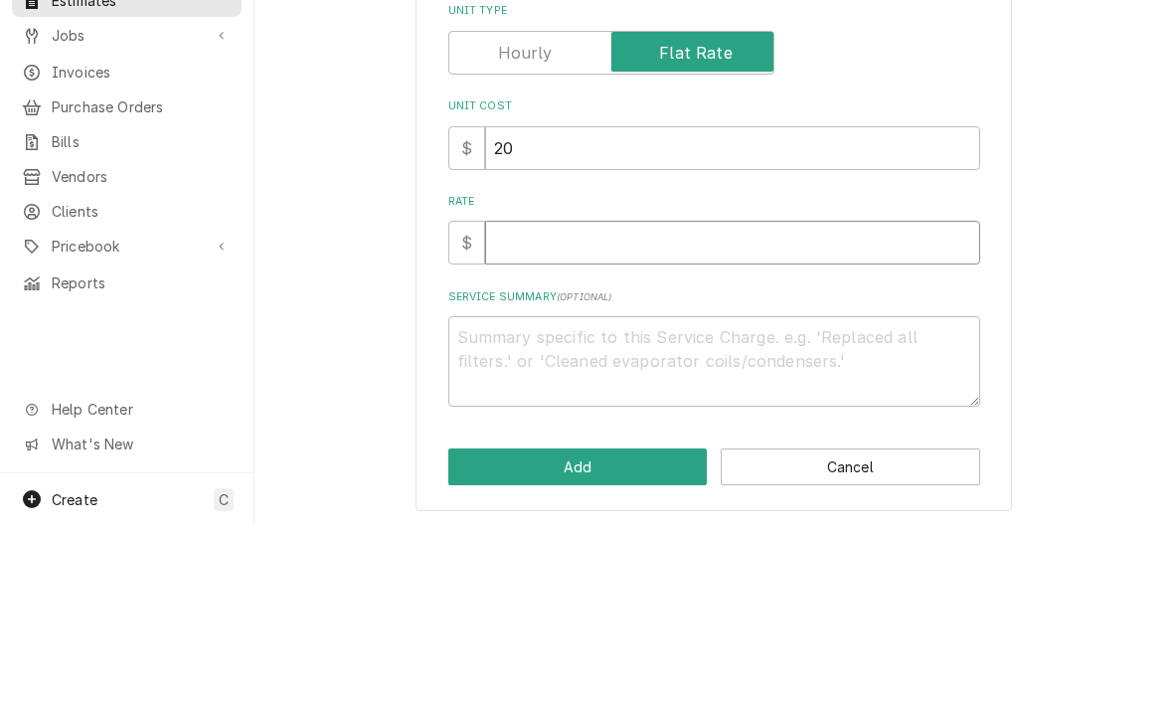
click at [558, 404] on input "Rate" at bounding box center [732, 426] width 495 height 44
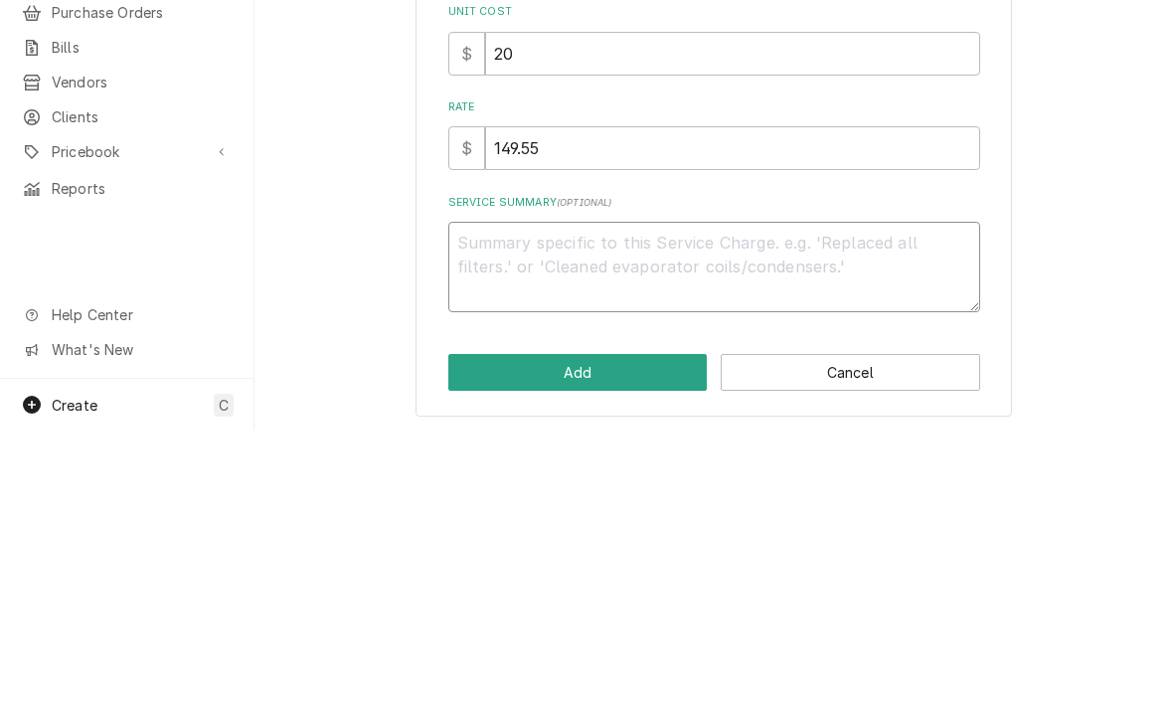
click at [481, 500] on textarea "Service Summary ( optional )" at bounding box center [714, 545] width 532 height 90
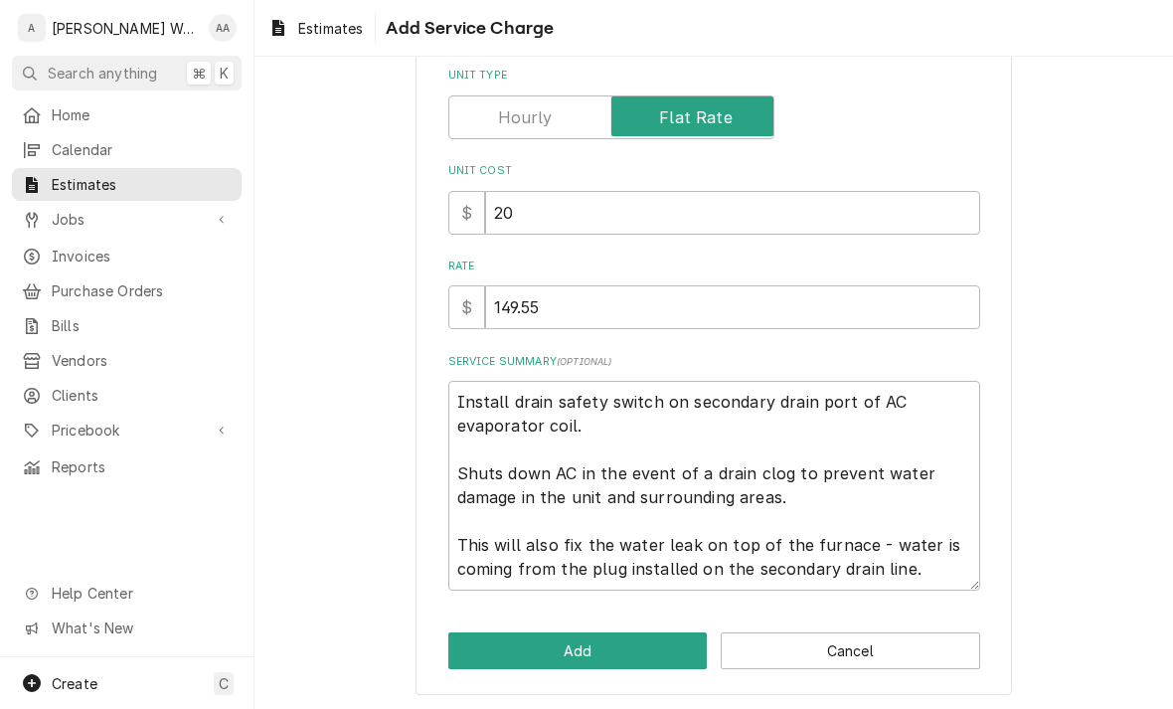
scroll to position [275, 0]
click at [489, 653] on button "Add" at bounding box center [577, 650] width 259 height 37
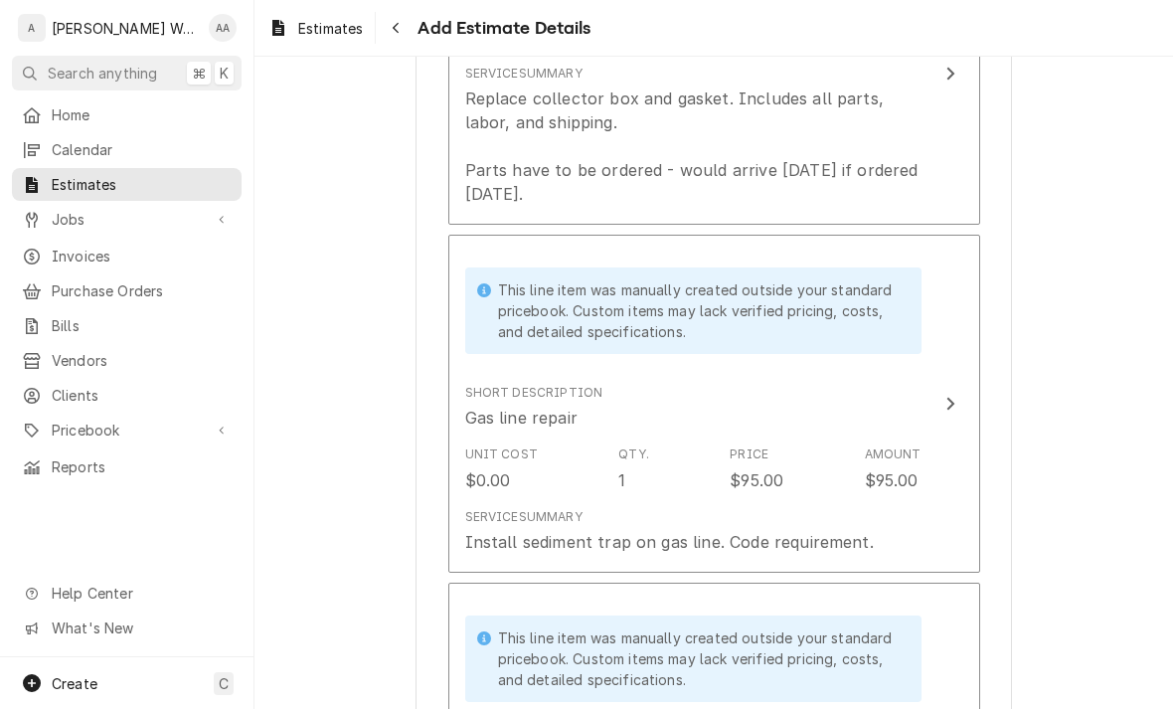
scroll to position [1621, 0]
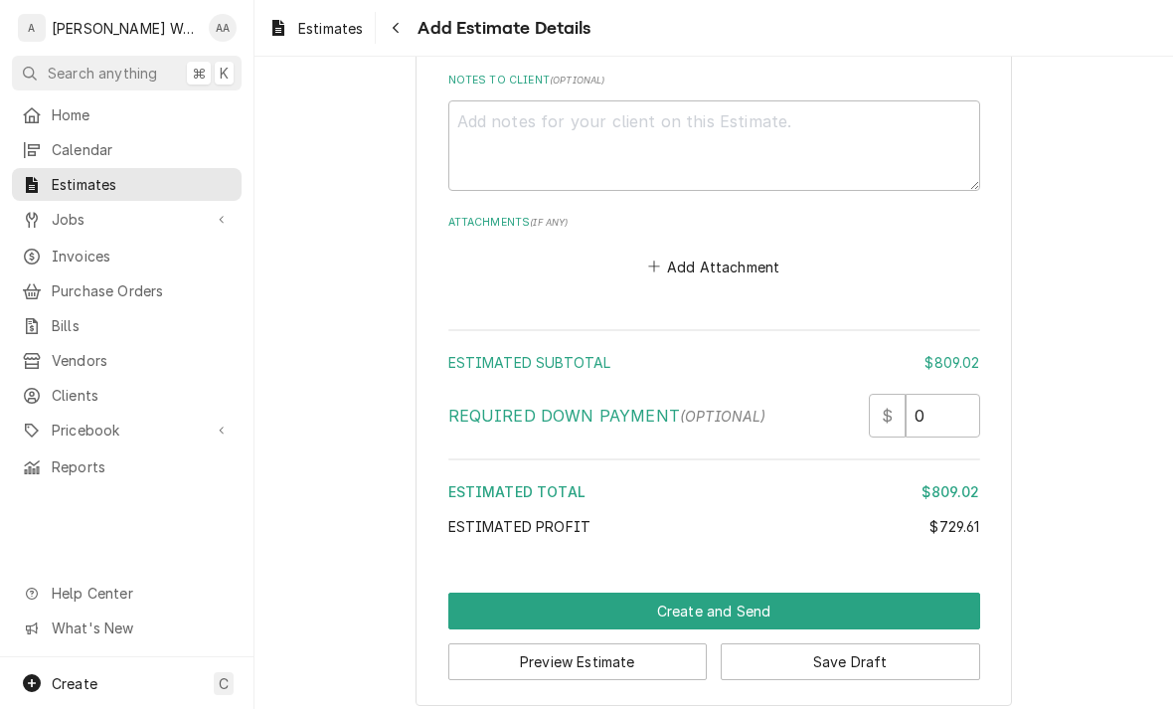
click at [486, 592] on button "Create and Send" at bounding box center [714, 610] width 532 height 37
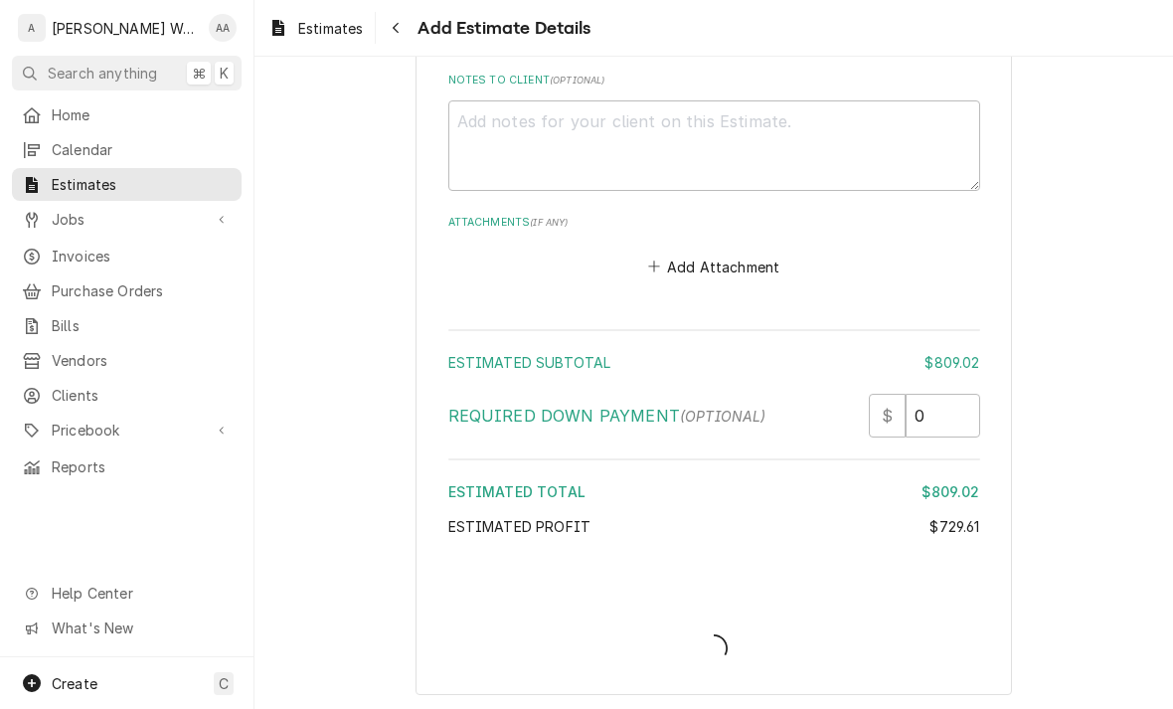
scroll to position [3496, 0]
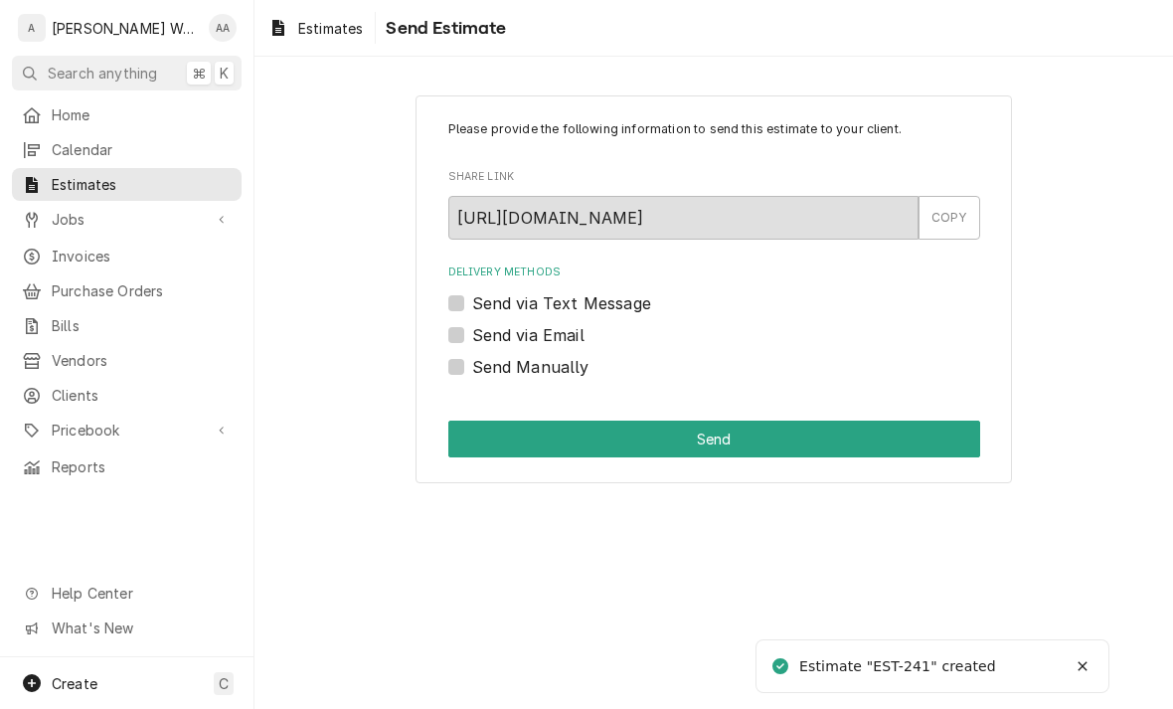
click at [472, 303] on label "Send via Text Message" at bounding box center [561, 303] width 179 height 24
click at [472, 303] on input "Send via Text Message" at bounding box center [738, 313] width 532 height 44
checkbox input "true"
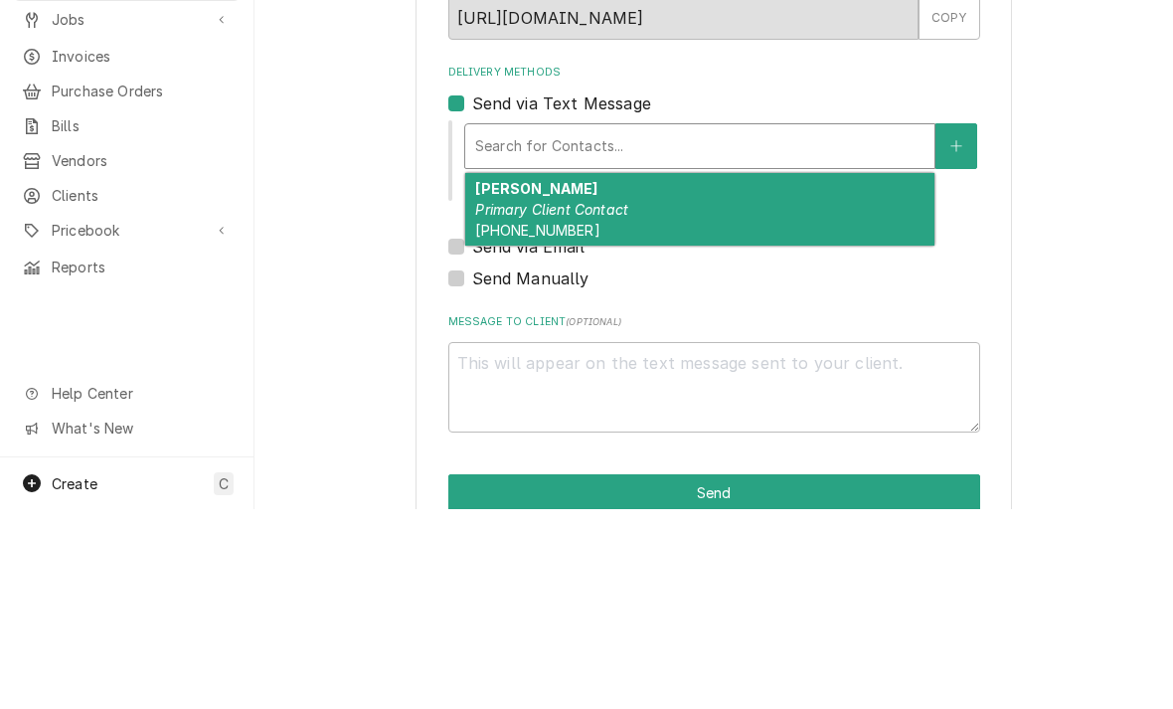
click at [509, 400] on em "Primary Client Contact" at bounding box center [551, 408] width 153 height 17
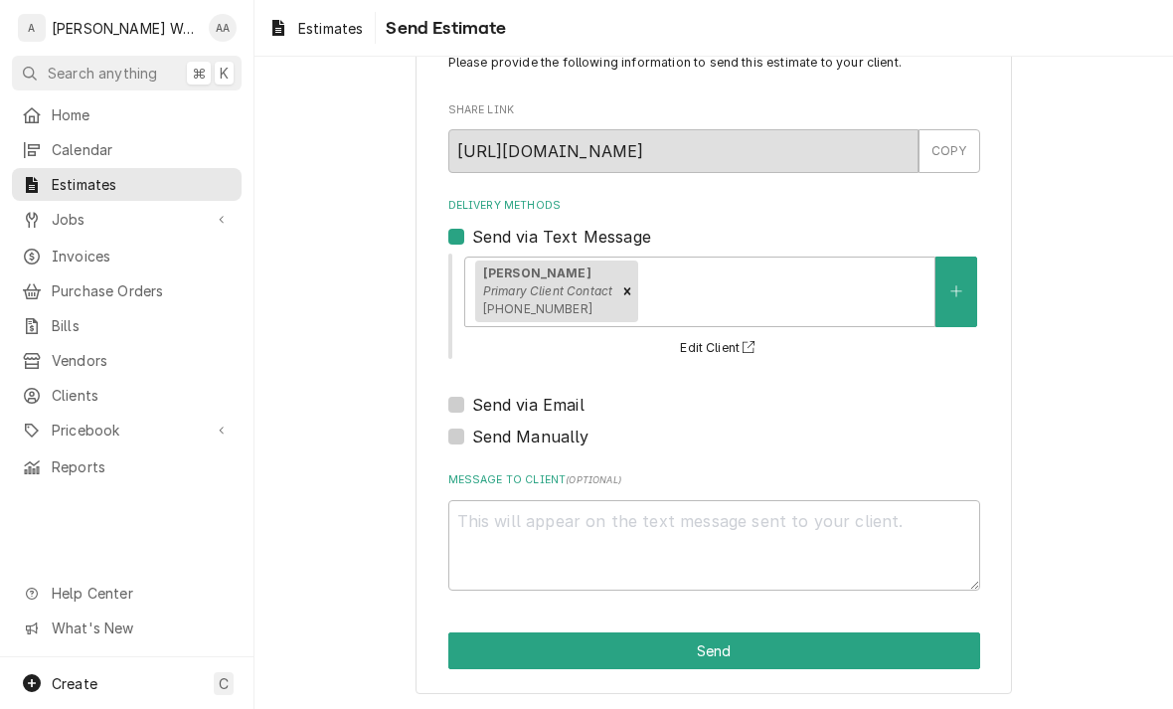
scroll to position [66, 0]
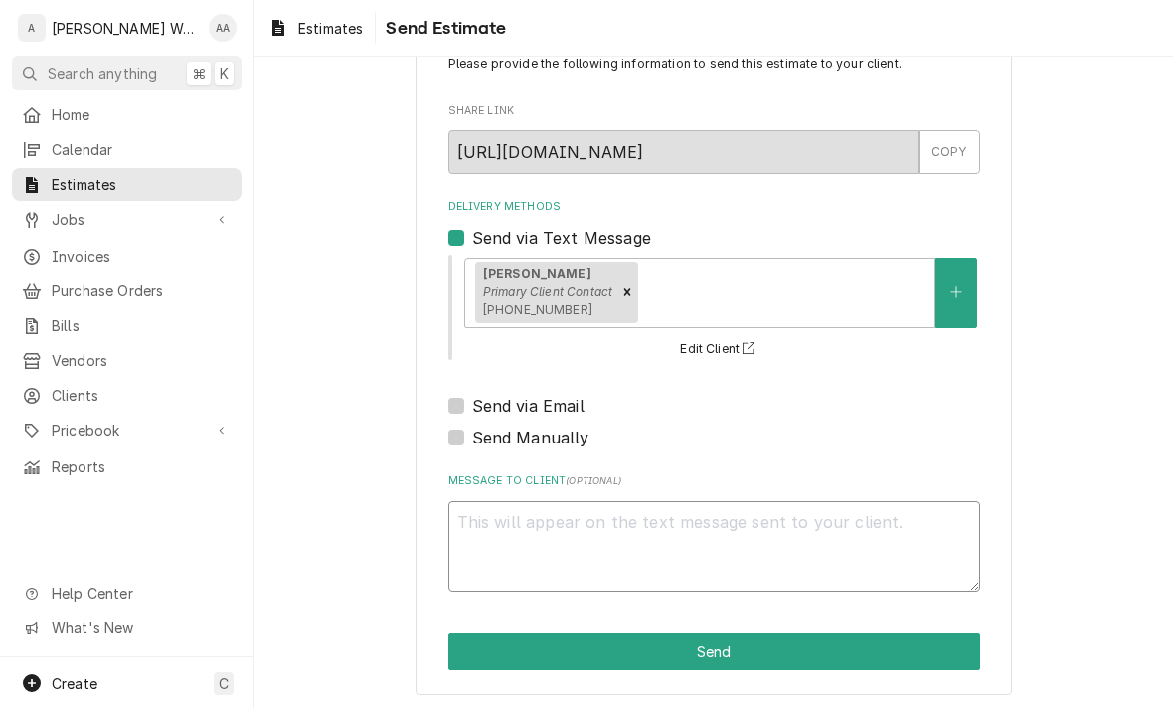
click at [495, 516] on textarea "Message to Client ( optional )" at bounding box center [714, 546] width 532 height 90
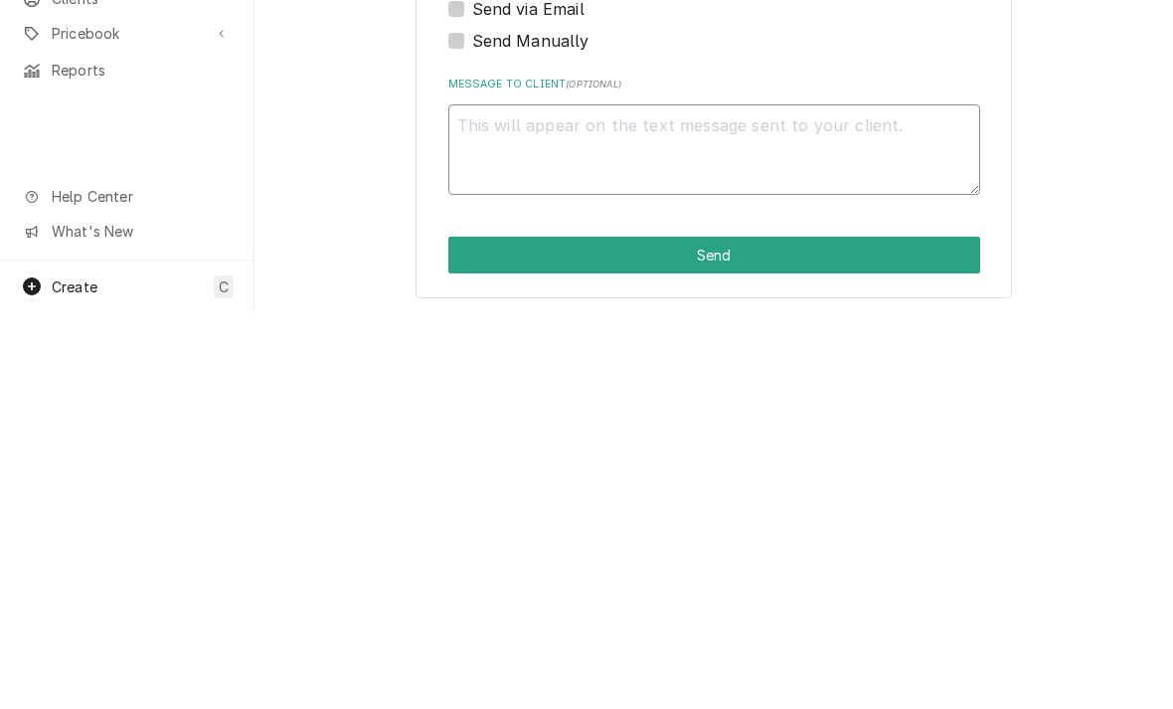
type textarea "x"
type textarea "Pa"
type textarea "x"
type textarea "Par"
type textarea "x"
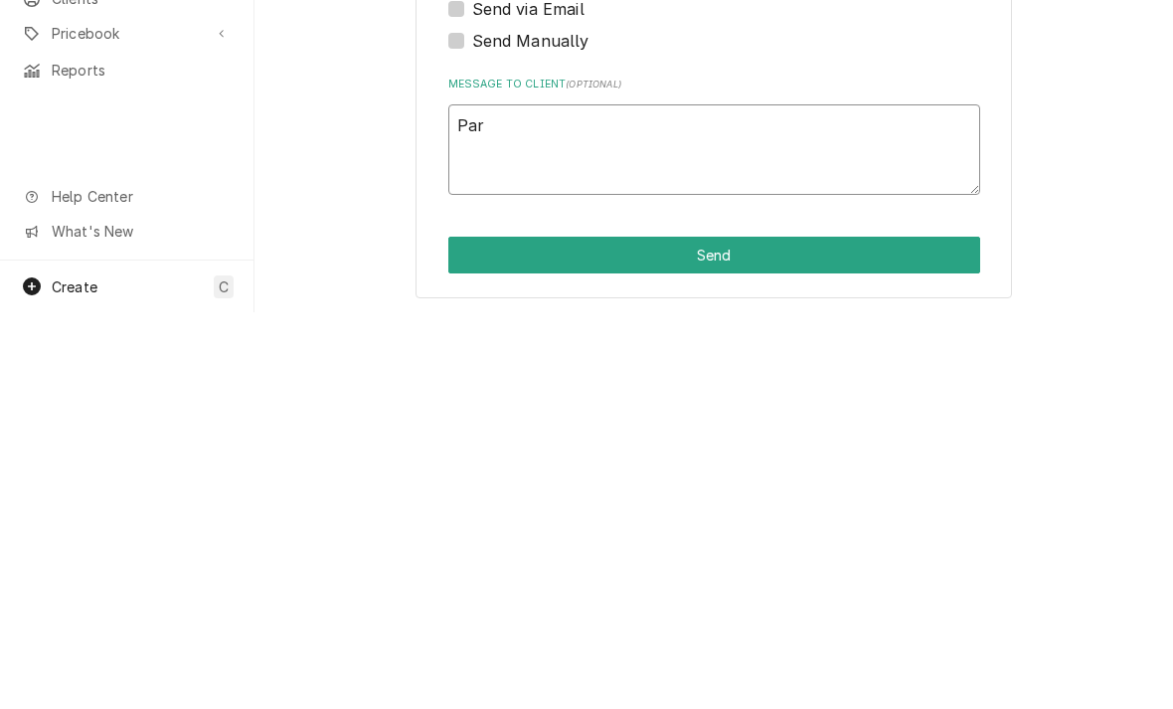
type textarea "Part"
type textarea "x"
type textarea "Parts"
type textarea "x"
type textarea "Parts"
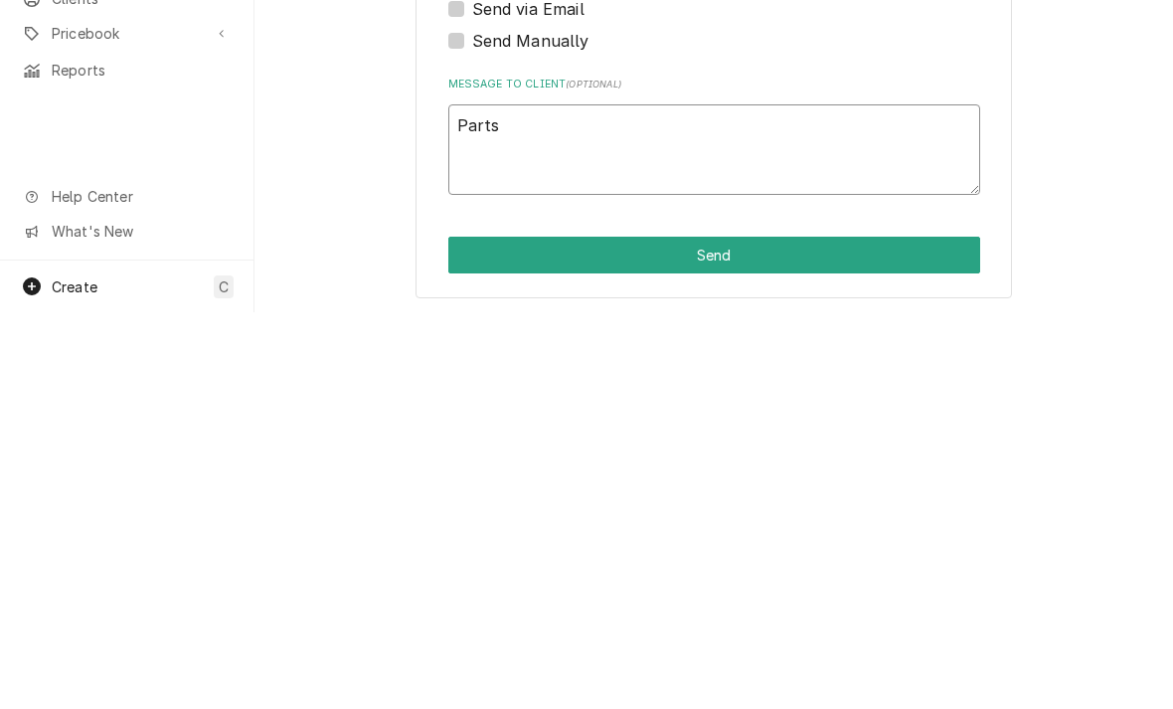
type textarea "x"
type textarea "Parts h"
type textarea "x"
type textarea "Parts ha"
type textarea "x"
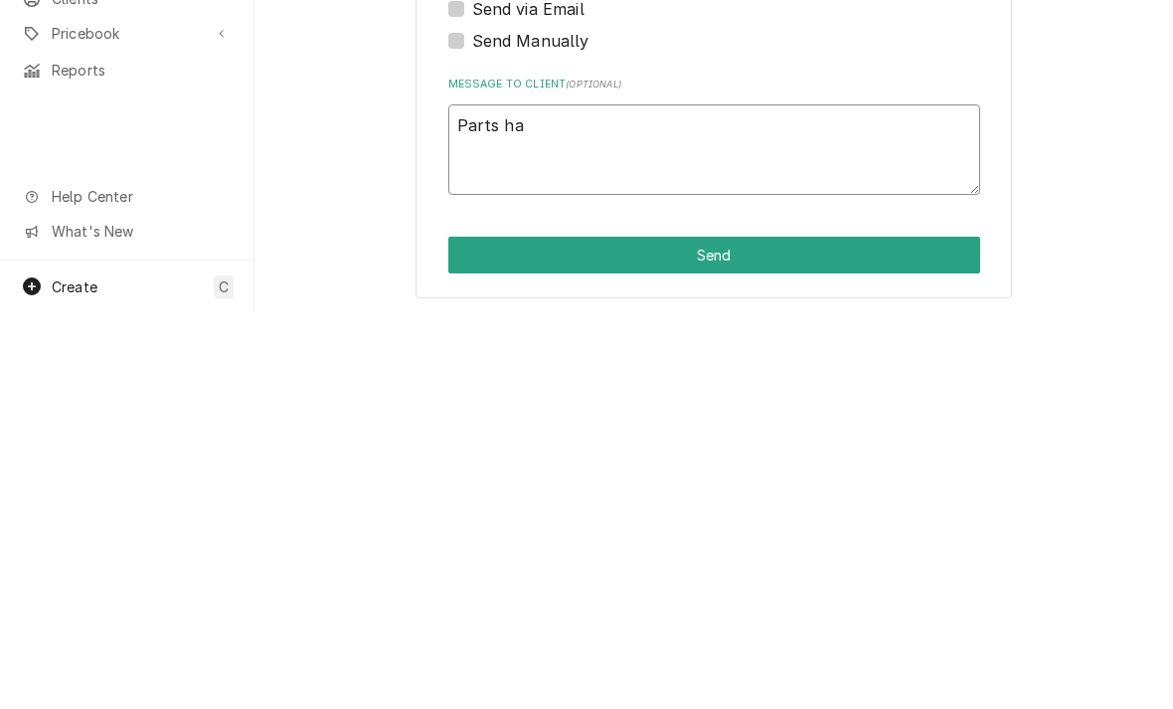
type textarea "Parts hav"
type textarea "x"
type textarea "Parts have"
type textarea "x"
type textarea "Parts have"
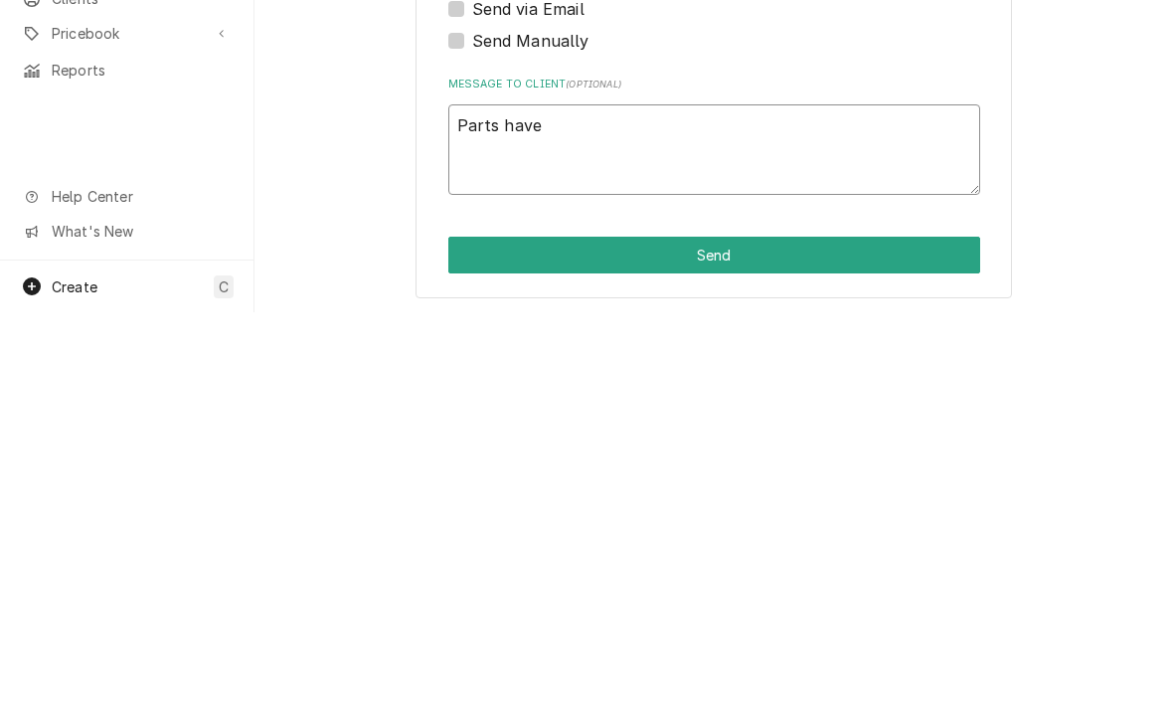
type textarea "x"
type textarea "Parts have to"
type textarea "x"
type textarea "Parts have to"
type textarea "x"
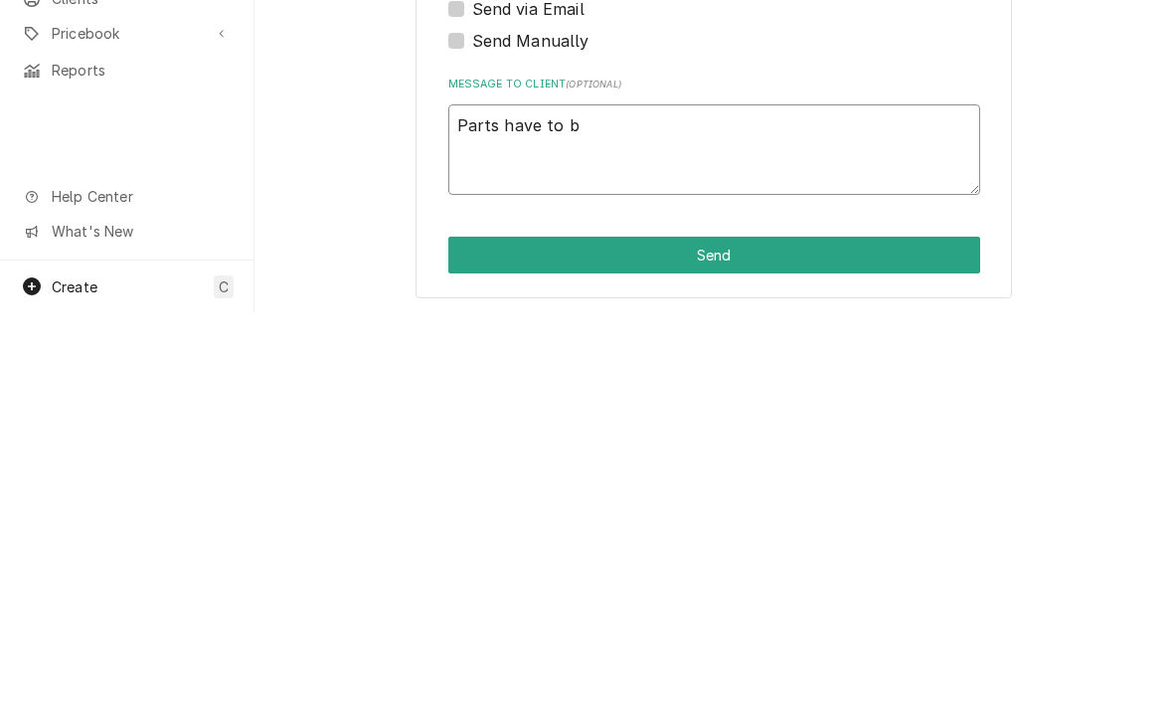
type textarea "Parts have to be"
type textarea "x"
type textarea "Parts have to be"
type textarea "x"
type textarea "Parts have to be o"
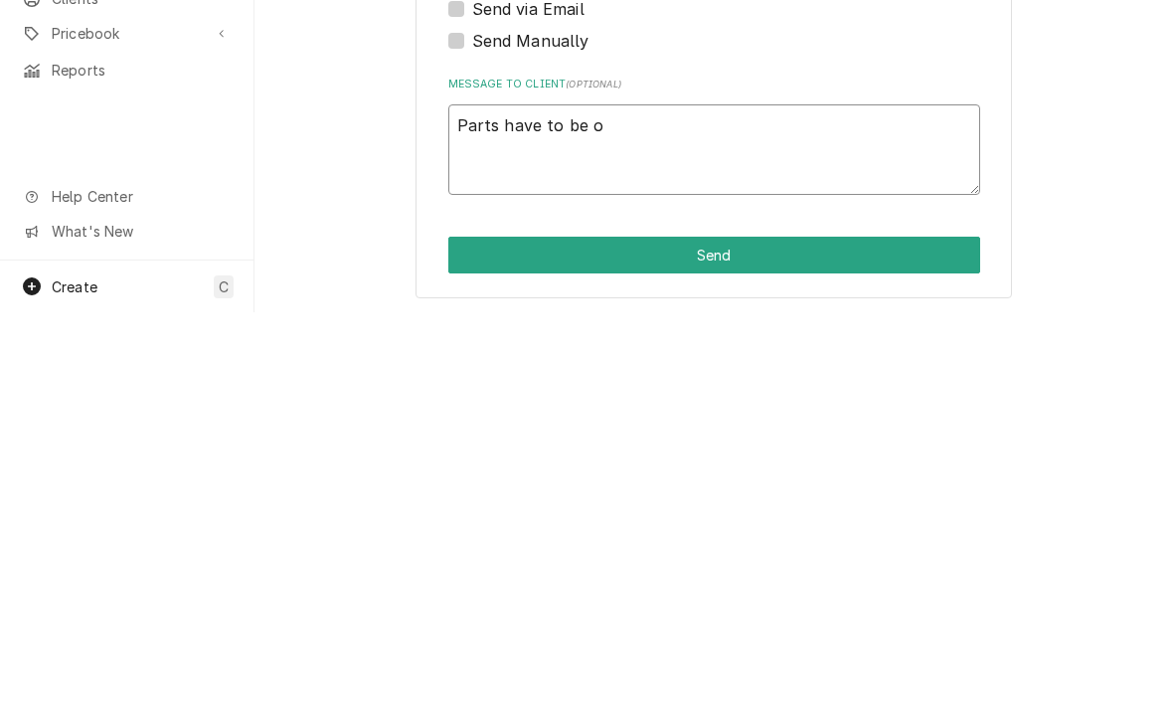
type textarea "x"
type textarea "Parts have to be or"
type textarea "x"
type textarea "Parts have to be ord"
type textarea "x"
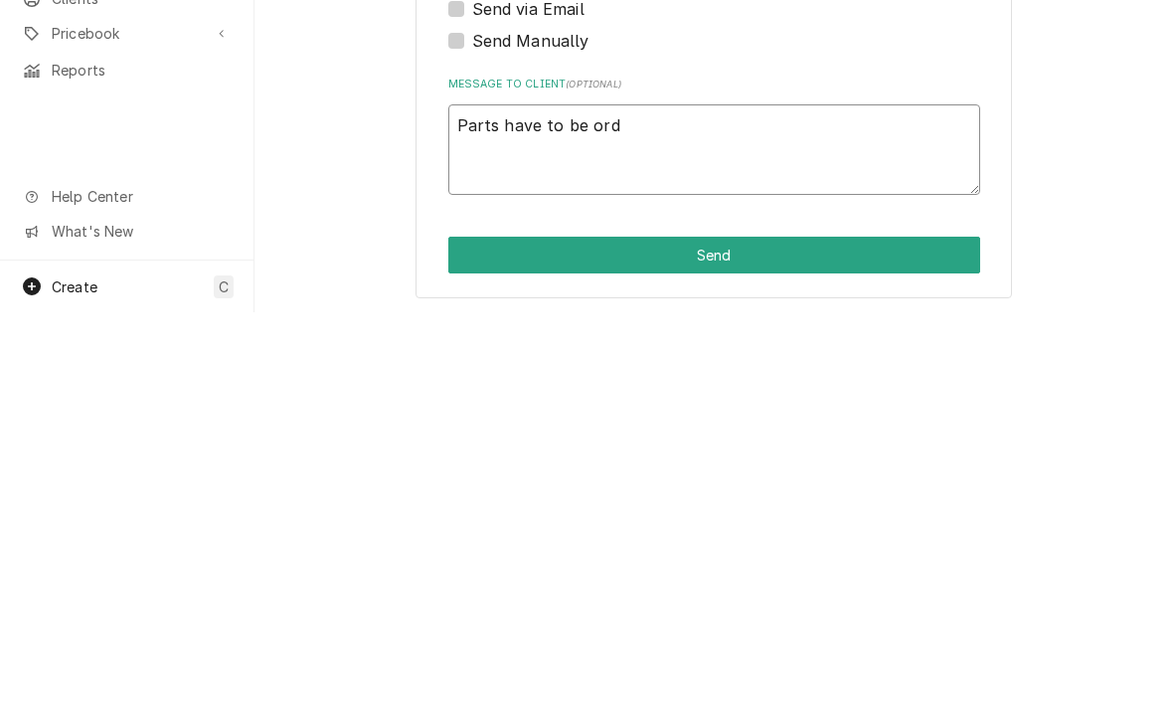
type textarea "Parts have to be orde"
type textarea "x"
type textarea "Parts have to be order"
type textarea "x"
type textarea "Parts have to be ordered"
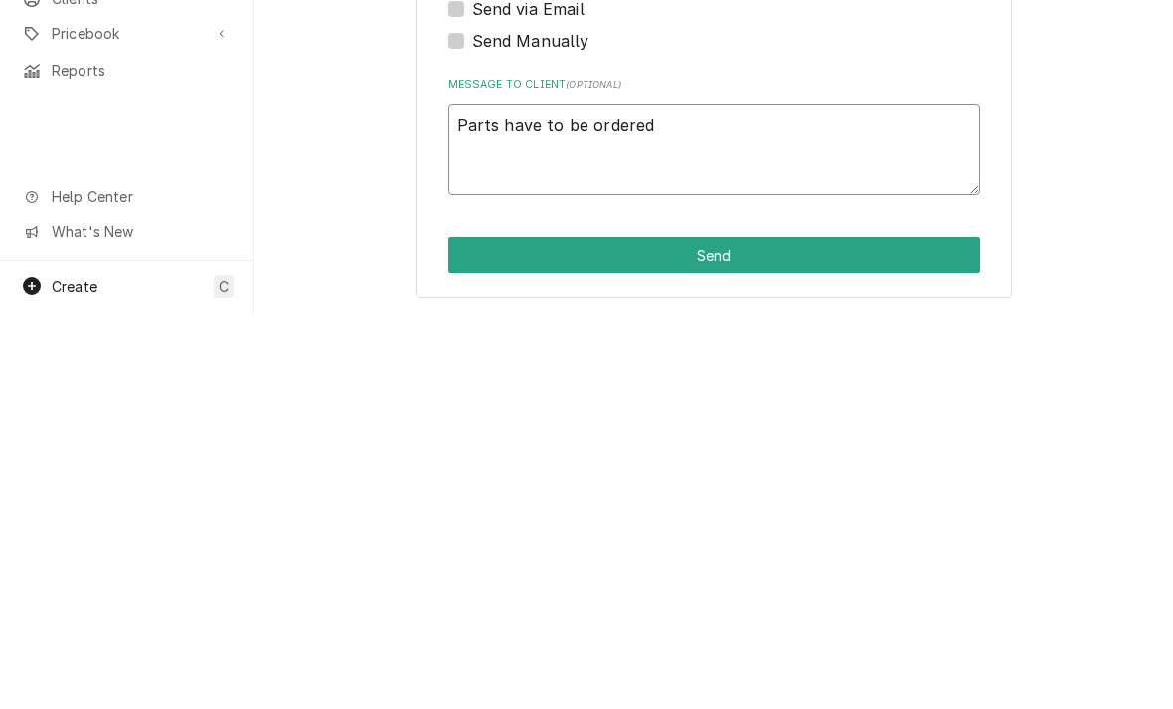
type textarea "x"
type textarea "Parts have to be ordered"
type textarea "x"
type textarea "Parts have to be ordered -"
type textarea "x"
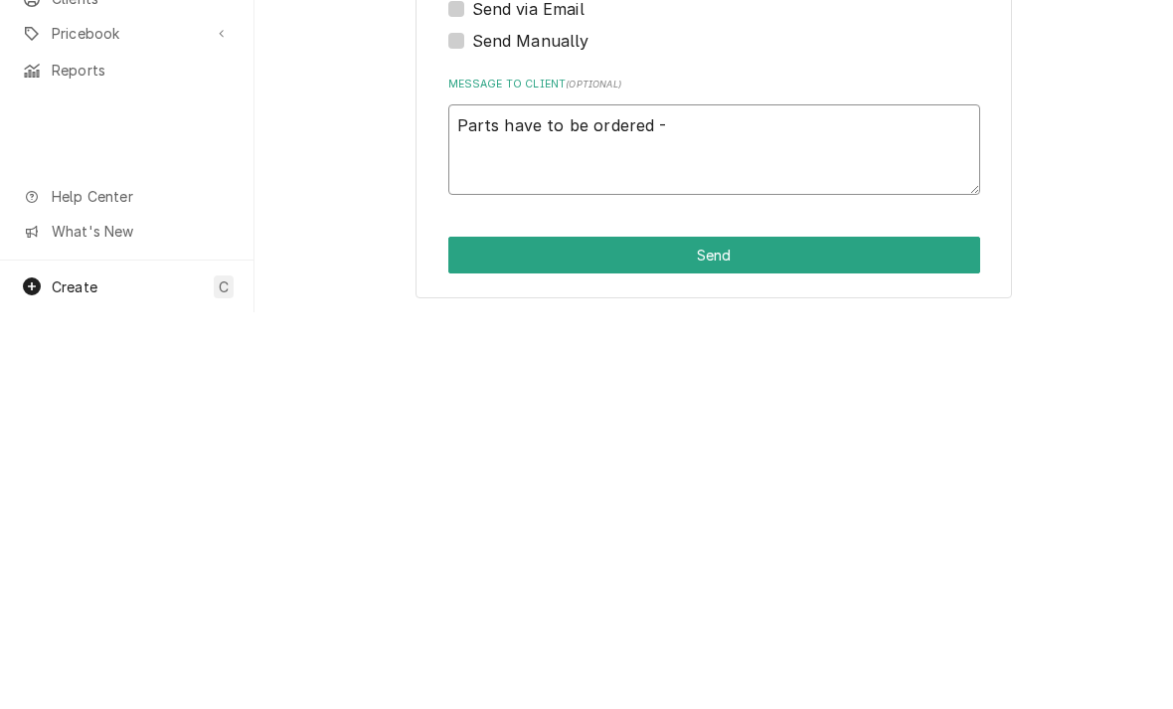
type textarea "Parts have to be ordered - w"
type textarea "x"
type textarea "Parts have to be ordered - wi"
type textarea "x"
type textarea "Parts have to be ordered - wil"
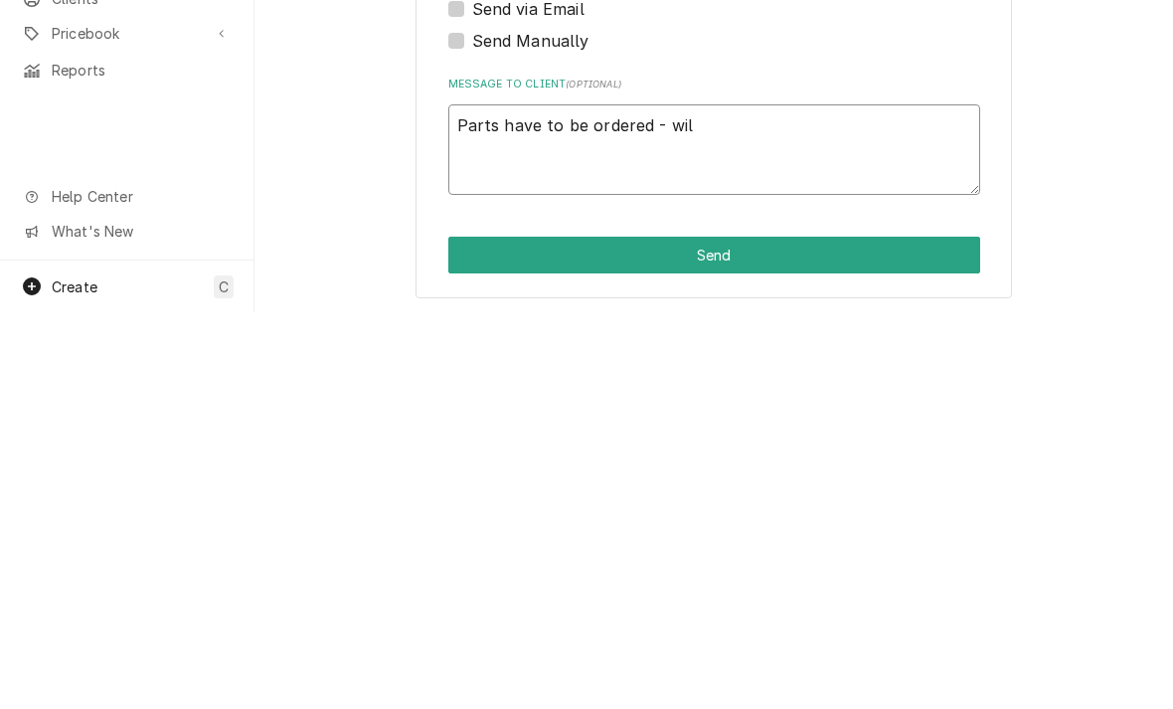
type textarea "x"
type textarea "Parts have to be ordered - will"
type textarea "x"
type textarea "Parts have to be ordered - will"
type textarea "x"
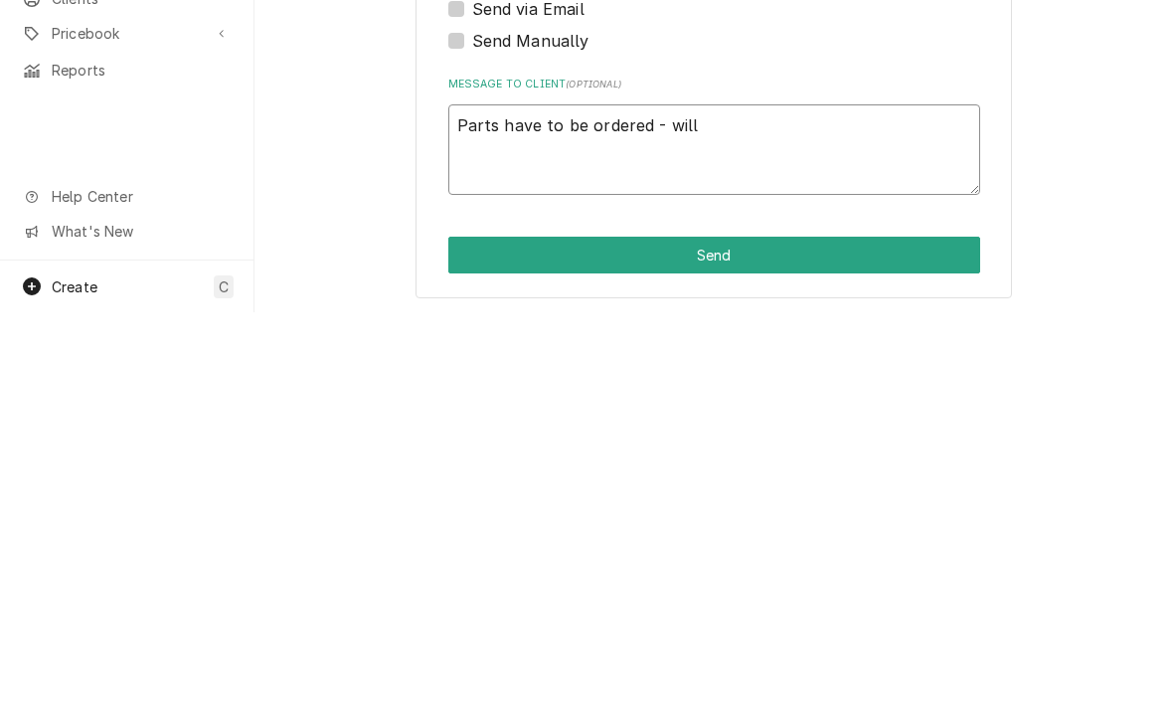
type textarea "Parts have to be ordered - will a"
type textarea "x"
type textarea "Parts have to be ordered - will ar"
type textarea "x"
type textarea "Parts have to be ordered - will arr"
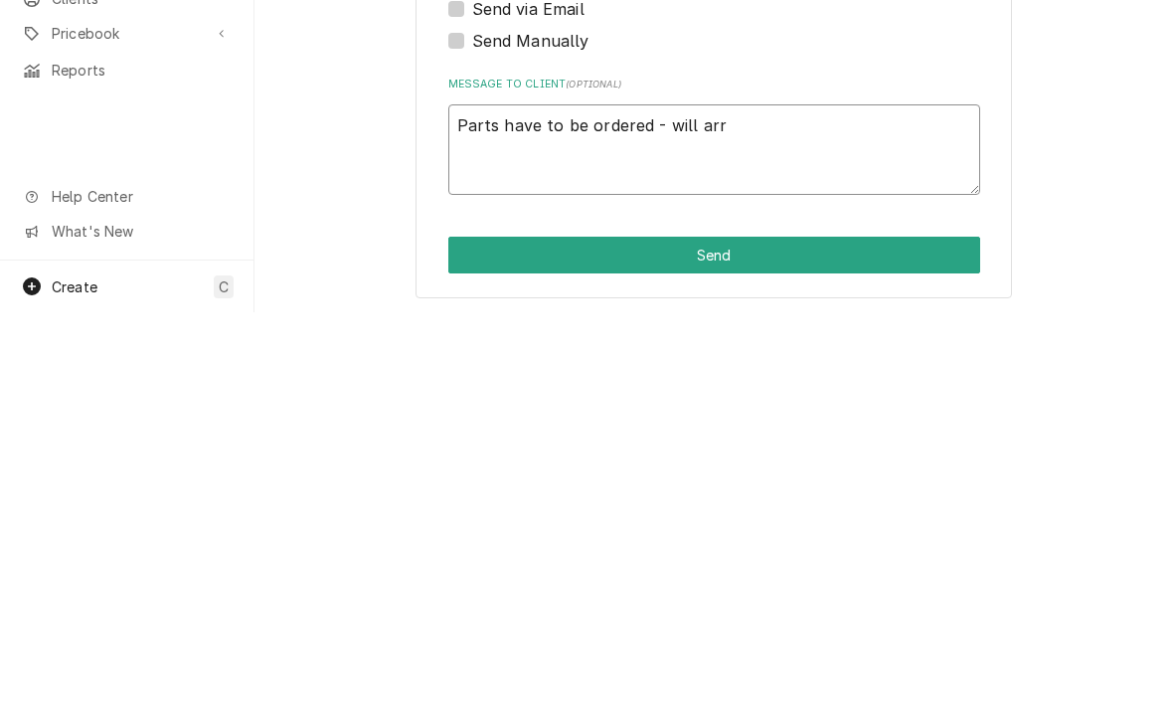
type textarea "x"
type textarea "Parts have to be ordered - will arri"
type textarea "x"
type textarea "Parts have to be ordered - will arriv"
type textarea "x"
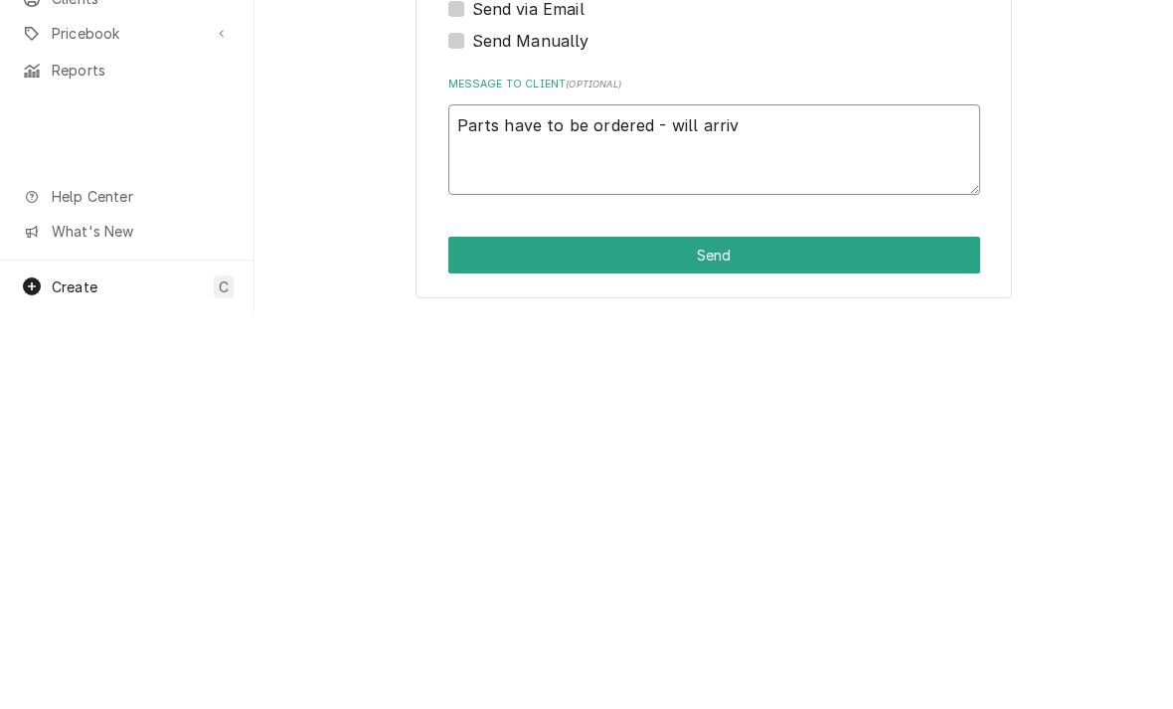
type textarea "Parts have to be ordered - will arrive"
type textarea "x"
type textarea "Parts have to be ordered - will arrive"
type textarea "x"
type textarea "Parts have to be ordered - will arrive t"
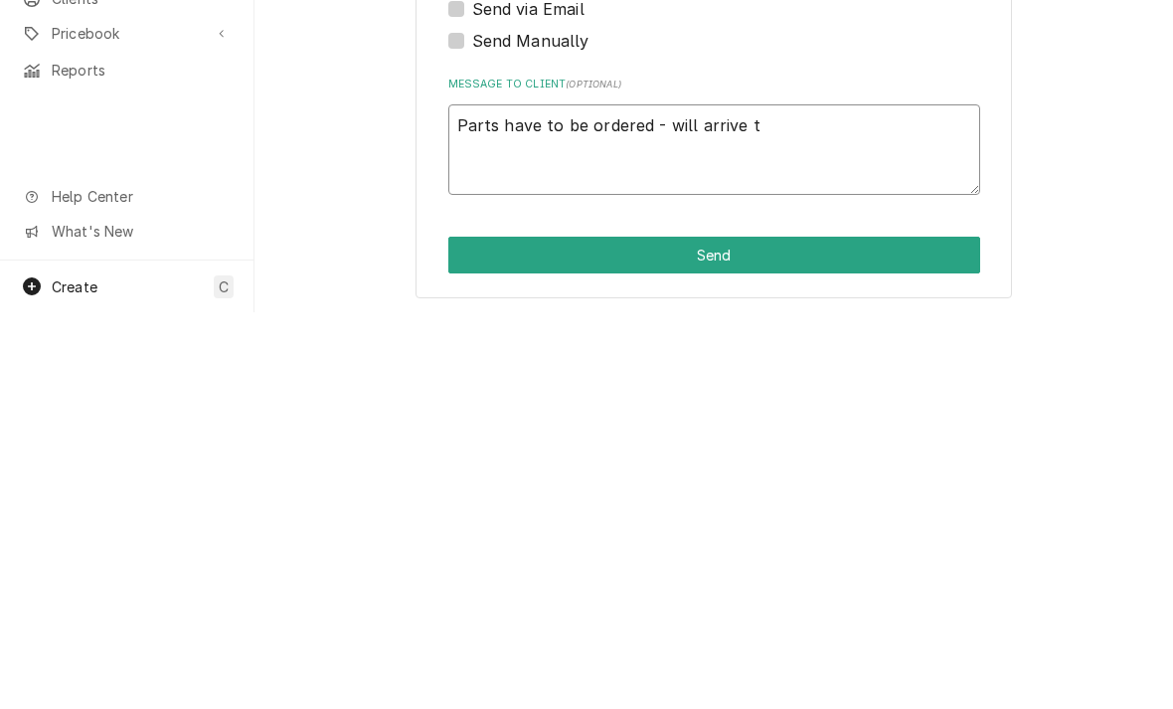
type textarea "x"
type textarea "Parts have to be ordered - will arrive tu"
type textarea "x"
type textarea "Parts have to be ordered - will arrive tues"
type textarea "x"
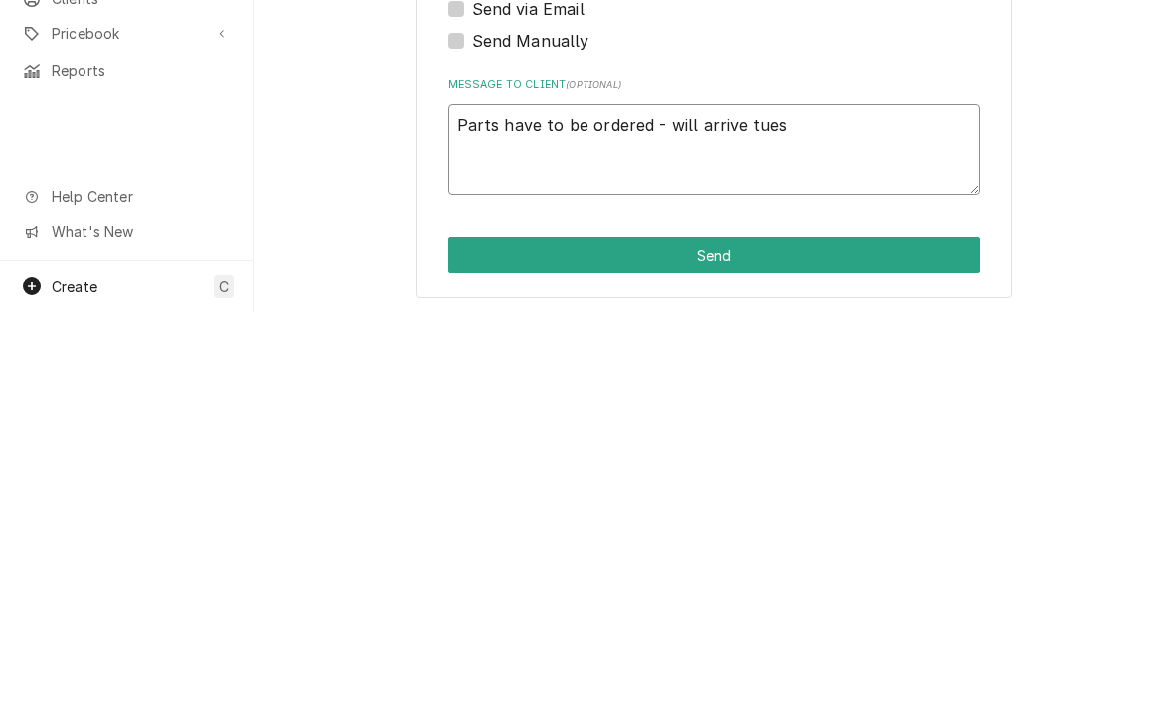
type textarea "Parts have to be ordered - will arrive tuesd"
type textarea "x"
type textarea "Parts have to be ordered - will arrive tuesda"
type textarea "x"
type textarea "Parts have to be ordered - will arrive tuesday"
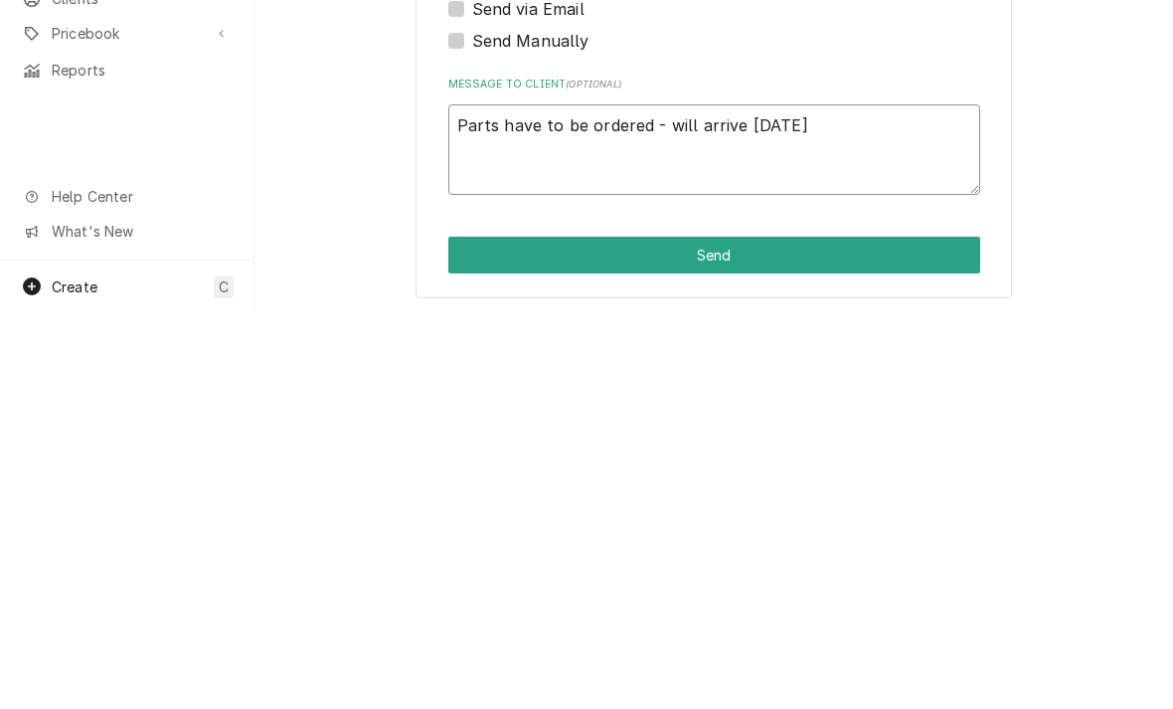
type textarea "x"
type textarea "Parts have to be ordered - will arrive Tuesday"
type textarea "x"
type textarea "Parts have to be ordered - will arrive Tuesday i"
type textarea "x"
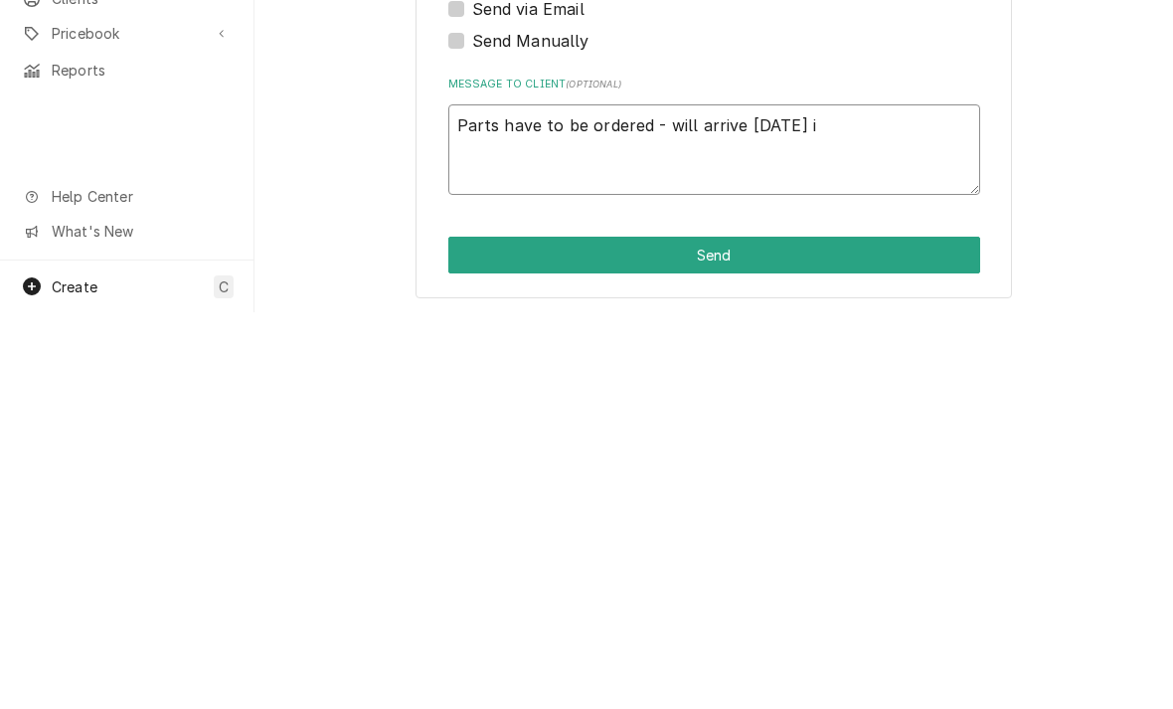
type textarea "Parts have to be ordered - will arrive Tuesday if"
type textarea "x"
type textarea "Parts have to be ordered - will arrive Tuesday if"
type textarea "x"
type textarea "Parts have to be ordered - will arrive Tuesday if o"
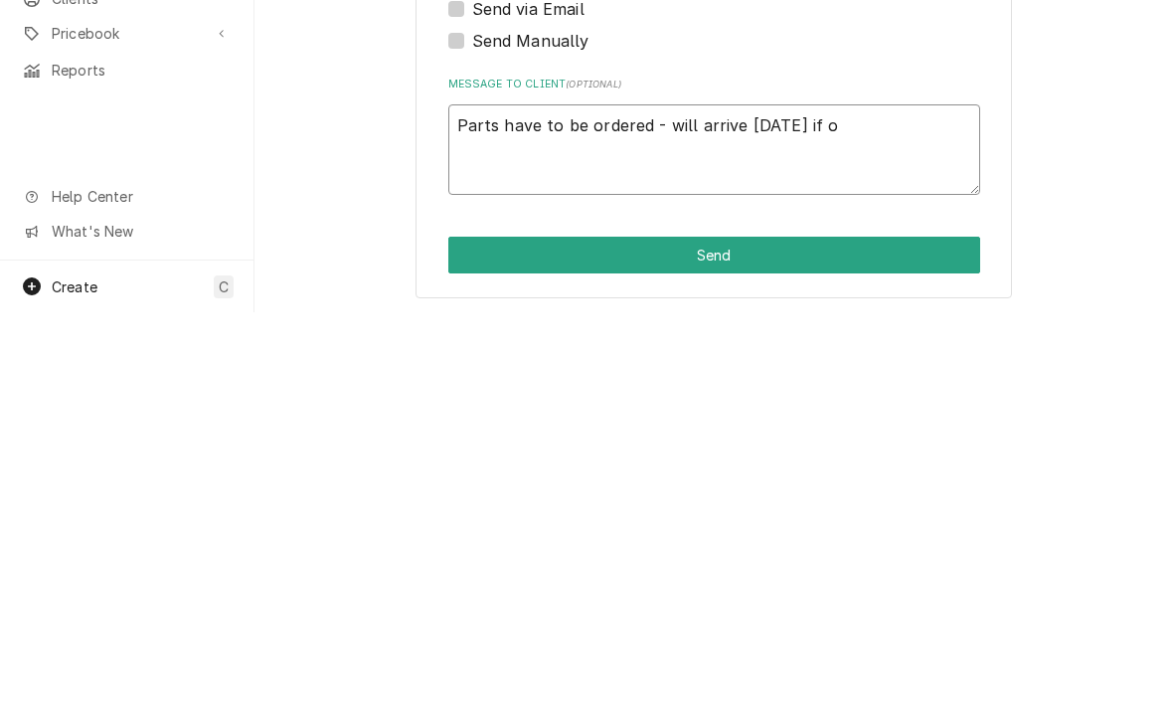
type textarea "x"
type textarea "Parts have to be ordered - will arrive Tuesday if or"
type textarea "x"
type textarea "Parts have to be ordered - will arrive Tuesday if orde"
type textarea "x"
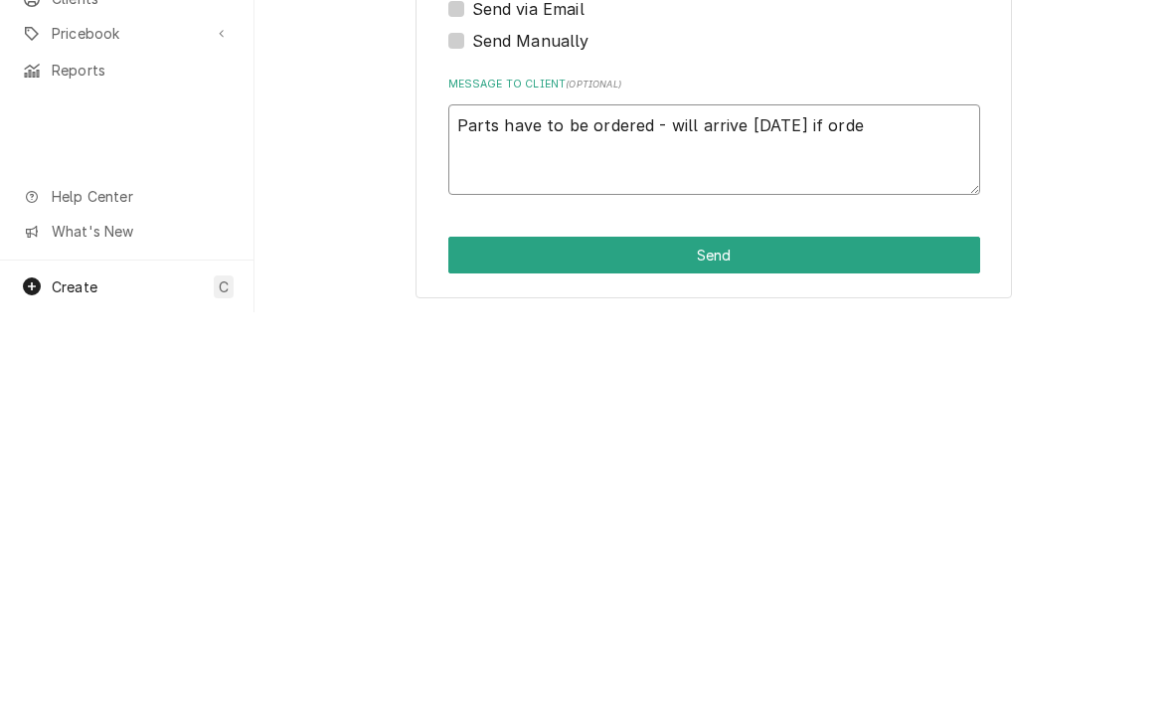
type textarea "Parts have to be ordered - will arrive Tuesday if order"
type textarea "x"
type textarea "Parts have to be ordered - will arrive Tuesday if ordere"
type textarea "x"
type textarea "Parts have to be ordered - will arrive Tuesday if ordered"
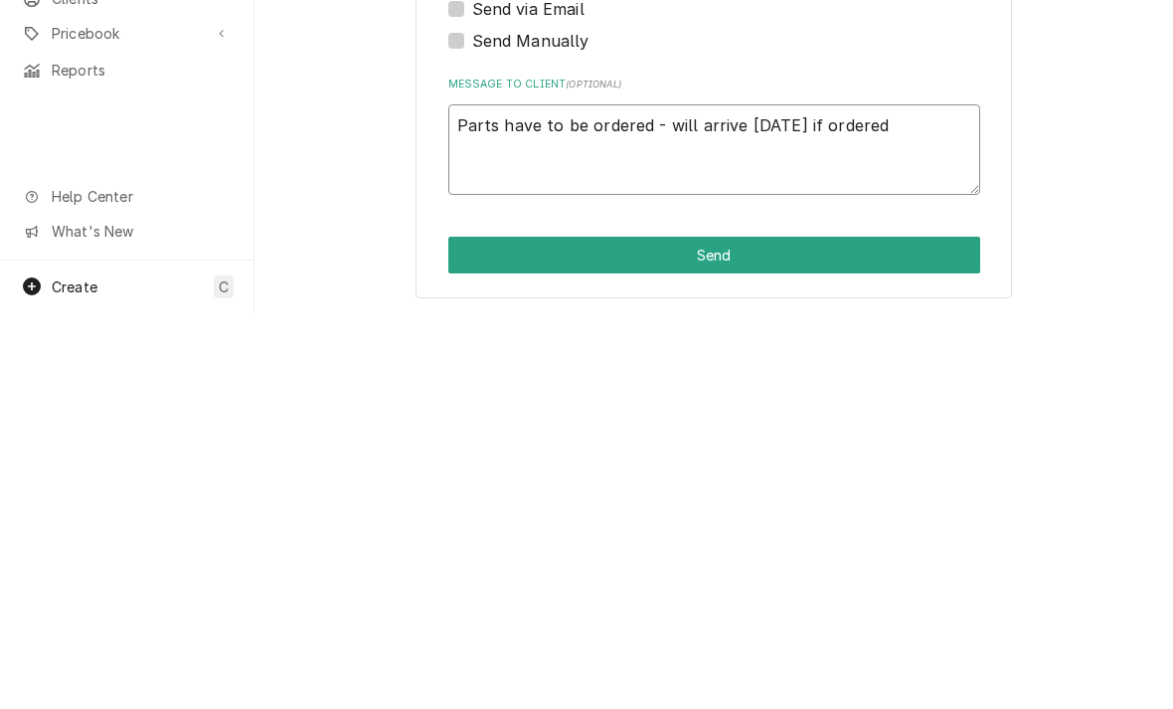
type textarea "x"
type textarea "Parts have to be ordered - will arrive Tuesday if ordered"
type textarea "x"
type textarea "Parts have to be ordered - will arrive Tuesday if ordered to"
type textarea "x"
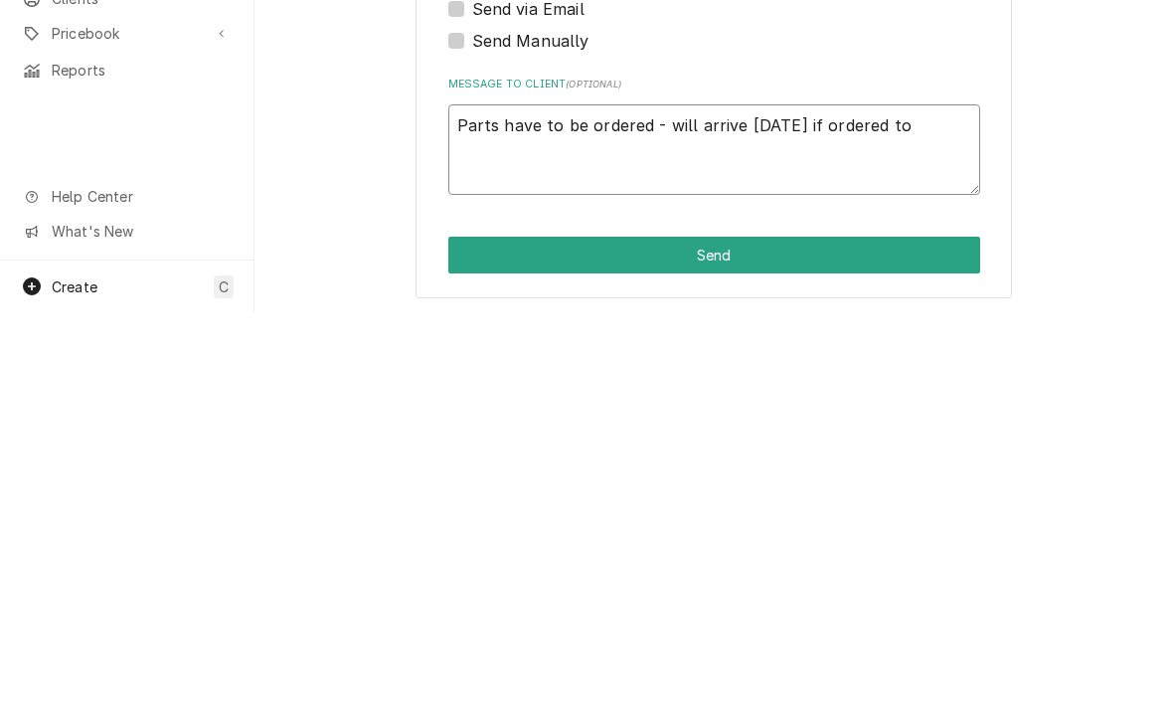
type textarea "Parts have to be ordered - will arrive Tuesday if ordered tod"
type textarea "x"
type textarea "Parts have to be ordered - will arrive Tuesday if ordered today"
type textarea "x"
type textarea "Parts have to be ordered - will arrive Tuesday if ordered today"
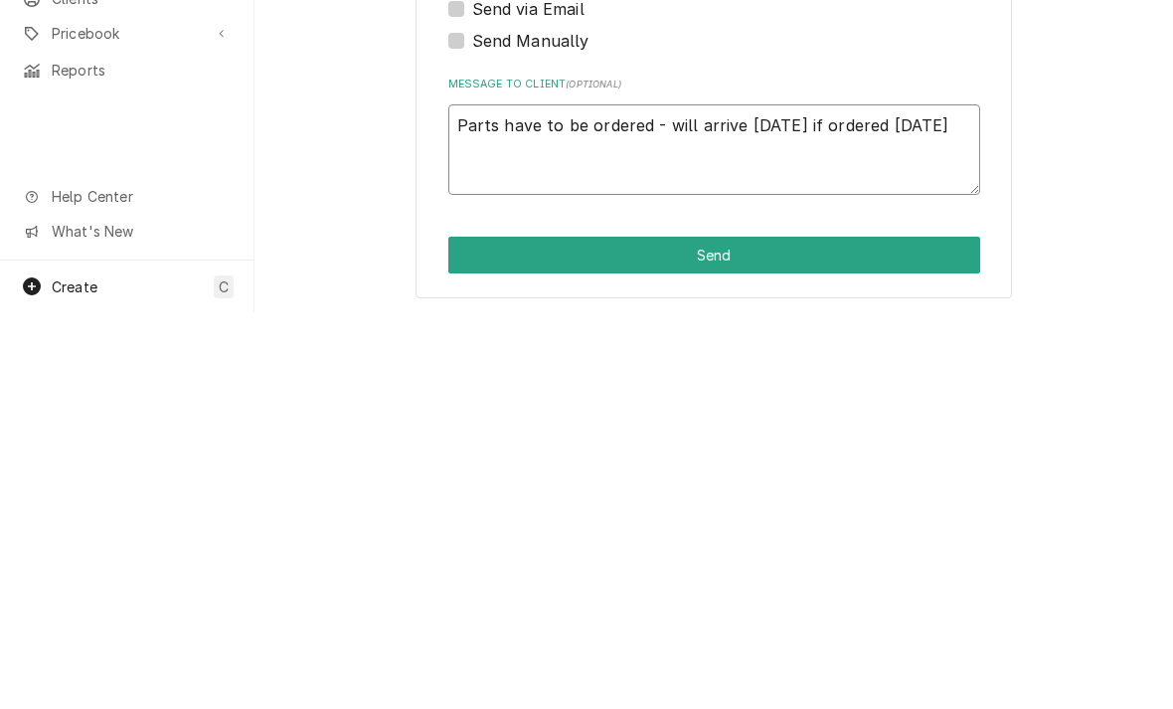
type textarea "x"
type textarea "Parts have to be ordered - will arrive Tuesday if ordered today."
type textarea "x"
type textarea "Parts have to be ordered - will arrive Tuesday if ordered today."
click at [503, 633] on button "Send" at bounding box center [714, 651] width 532 height 37
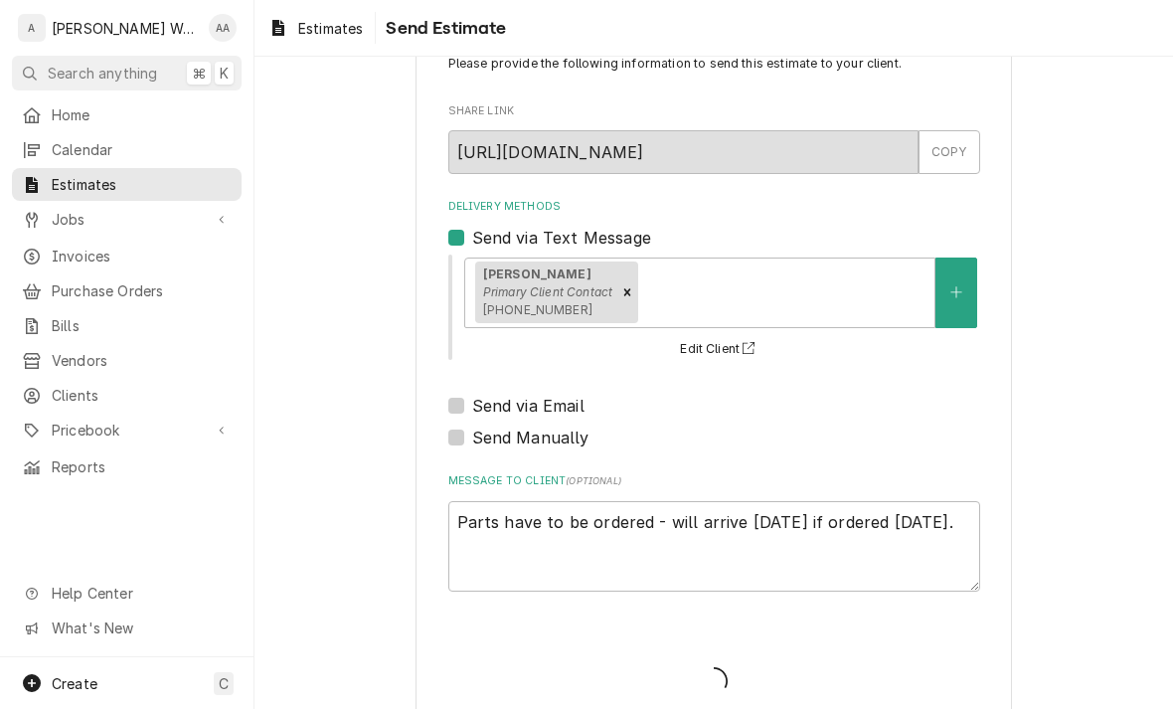
type textarea "x"
